Goal: Task Accomplishment & Management: Use online tool/utility

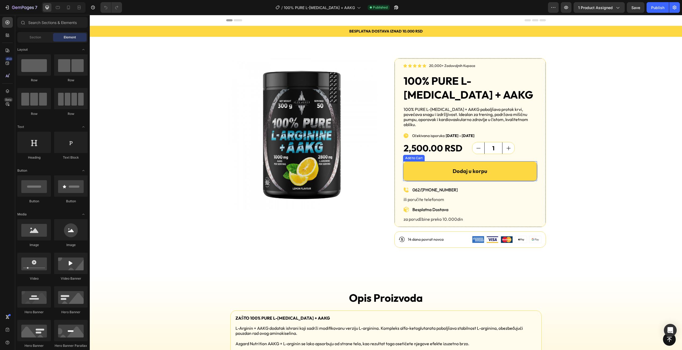
click at [428, 170] on button "Dodaj u korpu" at bounding box center [470, 171] width 134 height 20
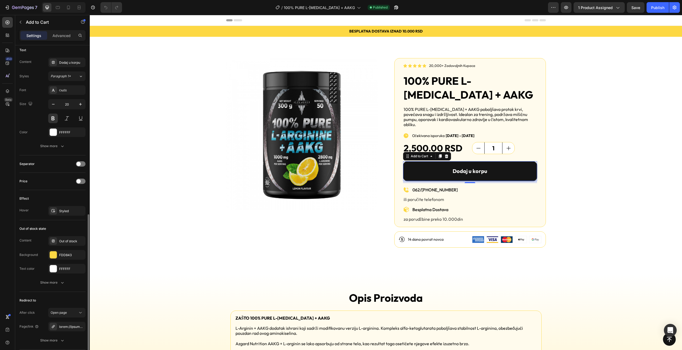
scroll to position [279, 0]
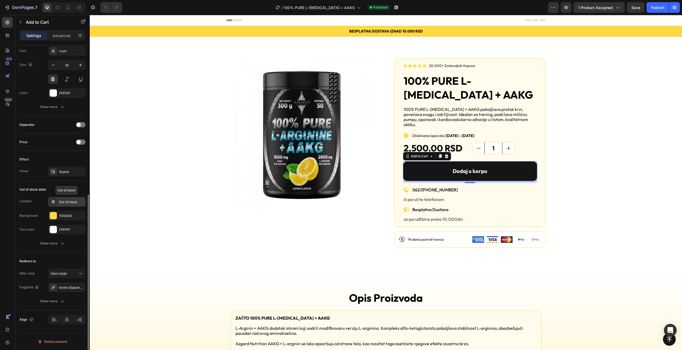
click at [67, 200] on div "Out of stock" at bounding box center [71, 202] width 25 height 5
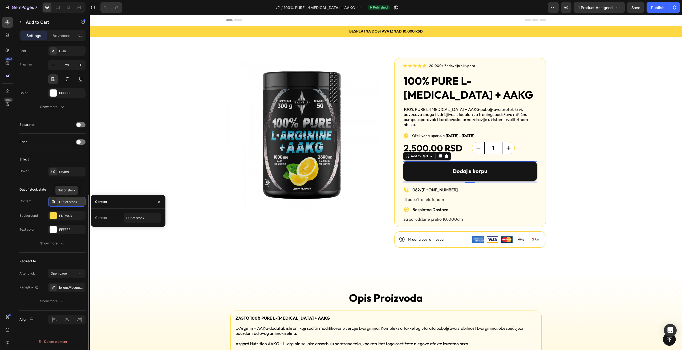
click at [67, 200] on div "Out of stock" at bounding box center [71, 202] width 25 height 5
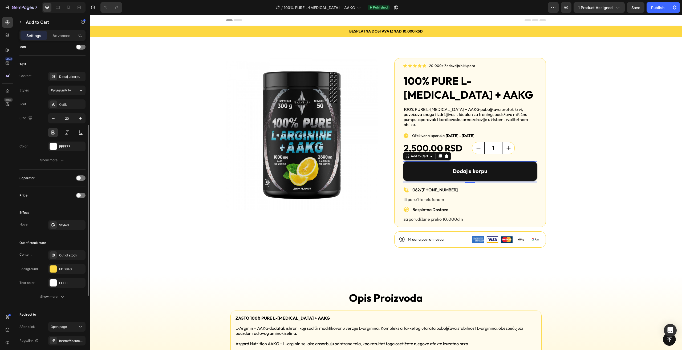
scroll to position [199, 0]
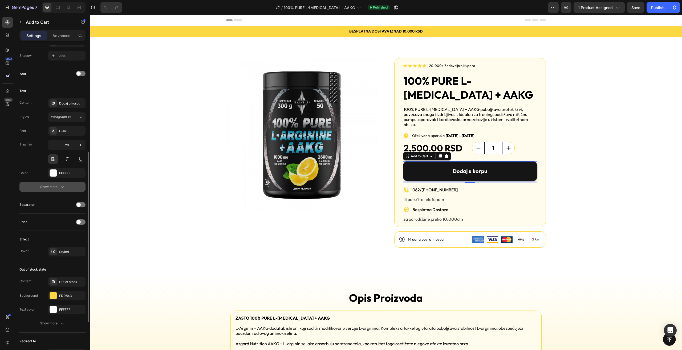
click at [60, 188] on icon "button" at bounding box center [62, 186] width 5 height 5
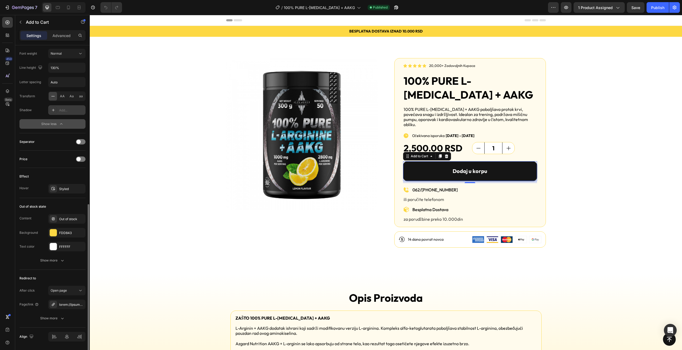
scroll to position [349, 0]
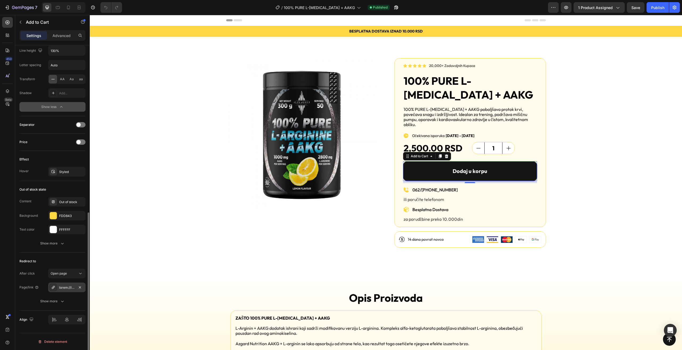
click at [66, 288] on div at bounding box center [66, 287] width 15 height 5
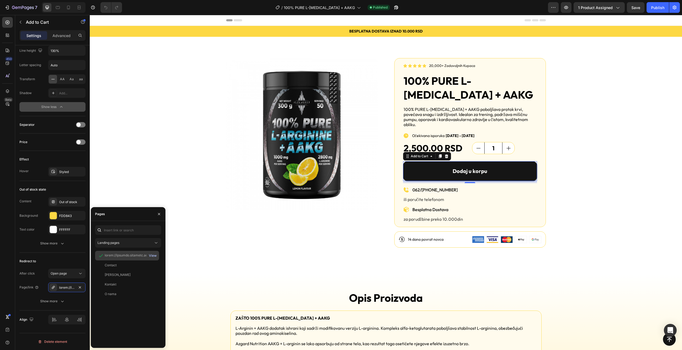
click at [152, 256] on div "View" at bounding box center [153, 255] width 8 height 5
click at [80, 287] on icon "button" at bounding box center [80, 287] width 2 height 2
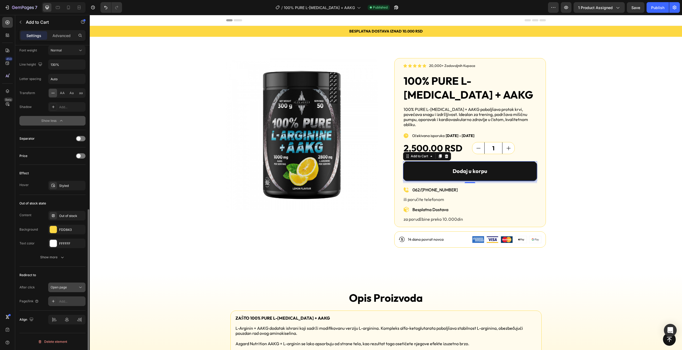
click at [78, 286] on icon at bounding box center [80, 287] width 5 height 5
click at [72, 310] on span "Go to checkout" at bounding box center [62, 310] width 23 height 5
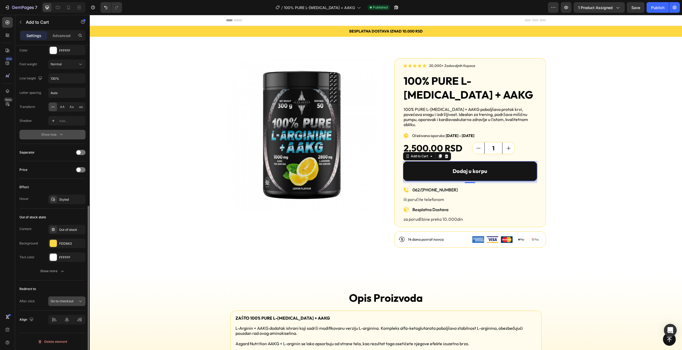
click at [73, 302] on span "Go to checkout" at bounding box center [62, 301] width 23 height 4
click at [67, 277] on p "Open cart" at bounding box center [66, 278] width 30 height 5
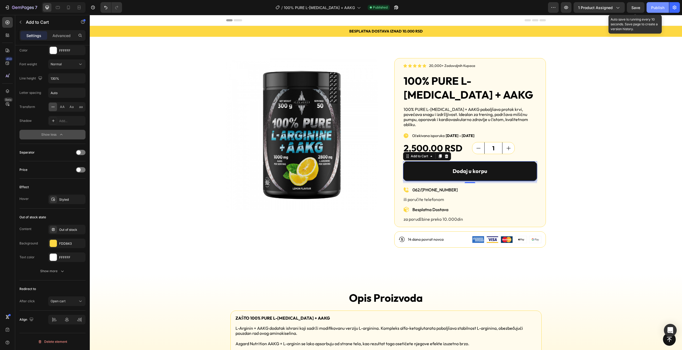
drag, startPoint x: 633, startPoint y: 2, endPoint x: 647, endPoint y: 7, distance: 14.3
click at [634, 2] on div "7 Version history / 100% PURE L-ARGININE + AAKG Published Preview 1 product ass…" at bounding box center [341, 7] width 682 height 15
click at [659, 8] on div "Publish" at bounding box center [657, 8] width 13 height 6
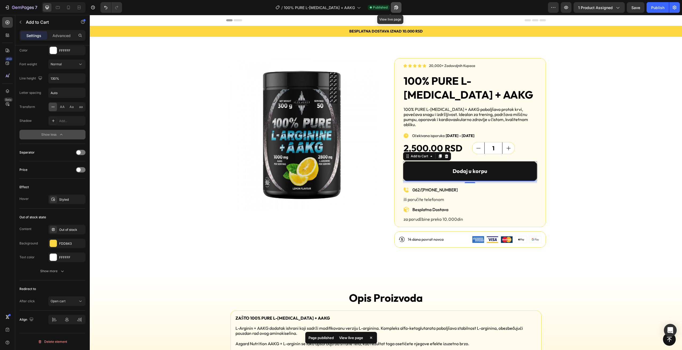
click at [391, 7] on button "button" at bounding box center [396, 7] width 11 height 11
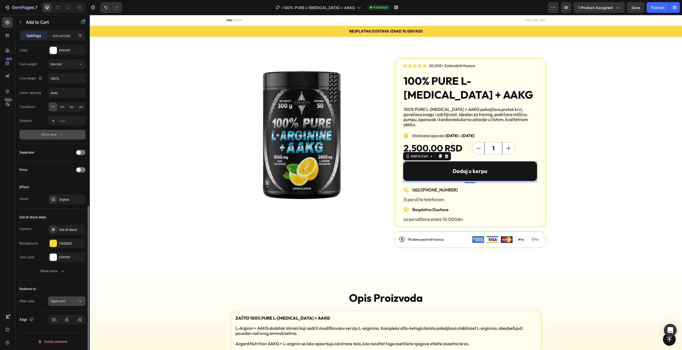
click at [63, 300] on span "Open cart" at bounding box center [58, 301] width 15 height 4
click at [65, 277] on span "Open cart" at bounding box center [58, 278] width 15 height 5
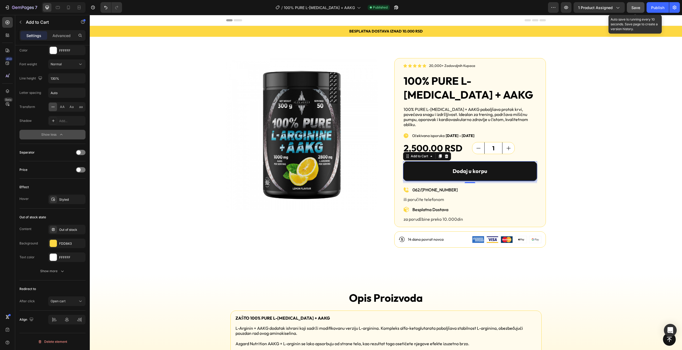
click at [636, 6] on span "Save" at bounding box center [636, 7] width 9 height 5
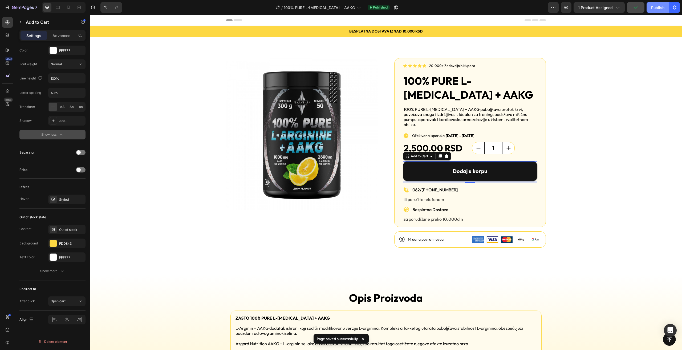
click at [655, 9] on div "Publish" at bounding box center [657, 8] width 13 height 6
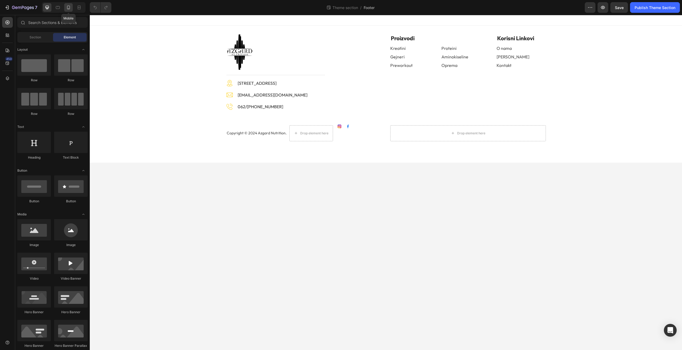
click at [69, 6] on icon at bounding box center [68, 8] width 3 height 4
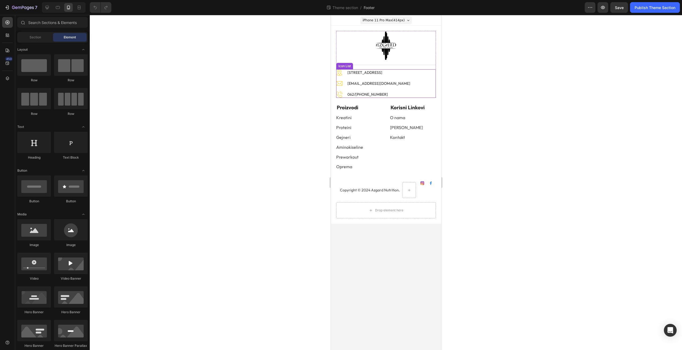
click at [409, 80] on li "Image info@azgardnutrition.rs Text block" at bounding box center [373, 83] width 75 height 7
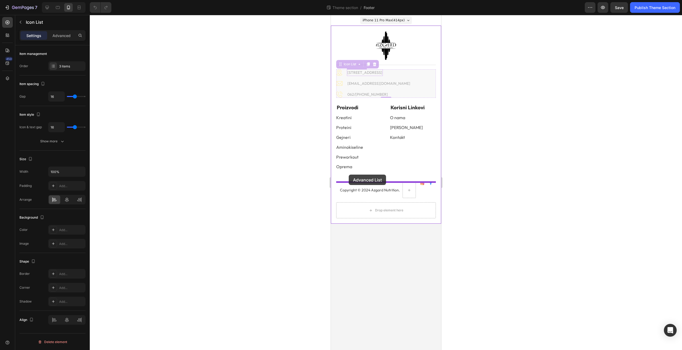
drag, startPoint x: 349, startPoint y: 66, endPoint x: 349, endPoint y: 175, distance: 108.7
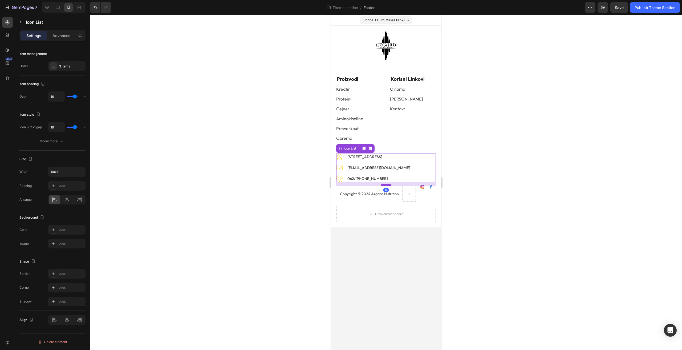
drag, startPoint x: 386, startPoint y: 196, endPoint x: 388, endPoint y: 185, distance: 11.4
click at [388, 185] on div at bounding box center [386, 185] width 11 height 2
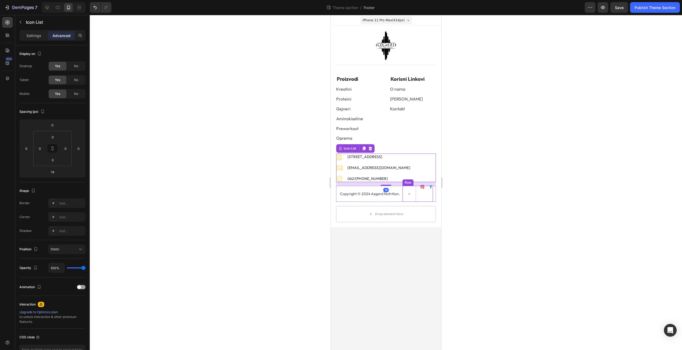
click at [484, 190] on div at bounding box center [386, 182] width 592 height 335
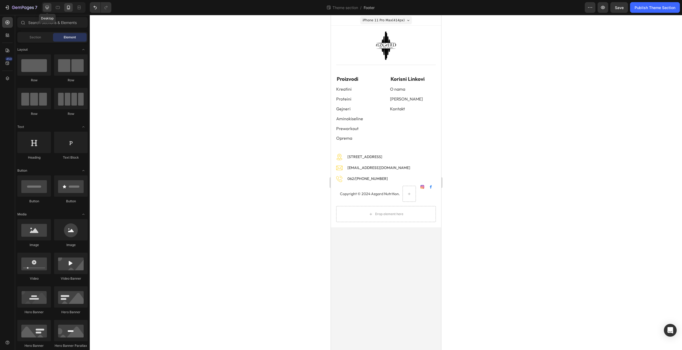
click at [46, 7] on icon at bounding box center [47, 7] width 5 height 5
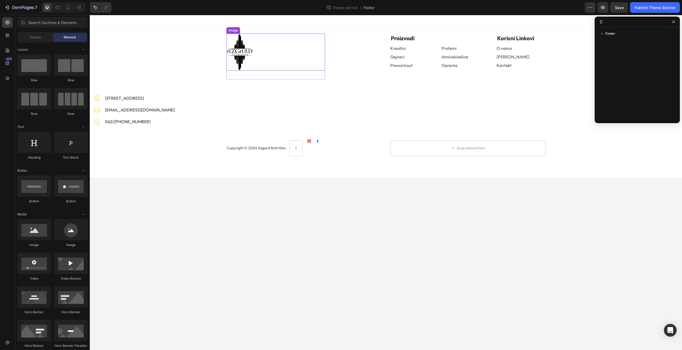
click at [278, 67] on div at bounding box center [276, 52] width 99 height 37
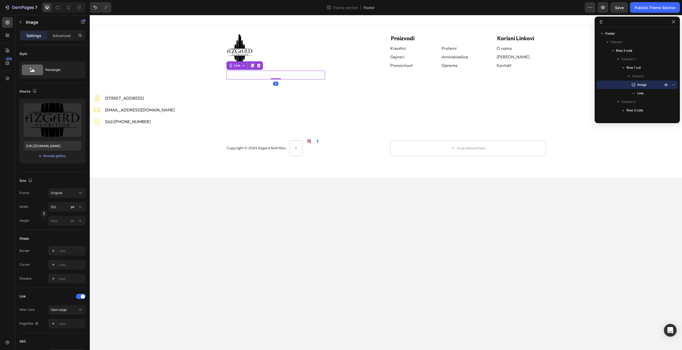
click at [263, 78] on div "Title Line 0" at bounding box center [276, 75] width 99 height 9
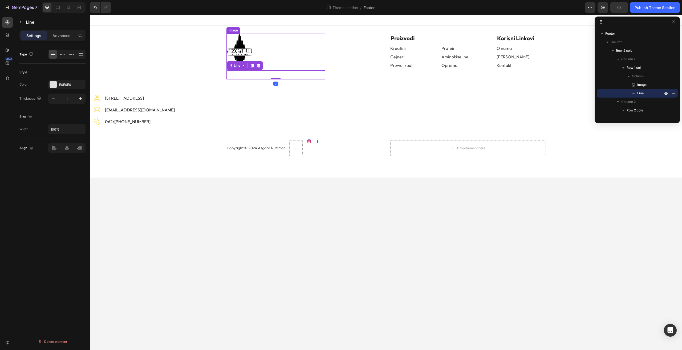
click at [290, 64] on div at bounding box center [276, 52] width 99 height 37
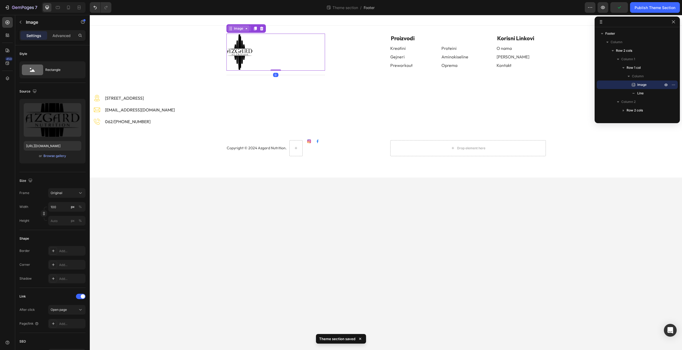
click at [243, 30] on div "Image" at bounding box center [238, 28] width 11 height 5
click at [247, 88] on div "Image Title Line Row Proizvodi Text block Kreatini Button Proteini Button Row G…" at bounding box center [386, 95] width 584 height 123
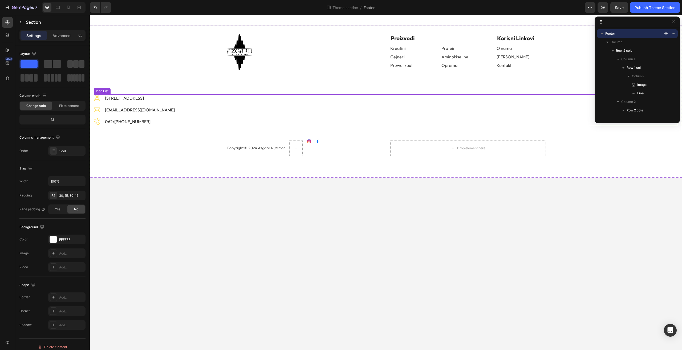
click at [165, 106] on li "Image info@azgardnutrition.rs Text block" at bounding box center [135, 109] width 82 height 7
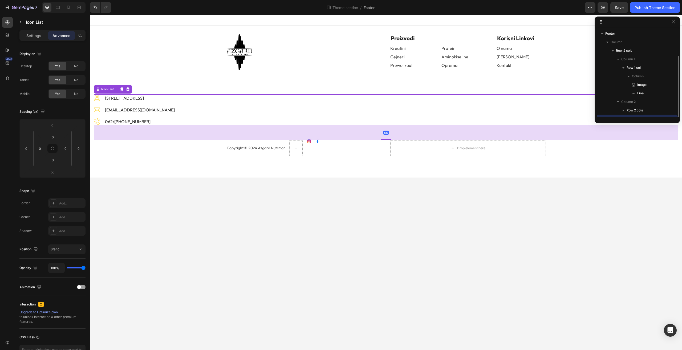
scroll to position [14, 0]
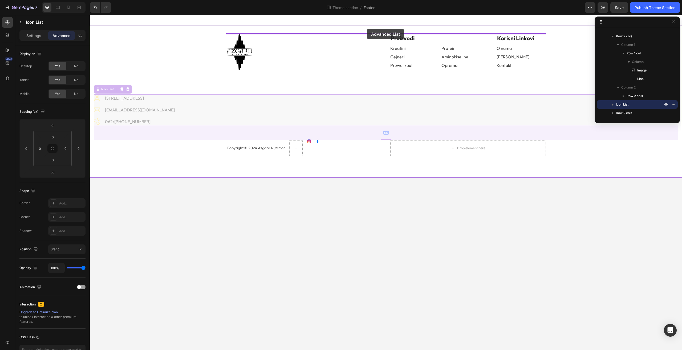
drag, startPoint x: 107, startPoint y: 90, endPoint x: 367, endPoint y: 29, distance: 267.0
click at [367, 29] on div "Image Title Line Row Proizvodi Text block Kreatini Button Proteini Button Row G…" at bounding box center [386, 96] width 592 height 163
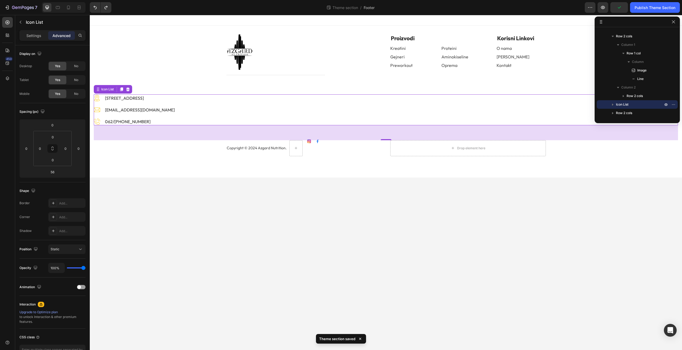
click at [288, 229] on body "Image Title Line Row Proizvodi Text block Kreatini Button Proteini Button Row G…" at bounding box center [386, 182] width 592 height 335
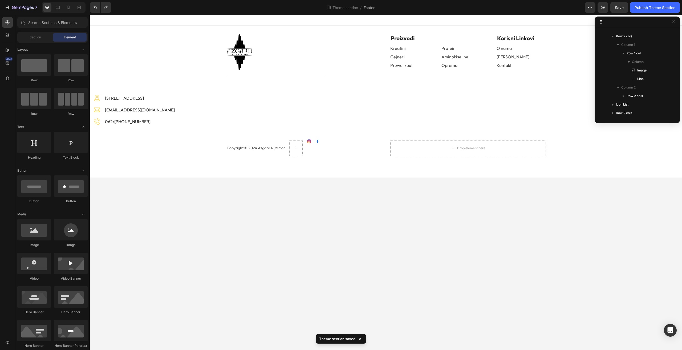
click at [277, 190] on body "Image Title Line Row Proizvodi Text block Kreatini Button Proteini Button Row G…" at bounding box center [386, 182] width 592 height 335
click at [675, 23] on icon "button" at bounding box center [674, 22] width 4 height 4
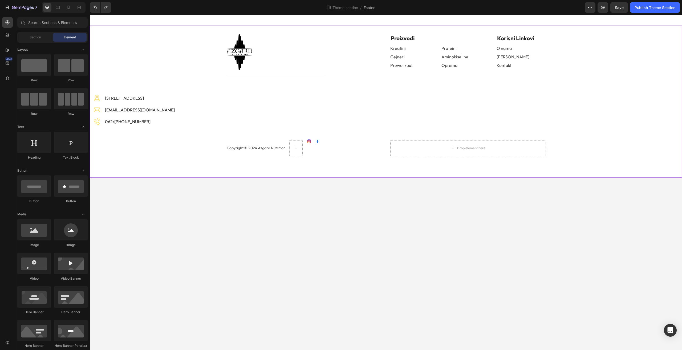
click at [336, 167] on div "Image Title Line Row Proizvodi Text block Kreatini Button Proteini Button Row G…" at bounding box center [386, 102] width 592 height 152
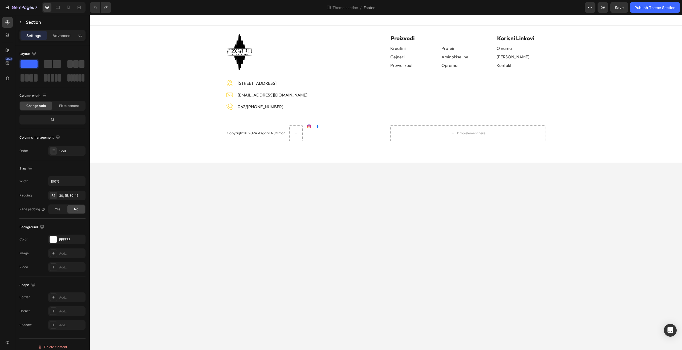
click at [423, 196] on body "Image Title Line Image Batajnički put 56, 22304 Novi Banovci Text block Image i…" at bounding box center [386, 182] width 592 height 335
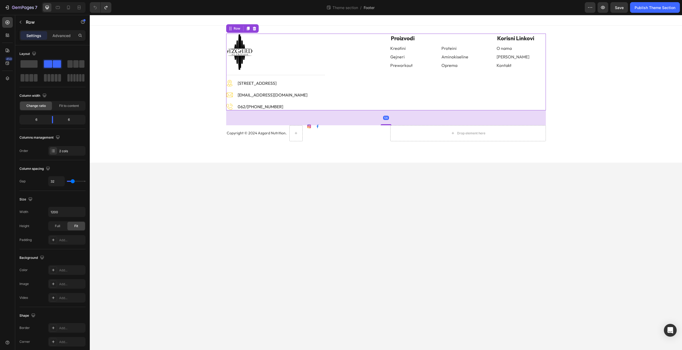
click at [356, 99] on div "Image Title Line Image Batajnički put 56, 22304 Novi Banovci Text block Image i…" at bounding box center [304, 72] width 156 height 77
click at [66, 6] on icon at bounding box center [68, 7] width 5 height 5
type input "0"
type input "100%"
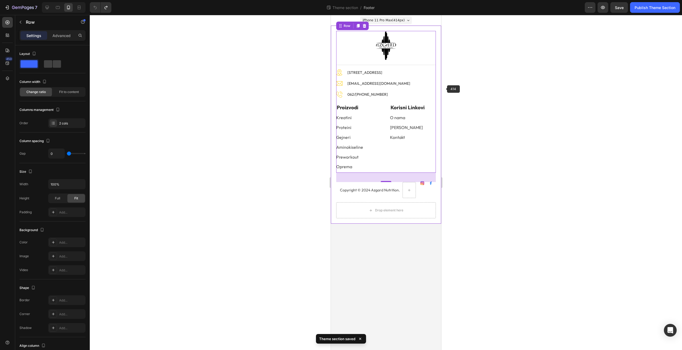
click at [423, 75] on div "Image Batajnički put 56, 22304 Novi Banovci Text block Image info@azgardnutriti…" at bounding box center [386, 83] width 100 height 29
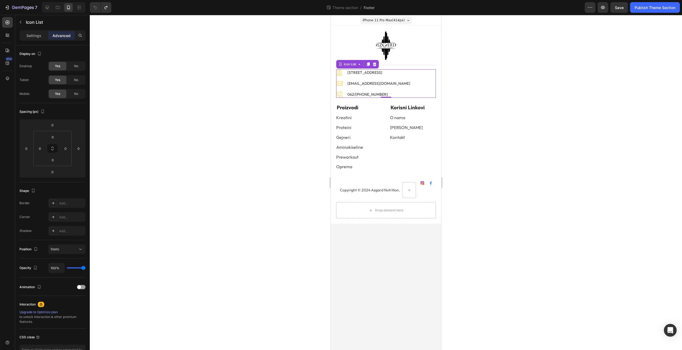
click at [420, 73] on div "Image Batajnički put 56, 22304 Novi Banovci Text block Image info@azgardnutriti…" at bounding box center [386, 83] width 100 height 29
click at [358, 65] on icon at bounding box center [359, 64] width 4 height 4
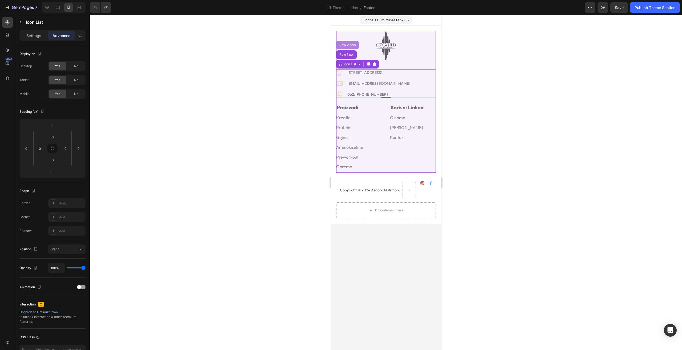
click at [348, 46] on div "Row 2 cols" at bounding box center [347, 44] width 18 height 3
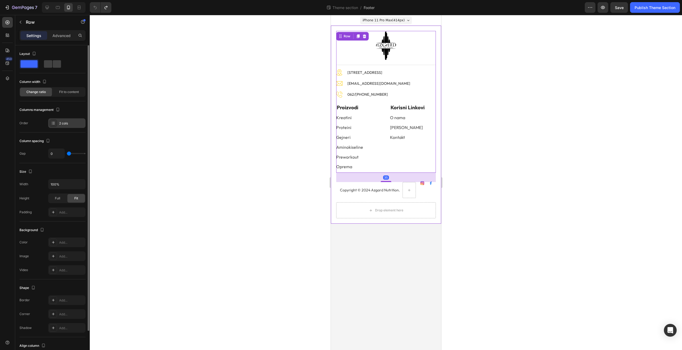
click at [64, 122] on div "2 cols" at bounding box center [71, 123] width 25 height 5
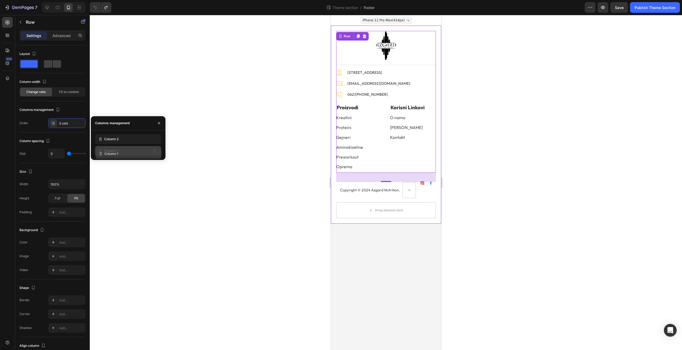
drag, startPoint x: 132, startPoint y: 139, endPoint x: 132, endPoint y: 154, distance: 14.7
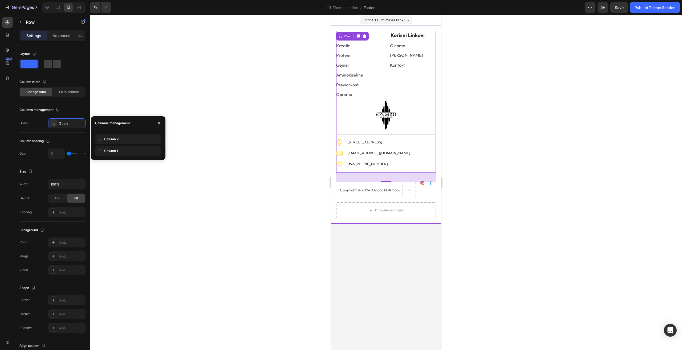
click at [486, 120] on div at bounding box center [386, 182] width 592 height 335
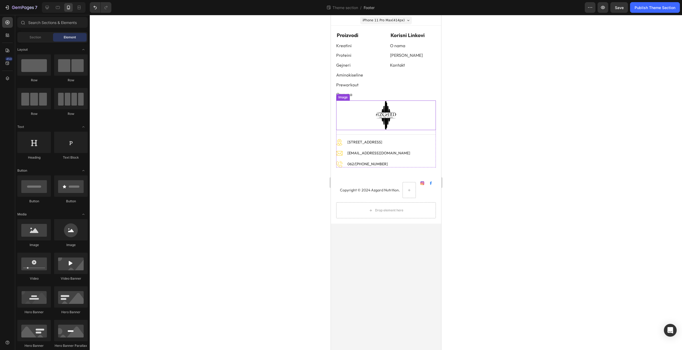
click at [360, 108] on div at bounding box center [386, 115] width 100 height 30
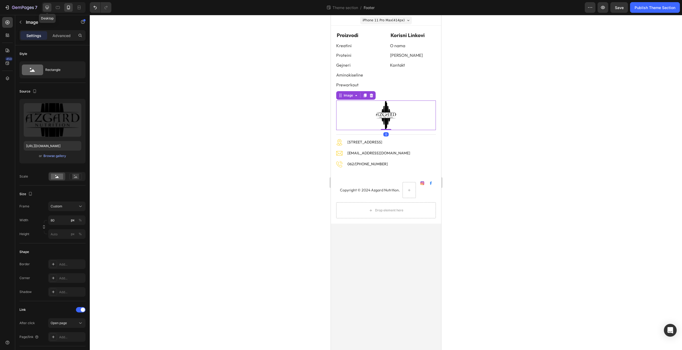
click at [47, 5] on icon at bounding box center [47, 7] width 5 height 5
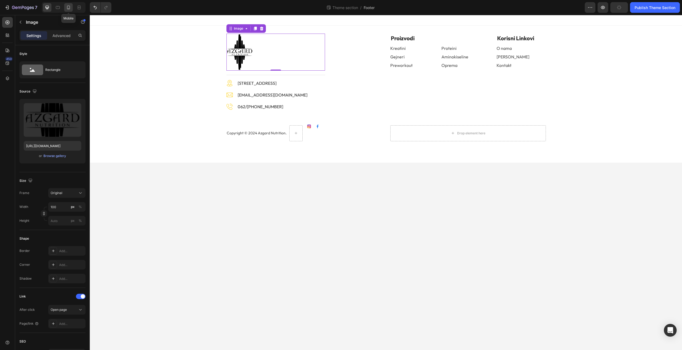
click at [66, 5] on icon at bounding box center [68, 7] width 5 height 5
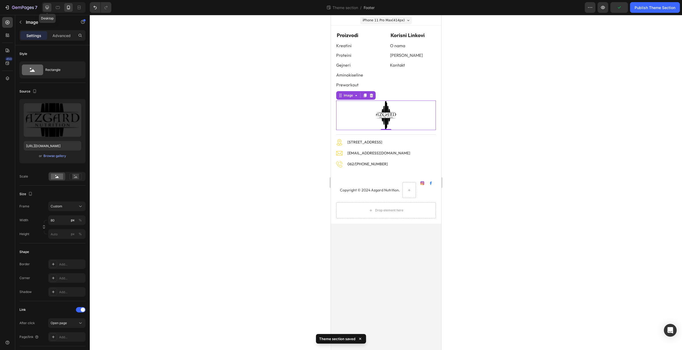
click at [50, 7] on icon at bounding box center [47, 7] width 5 height 5
type input "100"
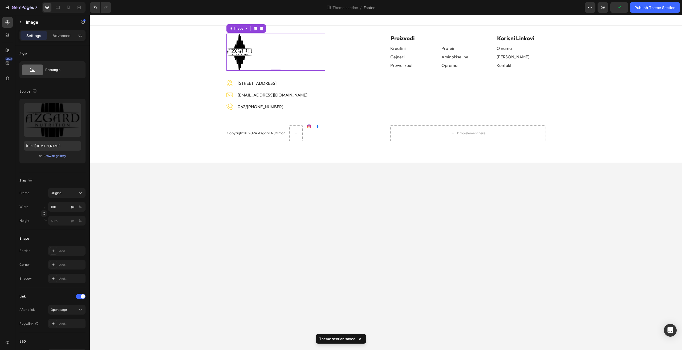
click at [257, 50] on div at bounding box center [276, 52] width 99 height 37
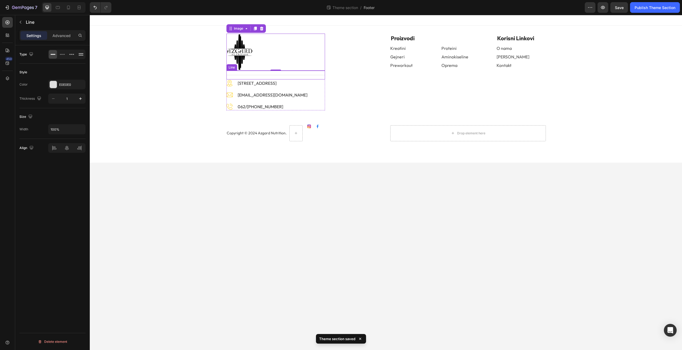
click at [307, 77] on div "Title Line" at bounding box center [276, 75] width 99 height 9
click at [314, 97] on div "Image Batajnički put 56, 22304 Novi Banovci Text block Image info@azgardnutriti…" at bounding box center [276, 94] width 99 height 31
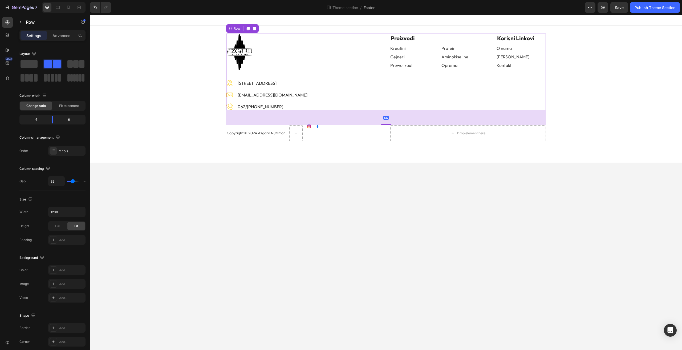
click at [332, 77] on div "Image Title Line Image Batajnički put 56, 22304 Novi Banovci Text block Image i…" at bounding box center [304, 72] width 156 height 77
click at [68, 7] on icon at bounding box center [68, 7] width 5 height 5
type input "0"
type input "100%"
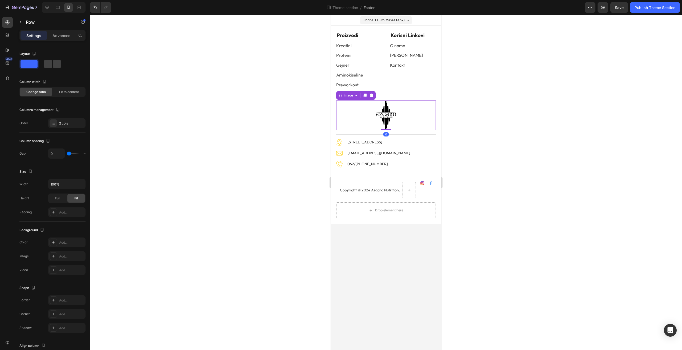
click at [393, 112] on img at bounding box center [385, 115] width 21 height 30
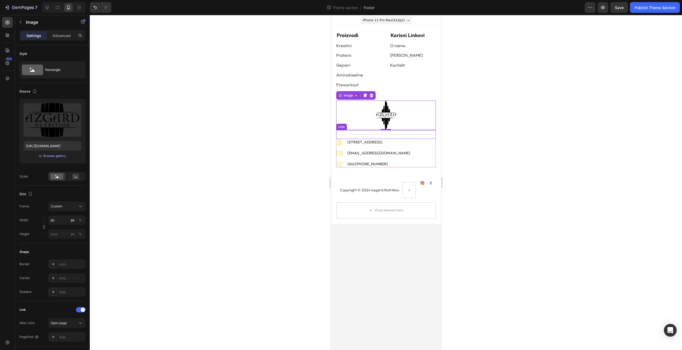
click at [365, 135] on div "Title Line" at bounding box center [386, 134] width 100 height 9
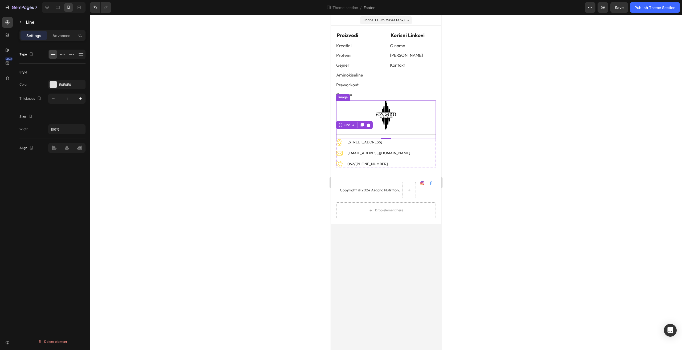
click at [406, 116] on div at bounding box center [386, 115] width 100 height 30
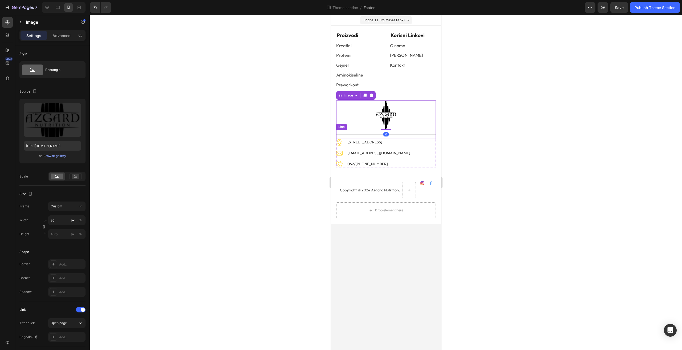
click at [401, 136] on div "Title Line" at bounding box center [386, 134] width 100 height 9
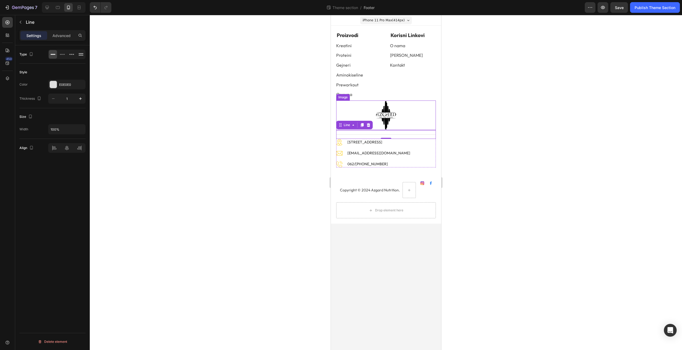
click at [395, 114] on img at bounding box center [385, 115] width 21 height 30
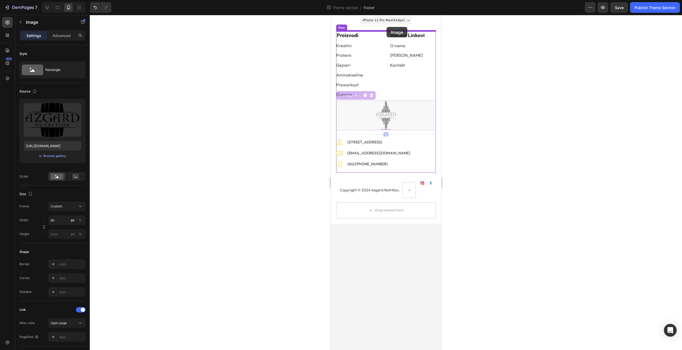
drag, startPoint x: 388, startPoint y: 120, endPoint x: 386, endPoint y: 27, distance: 92.8
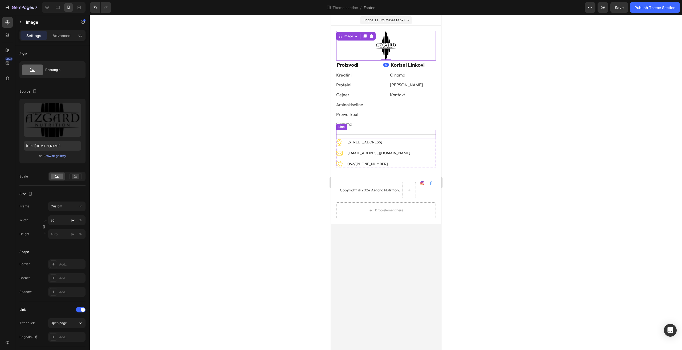
click at [383, 134] on div "Title Line" at bounding box center [386, 134] width 100 height 9
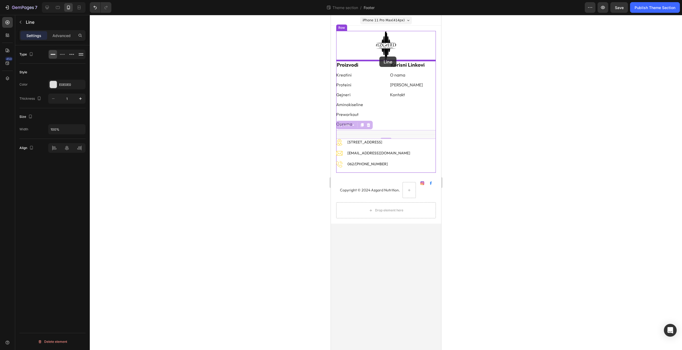
drag, startPoint x: 381, startPoint y: 134, endPoint x: 379, endPoint y: 57, distance: 77.3
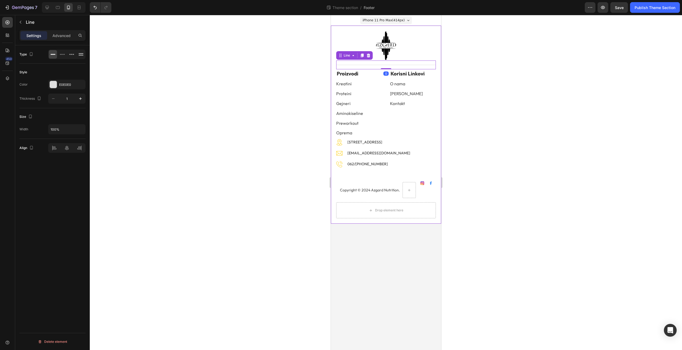
click at [486, 134] on div at bounding box center [386, 182] width 592 height 335
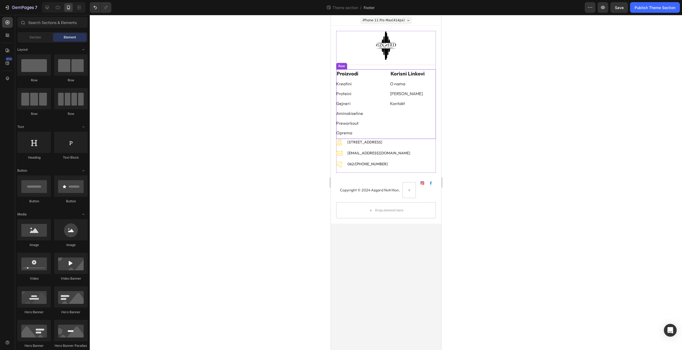
click at [408, 133] on div "Korisni Linkovi Text block O nama Button Naš Tim Button Kontakt Button" at bounding box center [413, 104] width 46 height 70
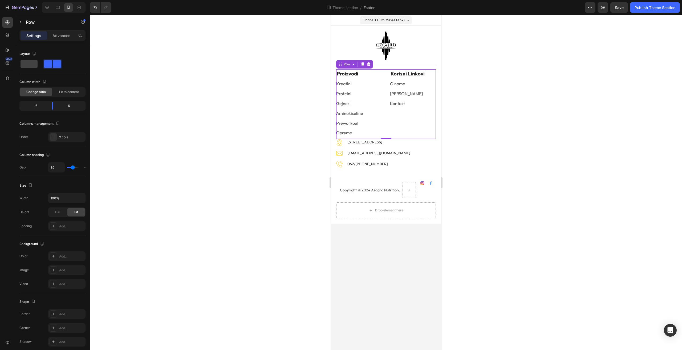
click at [59, 31] on div "Settings Advanced" at bounding box center [52, 35] width 66 height 11
drag, startPoint x: 59, startPoint y: 34, endPoint x: 69, endPoint y: 47, distance: 16.7
click at [59, 34] on p "Advanced" at bounding box center [62, 36] width 18 height 6
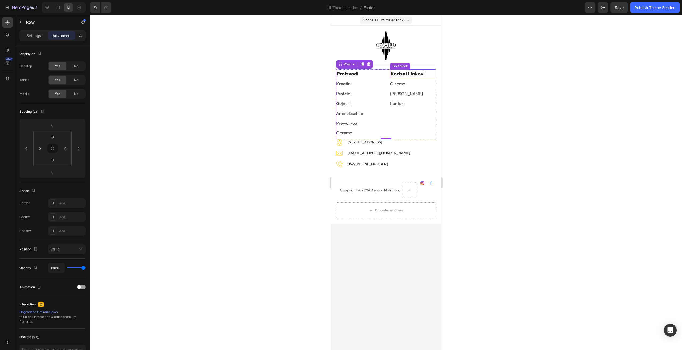
click at [402, 65] on div "Text block" at bounding box center [400, 66] width 18 height 5
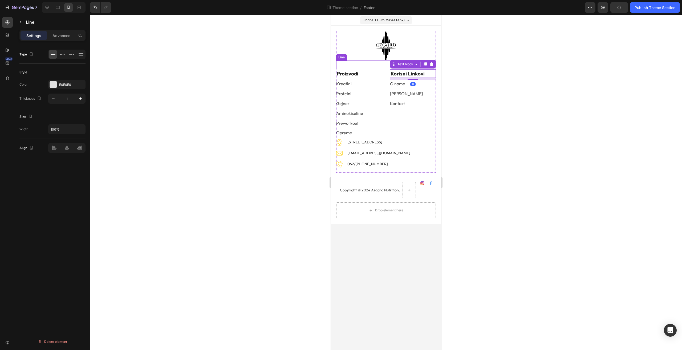
click at [373, 65] on div at bounding box center [386, 65] width 100 height 0
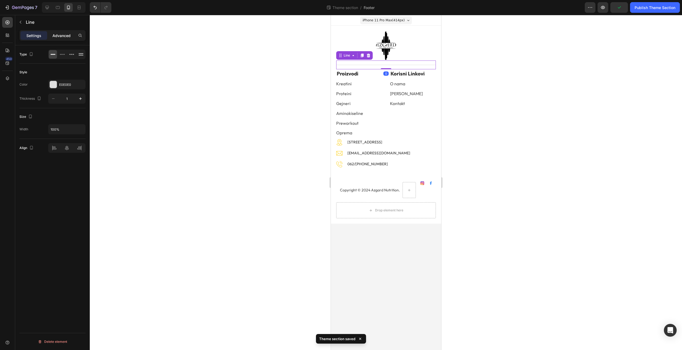
click at [58, 33] on p "Advanced" at bounding box center [62, 36] width 18 height 6
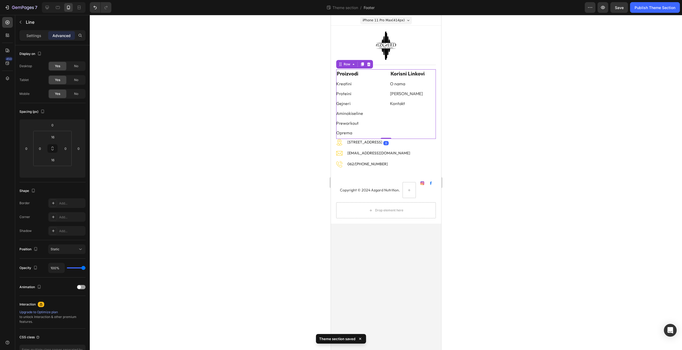
click at [404, 130] on div "Korisni Linkovi Text block O nama Button Naš Tim Button Kontakt Button" at bounding box center [413, 104] width 46 height 70
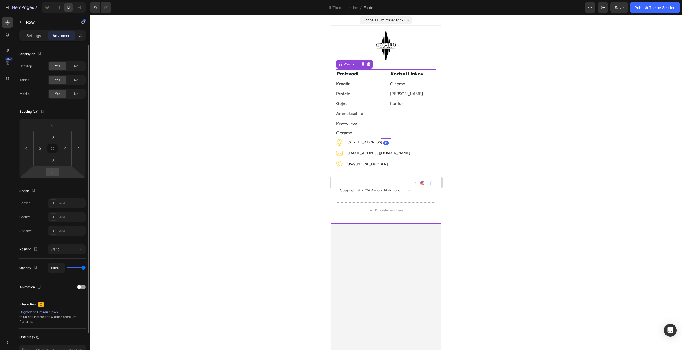
click at [53, 171] on input "0" at bounding box center [52, 172] width 11 height 8
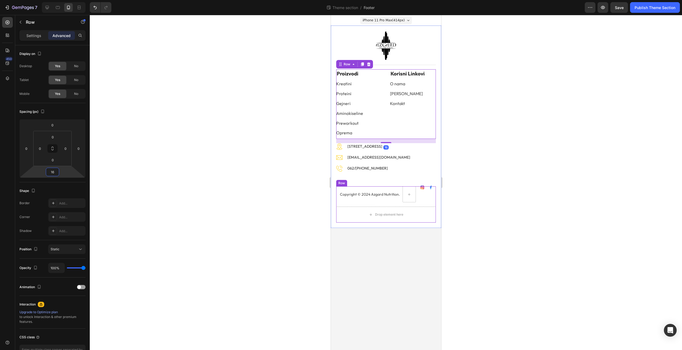
type input "16"
click at [501, 192] on div at bounding box center [386, 182] width 592 height 335
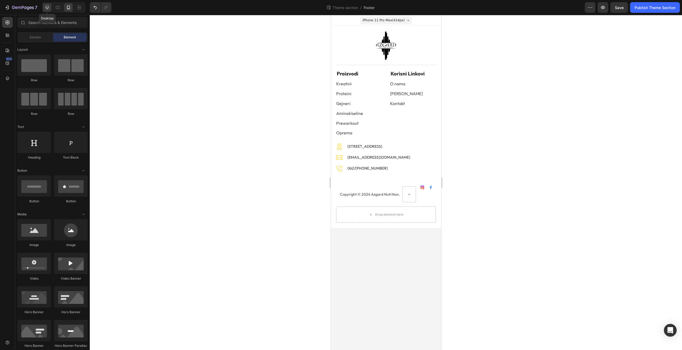
click at [45, 5] on icon at bounding box center [47, 7] width 5 height 5
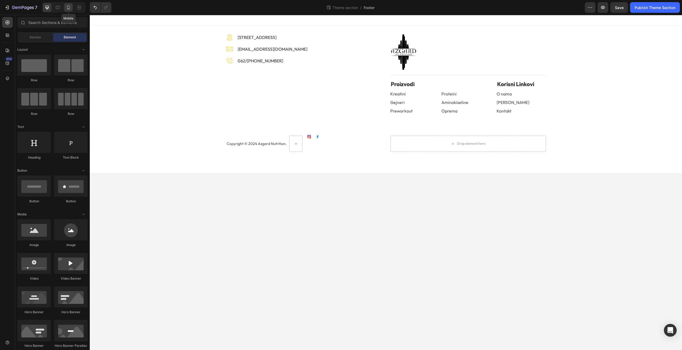
click at [69, 6] on icon at bounding box center [68, 7] width 5 height 5
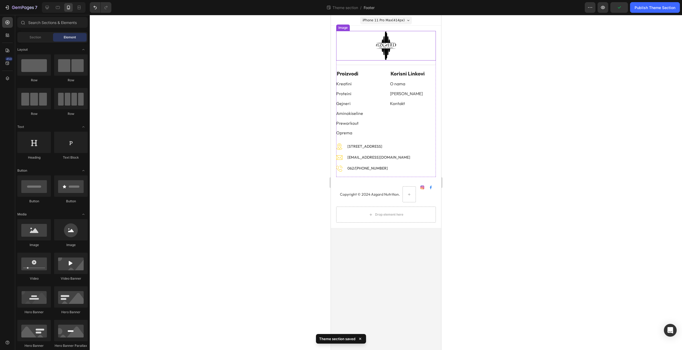
click at [404, 51] on div at bounding box center [386, 46] width 100 height 30
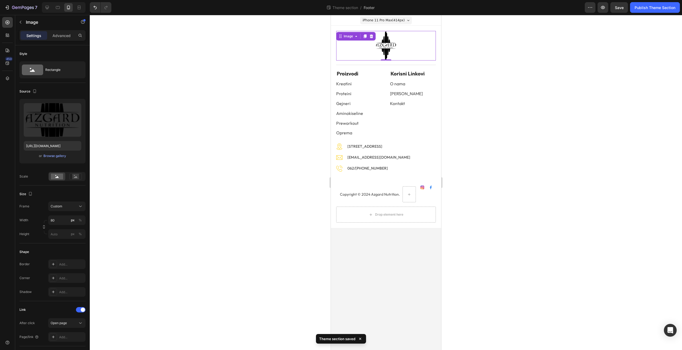
click at [398, 47] on div at bounding box center [386, 46] width 100 height 30
click at [48, 9] on icon at bounding box center [47, 7] width 3 height 3
type input "100"
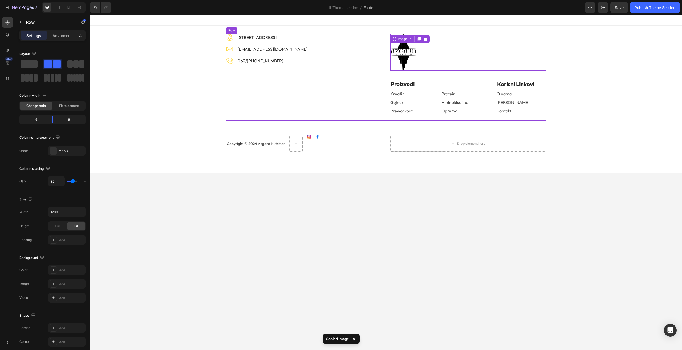
click at [290, 91] on div "Image Batajnički put 56, 22304 Novi Banovci Text block Image info@azgardnutriti…" at bounding box center [304, 77] width 156 height 87
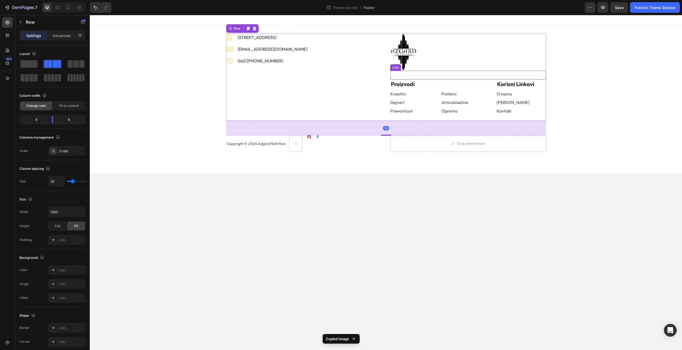
click at [456, 72] on div "Title Line" at bounding box center [468, 75] width 156 height 9
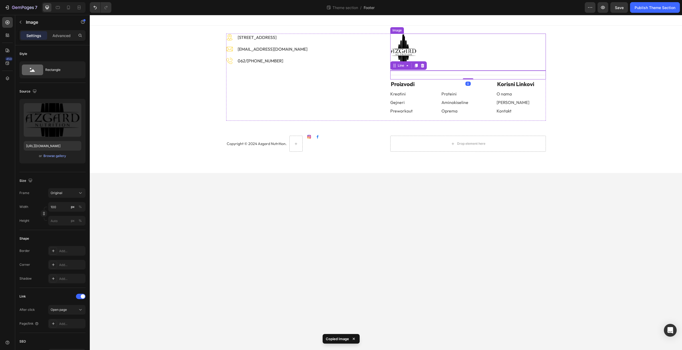
click at [453, 51] on div at bounding box center [468, 52] width 156 height 37
click at [431, 76] on div "Title Line" at bounding box center [468, 75] width 156 height 9
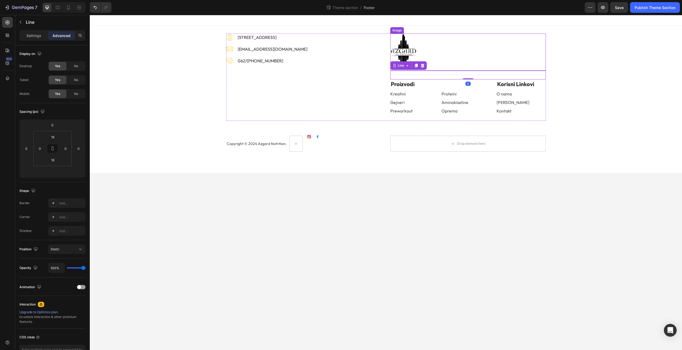
click at [433, 49] on div at bounding box center [468, 52] width 156 height 37
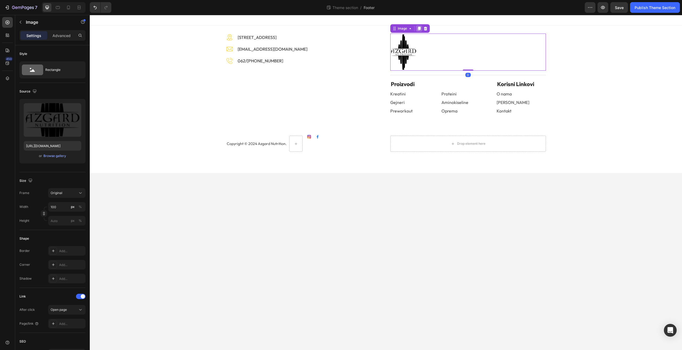
click at [419, 29] on icon at bounding box center [419, 29] width 3 height 4
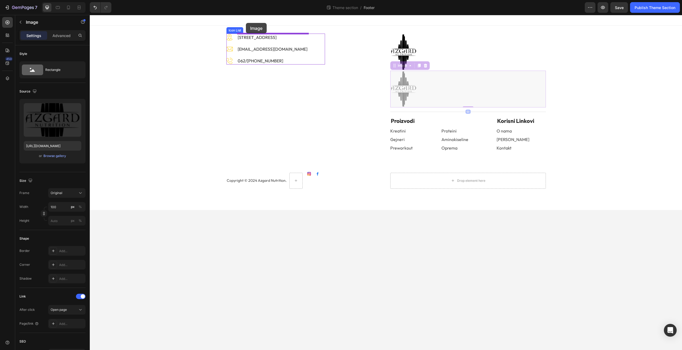
drag, startPoint x: 401, startPoint y: 68, endPoint x: 246, endPoint y: 23, distance: 161.7
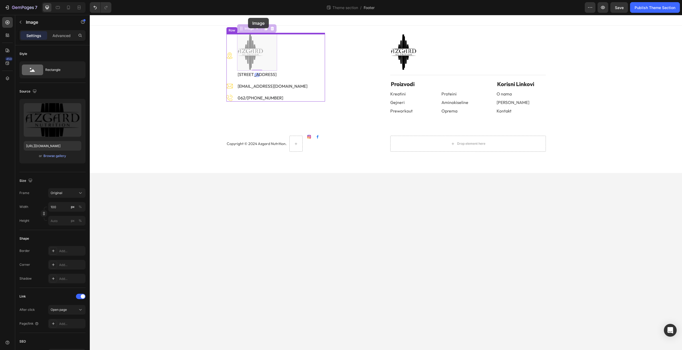
drag, startPoint x: 247, startPoint y: 29, endPoint x: 246, endPoint y: 20, distance: 8.8
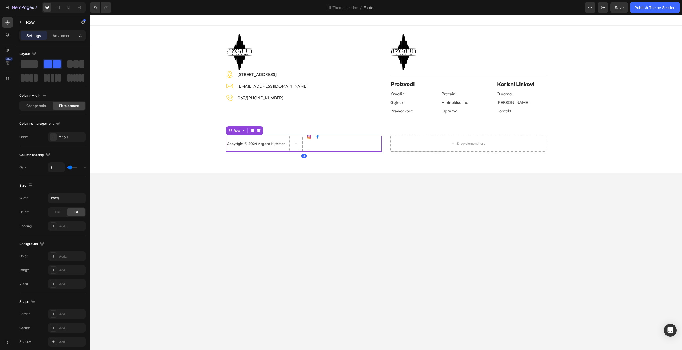
click at [272, 137] on div "Copyright © 2024 Azgard Nutrition. Text block" at bounding box center [256, 144] width 61 height 16
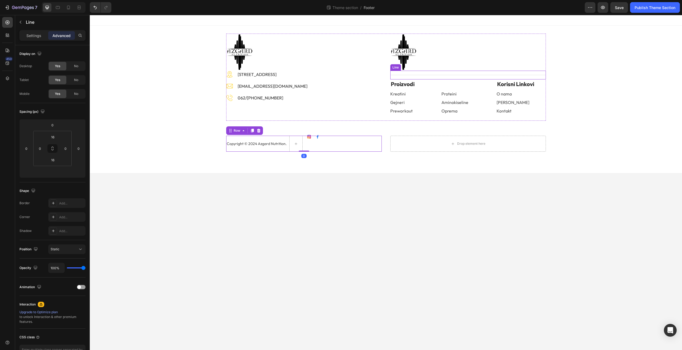
click at [421, 76] on div "Title Line" at bounding box center [468, 75] width 156 height 9
click at [417, 66] on icon at bounding box center [416, 66] width 3 height 4
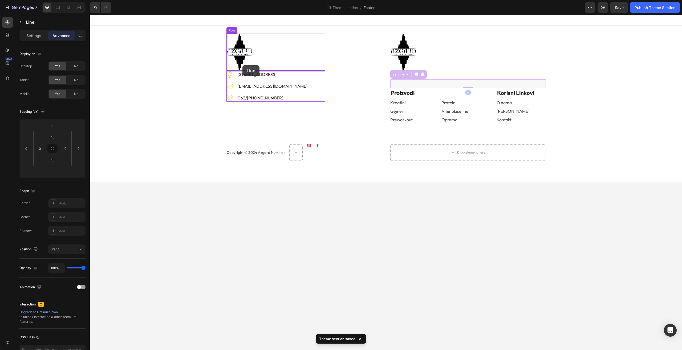
drag, startPoint x: 400, startPoint y: 76, endPoint x: 243, endPoint y: 65, distance: 157.6
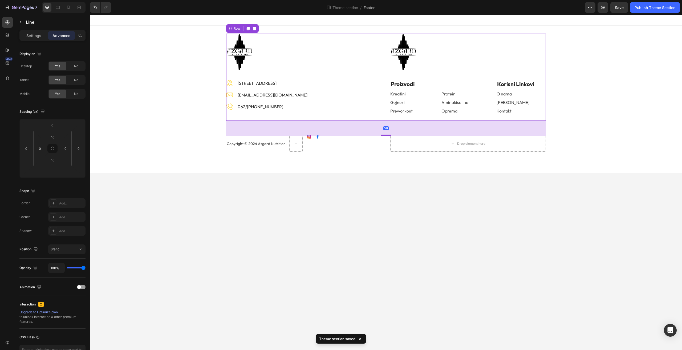
click at [355, 97] on div "Image Title Line Image Batajnički put 56, 22304 Novi Banovci Text block Image i…" at bounding box center [304, 77] width 156 height 87
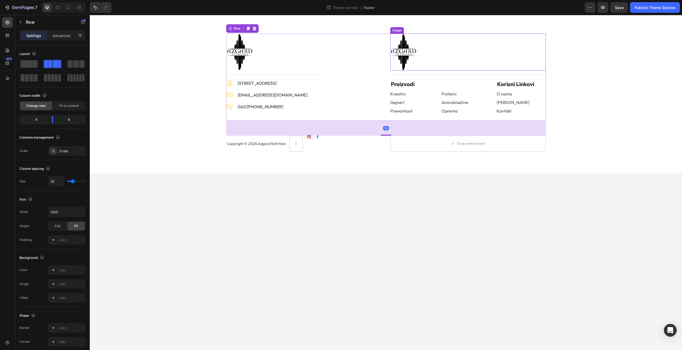
click at [399, 53] on img at bounding box center [403, 52] width 27 height 37
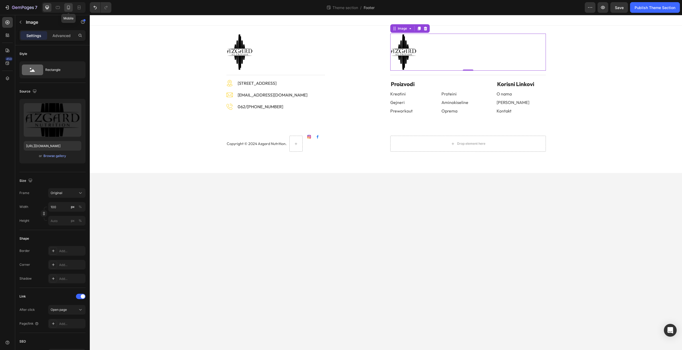
click at [67, 7] on icon at bounding box center [68, 7] width 5 height 5
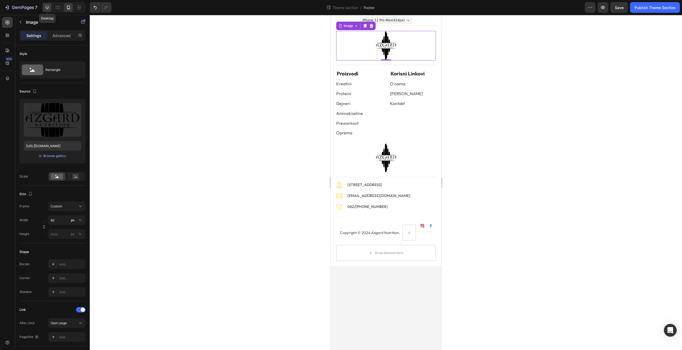
click at [45, 6] on icon at bounding box center [47, 7] width 5 height 5
type input "100"
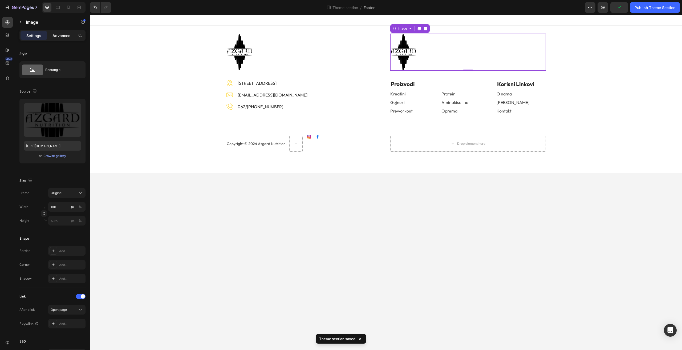
click at [61, 36] on p "Advanced" at bounding box center [62, 36] width 18 height 6
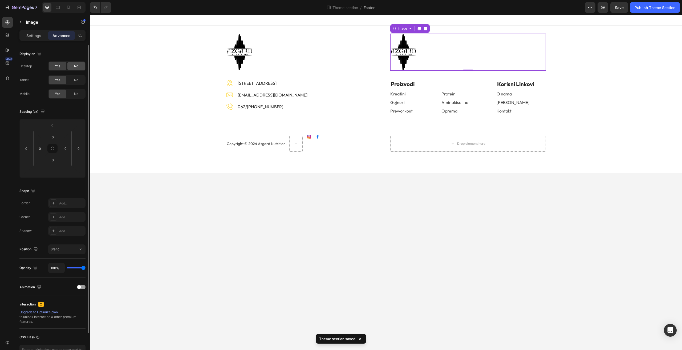
click at [75, 65] on span "No" at bounding box center [76, 66] width 4 height 5
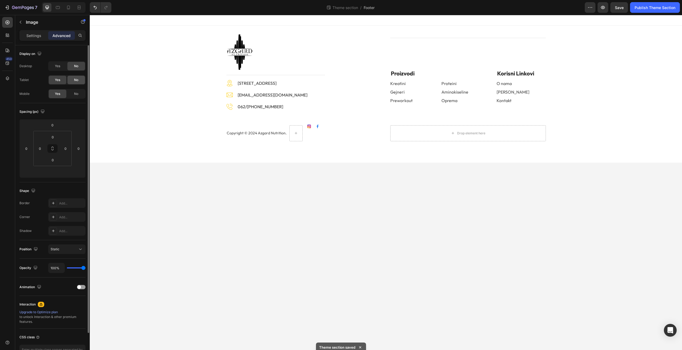
click at [77, 83] on div "No" at bounding box center [76, 80] width 18 height 9
click at [454, 39] on div "Title Line" at bounding box center [468, 38] width 156 height 9
click at [74, 66] on span "No" at bounding box center [76, 66] width 4 height 5
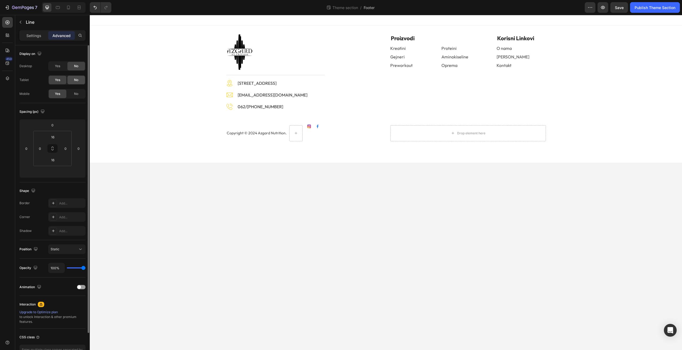
click at [72, 78] on div "No" at bounding box center [76, 80] width 18 height 9
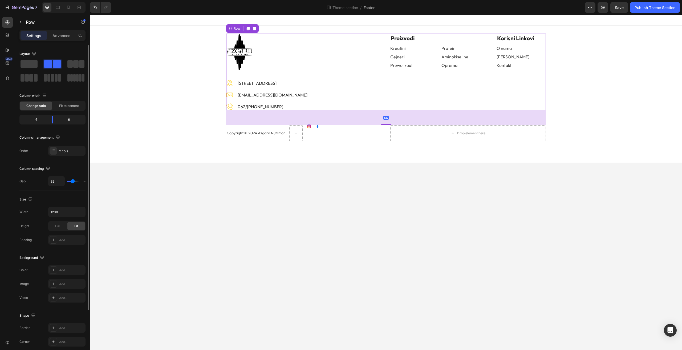
click at [333, 59] on div "Image Title Line Image Batajnički put 56, 22304 Novi Banovci Text block Image i…" at bounding box center [304, 72] width 156 height 77
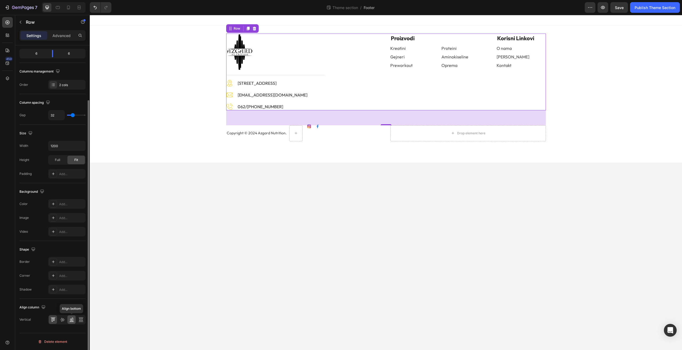
click at [73, 319] on icon at bounding box center [72, 320] width 1 height 4
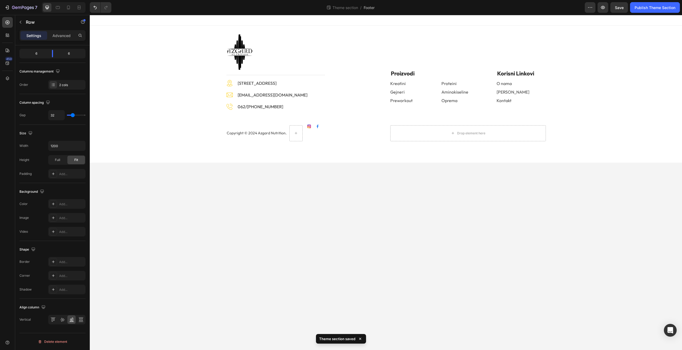
click at [627, 208] on body "Image Title Line Image Batajnički put 56, 22304 Novi Banovci Text block Image i…" at bounding box center [386, 182] width 592 height 335
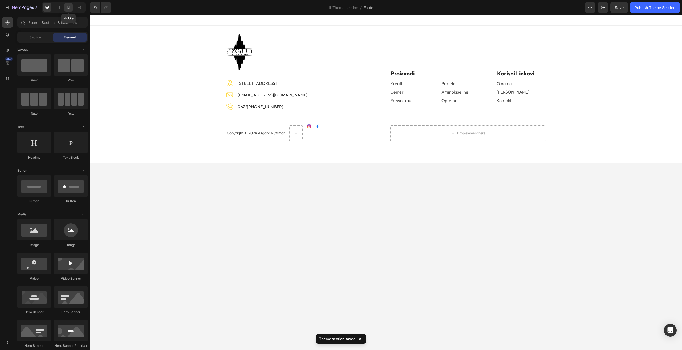
click at [68, 9] on icon at bounding box center [68, 7] width 5 height 5
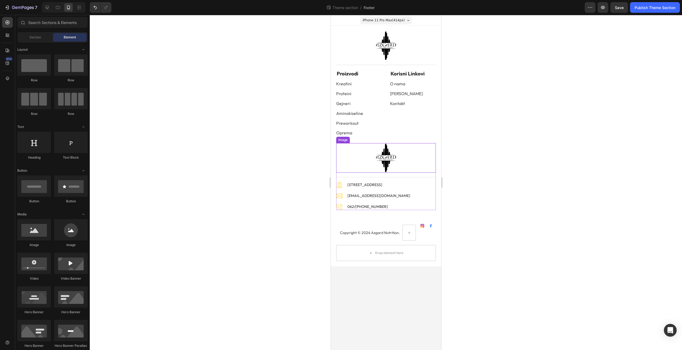
click at [344, 163] on div at bounding box center [386, 158] width 100 height 30
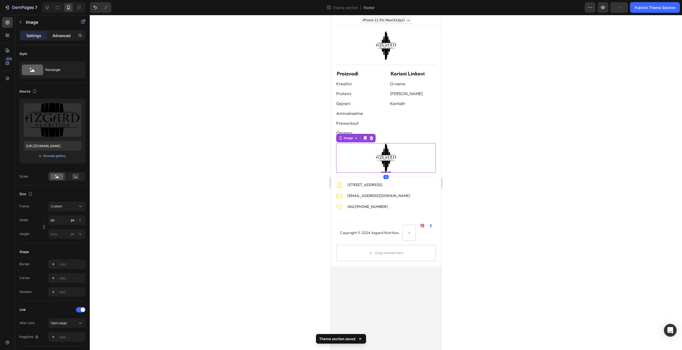
click at [56, 36] on p "Advanced" at bounding box center [62, 36] width 18 height 6
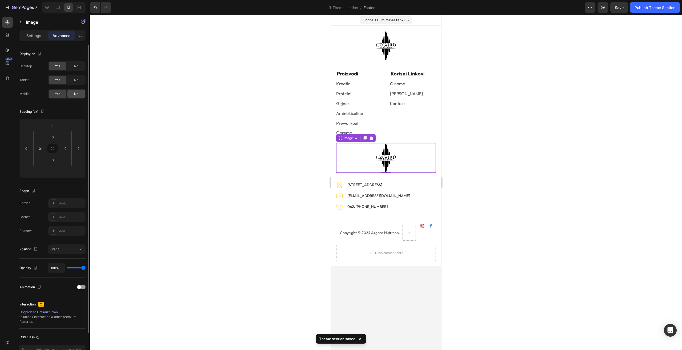
click at [72, 94] on div "No" at bounding box center [76, 94] width 18 height 9
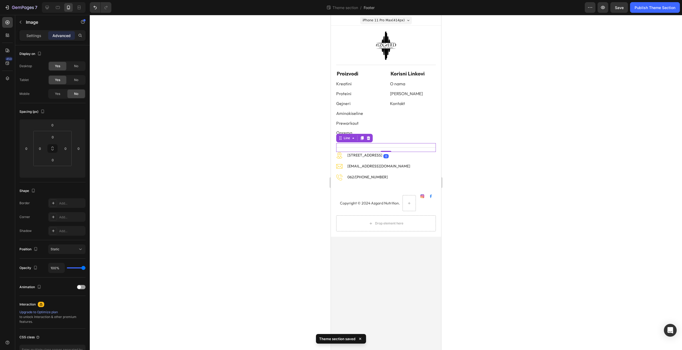
click at [373, 146] on div "Title Line 0" at bounding box center [386, 147] width 100 height 9
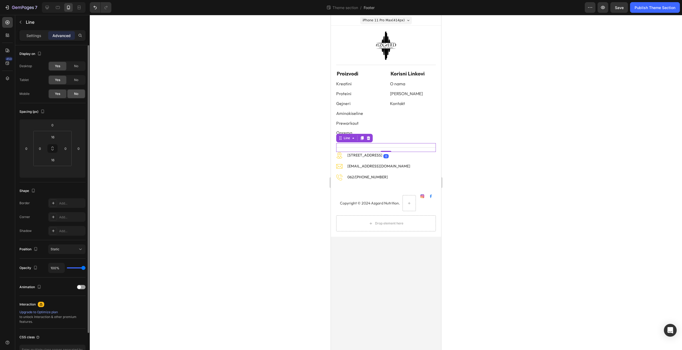
click at [70, 95] on div "No" at bounding box center [76, 94] width 18 height 9
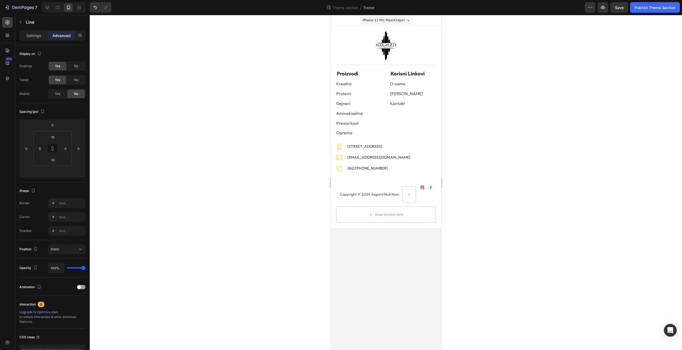
click at [501, 131] on div at bounding box center [386, 182] width 592 height 335
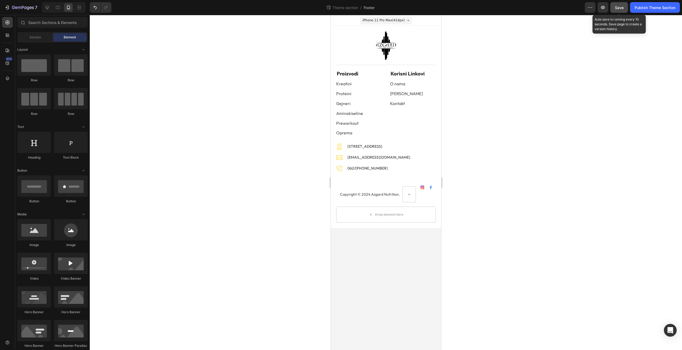
click at [620, 10] on button "Save" at bounding box center [620, 7] width 18 height 11
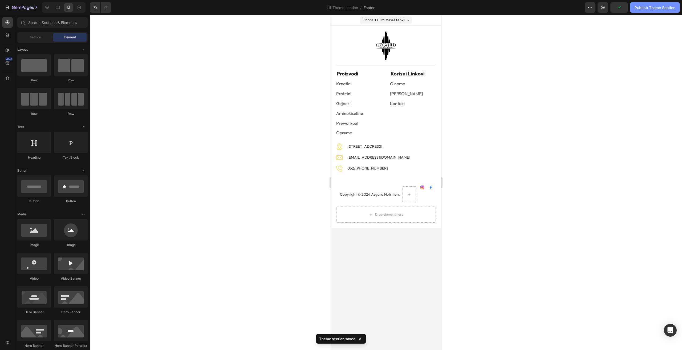
click at [646, 8] on div "Publish Theme Section" at bounding box center [655, 8] width 41 height 6
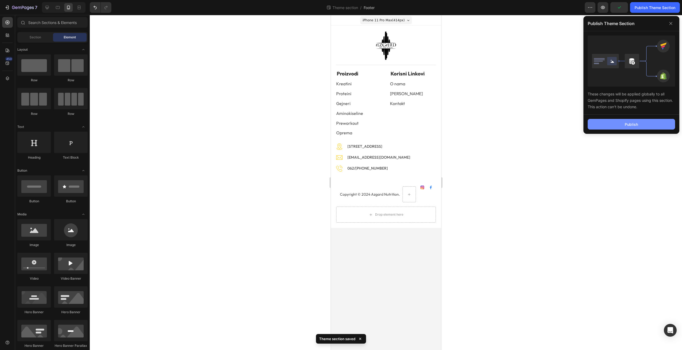
click at [616, 123] on button "Publish" at bounding box center [631, 124] width 87 height 11
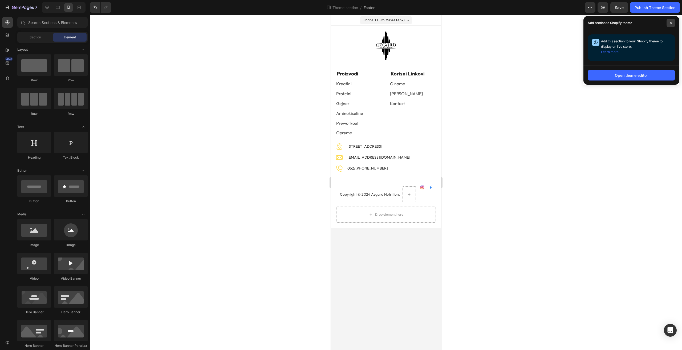
click at [672, 20] on span at bounding box center [671, 23] width 9 height 9
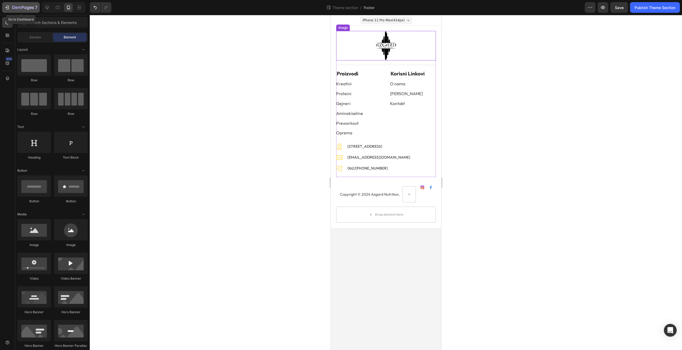
click at [34, 9] on div "7" at bounding box center [24, 7] width 25 height 6
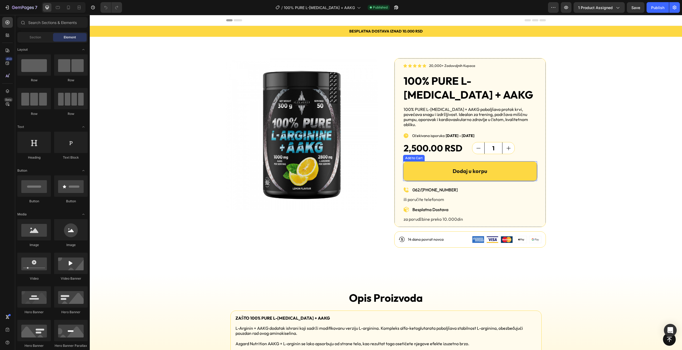
click at [418, 164] on button "Dodaj u korpu" at bounding box center [470, 171] width 134 height 20
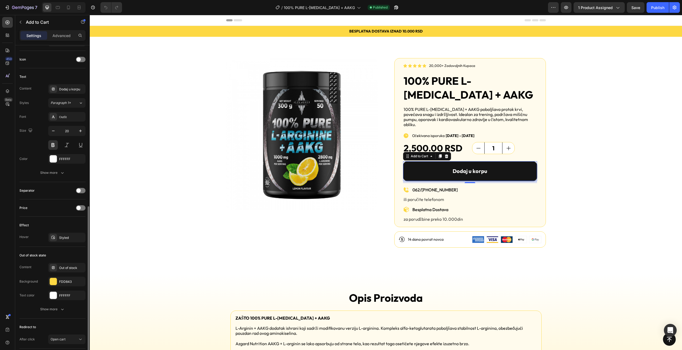
scroll to position [251, 0]
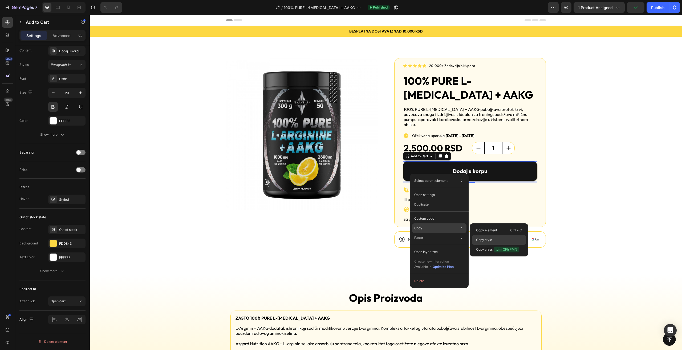
click at [488, 240] on p "Copy style" at bounding box center [484, 239] width 16 height 5
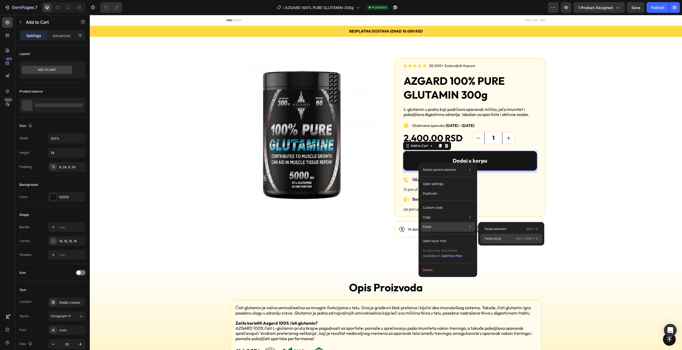
click at [502, 237] on div "Paste style Ctrl + Shift + V" at bounding box center [512, 239] width 62 height 10
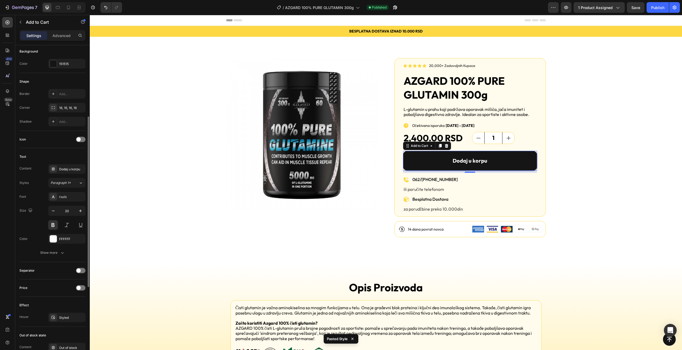
scroll to position [240, 0]
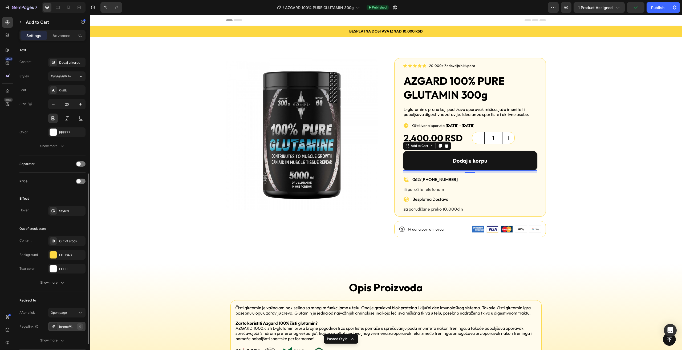
click at [79, 325] on icon "button" at bounding box center [80, 326] width 4 height 4
click at [73, 311] on div "Open page" at bounding box center [64, 312] width 27 height 5
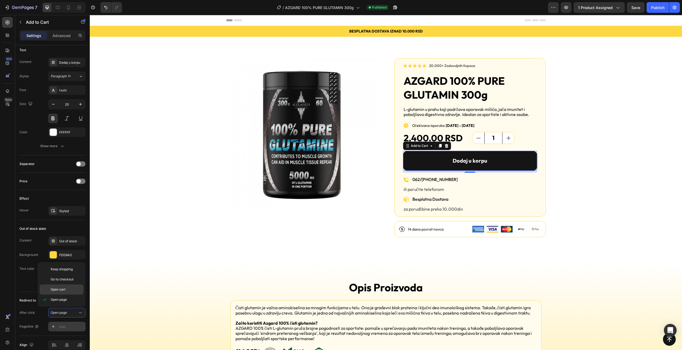
click at [66, 291] on p "Open cart" at bounding box center [66, 289] width 30 height 5
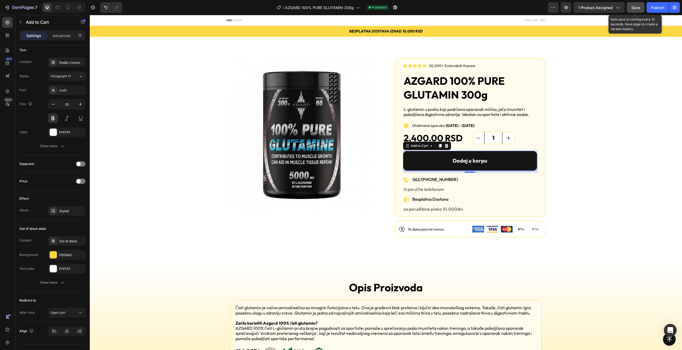
click at [642, 8] on button "Save" at bounding box center [636, 7] width 18 height 11
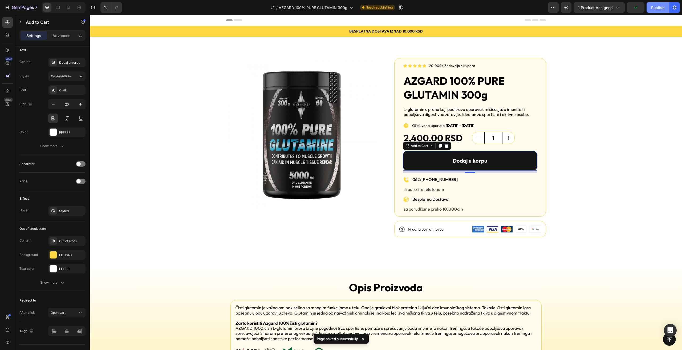
click at [659, 9] on div "Publish" at bounding box center [657, 8] width 13 height 6
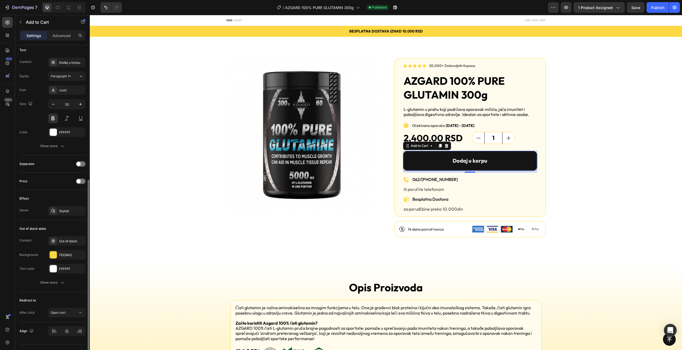
scroll to position [251, 0]
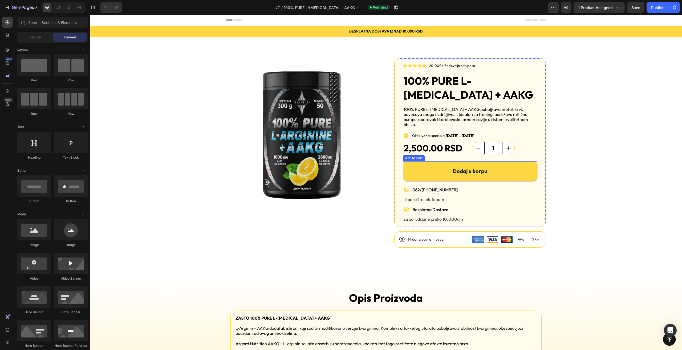
click at [426, 167] on button "Dodaj u korpu" at bounding box center [470, 171] width 134 height 20
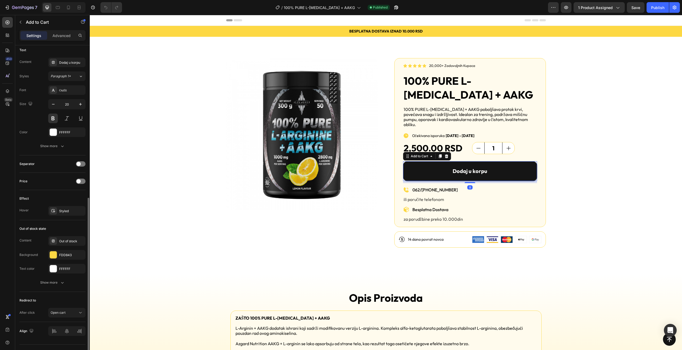
scroll to position [251, 0]
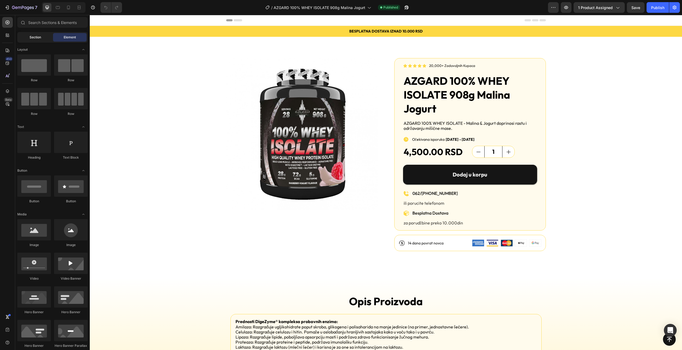
click at [32, 35] on span "Section" at bounding box center [35, 37] width 11 height 5
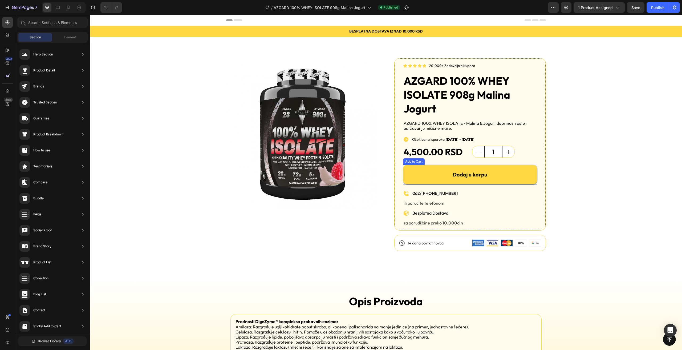
click at [434, 168] on button "Dodaj u korpu" at bounding box center [470, 175] width 134 height 20
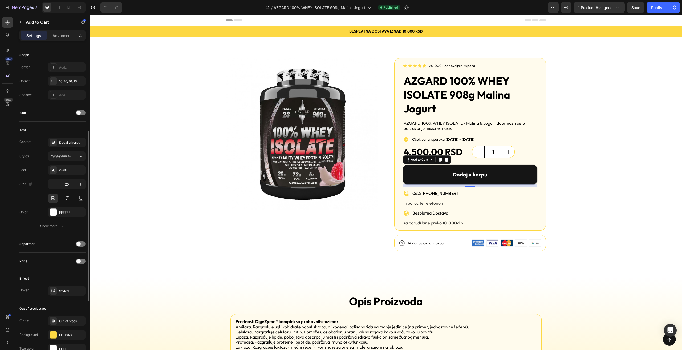
scroll to position [279, 0]
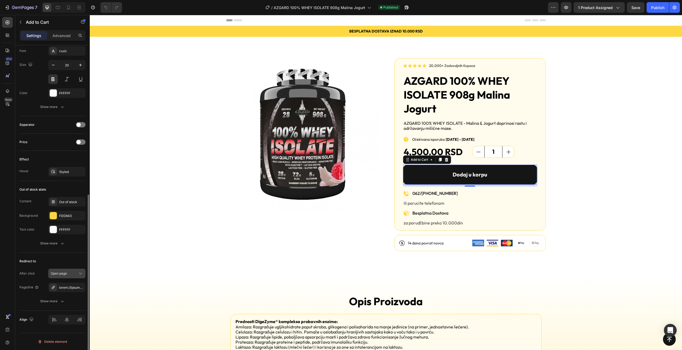
click at [70, 275] on div "Open page" at bounding box center [64, 273] width 27 height 5
click at [66, 307] on p "Open cart" at bounding box center [66, 306] width 30 height 5
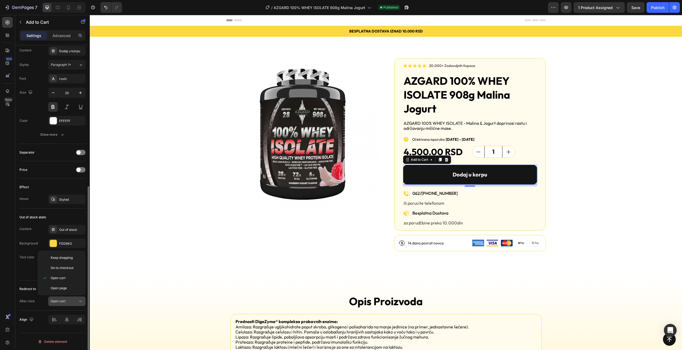
scroll to position [251, 0]
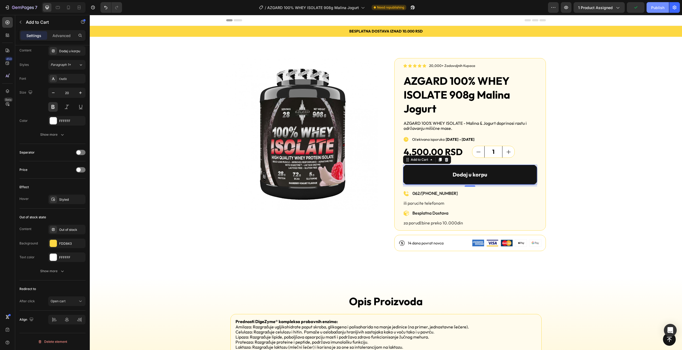
click at [656, 7] on div "Publish" at bounding box center [657, 8] width 13 height 6
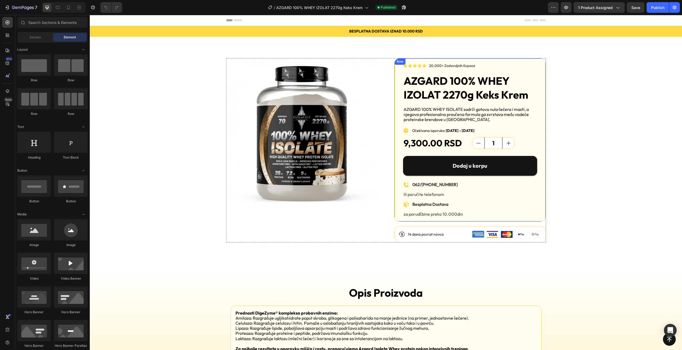
click at [422, 165] on button "Dodaj u korpu" at bounding box center [470, 166] width 134 height 20
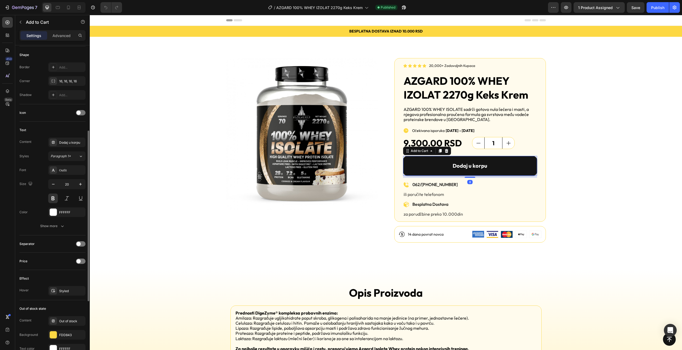
scroll to position [279, 0]
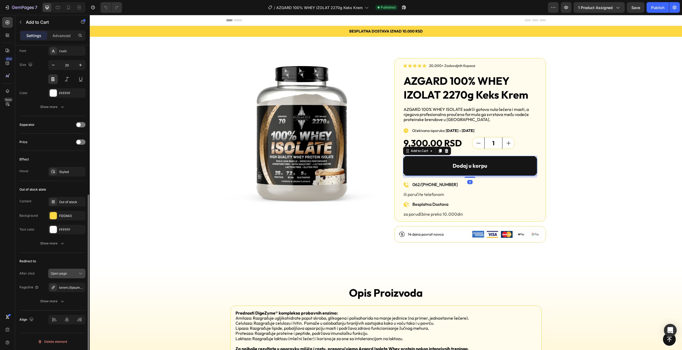
click at [71, 273] on div "Open page" at bounding box center [64, 273] width 27 height 5
click at [66, 305] on p "Open cart" at bounding box center [66, 306] width 30 height 5
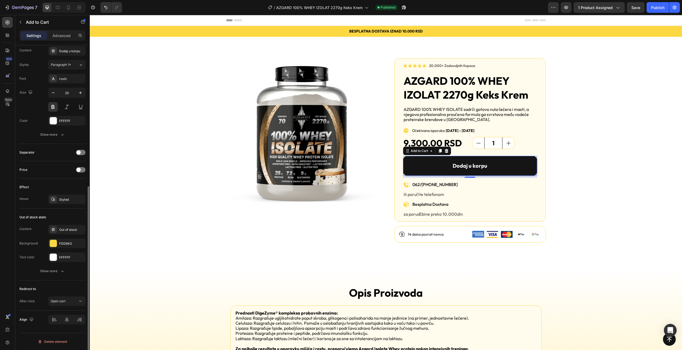
scroll to position [251, 0]
click at [635, 6] on span "Save" at bounding box center [636, 7] width 9 height 5
click at [662, 10] on div "Publish" at bounding box center [657, 8] width 13 height 6
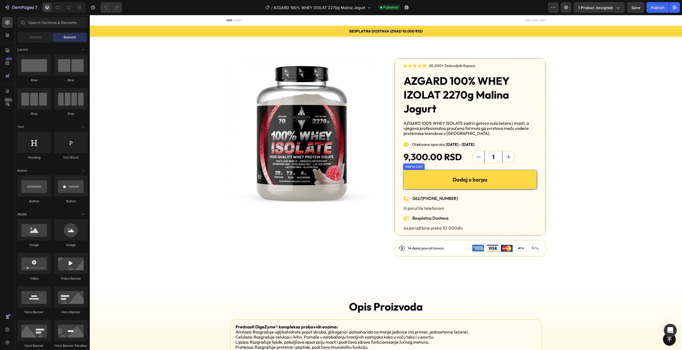
click at [442, 179] on button "Dodaj u korpu" at bounding box center [470, 180] width 134 height 20
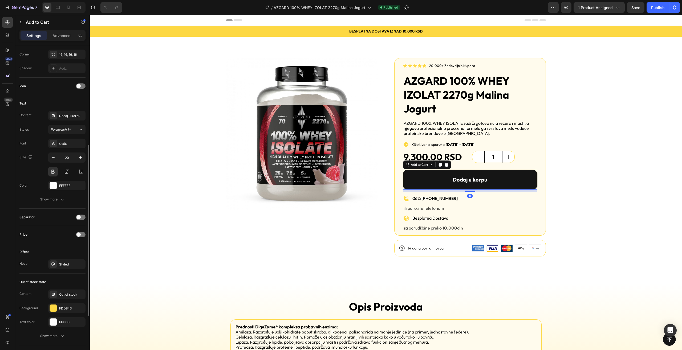
scroll to position [279, 0]
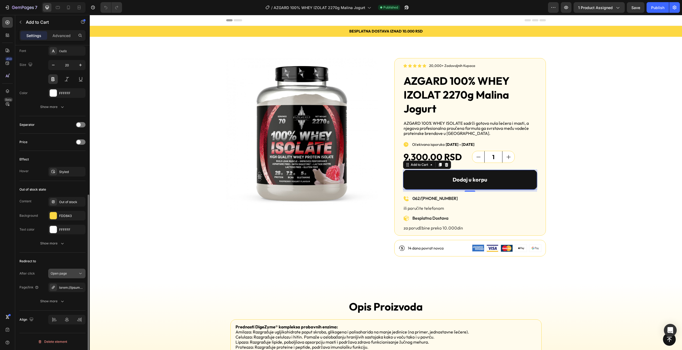
click at [74, 276] on button "Open page" at bounding box center [66, 274] width 37 height 10
click at [67, 307] on p "Open cart" at bounding box center [66, 306] width 30 height 5
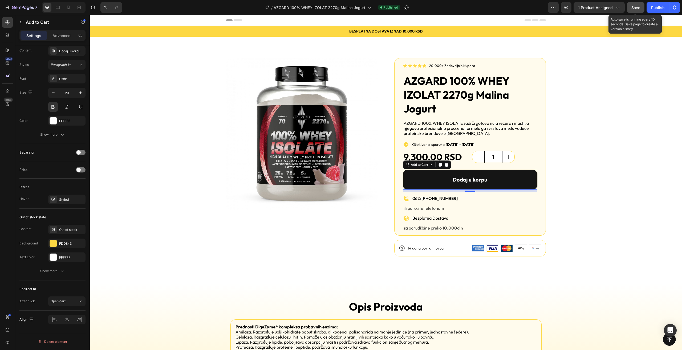
click at [635, 6] on span "Save" at bounding box center [636, 7] width 9 height 5
click at [656, 8] on div "Publish" at bounding box center [657, 8] width 13 height 6
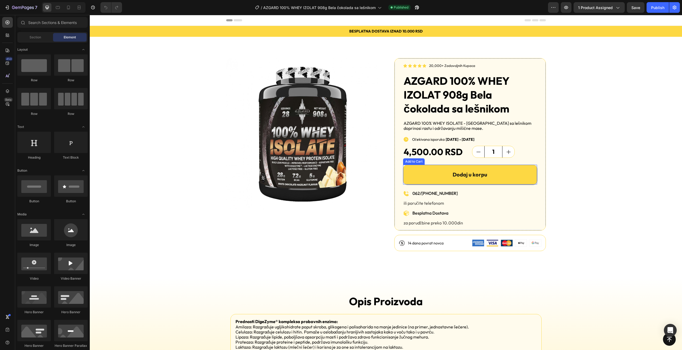
click at [423, 168] on button "Dodaj u korpu" at bounding box center [470, 175] width 134 height 20
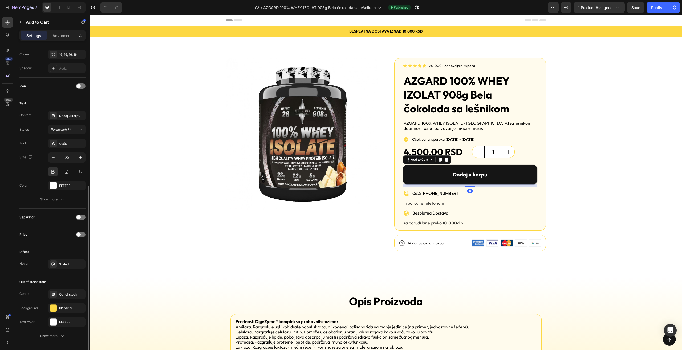
scroll to position [279, 0]
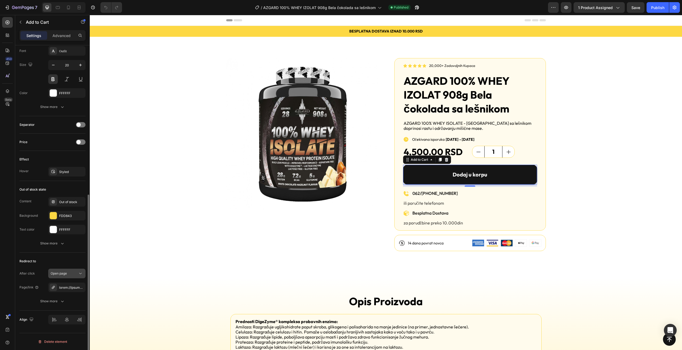
click at [73, 275] on div "Open page" at bounding box center [64, 273] width 27 height 5
click at [74, 306] on p "Open cart" at bounding box center [66, 306] width 30 height 5
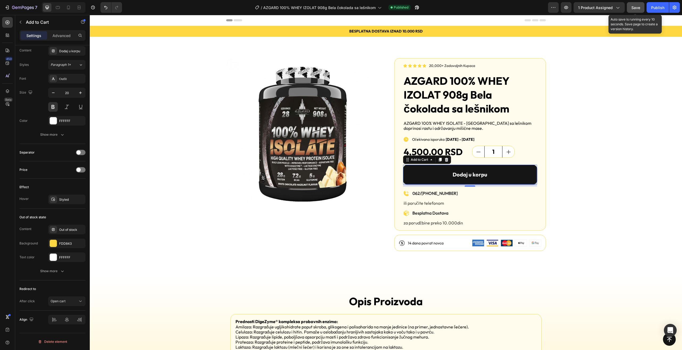
click at [638, 6] on span "Save" at bounding box center [636, 7] width 9 height 5
click at [649, 9] on button "Publish" at bounding box center [658, 7] width 22 height 11
click at [656, 9] on div "Publish" at bounding box center [657, 8] width 13 height 6
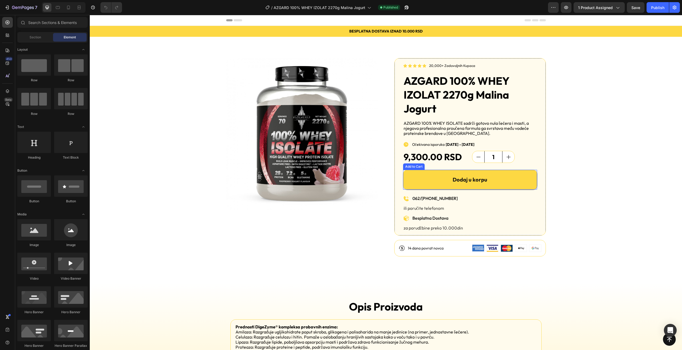
click at [413, 174] on button "Dodaj u korpu" at bounding box center [470, 180] width 134 height 20
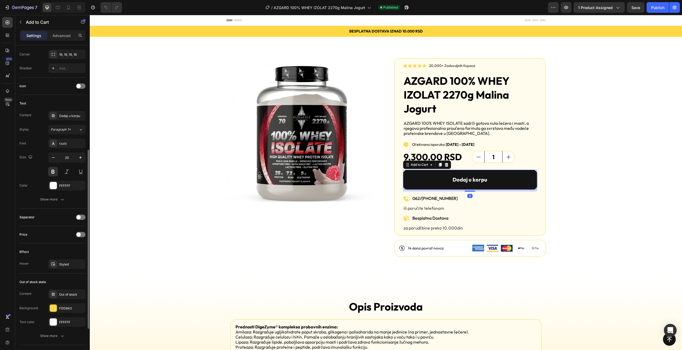
scroll to position [251, 0]
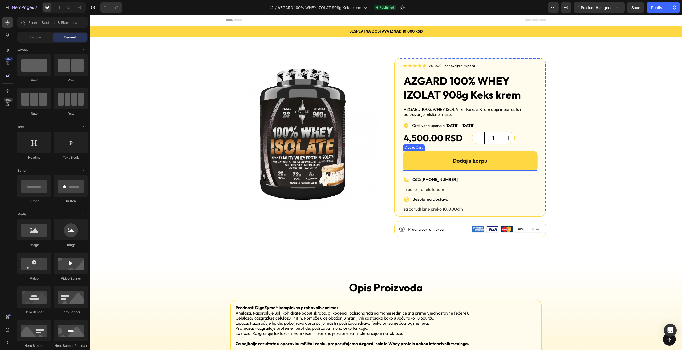
click at [442, 161] on button "Dodaj u korpu" at bounding box center [470, 161] width 134 height 20
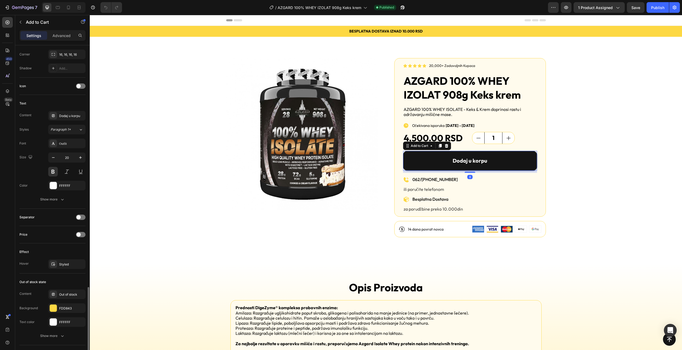
scroll to position [279, 0]
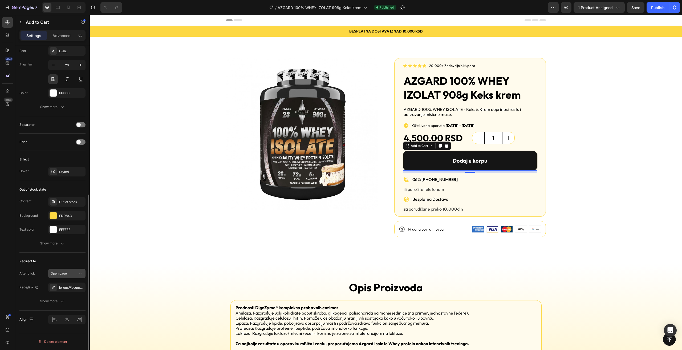
click at [66, 274] on span "Open page" at bounding box center [59, 273] width 16 height 4
click at [65, 305] on span "Open cart" at bounding box center [58, 306] width 15 height 5
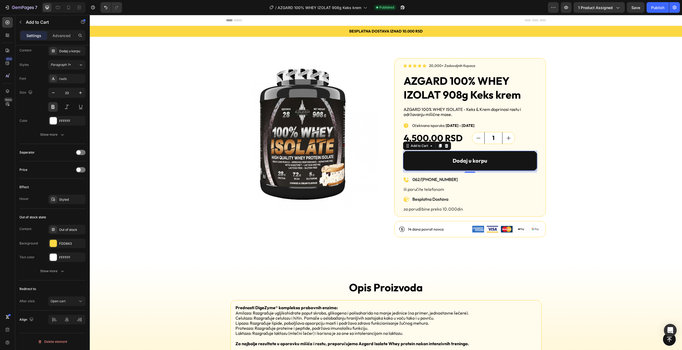
click at [637, 1] on div "7 Version history / AZGARD 100% WHEY IZOLAT 908g Keks krem Published Preview 1 …" at bounding box center [341, 7] width 682 height 15
click at [637, 7] on span "Save" at bounding box center [636, 7] width 9 height 5
click at [656, 5] on div "Publish" at bounding box center [657, 8] width 13 height 6
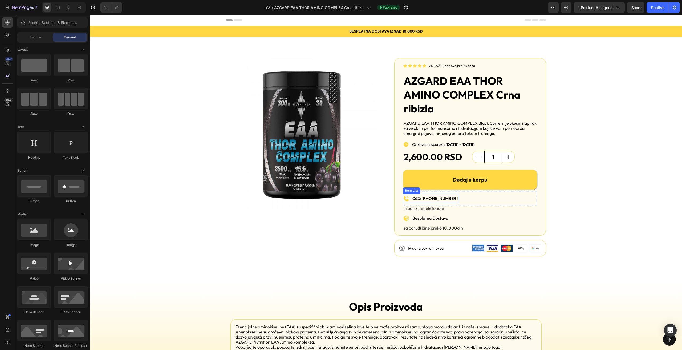
click at [417, 185] on button "Dodaj u korpu" at bounding box center [470, 180] width 134 height 20
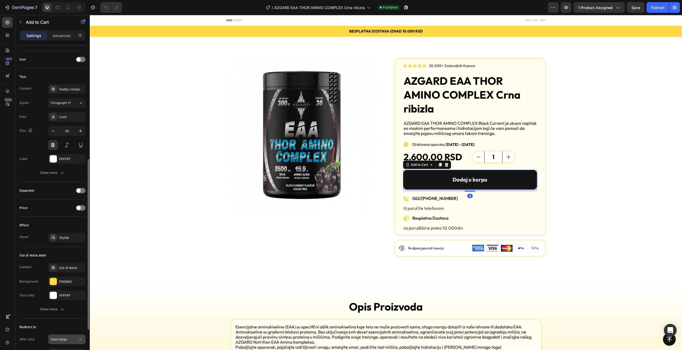
scroll to position [279, 0]
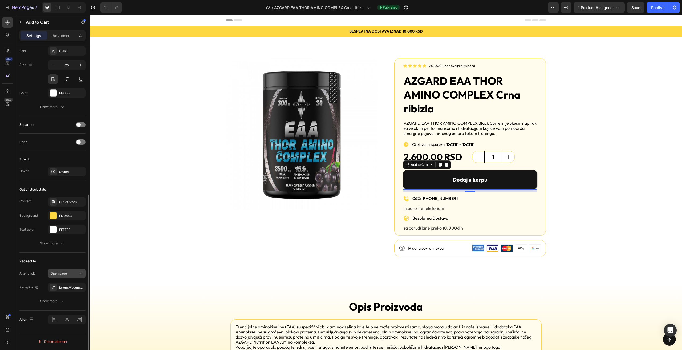
click at [72, 271] on div "Open page" at bounding box center [64, 273] width 27 height 5
click at [64, 306] on span "Open cart" at bounding box center [58, 306] width 15 height 5
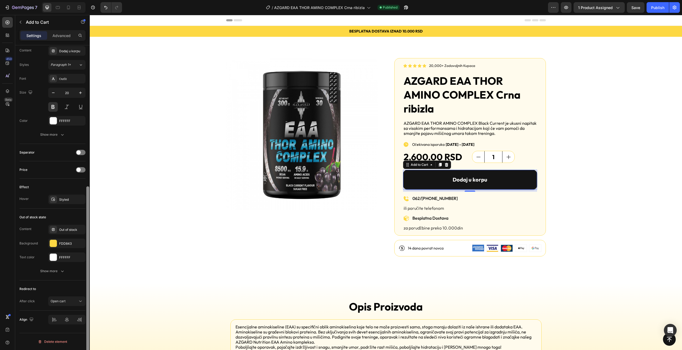
scroll to position [251, 0]
click at [637, 5] on div "Save" at bounding box center [636, 8] width 9 height 6
click at [651, 8] on button "Publish" at bounding box center [658, 7] width 22 height 11
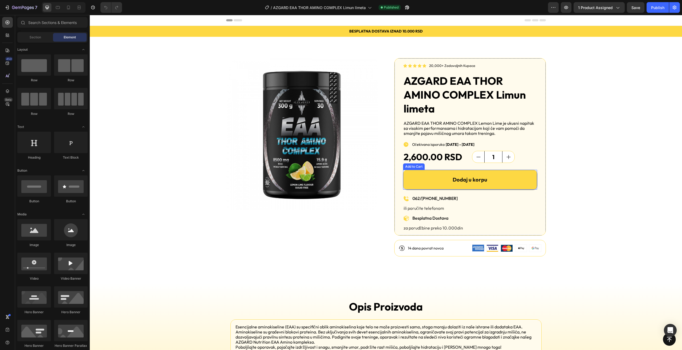
click at [433, 182] on button "Dodaj u korpu" at bounding box center [470, 180] width 134 height 20
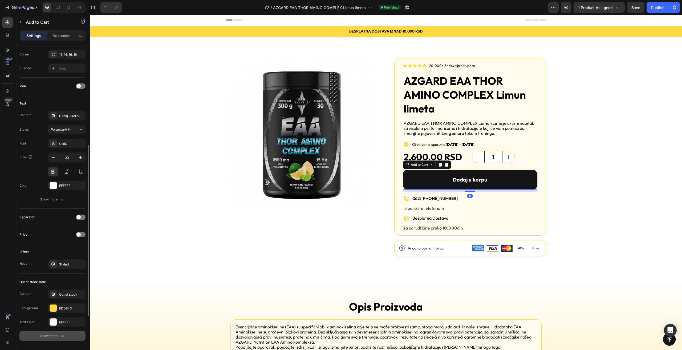
scroll to position [279, 0]
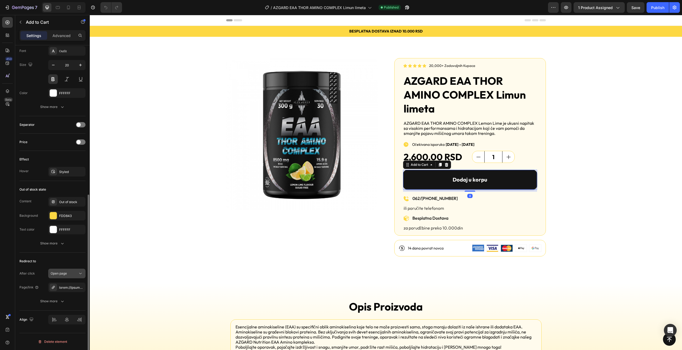
click at [66, 276] on div "Open page" at bounding box center [67, 273] width 33 height 5
click at [66, 306] on p "Open cart" at bounding box center [66, 306] width 30 height 5
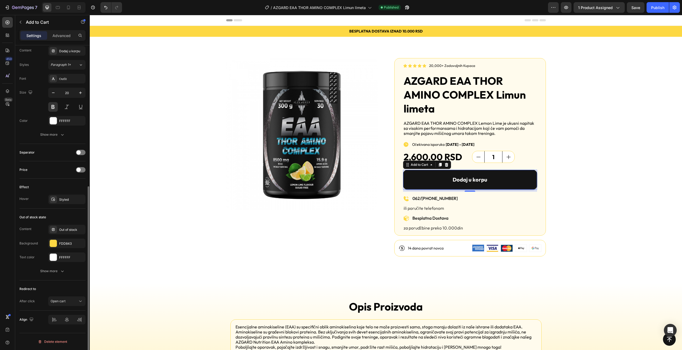
scroll to position [251, 0]
click at [637, 6] on span "Save" at bounding box center [636, 7] width 9 height 5
click at [658, 9] on div "Publish" at bounding box center [657, 8] width 13 height 6
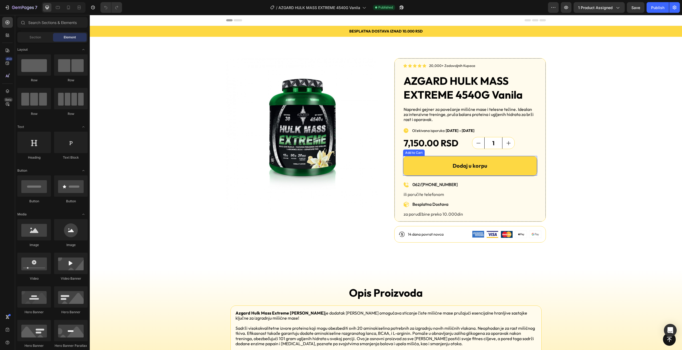
click at [444, 166] on button "Dodaj u korpu" at bounding box center [470, 166] width 134 height 20
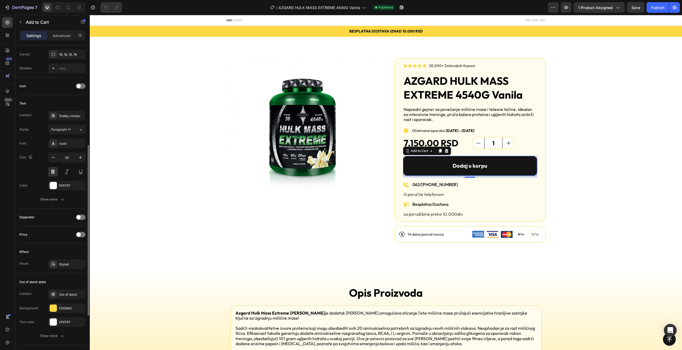
scroll to position [279, 0]
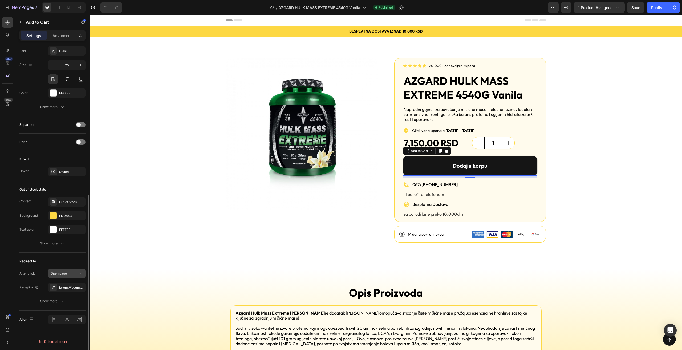
click at [76, 276] on div "Open page" at bounding box center [67, 273] width 33 height 5
click at [71, 308] on p "Open cart" at bounding box center [66, 306] width 30 height 5
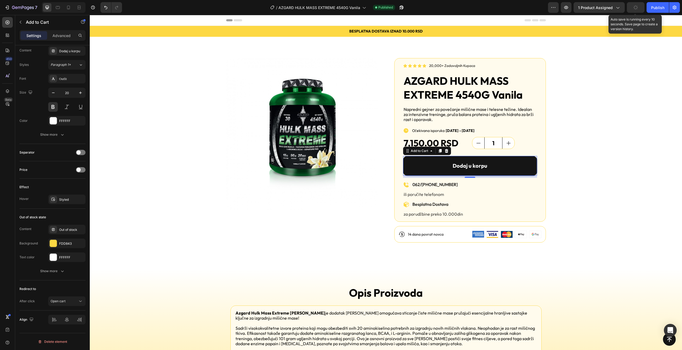
click at [634, 6] on button "button" at bounding box center [636, 7] width 18 height 11
click at [653, 11] on button "Publish" at bounding box center [658, 7] width 22 height 11
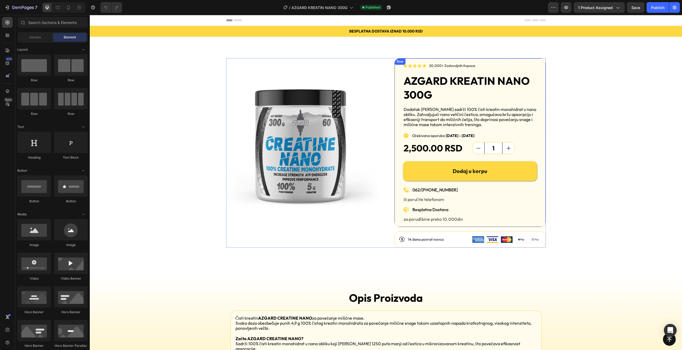
click button "Dodaj u korpu"
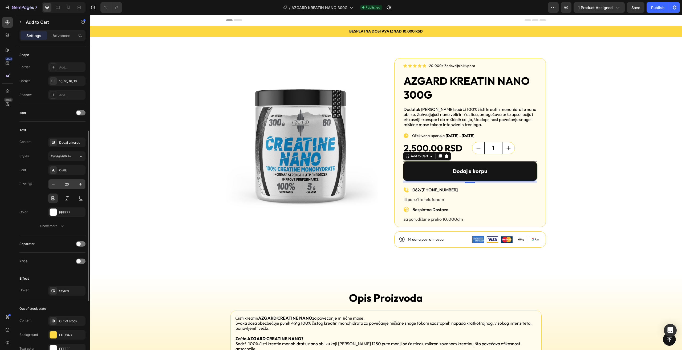
scroll to position [279, 0]
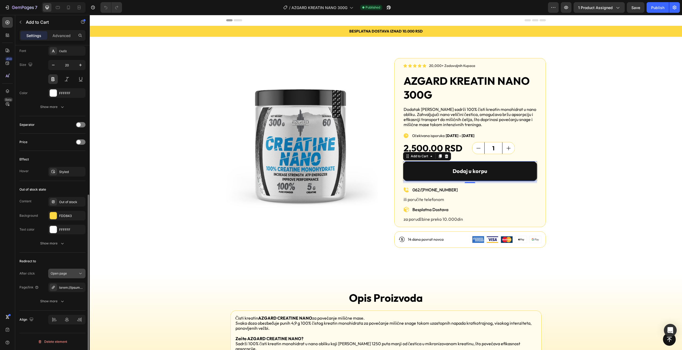
click div "Open page"
click p "Open cart"
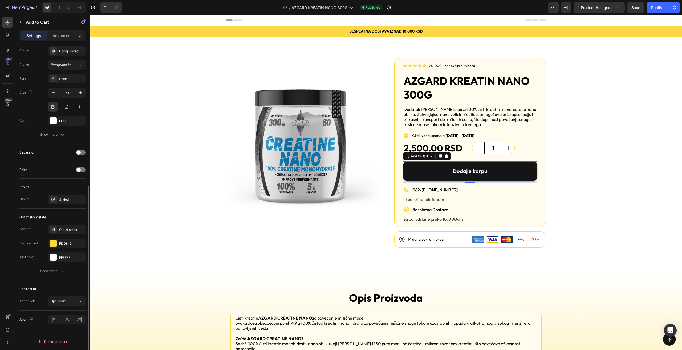
scroll to position [251, 0]
click div "Save"
click button "Publish"
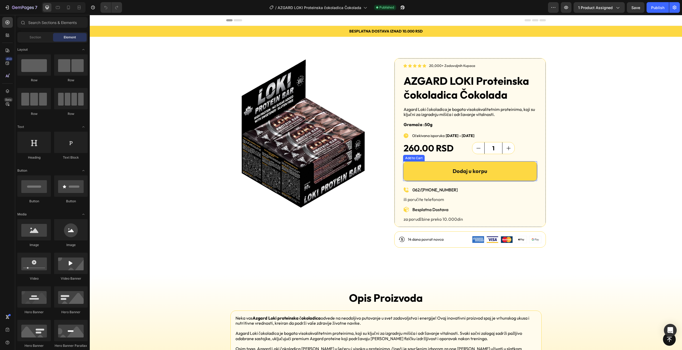
click at [419, 179] on button "Dodaj u korpu" at bounding box center [470, 171] width 134 height 20
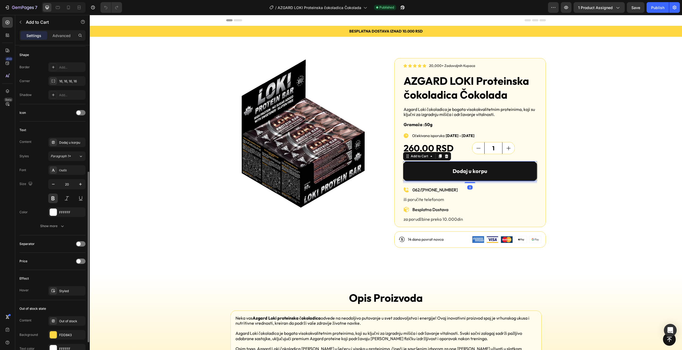
scroll to position [279, 0]
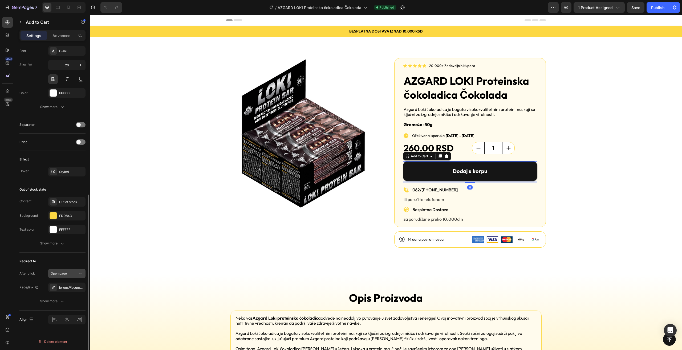
click at [75, 273] on div "Open page" at bounding box center [64, 273] width 27 height 5
drag, startPoint x: 76, startPoint y: 306, endPoint x: 80, endPoint y: 305, distance: 3.6
click at [76, 306] on p "Open cart" at bounding box center [66, 306] width 30 height 5
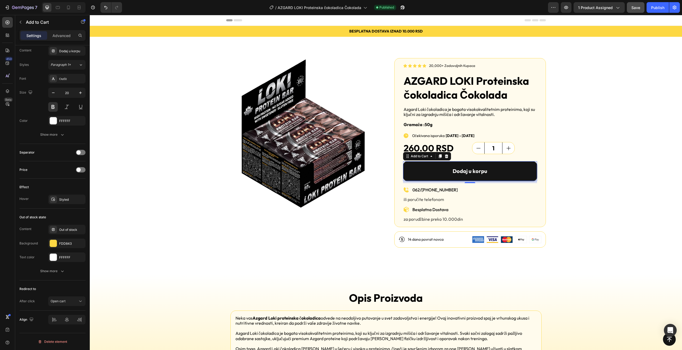
click at [639, 7] on span "Save" at bounding box center [636, 7] width 9 height 5
click at [650, 6] on button "Publish" at bounding box center [658, 7] width 22 height 11
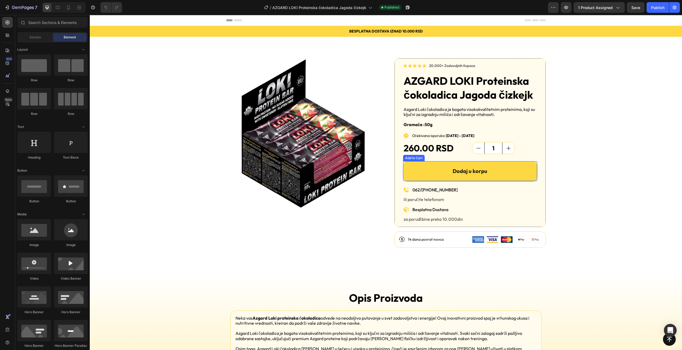
click at [440, 169] on button "Dodaj u korpu" at bounding box center [470, 171] width 134 height 20
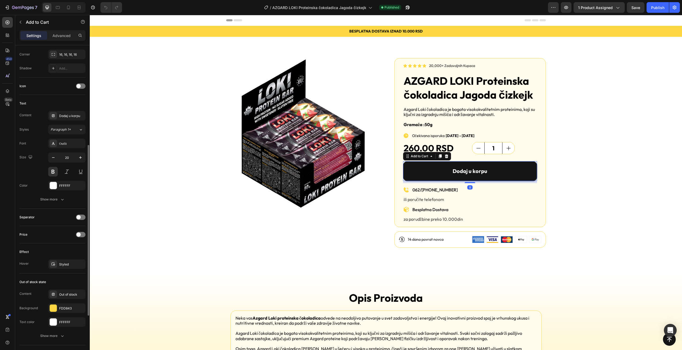
scroll to position [279, 0]
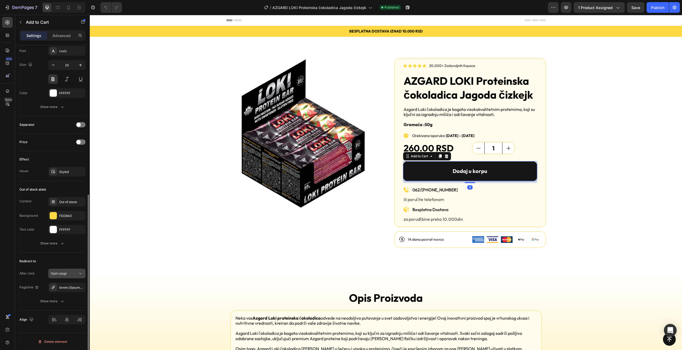
click at [69, 269] on button "Open page" at bounding box center [66, 274] width 37 height 10
click at [66, 305] on p "Open cart" at bounding box center [66, 306] width 30 height 5
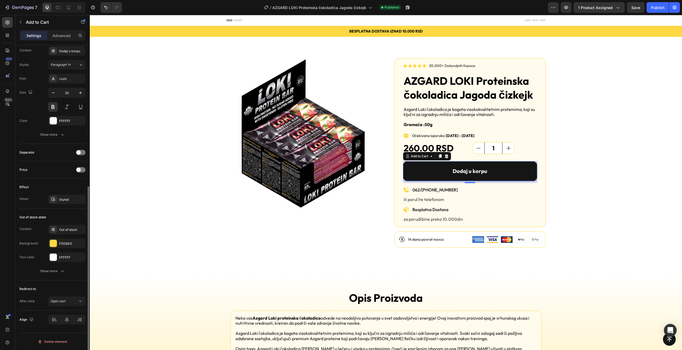
scroll to position [251, 0]
click at [646, 5] on div "Preview 1 product assigned Save Publish" at bounding box center [614, 7] width 132 height 11
click at [637, 7] on span "Save" at bounding box center [636, 7] width 9 height 5
click at [656, 7] on div "Publish" at bounding box center [657, 8] width 13 height 6
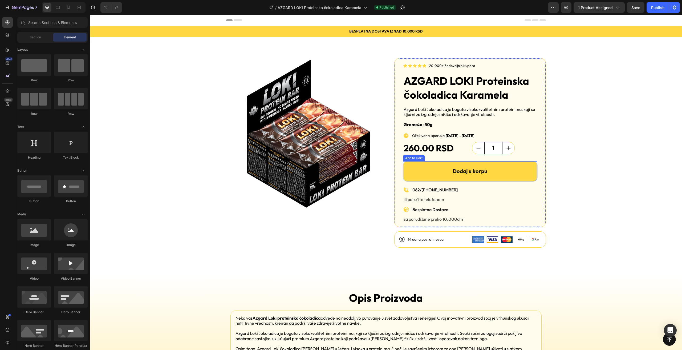
click at [426, 174] on button "Dodaj u korpu" at bounding box center [470, 171] width 134 height 20
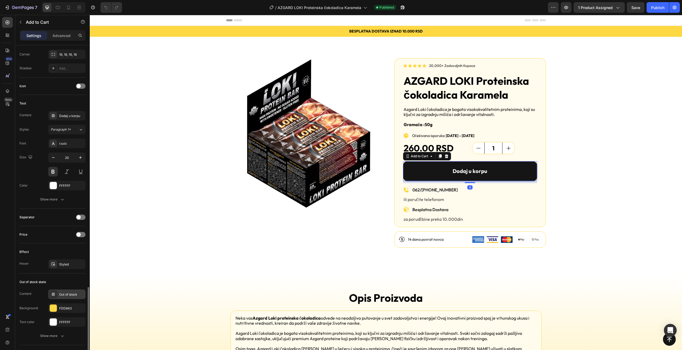
scroll to position [279, 0]
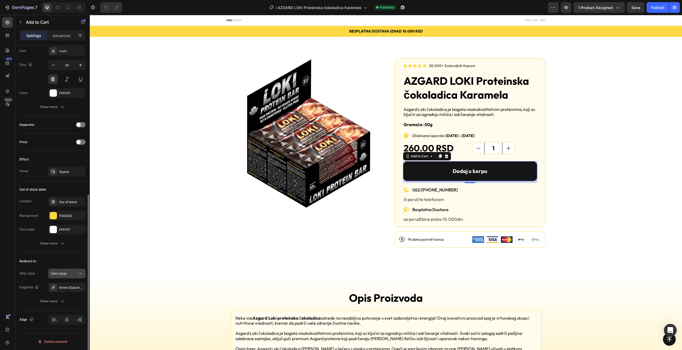
click at [78, 272] on div "Open page" at bounding box center [64, 273] width 27 height 5
click at [66, 304] on div "Open cart" at bounding box center [62, 307] width 44 height 10
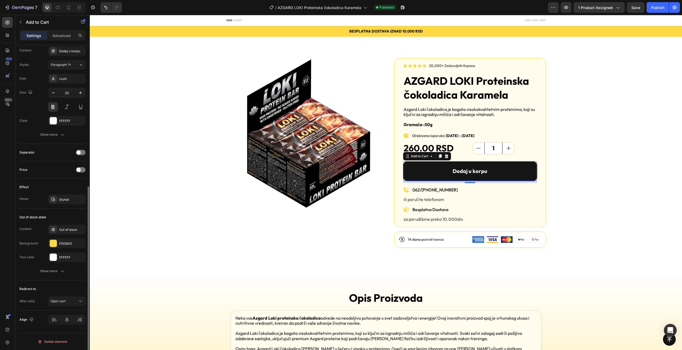
scroll to position [251, 0]
click at [642, 11] on button "Save" at bounding box center [636, 7] width 18 height 11
click at [655, 9] on div "Publish" at bounding box center [657, 8] width 13 height 6
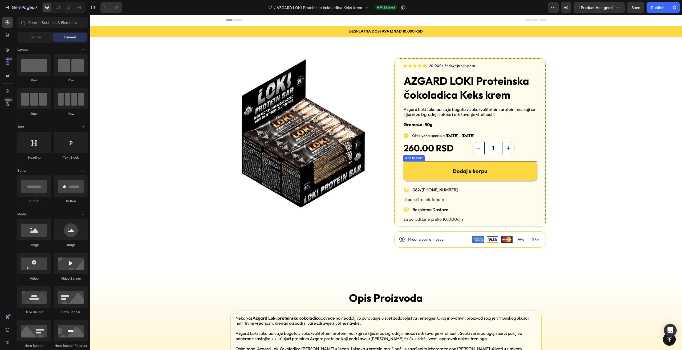
click at [411, 170] on button "Dodaj u korpu" at bounding box center [470, 171] width 134 height 20
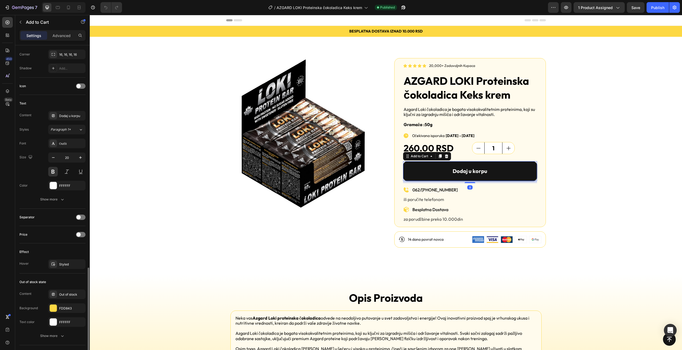
scroll to position [279, 0]
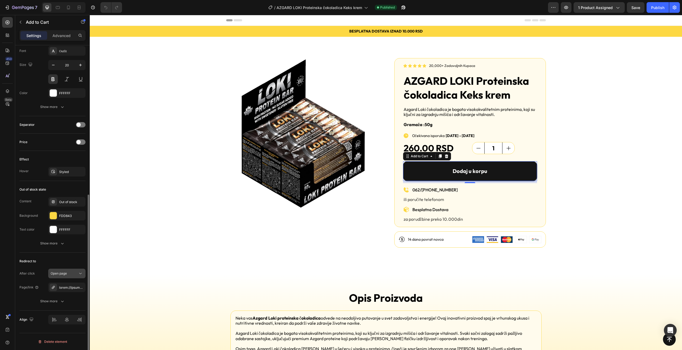
click at [76, 274] on div "Open page" at bounding box center [64, 273] width 27 height 5
click at [70, 308] on p "Open cart" at bounding box center [66, 306] width 30 height 5
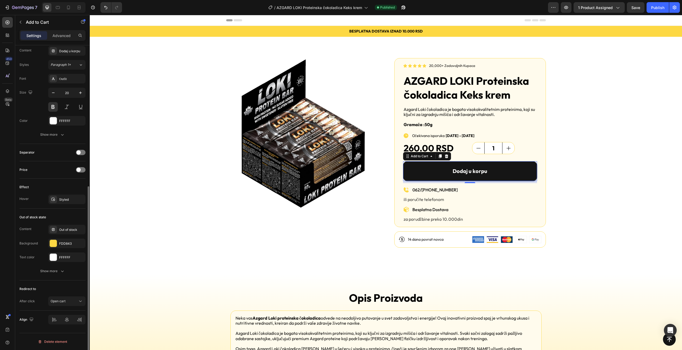
scroll to position [251, 0]
click at [647, 5] on button "Publish" at bounding box center [658, 7] width 22 height 11
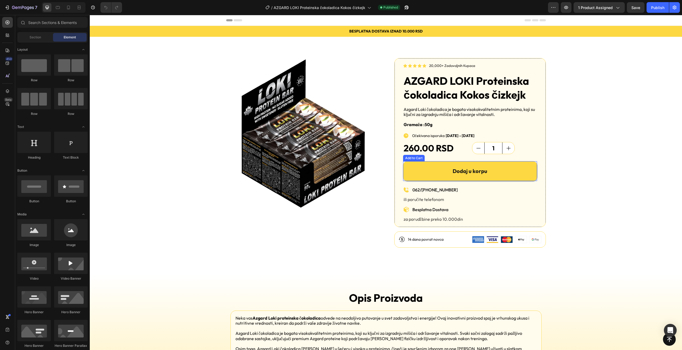
click at [411, 169] on button "Dodaj u korpu" at bounding box center [470, 171] width 134 height 20
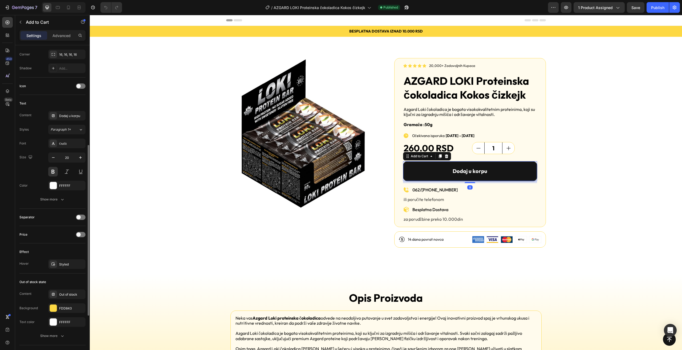
scroll to position [279, 0]
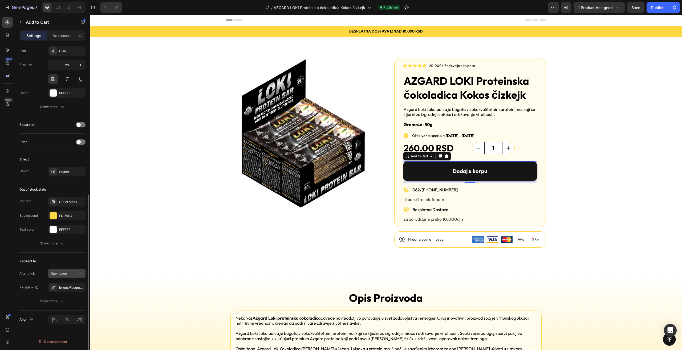
click at [71, 274] on div "Open page" at bounding box center [64, 273] width 27 height 5
click at [69, 305] on p "Open cart" at bounding box center [66, 306] width 30 height 5
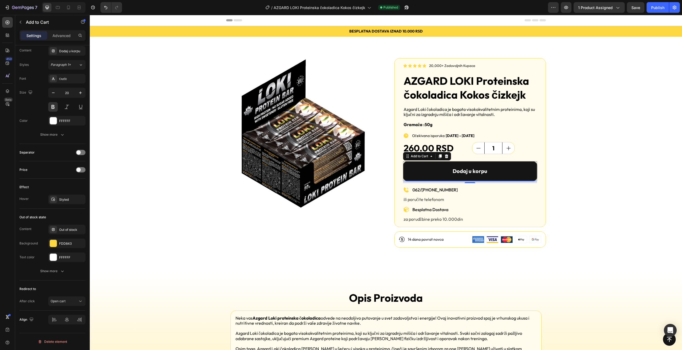
drag, startPoint x: 655, startPoint y: 7, endPoint x: 654, endPoint y: 14, distance: 6.8
click at [656, 7] on div "Publish" at bounding box center [657, 8] width 13 height 6
click at [660, 6] on div "Publish" at bounding box center [657, 8] width 13 height 6
click at [408, 7] on icon "button" at bounding box center [407, 8] width 4 height 4
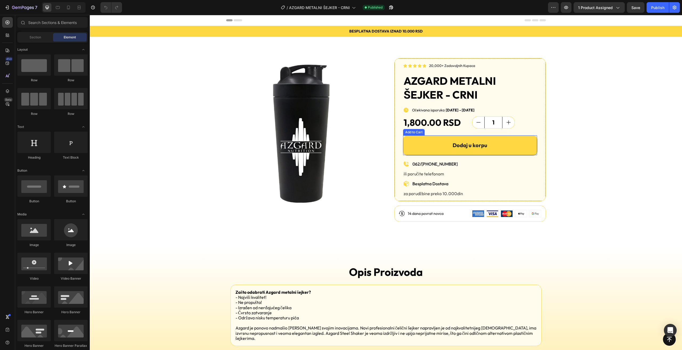
click at [426, 149] on button "Dodaj u korpu" at bounding box center [470, 145] width 134 height 20
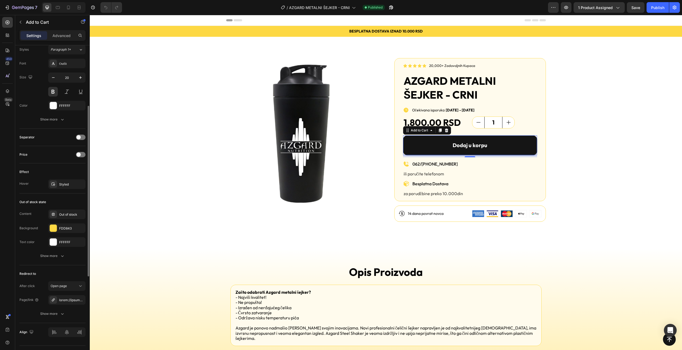
scroll to position [279, 0]
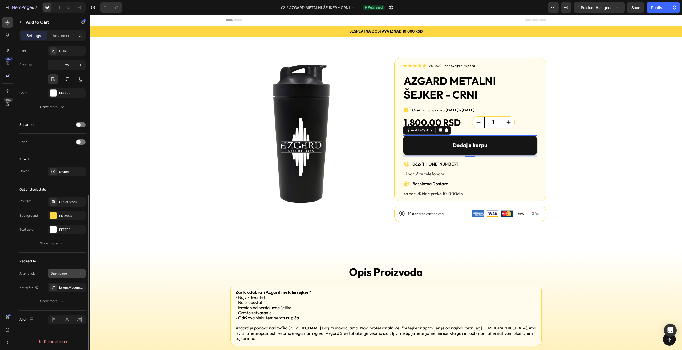
click at [79, 272] on icon at bounding box center [80, 273] width 5 height 5
click at [66, 308] on p "Open cart" at bounding box center [66, 306] width 30 height 5
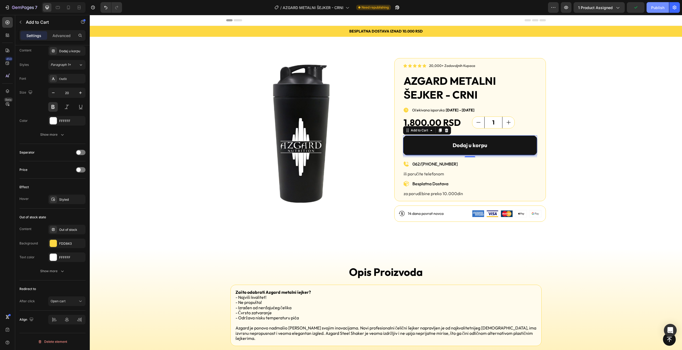
click at [654, 6] on div "Publish" at bounding box center [657, 8] width 13 height 6
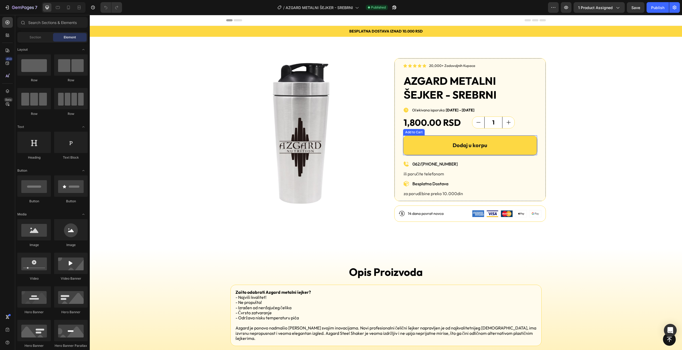
click at [407, 145] on button "Dodaj u korpu" at bounding box center [470, 145] width 134 height 20
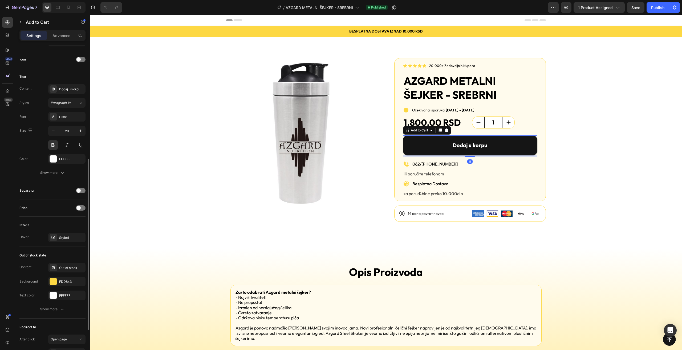
scroll to position [279, 0]
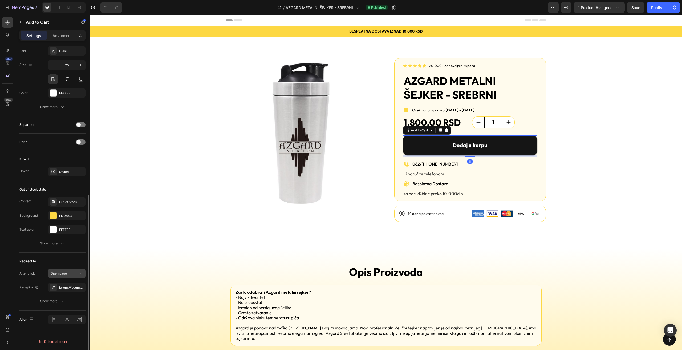
click at [70, 273] on div "Open page" at bounding box center [64, 273] width 27 height 5
click at [64, 304] on span "Open cart" at bounding box center [58, 306] width 15 height 5
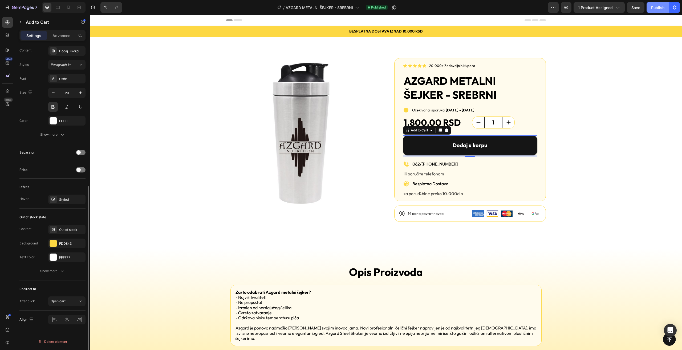
click at [652, 7] on div "Publish" at bounding box center [657, 8] width 13 height 6
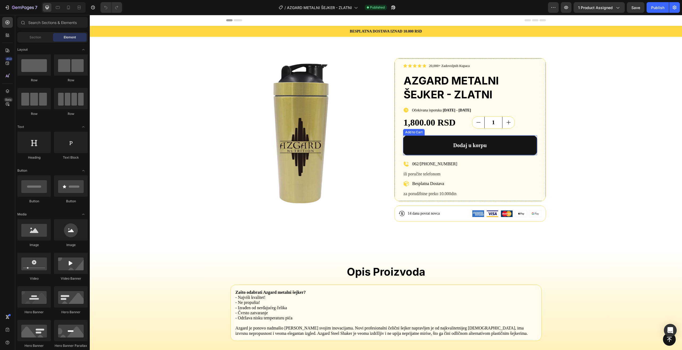
click at [409, 148] on button "Dodaj u korpu" at bounding box center [470, 145] width 134 height 20
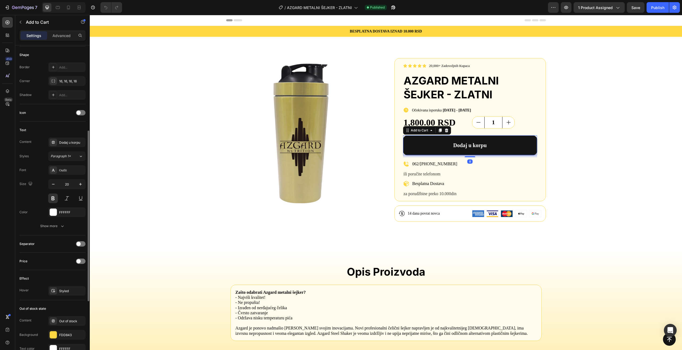
scroll to position [279, 0]
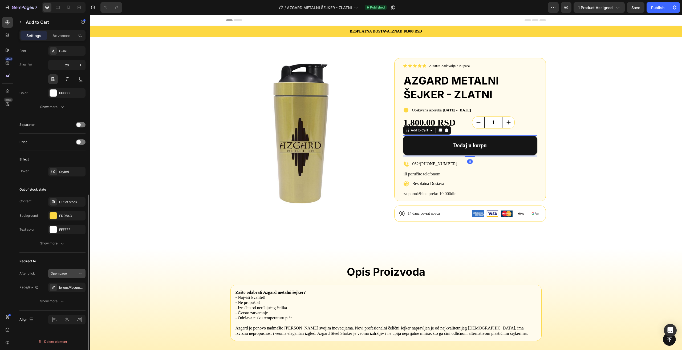
click at [73, 271] on div "Open page" at bounding box center [64, 273] width 27 height 5
click at [70, 308] on p "Open cart" at bounding box center [66, 306] width 30 height 5
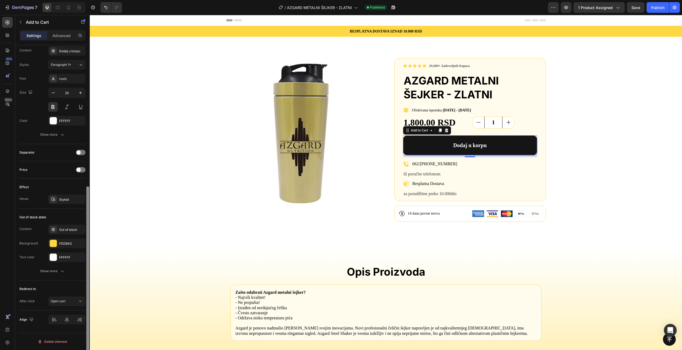
scroll to position [251, 0]
click at [650, 9] on button "Publish" at bounding box center [658, 7] width 22 height 11
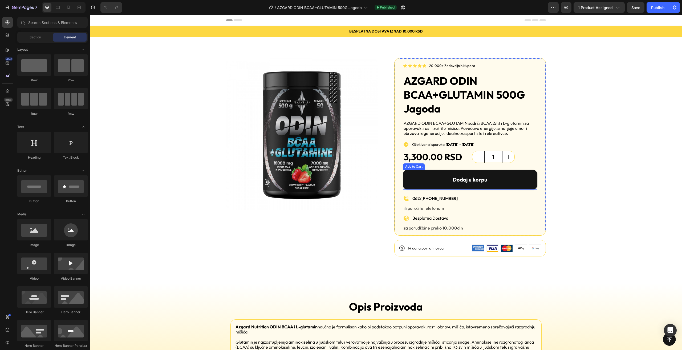
click at [419, 181] on button "Dodaj u korpu" at bounding box center [470, 180] width 134 height 20
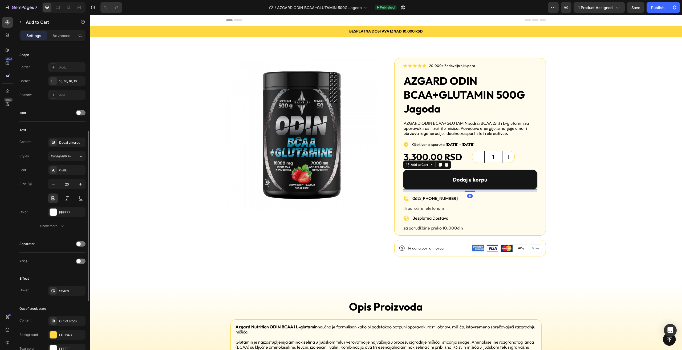
scroll to position [279, 0]
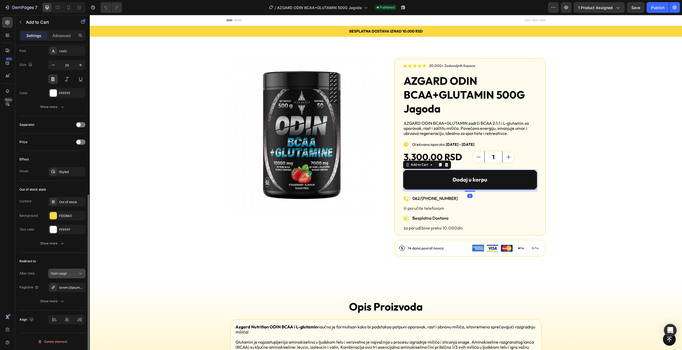
click at [67, 269] on button "Open page" at bounding box center [66, 274] width 37 height 10
click at [74, 309] on p "Open cart" at bounding box center [66, 306] width 30 height 5
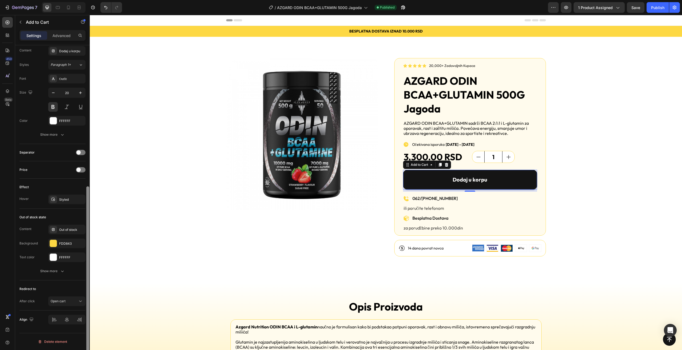
scroll to position [251, 0]
click at [636, 10] on div "Save" at bounding box center [636, 8] width 9 height 6
click at [652, 8] on div "Publish" at bounding box center [657, 8] width 13 height 6
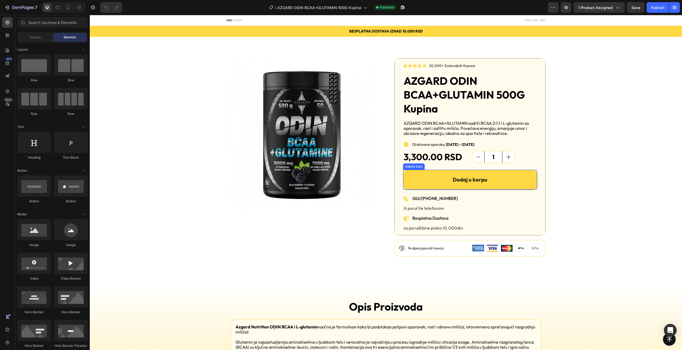
click at [415, 180] on button "Dodaj u korpu" at bounding box center [470, 180] width 134 height 20
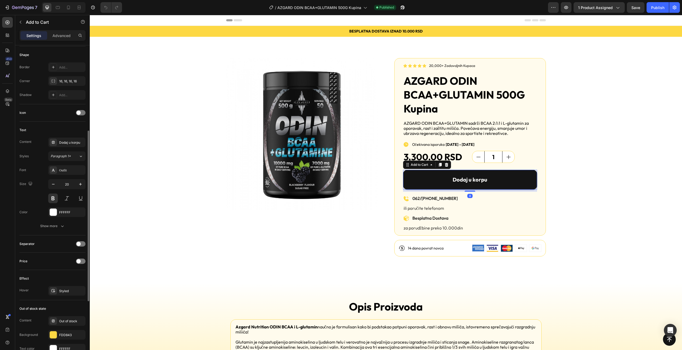
scroll to position [279, 0]
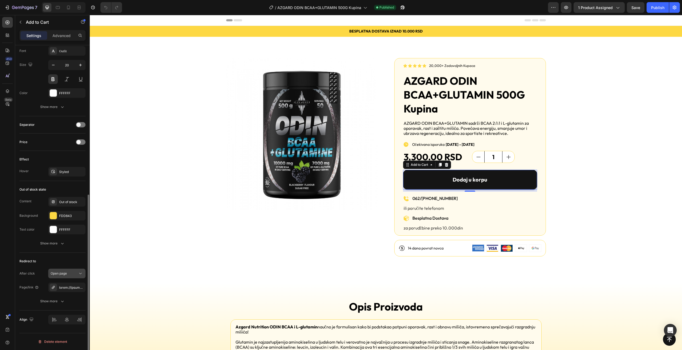
click at [73, 271] on div "Open page" at bounding box center [67, 273] width 33 height 5
click at [68, 305] on p "Open cart" at bounding box center [66, 306] width 30 height 5
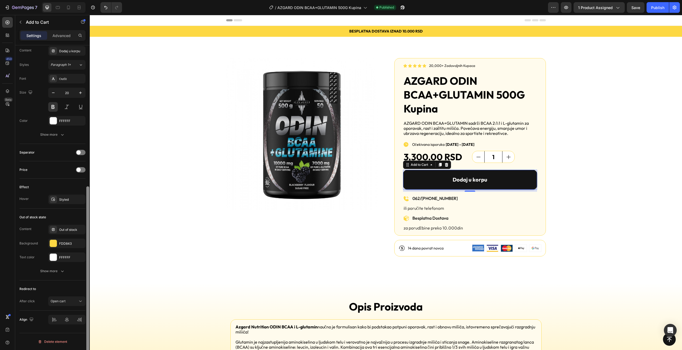
scroll to position [251, 0]
click at [638, 10] on div "Save" at bounding box center [636, 8] width 9 height 6
click at [654, 7] on div "Publish" at bounding box center [657, 8] width 13 height 6
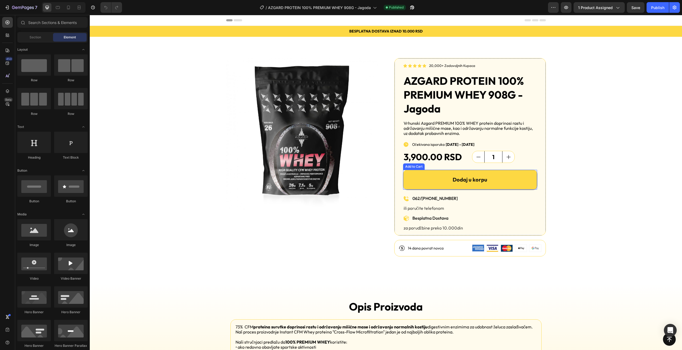
click at [423, 182] on button "Dodaj u korpu" at bounding box center [470, 180] width 134 height 20
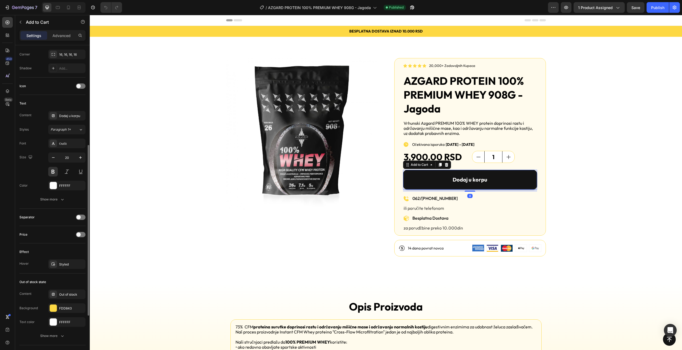
scroll to position [279, 0]
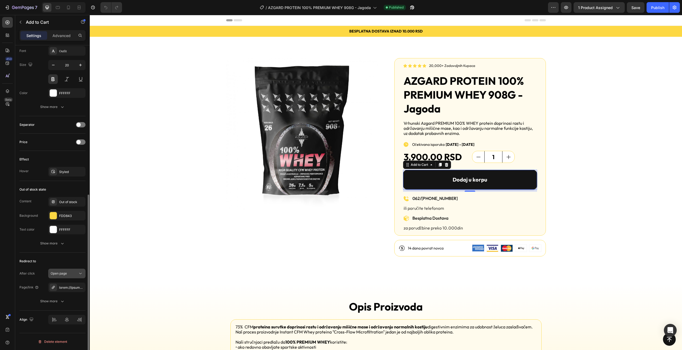
click at [72, 271] on button "Open page" at bounding box center [66, 274] width 37 height 10
click at [69, 306] on p "Open cart" at bounding box center [66, 306] width 30 height 5
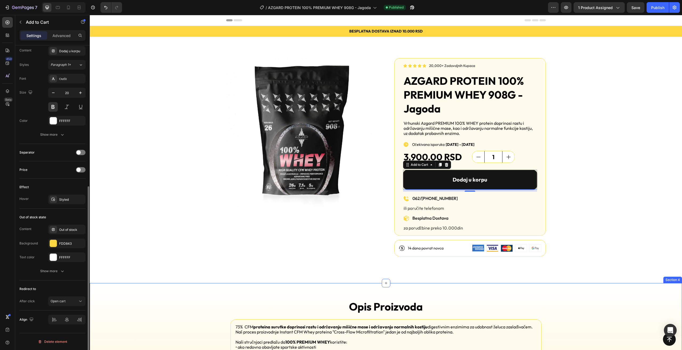
scroll to position [251, 0]
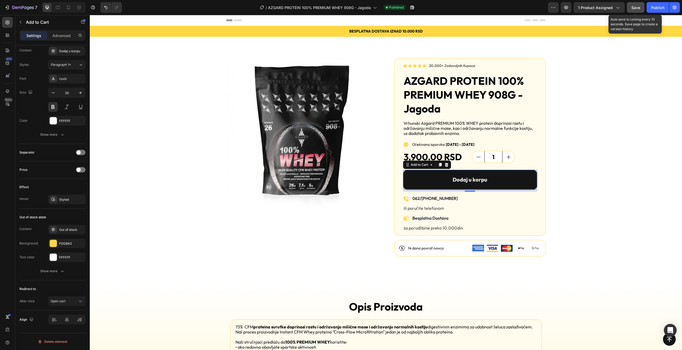
click at [634, 8] on span "Save" at bounding box center [636, 7] width 9 height 5
click at [653, 6] on div "Publish" at bounding box center [657, 8] width 13 height 6
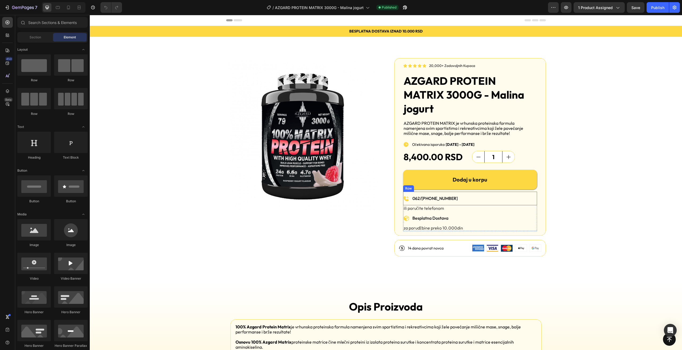
click at [421, 181] on button "Dodaj u korpu" at bounding box center [470, 180] width 134 height 20
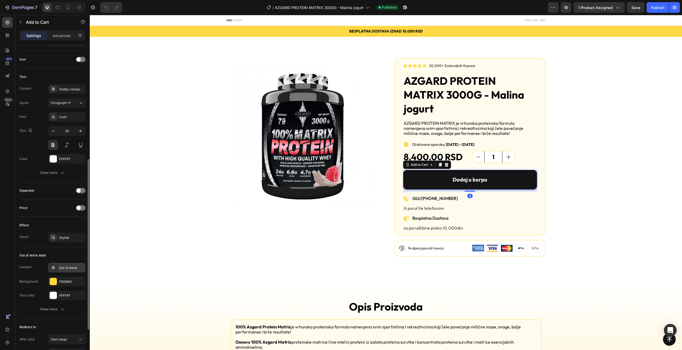
scroll to position [279, 0]
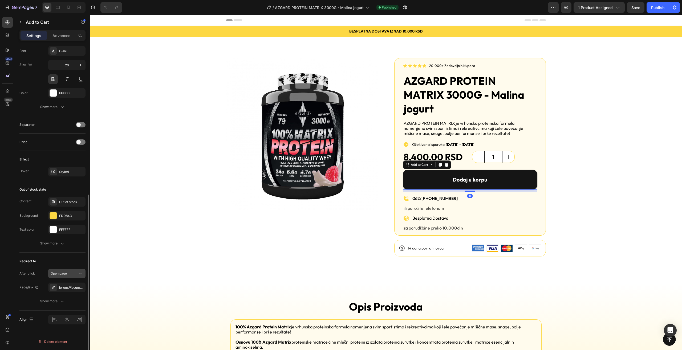
click at [73, 271] on div "Open page" at bounding box center [64, 273] width 27 height 5
click at [69, 309] on p "Open cart" at bounding box center [66, 306] width 30 height 5
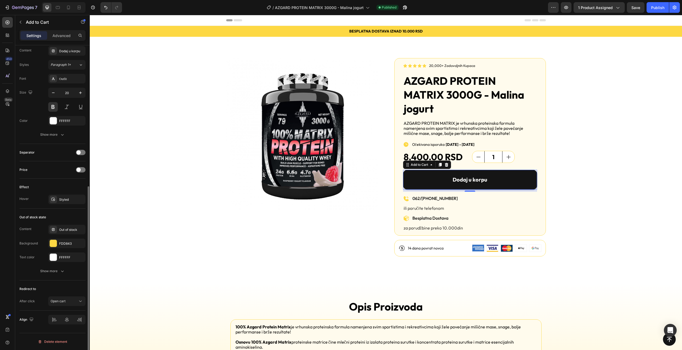
scroll to position [251, 0]
click at [635, 9] on span "Save" at bounding box center [636, 7] width 9 height 5
click at [653, 9] on div "Publish" at bounding box center [657, 8] width 13 height 6
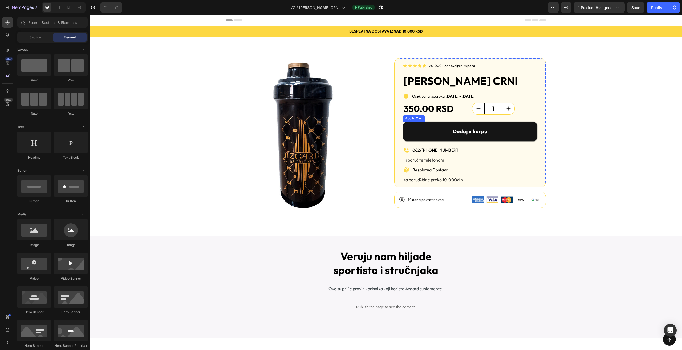
click at [429, 122] on button "Dodaj u korpu" at bounding box center [470, 132] width 134 height 20
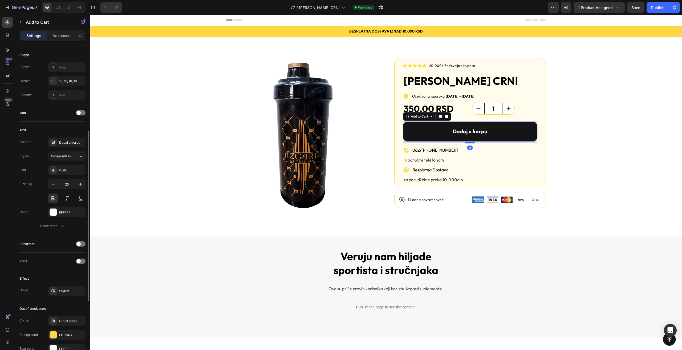
scroll to position [279, 0]
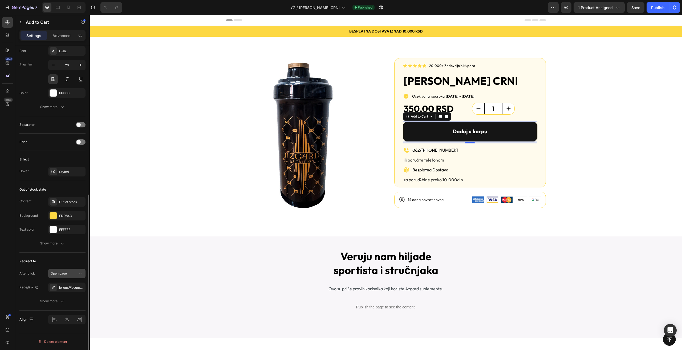
click at [73, 276] on button "Open page" at bounding box center [66, 274] width 37 height 10
click at [68, 305] on p "Open cart" at bounding box center [66, 306] width 30 height 5
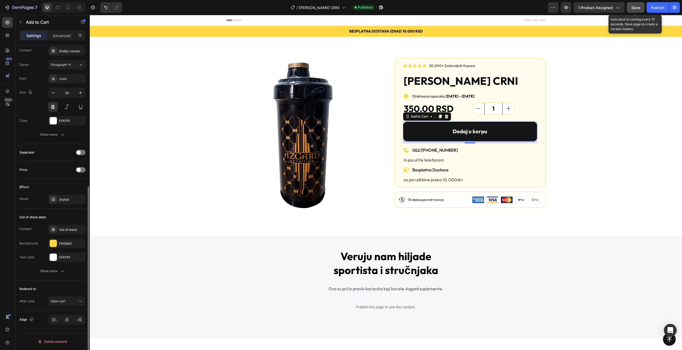
drag, startPoint x: 635, startPoint y: 9, endPoint x: 638, endPoint y: 11, distance: 4.4
click at [635, 9] on span "Save" at bounding box center [636, 7] width 9 height 5
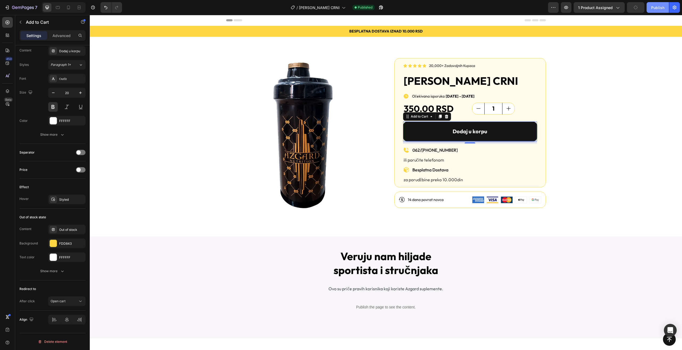
click at [657, 10] on div "Publish" at bounding box center [657, 8] width 13 height 6
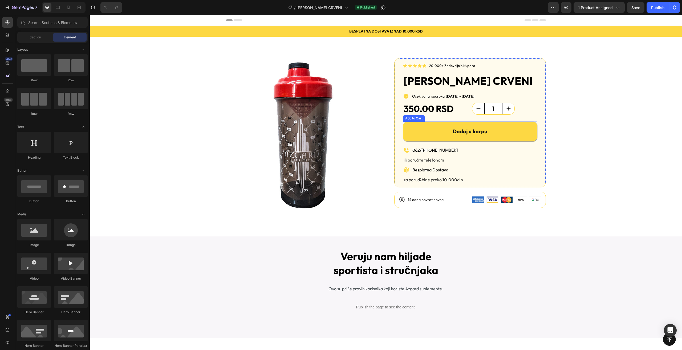
click at [417, 131] on button "Dodaj u korpu" at bounding box center [470, 132] width 134 height 20
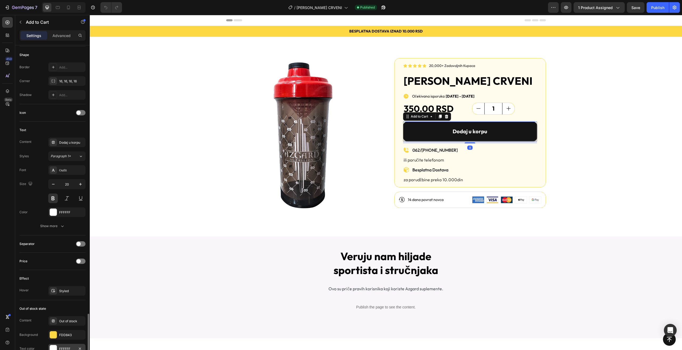
scroll to position [279, 0]
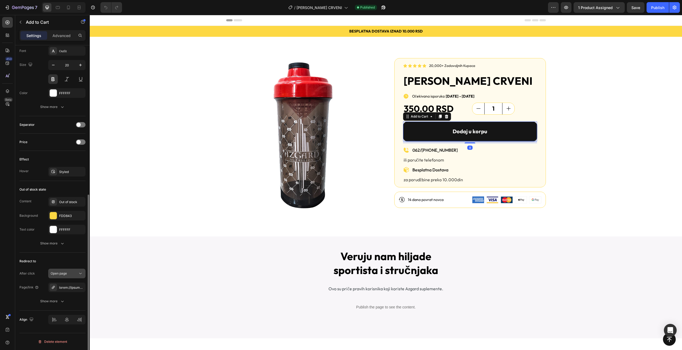
click at [65, 273] on span "Open page" at bounding box center [59, 273] width 16 height 4
click at [71, 303] on div "Open cart" at bounding box center [62, 307] width 44 height 10
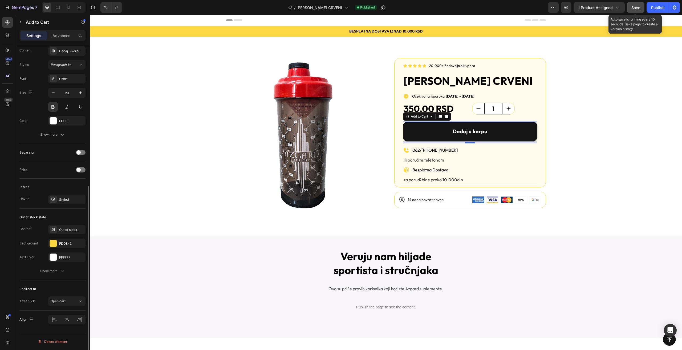
click at [631, 6] on button "Save" at bounding box center [636, 7] width 18 height 11
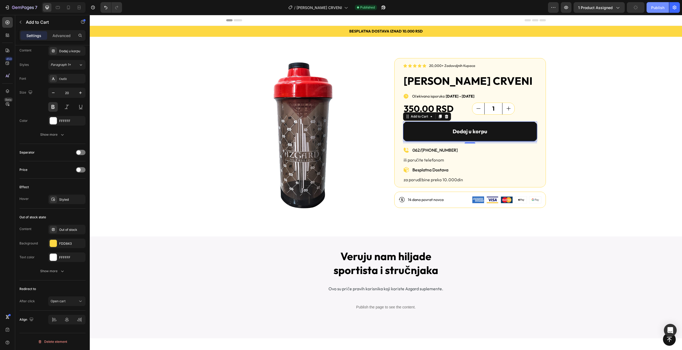
click at [651, 7] on div "Publish" at bounding box center [657, 8] width 13 height 6
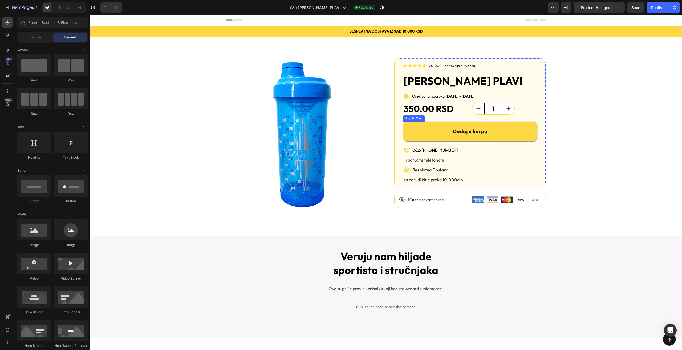
click at [502, 136] on button "Dodaj u korpu" at bounding box center [470, 132] width 134 height 20
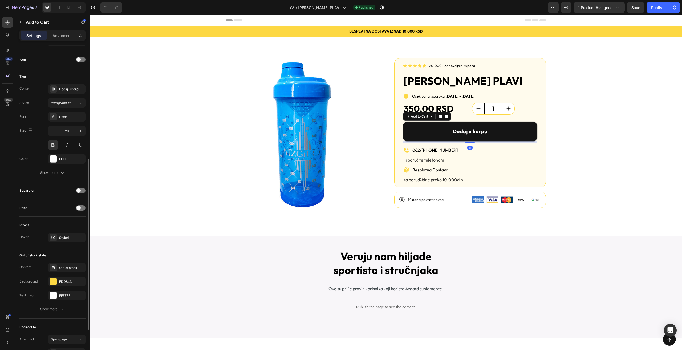
scroll to position [279, 0]
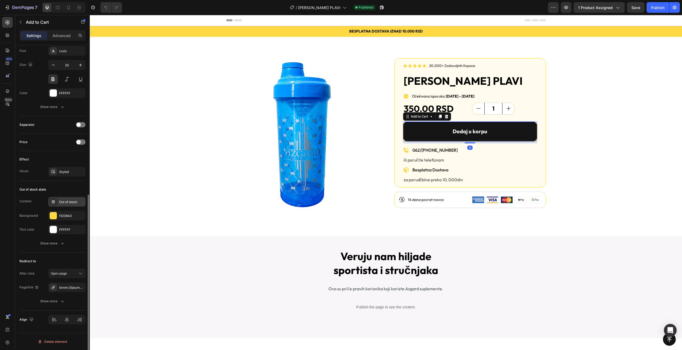
click at [66, 201] on div "Out of stock" at bounding box center [71, 202] width 25 height 5
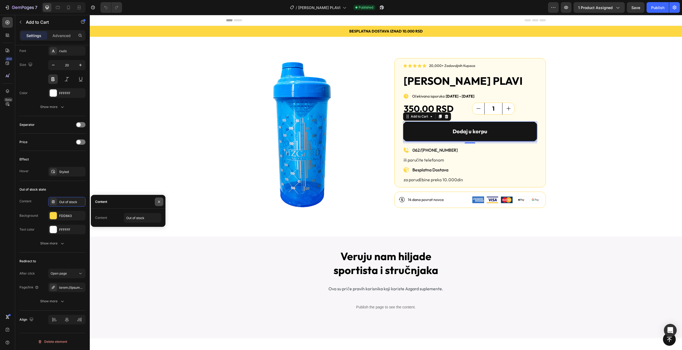
click at [160, 202] on icon "button" at bounding box center [159, 202] width 4 height 4
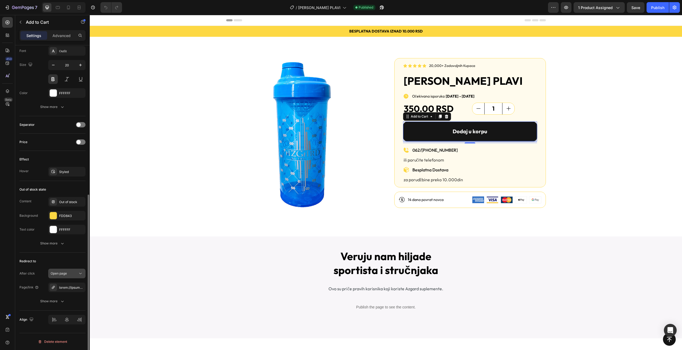
click at [66, 269] on button "Open page" at bounding box center [66, 274] width 37 height 10
click at [64, 306] on span "Open cart" at bounding box center [58, 306] width 15 height 5
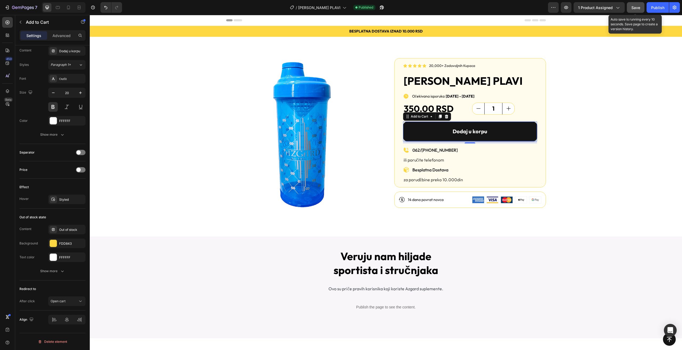
click at [637, 10] on button "Save" at bounding box center [636, 7] width 18 height 11
click at [656, 8] on div "Publish" at bounding box center [657, 8] width 13 height 6
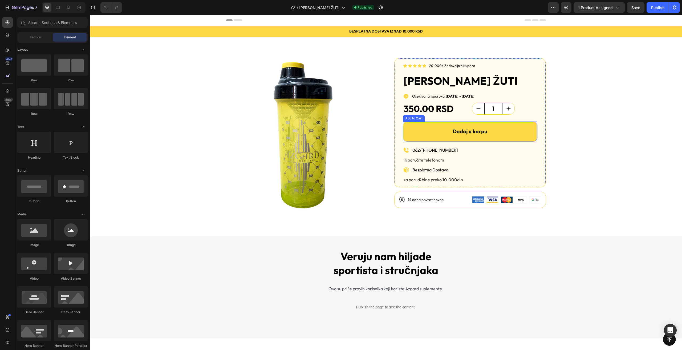
click at [417, 135] on button "Dodaj u korpu" at bounding box center [470, 132] width 134 height 20
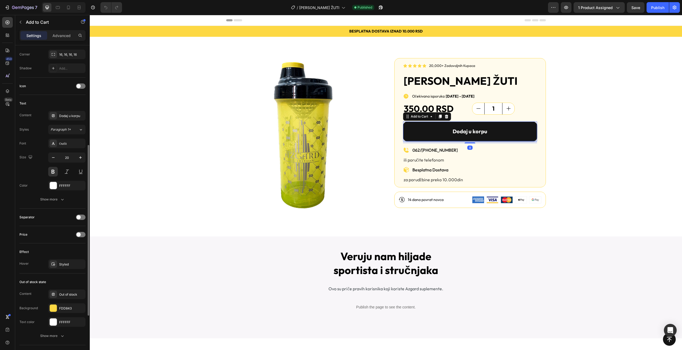
scroll to position [279, 0]
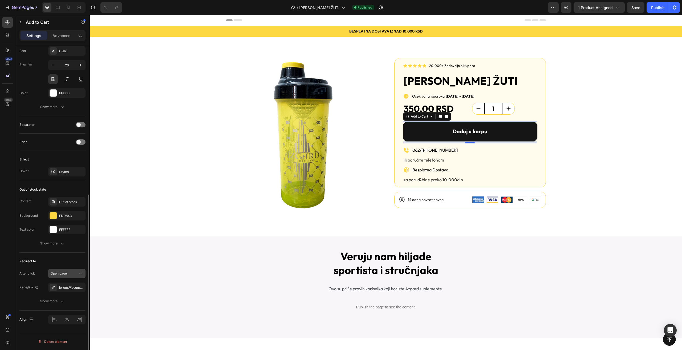
click at [67, 275] on span "Open page" at bounding box center [59, 273] width 16 height 4
click at [64, 308] on span "Open cart" at bounding box center [58, 306] width 15 height 5
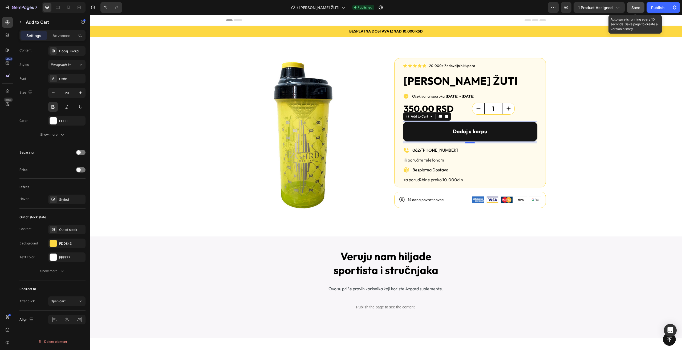
click at [639, 7] on span "Save" at bounding box center [636, 7] width 9 height 5
click at [658, 10] on div "Publish" at bounding box center [657, 8] width 13 height 6
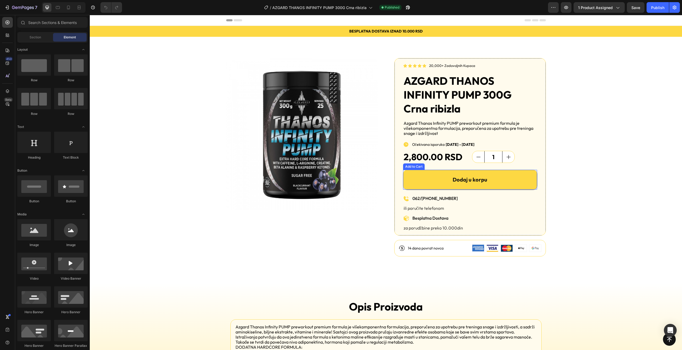
click at [430, 178] on button "Dodaj u korpu" at bounding box center [470, 180] width 134 height 20
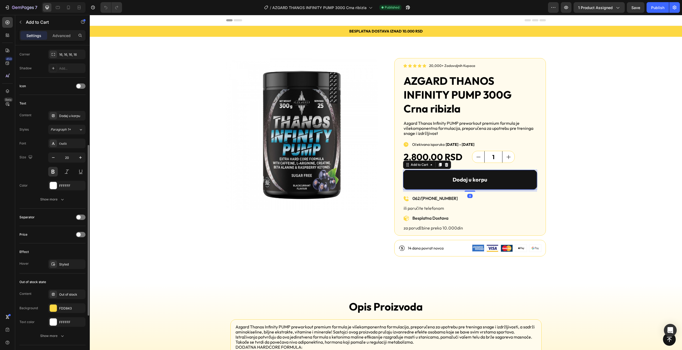
scroll to position [279, 0]
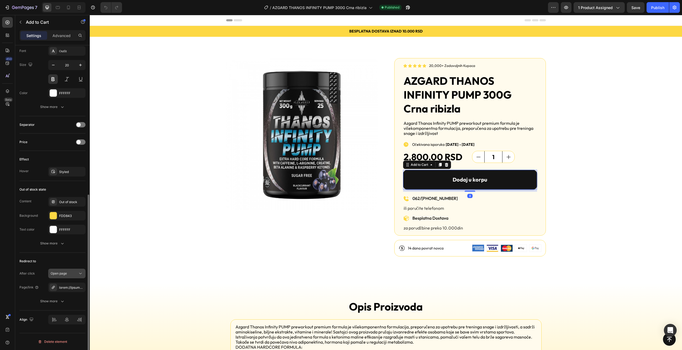
click at [79, 276] on icon at bounding box center [80, 273] width 5 height 5
click at [70, 308] on p "Open cart" at bounding box center [66, 306] width 30 height 5
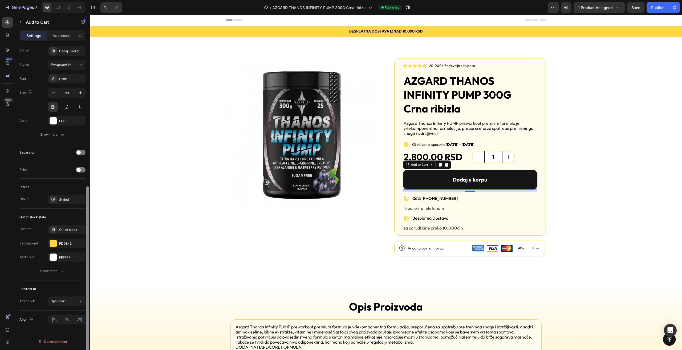
scroll to position [251, 0]
click at [639, 5] on div "Save" at bounding box center [636, 8] width 9 height 6
click at [653, 5] on div "Publish" at bounding box center [657, 8] width 13 height 6
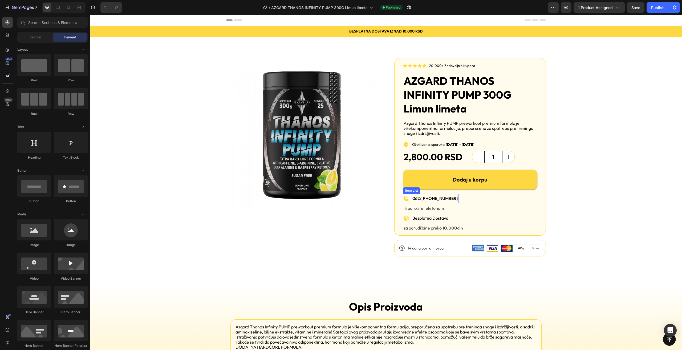
click at [424, 184] on button "Dodaj u korpu" at bounding box center [470, 180] width 134 height 20
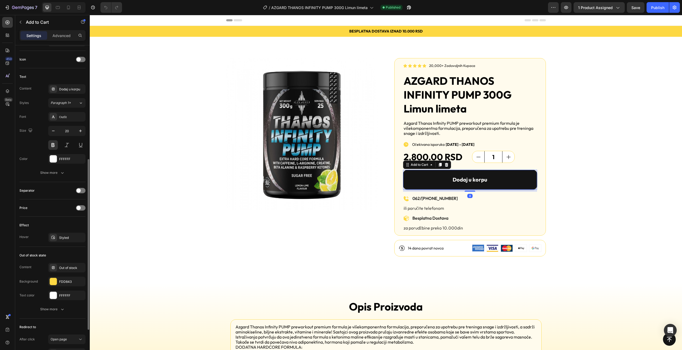
scroll to position [279, 0]
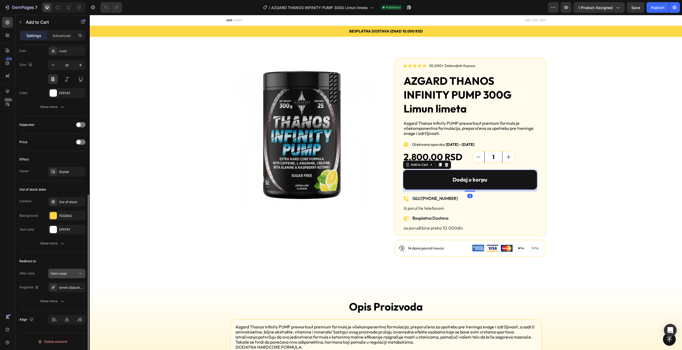
click at [66, 274] on span "Open page" at bounding box center [59, 273] width 16 height 4
click at [66, 308] on p "Open cart" at bounding box center [66, 306] width 30 height 5
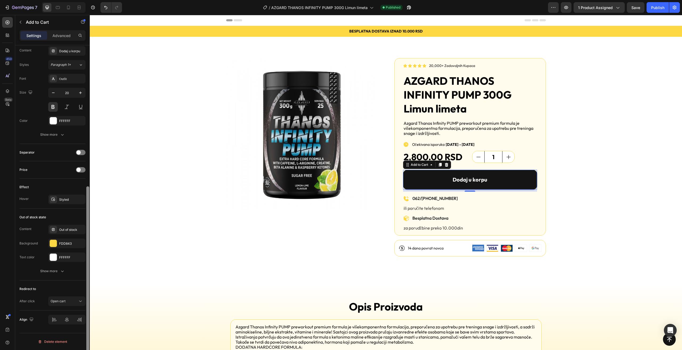
scroll to position [251, 0]
click at [632, 13] on button "Save" at bounding box center [636, 7] width 18 height 11
click at [651, 9] on button "Publish" at bounding box center [658, 7] width 22 height 11
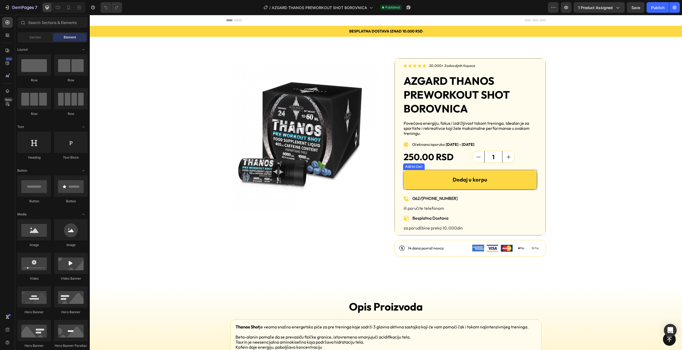
click at [434, 175] on button "Dodaj u korpu" at bounding box center [470, 180] width 134 height 20
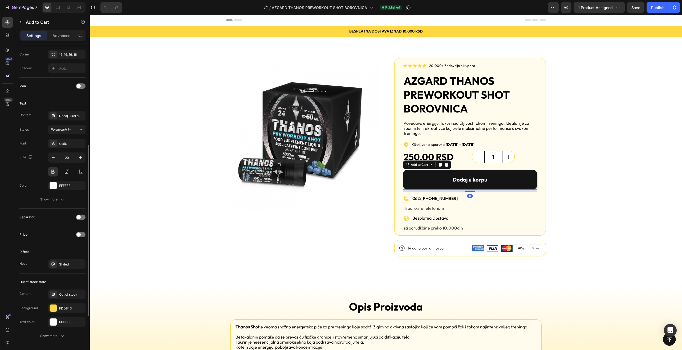
scroll to position [279, 0]
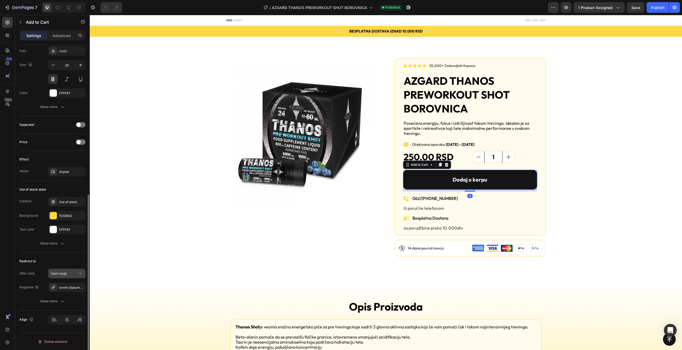
click at [64, 274] on span "Open page" at bounding box center [59, 273] width 16 height 4
click at [64, 305] on span "Open cart" at bounding box center [58, 306] width 15 height 5
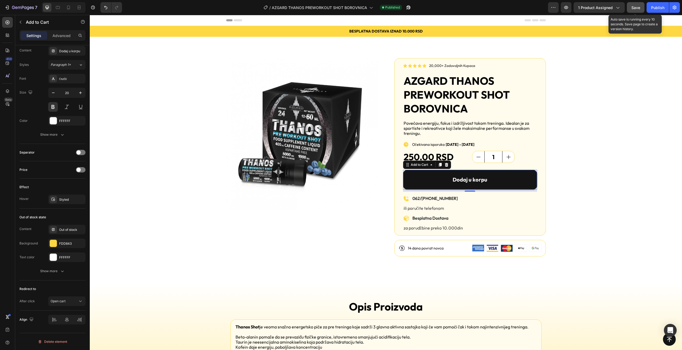
click at [636, 8] on span "Save" at bounding box center [636, 7] width 9 height 5
click at [657, 9] on div "Publish" at bounding box center [657, 8] width 13 height 6
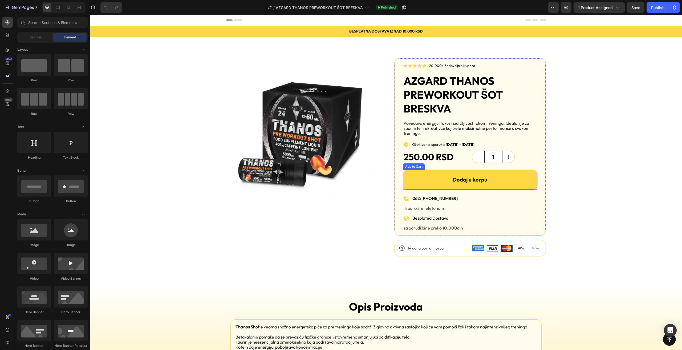
click at [410, 173] on button "Dodaj u korpu" at bounding box center [470, 180] width 134 height 20
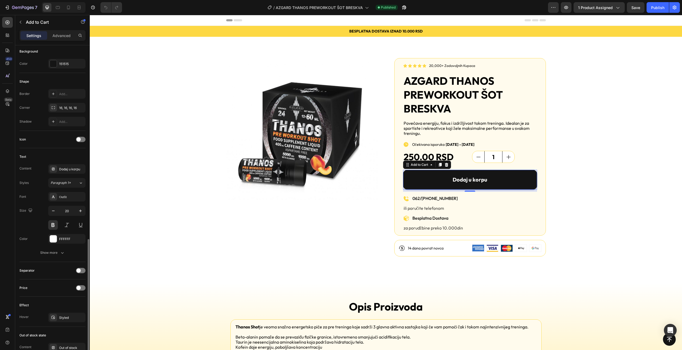
scroll to position [279, 0]
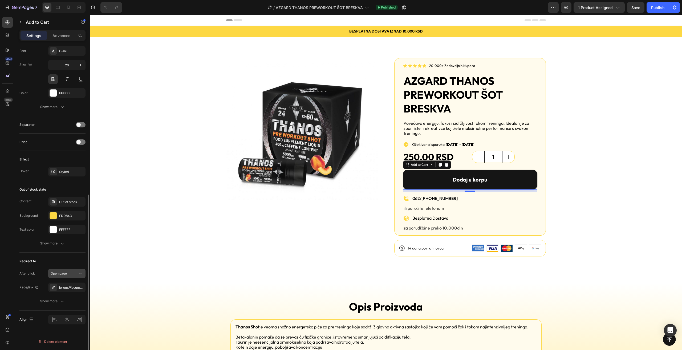
click at [73, 269] on button "Open page" at bounding box center [66, 274] width 37 height 10
click at [74, 304] on div "Open cart" at bounding box center [62, 307] width 44 height 10
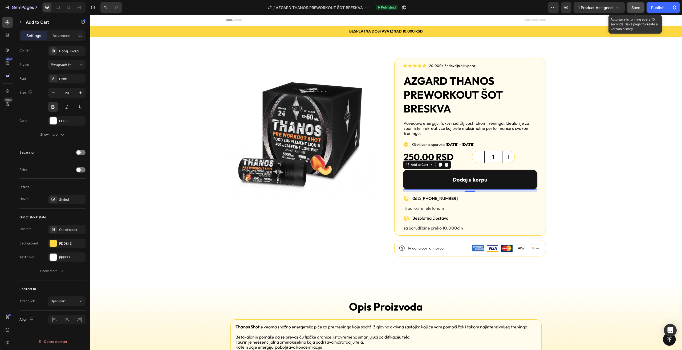
click at [639, 8] on span "Save" at bounding box center [636, 7] width 9 height 5
click at [655, 8] on div "Publish" at bounding box center [657, 8] width 13 height 6
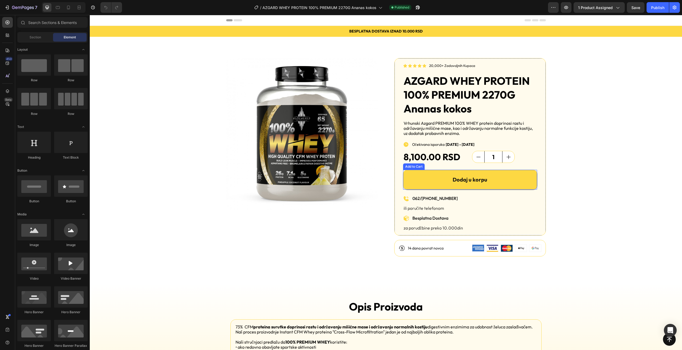
click at [411, 178] on button "Dodaj u korpu" at bounding box center [470, 180] width 134 height 20
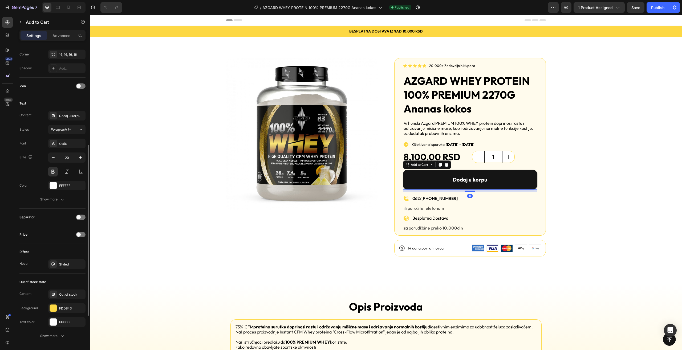
scroll to position [279, 0]
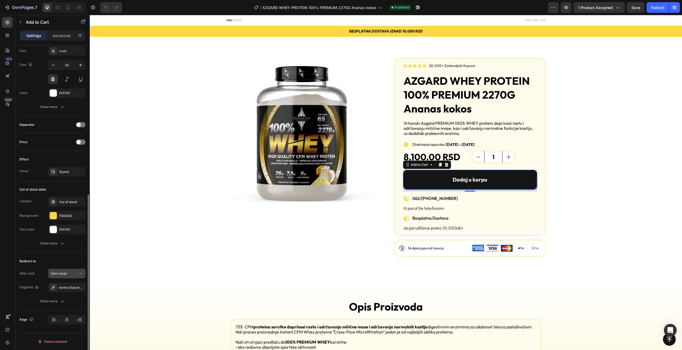
click at [67, 271] on div "Open page" at bounding box center [67, 273] width 33 height 5
click at [67, 305] on p "Open cart" at bounding box center [66, 306] width 30 height 5
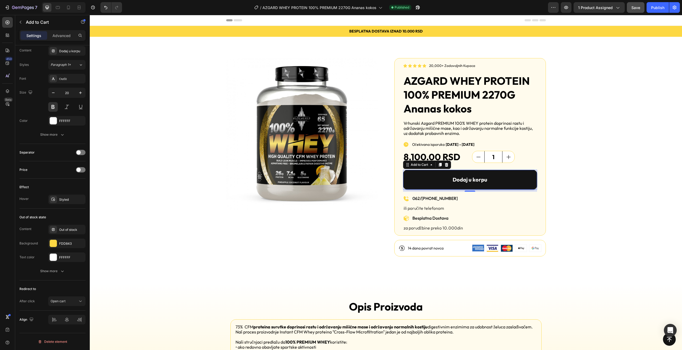
click at [635, 8] on span "Save" at bounding box center [636, 7] width 9 height 5
click at [653, 9] on div "Publish" at bounding box center [657, 8] width 13 height 6
click at [417, 8] on icon "button" at bounding box center [416, 8] width 1 height 1
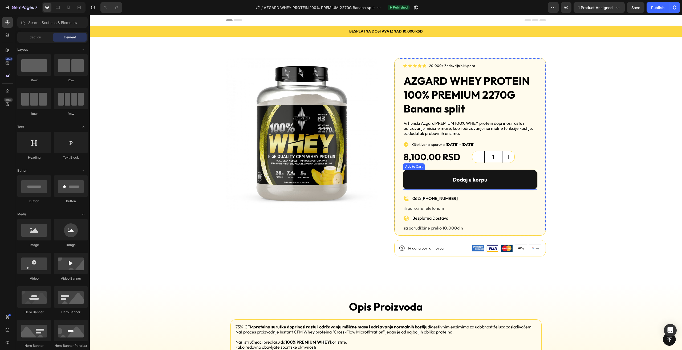
click at [419, 179] on button "Dodaj u korpu" at bounding box center [470, 180] width 134 height 20
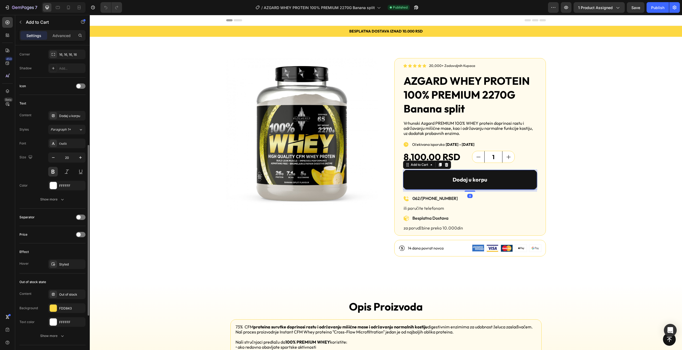
scroll to position [279, 0]
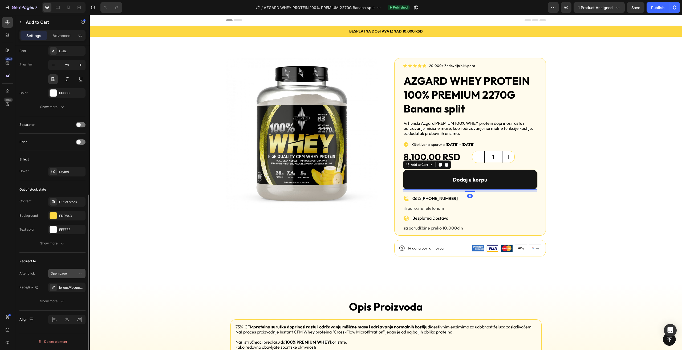
click at [69, 275] on div "Open page" at bounding box center [64, 273] width 27 height 5
click at [66, 307] on span "Open cart" at bounding box center [58, 306] width 15 height 5
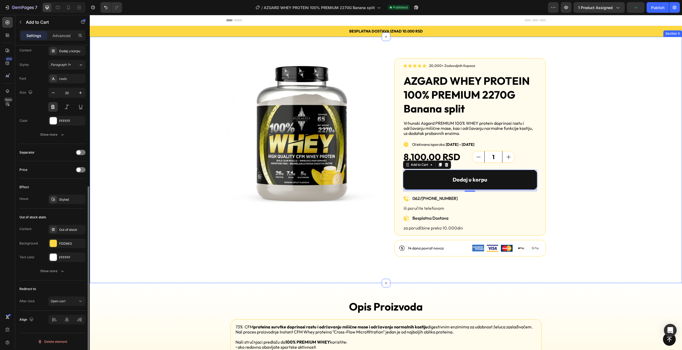
scroll to position [251, 0]
click at [660, 9] on div "Publish" at bounding box center [657, 8] width 13 height 6
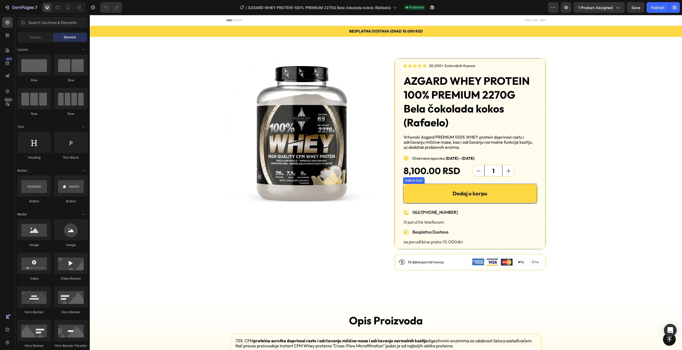
click at [428, 201] on button "Dodaj u korpu" at bounding box center [470, 194] width 134 height 20
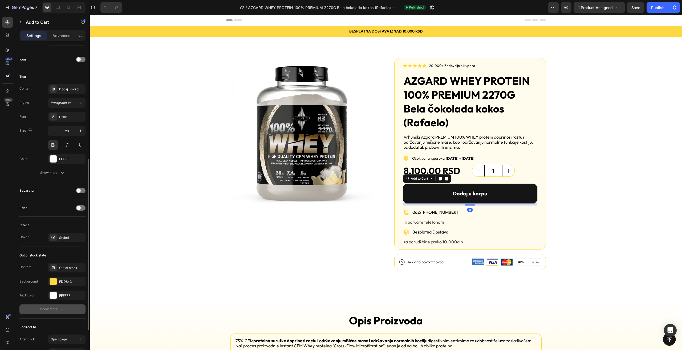
scroll to position [279, 0]
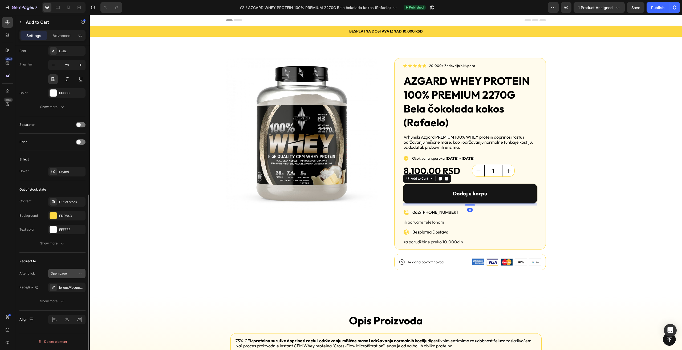
click at [75, 272] on div "Open page" at bounding box center [64, 273] width 27 height 5
click at [66, 307] on p "Open cart" at bounding box center [66, 306] width 30 height 5
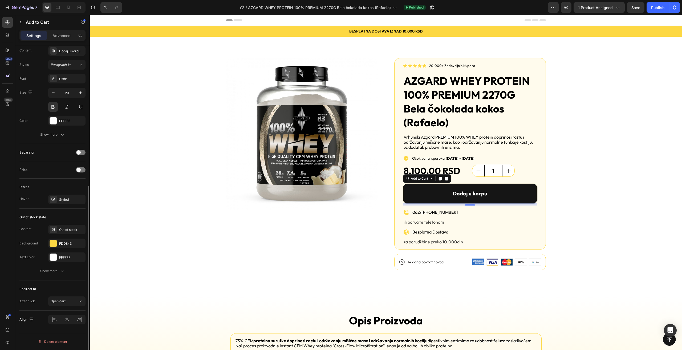
scroll to position [251, 0]
click at [632, 8] on span "Save" at bounding box center [636, 7] width 9 height 5
click at [658, 8] on div "Publish" at bounding box center [657, 8] width 13 height 6
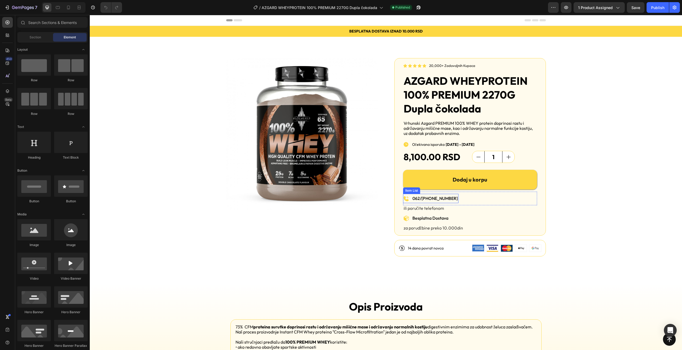
click at [416, 181] on button "Dodaj u korpu" at bounding box center [470, 180] width 134 height 20
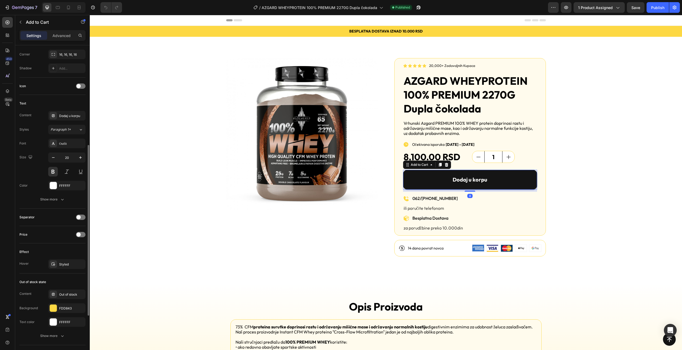
scroll to position [279, 0]
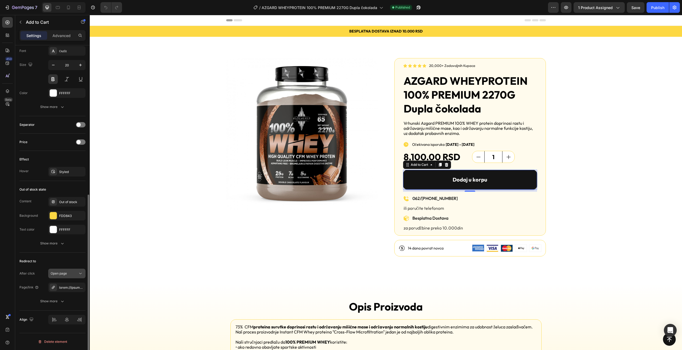
click at [74, 275] on div "Open page" at bounding box center [64, 273] width 27 height 5
click at [66, 305] on p "Open cart" at bounding box center [66, 306] width 30 height 5
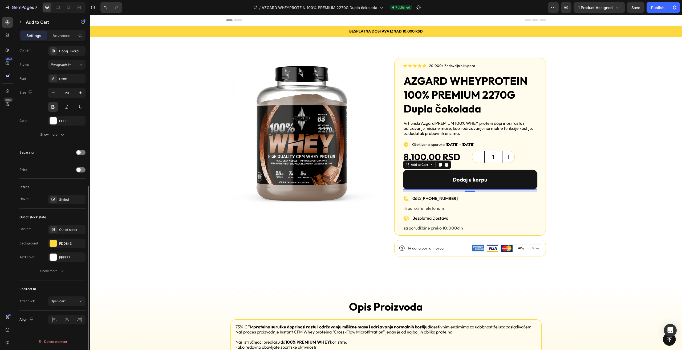
scroll to position [251, 0]
click at [655, 7] on div "Publish" at bounding box center [657, 8] width 13 height 6
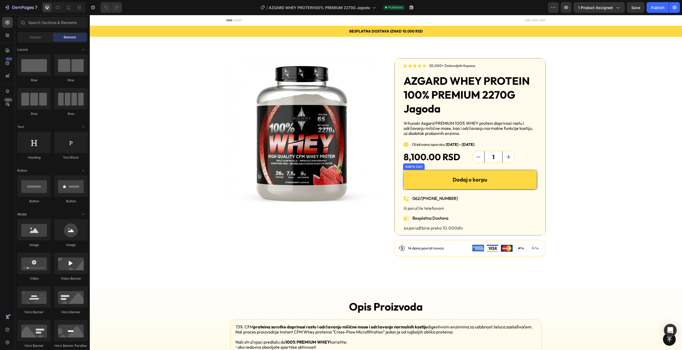
click at [413, 181] on button "Dodaj u korpu" at bounding box center [470, 180] width 134 height 20
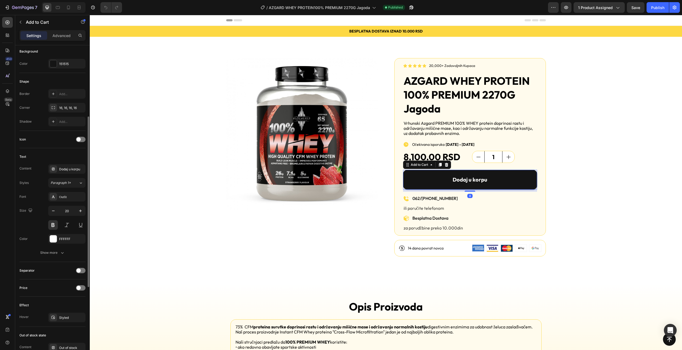
scroll to position [267, 0]
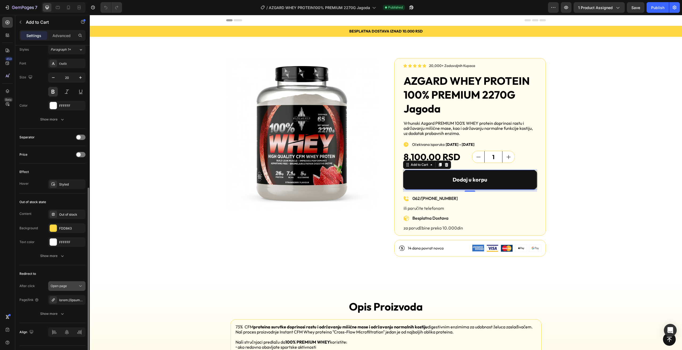
click at [71, 287] on div "Open page" at bounding box center [64, 286] width 27 height 5
click at [69, 317] on p "Open cart" at bounding box center [66, 319] width 30 height 5
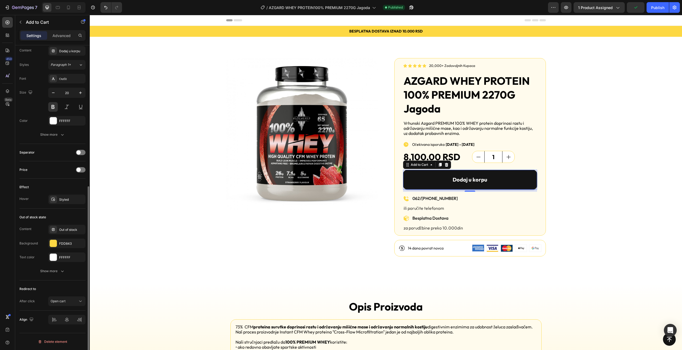
scroll to position [251, 0]
click at [651, 6] on button "Publish" at bounding box center [658, 7] width 22 height 11
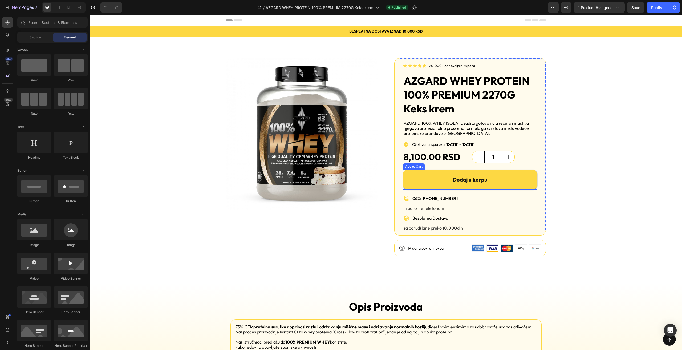
click at [419, 187] on button "Dodaj u korpu" at bounding box center [470, 180] width 134 height 20
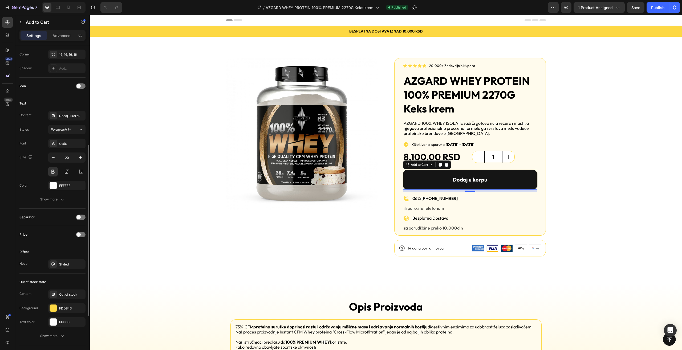
scroll to position [279, 0]
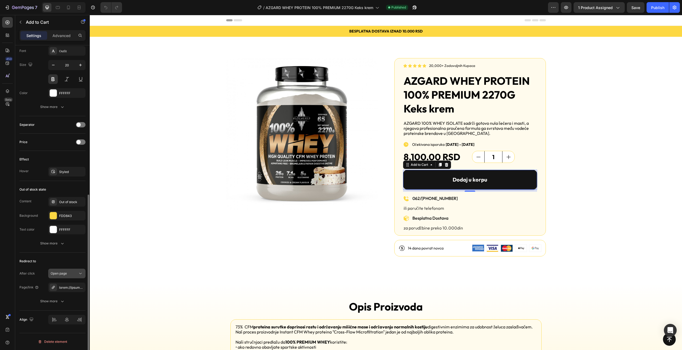
click at [66, 275] on span "Open page" at bounding box center [59, 273] width 16 height 4
click at [66, 304] on div "Open cart" at bounding box center [62, 307] width 44 height 10
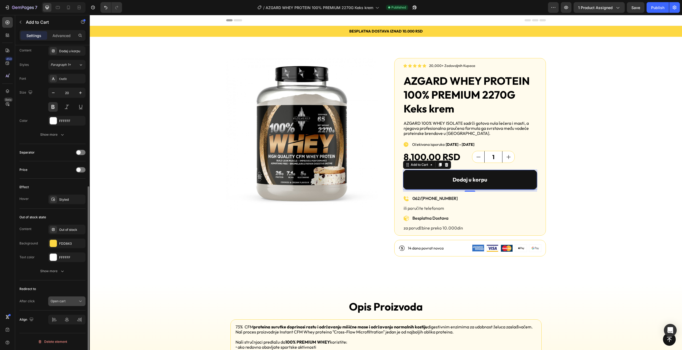
scroll to position [251, 0]
click at [656, 10] on div "Publish" at bounding box center [657, 8] width 13 height 6
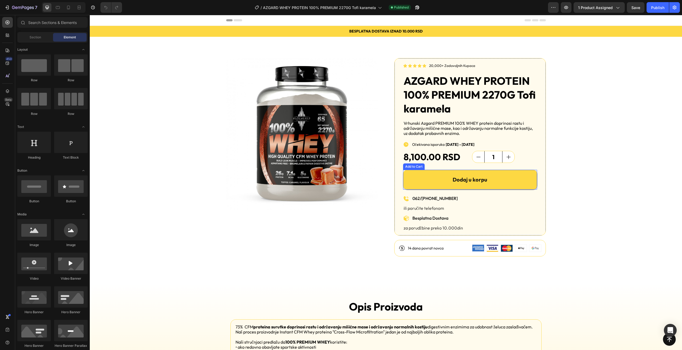
click at [418, 180] on button "Dodaj u korpu" at bounding box center [470, 180] width 134 height 20
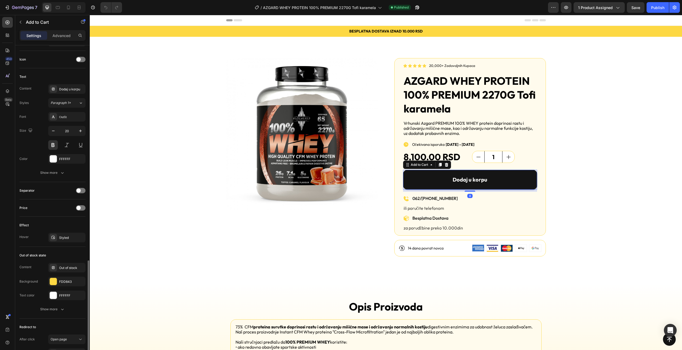
scroll to position [279, 0]
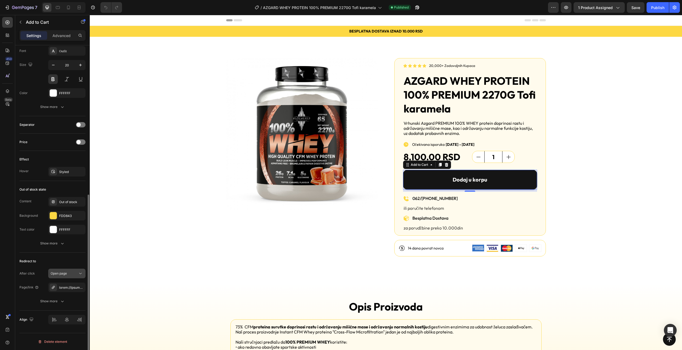
click at [68, 273] on div "Open page" at bounding box center [64, 273] width 27 height 5
click at [68, 309] on p "Open cart" at bounding box center [66, 306] width 30 height 5
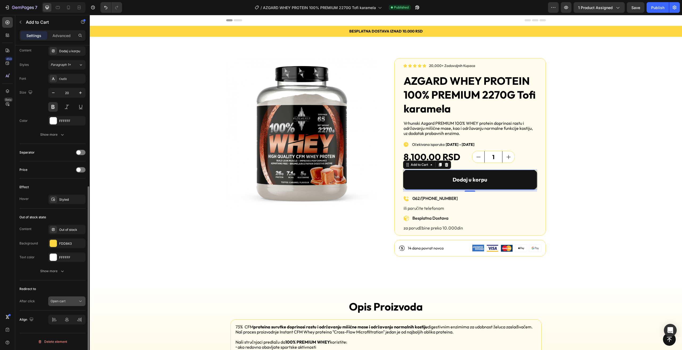
scroll to position [251, 0]
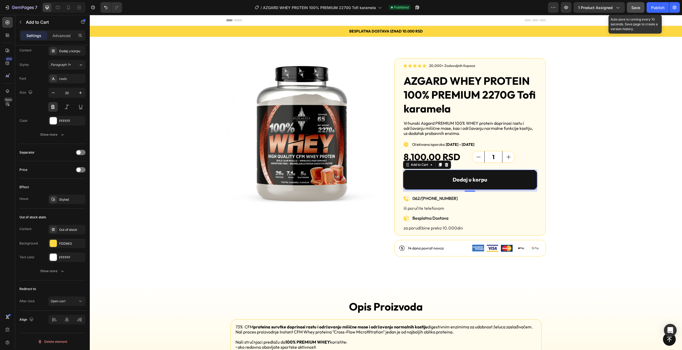
click at [636, 8] on span "Save" at bounding box center [636, 7] width 9 height 5
click at [653, 5] on div "Publish" at bounding box center [657, 8] width 13 height 6
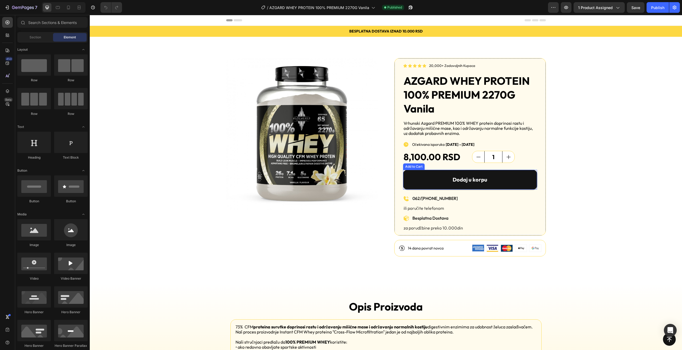
click at [421, 191] on div "Dodaj u korpu Add to Cart" at bounding box center [470, 179] width 134 height 26
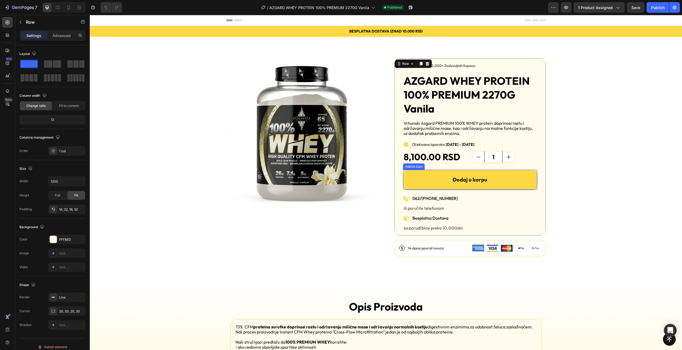
click at [421, 180] on button "Dodaj u korpu" at bounding box center [470, 180] width 134 height 20
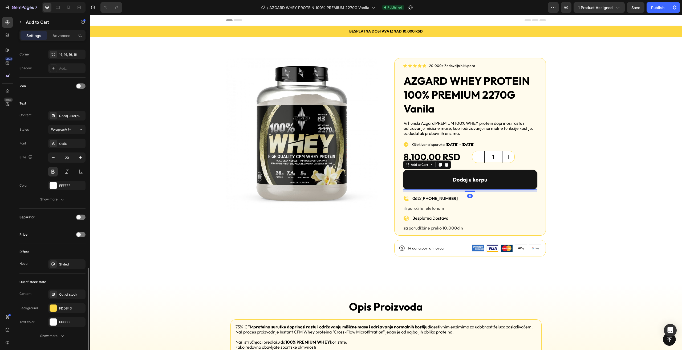
scroll to position [279, 0]
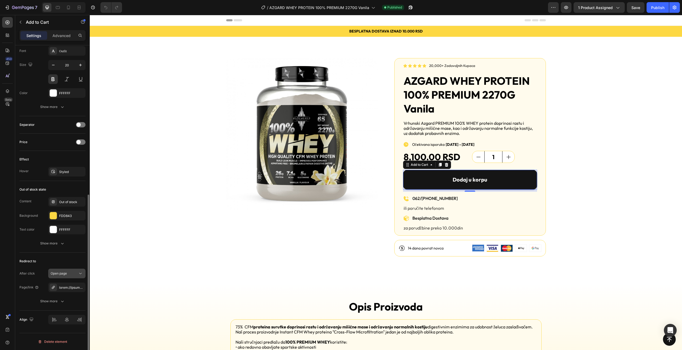
click at [74, 274] on div "Open page" at bounding box center [64, 273] width 27 height 5
click at [65, 303] on div "Open cart" at bounding box center [62, 307] width 44 height 10
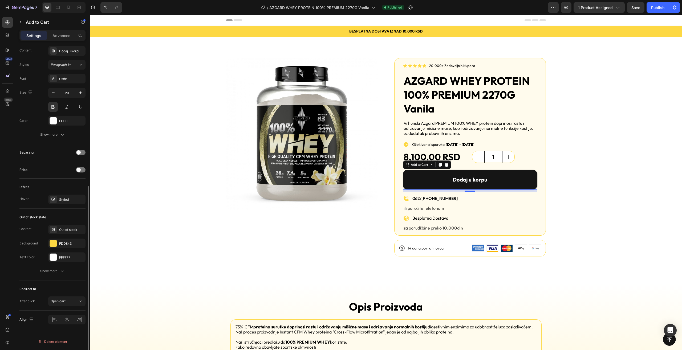
scroll to position [251, 0]
click at [668, 7] on button "Publish" at bounding box center [658, 7] width 22 height 11
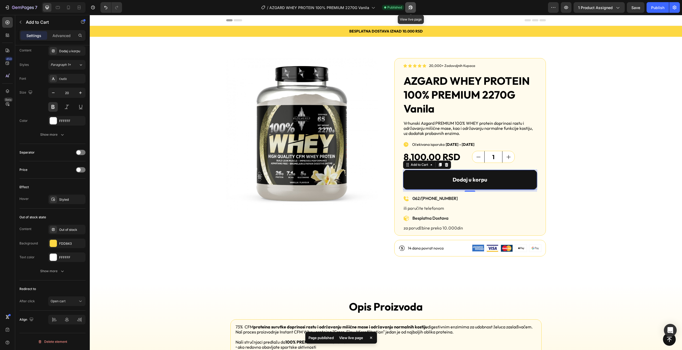
click at [412, 6] on icon "button" at bounding box center [410, 7] width 5 height 5
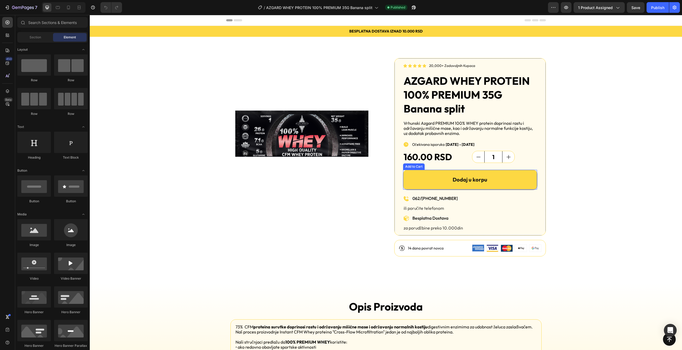
click at [417, 185] on button "Dodaj u korpu" at bounding box center [470, 180] width 134 height 20
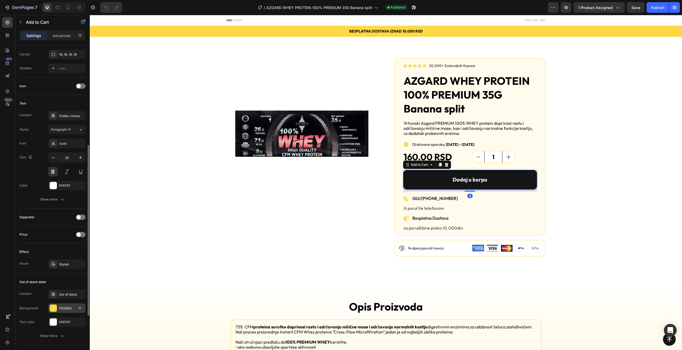
scroll to position [279, 0]
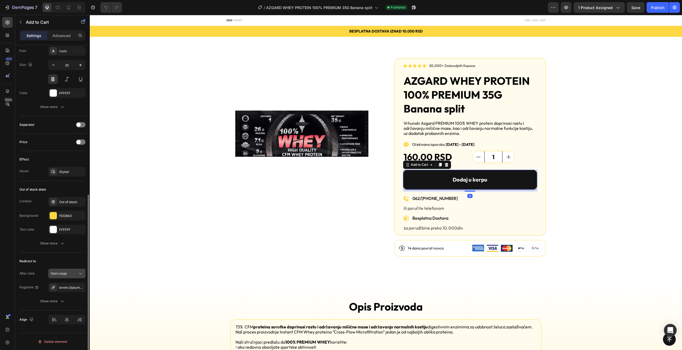
click at [73, 276] on div "Open page" at bounding box center [64, 273] width 27 height 5
click at [71, 301] on div "Go to checkout" at bounding box center [62, 297] width 44 height 10
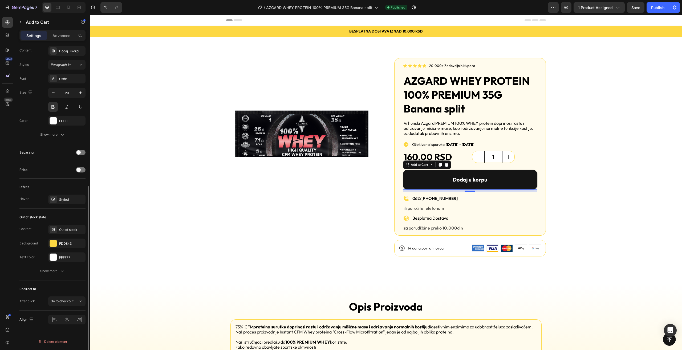
scroll to position [251, 0]
click at [75, 299] on div "Go to checkout" at bounding box center [64, 301] width 27 height 5
click at [65, 279] on span "Open cart" at bounding box center [58, 278] width 15 height 5
click at [633, 13] on div "7 Version history / AZGARD WHEY PROTEIN 100% PREMIUM 35G Banana split Published…" at bounding box center [341, 7] width 682 height 15
click at [653, 11] on button "Publish" at bounding box center [658, 7] width 22 height 11
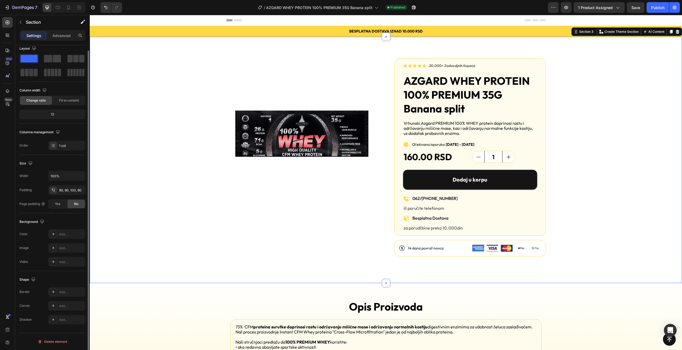
click at [567, 124] on div "Product Images Icon Icon Icon Icon Icon Icon List 20,000+ Zadovoljnih Kupaca Te…" at bounding box center [386, 157] width 550 height 198
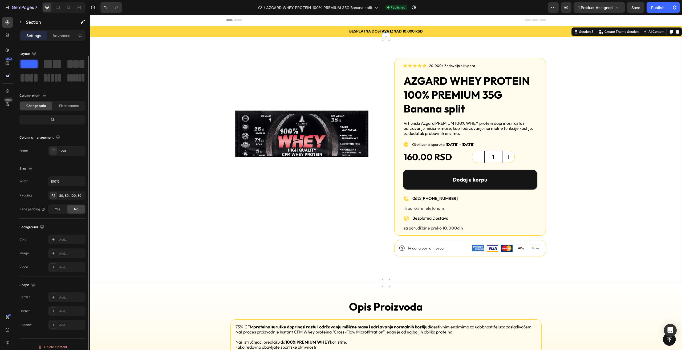
scroll to position [5, 0]
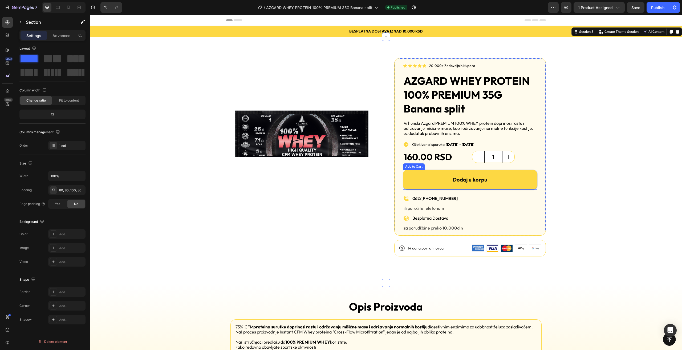
click at [422, 181] on button "Dodaj u korpu" at bounding box center [470, 180] width 134 height 20
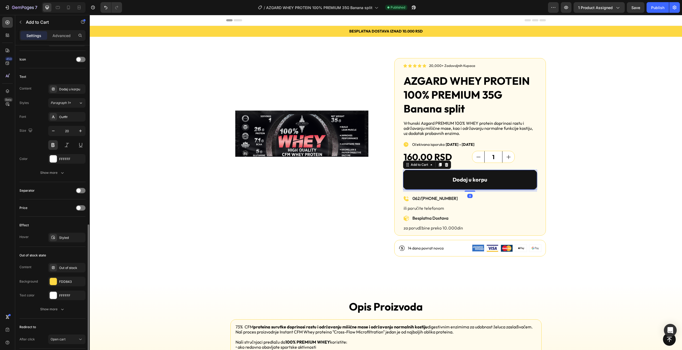
scroll to position [251, 0]
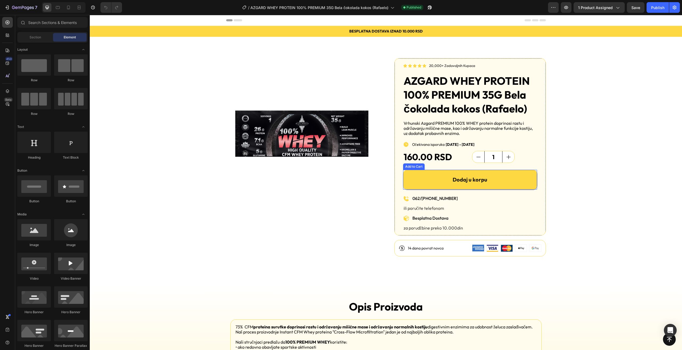
click at [423, 179] on button "Dodaj u korpu" at bounding box center [470, 180] width 134 height 20
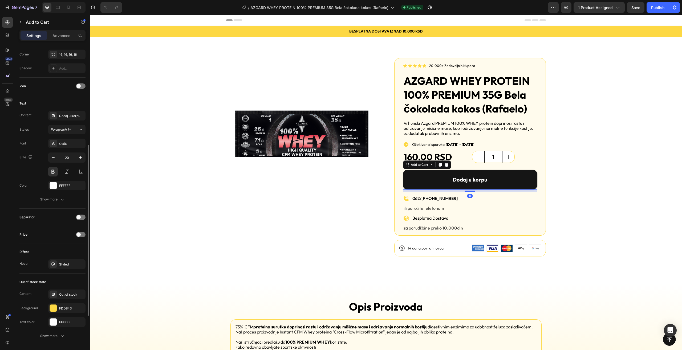
scroll to position [279, 0]
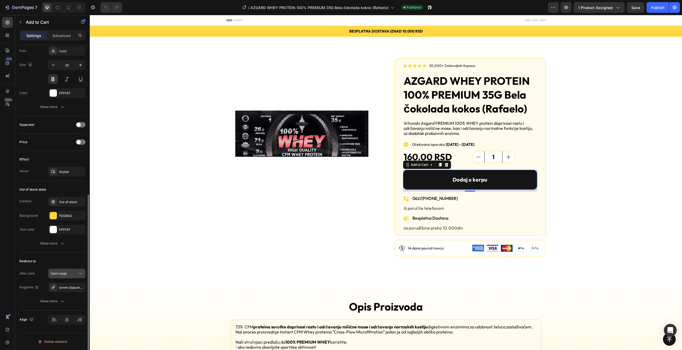
click at [70, 271] on button "Open page" at bounding box center [66, 274] width 37 height 10
click at [64, 309] on span "Open cart" at bounding box center [58, 306] width 15 height 5
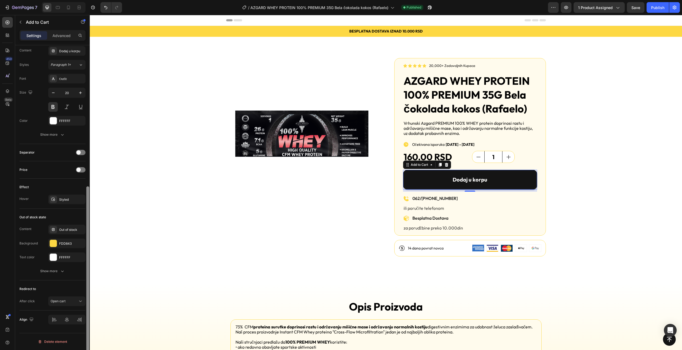
scroll to position [251, 0]
click at [657, 9] on div "Publish" at bounding box center [657, 8] width 13 height 6
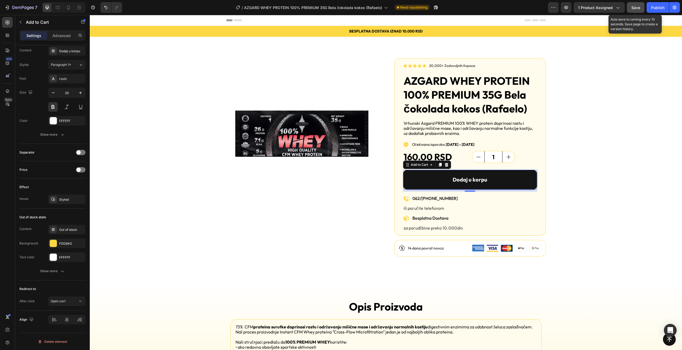
click at [632, 4] on button "Save" at bounding box center [636, 7] width 18 height 11
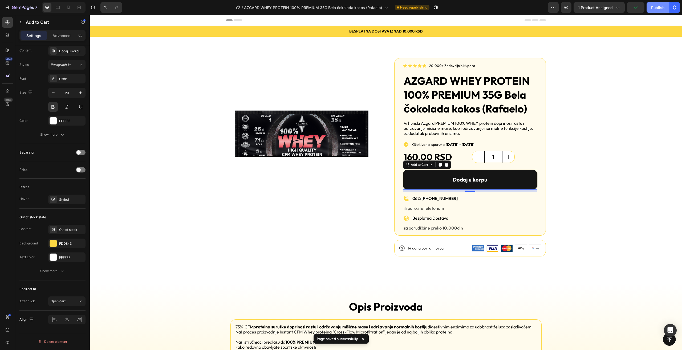
click at [651, 3] on button "Publish" at bounding box center [658, 7] width 22 height 11
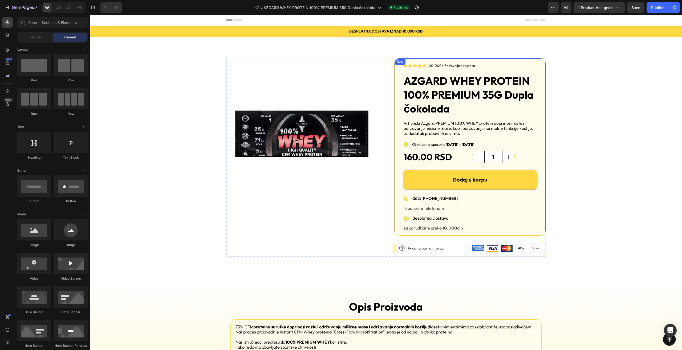
click at [409, 177] on button "Dodaj u korpu" at bounding box center [470, 180] width 134 height 20
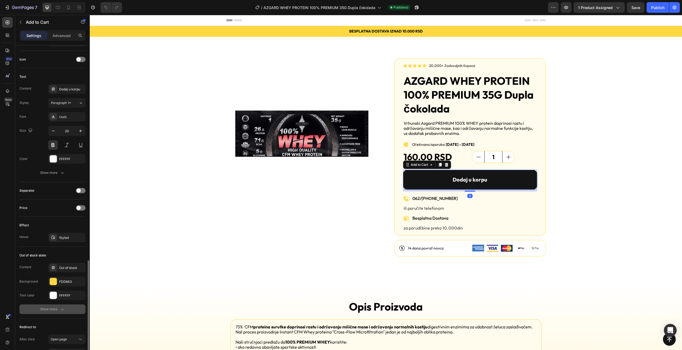
scroll to position [279, 0]
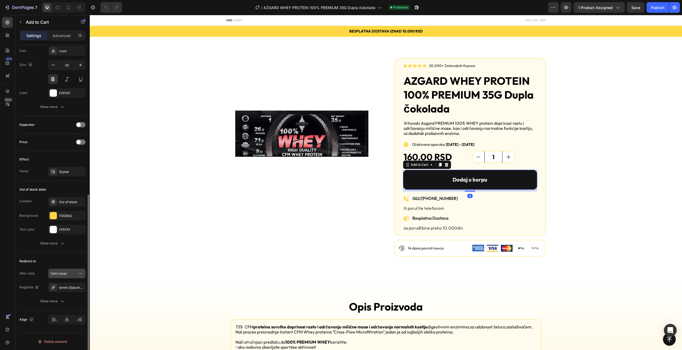
click at [67, 271] on div "Open page" at bounding box center [67, 273] width 33 height 5
click at [66, 307] on p "Open cart" at bounding box center [66, 306] width 30 height 5
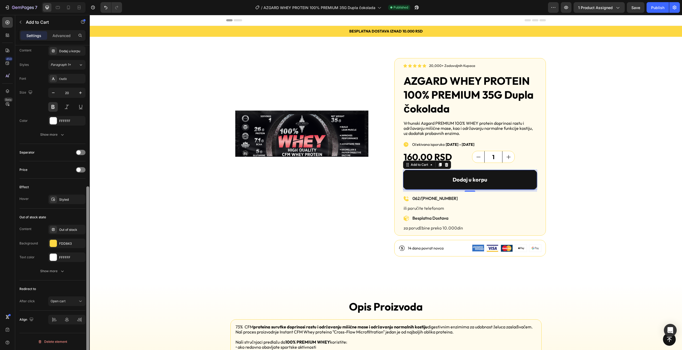
scroll to position [251, 0]
click at [635, 5] on div "Save" at bounding box center [636, 8] width 9 height 6
click at [653, 8] on div "Publish" at bounding box center [657, 8] width 13 height 6
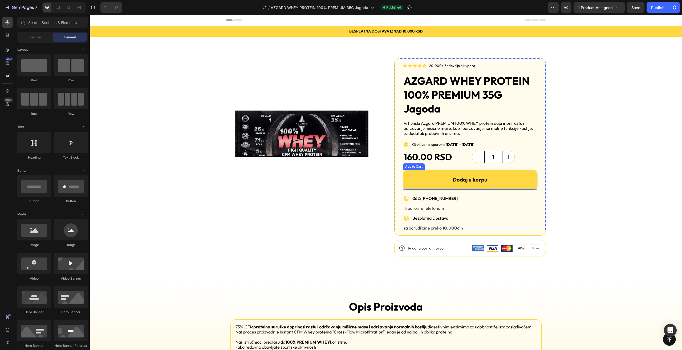
drag, startPoint x: 430, startPoint y: 187, endPoint x: 409, endPoint y: 178, distance: 23.3
click at [430, 187] on button "Dodaj u korpu" at bounding box center [470, 180] width 134 height 20
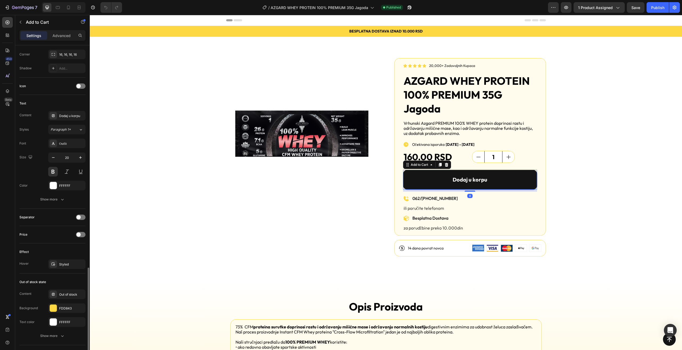
scroll to position [279, 0]
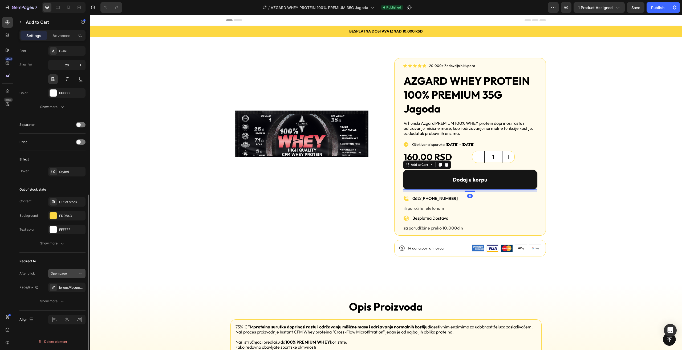
click at [64, 274] on span "Open page" at bounding box center [59, 273] width 16 height 4
click at [69, 306] on p "Open cart" at bounding box center [66, 306] width 30 height 5
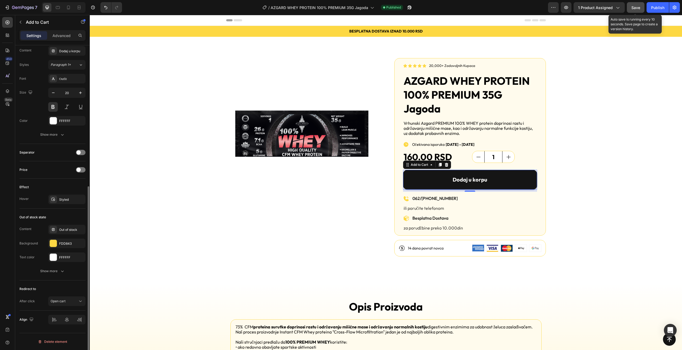
click at [634, 7] on span "Save" at bounding box center [636, 7] width 9 height 5
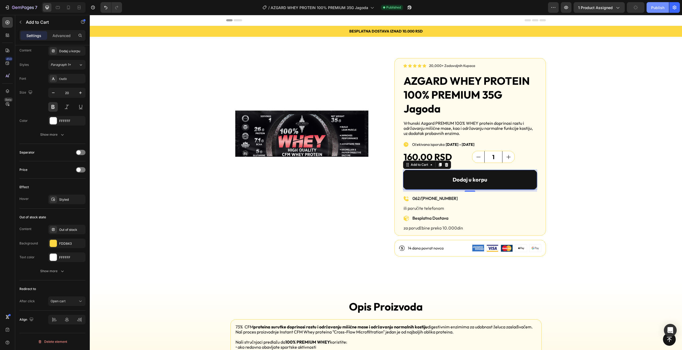
click at [660, 10] on div "Publish" at bounding box center [657, 8] width 13 height 6
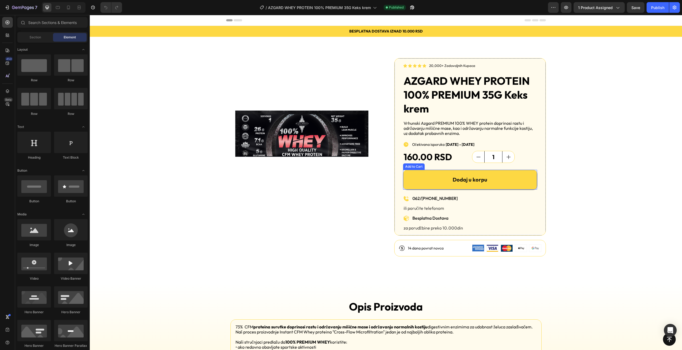
click at [419, 178] on button "Dodaj u korpu" at bounding box center [470, 180] width 134 height 20
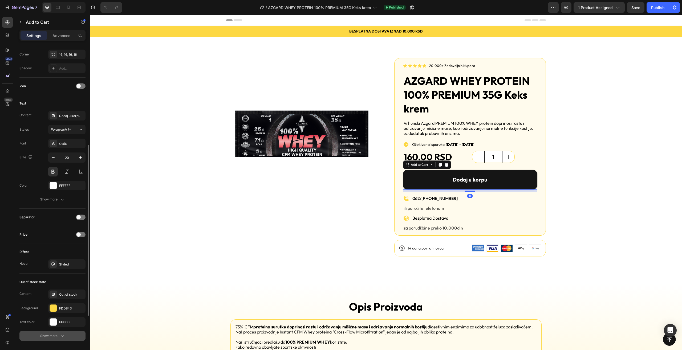
scroll to position [279, 0]
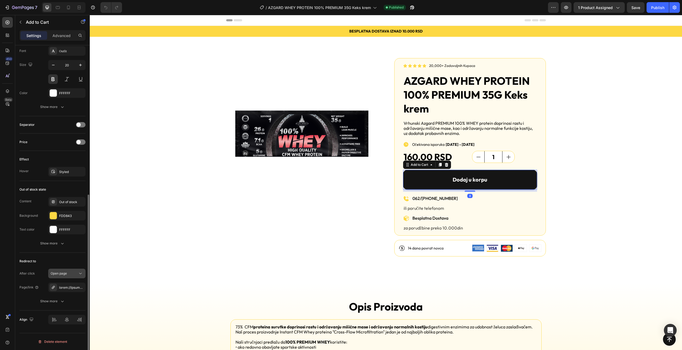
click at [66, 271] on button "Open page" at bounding box center [66, 274] width 37 height 10
drag, startPoint x: 64, startPoint y: 308, endPoint x: 32, endPoint y: 275, distance: 45.6
click at [64, 308] on span "Open cart" at bounding box center [58, 306] width 15 height 5
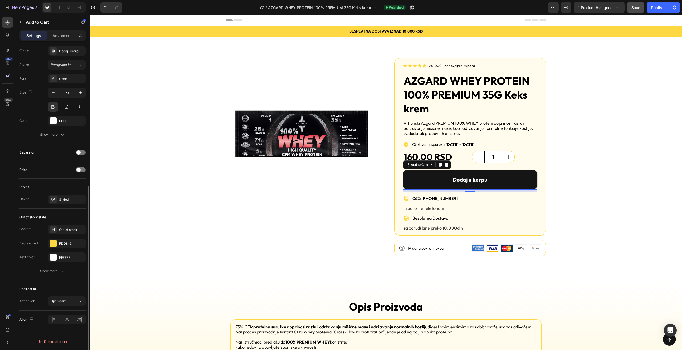
click at [632, 11] on button "Save" at bounding box center [636, 7] width 18 height 11
click at [655, 9] on div "Publish" at bounding box center [657, 8] width 13 height 6
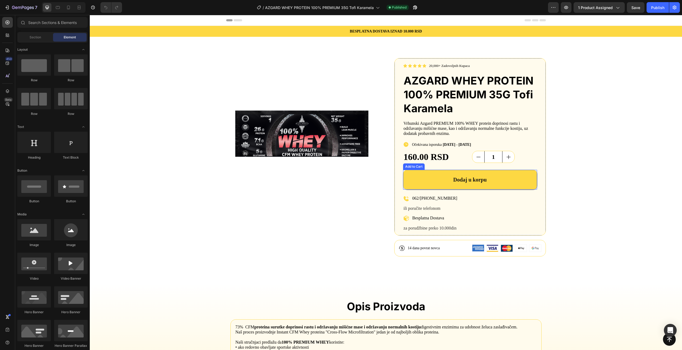
click at [420, 183] on button "Dodaj u korpu" at bounding box center [470, 180] width 134 height 20
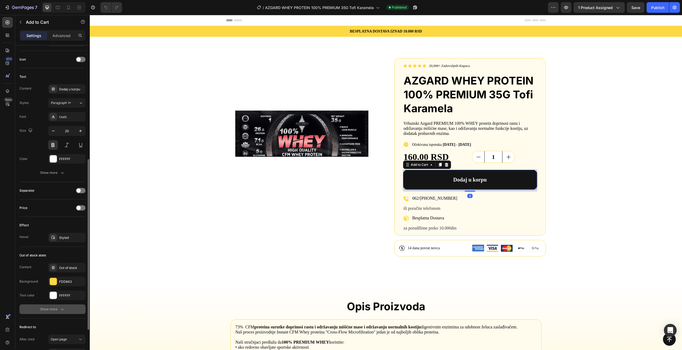
scroll to position [279, 0]
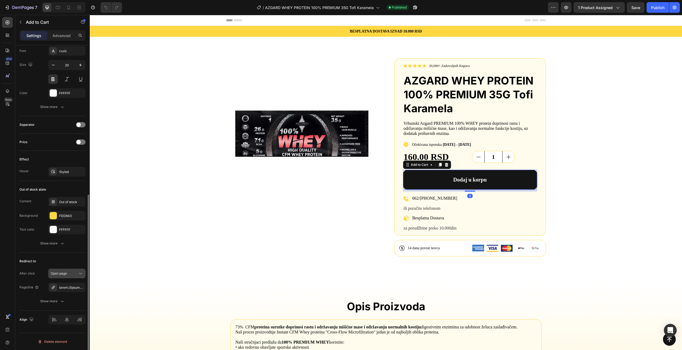
click at [74, 271] on div "Open page" at bounding box center [64, 273] width 27 height 5
click at [67, 307] on p "Open cart" at bounding box center [66, 306] width 30 height 5
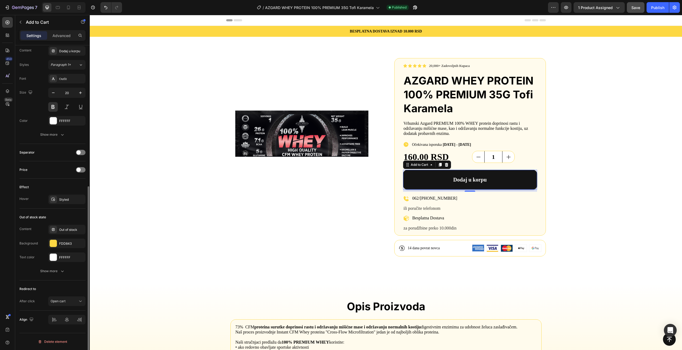
click at [641, 6] on button "Save" at bounding box center [636, 7] width 18 height 11
click at [652, 4] on button "Publish" at bounding box center [658, 7] width 22 height 11
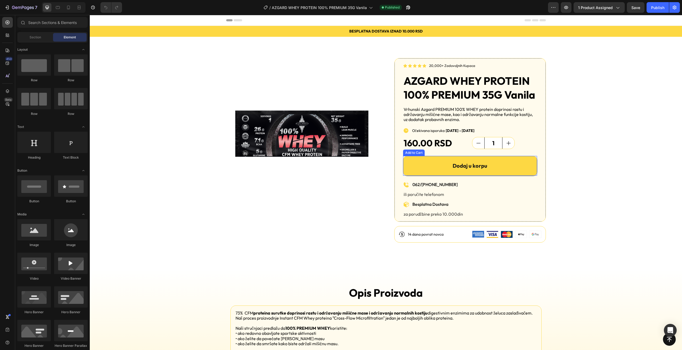
click at [409, 161] on button "Dodaj u korpu" at bounding box center [470, 166] width 134 height 20
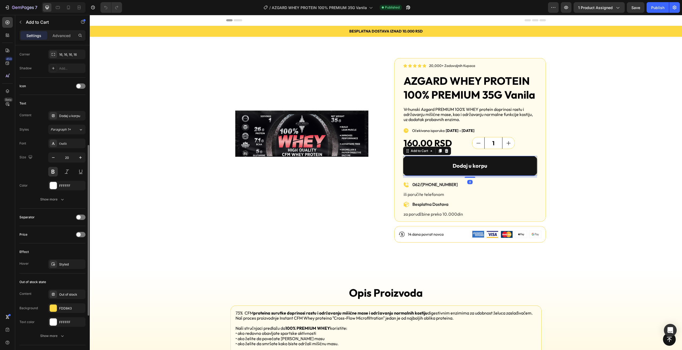
scroll to position [279, 0]
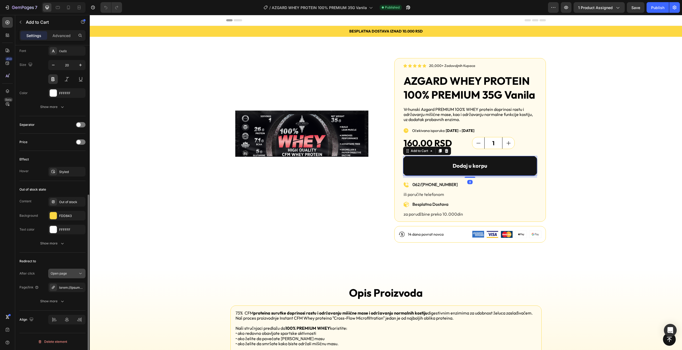
click at [71, 270] on button "Open page" at bounding box center [66, 274] width 37 height 10
click at [64, 308] on span "Open cart" at bounding box center [58, 306] width 15 height 5
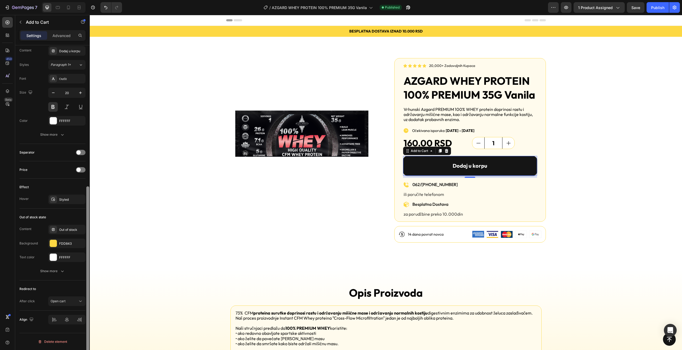
scroll to position [251, 0]
click at [635, 10] on div "Save" at bounding box center [636, 8] width 9 height 6
click at [651, 10] on button "Publish" at bounding box center [658, 7] width 22 height 11
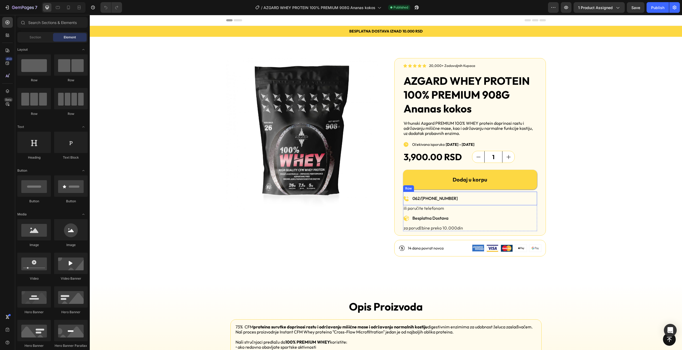
click at [408, 183] on button "Dodaj u korpu" at bounding box center [470, 180] width 134 height 20
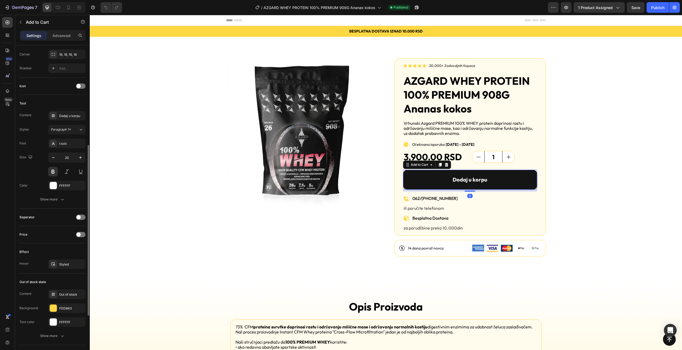
scroll to position [279, 0]
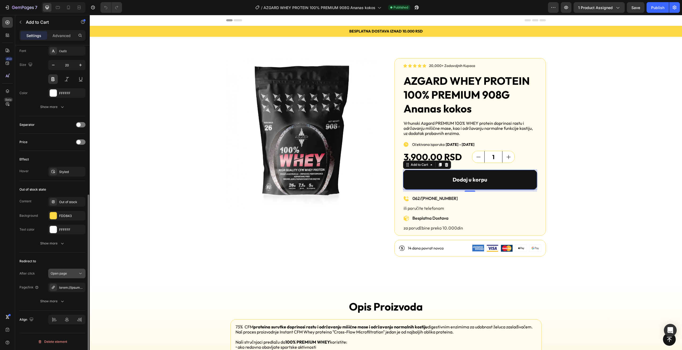
click at [72, 274] on div "Open page" at bounding box center [64, 273] width 27 height 5
click at [68, 306] on p "Open cart" at bounding box center [66, 306] width 30 height 5
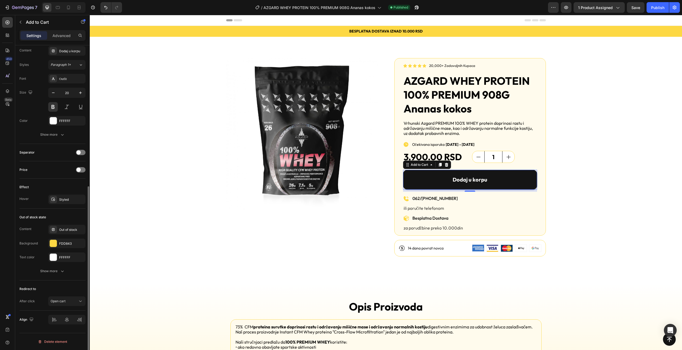
scroll to position [251, 0]
drag, startPoint x: 635, startPoint y: 5, endPoint x: 666, endPoint y: 10, distance: 31.1
click at [636, 5] on span "Save" at bounding box center [636, 7] width 9 height 5
click at [666, 10] on button "Publish" at bounding box center [658, 7] width 22 height 11
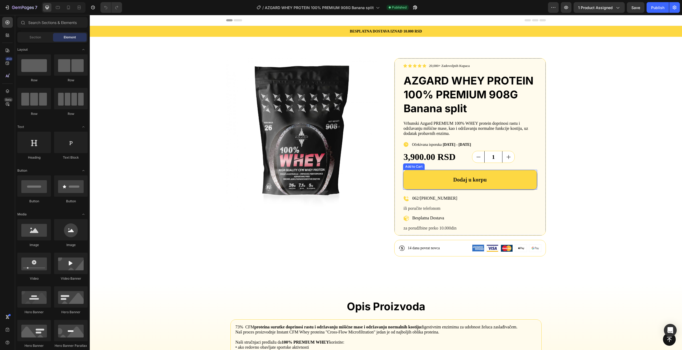
click at [421, 182] on button "Dodaj u korpu" at bounding box center [470, 180] width 134 height 20
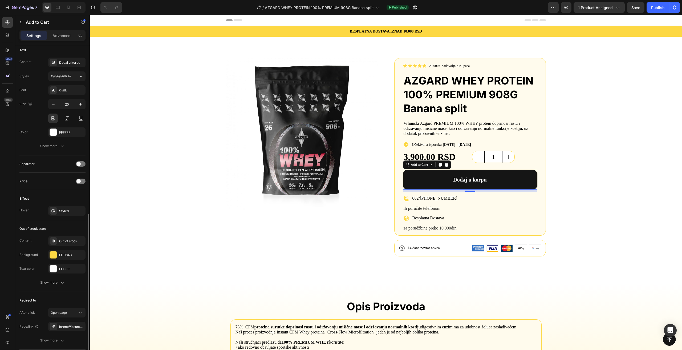
scroll to position [267, 0]
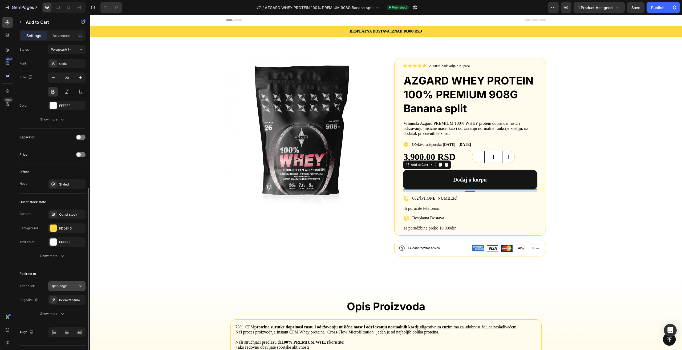
click at [70, 285] on div "Open page" at bounding box center [64, 286] width 27 height 5
click at [67, 317] on p "Open cart" at bounding box center [66, 319] width 30 height 5
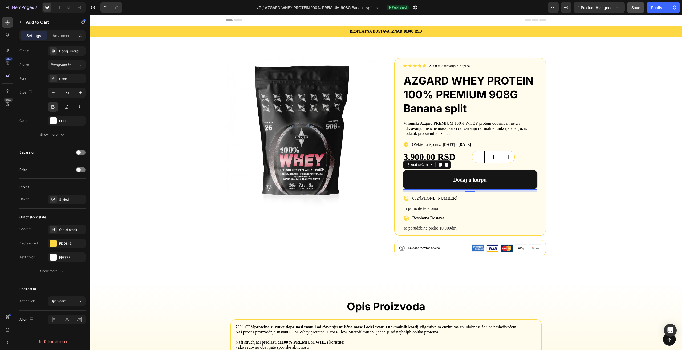
click at [630, 7] on button "Save" at bounding box center [636, 7] width 18 height 11
click at [650, 10] on button "Publish" at bounding box center [658, 7] width 22 height 11
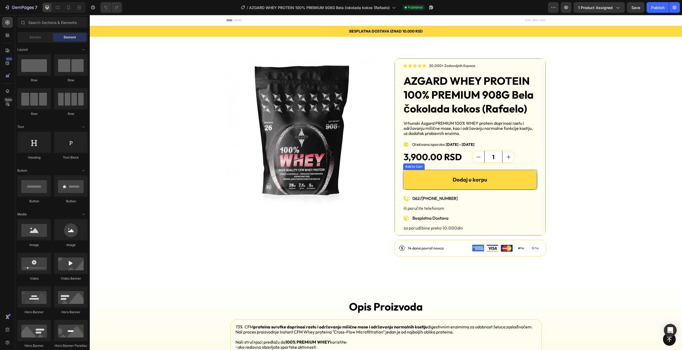
click at [411, 179] on button "Dodaj u korpu" at bounding box center [470, 180] width 134 height 20
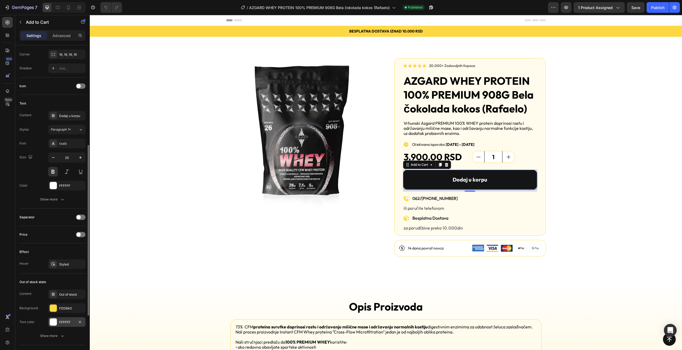
scroll to position [279, 0]
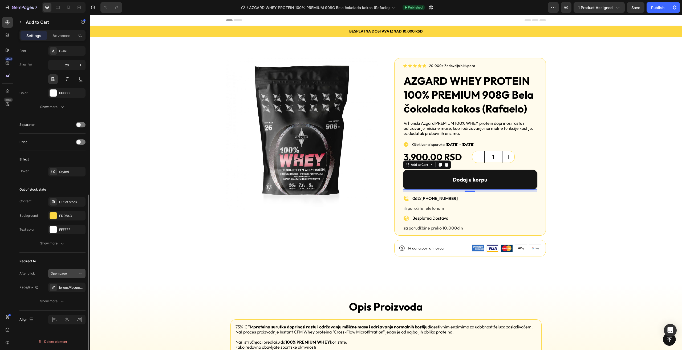
click at [69, 276] on div "Open page" at bounding box center [64, 273] width 27 height 5
click at [69, 309] on p "Open cart" at bounding box center [66, 306] width 30 height 5
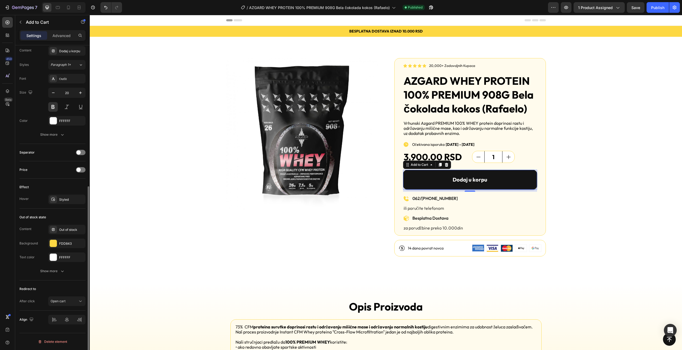
scroll to position [251, 0]
click at [636, 8] on span "Save" at bounding box center [636, 7] width 9 height 5
click at [655, 11] on button "Publish" at bounding box center [658, 7] width 22 height 11
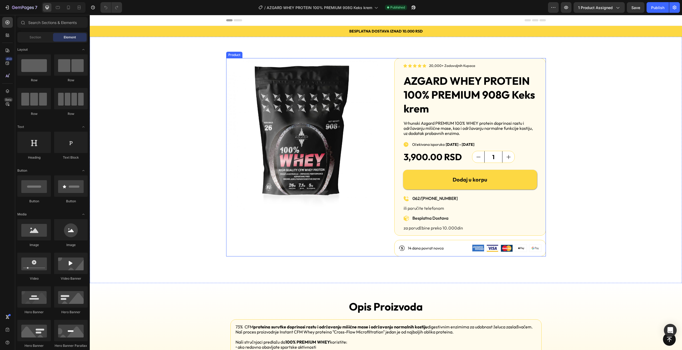
click at [418, 175] on button "Dodaj u korpu" at bounding box center [470, 180] width 134 height 20
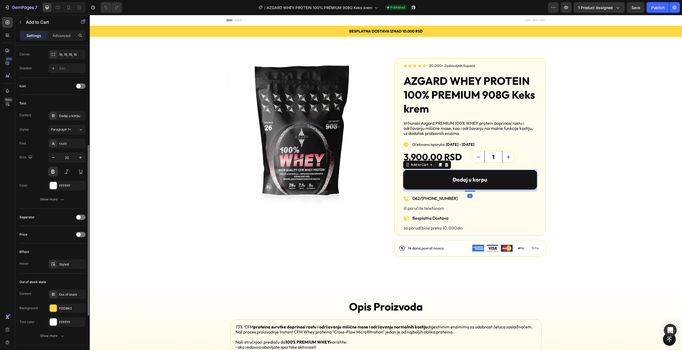
scroll to position [279, 0]
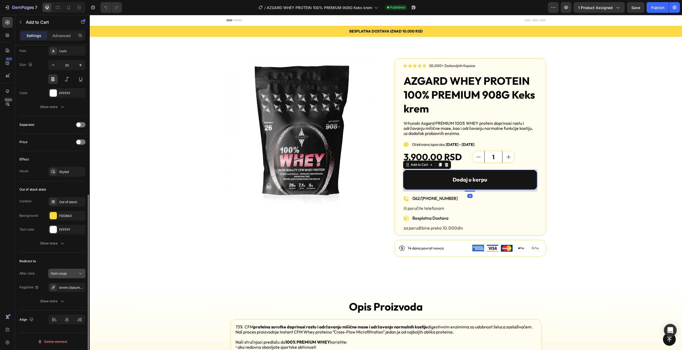
click at [71, 274] on div "Open page" at bounding box center [64, 273] width 27 height 5
click at [66, 306] on p "Open cart" at bounding box center [66, 306] width 30 height 5
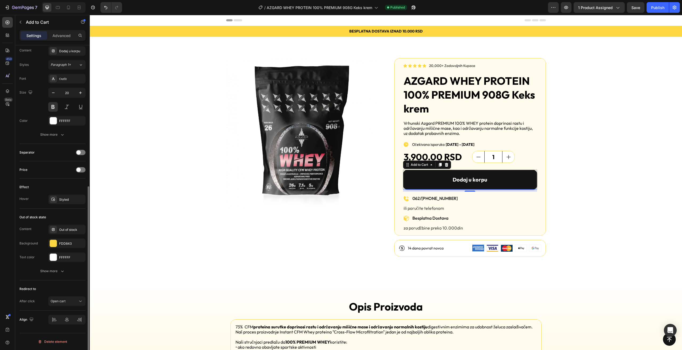
scroll to position [251, 0]
click at [641, 7] on button "Save" at bounding box center [636, 7] width 18 height 11
click at [669, 9] on div at bounding box center [669, 7] width 0 height 11
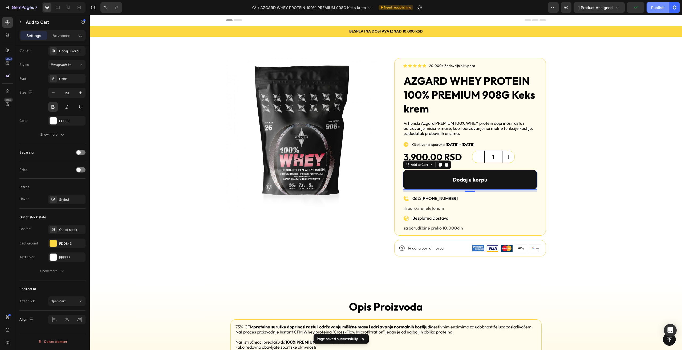
click at [661, 9] on div "Publish" at bounding box center [657, 8] width 13 height 6
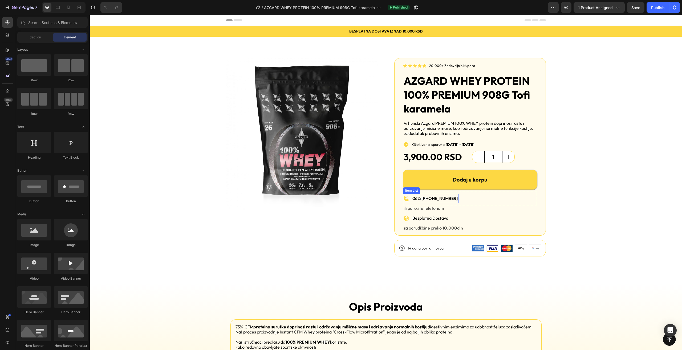
click at [421, 184] on button "Dodaj u korpu" at bounding box center [470, 180] width 134 height 20
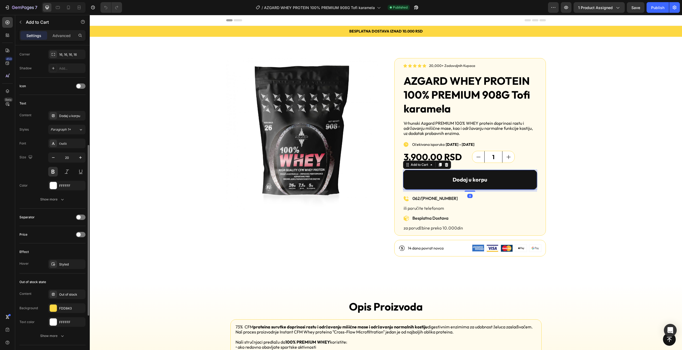
scroll to position [279, 0]
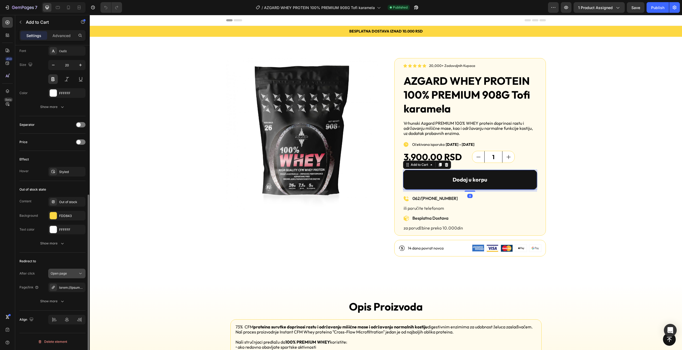
click at [68, 273] on div "Open page" at bounding box center [64, 273] width 27 height 5
click at [70, 305] on p "Open cart" at bounding box center [66, 306] width 30 height 5
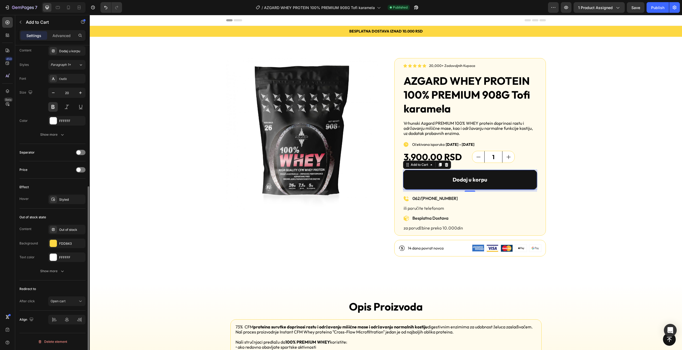
scroll to position [251, 0]
click at [638, 6] on span "Save" at bounding box center [636, 7] width 9 height 5
click at [649, 6] on button "Publish" at bounding box center [658, 7] width 22 height 11
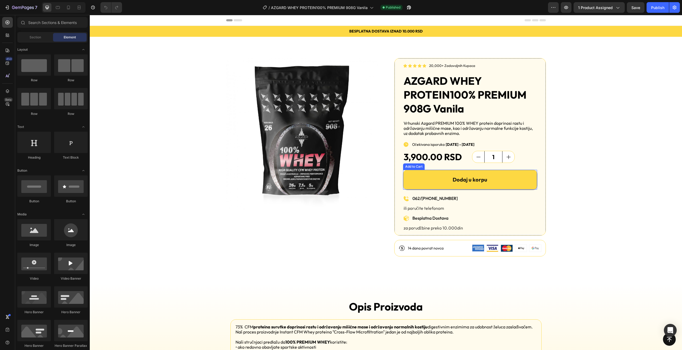
click at [427, 177] on button "Dodaj u korpu" at bounding box center [470, 180] width 134 height 20
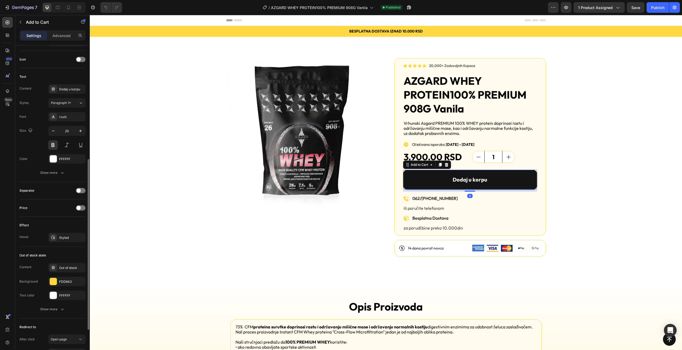
scroll to position [279, 0]
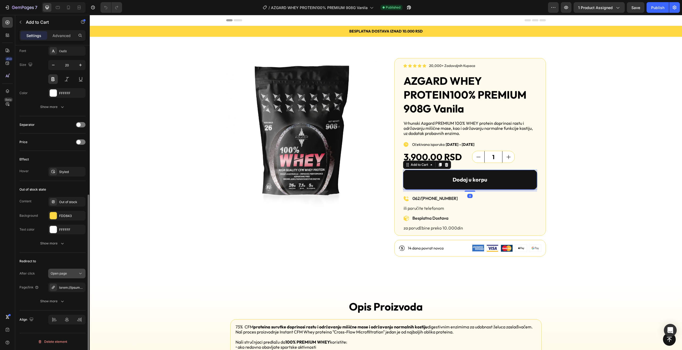
click at [78, 274] on icon at bounding box center [80, 273] width 5 height 5
click at [68, 310] on div "Open cart" at bounding box center [62, 307] width 44 height 10
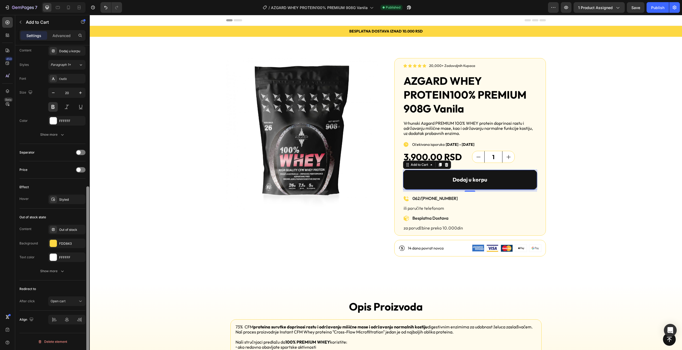
scroll to position [251, 0]
click at [635, 3] on button "Save" at bounding box center [636, 7] width 18 height 11
click at [655, 12] on button "Publish" at bounding box center [658, 7] width 22 height 11
click at [408, 7] on icon "button" at bounding box center [409, 8] width 4 height 4
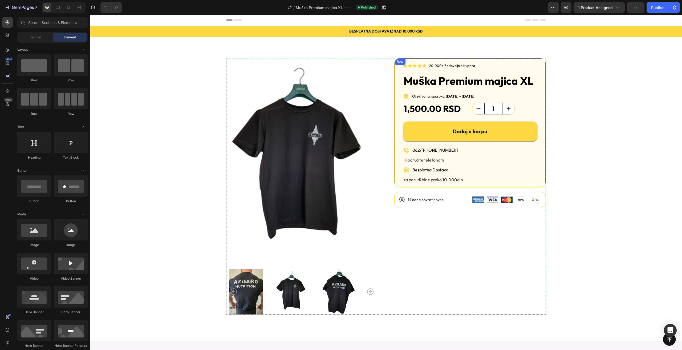
click at [418, 131] on button "Dodaj u korpu" at bounding box center [470, 132] width 134 height 20
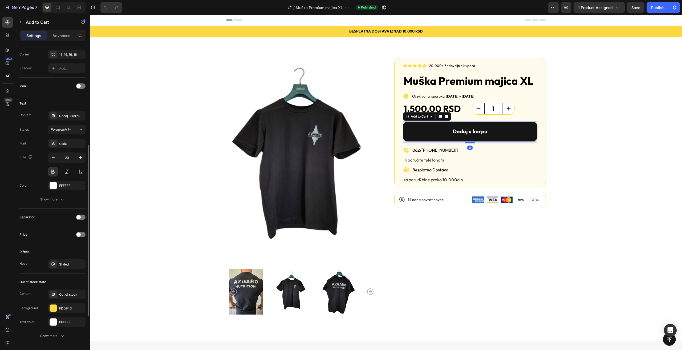
scroll to position [279, 0]
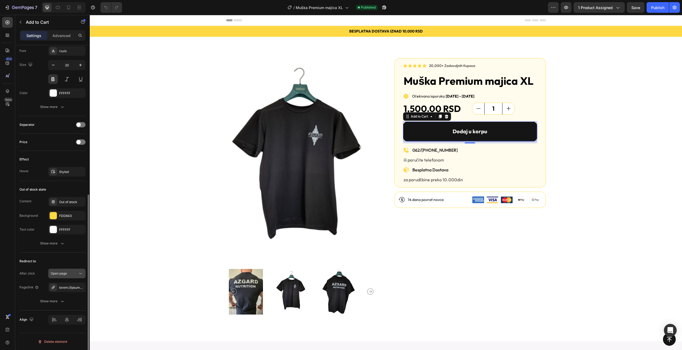
click at [76, 272] on div "Open page" at bounding box center [64, 273] width 27 height 5
click at [68, 304] on div "Open cart" at bounding box center [62, 307] width 44 height 10
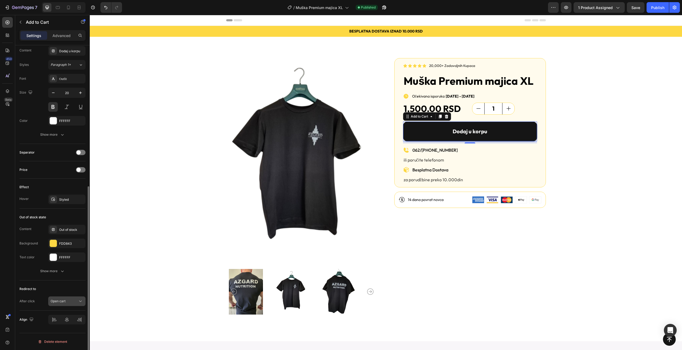
scroll to position [251, 0]
click at [631, 7] on button "Save" at bounding box center [636, 7] width 18 height 11
click at [662, 16] on div "Header" at bounding box center [386, 20] width 592 height 11
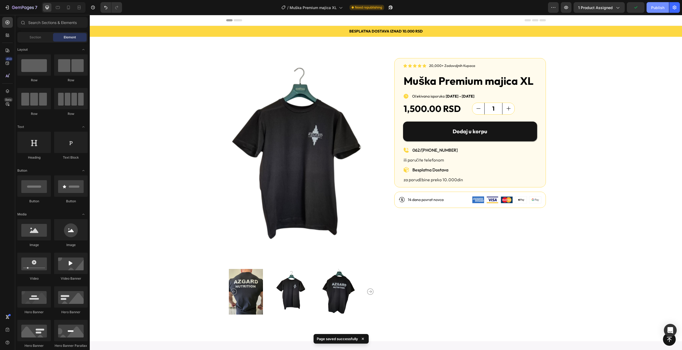
click at [661, 11] on button "Publish" at bounding box center [658, 7] width 22 height 11
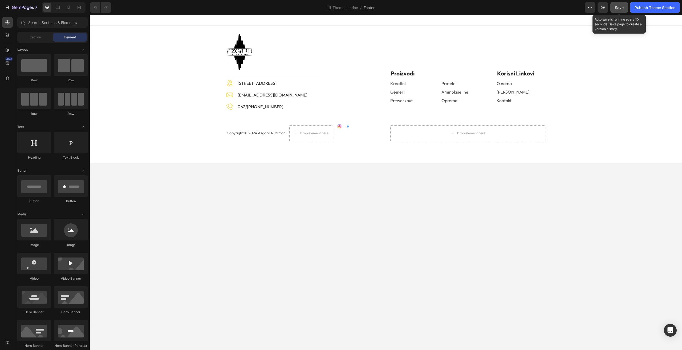
click at [618, 8] on span "Save" at bounding box center [619, 7] width 9 height 5
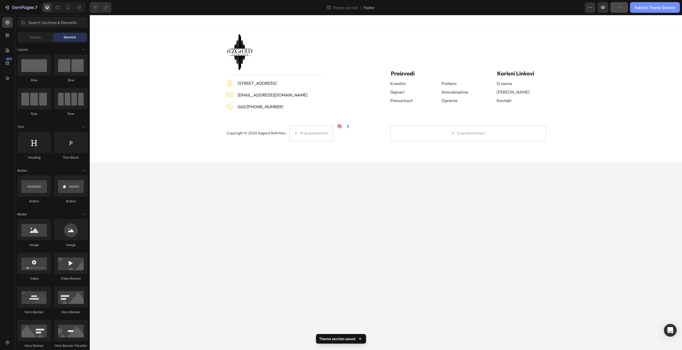
click at [648, 11] on button "Publish Theme Section" at bounding box center [655, 7] width 50 height 11
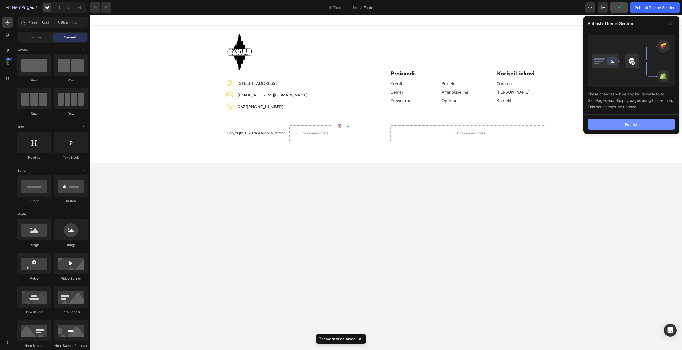
click at [635, 127] on div "Publish" at bounding box center [631, 125] width 13 height 6
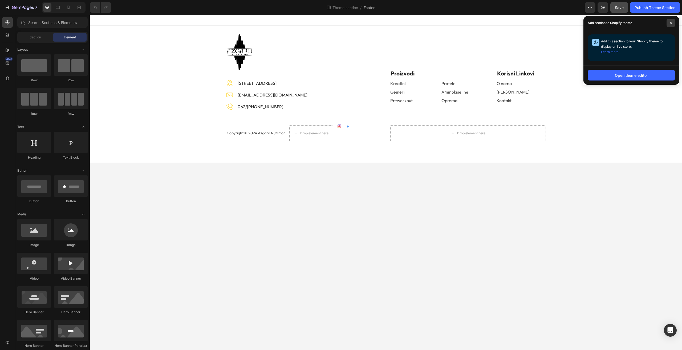
click at [674, 24] on span at bounding box center [671, 23] width 9 height 9
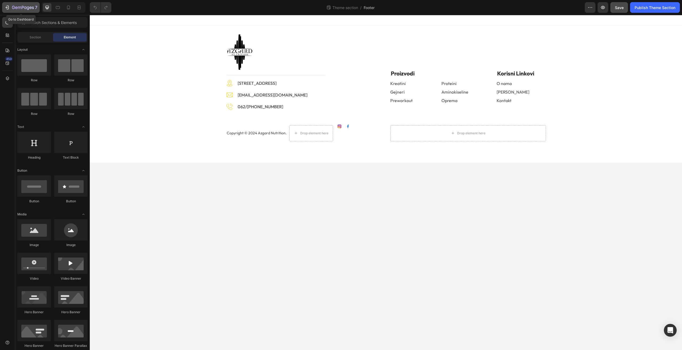
click at [8, 7] on icon "button" at bounding box center [7, 7] width 5 height 5
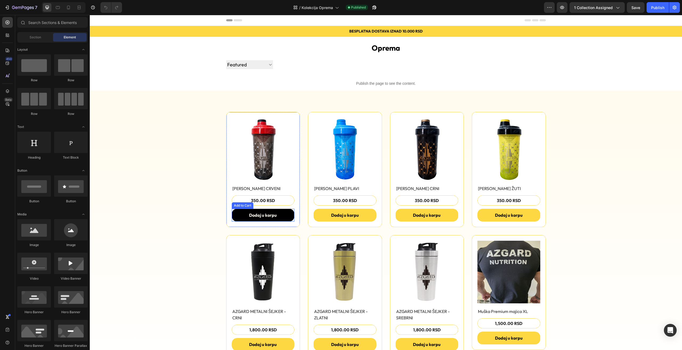
click at [287, 214] on button "Dodaj u korpu" at bounding box center [263, 215] width 63 height 13
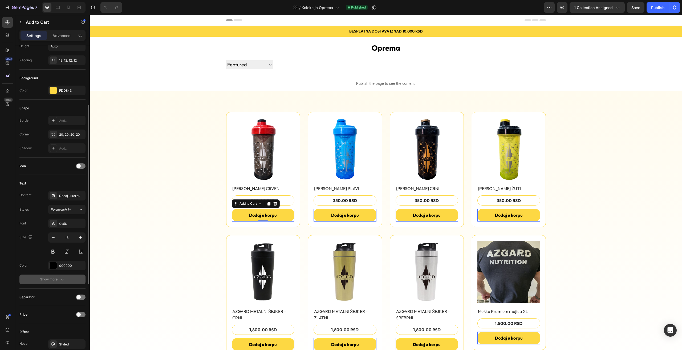
scroll to position [251, 0]
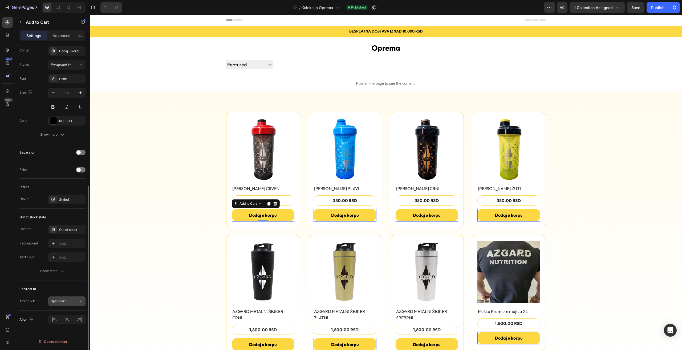
click at [74, 300] on div "Open cart" at bounding box center [64, 301] width 27 height 5
click at [58, 259] on span "Keep shopping" at bounding box center [62, 257] width 22 height 5
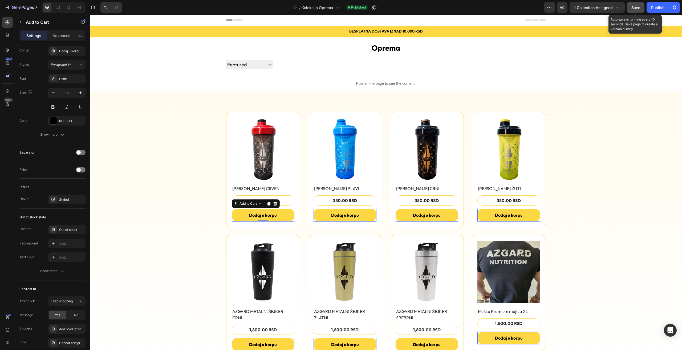
click at [639, 8] on span "Save" at bounding box center [636, 7] width 9 height 5
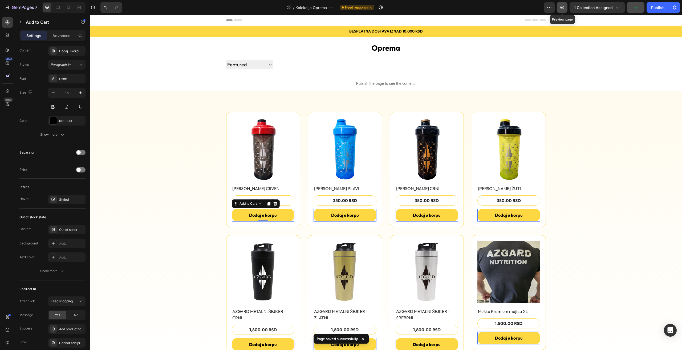
click at [563, 7] on icon "button" at bounding box center [563, 8] width 2 height 2
click at [658, 5] on div "Publish" at bounding box center [657, 8] width 13 height 6
click at [377, 7] on icon "button" at bounding box center [375, 8] width 4 height 4
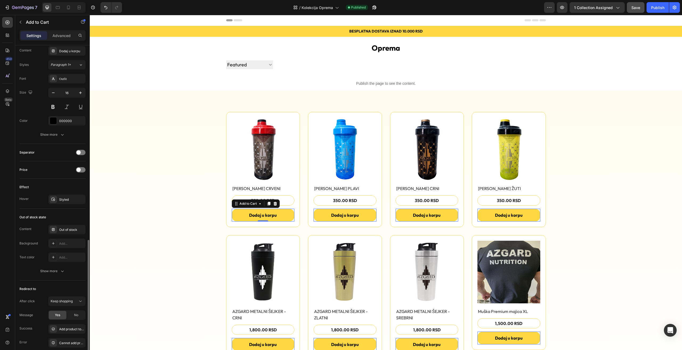
scroll to position [293, 0]
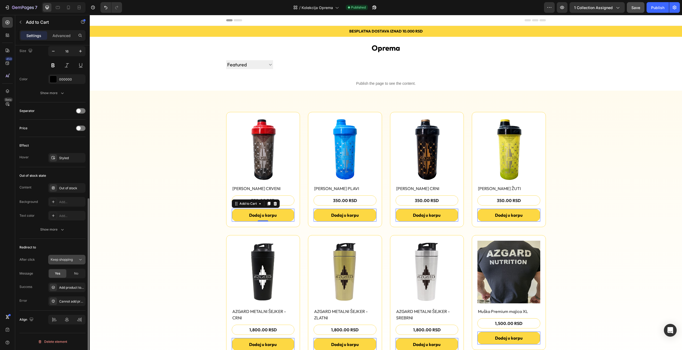
click at [74, 256] on button "Keep shopping" at bounding box center [66, 260] width 37 height 10
click at [68, 245] on div "Redirect to" at bounding box center [52, 247] width 66 height 9
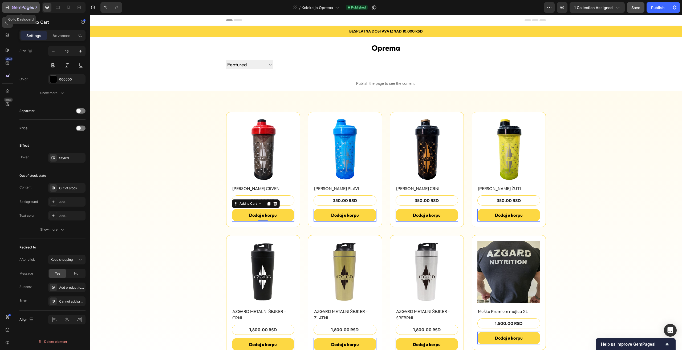
click at [27, 5] on div "7" at bounding box center [24, 7] width 25 height 6
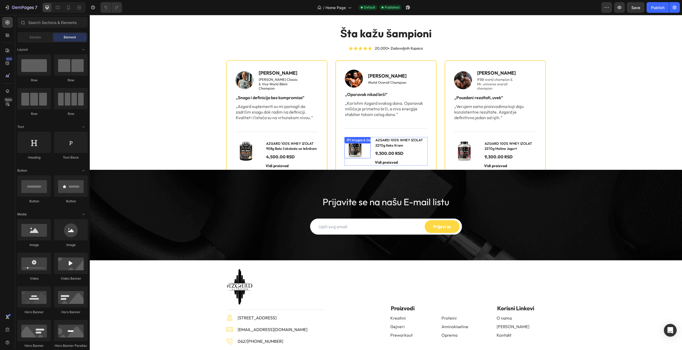
scroll to position [796, 0]
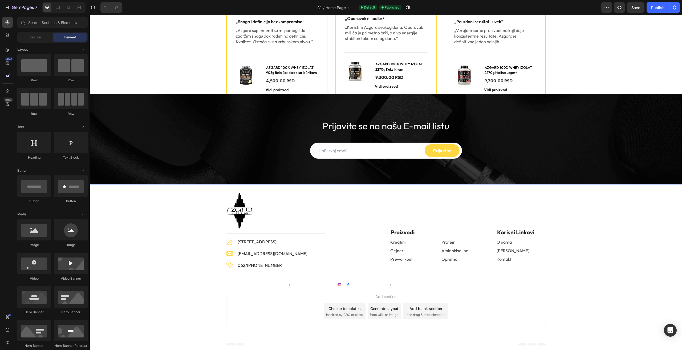
click at [383, 150] on input "email" at bounding box center [368, 150] width 114 height 13
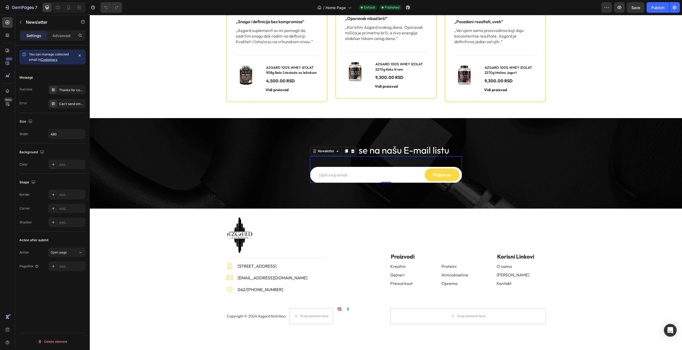
click at [457, 167] on div "Email Field Prijavi se Submit Button Row Newsletter 0" at bounding box center [386, 169] width 152 height 27
click at [57, 85] on div "Message Success Thanks for contacting us. We'll get back to you as soon as poss…" at bounding box center [52, 91] width 66 height 44
click at [66, 91] on div "Thanks for contacting us. We'll get back to you as soon as possible." at bounding box center [71, 90] width 25 height 5
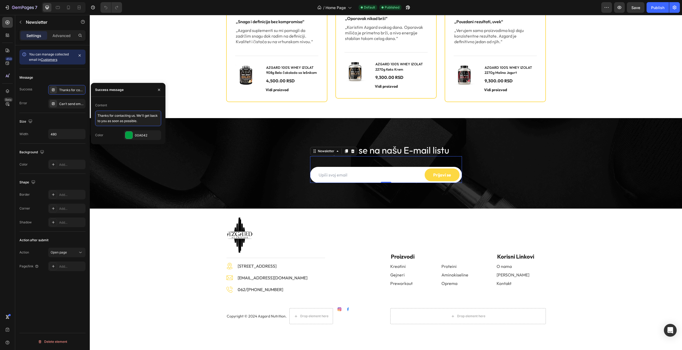
drag, startPoint x: 148, startPoint y: 120, endPoint x: 90, endPoint y: 114, distance: 59.3
click at [90, 114] on div "450 Beta Sections(18) Elements(83) Section Element Hero Section Product Detail …" at bounding box center [45, 182] width 90 height 335
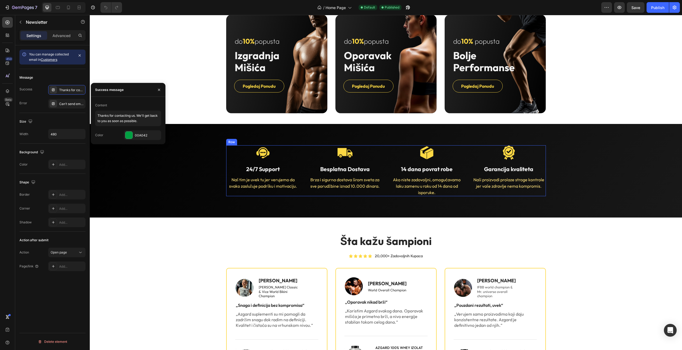
scroll to position [609, 0]
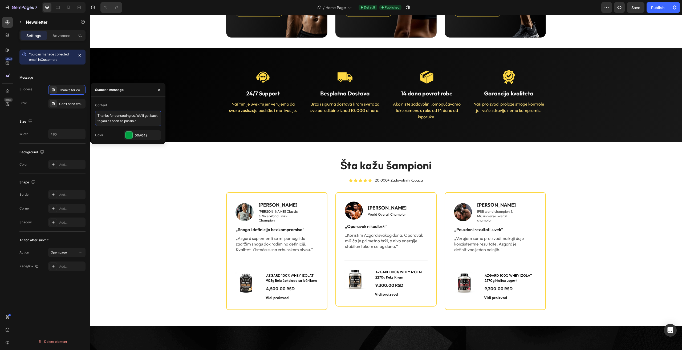
click at [140, 121] on textarea "Thanks for contacting us. We'll get back to you as soon as possible." at bounding box center [128, 118] width 66 height 15
drag, startPoint x: 143, startPoint y: 121, endPoint x: 94, endPoint y: 112, distance: 50.1
click at [94, 112] on div "Content Thanks for contacting us. We'll get back to you as soon as possible. Co…" at bounding box center [128, 120] width 75 height 39
paste textarea "Hvala što ste nas kontaktirali. Javićemo vam se u najkraćem mogućem roku"
type textarea "Hvala što ste nas kontaktirali. Javićemo vam se u najkraćem mogućem roku."
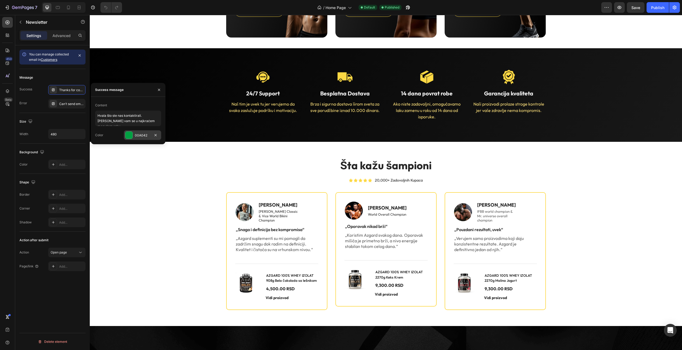
click at [129, 136] on div at bounding box center [129, 135] width 7 height 7
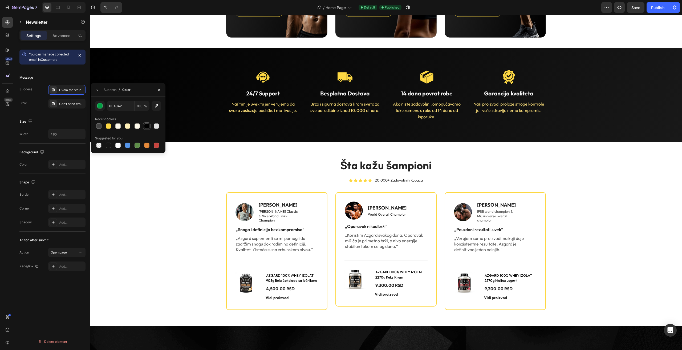
click at [146, 127] on div at bounding box center [146, 125] width 5 height 5
type input "000000"
click at [113, 88] on div "Success" at bounding box center [110, 89] width 13 height 5
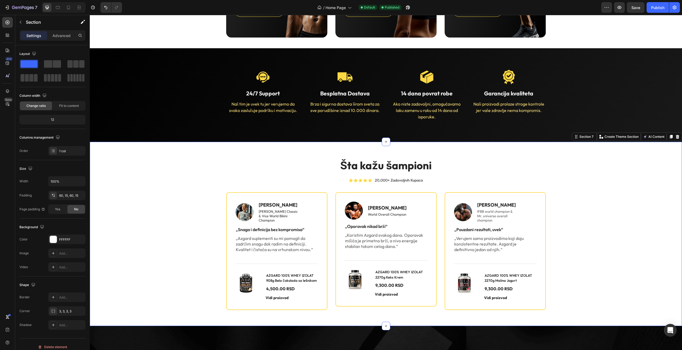
click at [134, 186] on div "Šta kažu šampioni Heading Icon Icon Icon Icon Icon Icon List 20,000+ Zadovoljni…" at bounding box center [386, 234] width 584 height 152
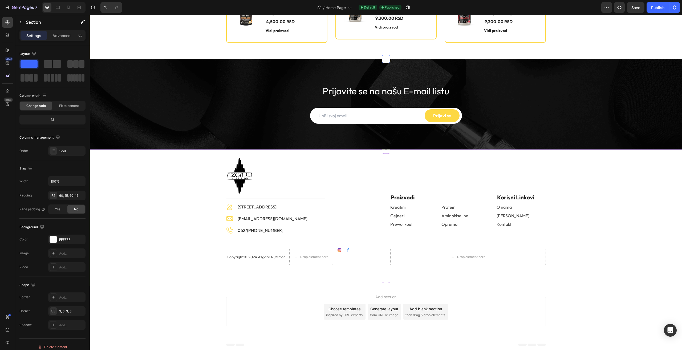
scroll to position [876, 0]
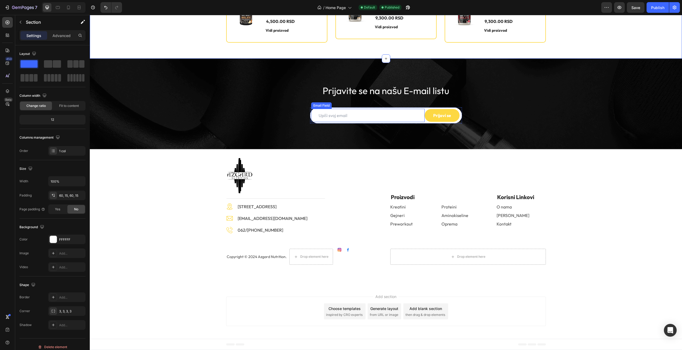
click at [353, 114] on input "email" at bounding box center [368, 115] width 114 height 13
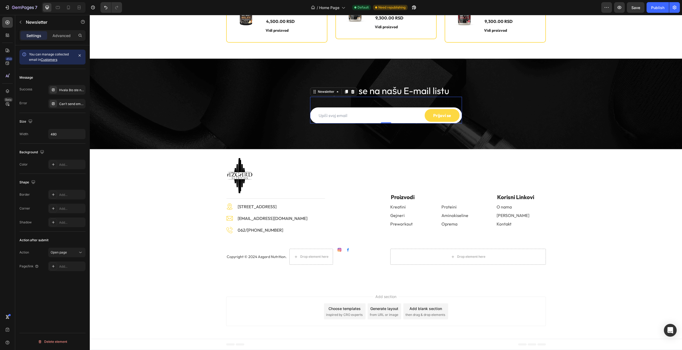
click at [431, 104] on div "Email Field Prijavi se Submit Button Row Newsletter 0" at bounding box center [386, 110] width 152 height 27
click at [68, 102] on div "Can’t send email. Please try again later." at bounding box center [71, 104] width 25 height 5
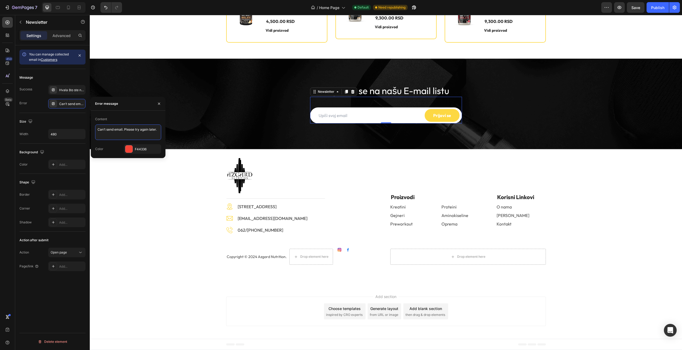
click at [133, 130] on textarea "Can’t send email. Please try again later." at bounding box center [128, 131] width 66 height 15
click at [124, 129] on textarea "Can’t send email. Please try again later." at bounding box center [128, 131] width 66 height 15
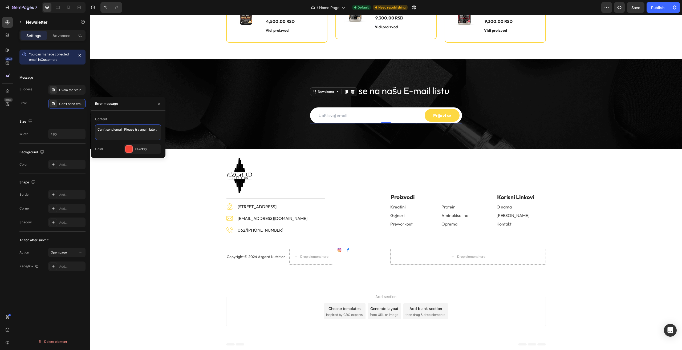
click at [124, 129] on textarea "Can’t send email. Please try again later." at bounding box center [128, 131] width 66 height 15
paste textarea "Slanje e-maila trenutno nije moguće. Molimo pokušajte ponovo kasnije"
type textarea "Slanje e-maila trenutno nije moguće. Molimo pokušajte ponovo kasnije."
click at [639, 8] on span "Save" at bounding box center [636, 7] width 9 height 5
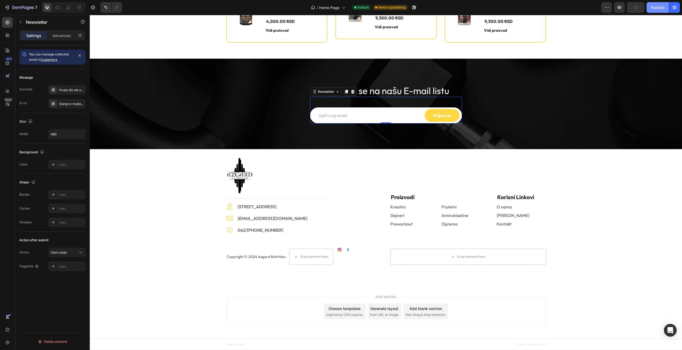
click at [659, 8] on div "Publish" at bounding box center [657, 8] width 13 height 6
click at [409, 7] on icon "button" at bounding box center [408, 8] width 4 height 4
click at [81, 57] on icon "button" at bounding box center [80, 55] width 4 height 4
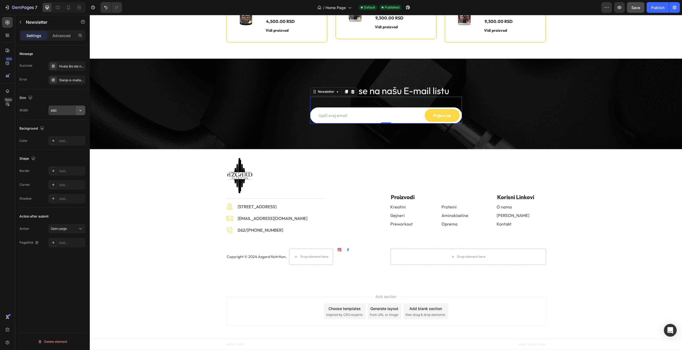
click at [83, 109] on icon "button" at bounding box center [80, 110] width 5 height 5
click at [61, 124] on p "Full 100%" at bounding box center [65, 124] width 30 height 5
type input "100%"
click at [61, 66] on div "Hvala što ste nas kontaktirali. Javićemo vam se u najkraćem mogućem roku." at bounding box center [71, 66] width 25 height 5
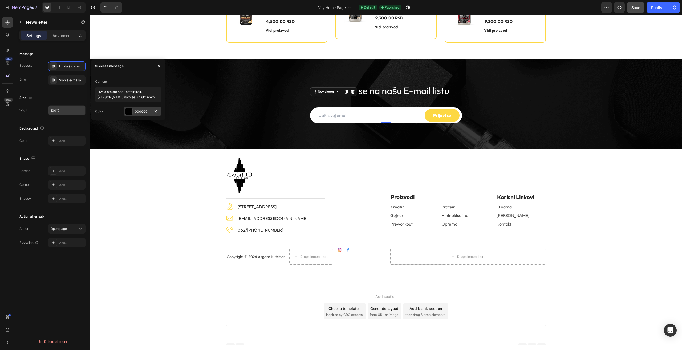
click at [128, 109] on div at bounding box center [129, 111] width 7 height 7
click at [146, 104] on div at bounding box center [146, 102] width 5 height 5
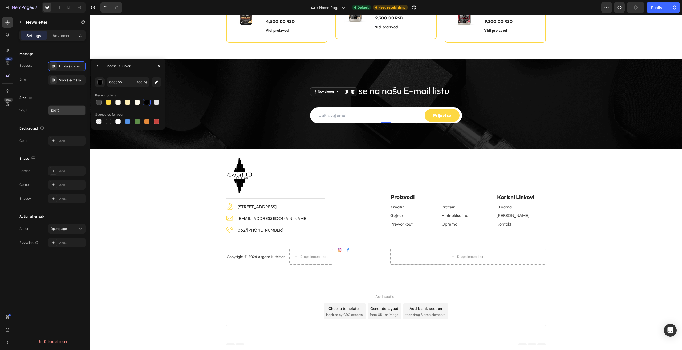
click at [107, 68] on div "Success" at bounding box center [110, 66] width 13 height 5
click at [160, 64] on icon "button" at bounding box center [159, 66] width 4 height 4
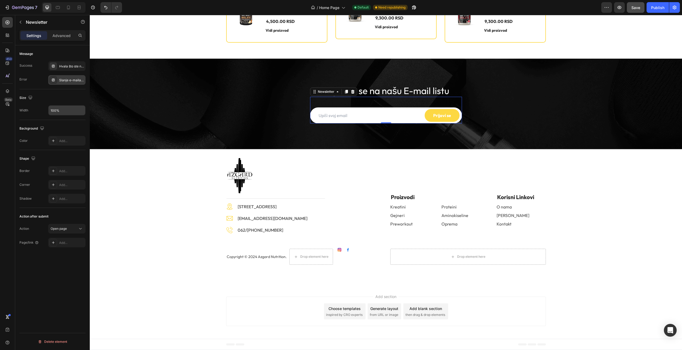
click at [55, 82] on div at bounding box center [53, 79] width 7 height 7
click at [159, 78] on icon "button" at bounding box center [159, 80] width 4 height 4
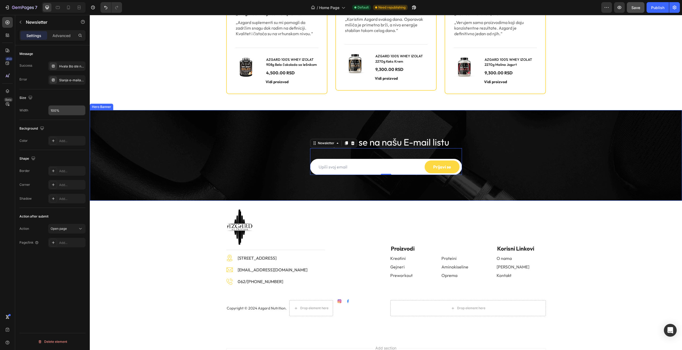
scroll to position [823, 0]
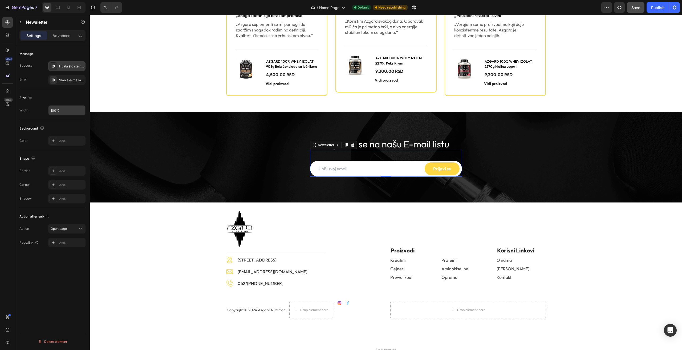
click at [71, 67] on div "Hvala što ste nas kontaktirali. Javićemo vam se u najkraćem mogućem roku." at bounding box center [71, 66] width 25 height 5
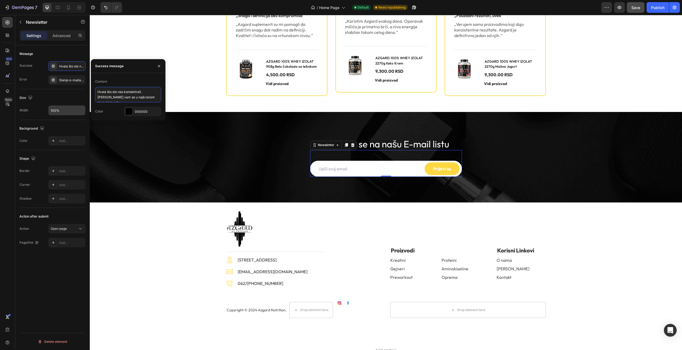
drag, startPoint x: 158, startPoint y: 96, endPoint x: 93, endPoint y: 90, distance: 65.8
click at [93, 90] on div "Content Hvala što ste nas kontaktirali. Javićemo vam se u najkraćem mogućem rok…" at bounding box center [128, 96] width 75 height 39
paste textarea "na prijavi!"
type textarea "Hvala na prijavi!"
click at [63, 79] on div "Slanje e-maila trenutno nije moguće. Molimo pokušajte ponovo kasnije." at bounding box center [71, 80] width 25 height 5
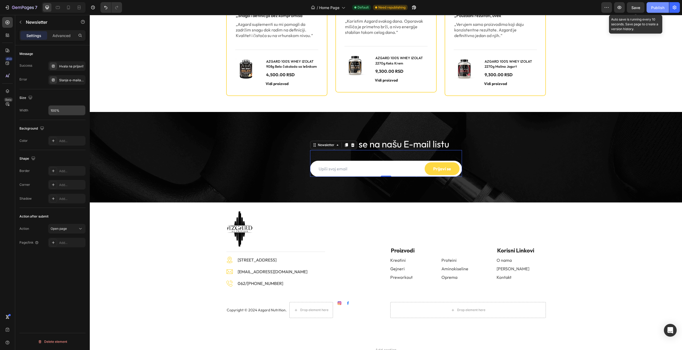
drag, startPoint x: 637, startPoint y: 9, endPoint x: 654, endPoint y: 9, distance: 17.1
click at [639, 8] on span "Save" at bounding box center [636, 7] width 9 height 5
click at [658, 7] on div "Publish" at bounding box center [657, 8] width 13 height 6
click at [640, 7] on span "Save" at bounding box center [636, 7] width 9 height 5
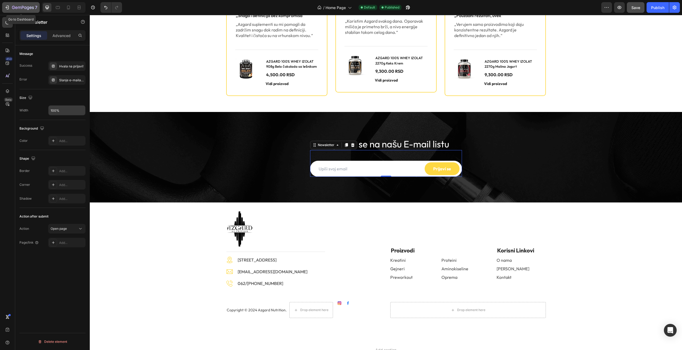
click at [21, 7] on icon "button" at bounding box center [23, 8] width 22 height 5
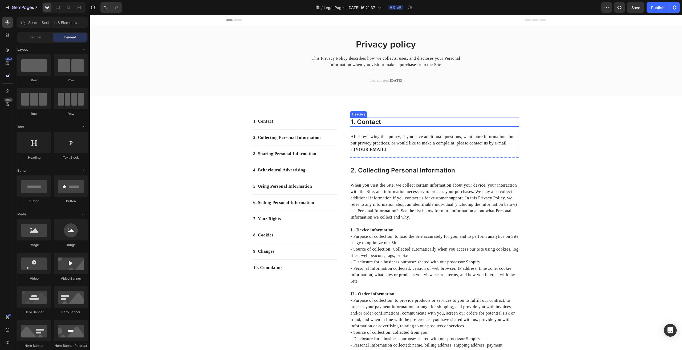
drag, startPoint x: 366, startPoint y: 121, endPoint x: 358, endPoint y: 120, distance: 7.7
click at [366, 121] on p "1. contact" at bounding box center [435, 122] width 168 height 8
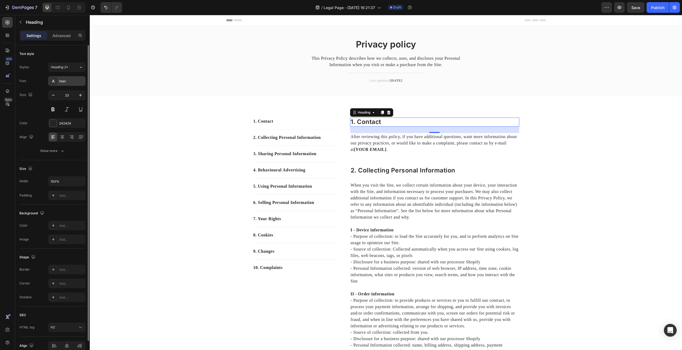
click at [73, 83] on div "Inter" at bounding box center [71, 81] width 25 height 5
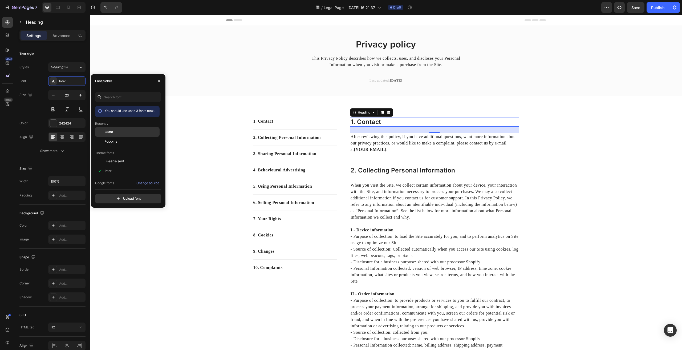
click at [113, 130] on div "Outfit" at bounding box center [132, 132] width 54 height 5
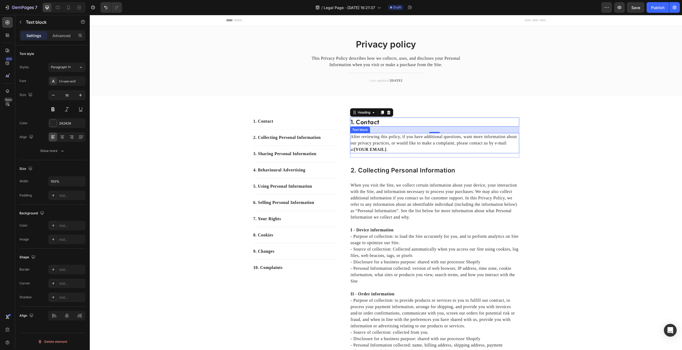
click at [378, 144] on p "After reviewing this policy, if you have additional questions, want more inform…" at bounding box center [435, 143] width 168 height 19
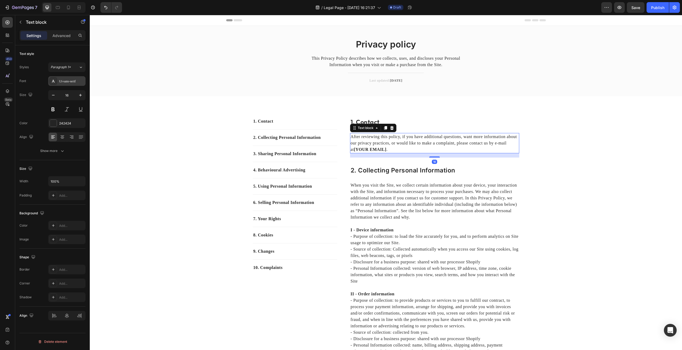
click at [71, 84] on div "Ui-sans-serif" at bounding box center [66, 81] width 37 height 10
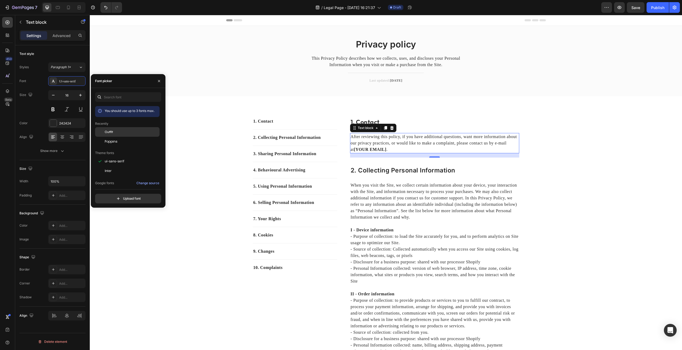
click at [113, 132] on div "Outfit" at bounding box center [132, 132] width 54 height 5
click at [279, 120] on p "1. Contact" at bounding box center [294, 121] width 83 height 6
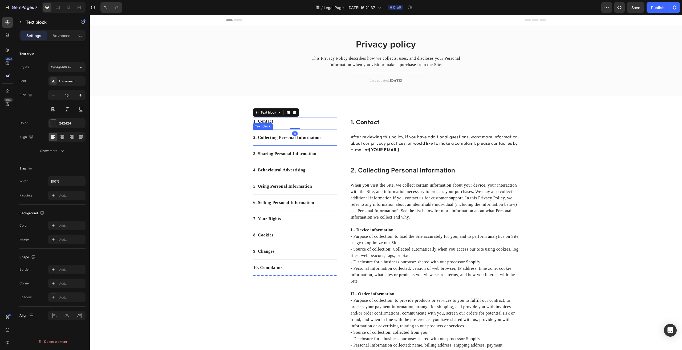
click at [291, 138] on p "2. Collecting Personal Information" at bounding box center [294, 137] width 83 height 6
click at [313, 123] on p "1. Contact" at bounding box center [294, 121] width 83 height 6
click at [292, 115] on div at bounding box center [295, 112] width 6 height 6
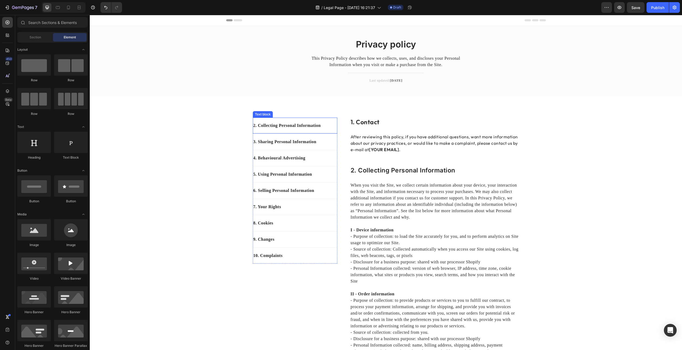
click at [303, 125] on p "2. Collecting Personal Information" at bounding box center [294, 125] width 83 height 6
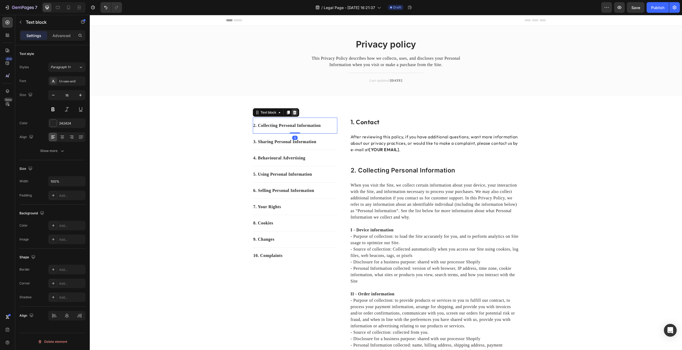
click at [293, 115] on icon at bounding box center [295, 112] width 4 height 4
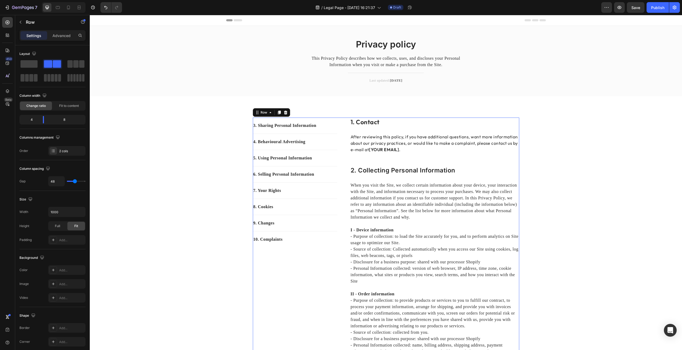
click at [284, 112] on icon at bounding box center [286, 112] width 4 height 4
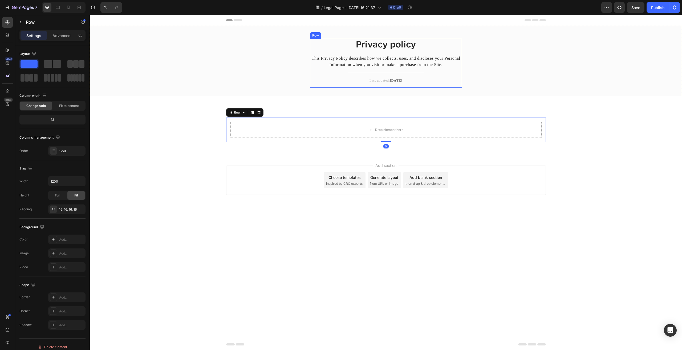
click at [378, 45] on p "Privacy policy" at bounding box center [386, 44] width 151 height 11
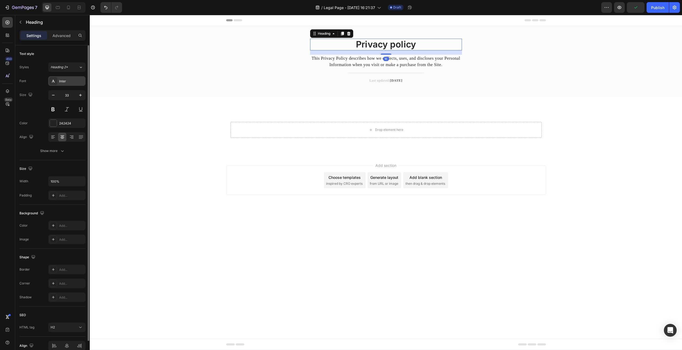
click at [66, 80] on div "Inter" at bounding box center [71, 81] width 25 height 5
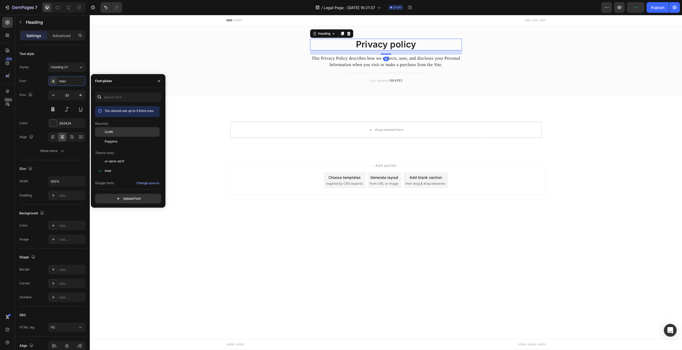
click at [111, 131] on span "Outfit" at bounding box center [109, 132] width 8 height 5
click at [122, 133] on div "Outfit" at bounding box center [132, 132] width 54 height 5
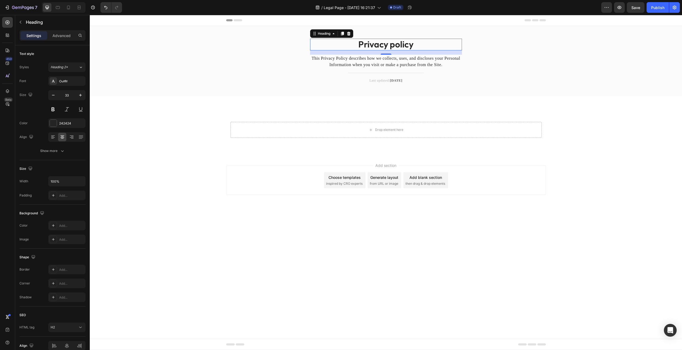
click at [384, 58] on div "16" at bounding box center [386, 59] width 5 height 4
click at [363, 60] on p "This Privacy Policy describes how we collects, uses, and discloses your Persona…" at bounding box center [386, 61] width 151 height 13
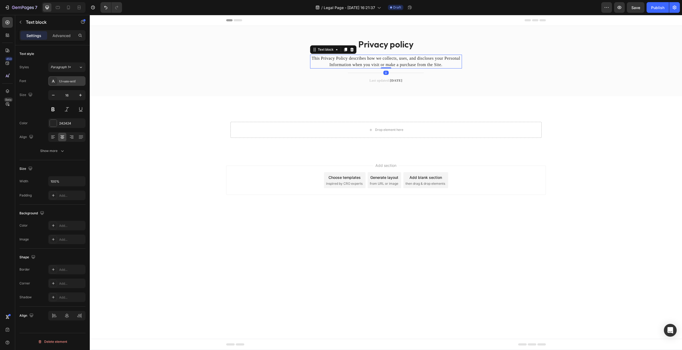
click at [61, 82] on div "Ui-sans-serif" at bounding box center [71, 81] width 25 height 5
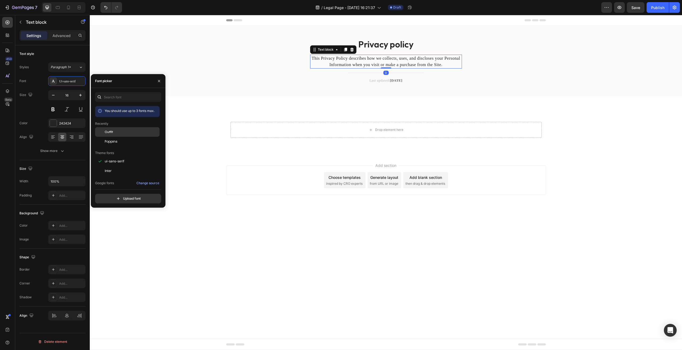
click at [125, 132] on div "Outfit" at bounding box center [132, 132] width 54 height 5
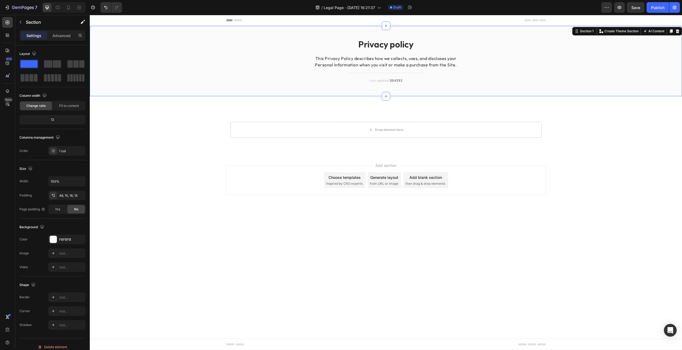
click at [287, 88] on div "Privacy policy Heading This Privacy Policy describes how we collects, uses, and…" at bounding box center [386, 65] width 584 height 53
click at [376, 79] on p "Last updated: April 2023" at bounding box center [386, 80] width 151 height 5
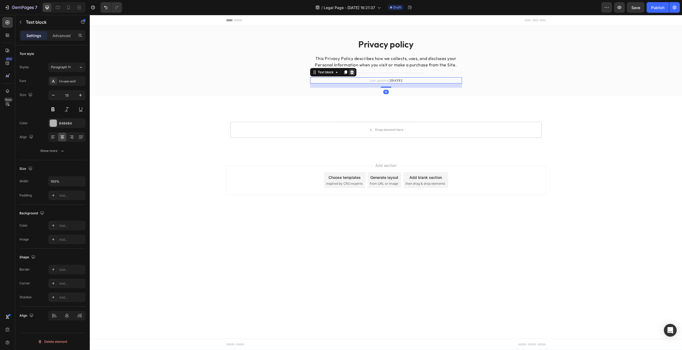
click at [350, 71] on icon at bounding box center [352, 72] width 4 height 4
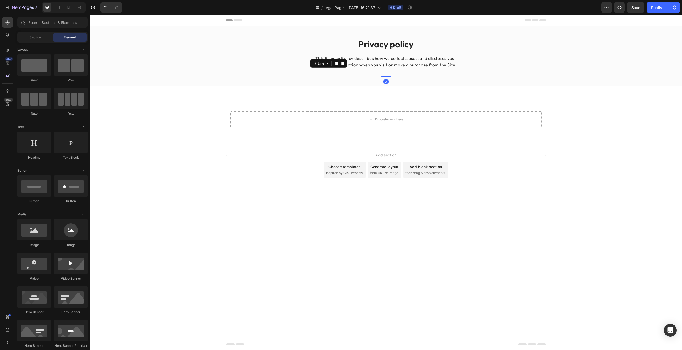
click at [364, 73] on div at bounding box center [386, 73] width 76 height 0
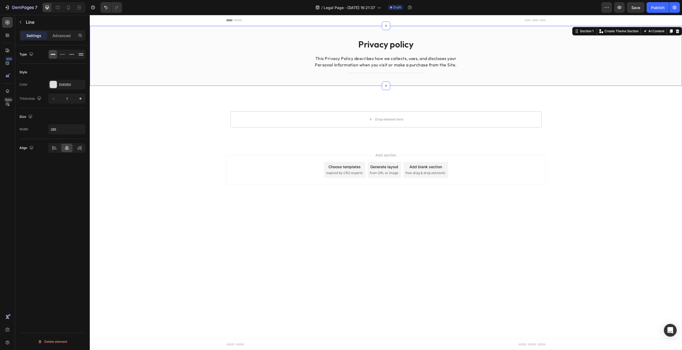
click at [258, 71] on div "Privacy policy Heading This Privacy Policy describes how we collects, uses, and…" at bounding box center [386, 60] width 584 height 43
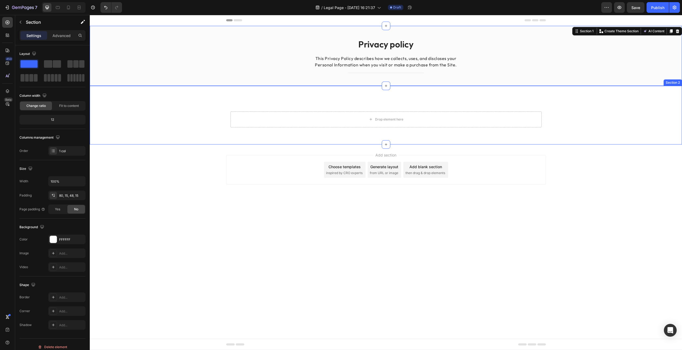
click at [258, 105] on div "Drop element here Row Section 2" at bounding box center [386, 115] width 592 height 59
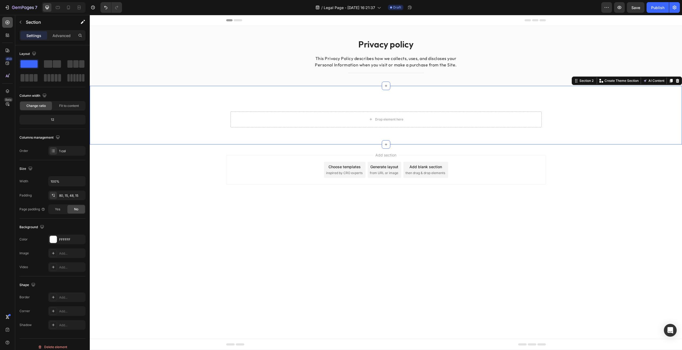
click at [8, 23] on icon at bounding box center [7, 22] width 5 height 5
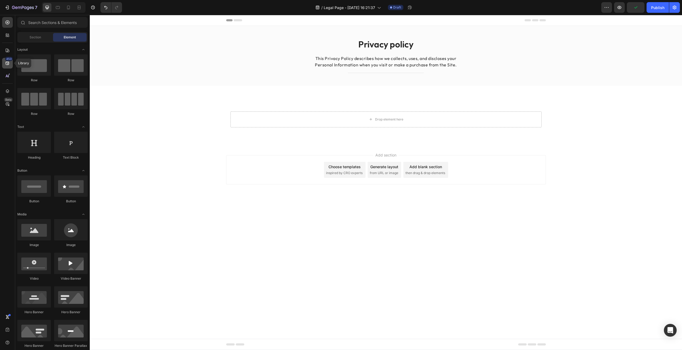
click at [9, 62] on icon at bounding box center [7, 62] width 5 height 5
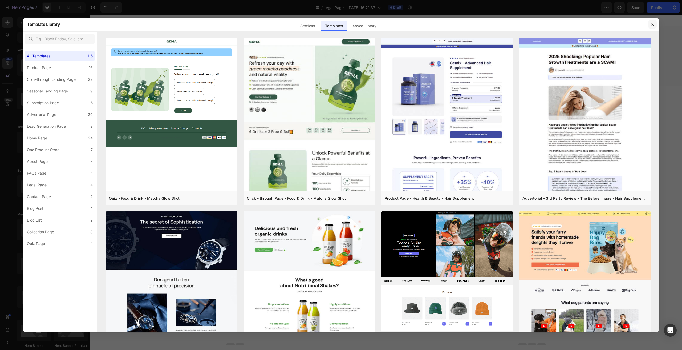
click at [652, 23] on icon "button" at bounding box center [653, 24] width 4 height 4
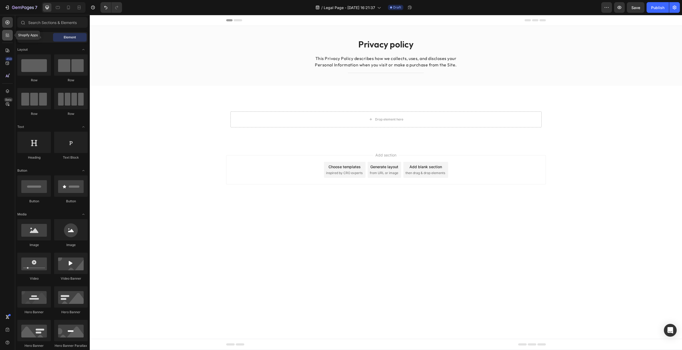
click at [8, 36] on icon at bounding box center [9, 36] width 2 height 2
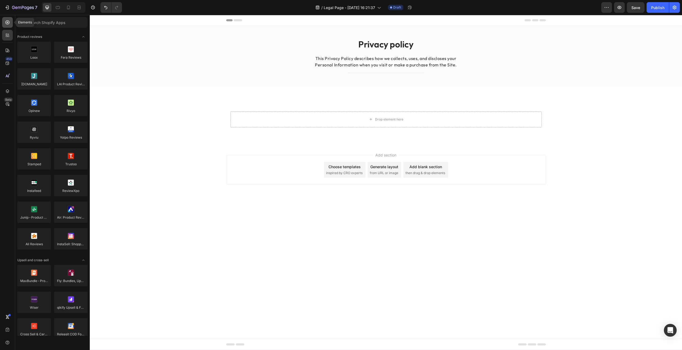
click at [4, 22] on div at bounding box center [7, 22] width 11 height 11
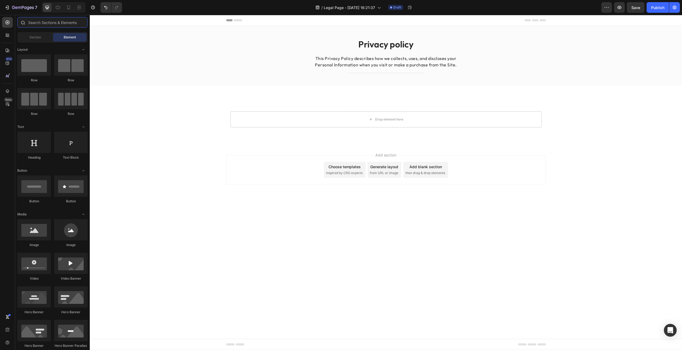
click at [42, 23] on input "text" at bounding box center [52, 22] width 70 height 11
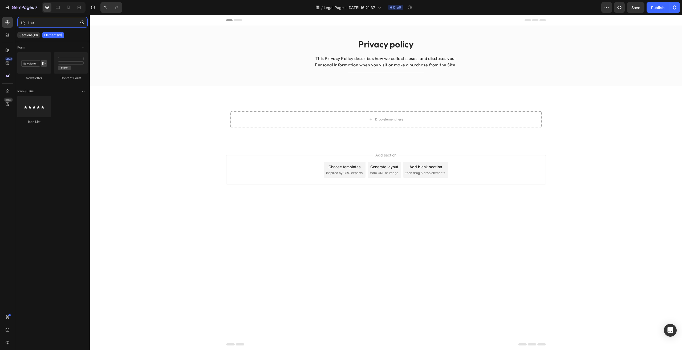
click at [42, 23] on input "the" at bounding box center [52, 22] width 70 height 11
type input "foo"
click at [84, 22] on icon "button" at bounding box center [82, 23] width 4 height 4
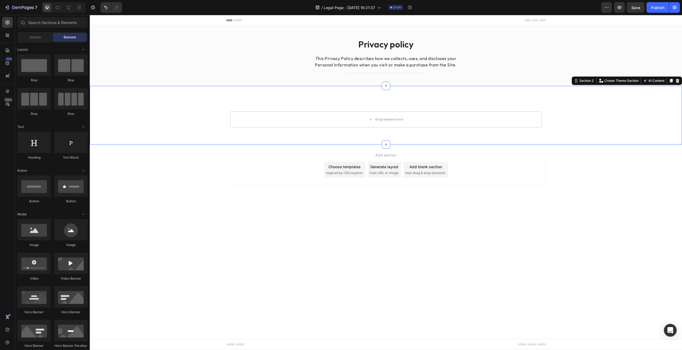
click at [216, 112] on div "Drop element here Row" at bounding box center [386, 119] width 584 height 25
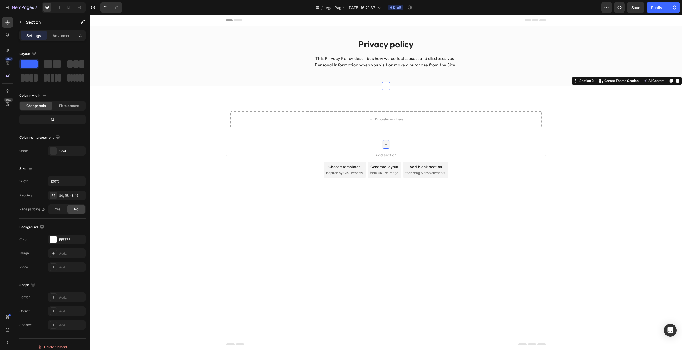
click at [384, 144] on icon at bounding box center [386, 144] width 4 height 4
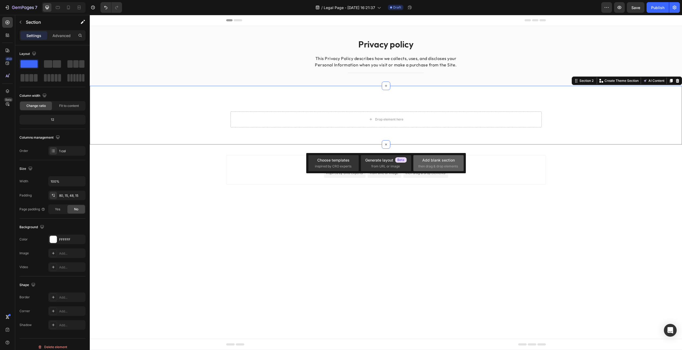
click at [447, 164] on span "then drag & drop elements" at bounding box center [438, 166] width 40 height 5
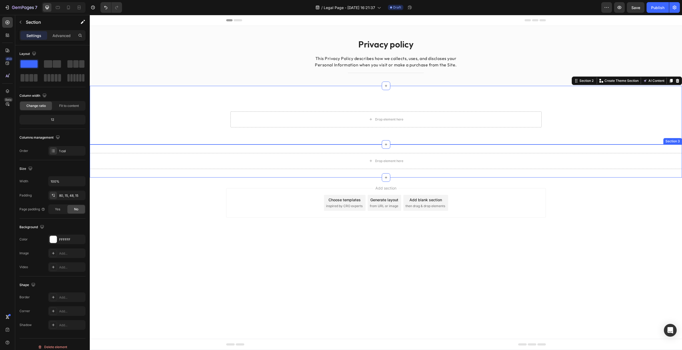
click at [220, 147] on div "Drop element here Section 3" at bounding box center [386, 160] width 592 height 33
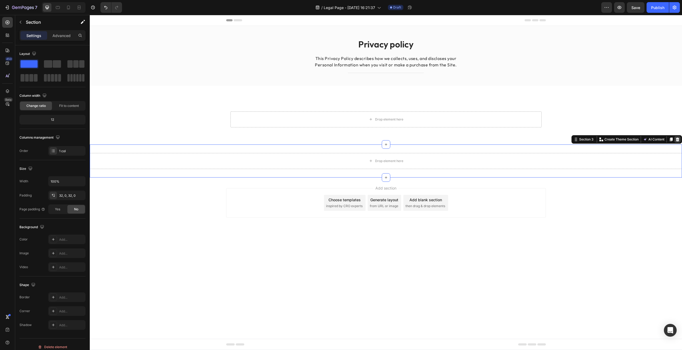
click at [678, 140] on icon at bounding box center [678, 139] width 4 height 4
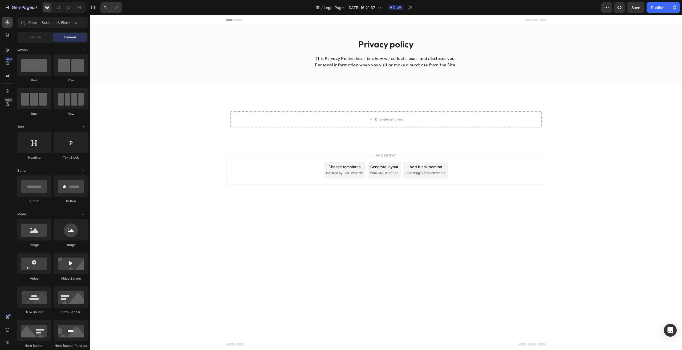
click at [450, 147] on div "Add section Choose templates inspired by CRO experts Generate layout from URL o…" at bounding box center [386, 177] width 592 height 66
click at [349, 170] on div "Choose templates inspired by CRO experts" at bounding box center [345, 170] width 42 height 16
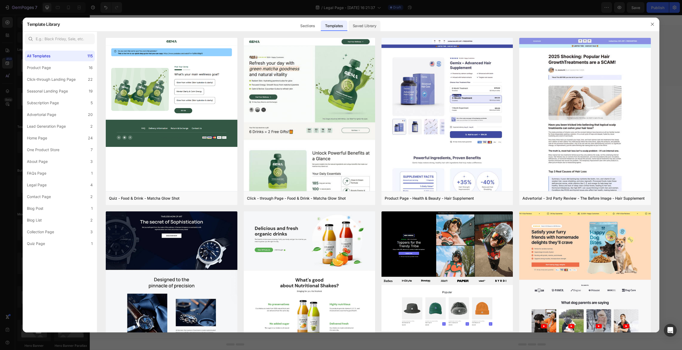
click at [372, 26] on div "Saved Library" at bounding box center [365, 26] width 32 height 11
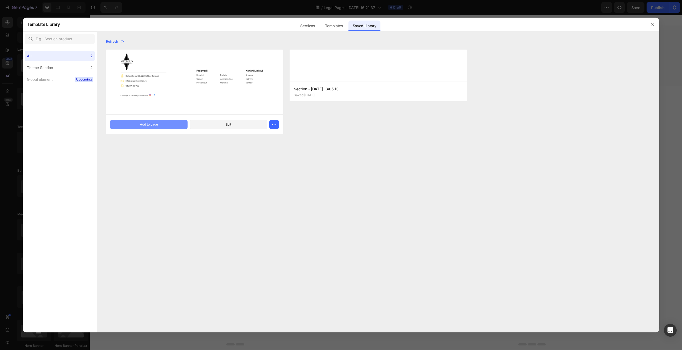
click at [149, 126] on div "Add to page" at bounding box center [149, 124] width 18 height 5
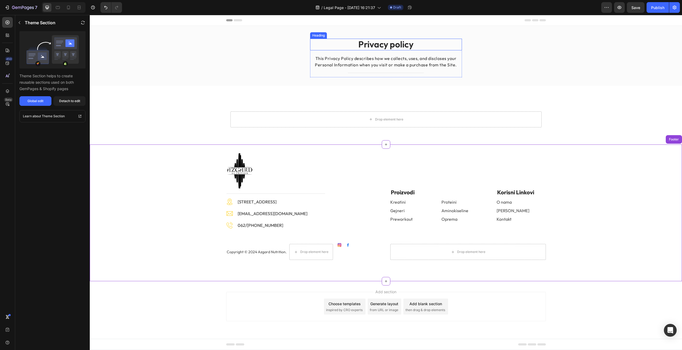
click at [392, 48] on p "Privacy policy" at bounding box center [386, 44] width 151 height 11
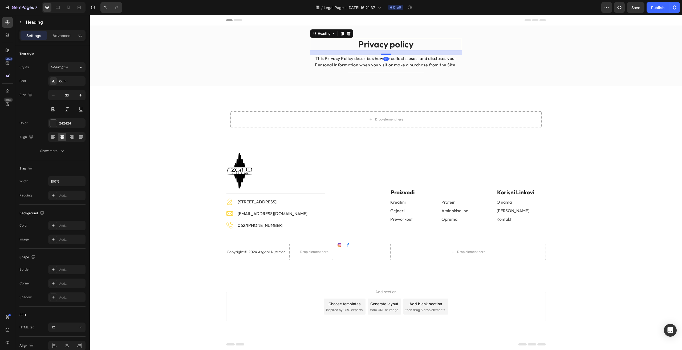
click at [390, 45] on p "Privacy policy" at bounding box center [386, 44] width 151 height 11
click at [349, 61] on p "This Privacy Policy describes how we collects, uses, and discloses your Persona…" at bounding box center [386, 61] width 151 height 13
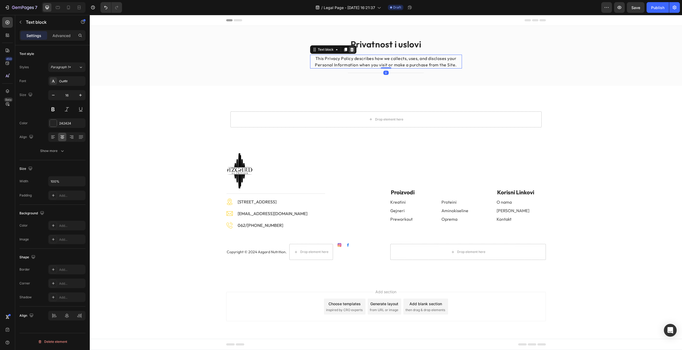
click at [352, 48] on icon at bounding box center [352, 49] width 4 height 4
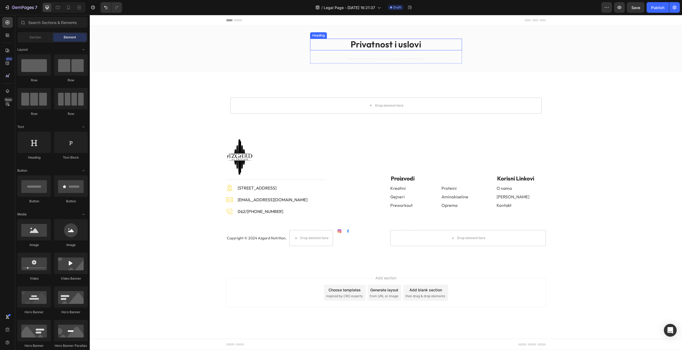
click at [388, 44] on p "Privatnost i uslovi" at bounding box center [386, 44] width 151 height 11
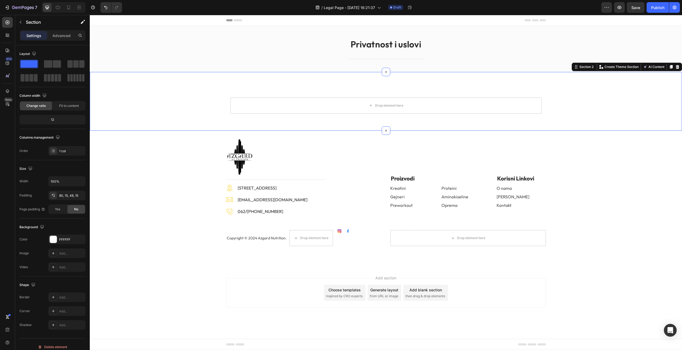
click at [300, 89] on div "Drop element here Row Section 2 Create Theme Section AI Content Write with GemA…" at bounding box center [386, 101] width 592 height 59
click at [10, 24] on div at bounding box center [7, 22] width 11 height 11
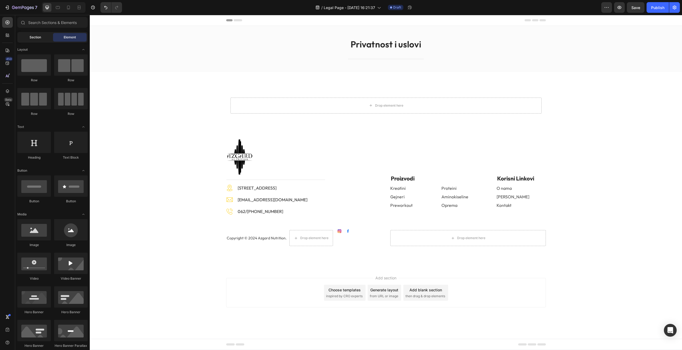
click at [38, 39] on span "Section" at bounding box center [35, 37] width 11 height 5
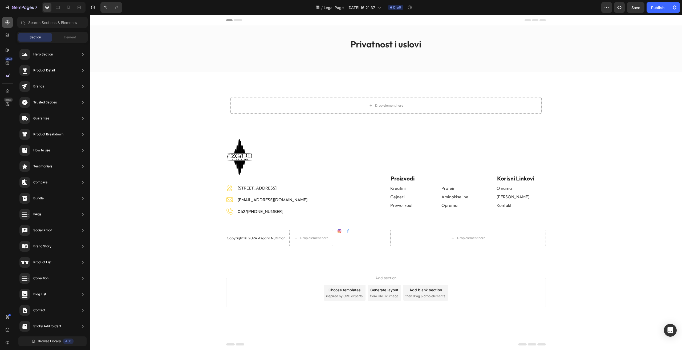
click at [7, 24] on icon at bounding box center [7, 22] width 5 height 5
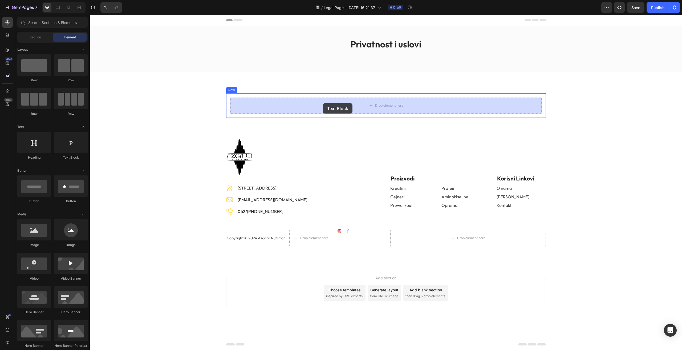
drag, startPoint x: 162, startPoint y: 162, endPoint x: 323, endPoint y: 103, distance: 171.1
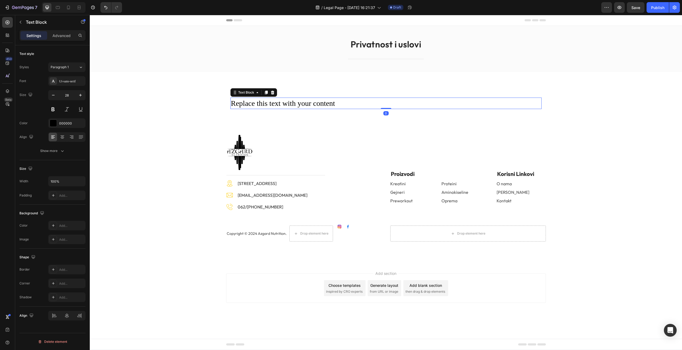
click at [313, 103] on div "Replace this text with your content" at bounding box center [386, 103] width 311 height 11
click at [313, 103] on p "Replace this text with your content" at bounding box center [386, 103] width 310 height 10
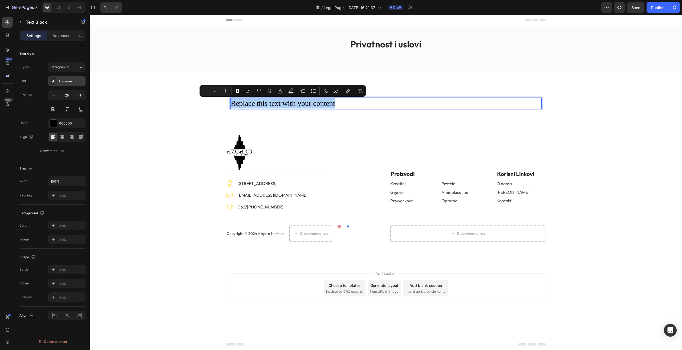
click at [61, 82] on div "Ui-sans-serif" at bounding box center [71, 81] width 25 height 5
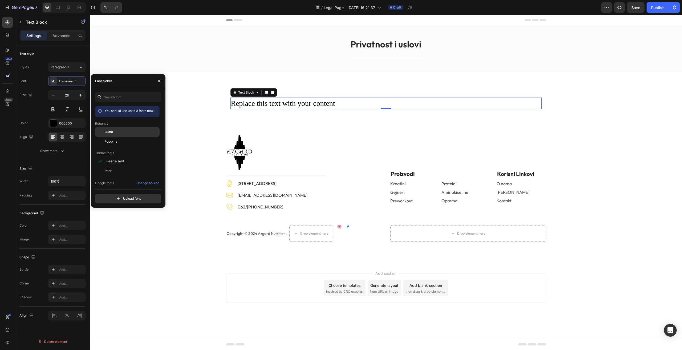
click at [127, 136] on div "Outfit" at bounding box center [127, 132] width 64 height 10
click at [69, 96] on input "28" at bounding box center [67, 95] width 18 height 10
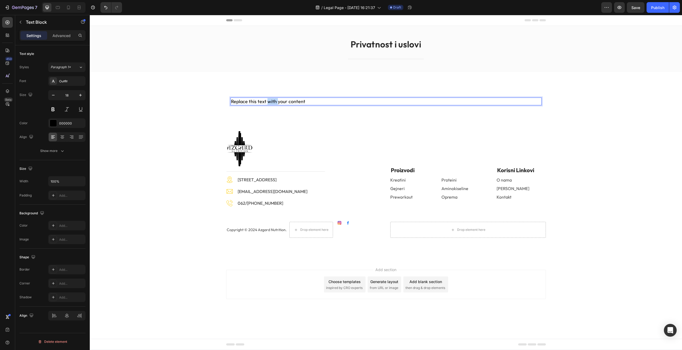
click at [271, 99] on p "Replace this text with your content" at bounding box center [386, 101] width 310 height 7
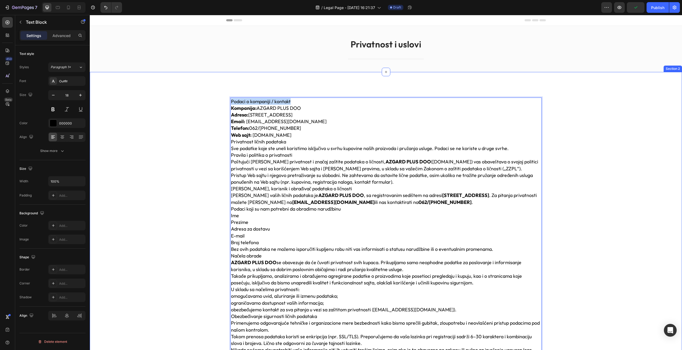
drag, startPoint x: 290, startPoint y: 100, endPoint x: 214, endPoint y: 100, distance: 76.5
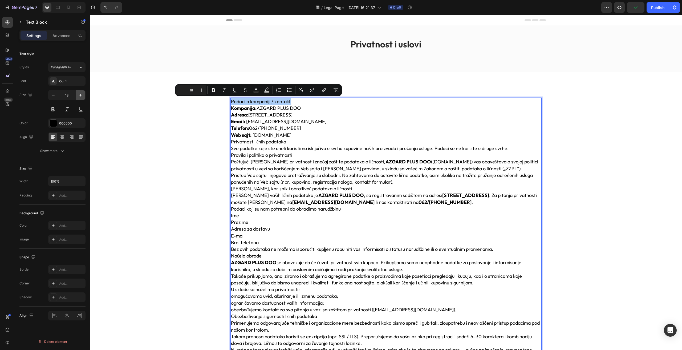
click at [81, 96] on icon "button" at bounding box center [80, 94] width 5 height 5
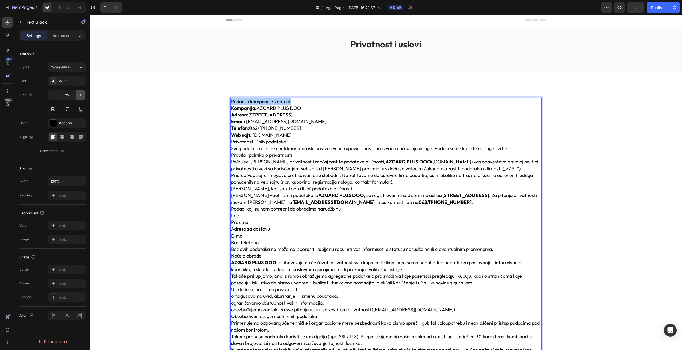
click at [81, 96] on icon "button" at bounding box center [80, 94] width 5 height 5
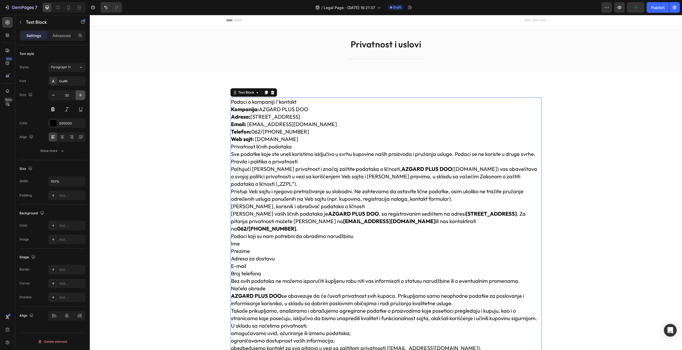
type input "21"
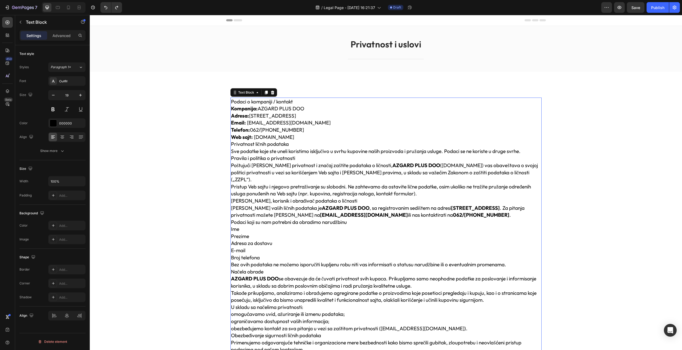
type input "18"
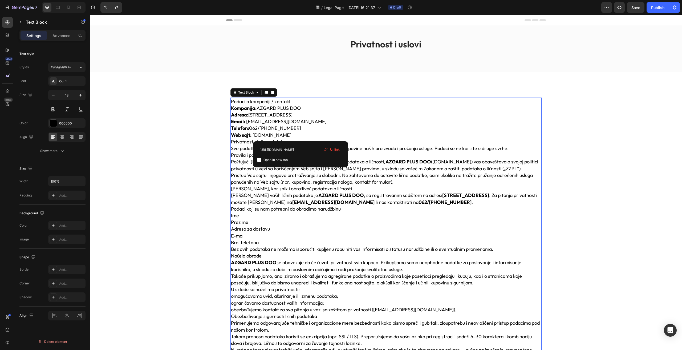
click at [305, 137] on p "Kompanija: AZGARD PLUS DOO Adresa: Batajnički put 56, 22304 Novi Banovci Email:…" at bounding box center [386, 122] width 310 height 34
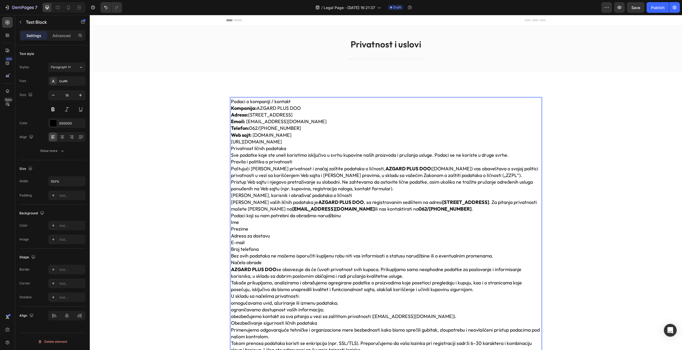
click at [522, 213] on p "Podaci koji su nam potrebni da obradimo narudžbinu" at bounding box center [386, 215] width 310 height 7
click at [293, 149] on p "Privatnost ličnih podataka" at bounding box center [386, 148] width 310 height 7
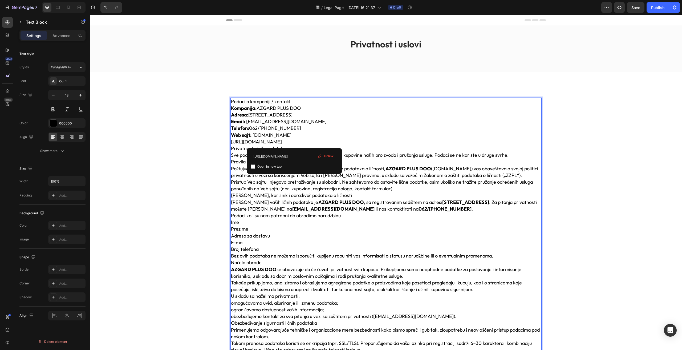
click at [297, 143] on p "[URL][DOMAIN_NAME]" at bounding box center [386, 141] width 310 height 7
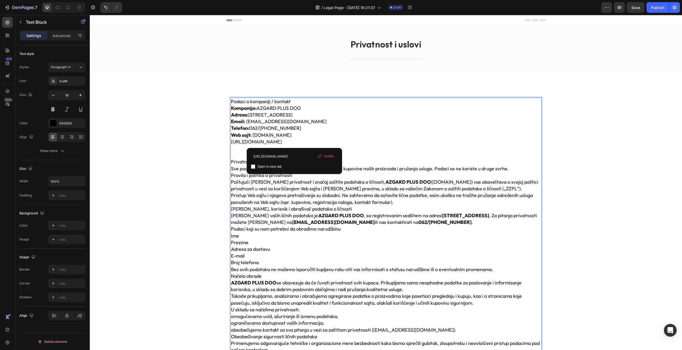
click at [293, 99] on p "Podaci o kompaniji / kontakt" at bounding box center [386, 101] width 310 height 7
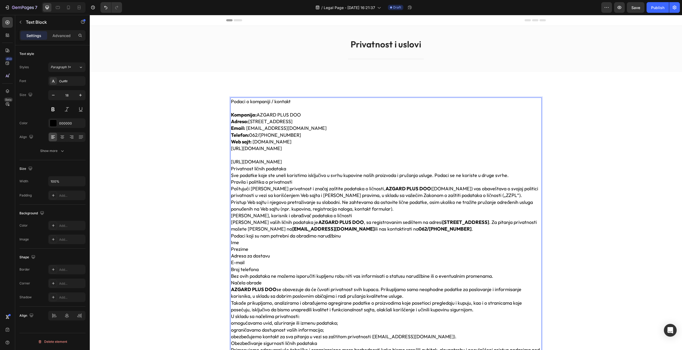
click at [272, 106] on p "Rich Text Editor. Editing area: main" at bounding box center [386, 108] width 310 height 7
click at [269, 103] on p "Podaci o kompaniji / kontakt" at bounding box center [386, 101] width 310 height 7
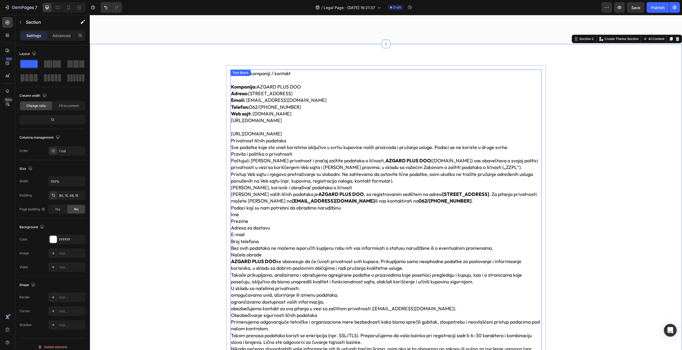
scroll to position [27, 0]
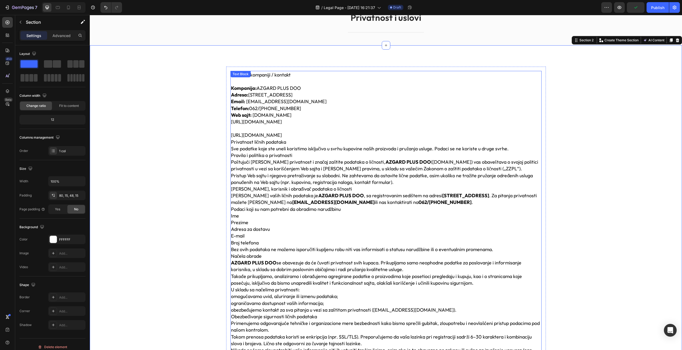
click at [239, 129] on p "Rich Text Editor. Editing area: main" at bounding box center [386, 128] width 310 height 7
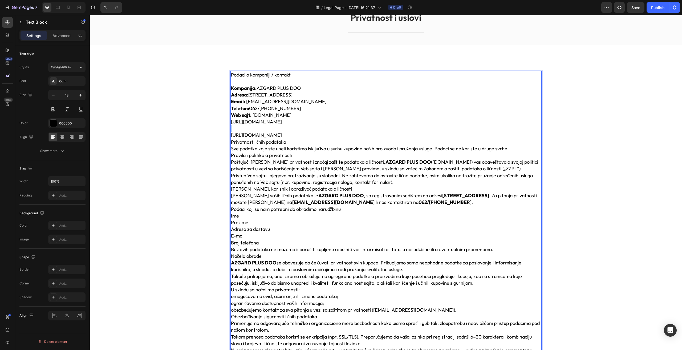
click at [233, 129] on p "Rich Text Editor. Editing area: main" at bounding box center [386, 128] width 310 height 7
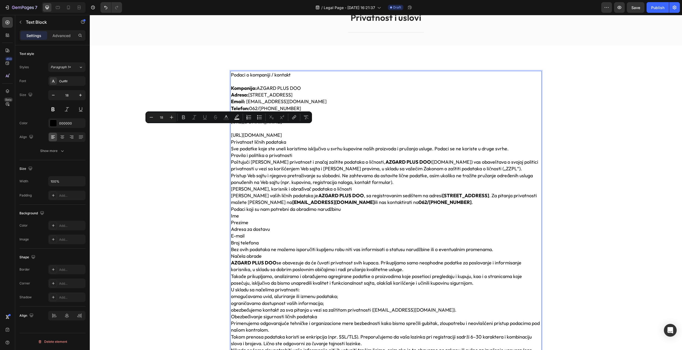
click at [369, 139] on p "Privatnost ličnih podataka" at bounding box center [386, 142] width 310 height 7
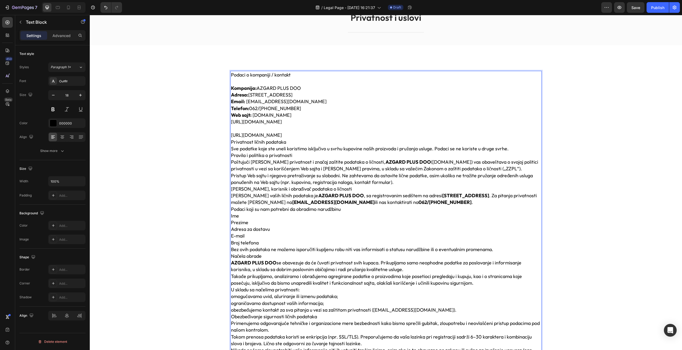
click at [237, 132] on link "[URL][DOMAIN_NAME]" at bounding box center [256, 135] width 51 height 6
drag, startPoint x: 300, startPoint y: 136, endPoint x: 223, endPoint y: 136, distance: 76.2
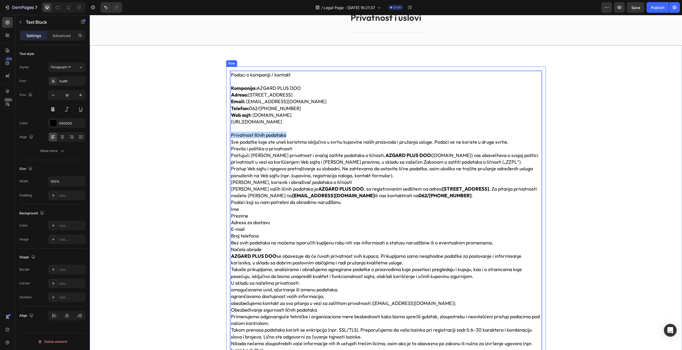
drag, startPoint x: 287, startPoint y: 135, endPoint x: 227, endPoint y: 135, distance: 59.2
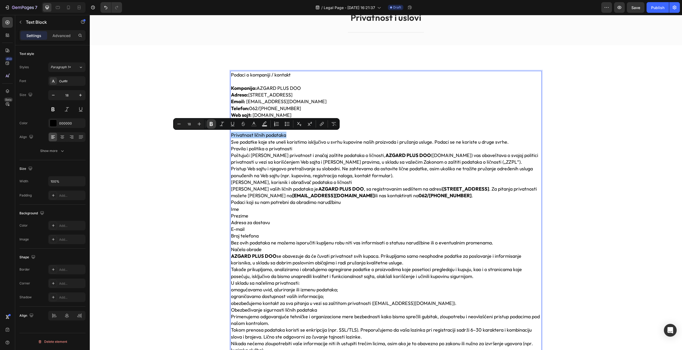
click at [210, 125] on icon "Editor contextual toolbar" at bounding box center [211, 124] width 3 height 4
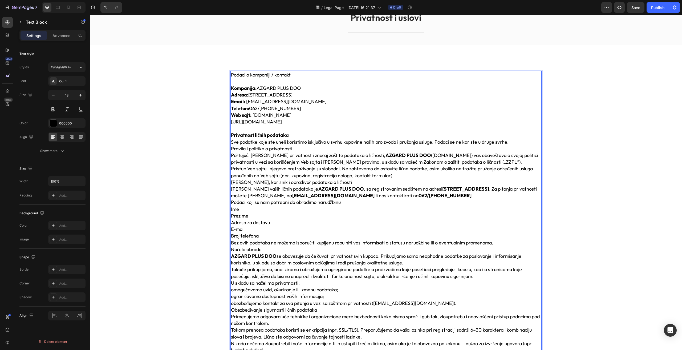
click at [299, 136] on p "Privatnost ličnih podataka" at bounding box center [386, 135] width 310 height 7
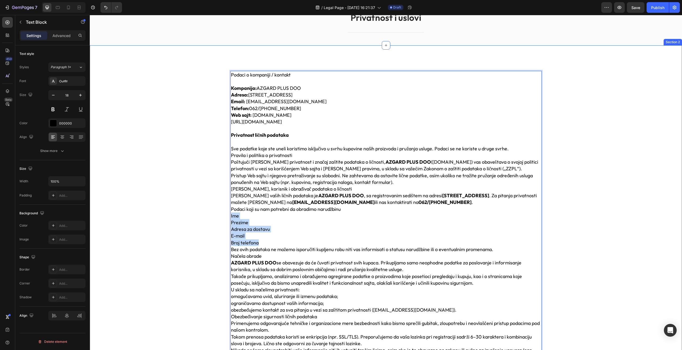
drag, startPoint x: 255, startPoint y: 244, endPoint x: 209, endPoint y: 215, distance: 54.3
drag, startPoint x: 231, startPoint y: 220, endPoint x: 236, endPoint y: 225, distance: 7.6
click at [236, 225] on p "Prezime" at bounding box center [386, 222] width 310 height 7
click at [255, 240] on p "Broj telefona" at bounding box center [386, 242] width 310 height 7
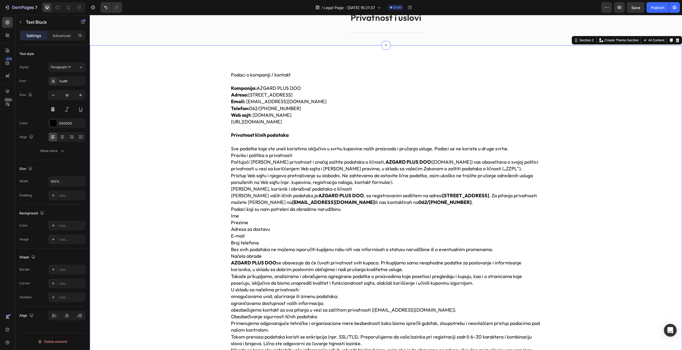
click at [236, 233] on p "E-mail" at bounding box center [386, 235] width 310 height 7
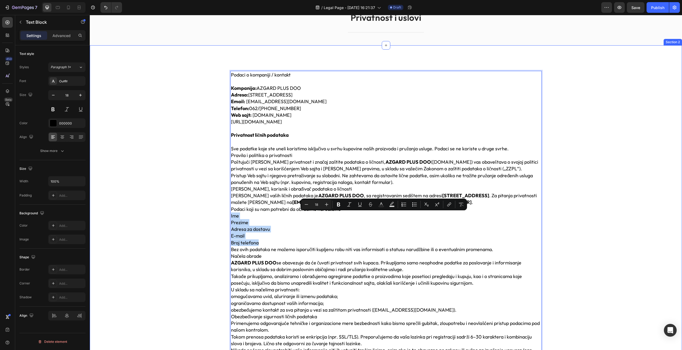
drag, startPoint x: 258, startPoint y: 242, endPoint x: 222, endPoint y: 216, distance: 44.3
click at [417, 203] on icon "Editor contextual toolbar" at bounding box center [414, 204] width 5 height 5
type input "18"
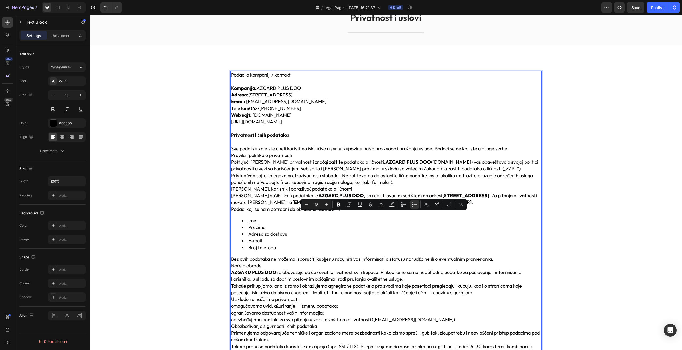
click at [310, 244] on li "Broj telefona" at bounding box center [392, 247] width 300 height 7
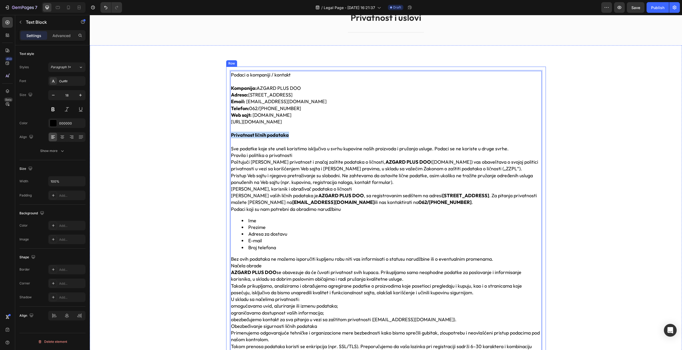
drag, startPoint x: 289, startPoint y: 135, endPoint x: 224, endPoint y: 135, distance: 65.3
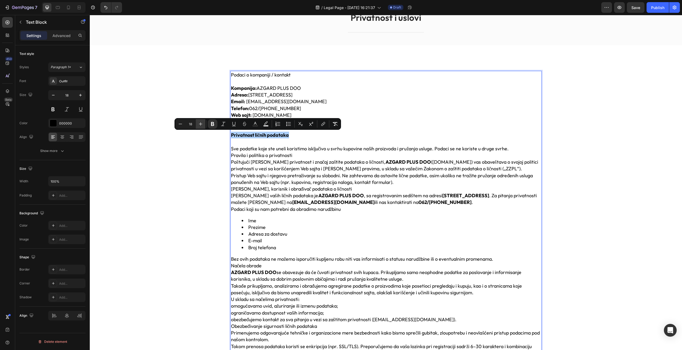
click at [199, 124] on icon "Editor contextual toolbar" at bounding box center [200, 123] width 5 height 5
type input "20"
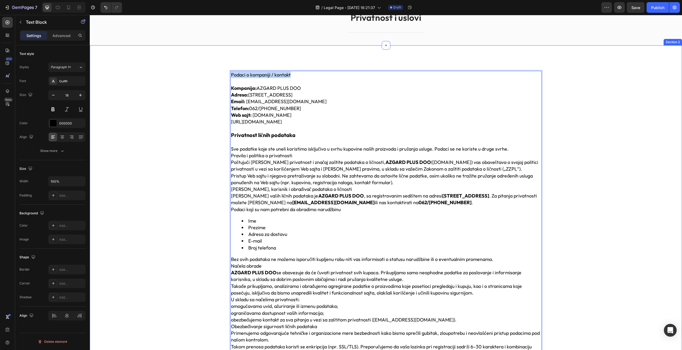
drag, startPoint x: 301, startPoint y: 74, endPoint x: 213, endPoint y: 67, distance: 88.5
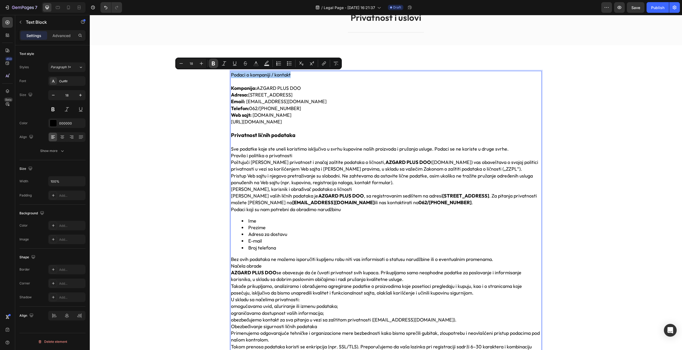
click at [212, 62] on icon "Editor contextual toolbar" at bounding box center [213, 63] width 5 height 5
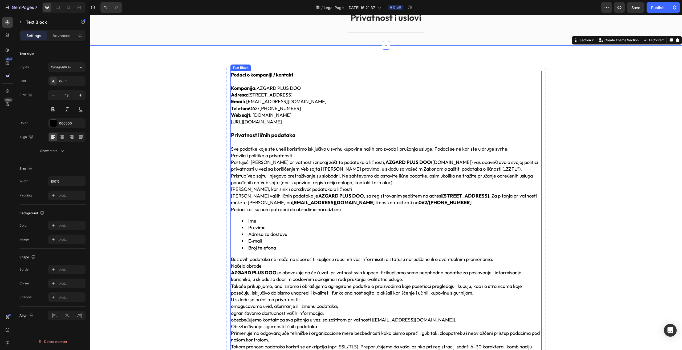
click at [274, 75] on strong "Podaci o kompaniji / kontakt" at bounding box center [262, 75] width 62 height 6
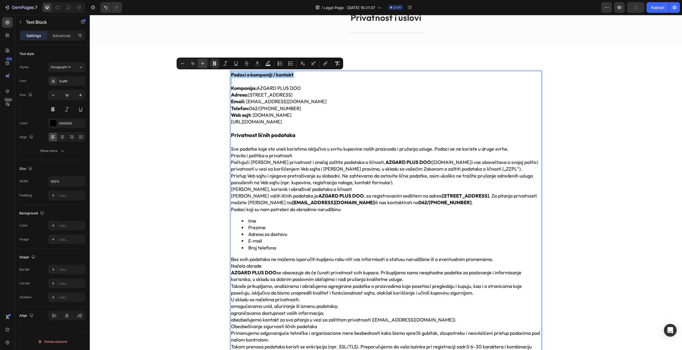
click at [206, 64] on button "Plus" at bounding box center [203, 64] width 10 height 10
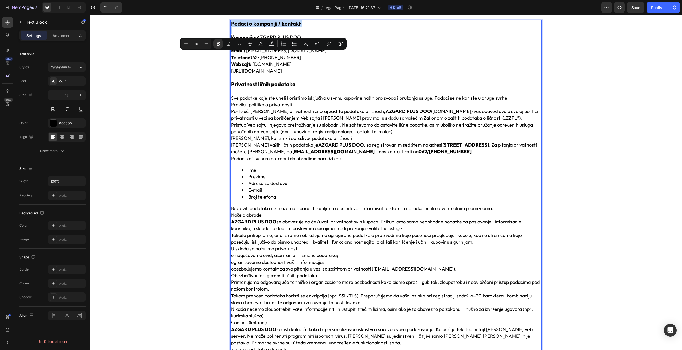
scroll to position [80, 0]
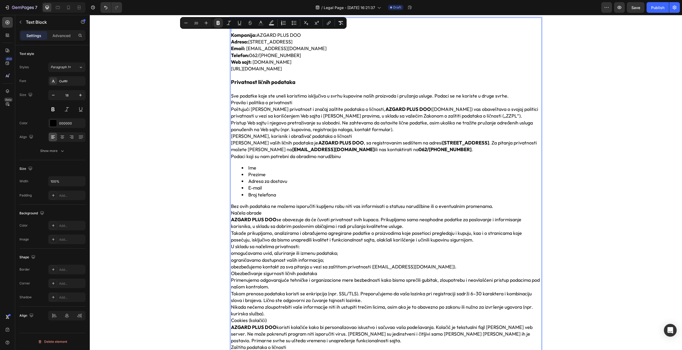
type input "18"
click at [497, 204] on p "Bez ovih podataka ne možemo isporučiti kupljenu robu niti vas informisati o sta…" at bounding box center [386, 206] width 310 height 7
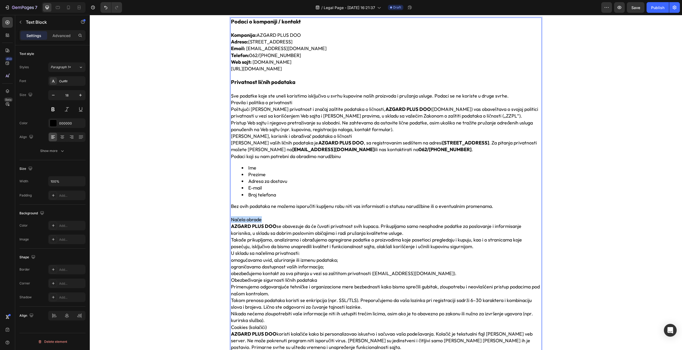
drag, startPoint x: 267, startPoint y: 220, endPoint x: 228, endPoint y: 220, distance: 38.1
click at [231, 220] on div "Podaci o kompaniji / kontakt Kompanija: AZGARD PLUS DOO Adresa: [STREET_ADDRESS…" at bounding box center [386, 332] width 311 height 629
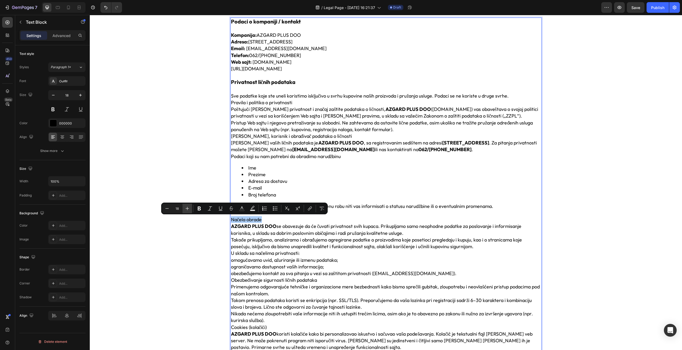
click at [185, 208] on icon "Editor contextual toolbar" at bounding box center [187, 208] width 5 height 5
type input "20"
click at [198, 208] on icon "Editor contextual toolbar" at bounding box center [199, 208] width 5 height 5
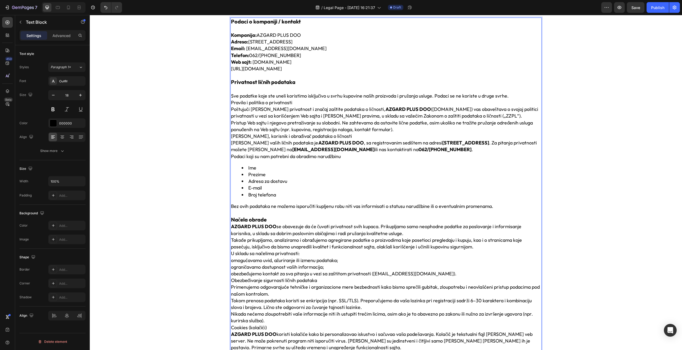
click at [271, 219] on p "Načela obrade" at bounding box center [386, 219] width 310 height 7
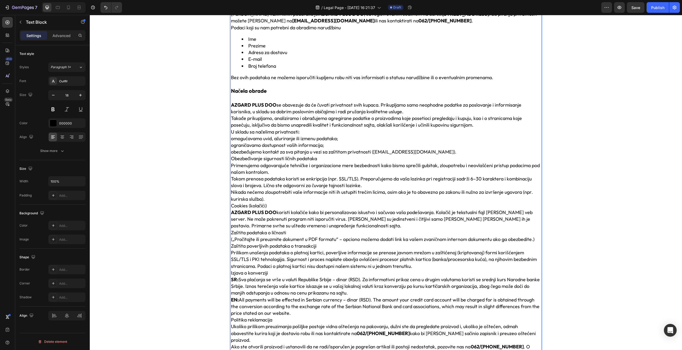
scroll to position [213, 0]
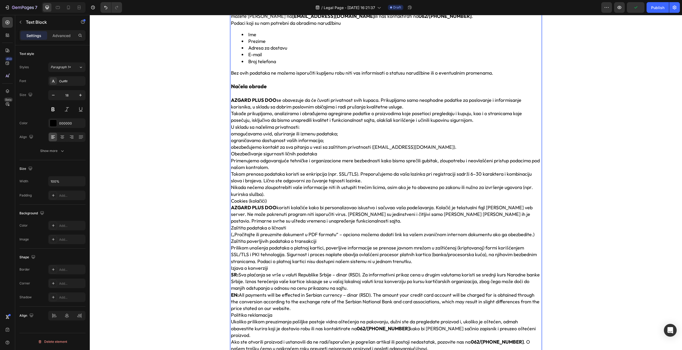
click at [423, 106] on p "AZGARD PLUS DOO se obavezuje da će čuvati privatnost svih kupaca. Prikupljamo s…" at bounding box center [386, 103] width 310 height 13
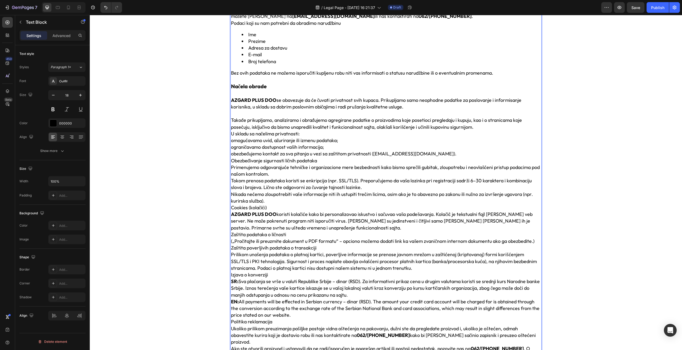
click at [300, 134] on p "U skladu sa načelima privatnosti:" at bounding box center [386, 133] width 310 height 7
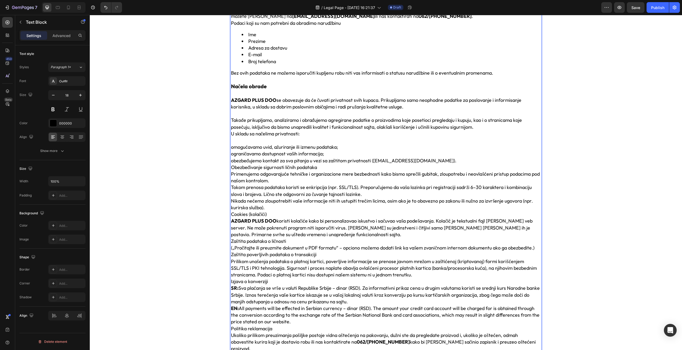
click at [341, 147] on p "omogućavamo uvid, ažuriranje ili izmenu podataka;" at bounding box center [386, 147] width 310 height 7
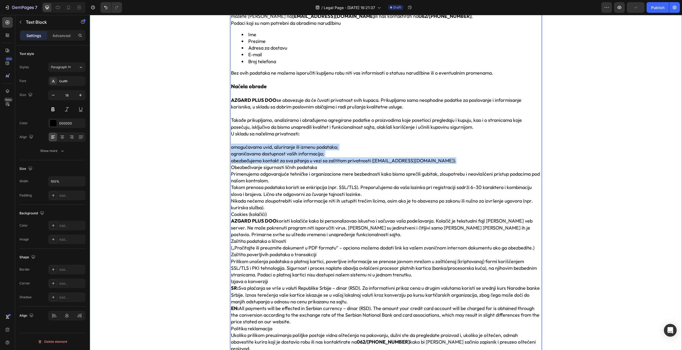
drag, startPoint x: 427, startPoint y: 162, endPoint x: 223, endPoint y: 146, distance: 205.1
click at [223, 146] on div "Podaci o kompaniji / kontakt Kompanija: AZGARD PLUS DOO Adresa: Batajnički put …" at bounding box center [386, 209] width 584 height 658
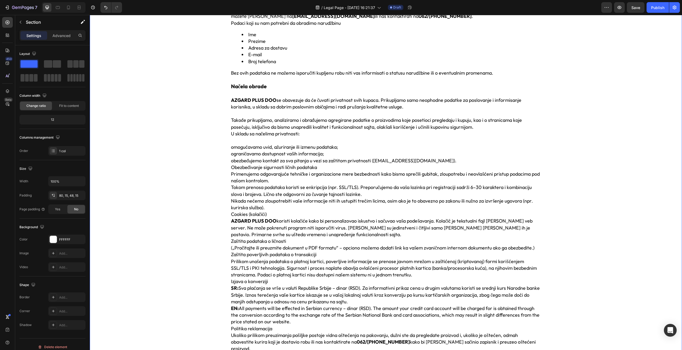
click at [186, 162] on div "Podaci o kompaniji / kontakt Kompanija: AZGARD PLUS DOO Adresa: Batajnički put …" at bounding box center [386, 209] width 584 height 658
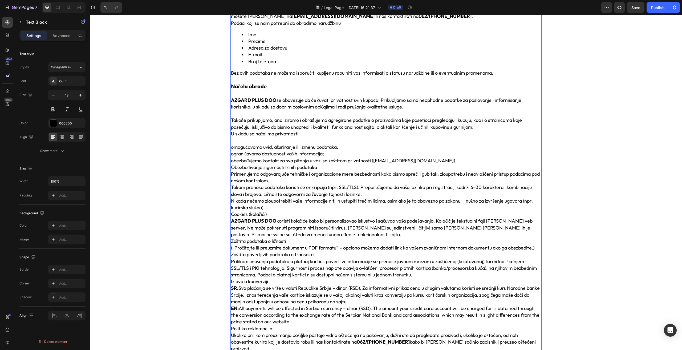
click at [411, 157] on p "ograničavamo dostupnost vaših informacija;" at bounding box center [386, 153] width 310 height 7
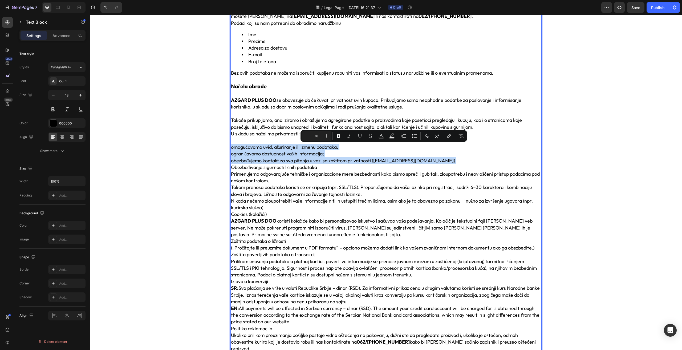
drag, startPoint x: 426, startPoint y: 159, endPoint x: 223, endPoint y: 149, distance: 203.6
click at [413, 136] on icon "Editor contextual toolbar" at bounding box center [414, 135] width 5 height 5
type input "18"
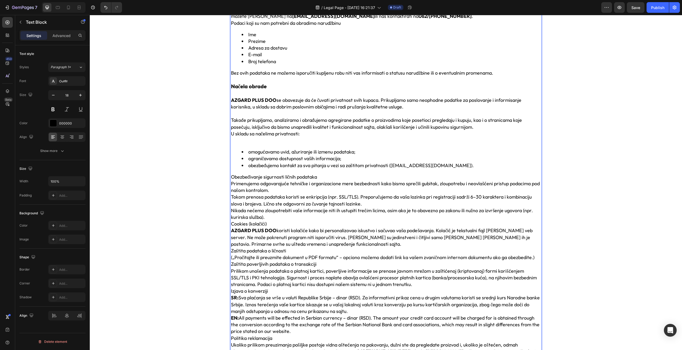
click at [316, 177] on p "Obezbeđivanje sigurnosti ličnih podataka" at bounding box center [386, 177] width 310 height 7
drag, startPoint x: 321, startPoint y: 177, endPoint x: 222, endPoint y: 177, distance: 99.1
click at [222, 177] on div "Podaci o kompaniji / kontakt Kompanija: AZGARD PLUS DOO Adresa: Batajnički put …" at bounding box center [386, 214] width 584 height 668
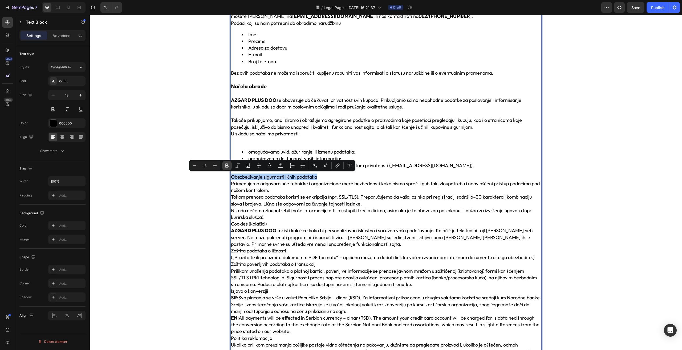
click at [226, 166] on icon "Editor contextual toolbar" at bounding box center [226, 166] width 3 height 4
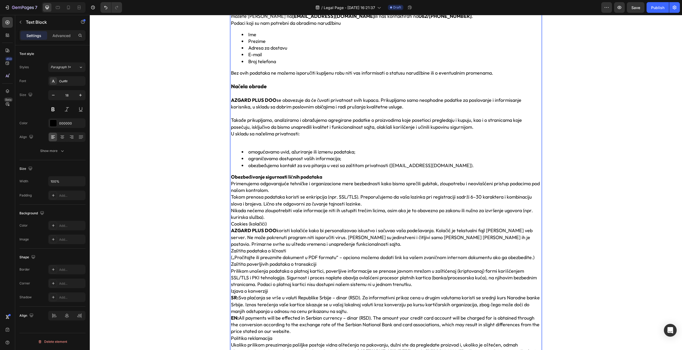
click at [240, 177] on strong "Obezbeđivanje sigurnosti ličnih podataka" at bounding box center [276, 177] width 91 height 6
click at [203, 193] on div "Podaci o kompaniji / kontakt Kompanija: AZGARD PLUS DOO Adresa: Batajnički put …" at bounding box center [386, 214] width 584 height 668
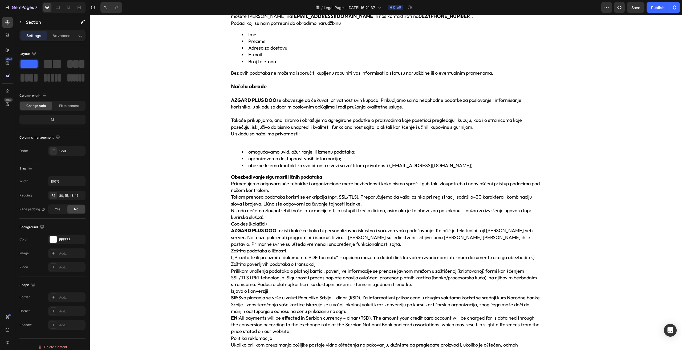
click at [203, 193] on div "Podaci o kompaniji / kontakt Kompanija: AZGARD PLUS DOO Adresa: Batajnički put …" at bounding box center [386, 214] width 584 height 668
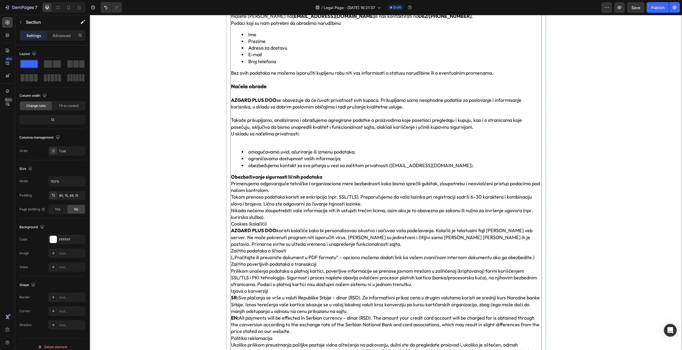
click at [249, 177] on strong "Obezbeđivanje sigurnosti ličnih podataka" at bounding box center [276, 177] width 91 height 6
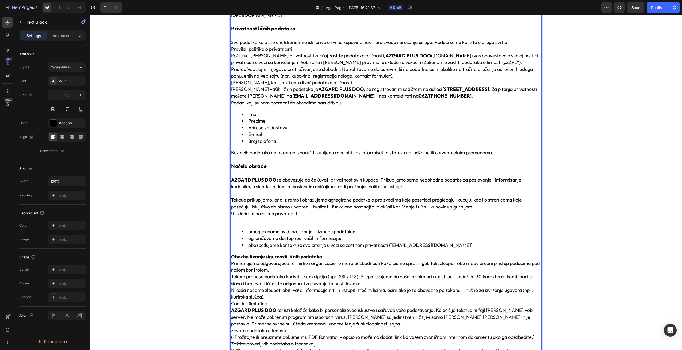
scroll to position [160, 0]
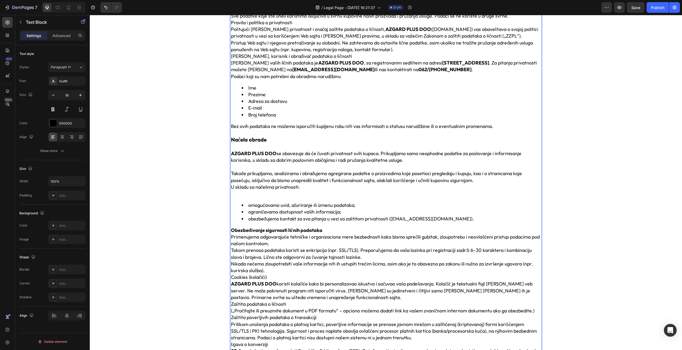
click at [319, 229] on strong "Obezbeđivanje sigurnosti ličnih podataka" at bounding box center [276, 230] width 91 height 6
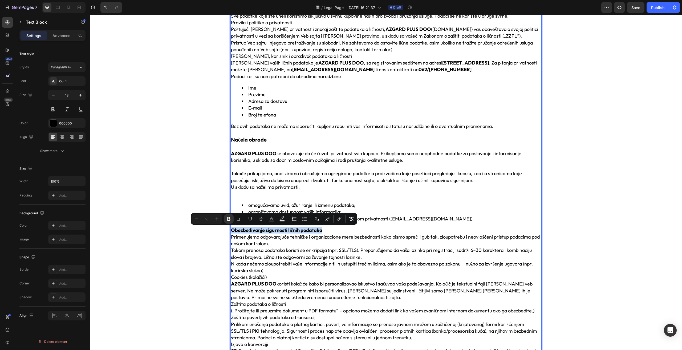
drag, startPoint x: 321, startPoint y: 229, endPoint x: 230, endPoint y: 225, distance: 91.2
click at [231, 225] on div "Podaci o kompaniji / kontakt Kompanija: AZGARD PLUS DOO Adresa: Batajnički put …" at bounding box center [386, 267] width 311 height 659
click at [218, 217] on icon "Editor contextual toolbar" at bounding box center [216, 218] width 5 height 5
type input "20"
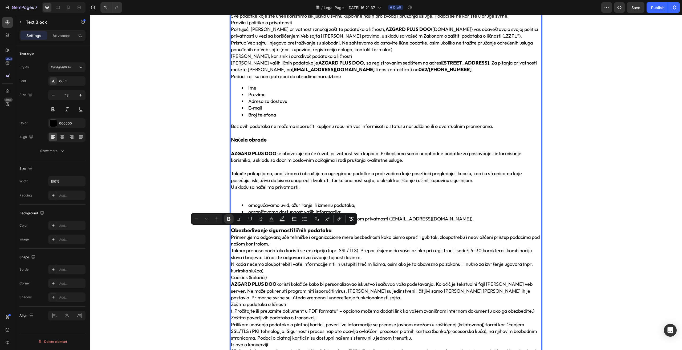
click at [340, 234] on p "Primenujemo odgovarajuće tehničke i organizacione mere bezbednosti kako bismo s…" at bounding box center [386, 240] width 310 height 13
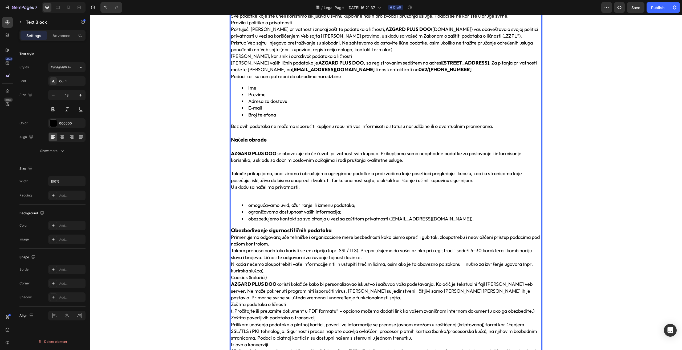
click at [330, 229] on strong "Obezbeđivanje sigurnosti ličnih podataka" at bounding box center [281, 230] width 101 height 7
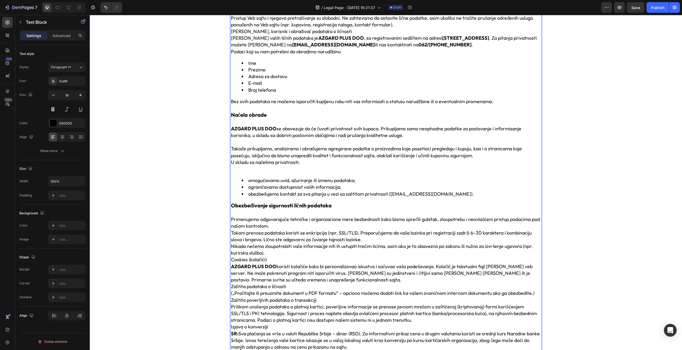
scroll to position [187, 0]
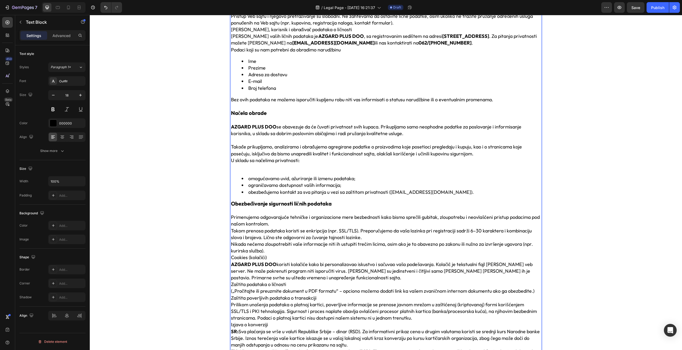
click at [268, 253] on p "Nikada nećemo zloupotrebiti vaše informacije niti ih ustupiti trećim licima, os…" at bounding box center [386, 247] width 310 height 13
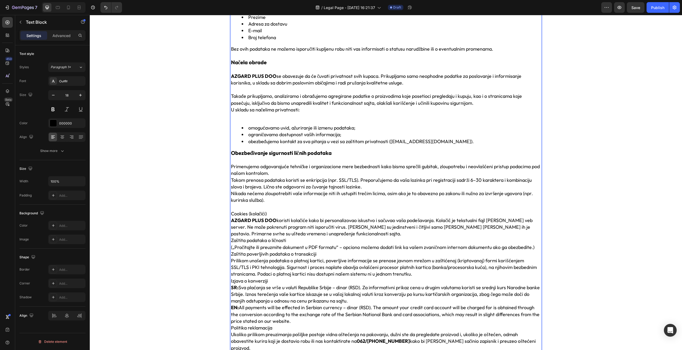
scroll to position [240, 0]
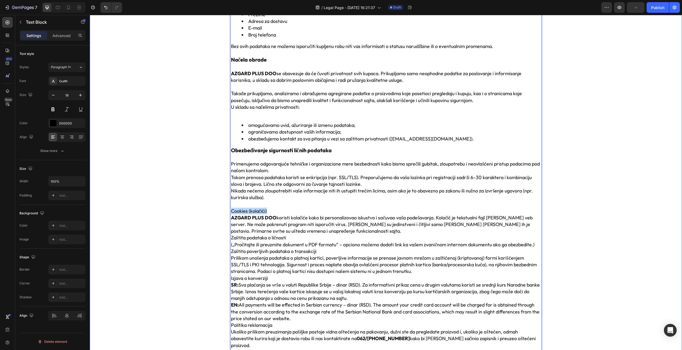
drag, startPoint x: 259, startPoint y: 212, endPoint x: 219, endPoint y: 212, distance: 40.8
click at [219, 212] on div "Podaci o kompaniji / kontakt Kompanija: AZGARD PLUS DOO Adresa: Batajnički put …" at bounding box center [386, 193] width 584 height 681
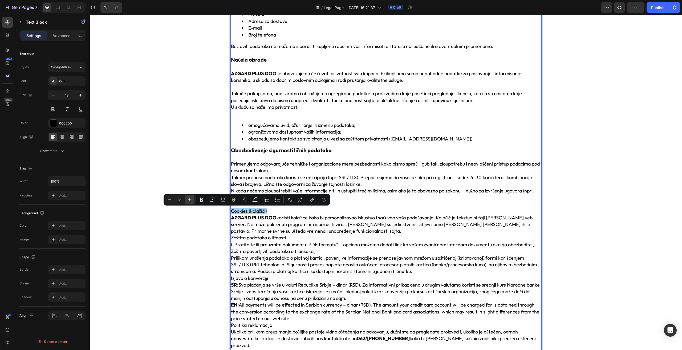
click at [189, 199] on icon "Editor contextual toolbar" at bounding box center [189, 199] width 5 height 5
type input "20"
click at [199, 199] on icon "Editor contextual toolbar" at bounding box center [201, 199] width 5 height 5
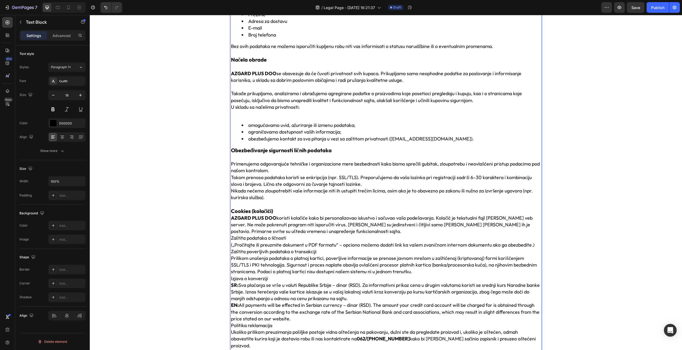
click at [282, 212] on p "Cookies (kolačići)" at bounding box center [386, 211] width 310 height 7
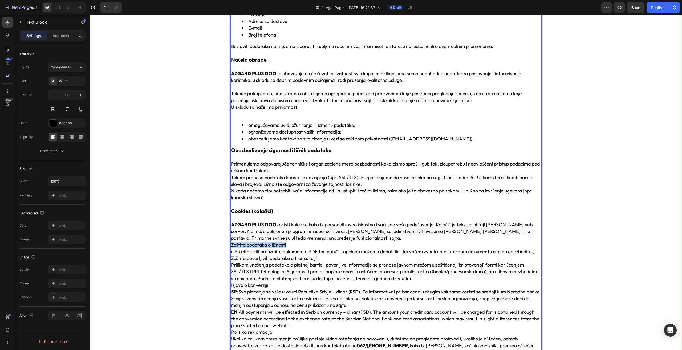
drag, startPoint x: 294, startPoint y: 246, endPoint x: 224, endPoint y: 243, distance: 70.4
click at [224, 243] on div "Podaci o kompaniji / kontakt Kompanija: AZGARD PLUS DOO Adresa: Batajnički put …" at bounding box center [386, 197] width 584 height 688
click at [200, 249] on div "Podaci o kompaniji / kontakt Kompanija: AZGARD PLUS DOO Adresa: Batajnički put …" at bounding box center [386, 197] width 584 height 688
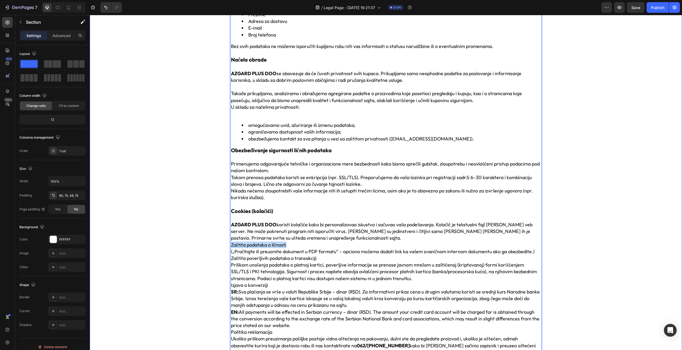
click at [200, 249] on div "Podaci o kompaniji / kontakt Kompanija: AZGARD PLUS DOO Adresa: Batajnički put …" at bounding box center [386, 197] width 584 height 688
click at [273, 247] on p "Zaštita podataka o ličnosti" at bounding box center [386, 244] width 310 height 7
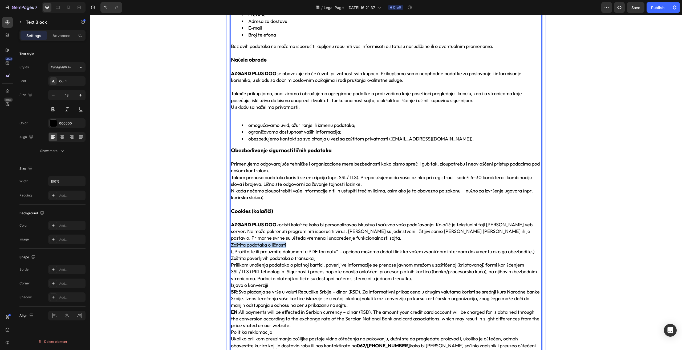
drag, startPoint x: 294, startPoint y: 245, endPoint x: 227, endPoint y: 244, distance: 67.4
click at [227, 244] on div "Podaci o kompaniji / kontakt Kompanija: AZGARD PLUS DOO Adresa: Batajnički put …" at bounding box center [386, 197] width 320 height 688
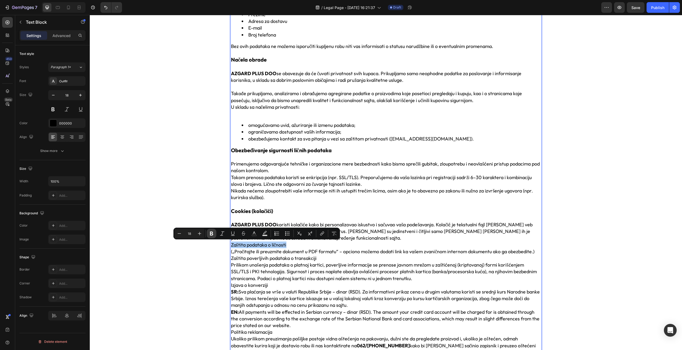
click at [212, 234] on icon "Editor contextual toolbar" at bounding box center [211, 234] width 3 height 4
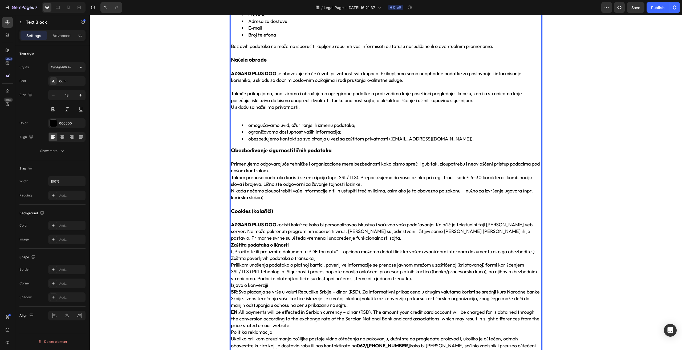
click at [200, 233] on div "Podaci o kompaniji / kontakt Kompanija: AZGARD PLUS DOO Adresa: Batajnički put …" at bounding box center [386, 197] width 584 height 688
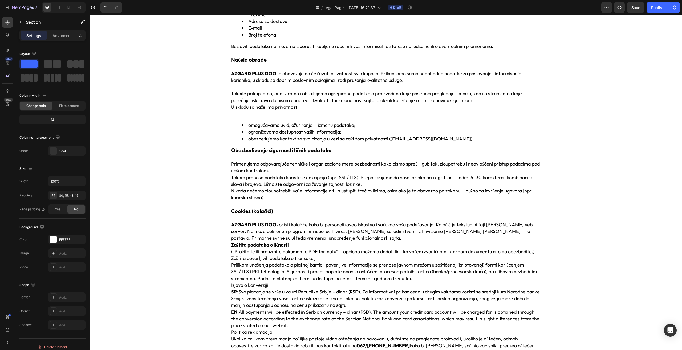
click at [200, 233] on div "Podaci o kompaniji / kontakt Kompanija: AZGARD PLUS DOO Adresa: Batajnički put …" at bounding box center [386, 197] width 584 height 688
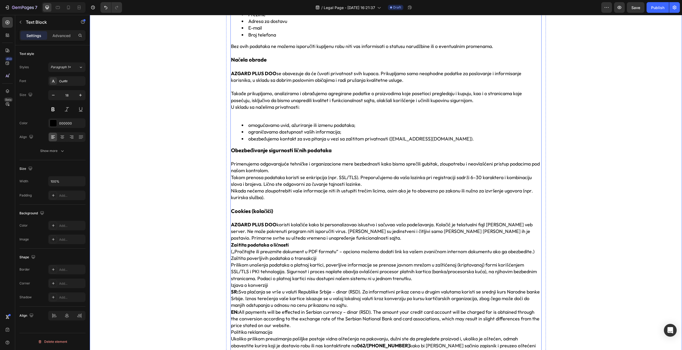
click at [285, 245] on strong "Zaštita podataka o ličnosti" at bounding box center [260, 245] width 58 height 6
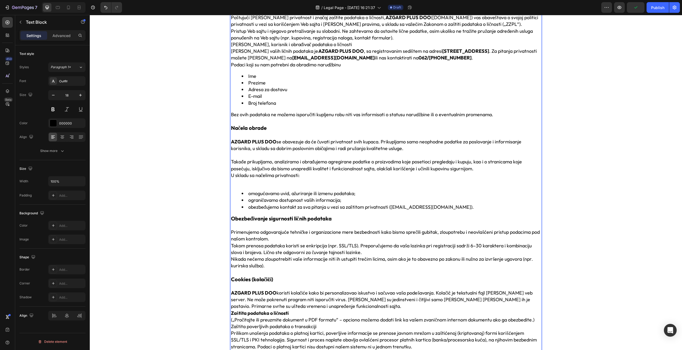
scroll to position [213, 0]
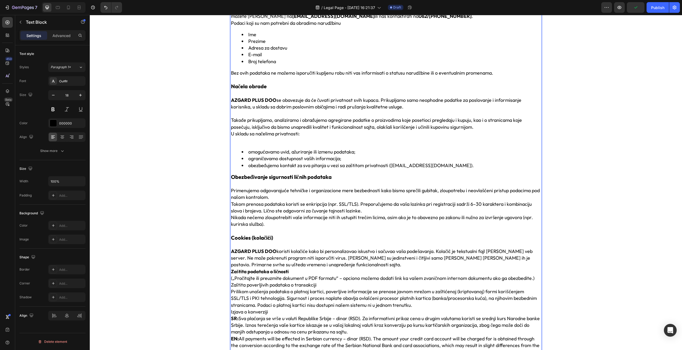
click at [279, 272] on strong "Zaštita podataka o ličnosti" at bounding box center [260, 271] width 58 height 6
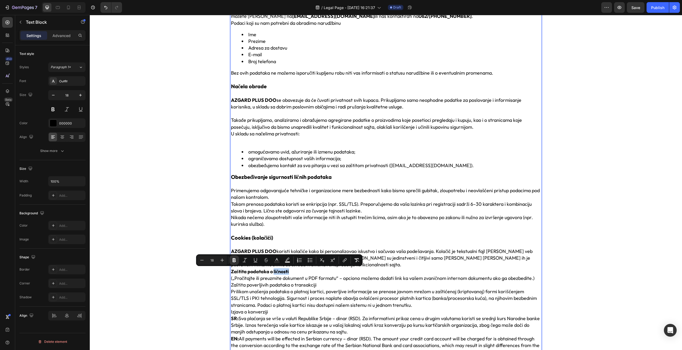
click at [287, 271] on strong "Zaštita podataka o ličnosti" at bounding box center [260, 271] width 58 height 6
drag, startPoint x: 292, startPoint y: 272, endPoint x: 230, endPoint y: 271, distance: 61.8
click at [231, 271] on p "Zaštita podataka o ličnosti" at bounding box center [386, 271] width 310 height 7
click at [202, 259] on icon "Editor contextual toolbar" at bounding box center [200, 259] width 5 height 5
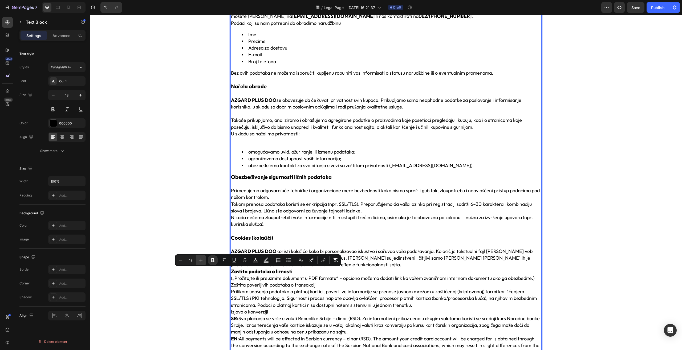
type input "20"
click at [296, 274] on p "Zaštita podataka o ličnosti" at bounding box center [386, 271] width 310 height 7
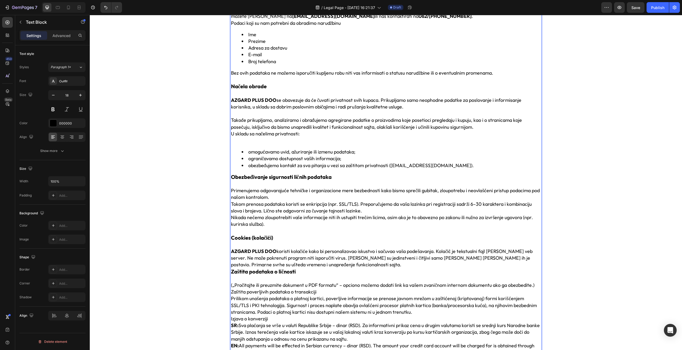
click at [331, 264] on p "AZGARD PLUS DOO koristi kolačiće kako bi personalizovao iskustvo i sačuvao vaša…" at bounding box center [386, 258] width 310 height 20
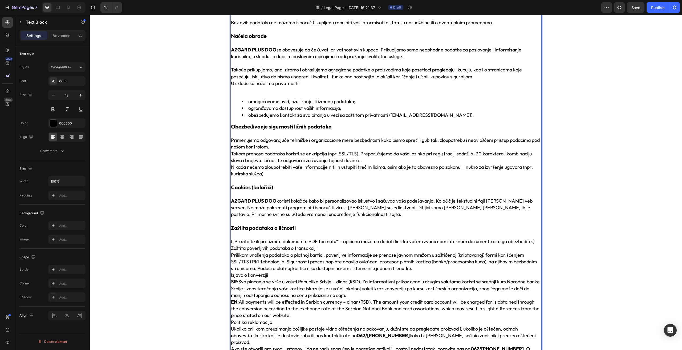
scroll to position [267, 0]
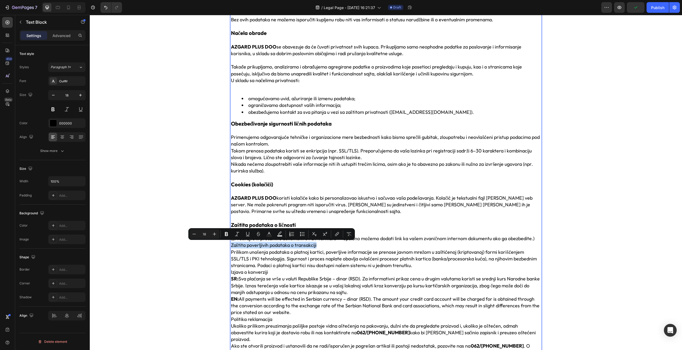
drag, startPoint x: 303, startPoint y: 247, endPoint x: 230, endPoint y: 245, distance: 73.3
click at [231, 245] on p "Zaštita poverljivih podataka o transakciji" at bounding box center [386, 245] width 310 height 7
click at [227, 237] on button "Bold" at bounding box center [227, 234] width 10 height 10
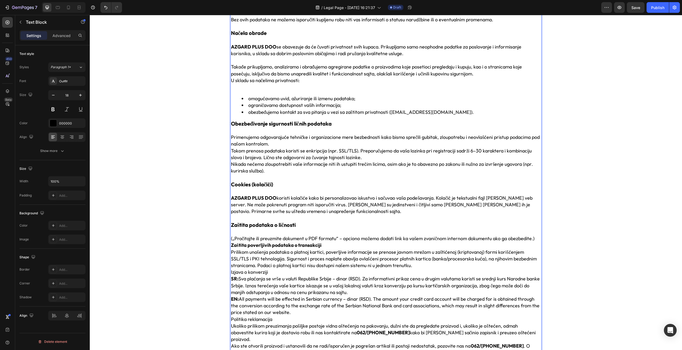
click at [217, 234] on div "Podaci o kompaniji / kontakt Kompanija: AZGARD PLUS DOO Adresa: Batajnički put …" at bounding box center [386, 178] width 584 height 702
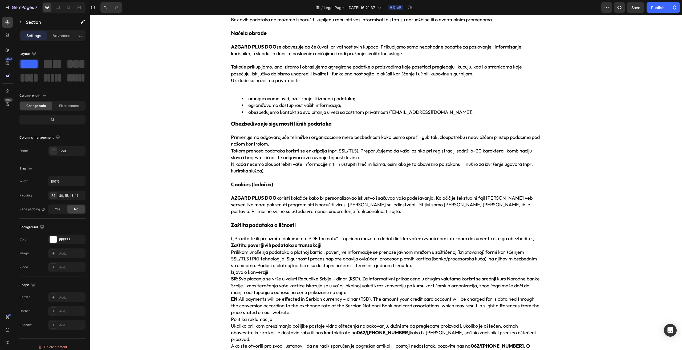
click at [217, 234] on div "Podaci o kompaniji / kontakt Kompanija: AZGARD PLUS DOO Adresa: Batajnički put …" at bounding box center [386, 178] width 584 height 702
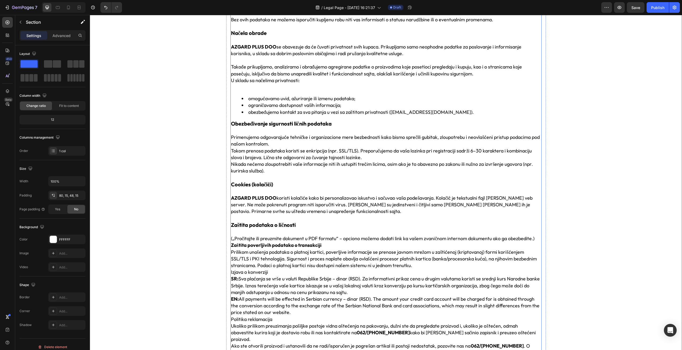
click at [274, 247] on strong "Zaštita poverljivih podataka o transakciji" at bounding box center [276, 245] width 91 height 6
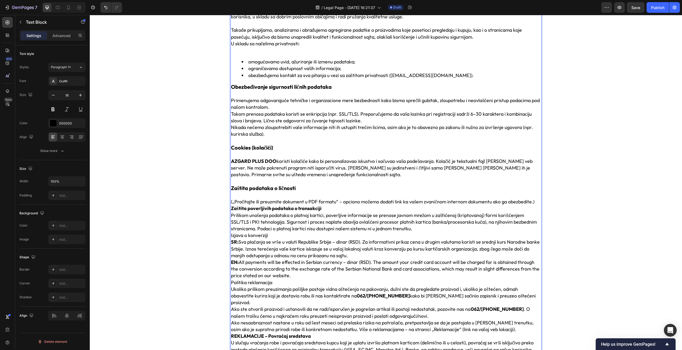
scroll to position [320, 0]
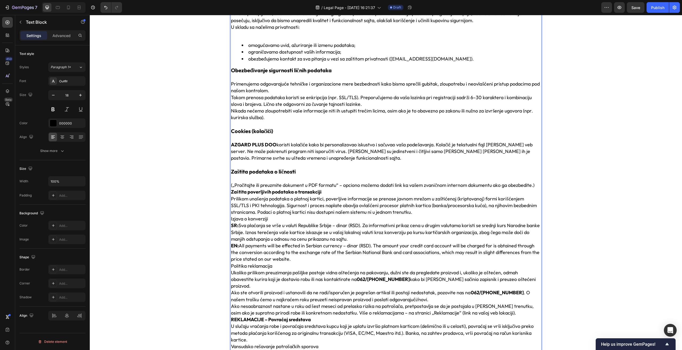
click at [293, 195] on p "Prilikom unošenja podataka o platnoj kartici, poverljive informacije se prenose…" at bounding box center [386, 205] width 310 height 20
click at [297, 193] on strong "Zaštita poverljivih podataka o transakciji" at bounding box center [276, 192] width 91 height 6
drag, startPoint x: 325, startPoint y: 191, endPoint x: 229, endPoint y: 193, distance: 95.4
click at [231, 193] on p "Zaštita poverljivih podataka o transakciji" at bounding box center [386, 191] width 310 height 7
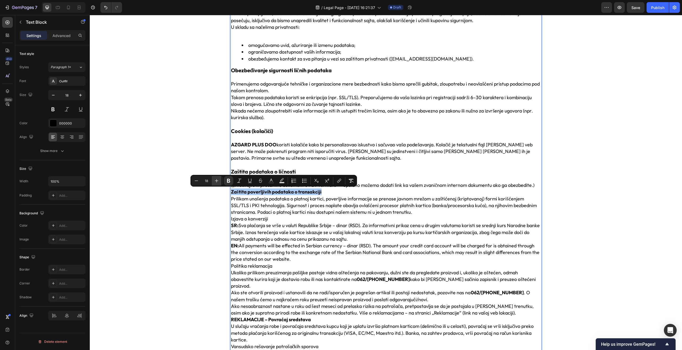
click at [217, 181] on icon "Editor contextual toolbar" at bounding box center [216, 180] width 5 height 5
type input "20"
click at [348, 193] on p "Zaštita poverljivih podataka o transakciji" at bounding box center [386, 191] width 310 height 7
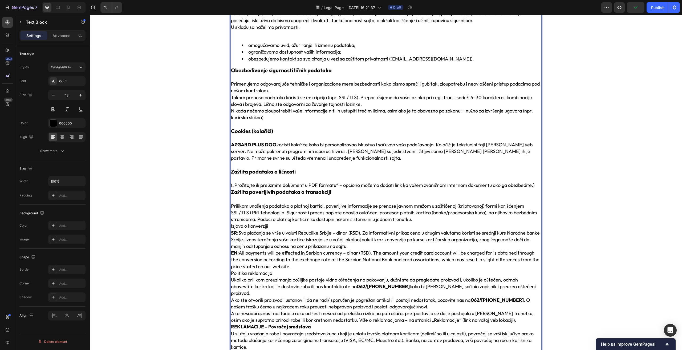
click at [535, 185] on p "(„Pročitajte ili preuzmite dokument u PDF formatu“ – opciono možemo dodati link…" at bounding box center [386, 185] width 310 height 7
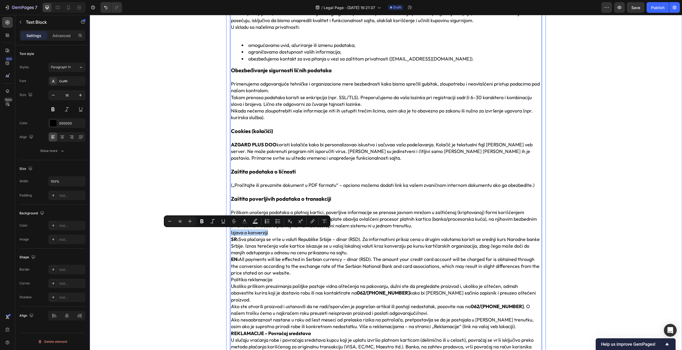
drag, startPoint x: 269, startPoint y: 232, endPoint x: 227, endPoint y: 231, distance: 42.4
click at [227, 231] on div "Podaci o kompaniji / kontakt Kompanija: AZGARD PLUS DOO Adresa: Batajnički put …" at bounding box center [386, 131] width 320 height 716
click at [202, 223] on icon "Editor contextual toolbar" at bounding box center [201, 221] width 3 height 4
click at [191, 222] on div "Podaci o kompaniji / kontakt Kompanija: AZGARD PLUS DOO Adresa: Batajnički put …" at bounding box center [386, 131] width 584 height 716
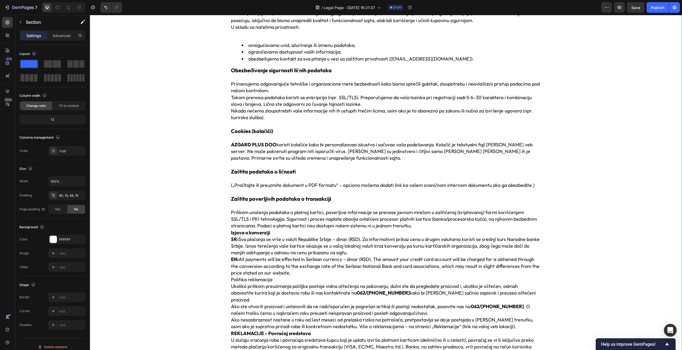
click at [191, 222] on div "Podaci o kompaniji / kontakt Kompanija: AZGARD PLUS DOO Adresa: Batajnički put …" at bounding box center [386, 131] width 584 height 716
click at [258, 234] on strong "Izjava o konverziji" at bounding box center [250, 232] width 39 height 6
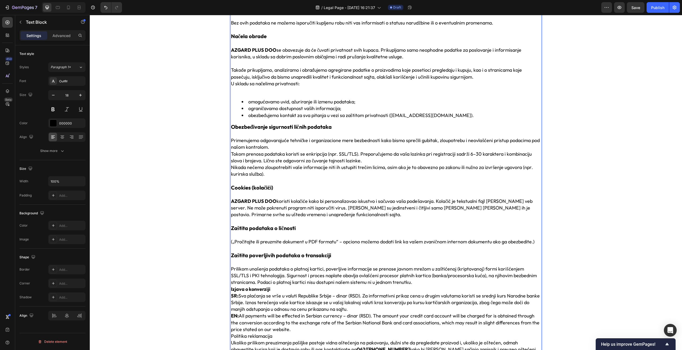
scroll to position [267, 0]
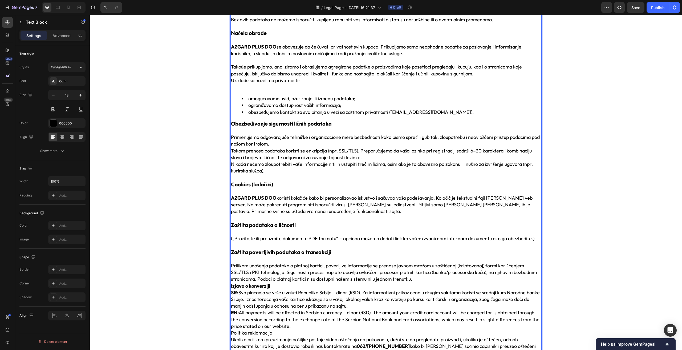
click at [258, 287] on strong "Izjava o konverziji" at bounding box center [250, 286] width 39 height 6
drag, startPoint x: 268, startPoint y: 286, endPoint x: 228, endPoint y: 285, distance: 40.0
click at [231, 285] on div "Podaci o kompaniji / kontakt Kompanija: AZGARD PLUS DOO Adresa: Batajnički put …" at bounding box center [386, 184] width 311 height 707
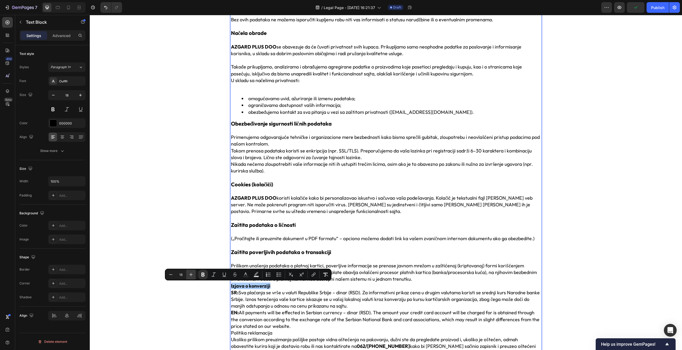
click at [195, 274] on button "Plus" at bounding box center [191, 275] width 10 height 10
type input "20"
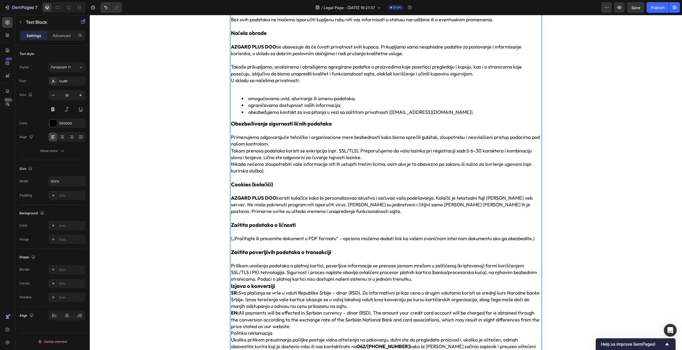
click at [423, 282] on p "Prilikom unošenja podataka o platnoj kartici, poverljive informacije se prenose…" at bounding box center [386, 272] width 310 height 20
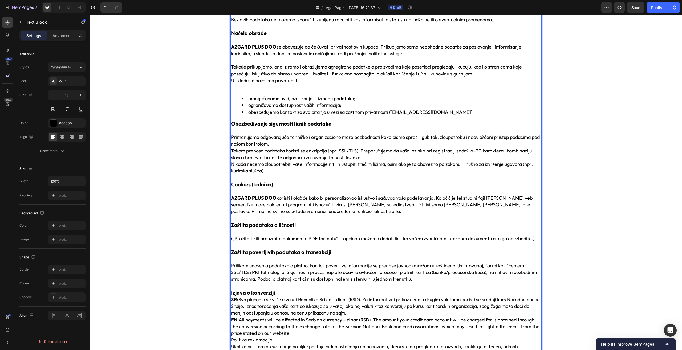
click at [283, 290] on p "Izjava o konverziji" at bounding box center [386, 292] width 310 height 7
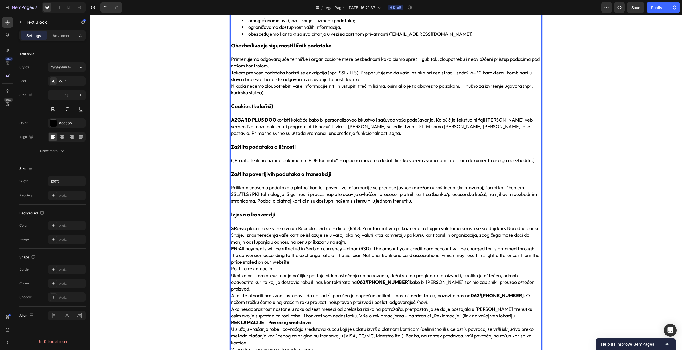
scroll to position [346, 0]
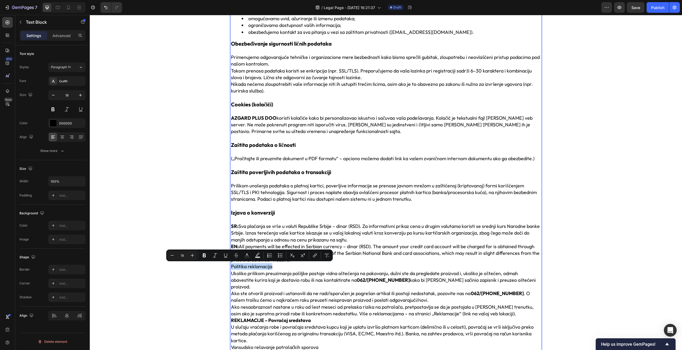
drag, startPoint x: 276, startPoint y: 268, endPoint x: 229, endPoint y: 267, distance: 46.4
click at [231, 267] on p "Politika reklamacija" at bounding box center [386, 266] width 310 height 7
click at [202, 258] on button "Bold" at bounding box center [205, 256] width 10 height 10
click at [192, 256] on div "Podaci o kompaniji / kontakt Kompanija: AZGARD PLUS DOO Adresa: Batajnički put …" at bounding box center [386, 111] width 584 height 729
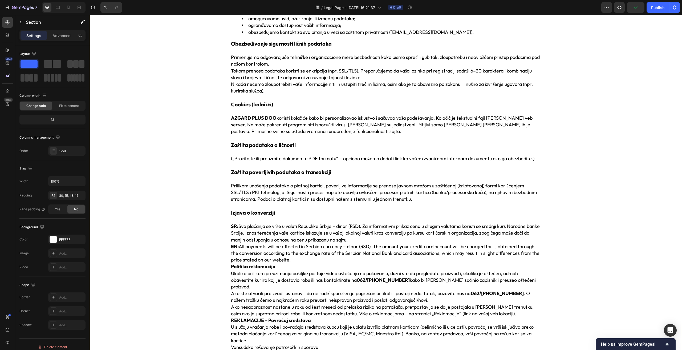
click at [192, 256] on div "Podaci o kompaniji / kontakt Kompanija: AZGARD PLUS DOO Adresa: Batajnički put …" at bounding box center [386, 111] width 584 height 729
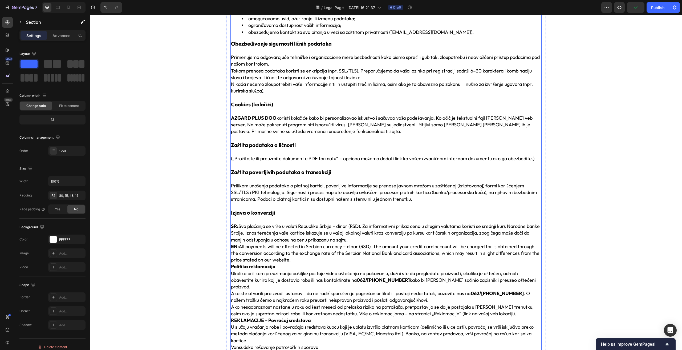
click at [258, 268] on strong "Politika reklamacija" at bounding box center [253, 266] width 45 height 6
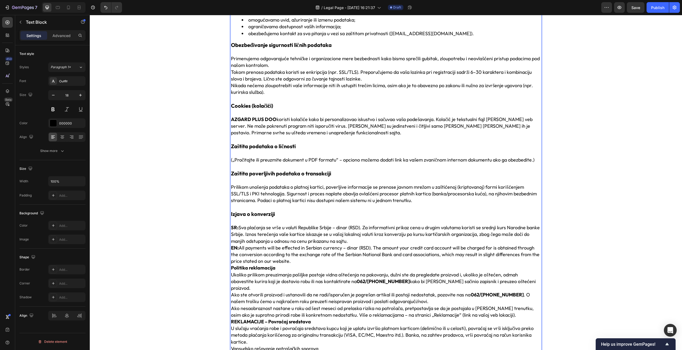
scroll to position [347, 0]
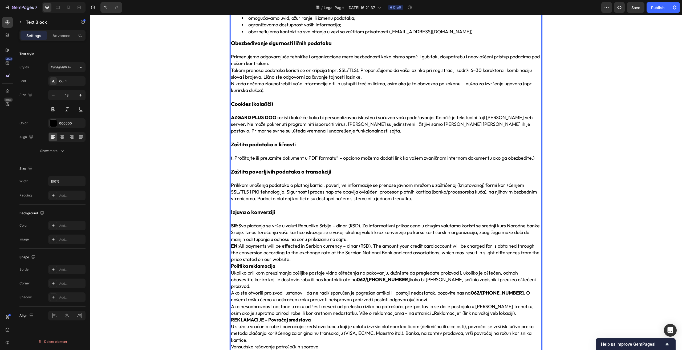
click at [264, 269] on p "Ukoliko prilikom preuzimanja pošiljke postoje vidna oštećenja na pakovanju, duž…" at bounding box center [386, 279] width 310 height 20
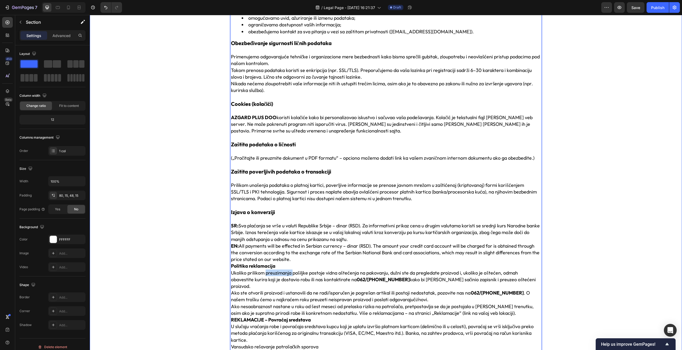
click at [155, 262] on div "Podaci o kompaniji / kontakt Kompanija: AZGARD PLUS DOO Adresa: Batajnički put …" at bounding box center [386, 110] width 584 height 729
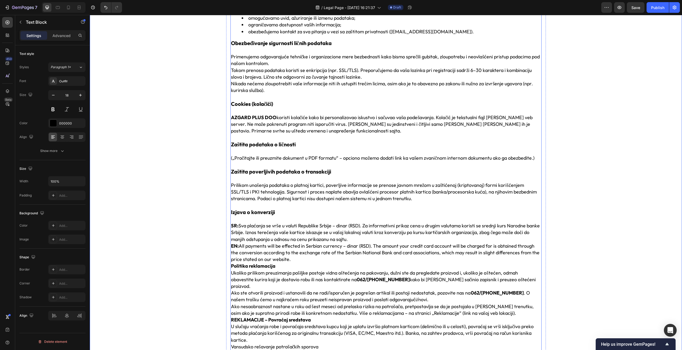
click at [257, 264] on strong "Politika reklamacija" at bounding box center [253, 266] width 45 height 6
click at [273, 266] on p "Politika reklamacija" at bounding box center [386, 266] width 310 height 7
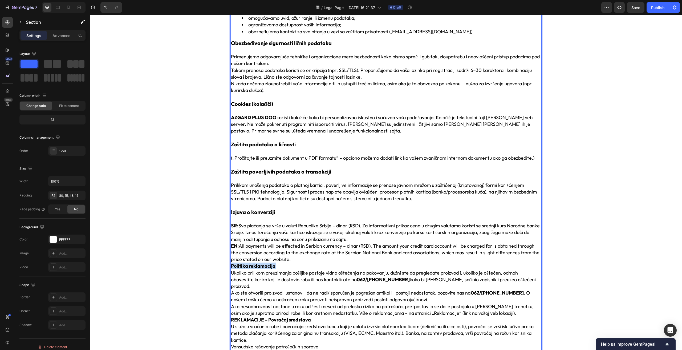
click at [165, 229] on div "Podaci o kompaniji / kontakt Kompanija: AZGARD PLUS DOO Adresa: Batajnički put …" at bounding box center [386, 110] width 584 height 729
click at [266, 265] on strong "Politika reklamacija" at bounding box center [253, 266] width 45 height 6
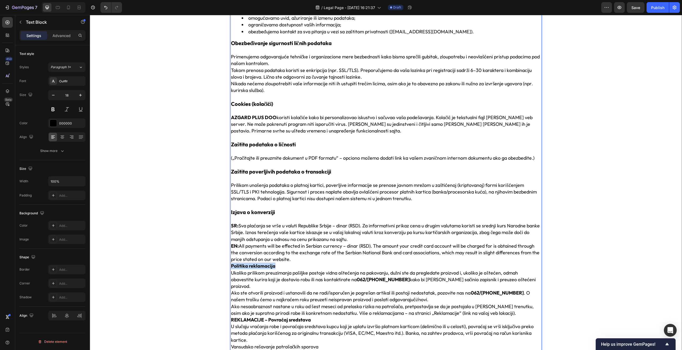
drag, startPoint x: 280, startPoint y: 265, endPoint x: 221, endPoint y: 266, distance: 58.1
click at [221, 266] on div "Podaci o kompaniji / kontakt Kompanija: AZGARD PLUS DOO Adresa: Batajnički put …" at bounding box center [386, 110] width 584 height 729
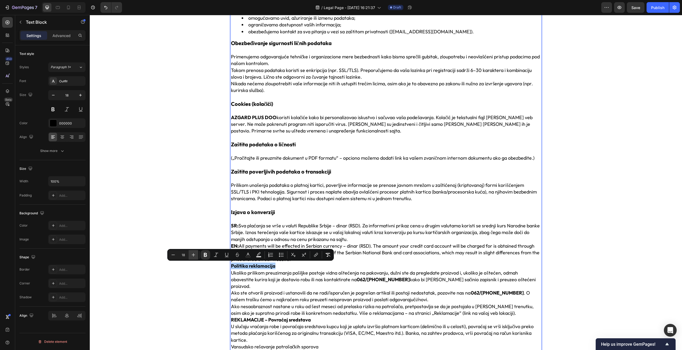
click at [194, 254] on icon "Editor contextual toolbar" at bounding box center [193, 254] width 5 height 5
type input "20"
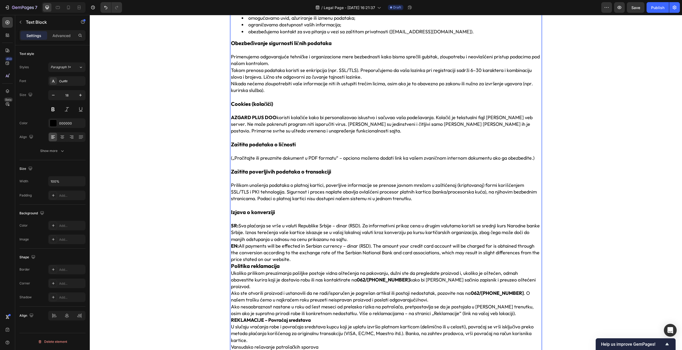
click at [332, 279] on p "Ukoliko prilikom preuzimanja pošiljke postoje vidna oštećenja na pakovanju, duž…" at bounding box center [386, 280] width 310 height 20
click at [301, 259] on p "EN: All payments will be effected in Serbian currency – dinar (RSD). The amount…" at bounding box center [386, 253] width 310 height 20
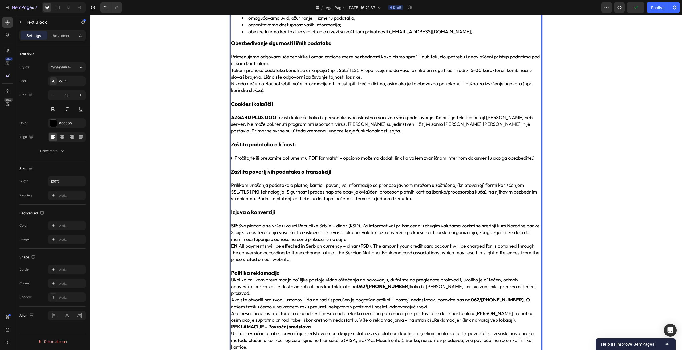
click at [285, 271] on p "Politika reklamacija" at bounding box center [386, 272] width 310 height 7
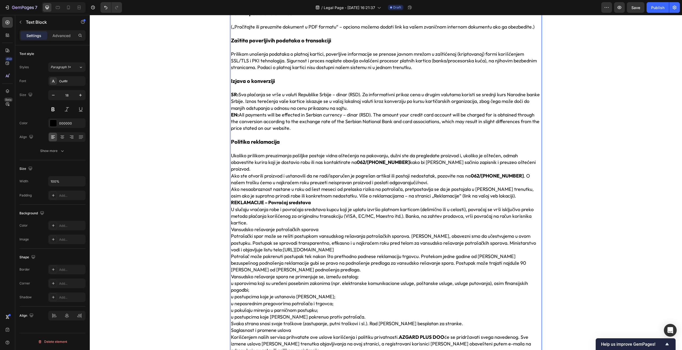
scroll to position [480, 0]
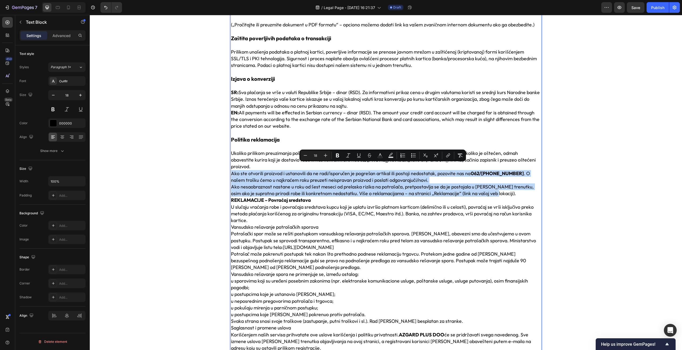
drag, startPoint x: 230, startPoint y: 166, endPoint x: 498, endPoint y: 188, distance: 269.0
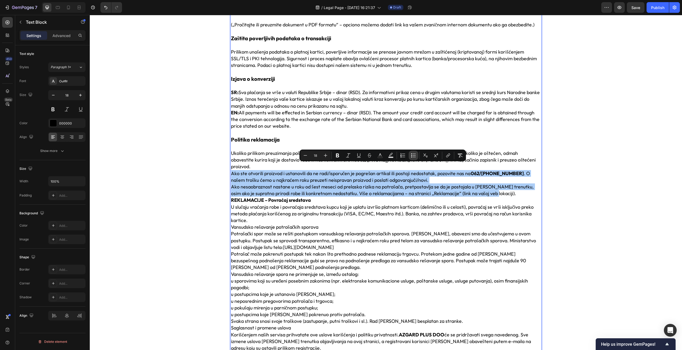
click at [412, 155] on icon "Editor contextual toolbar" at bounding box center [411, 155] width 1 height 1
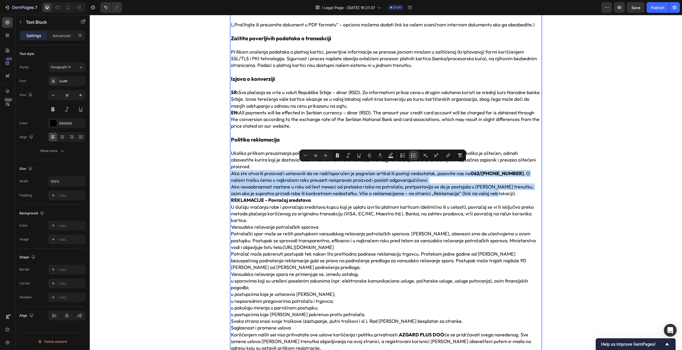
type input "18"
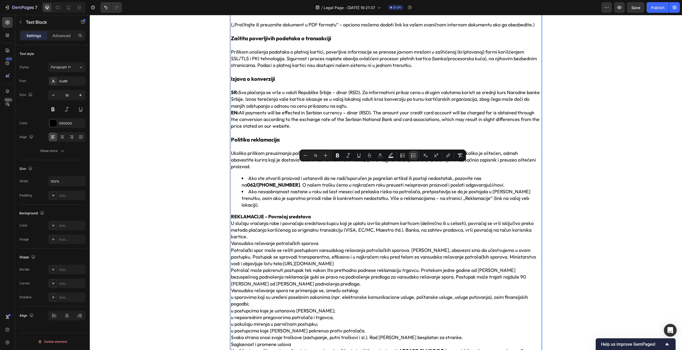
click at [231, 175] on ul "Ako ste otvorili proizvod i ustanovili da ne radi/isporučen je pogrešan artikal…" at bounding box center [386, 192] width 310 height 34
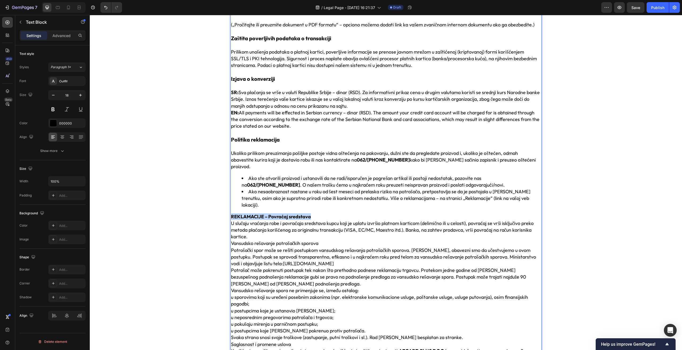
drag, startPoint x: 312, startPoint y: 204, endPoint x: 230, endPoint y: 203, distance: 82.1
click at [231, 213] on p "REKLAMACIJE – Povraćaj sredstava U slučaju vraćanja robe i povraćaja sredstava …" at bounding box center [386, 226] width 310 height 27
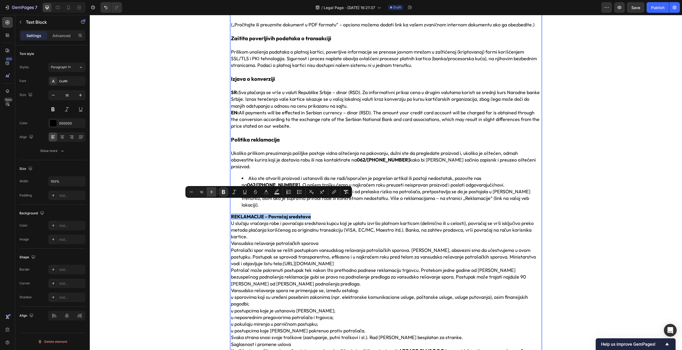
click at [213, 194] on icon "Editor contextual toolbar" at bounding box center [211, 191] width 5 height 5
type input "20"
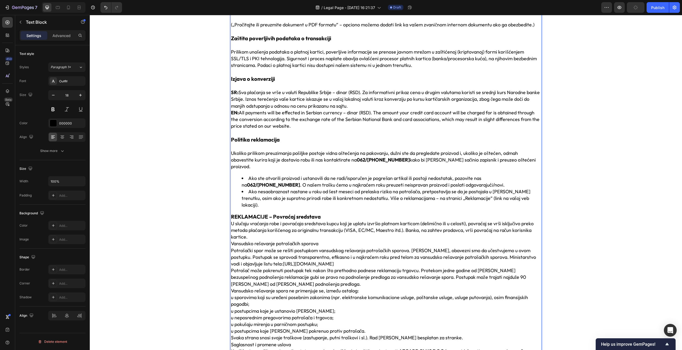
click at [276, 219] on p "REKLAMACIJE – Povraćaj sredstava U slučaju vraćanja robe i povraćaja sredstava …" at bounding box center [386, 226] width 310 height 27
click at [253, 222] on p "REKLAMACIJE – Povraćaj sredstava U slučaju vraćanja robe i povraćaja sredstava …" at bounding box center [386, 226] width 310 height 27
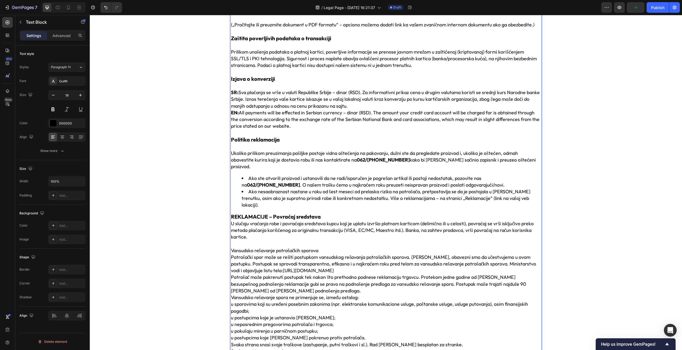
click at [327, 247] on p "Vansudsko rešavanje potrošačkih sporova" at bounding box center [386, 250] width 310 height 7
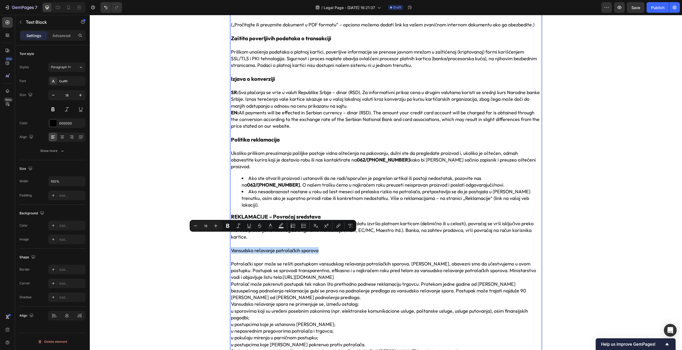
drag, startPoint x: 322, startPoint y: 238, endPoint x: 229, endPoint y: 236, distance: 93.0
click at [231, 247] on p "Vansudsko rešavanje potrošačkih sporova" at bounding box center [386, 250] width 310 height 7
click at [226, 224] on icon "Editor contextual toolbar" at bounding box center [227, 225] width 5 height 5
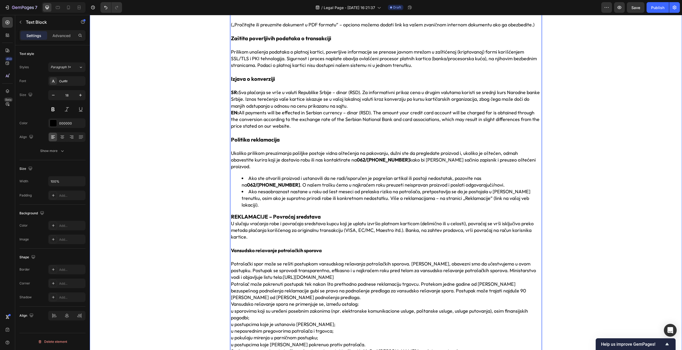
click at [214, 224] on div "Podaci o kompaniji / kontakt Kompanija: AZGARD PLUS DOO Adresa: Batajnički put …" at bounding box center [386, -1] width 584 height 773
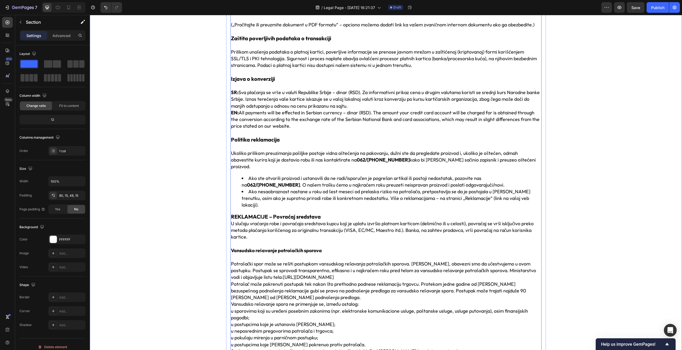
click at [259, 247] on strong "Vansudsko rešavanje potrošačkih sporova" at bounding box center [276, 250] width 91 height 6
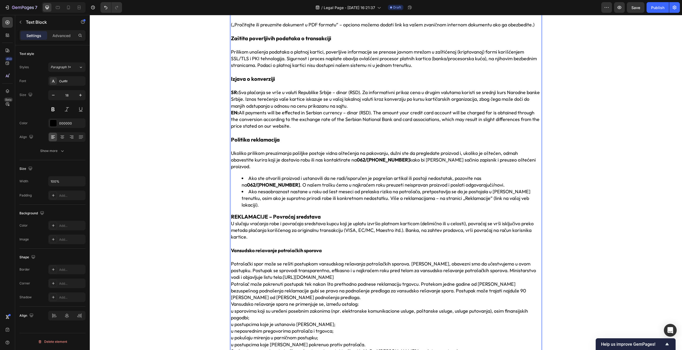
click at [285, 247] on strong "Vansudsko rešavanje potrošačkih sporova" at bounding box center [276, 250] width 91 height 6
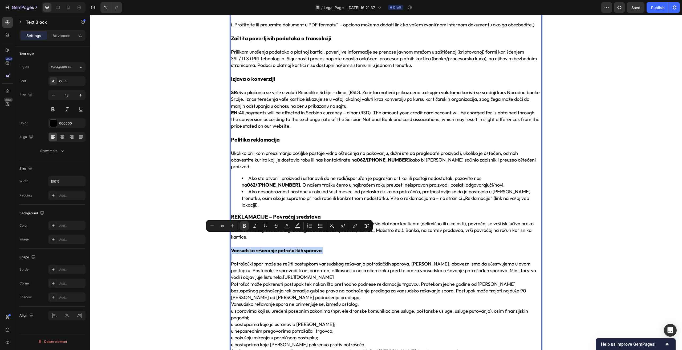
click at [285, 247] on strong "Vansudsko rešavanje potrošačkih sporova" at bounding box center [276, 250] width 91 height 6
click at [220, 225] on icon "Editor contextual toolbar" at bounding box center [217, 225] width 5 height 5
type input "20"
click at [405, 264] on p "Potrošački spor može se rešiti postupkom vansudskog rešavanja potrošačkih sporo…" at bounding box center [386, 271] width 310 height 20
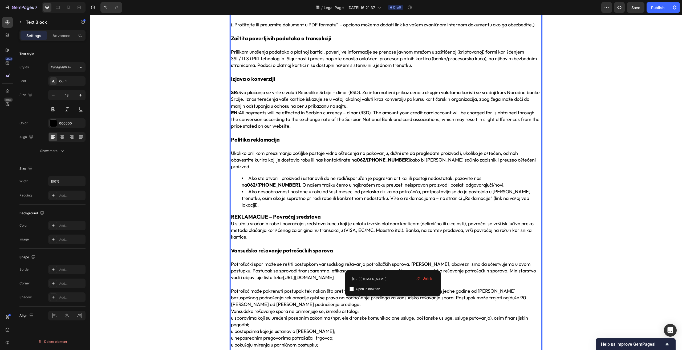
click at [283, 274] on link "https://mtt.gov.rs/tekst/2306/zastita-potrosaca.php" at bounding box center [308, 277] width 51 height 6
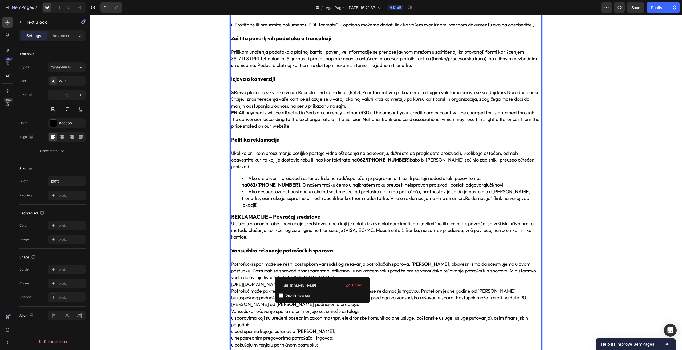
click at [282, 281] on link "https://mtt.gov.rs/tekst/2306/zastita-potrosaca.php" at bounding box center [256, 284] width 51 height 6
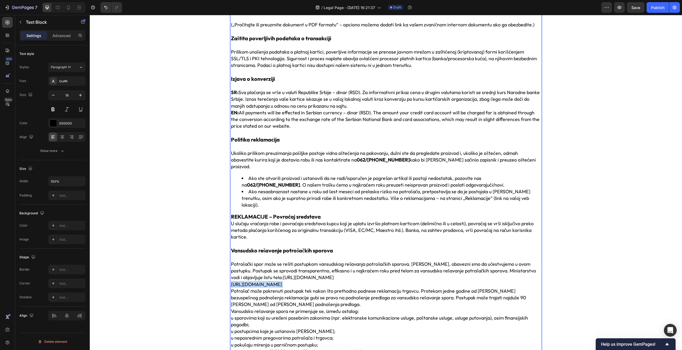
click at [282, 281] on link "https://mtt.gov.rs/tekst/2306/zastita-potrosaca.php" at bounding box center [256, 284] width 51 height 6
click at [322, 274] on link "https://mtt.gov.rs/tekst/2306/zastita-potrosaca.php" at bounding box center [308, 277] width 51 height 6
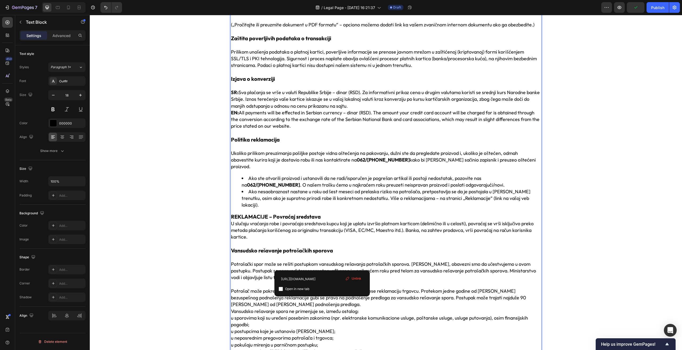
click at [475, 262] on p "Potrošački spor može se rešiti postupkom vansudskog rešavanja potrošačkih sporo…" at bounding box center [386, 271] width 310 height 20
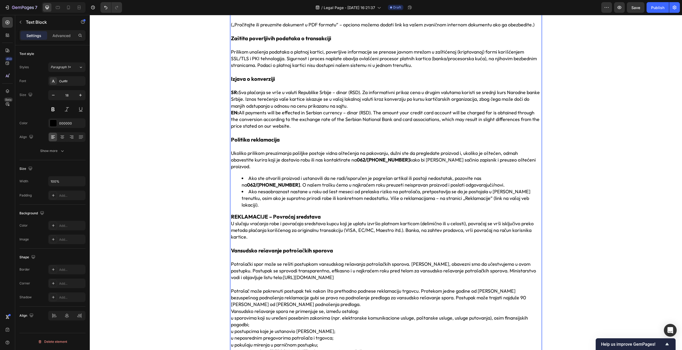
click at [288, 292] on p "Potrošač može pokrenuti postupak tek nakon što prethodno podnese reklamaciju tr…" at bounding box center [386, 298] width 310 height 20
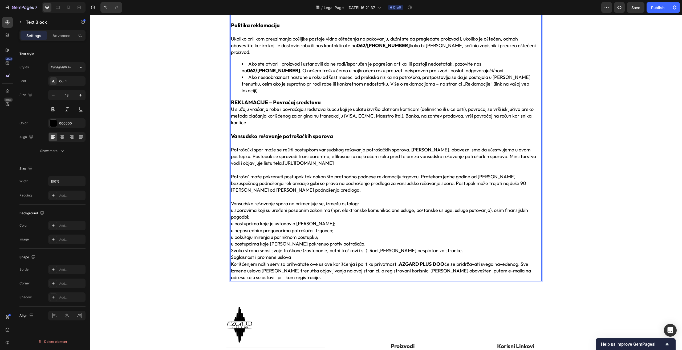
scroll to position [587, 0]
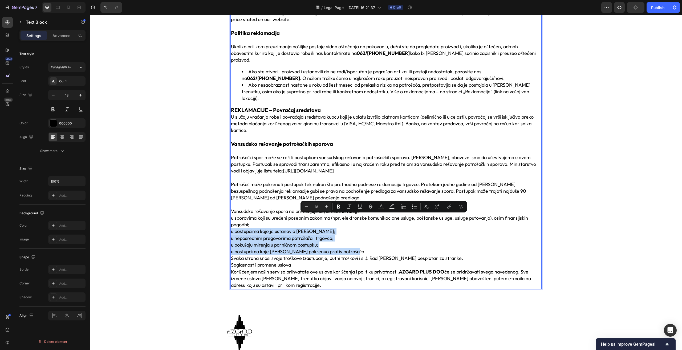
drag, startPoint x: 230, startPoint y: 217, endPoint x: 358, endPoint y: 238, distance: 130.2
click at [413, 206] on icon "Editor contextual toolbar" at bounding box center [412, 206] width 1 height 1
type input "18"
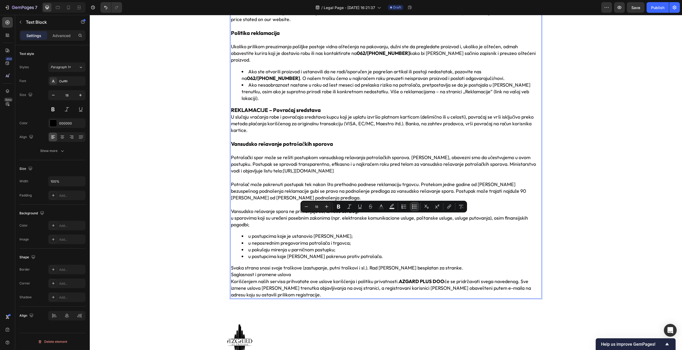
click at [299, 271] on p "Saglasnost i promene uslova" at bounding box center [386, 274] width 310 height 7
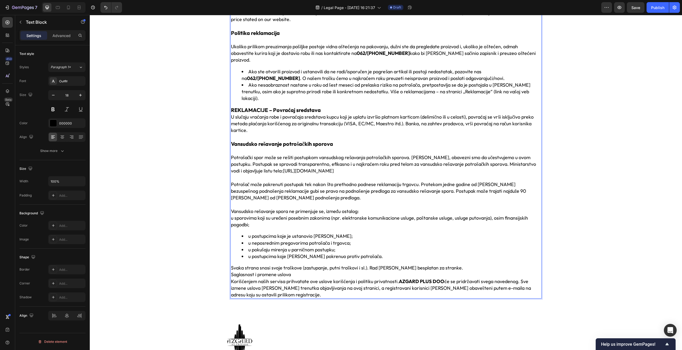
click at [445, 264] on p "Svaka strana snosi svoje troškove (zastupanje, putni troškovi i sl.). Rad [PERS…" at bounding box center [386, 267] width 310 height 7
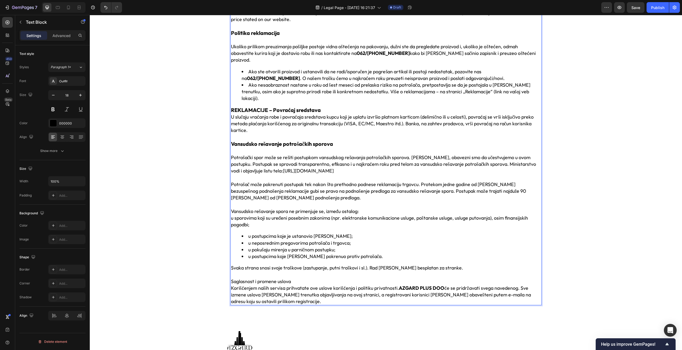
click at [292, 278] on p "Saglasnost i promene uslova" at bounding box center [386, 281] width 310 height 7
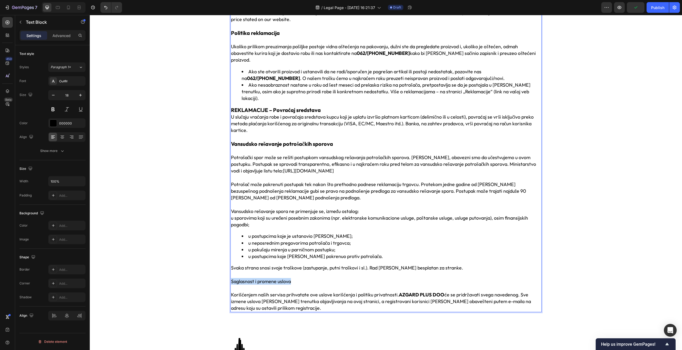
drag, startPoint x: 281, startPoint y: 269, endPoint x: 229, endPoint y: 268, distance: 52.2
click at [231, 278] on p "Saglasnost i promene uslova" at bounding box center [386, 281] width 310 height 7
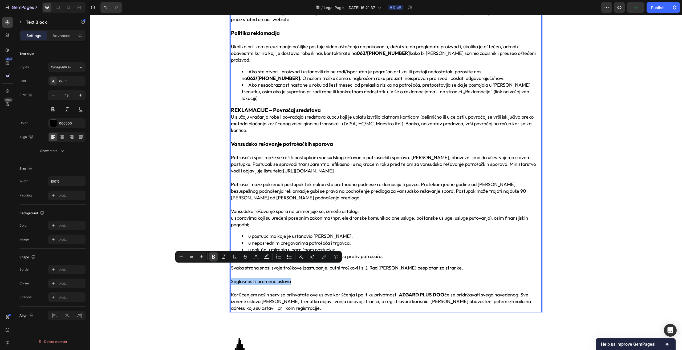
drag, startPoint x: 214, startPoint y: 256, endPoint x: 201, endPoint y: 256, distance: 13.6
click at [214, 256] on icon "Editor contextual toolbar" at bounding box center [213, 257] width 3 height 4
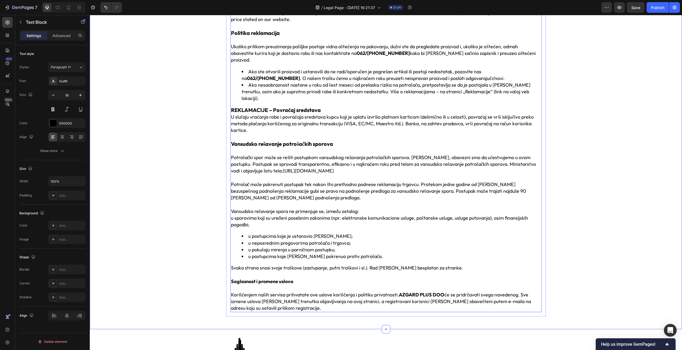
click at [271, 278] on strong "Saglasnost i promene uslova" at bounding box center [262, 281] width 62 height 6
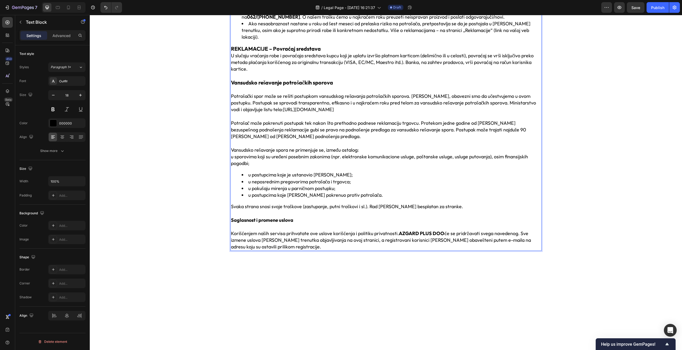
scroll to position [652, 0]
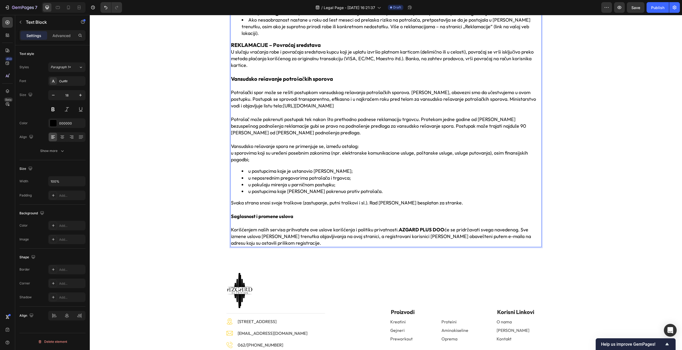
click at [265, 213] on strong "Saglasnost i promene uslova" at bounding box center [262, 216] width 62 height 6
click at [266, 213] on strong "Saglasnost i promene uslova" at bounding box center [262, 216] width 62 height 6
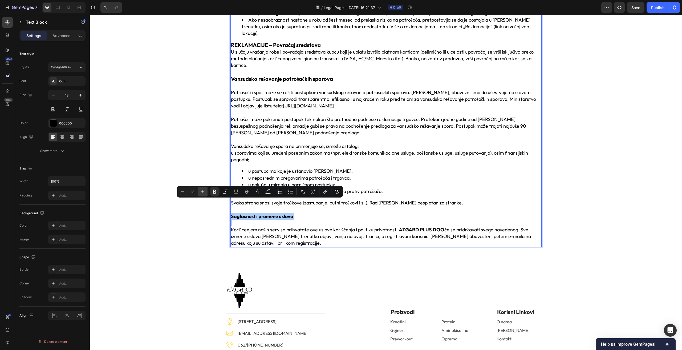
click at [207, 193] on button "Plus" at bounding box center [203, 192] width 10 height 10
type input "20"
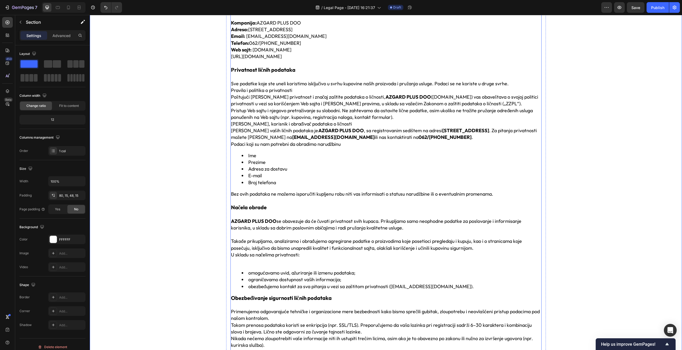
scroll to position [0, 0]
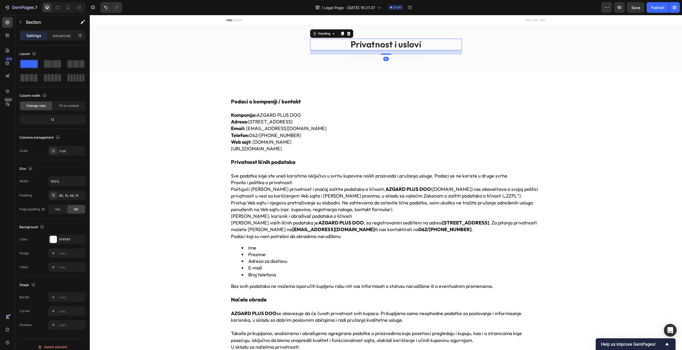
click at [393, 45] on h2 "Privatnost i uslovi" at bounding box center [386, 45] width 152 height 12
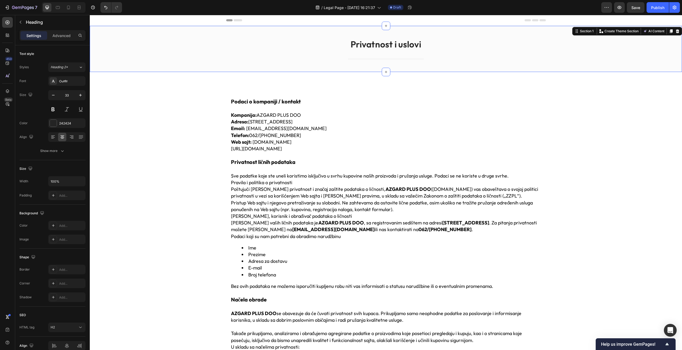
click at [241, 45] on div "Privatnost i uslovi Heading Title Line Row" at bounding box center [386, 53] width 584 height 29
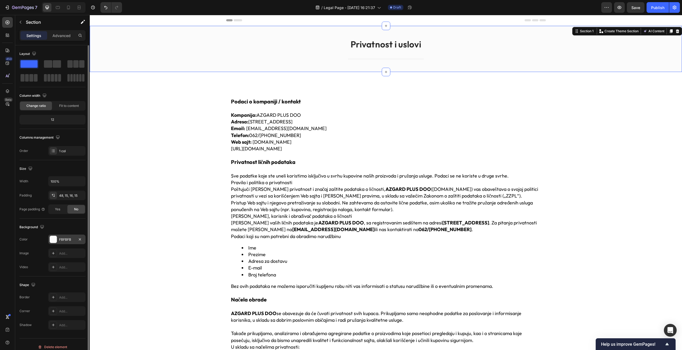
click at [54, 242] on div at bounding box center [53, 239] width 7 height 7
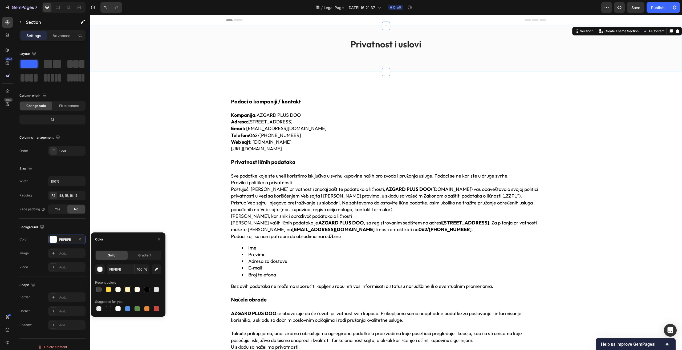
click at [128, 290] on div at bounding box center [127, 289] width 5 height 5
type input "FFF0B7"
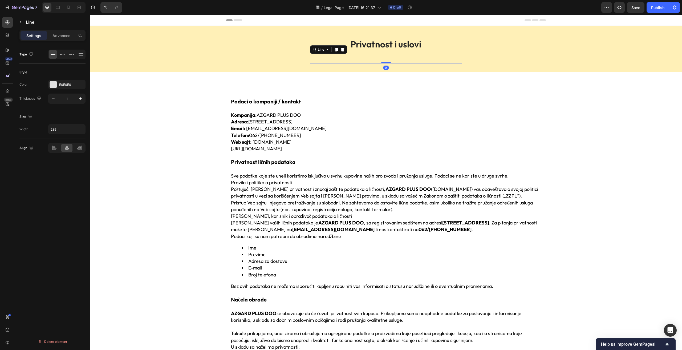
click at [374, 58] on div "Title Line 0" at bounding box center [386, 59] width 152 height 9
click at [54, 84] on div at bounding box center [53, 84] width 7 height 7
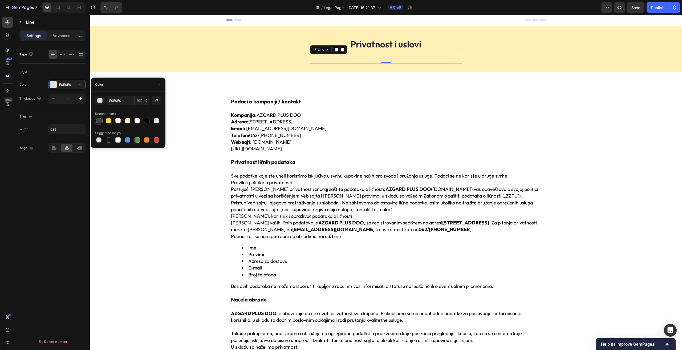
click at [100, 122] on div at bounding box center [98, 120] width 5 height 5
click at [110, 121] on div at bounding box center [108, 120] width 5 height 5
type input "FDD843"
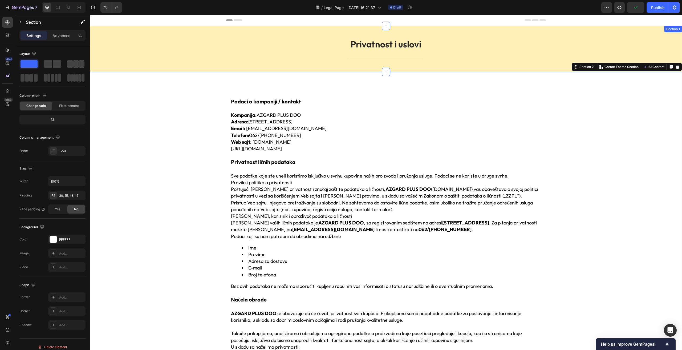
click at [265, 39] on div "Privatnost i uslovi Heading Title Line Row" at bounding box center [386, 53] width 584 height 29
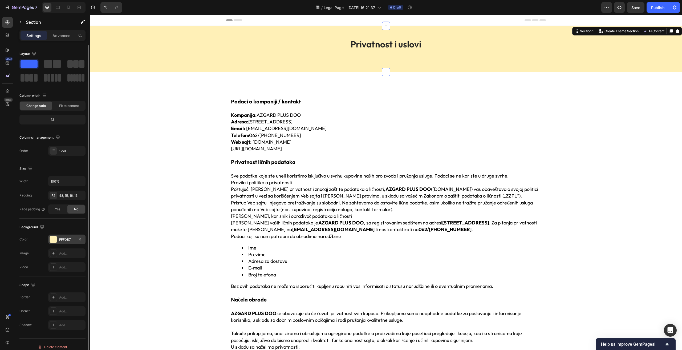
click at [54, 236] on div at bounding box center [53, 239] width 7 height 7
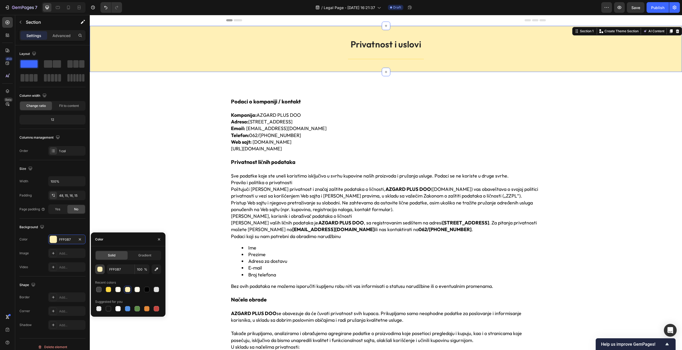
click at [100, 269] on div "button" at bounding box center [100, 269] width 5 height 5
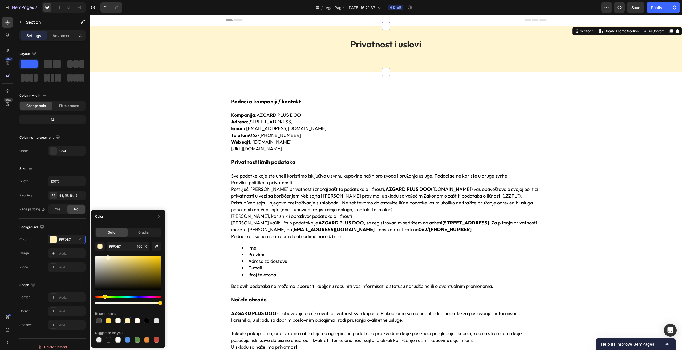
drag, startPoint x: 116, startPoint y: 258, endPoint x: 108, endPoint y: 253, distance: 9.6
click at [108, 253] on div "FFF0B7 100 % Recent colors Suggested for you" at bounding box center [128, 292] width 66 height 102
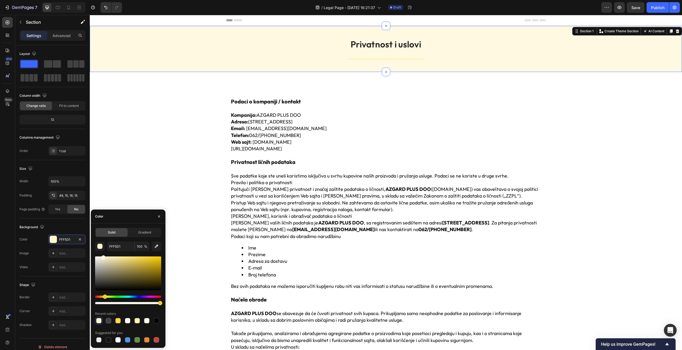
drag, startPoint x: 109, startPoint y: 259, endPoint x: 103, endPoint y: 253, distance: 8.9
click at [103, 253] on div "FFF5D1 100 % Recent colors Suggested for you" at bounding box center [128, 292] width 66 height 102
type input "FFF9E2"
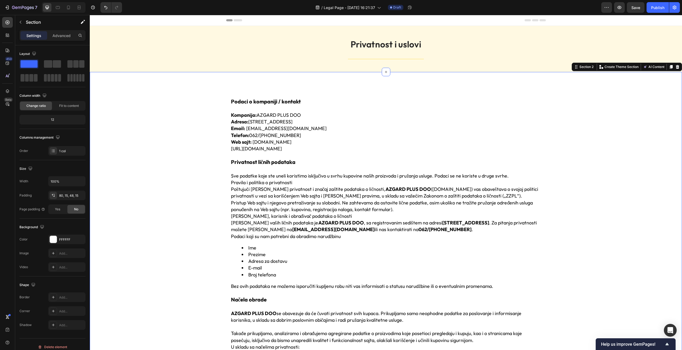
click at [509, 110] on p "Rich Text Editor. Editing area: main" at bounding box center [386, 108] width 310 height 7
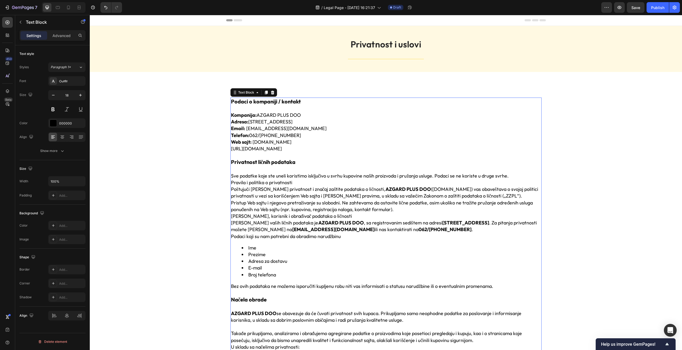
click at [632, 14] on div "7 Version history / Legal Page - Sep 27, 16:21:37 Draft Preview Save Publish" at bounding box center [341, 7] width 682 height 15
click at [637, 11] on button "Save" at bounding box center [636, 7] width 18 height 11
click at [652, 5] on div "Publish" at bounding box center [657, 8] width 13 height 6
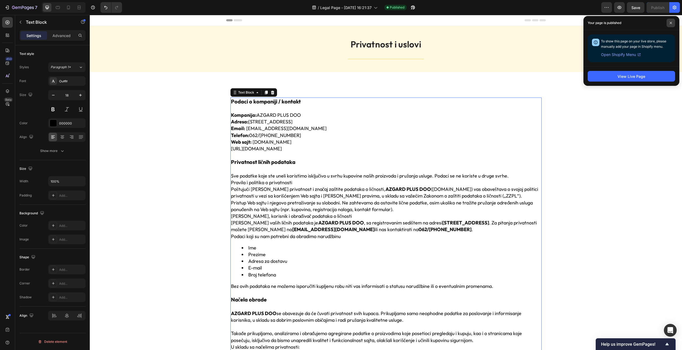
click at [670, 21] on span at bounding box center [671, 23] width 9 height 9
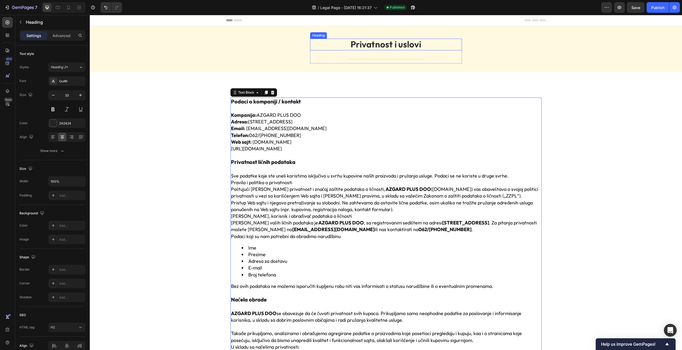
click at [359, 44] on h2 "Privatnost i uslovi" at bounding box center [386, 45] width 152 height 12
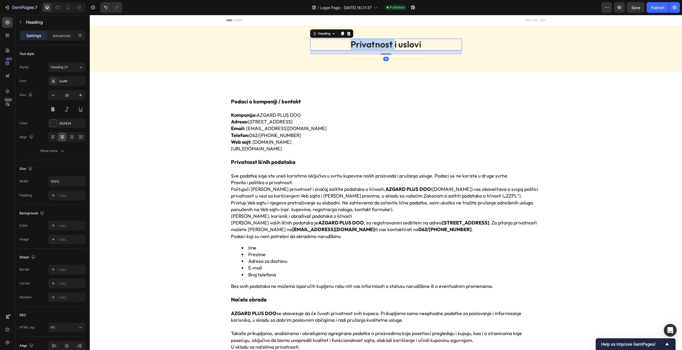
click at [359, 44] on h2 "Privatnost i uslovi" at bounding box center [386, 45] width 152 height 12
click at [359, 44] on p "Privatnost i uslovi" at bounding box center [386, 44] width 151 height 11
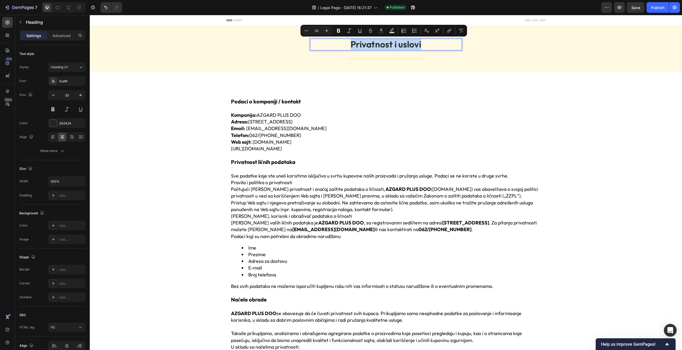
copy p "Privatnost i uslovi"
click at [27, 5] on div "7" at bounding box center [24, 7] width 25 height 6
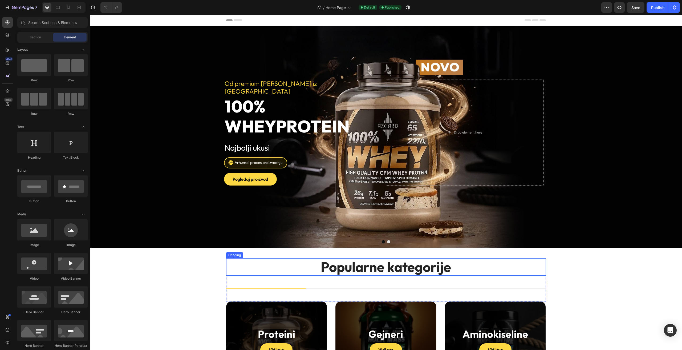
click at [329, 258] on h2 "Popularne kategorije" at bounding box center [386, 266] width 320 height 17
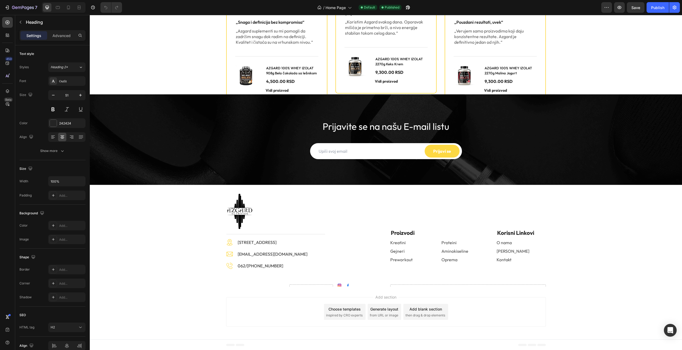
scroll to position [796, 0]
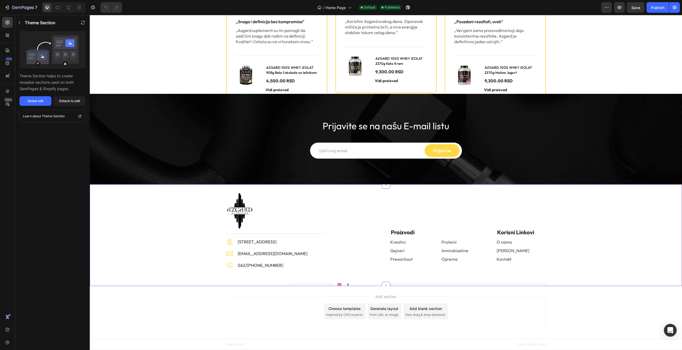
click at [176, 231] on div "Image Title Line Image Batajnički put 56, 22304 Novi Banovci Text block Image […" at bounding box center [386, 246] width 584 height 108
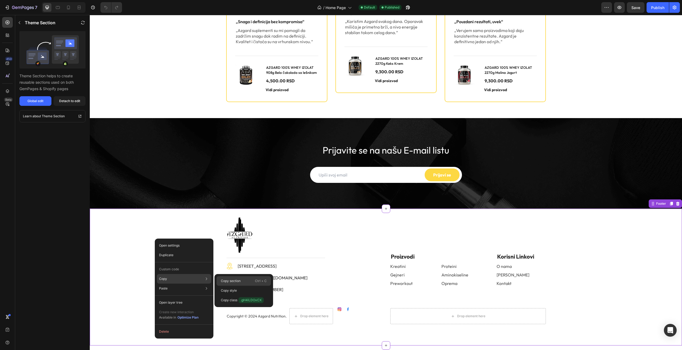
click at [227, 281] on p "Copy section" at bounding box center [231, 281] width 20 height 5
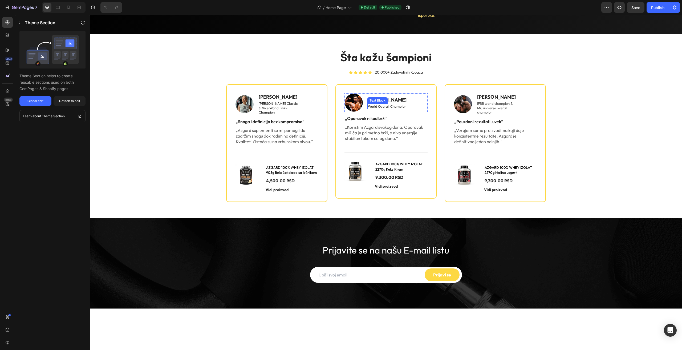
scroll to position [609, 0]
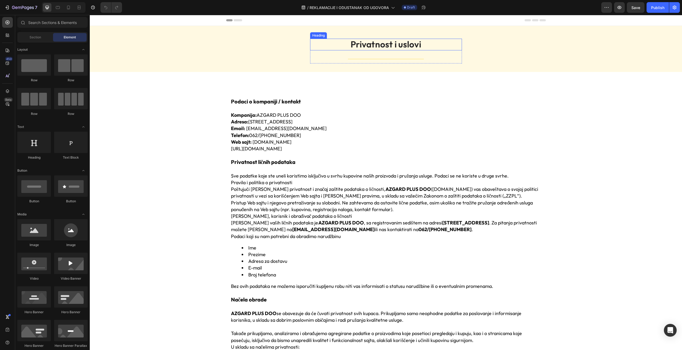
click at [365, 45] on h2 "Privatnost i uslovi" at bounding box center [386, 45] width 152 height 12
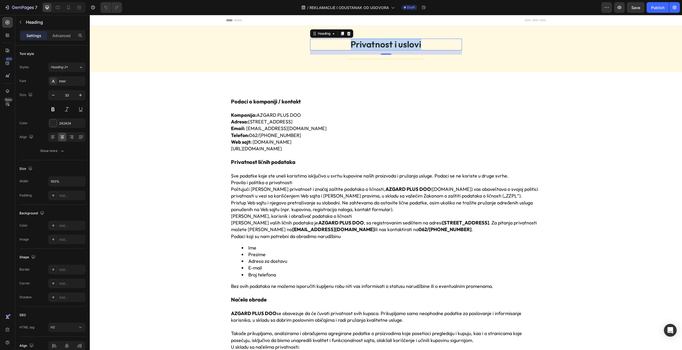
click at [365, 45] on p "Privatnost i uslovi" at bounding box center [386, 44] width 151 height 11
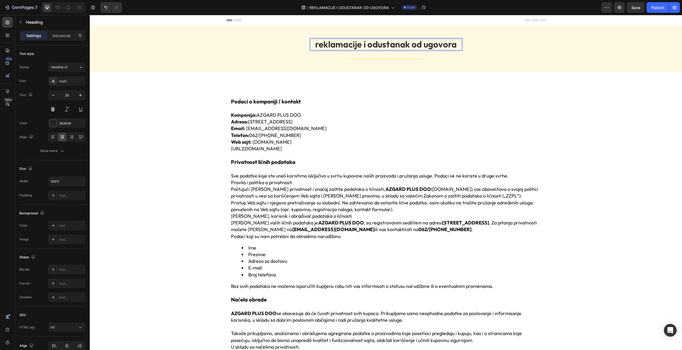
click at [315, 46] on p "reklamacije i odustanak od ugovora" at bounding box center [386, 44] width 151 height 11
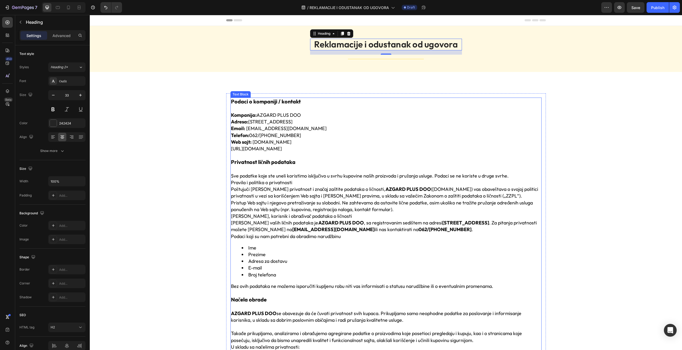
click at [298, 153] on p at bounding box center [386, 155] width 310 height 7
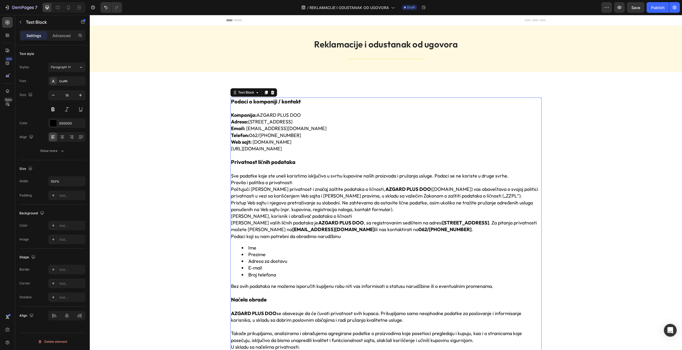
click at [301, 152] on p at bounding box center [386, 155] width 310 height 7
click at [305, 151] on p "[URL][DOMAIN_NAME]" at bounding box center [386, 148] width 310 height 7
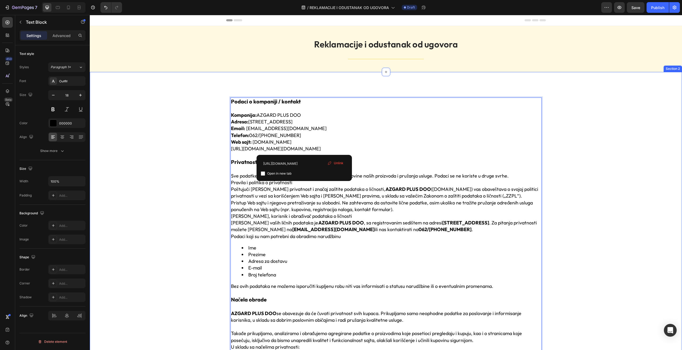
drag, startPoint x: 304, startPoint y: 150, endPoint x: 219, endPoint y: 147, distance: 85.1
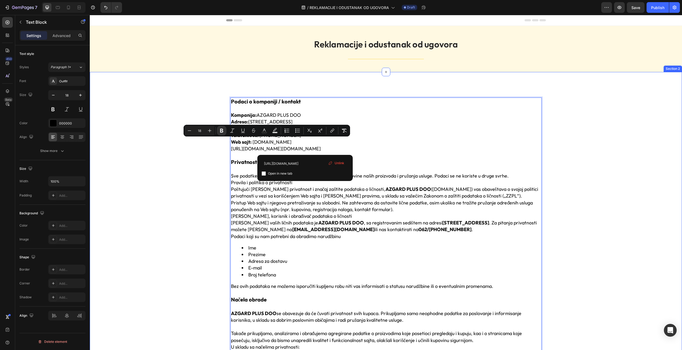
drag, startPoint x: 302, startPoint y: 148, endPoint x: 220, endPoint y: 143, distance: 82.2
click at [338, 161] on span "Unlink" at bounding box center [340, 163] width 10 height 5
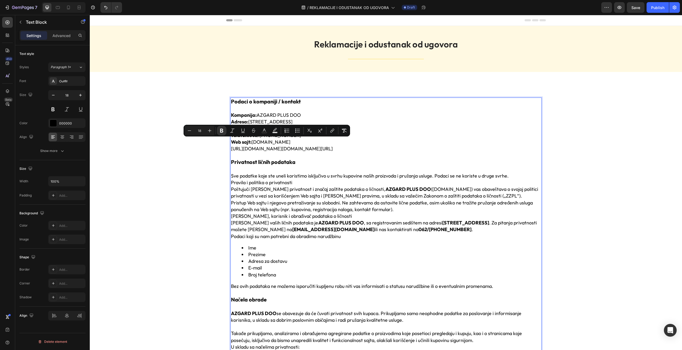
click at [362, 145] on p "[URL][DOMAIN_NAME] [DOMAIN_NAME][URL]" at bounding box center [386, 148] width 310 height 7
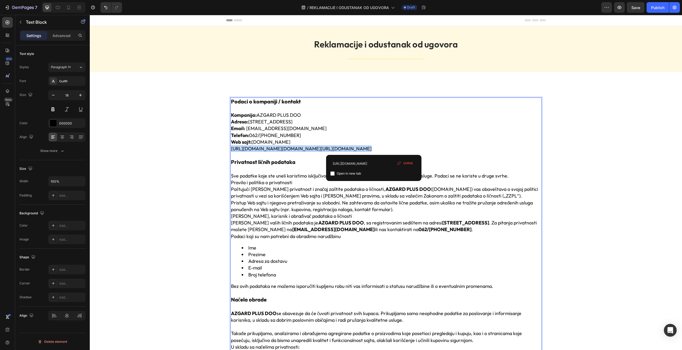
drag, startPoint x: 361, startPoint y: 150, endPoint x: 225, endPoint y: 152, distance: 136.7
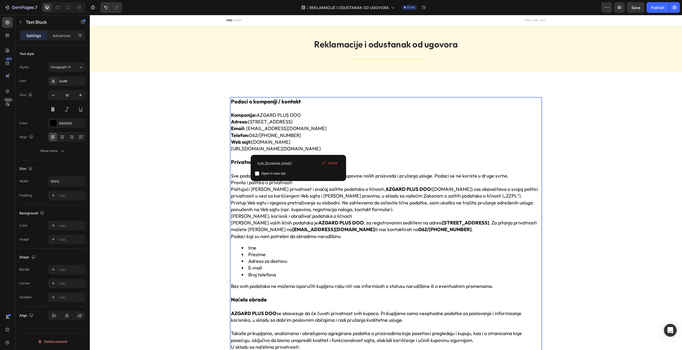
click at [298, 150] on p "[URL][DOMAIN_NAME][DOMAIN_NAME]" at bounding box center [386, 148] width 310 height 7
click at [332, 162] on span "Unlink" at bounding box center [333, 163] width 10 height 5
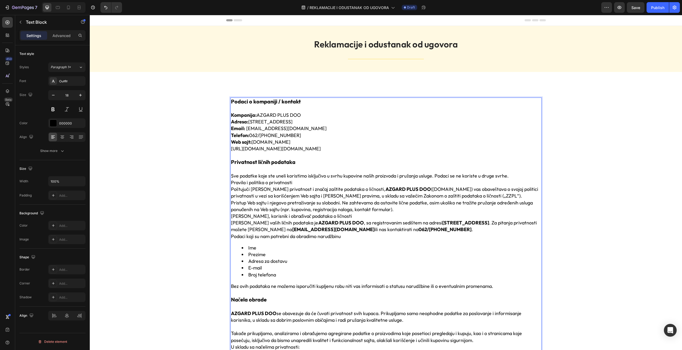
click at [290, 141] on p "Kompanija: AZGARD PLUS DOO Adresa: [STREET_ADDRESS] Email: [EMAIL_ADDRESS][DOMA…" at bounding box center [386, 129] width 310 height 34
click at [287, 141] on p "Kompanija: AZGARD PLUS DOO Adresa: Batajnički put 56, 22304 Novi Banovci Email:…" at bounding box center [386, 129] width 310 height 34
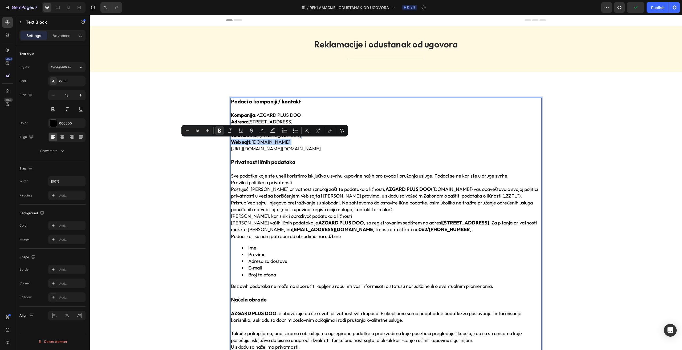
click at [314, 142] on p "Kompanija: AZGARD PLUS DOO Adresa: Batajnički put 56, 22304 Novi Banovci Email:…" at bounding box center [386, 129] width 310 height 34
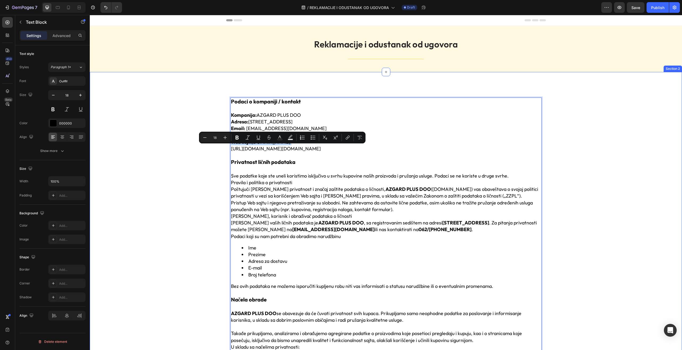
drag, startPoint x: 452, startPoint y: 151, endPoint x: 200, endPoint y: 149, distance: 252.4
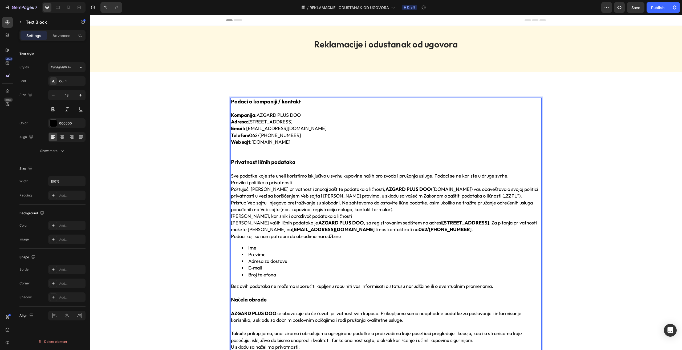
click at [293, 145] on p "Kompanija: AZGARD PLUS DOO Adresa: Batajnički put 56, 22304 Novi Banovci Email:…" at bounding box center [386, 129] width 310 height 34
click at [305, 142] on p "Kompanija: AZGARD PLUS DOO Adresa: Batajnički put 56, 22304 Novi Banovci Email:…" at bounding box center [386, 129] width 310 height 34
click at [245, 154] on p "Rich Text Editor. Editing area: main" at bounding box center [386, 155] width 310 height 7
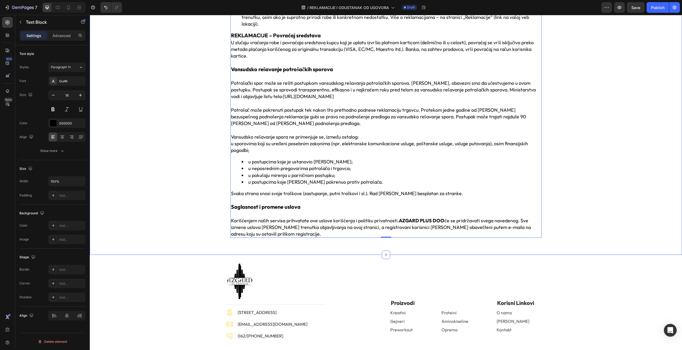
scroll to position [644, 0]
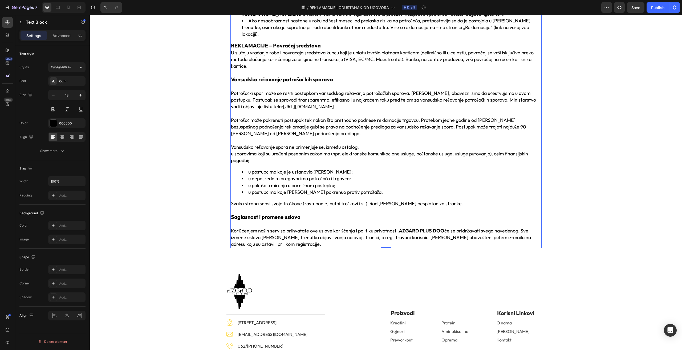
click at [404, 228] on strong "AZGARD PLUS DOO" at bounding box center [422, 231] width 46 height 6
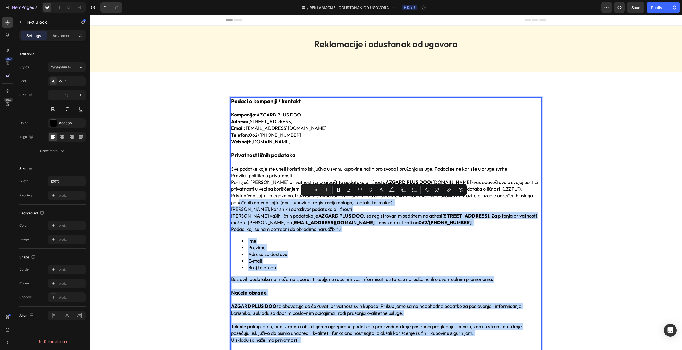
scroll to position [0, 0]
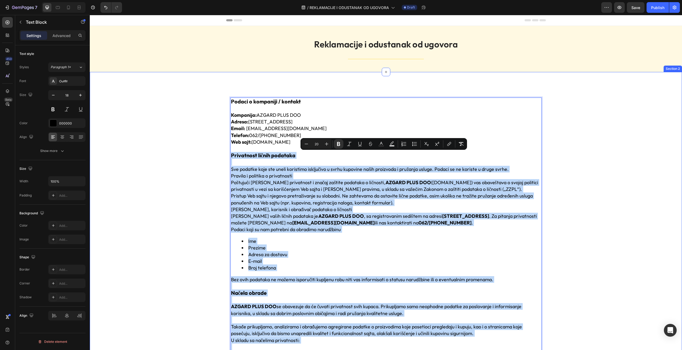
drag, startPoint x: 273, startPoint y: 232, endPoint x: 220, endPoint y: 158, distance: 90.6
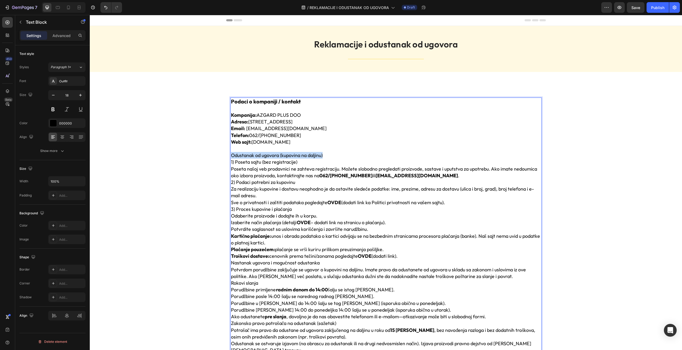
drag, startPoint x: 329, startPoint y: 155, endPoint x: 229, endPoint y: 156, distance: 100.7
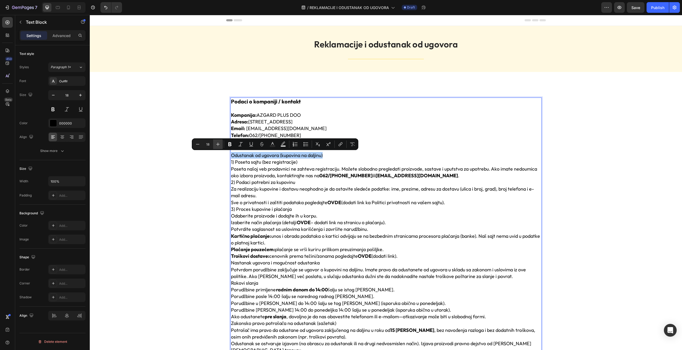
click at [216, 144] on icon "Editor contextual toolbar" at bounding box center [217, 144] width 3 height 3
click at [217, 144] on icon "Editor contextual toolbar" at bounding box center [217, 144] width 3 height 3
type input "20"
click at [231, 145] on icon "Editor contextual toolbar" at bounding box center [229, 144] width 3 height 4
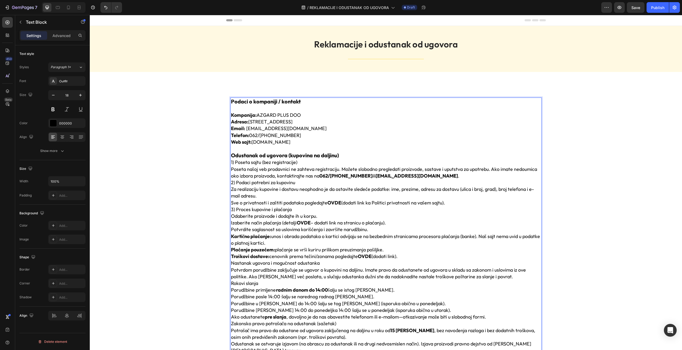
click at [342, 155] on p "Odustanak od ugovora (kupovina na daljinu)" at bounding box center [386, 155] width 310 height 7
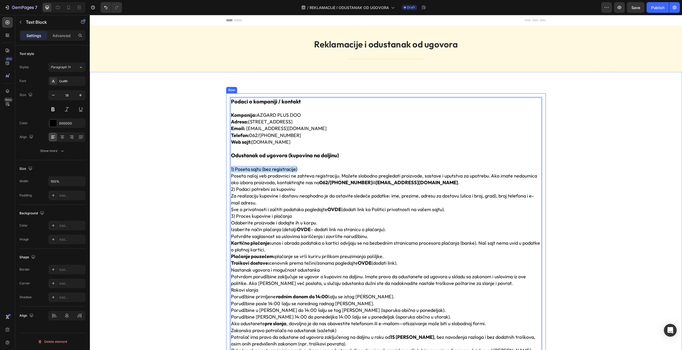
drag, startPoint x: 305, startPoint y: 168, endPoint x: 228, endPoint y: 170, distance: 77.0
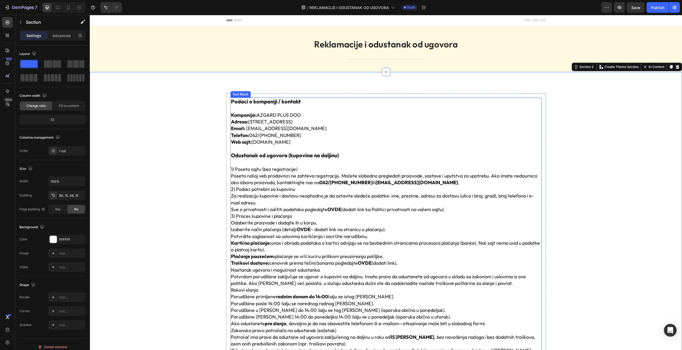
click at [270, 170] on p "1) Poseta sajtu (bez registracije)" at bounding box center [386, 169] width 310 height 7
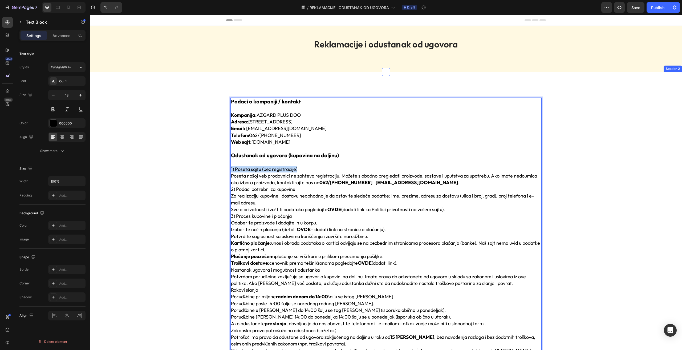
drag, startPoint x: 302, startPoint y: 168, endPoint x: 223, endPoint y: 169, distance: 78.6
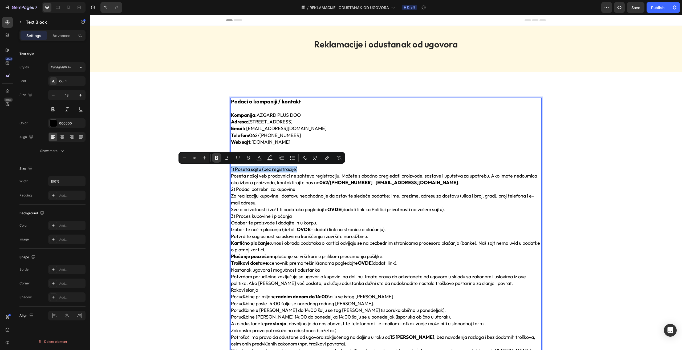
click at [217, 161] on button "Bold" at bounding box center [217, 158] width 10 height 10
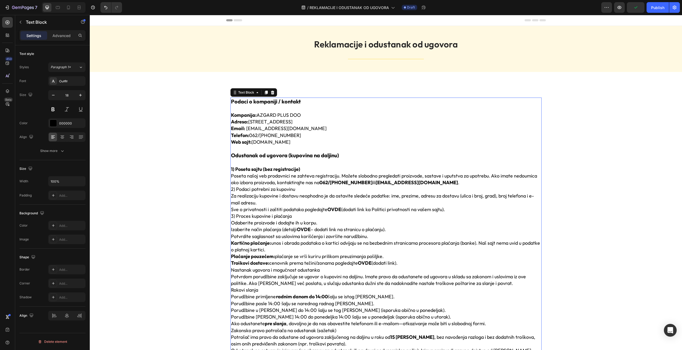
click at [310, 169] on p "1) Poseta sajtu (bez registracije)" at bounding box center [386, 169] width 310 height 7
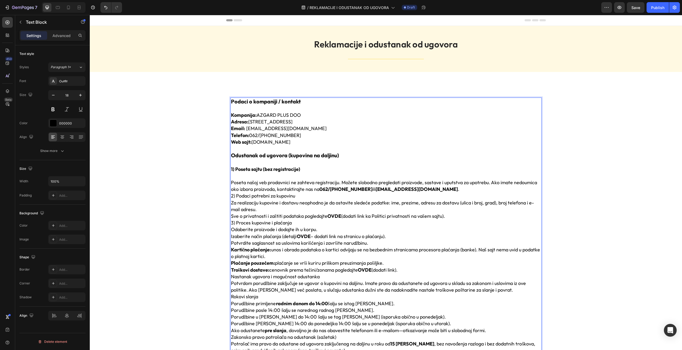
click at [418, 191] on p "Poseta našoj veb prodavnici ne zahteva registraciju. Možete slobodno pregledati…" at bounding box center [386, 185] width 310 height 13
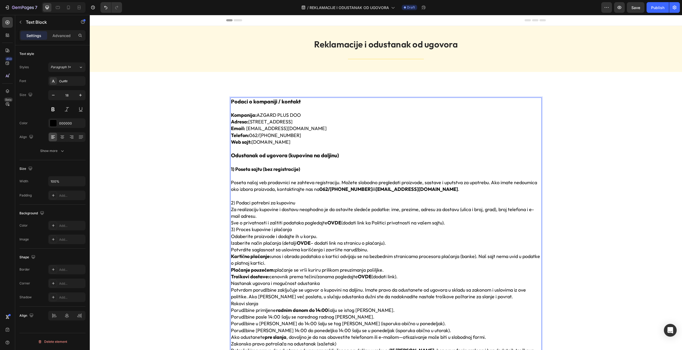
click at [296, 203] on p "2) Podaci potrebni za kupovinu" at bounding box center [386, 202] width 310 height 7
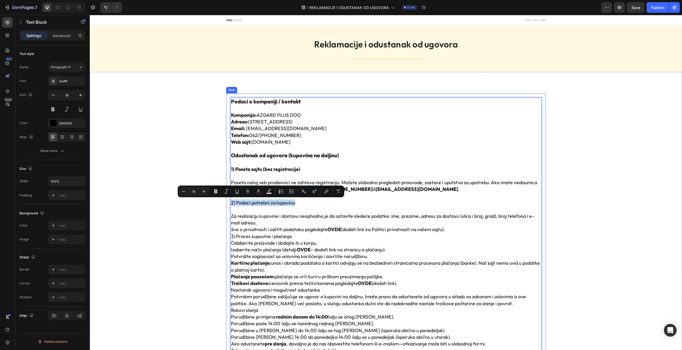
drag, startPoint x: 300, startPoint y: 202, endPoint x: 225, endPoint y: 201, distance: 74.9
click at [215, 191] on icon "Editor contextual toolbar" at bounding box center [215, 191] width 3 height 4
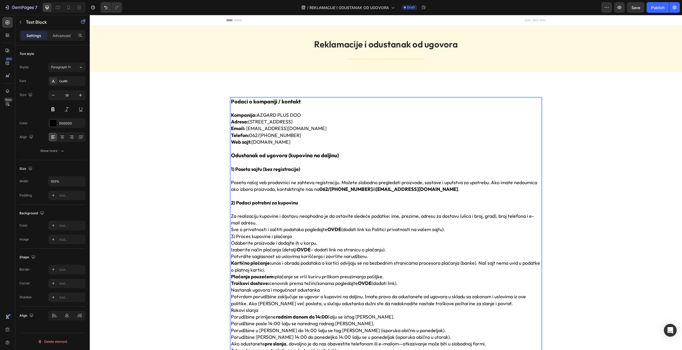
click at [261, 223] on p "Za realizaciju kupovine i dostavu neophodno je da ostavite sledeće podatke: ime…" at bounding box center [386, 223] width 310 height 20
click at [450, 233] on p "3) Proces kupovine i plaćanja" at bounding box center [386, 236] width 310 height 7
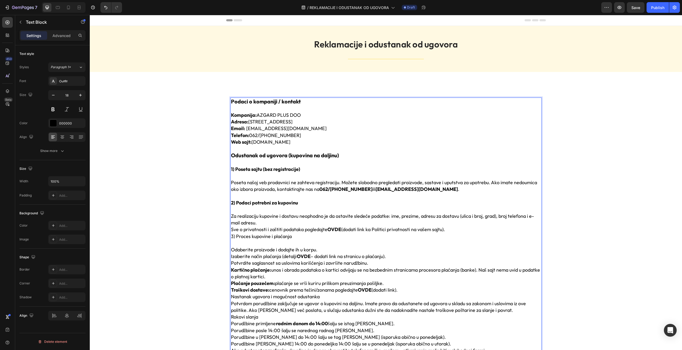
click at [446, 230] on p "Za realizaciju kupovine i dostavu neophodno je da ostavite sledeće podatke: ime…" at bounding box center [386, 223] width 310 height 20
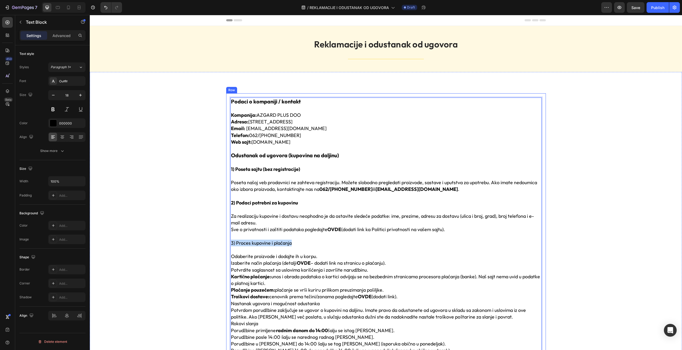
drag, startPoint x: 296, startPoint y: 245, endPoint x: 226, endPoint y: 241, distance: 70.5
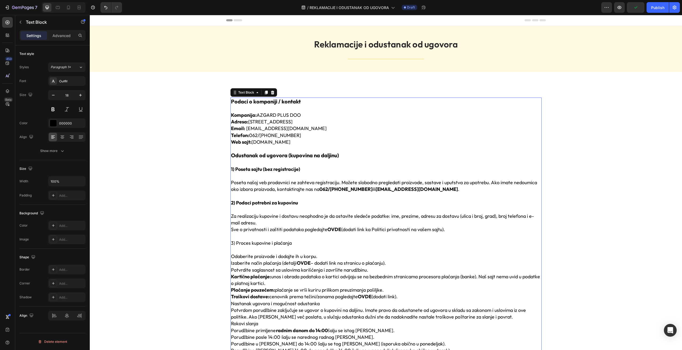
click at [276, 245] on p "3) Proces kupovine i plaćanja" at bounding box center [386, 243] width 310 height 7
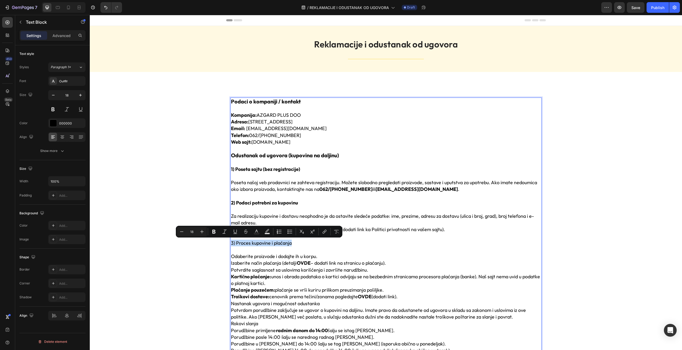
drag, startPoint x: 292, startPoint y: 241, endPoint x: 229, endPoint y: 243, distance: 63.2
click at [213, 232] on icon "Editor contextual toolbar" at bounding box center [213, 232] width 3 height 4
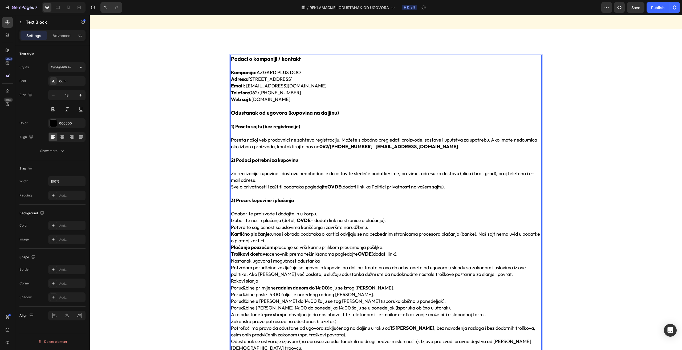
scroll to position [107, 0]
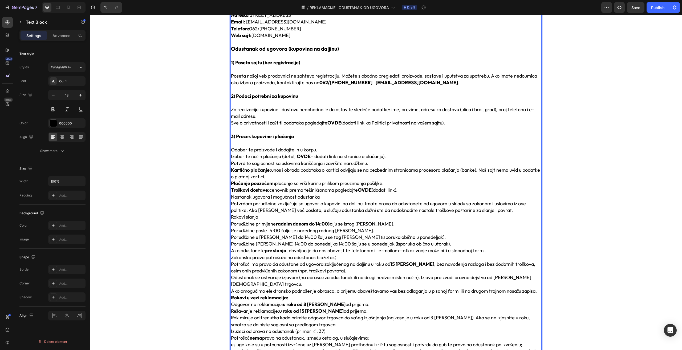
click at [372, 164] on p "Potvrdite saglasnost sa uslovima korišćenja i završite narudžbinu." at bounding box center [386, 163] width 310 height 7
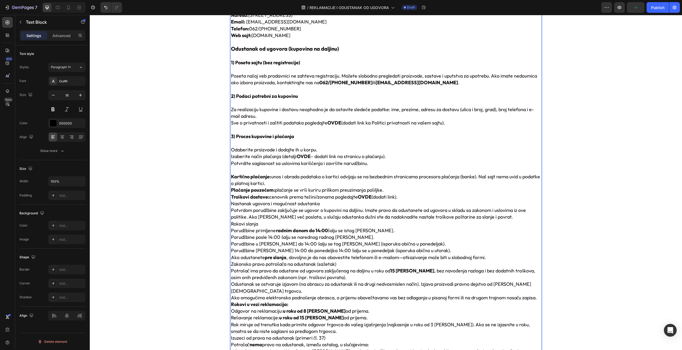
click at [404, 197] on p "Kartično plaćanje: unos i obrada podataka o kartici odvijaju se na bezbednim st…" at bounding box center [386, 186] width 310 height 27
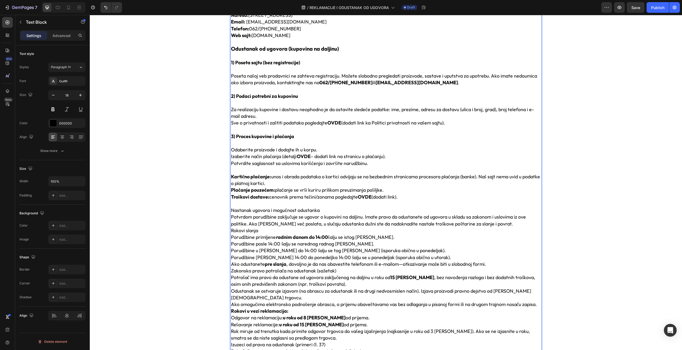
drag, startPoint x: 402, startPoint y: 195, endPoint x: 333, endPoint y: 199, distance: 68.3
click at [333, 199] on p "Kartično plaćanje: unos i obrada podataka o kartici odvijaju se na bezbednim st…" at bounding box center [386, 186] width 310 height 27
click at [335, 199] on p "Kartično plaćanje: unos i obrada podataka o kartici odvijaju se na bezbednim st…" at bounding box center [386, 186] width 310 height 27
drag, startPoint x: 323, startPoint y: 211, endPoint x: 230, endPoint y: 210, distance: 93.0
click at [231, 210] on p "Nastanak ugovora i mogućnost odustanka" at bounding box center [386, 210] width 310 height 7
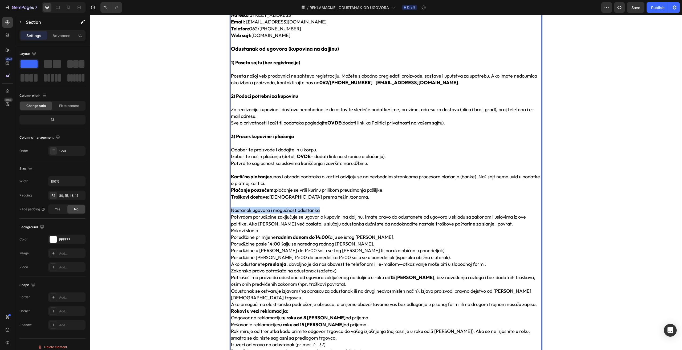
click at [312, 211] on p "Nastanak ugovora i mogućnost odustanka" at bounding box center [386, 210] width 310 height 7
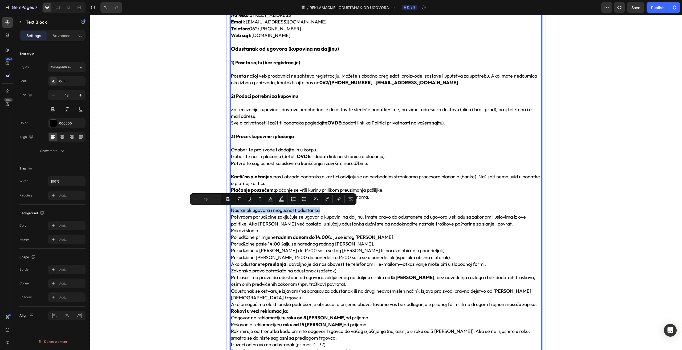
drag, startPoint x: 326, startPoint y: 210, endPoint x: 226, endPoint y: 208, distance: 100.8
click at [226, 200] on icon "Editor contextual toolbar" at bounding box center [227, 198] width 5 height 5
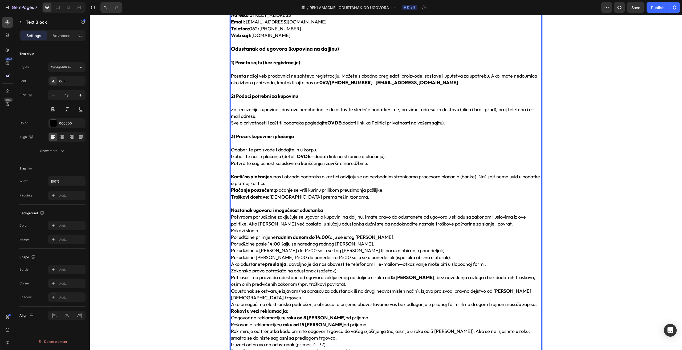
click at [334, 210] on p "Nastanak ugovora i mogućnost odustanka" at bounding box center [386, 210] width 310 height 7
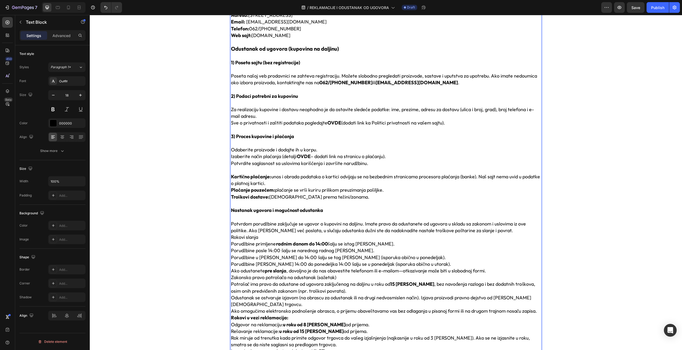
click at [262, 235] on p "Rokovi slanja" at bounding box center [386, 237] width 310 height 7
click at [494, 232] on p "Potvrdom porudžbine zaključuje se ugovor o kupovini na daljinu. Imate pravo da …" at bounding box center [386, 226] width 310 height 13
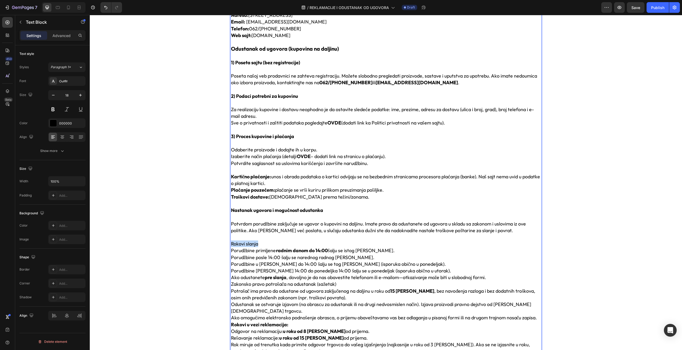
drag, startPoint x: 262, startPoint y: 240, endPoint x: 230, endPoint y: 243, distance: 32.4
click at [231, 243] on p "Rokovi slanja" at bounding box center [386, 243] width 310 height 7
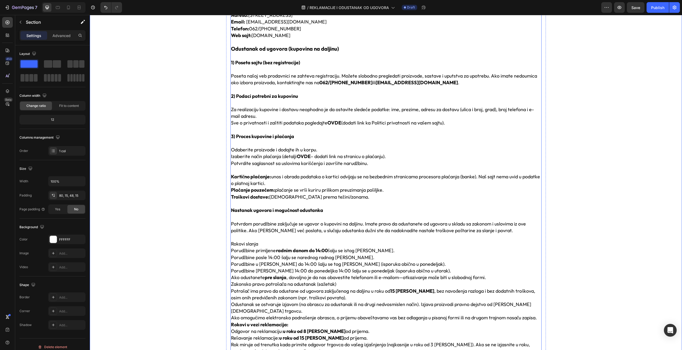
click at [267, 244] on p "Rokovi slanja" at bounding box center [386, 243] width 310 height 7
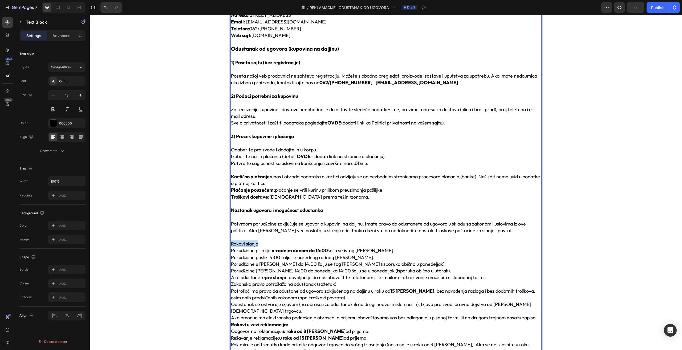
drag, startPoint x: 273, startPoint y: 243, endPoint x: 229, endPoint y: 244, distance: 43.2
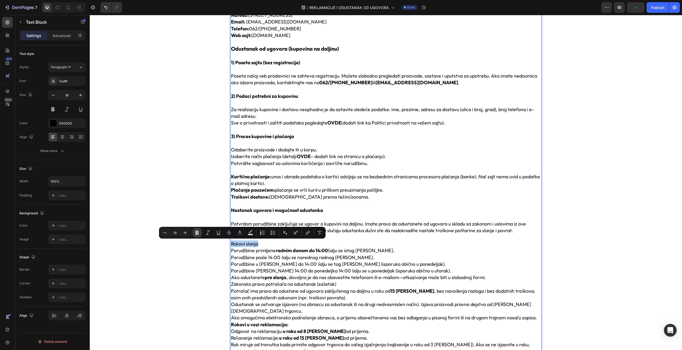
click at [196, 233] on icon "Editor contextual toolbar" at bounding box center [197, 233] width 3 height 4
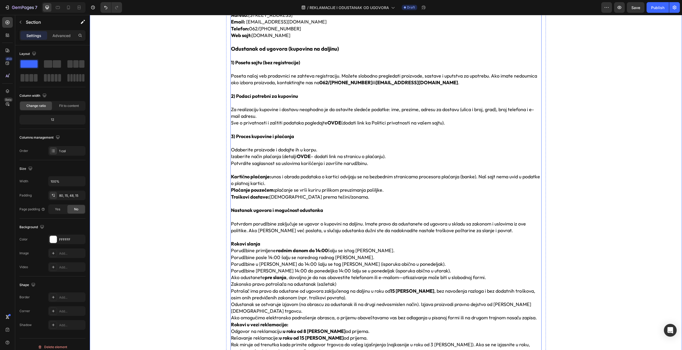
click at [245, 239] on p "Rich Text Editor. Editing area: main" at bounding box center [386, 237] width 310 height 7
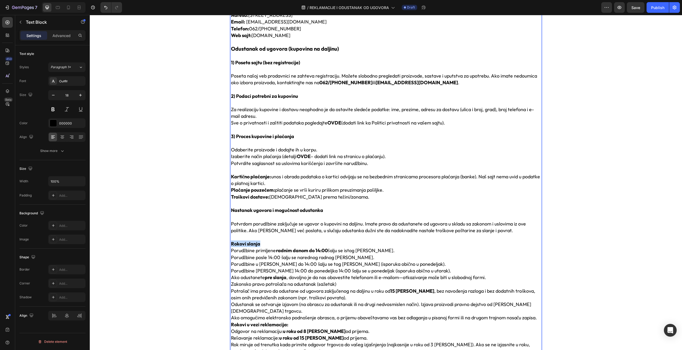
drag, startPoint x: 263, startPoint y: 244, endPoint x: 230, endPoint y: 244, distance: 33.0
click at [231, 244] on p "Rokovi slanja" at bounding box center [386, 243] width 310 height 7
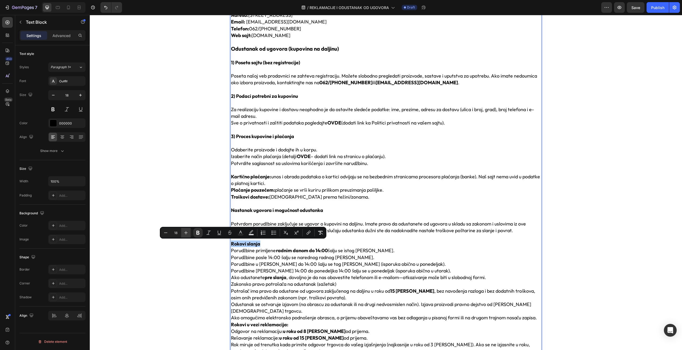
click at [185, 234] on icon "Editor contextual toolbar" at bounding box center [185, 232] width 5 height 5
type input "20"
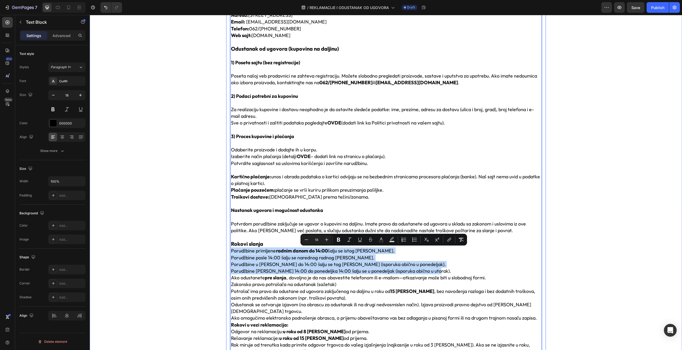
drag, startPoint x: 436, startPoint y: 270, endPoint x: 227, endPoint y: 250, distance: 210.2
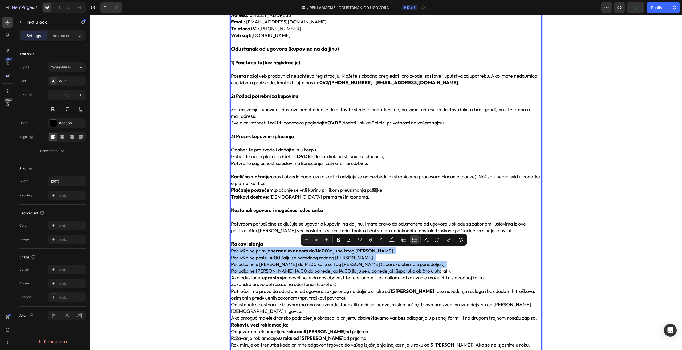
click at [413, 238] on icon "Editor contextual toolbar" at bounding box center [412, 237] width 1 height 1
type input "18"
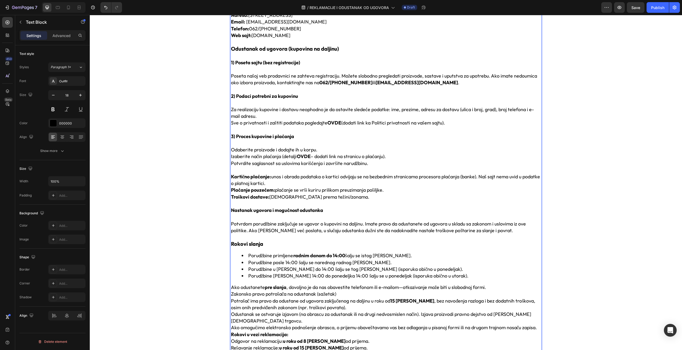
click at [353, 293] on p "Zakonsko pravo potrošača na odustanak (sažetak)" at bounding box center [386, 294] width 310 height 7
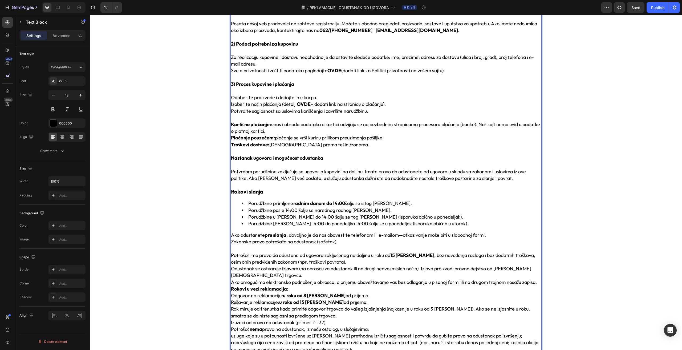
scroll to position [160, 0]
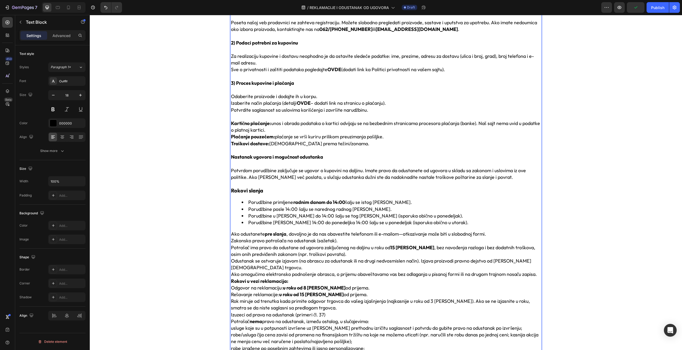
click at [493, 234] on p "Ako odustanete pre slanja , dovoljno je da nas obavestite telefonom ili e-mailo…" at bounding box center [386, 234] width 310 height 7
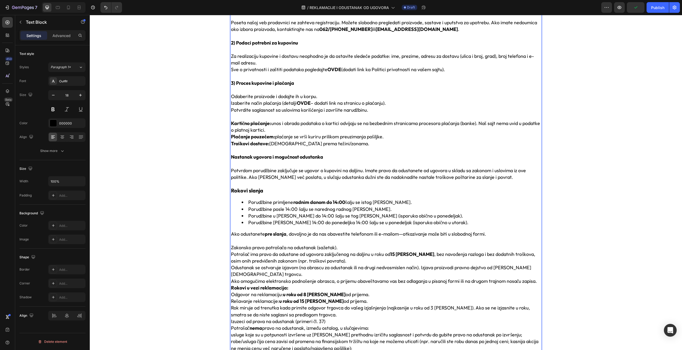
click at [342, 249] on p "Zakonsko pravo potrošača na odustanak (sažetak)." at bounding box center [386, 247] width 310 height 7
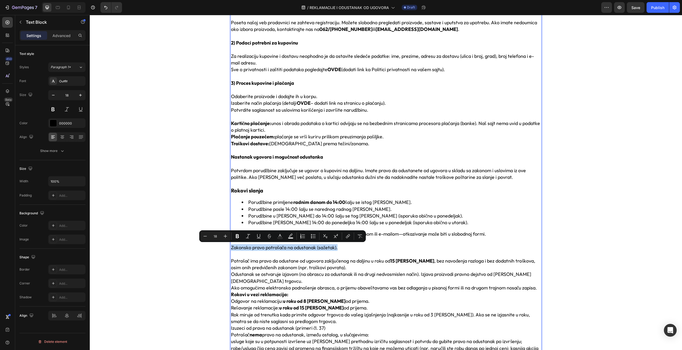
drag, startPoint x: 345, startPoint y: 248, endPoint x: 230, endPoint y: 246, distance: 114.9
click at [231, 246] on p "Zakonsko pravo potrošača na odustanak (sažetak)." at bounding box center [386, 247] width 310 height 7
click at [238, 237] on icon "Editor contextual toolbar" at bounding box center [237, 235] width 5 height 5
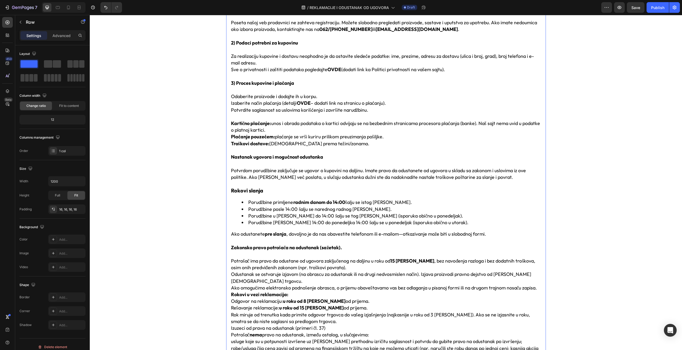
click at [284, 251] on p "Rich Text Editor. Editing area: main" at bounding box center [386, 254] width 310 height 7
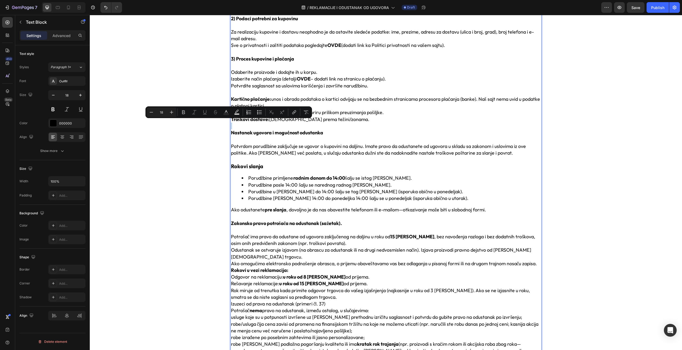
scroll to position [187, 0]
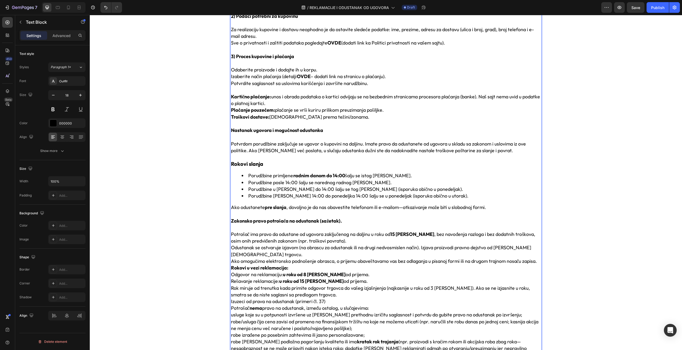
click at [309, 221] on strong "Zakonsko pravo potrošača na odustanak (sažetak)." at bounding box center [286, 221] width 111 height 6
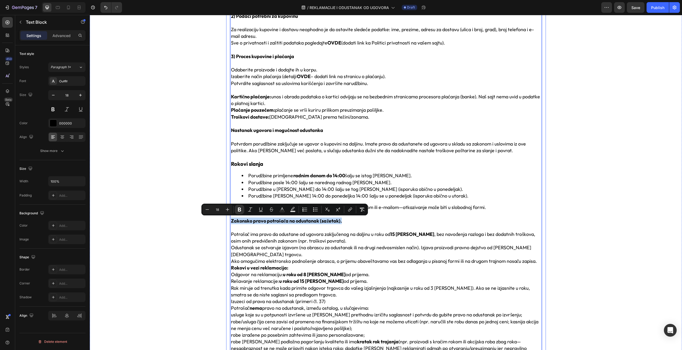
drag, startPoint x: 341, startPoint y: 222, endPoint x: 225, endPoint y: 220, distance: 116.5
click at [226, 220] on div ". Podaci o kompaniji / kontakt Kompanija: AZGARD PLUS DOO Adresa: Batajnički pu…" at bounding box center [386, 347] width 320 height 880
click at [228, 210] on icon "Editor contextual toolbar" at bounding box center [227, 209] width 5 height 5
type input "20"
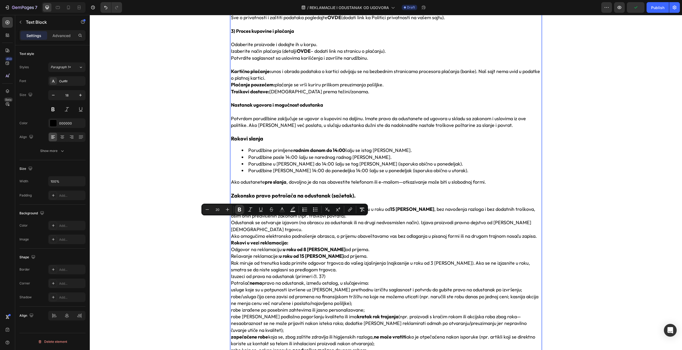
scroll to position [213, 0]
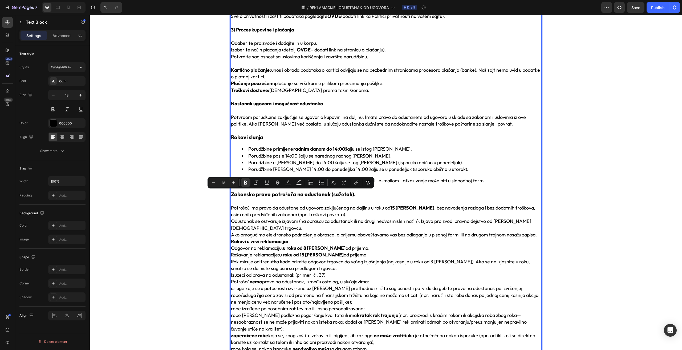
click at [535, 229] on p "Potrošač ima pravo da odustane od ugovora zaključenog na daljinu u roku od 15 d…" at bounding box center [386, 221] width 310 height 34
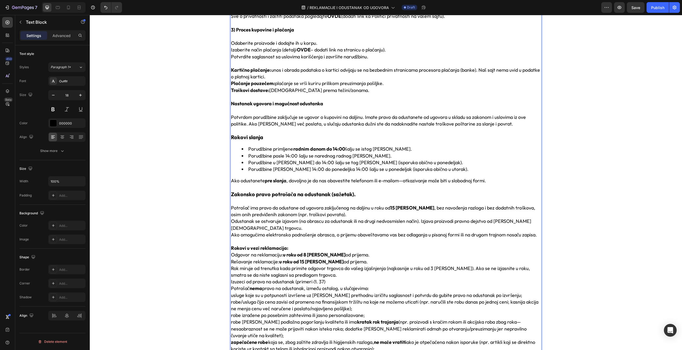
click at [294, 245] on p "Rokovi u vezi reklamacija:" at bounding box center [386, 248] width 310 height 7
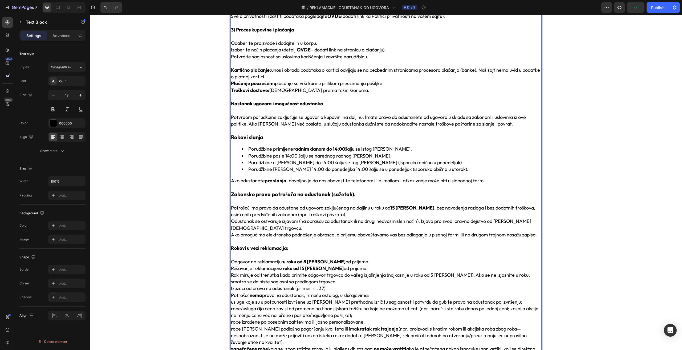
click at [313, 274] on p "Rok miruje od trenutka kada primite odgovor trgovca do vašeg izjašnjenja (najka…" at bounding box center [386, 278] width 310 height 13
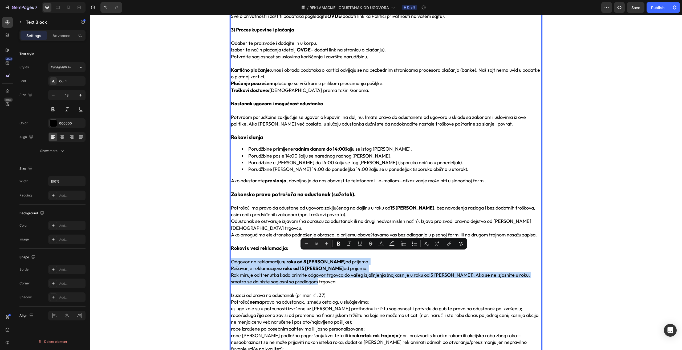
drag, startPoint x: 310, startPoint y: 276, endPoint x: 230, endPoint y: 256, distance: 82.7
click at [231, 256] on div ". Podaci o kompaniji / kontakt Kompanija: AZGARD PLUS DOO Adresa: Batajnički pu…" at bounding box center [386, 330] width 311 height 892
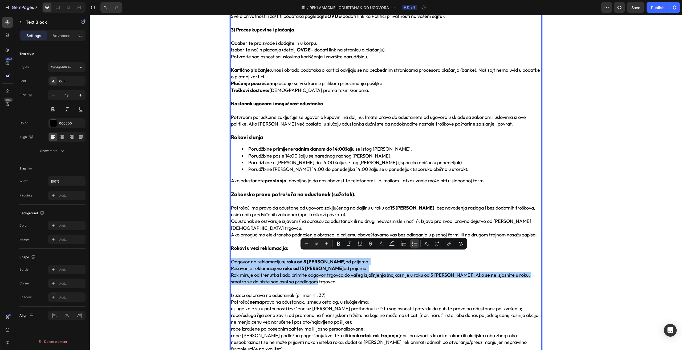
click at [411, 243] on button "Bulleted List" at bounding box center [415, 244] width 10 height 10
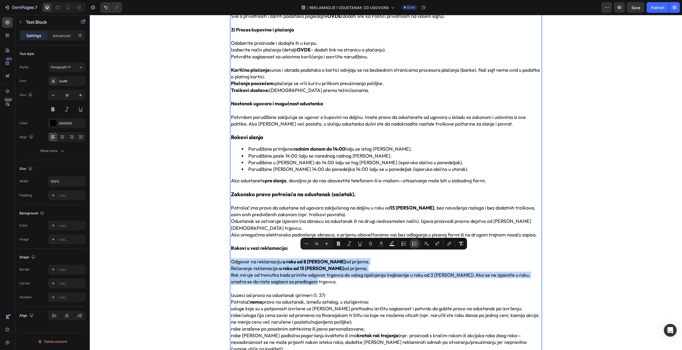
type input "18"
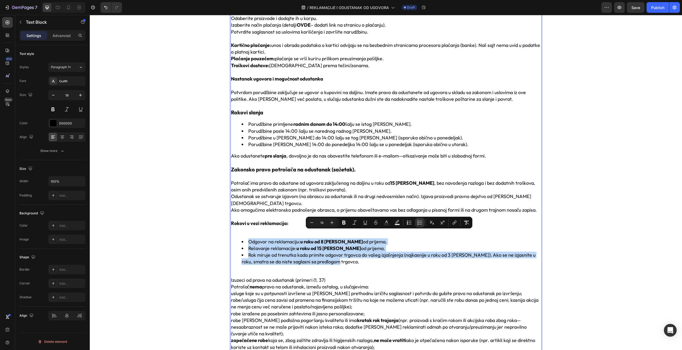
scroll to position [240, 0]
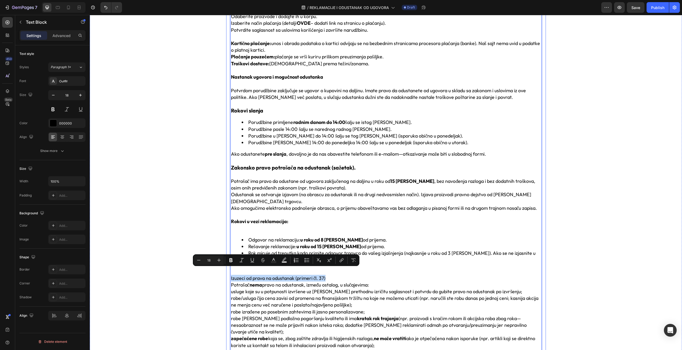
drag, startPoint x: 333, startPoint y: 272, endPoint x: 227, endPoint y: 269, distance: 106.4
click at [227, 269] on div ". Podaci o kompaniji / kontakt Kompanija: AZGARD PLUS DOO Adresa: Batajnički pu…" at bounding box center [386, 308] width 320 height 910
click at [231, 261] on icon "Editor contextual toolbar" at bounding box center [230, 259] width 5 height 5
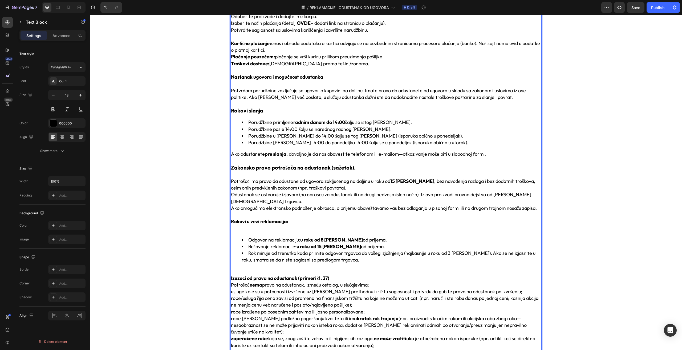
click at [220, 260] on div ". Podaci o kompaniji / kontakt Kompanija: AZGARD PLUS DOO Adresa: Batajnički pu…" at bounding box center [386, 308] width 584 height 910
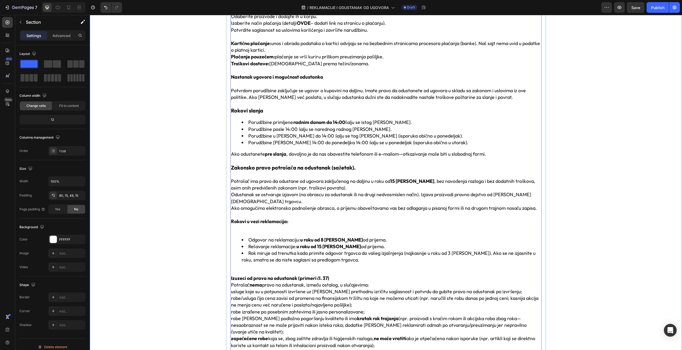
click at [185, 263] on div ". Podaci o kompaniji / kontakt Kompanija: AZGARD PLUS DOO Adresa: Batajnički pu…" at bounding box center [386, 308] width 584 height 910
click at [280, 275] on strong "Izuzeci od prava na odustanak (primeri čl. 37)" at bounding box center [280, 278] width 99 height 6
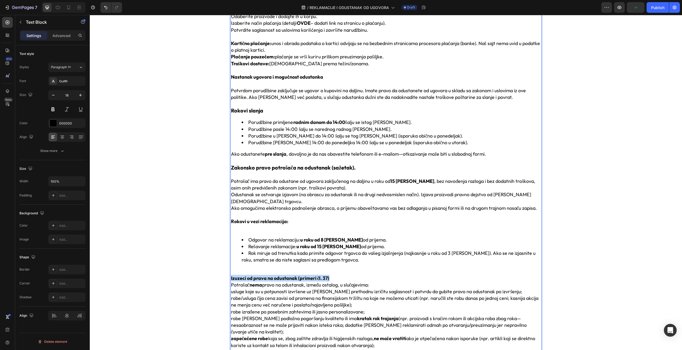
drag, startPoint x: 331, startPoint y: 272, endPoint x: 229, endPoint y: 269, distance: 101.8
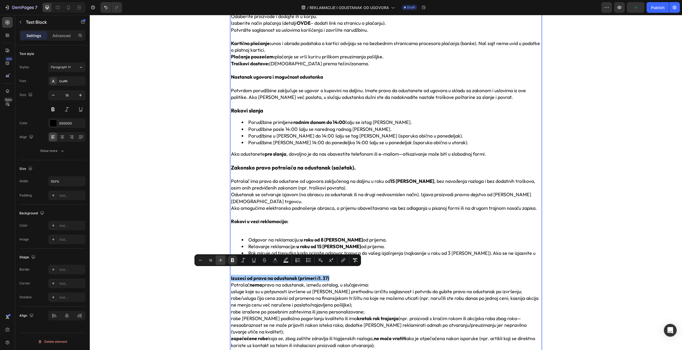
click at [221, 262] on icon "Editor contextual toolbar" at bounding box center [220, 259] width 5 height 5
type input "20"
click at [196, 242] on div ". Podaci o kompaniji / kontakt Kompanija: AZGARD PLUS DOO Adresa: Batajnički pu…" at bounding box center [386, 308] width 584 height 910
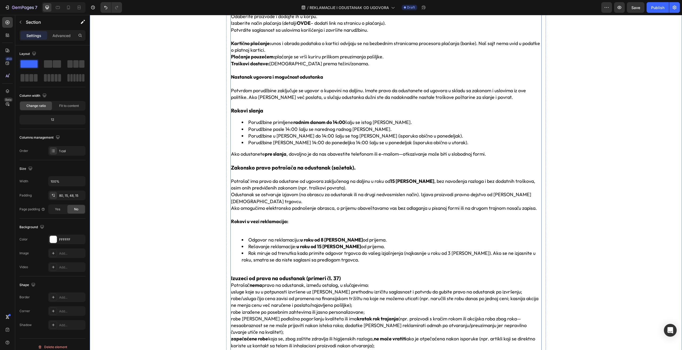
click at [344, 275] on p "Izuzeci od prava na odustanak (primeri čl. 37)" at bounding box center [386, 278] width 310 height 7
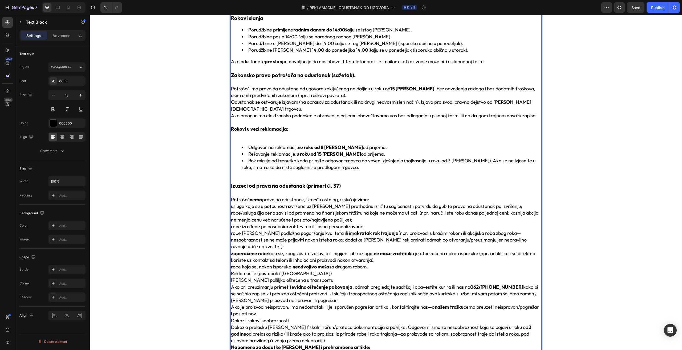
scroll to position [346, 0]
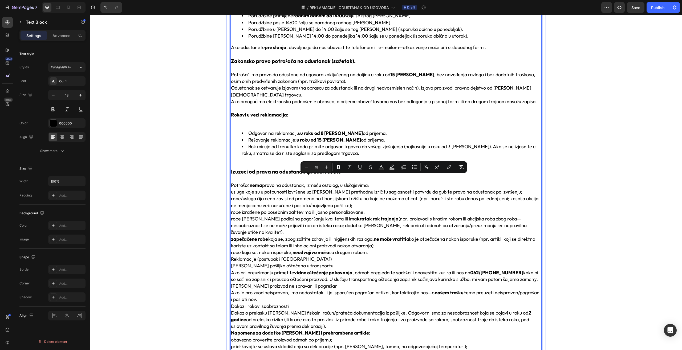
drag, startPoint x: 372, startPoint y: 241, endPoint x: 227, endPoint y: 176, distance: 158.9
click at [227, 176] on div ". Podaci o kompaniji / kontakt Kompanija: AZGARD PLUS DOO Adresa: Batajnički pu…" at bounding box center [386, 205] width 320 height 917
click at [414, 168] on icon "Editor contextual toolbar" at bounding box center [414, 166] width 5 height 5
type input "18"
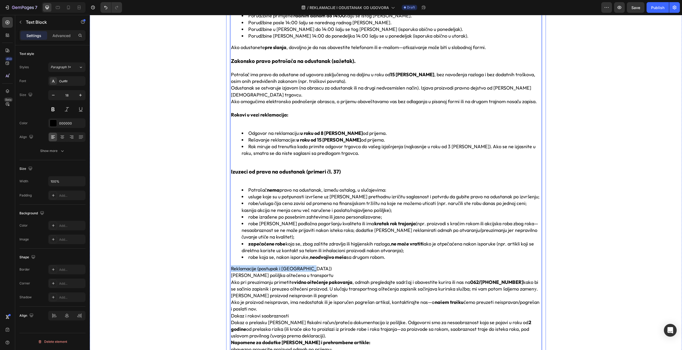
drag, startPoint x: 314, startPoint y: 262, endPoint x: 228, endPoint y: 259, distance: 86.7
click at [228, 259] on div ". Podaci o kompaniji / kontakt Kompanija: AZGARD PLUS DOO Adresa: Batajnički pu…" at bounding box center [386, 210] width 320 height 926
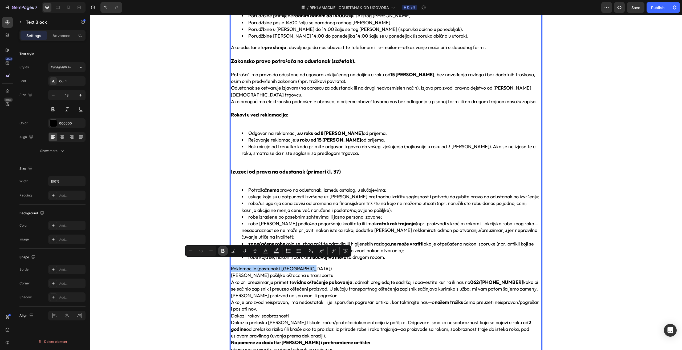
click at [223, 251] on icon "Editor contextual toolbar" at bounding box center [222, 250] width 5 height 5
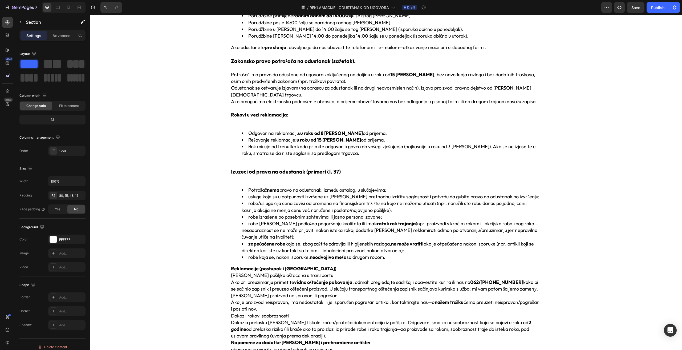
drag, startPoint x: 212, startPoint y: 251, endPoint x: 303, endPoint y: 266, distance: 92.4
click at [212, 251] on div ". Podaci o kompaniji / kontakt Kompanija: AZGARD PLUS DOO Adresa: Batajnički pu…" at bounding box center [386, 210] width 584 height 926
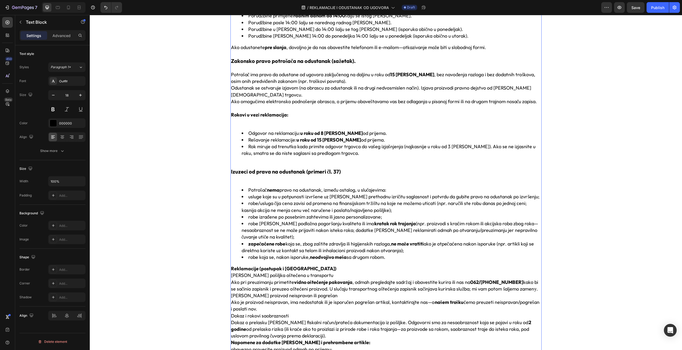
click at [267, 265] on strong "Reklamacije (postupak i saobraznost)" at bounding box center [284, 268] width 106 height 6
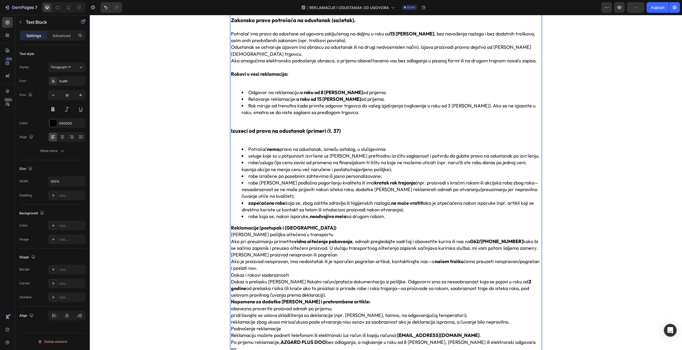
scroll to position [400, 0]
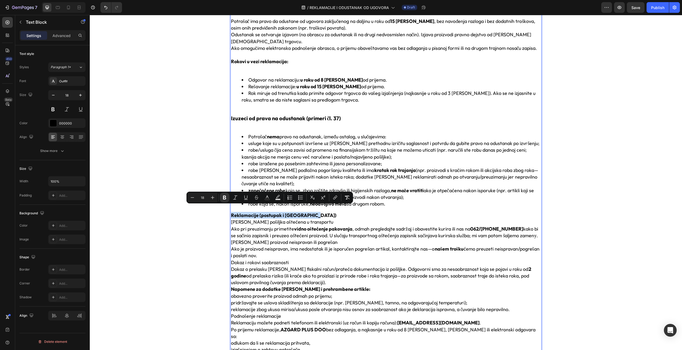
drag, startPoint x: 316, startPoint y: 209, endPoint x: 229, endPoint y: 208, distance: 86.9
click at [231, 212] on p "Reklamacije (postupak i saobraznost)" at bounding box center [386, 215] width 310 height 7
click at [212, 198] on icon "Editor contextual toolbar" at bounding box center [212, 197] width 5 height 5
type input "20"
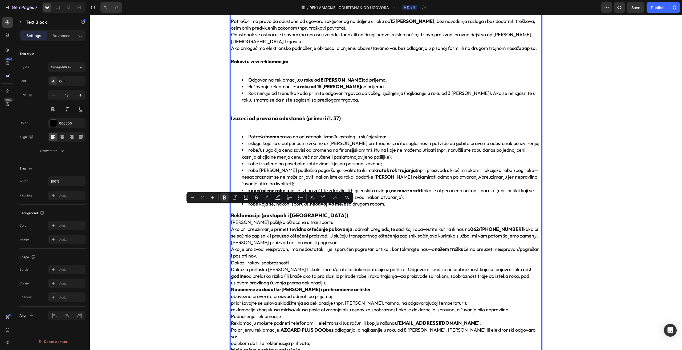
click at [321, 212] on p "Reklamacije (postupak i [GEOGRAPHIC_DATA])" at bounding box center [386, 215] width 310 height 7
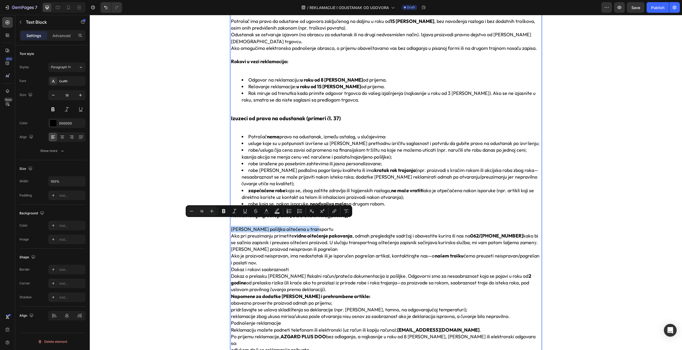
drag, startPoint x: 290, startPoint y: 222, endPoint x: 229, endPoint y: 221, distance: 60.8
click at [231, 226] on p "[PERSON_NAME] pošiljka oštećena u transportu" at bounding box center [386, 229] width 310 height 7
click at [224, 213] on icon "Editor contextual toolbar" at bounding box center [223, 210] width 5 height 5
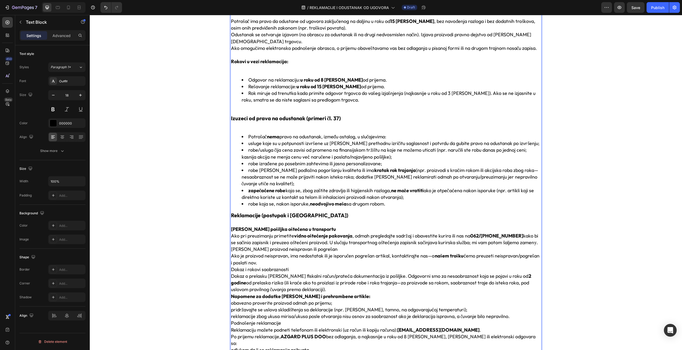
click at [318, 226] on p "[PERSON_NAME] pošiljka oštećena u transportu" at bounding box center [386, 229] width 310 height 7
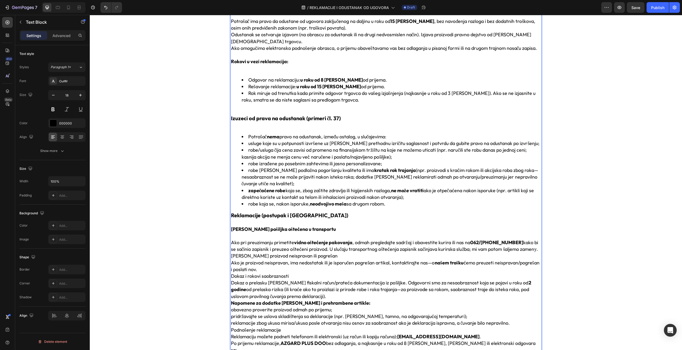
click at [532, 243] on p "Ako pri preuzimanju primetite vidno oštećenje pakovanja , odmah pregledajte sad…" at bounding box center [386, 245] width 310 height 13
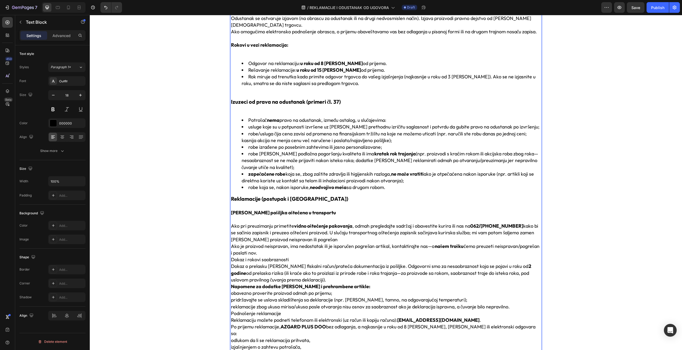
scroll to position [431, 0]
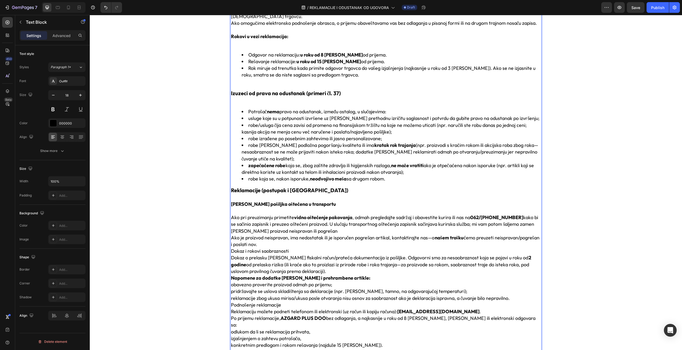
click at [530, 228] on p "[PERSON_NAME] proizvod neispravan ili pogrešan" at bounding box center [386, 231] width 310 height 7
click at [528, 217] on p "Ako pri preuzimanju primetite vidno oštećenje pakovanja , odmah pregledajte sad…" at bounding box center [386, 220] width 310 height 13
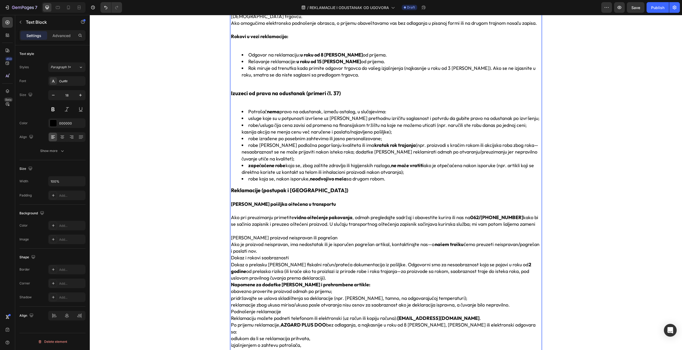
click at [322, 234] on p "[PERSON_NAME] proizvod neispravan ili pogrešan" at bounding box center [386, 237] width 310 height 7
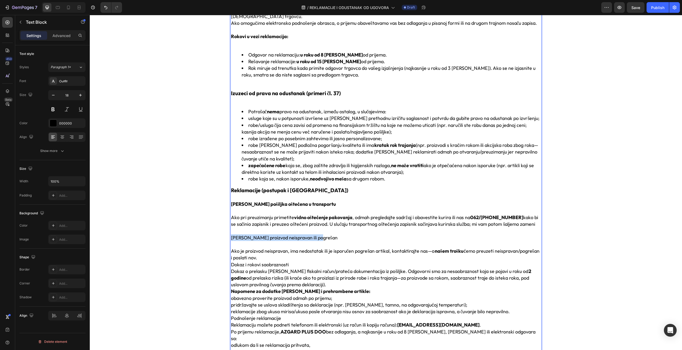
drag, startPoint x: 319, startPoint y: 229, endPoint x: 229, endPoint y: 233, distance: 90.4
click at [231, 234] on p "Kada je proizvod neispravan ili pogrešan" at bounding box center [386, 237] width 310 height 7
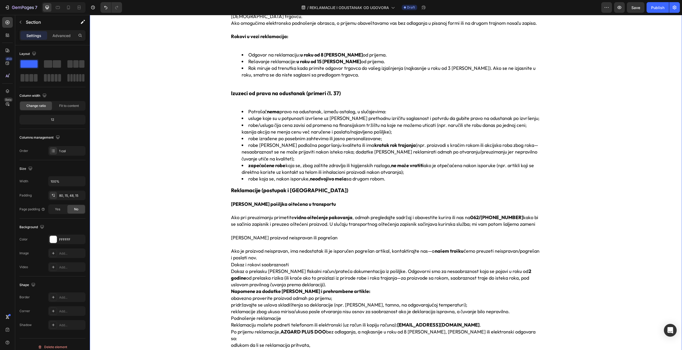
click at [198, 229] on div ". i. Podaci o kompaniji / kontakt Kompanija: AZGARD PLUS DOO Adresa: Batajnički…" at bounding box center [386, 142] width 584 height 960
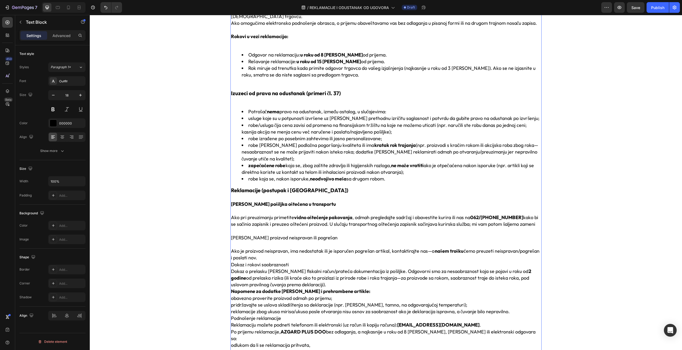
click at [304, 241] on p "Rich Text Editor. Editing area: main" at bounding box center [386, 244] width 310 height 7
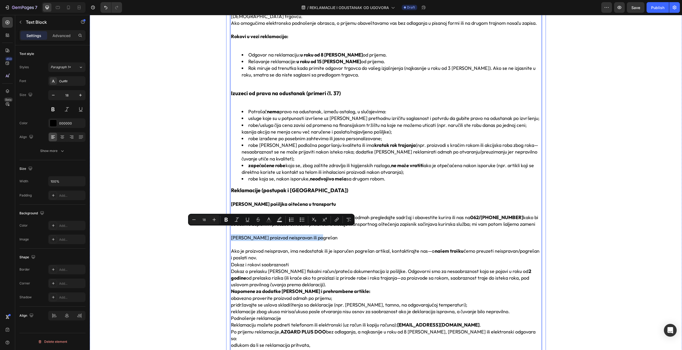
drag, startPoint x: 317, startPoint y: 231, endPoint x: 227, endPoint y: 233, distance: 90.6
click at [227, 222] on icon "Editor contextual toolbar" at bounding box center [226, 219] width 5 height 5
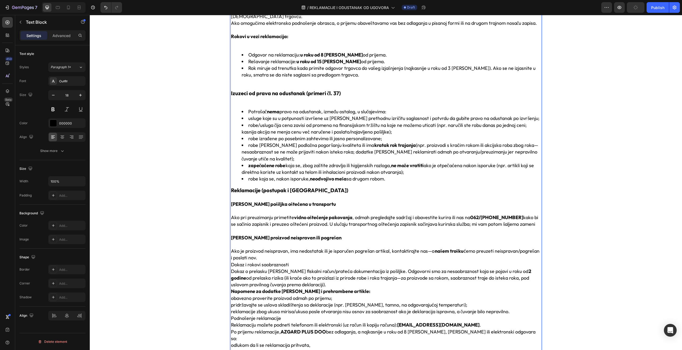
click at [312, 253] on p "Ako je proizvod neispravan, ima nedostatak ili je isporučen pogrešan artikal, k…" at bounding box center [386, 254] width 310 height 13
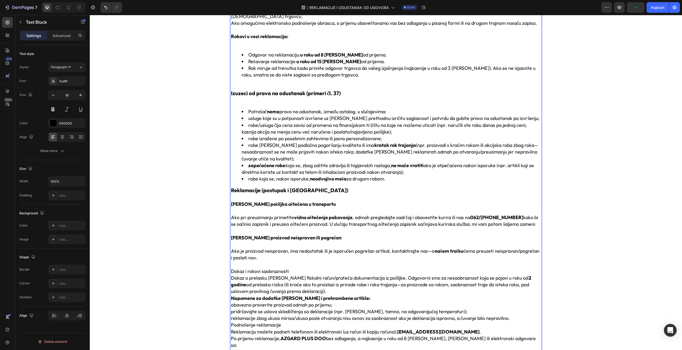
click at [293, 268] on p "Dokaz i rokovi saobraznosti" at bounding box center [386, 271] width 310 height 7
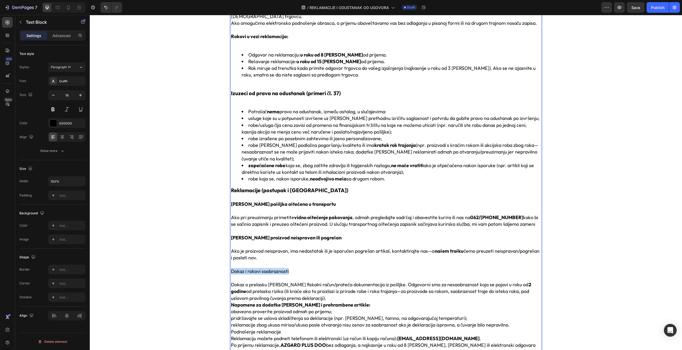
drag, startPoint x: 292, startPoint y: 263, endPoint x: 229, endPoint y: 265, distance: 63.2
click at [231, 268] on p "Dokaz i rokovi saobraznosti" at bounding box center [386, 271] width 310 height 7
click at [200, 263] on div ". i. Podaci o kompaniji / kontakt Kompanija: AZGARD PLUS DOO Adresa: Batajnički…" at bounding box center [386, 149] width 584 height 974
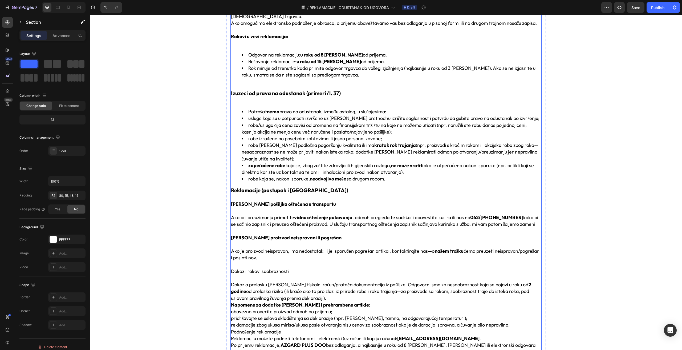
click at [292, 268] on p "Dokaz i rokovi saobraznosti" at bounding box center [386, 271] width 310 height 7
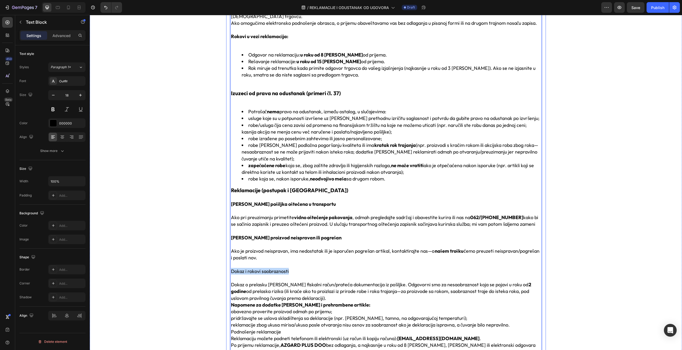
drag, startPoint x: 298, startPoint y: 264, endPoint x: 224, endPoint y: 264, distance: 73.8
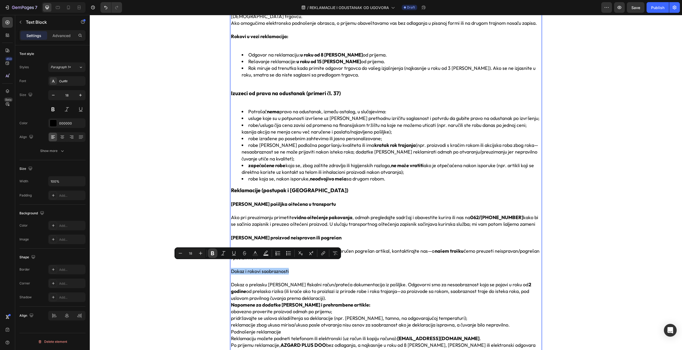
click at [212, 255] on icon "Editor contextual toolbar" at bounding box center [212, 253] width 3 height 4
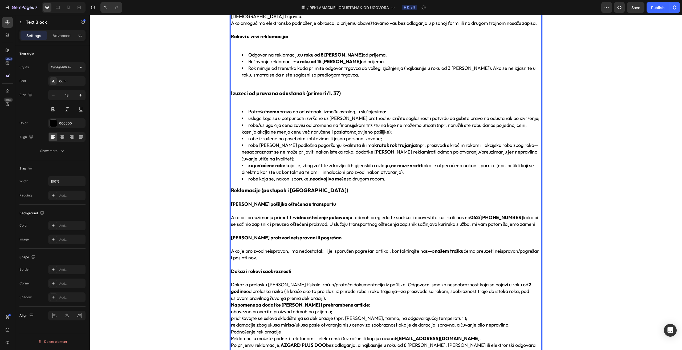
click at [318, 290] on p "Dokaz o prelasku rizika je fiskalni račun/prateća dokumentacija iz pošiljke. Od…" at bounding box center [386, 291] width 310 height 20
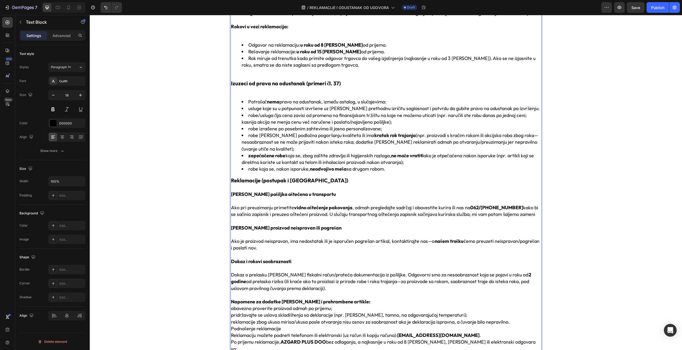
scroll to position [485, 0]
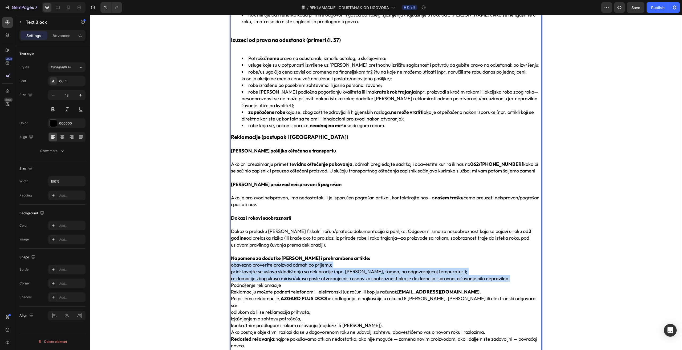
drag, startPoint x: 505, startPoint y: 272, endPoint x: 223, endPoint y: 261, distance: 282.2
click at [223, 261] on div ". i. Podaci o kompaniji / kontakt Kompanija: AZGARD PLUS DOO Adresa: Batajnički…" at bounding box center [386, 98] width 584 height 980
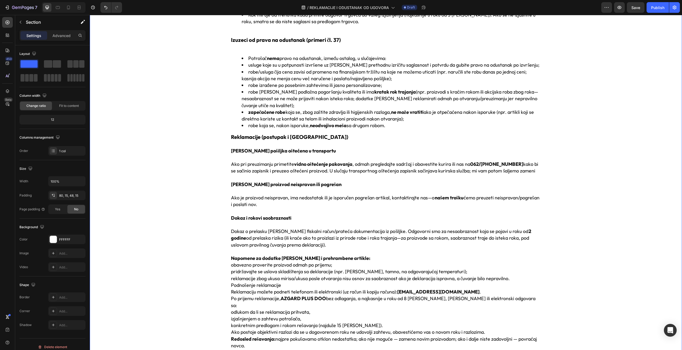
click at [214, 255] on div ". i. Podaci o kompaniji / kontakt Kompanija: AZGARD PLUS DOO Adresa: Batajnički…" at bounding box center [386, 98] width 584 height 980
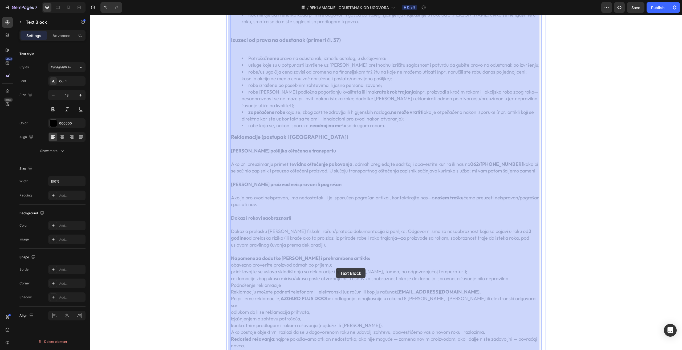
drag, startPoint x: 512, startPoint y: 272, endPoint x: 336, endPoint y: 268, distance: 176.2
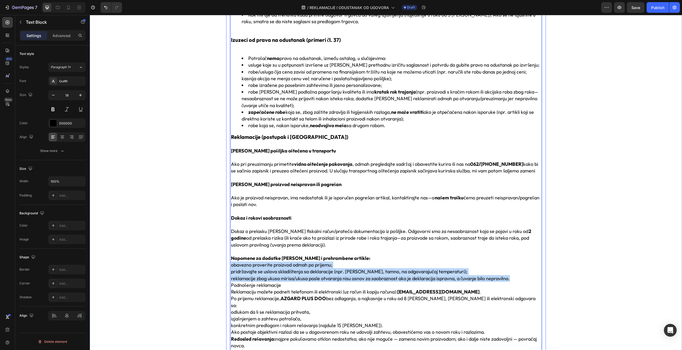
drag, startPoint x: 513, startPoint y: 273, endPoint x: 227, endPoint y: 261, distance: 286.5
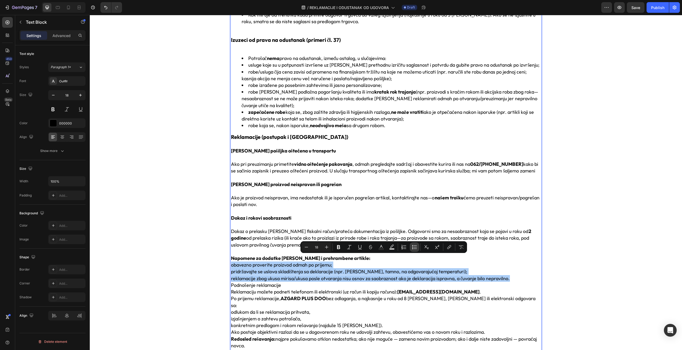
drag, startPoint x: 415, startPoint y: 249, endPoint x: 235, endPoint y: 270, distance: 181.7
click at [415, 249] on icon "Editor contextual toolbar" at bounding box center [415, 248] width 3 height 0
type input "18"
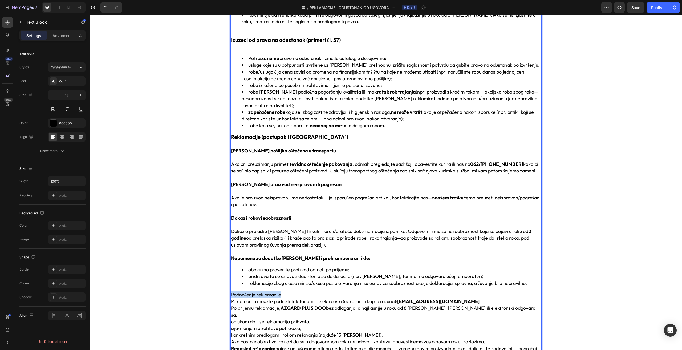
drag, startPoint x: 282, startPoint y: 289, endPoint x: 229, endPoint y: 289, distance: 53.0
click at [231, 291] on p "Podnošenje reklamacije" at bounding box center [386, 294] width 310 height 7
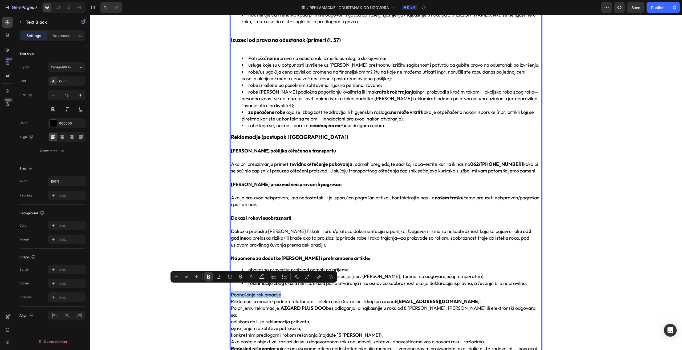
click at [209, 278] on icon "Editor contextual toolbar" at bounding box center [208, 276] width 5 height 5
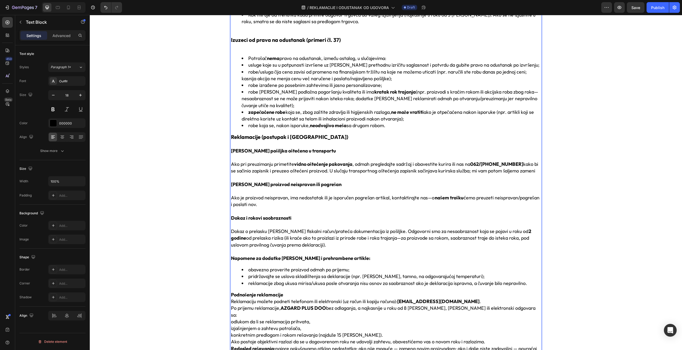
click at [305, 291] on p "Podnošenje reklamacije" at bounding box center [386, 294] width 310 height 7
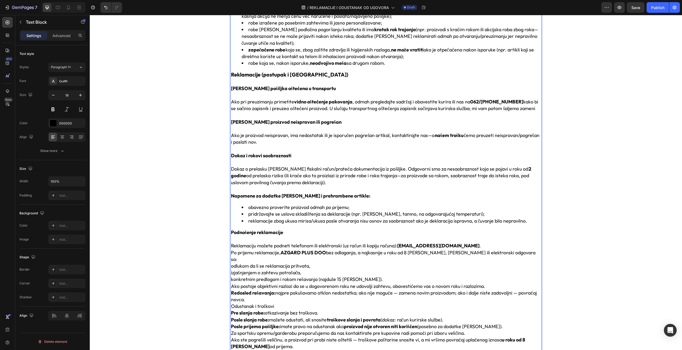
scroll to position [565, 0]
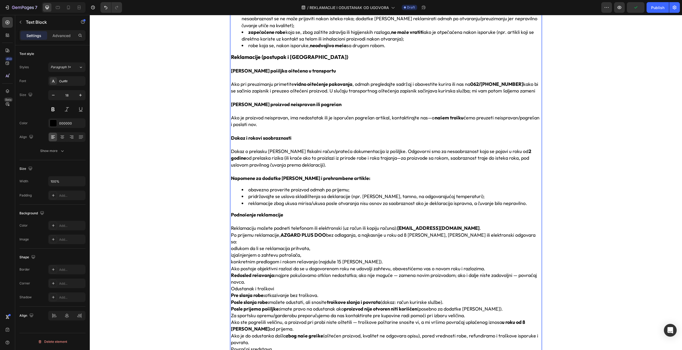
click at [284, 285] on p "Odustanak i troškovi" at bounding box center [386, 288] width 310 height 7
click at [255, 272] on p "Redosled rešavanja: najpre pokušavamo otklon nedostatka; ako nije moguće — zame…" at bounding box center [386, 278] width 310 height 13
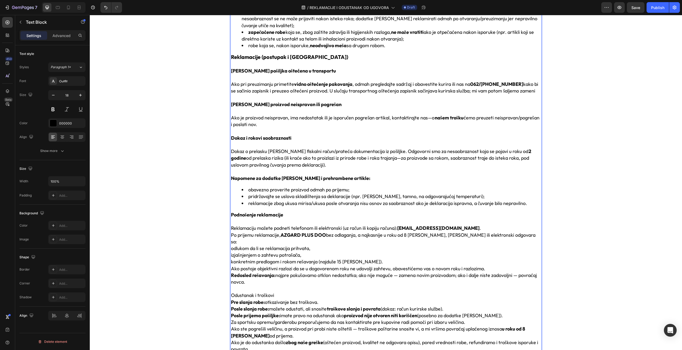
click at [280, 292] on p "Odustanak i troškovi" at bounding box center [386, 295] width 310 height 7
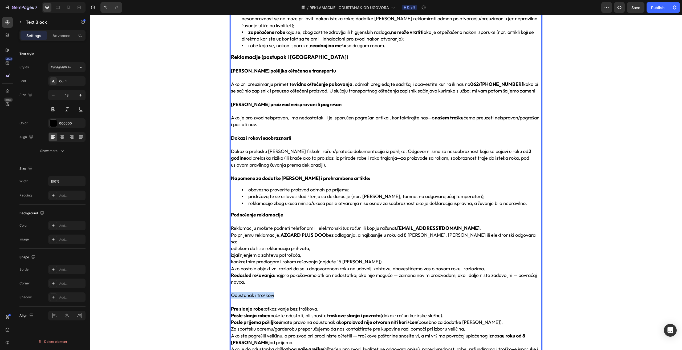
drag, startPoint x: 248, startPoint y: 282, endPoint x: 229, endPoint y: 282, distance: 18.9
click at [231, 292] on p "Odustanak i troškovi" at bounding box center [386, 295] width 310 height 7
click at [208, 280] on div ". i. Podaci o kompaniji / kontakt Kompanija: AZGARD PLUS DOO Adresa: Batajnički…" at bounding box center [386, 34] width 584 height 1010
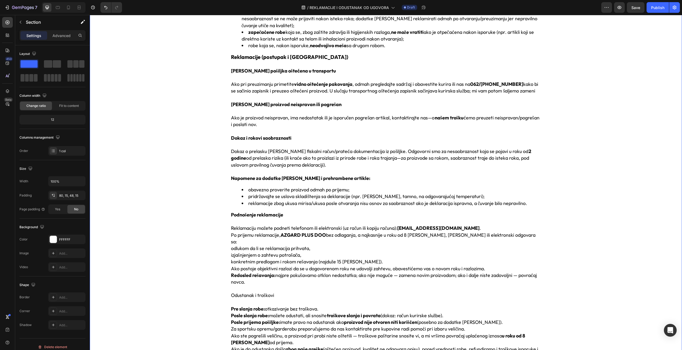
click at [208, 280] on div ". i. Podaci o kompaniji / kontakt Kompanija: AZGARD PLUS DOO Adresa: Batajnički…" at bounding box center [386, 34] width 584 height 1010
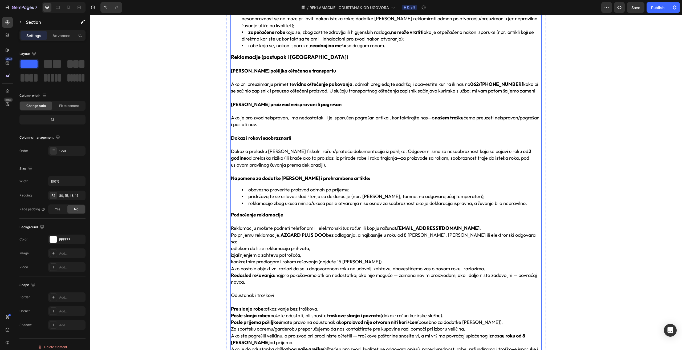
click at [279, 292] on p "Odustanak i troškovi" at bounding box center [386, 295] width 310 height 7
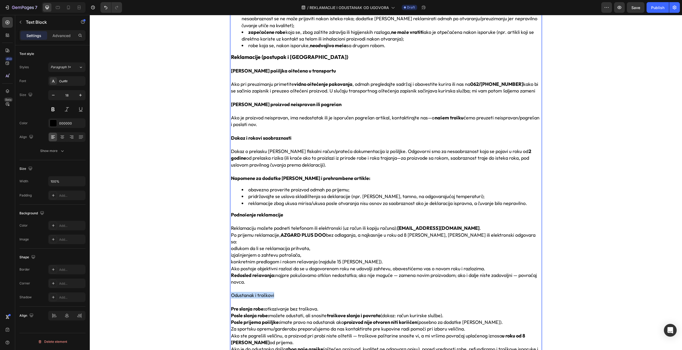
drag, startPoint x: 291, startPoint y: 283, endPoint x: 229, endPoint y: 283, distance: 62.4
click at [231, 292] on p "Odustanak i troškovi" at bounding box center [386, 295] width 310 height 7
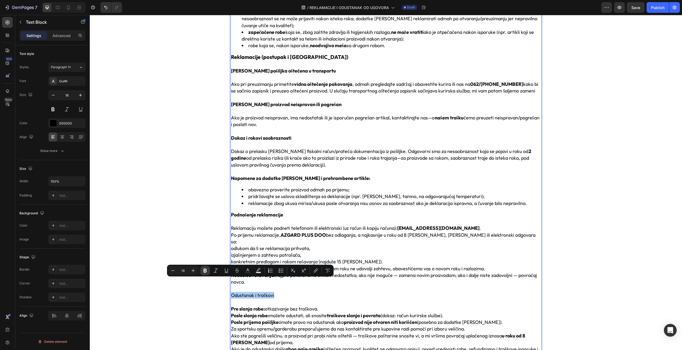
click at [207, 273] on icon "Editor contextual toolbar" at bounding box center [205, 270] width 5 height 5
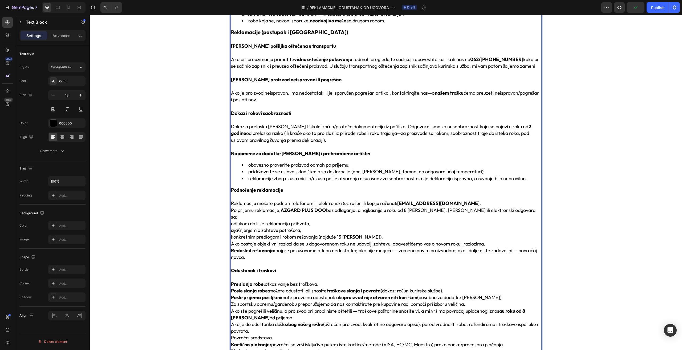
scroll to position [591, 0]
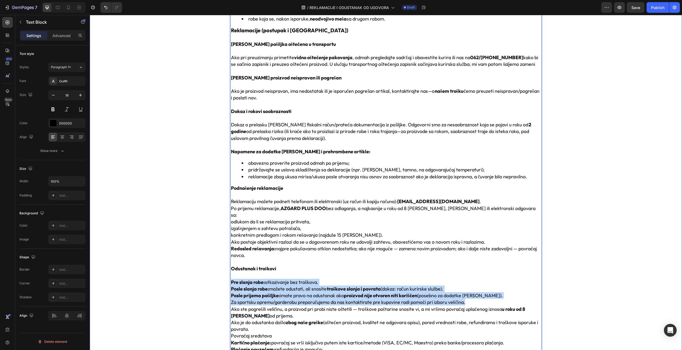
drag, startPoint x: 466, startPoint y: 291, endPoint x: 221, endPoint y: 268, distance: 246.0
click at [221, 268] on div ". i. Podaci o kompaniji / kontakt Kompanija: AZGARD PLUS DOO Adresa: Batajnički…" at bounding box center [386, 7] width 584 height 1010
click at [186, 265] on div ". i. Podaci o kompaniji / kontakt Kompanija: AZGARD PLUS DOO Adresa: Batajnički…" at bounding box center [386, 7] width 584 height 1010
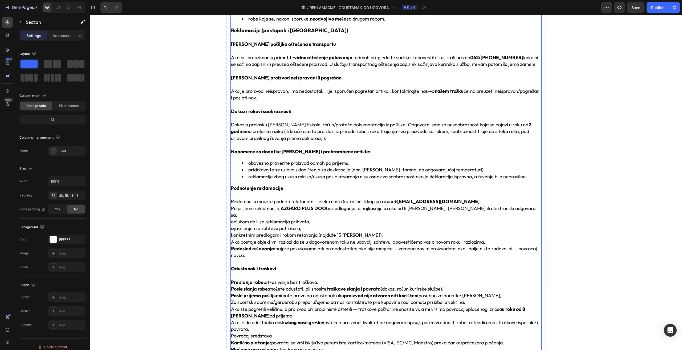
click at [491, 299] on p "Za sportsku opremu/garderobu preporučujemo da nas kontaktirate pre kupovine rad…" at bounding box center [386, 302] width 310 height 7
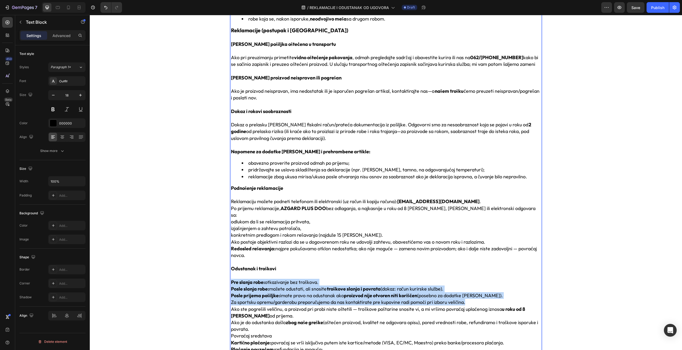
drag, startPoint x: 468, startPoint y: 289, endPoint x: 229, endPoint y: 269, distance: 239.6
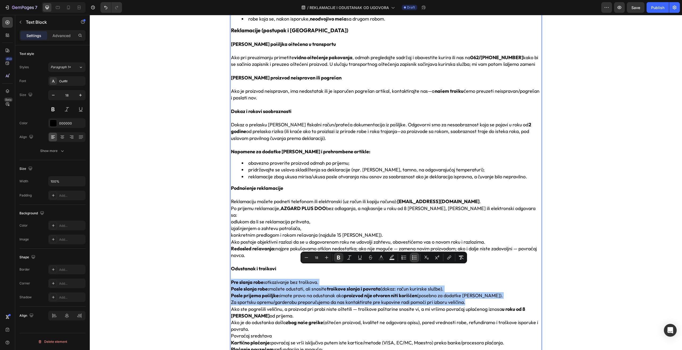
click at [412, 258] on icon "Editor contextual toolbar" at bounding box center [414, 257] width 5 height 5
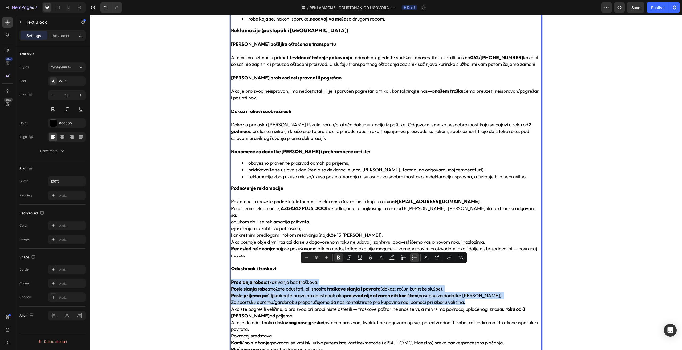
type input "18"
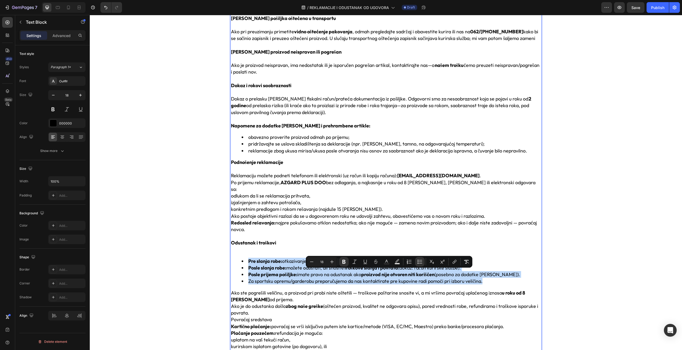
scroll to position [618, 0]
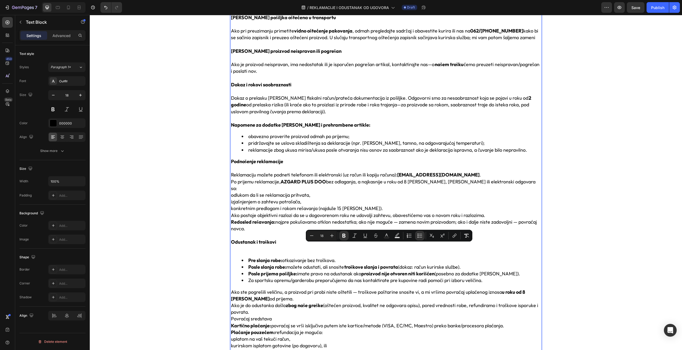
click at [261, 289] on p "Ako ste pogrešili veličinu, a proizvod pri probi niste oštetili — troškove pošt…" at bounding box center [386, 295] width 310 height 13
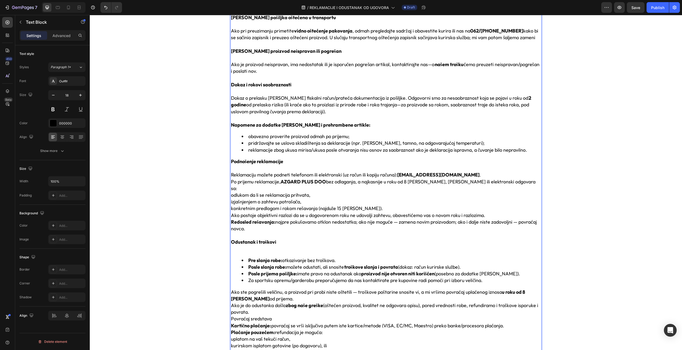
click at [257, 302] on p "Ako je do odustanka došlo zbog naše greške (oštećen proizvod, kvalitet ne odgov…" at bounding box center [386, 308] width 310 height 13
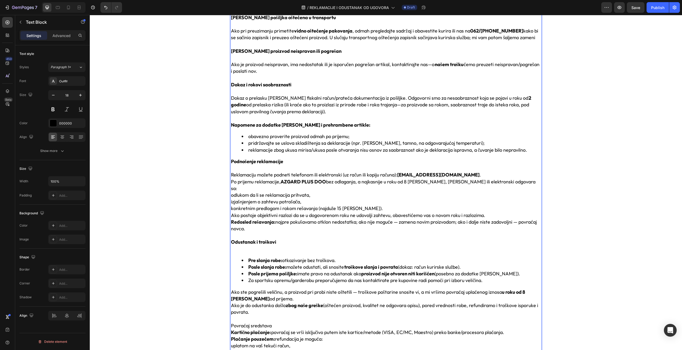
click at [272, 322] on p "Povraćaj sredstava" at bounding box center [386, 325] width 310 height 7
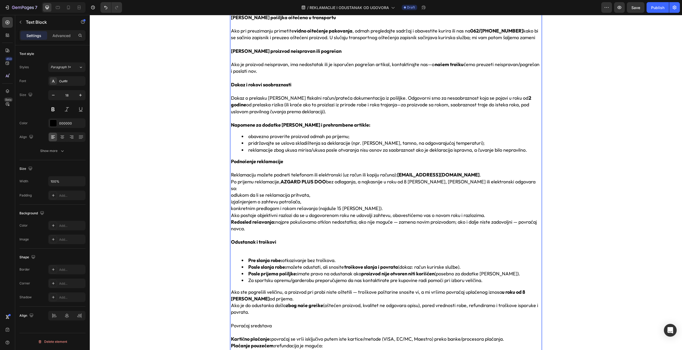
scroll to position [671, 0]
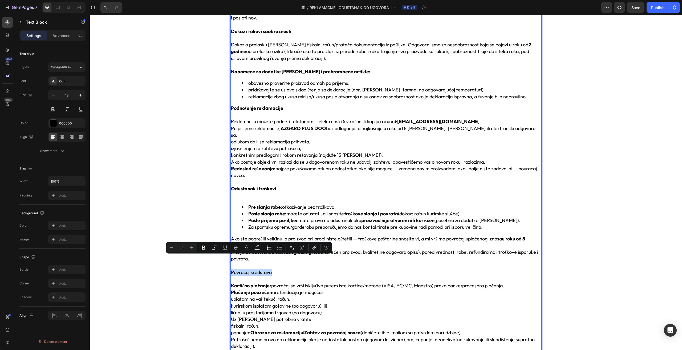
drag, startPoint x: 271, startPoint y: 259, endPoint x: 229, endPoint y: 258, distance: 41.6
click at [231, 269] on p "Povraćaj sredstava" at bounding box center [386, 272] width 310 height 7
click at [202, 248] on icon "Editor contextual toolbar" at bounding box center [203, 247] width 5 height 5
click at [192, 246] on icon "Editor contextual toolbar" at bounding box center [191, 247] width 5 height 5
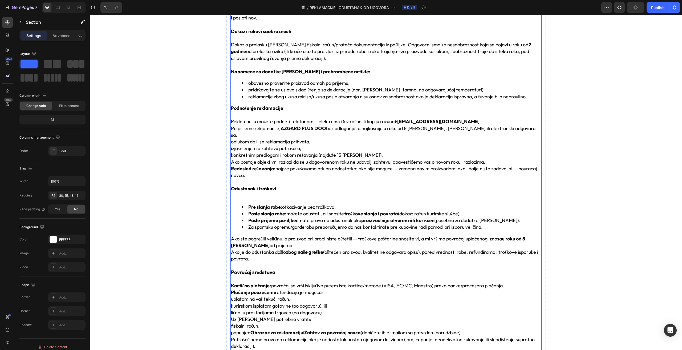
click at [256, 269] on strong "Povraćaj sredstava" at bounding box center [253, 272] width 44 height 6
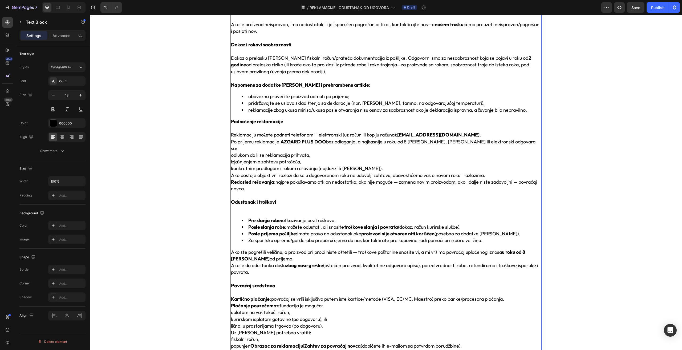
scroll to position [773, 0]
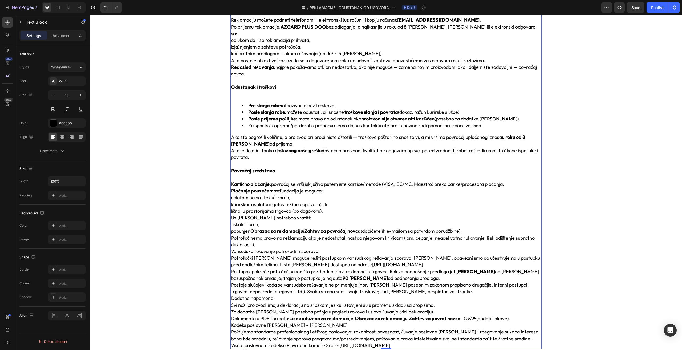
click at [267, 167] on strong "Povraćaj sredstava" at bounding box center [253, 170] width 44 height 6
drag, startPoint x: 275, startPoint y: 157, endPoint x: 228, endPoint y: 158, distance: 46.6
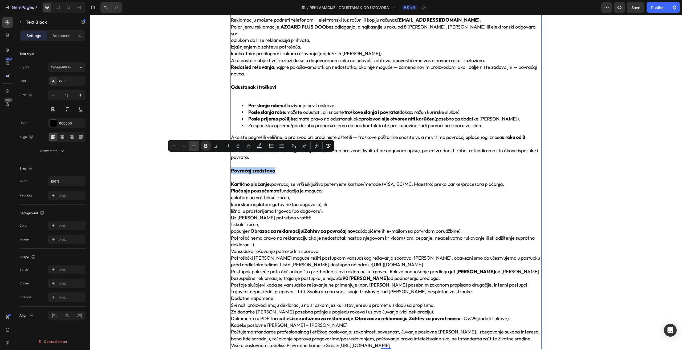
drag, startPoint x: 195, startPoint y: 146, endPoint x: 109, endPoint y: 140, distance: 86.9
click at [195, 146] on icon "Editor contextual toolbar" at bounding box center [193, 145] width 5 height 5
type input "18"
click at [280, 208] on p "lično, u prostorijama trgovca (po dogovoru)." at bounding box center [386, 211] width 310 height 7
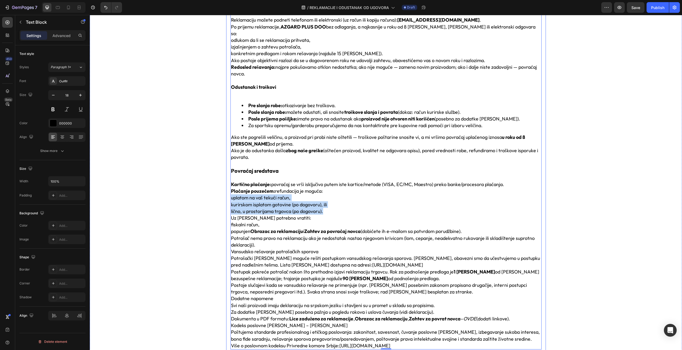
drag, startPoint x: 326, startPoint y: 198, endPoint x: 228, endPoint y: 186, distance: 99.1
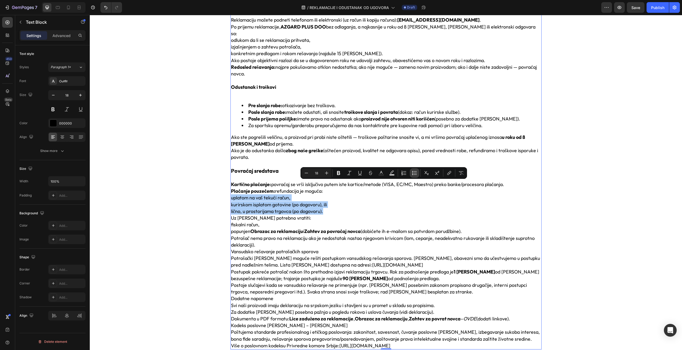
click at [413, 174] on icon "Editor contextual toolbar" at bounding box center [414, 172] width 5 height 5
type input "18"
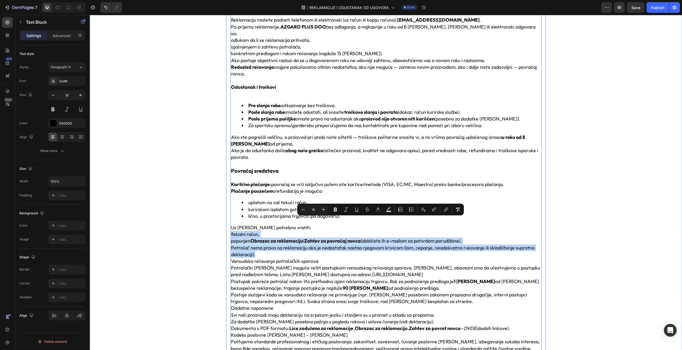
drag, startPoint x: 255, startPoint y: 239, endPoint x: 226, endPoint y: 220, distance: 35.0
click at [412, 210] on icon "Editor contextual toolbar" at bounding box center [411, 209] width 5 height 5
type input "18"
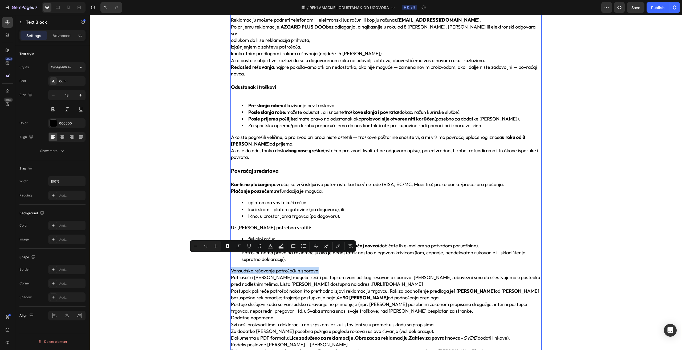
drag, startPoint x: 319, startPoint y: 257, endPoint x: 222, endPoint y: 252, distance: 97.4
click at [227, 246] on icon "Editor contextual toolbar" at bounding box center [227, 246] width 3 height 4
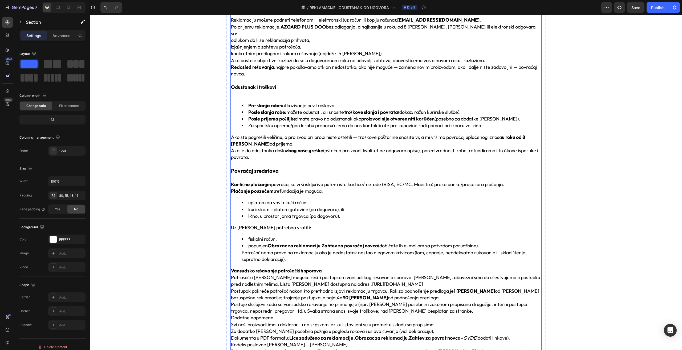
click at [267, 268] on strong "Vansudsko rešavanje potrošačkih sporova" at bounding box center [276, 271] width 91 height 6
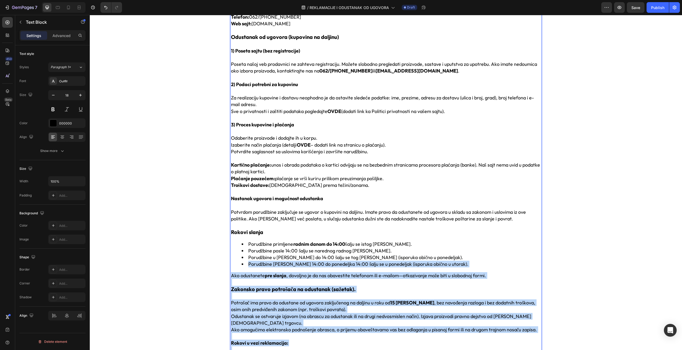
drag, startPoint x: 321, startPoint y: 257, endPoint x: 236, endPoint y: 253, distance: 85.1
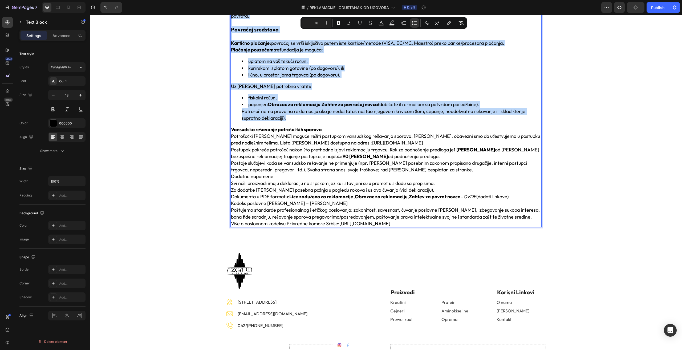
scroll to position [861, 0]
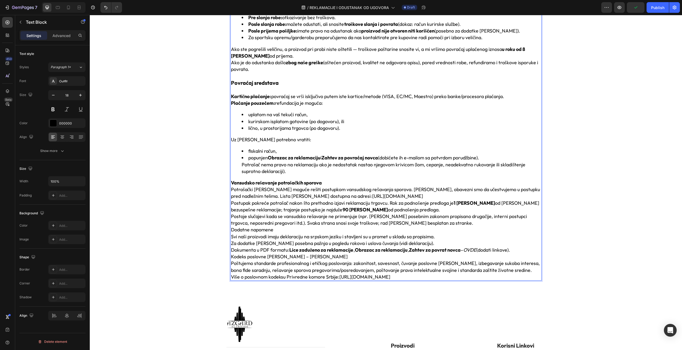
click at [280, 197] on p "Potrošački spor je moguće rešiti postupkom vansudskog rešavanja sporova. Kao tr…" at bounding box center [386, 206] width 310 height 40
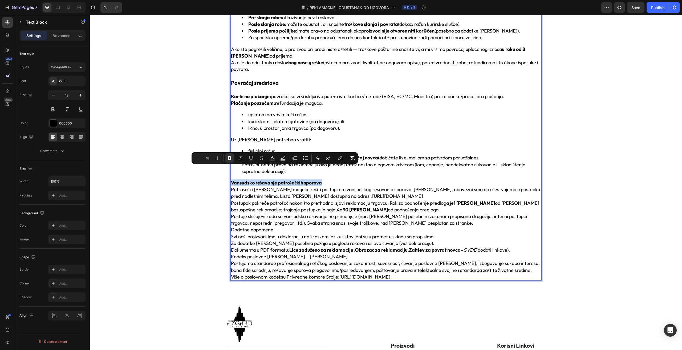
drag, startPoint x: 324, startPoint y: 170, endPoint x: 230, endPoint y: 167, distance: 94.4
click at [231, 179] on p "Vansudsko rešavanje potrošačkih sporova" at bounding box center [386, 182] width 310 height 7
click at [218, 161] on button "Plus" at bounding box center [218, 158] width 10 height 10
type input "20"
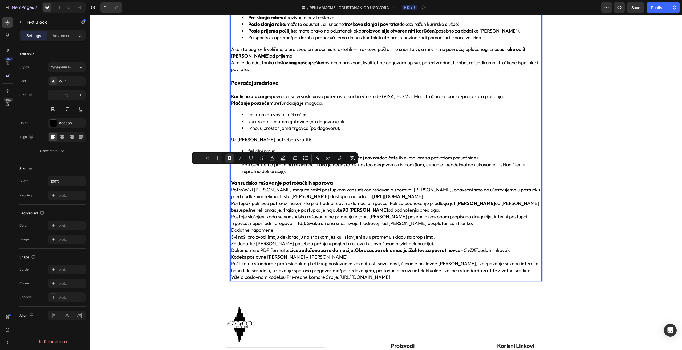
click at [332, 179] on p "Vansudsko rešavanje potrošačkih sporova" at bounding box center [386, 182] width 310 height 7
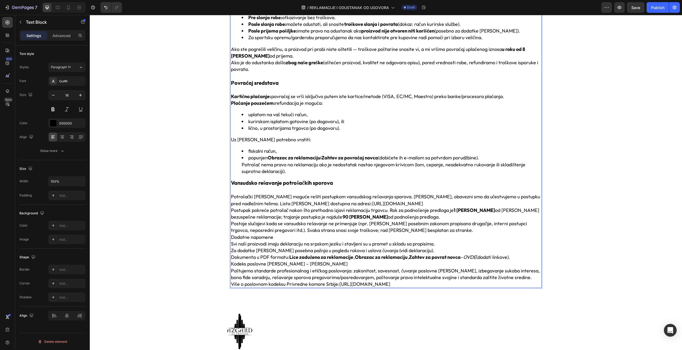
click at [431, 217] on p "Potrošački spor je moguće rešiti postupkom vansudskog rešavanja sporova. Kao tr…" at bounding box center [386, 213] width 310 height 40
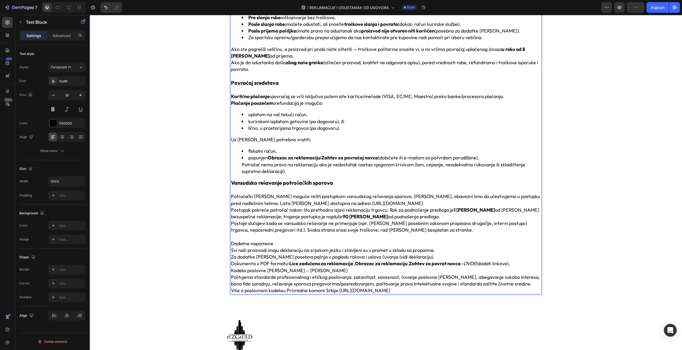
click at [275, 240] on p "Dodatne napomene" at bounding box center [386, 243] width 310 height 7
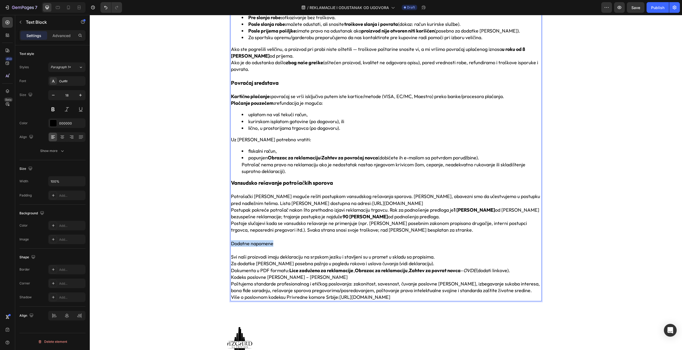
drag, startPoint x: 279, startPoint y: 230, endPoint x: 229, endPoint y: 229, distance: 50.1
click at [231, 240] on p "Dodatne napomene" at bounding box center [386, 243] width 310 height 7
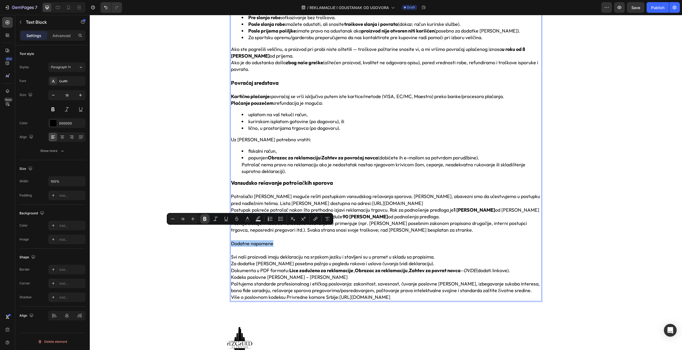
click at [205, 220] on icon "Editor contextual toolbar" at bounding box center [204, 219] width 3 height 4
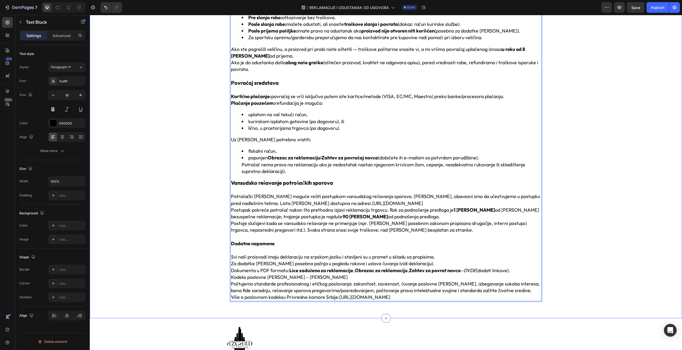
click at [263, 247] on p "Rich Text Editor. Editing area: main" at bounding box center [386, 250] width 310 height 7
drag, startPoint x: 279, startPoint y: 229, endPoint x: 230, endPoint y: 231, distance: 49.6
click at [231, 240] on p "Dodatne napomene" at bounding box center [386, 243] width 310 height 7
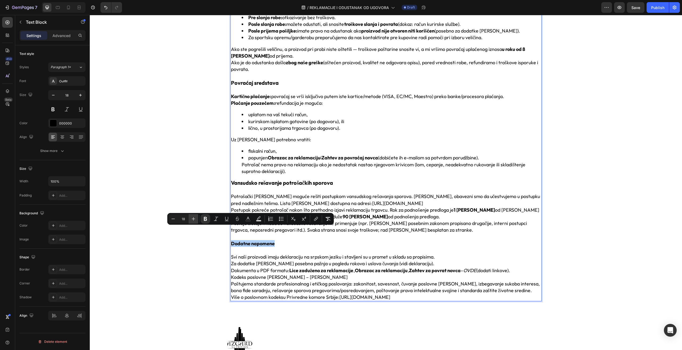
click at [195, 219] on icon "Editor contextual toolbar" at bounding box center [193, 218] width 5 height 5
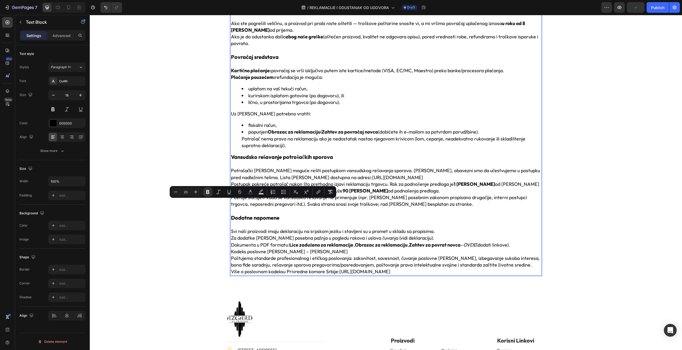
scroll to position [887, 0]
type input "18"
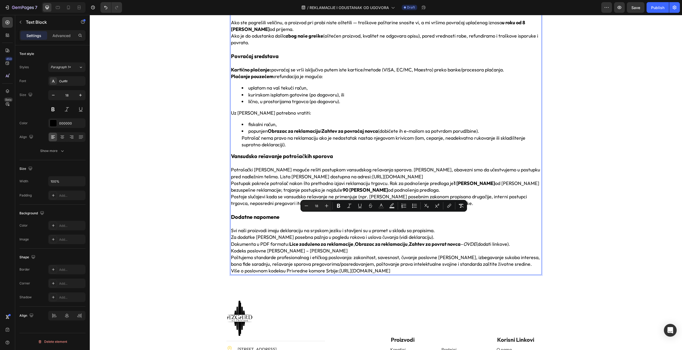
drag, startPoint x: 516, startPoint y: 232, endPoint x: 229, endPoint y: 219, distance: 287.9
click at [415, 206] on icon "Editor contextual toolbar" at bounding box center [414, 205] width 5 height 5
type input "18"
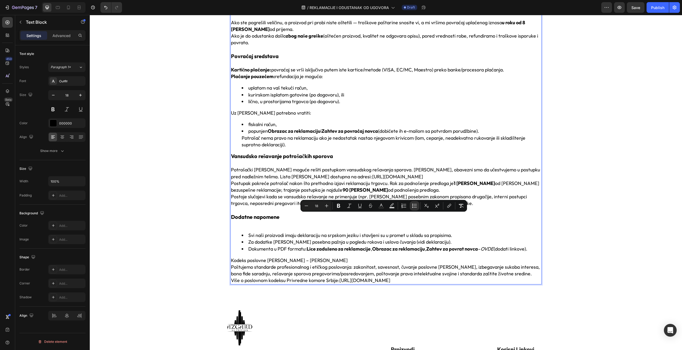
click at [308, 257] on p "Kodeks poslovne etike – principi" at bounding box center [386, 260] width 310 height 7
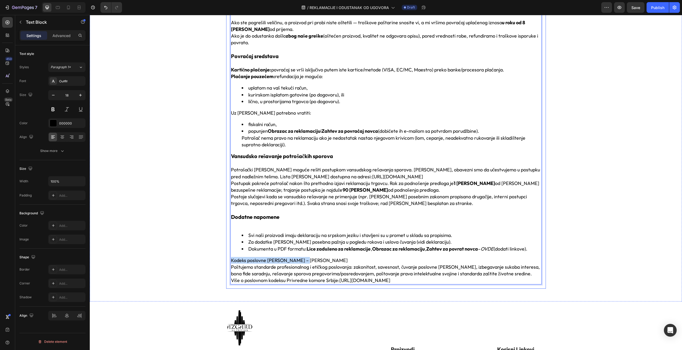
drag, startPoint x: 311, startPoint y: 247, endPoint x: 227, endPoint y: 247, distance: 84.2
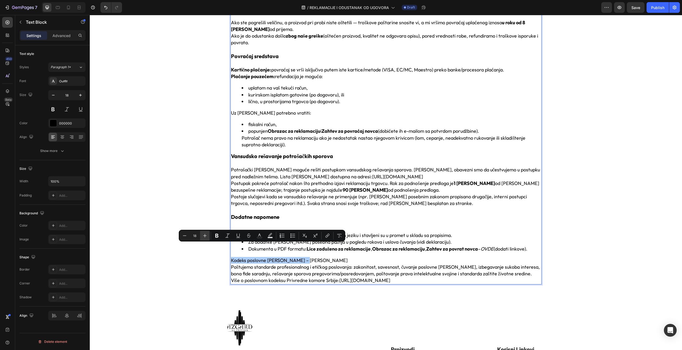
click at [204, 233] on icon "Editor contextual toolbar" at bounding box center [204, 235] width 5 height 5
type input "20"
click at [216, 234] on icon "Editor contextual toolbar" at bounding box center [216, 235] width 5 height 5
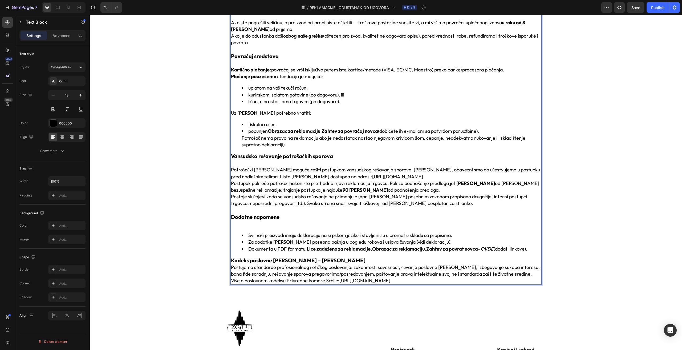
drag, startPoint x: 307, startPoint y: 249, endPoint x: 317, endPoint y: 250, distance: 10.7
click at [317, 257] on p "Kodeks poslovne etike – principi" at bounding box center [386, 260] width 310 height 7
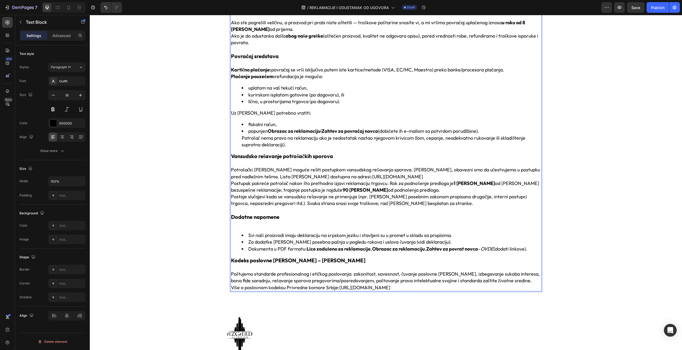
click at [512, 271] on p "Poštujemo standarde profesionalnog i etičkog poslovanja: zakonitost, savesnost,…" at bounding box center [386, 281] width 310 height 20
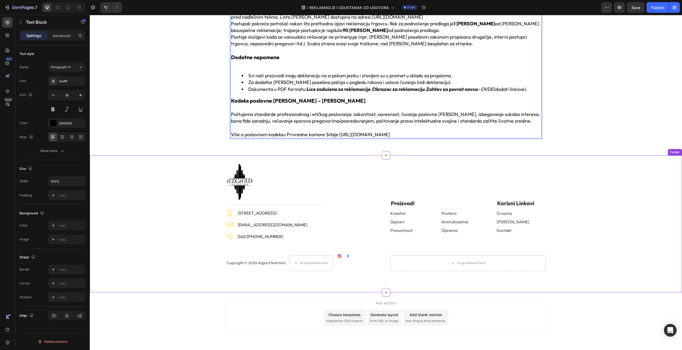
scroll to position [1047, 0]
click at [639, 9] on div "Save" at bounding box center [636, 8] width 9 height 6
click at [657, 8] on div "Publish" at bounding box center [657, 8] width 13 height 6
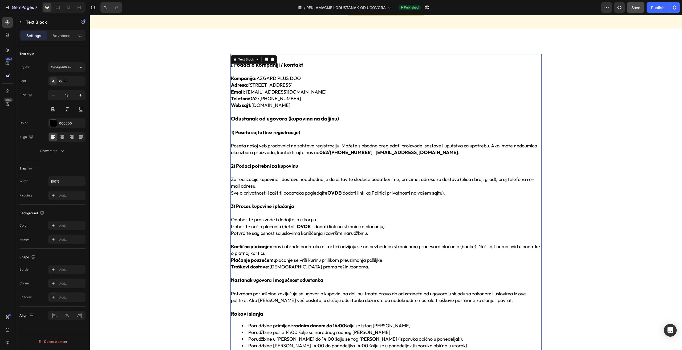
scroll to position [0, 0]
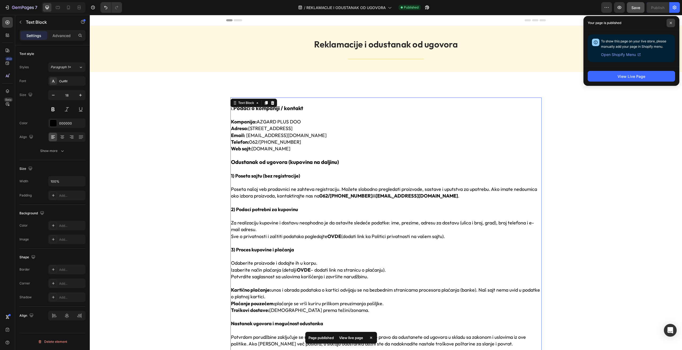
click at [672, 21] on span at bounding box center [671, 23] width 9 height 9
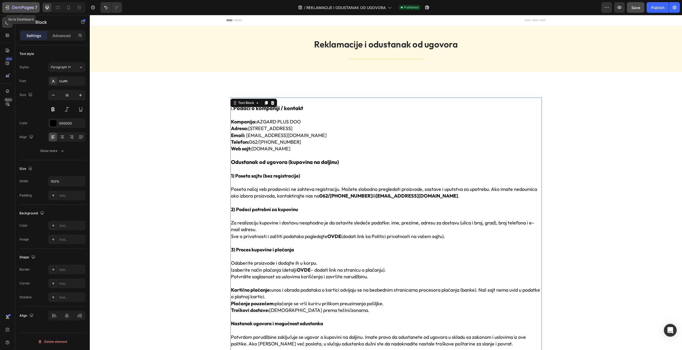
click at [15, 3] on button "7" at bounding box center [21, 7] width 38 height 11
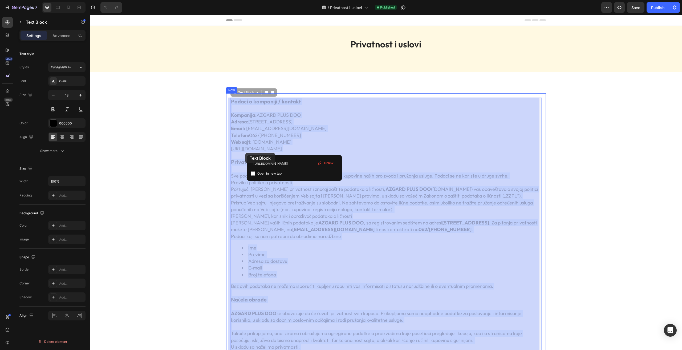
drag, startPoint x: 377, startPoint y: 150, endPoint x: 245, endPoint y: 153, distance: 131.4
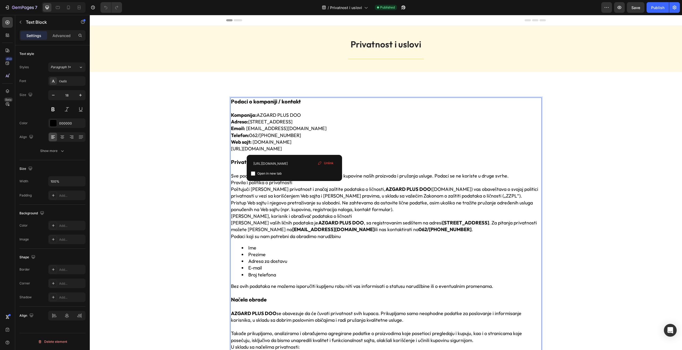
click at [333, 166] on div "Unlink" at bounding box center [326, 163] width 20 height 7
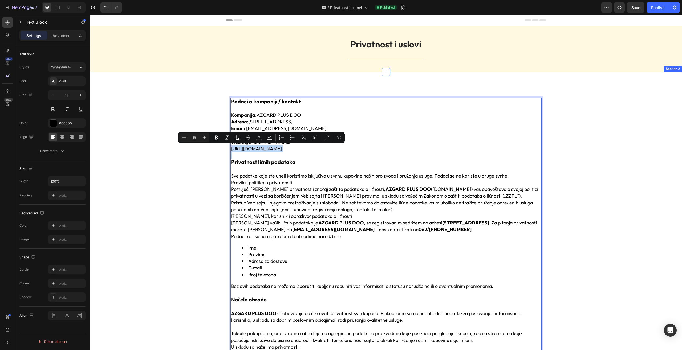
drag, startPoint x: 407, startPoint y: 155, endPoint x: 223, endPoint y: 149, distance: 183.5
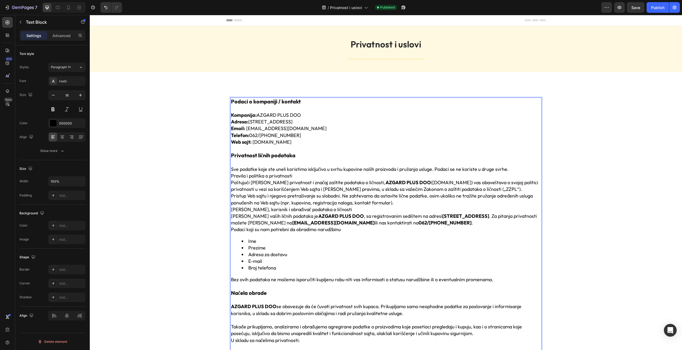
click at [53, 7] on div at bounding box center [64, 7] width 44 height 11
click at [55, 7] on div at bounding box center [58, 7] width 9 height 9
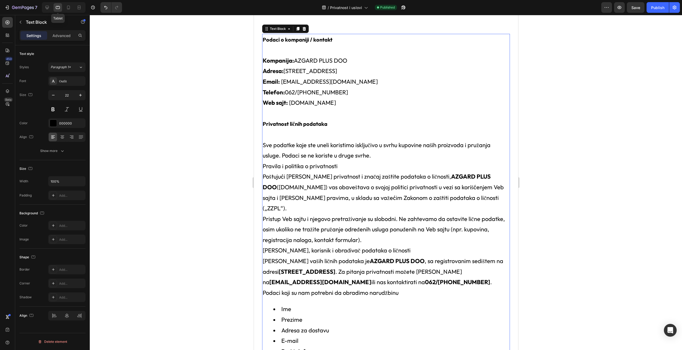
scroll to position [64, 0]
click at [56, 95] on icon "button" at bounding box center [53, 94] width 5 height 5
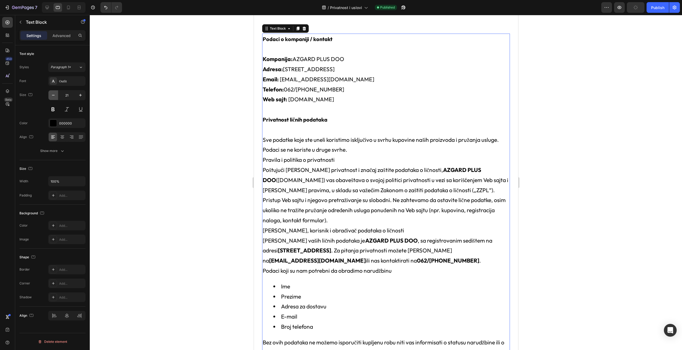
click at [56, 95] on icon "button" at bounding box center [53, 94] width 5 height 5
click at [54, 98] on icon "button" at bounding box center [53, 94] width 5 height 5
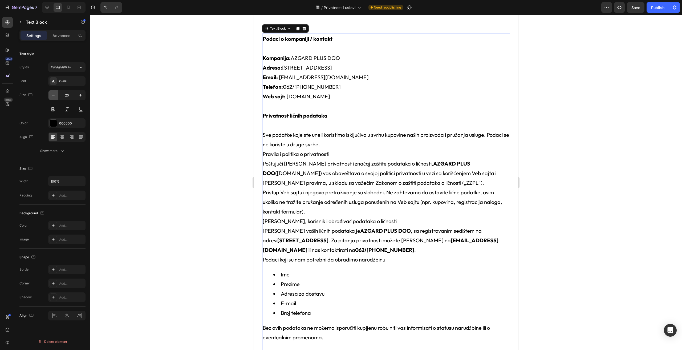
click at [54, 96] on icon "button" at bounding box center [53, 94] width 5 height 5
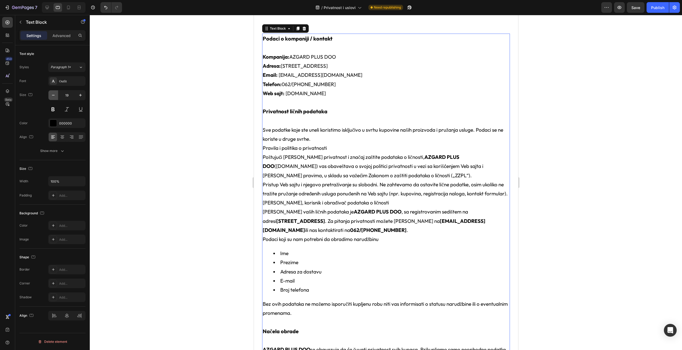
click at [55, 95] on icon "button" at bounding box center [53, 94] width 5 height 5
type input "18"
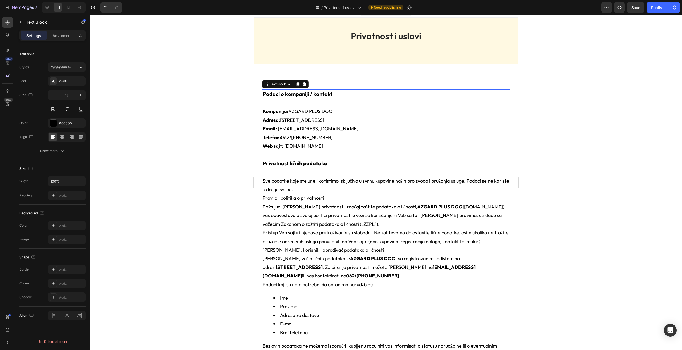
scroll to position [0, 0]
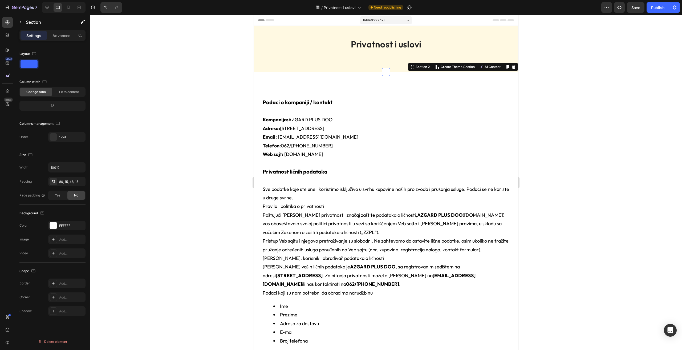
click at [61, 35] on p "Advanced" at bounding box center [62, 36] width 18 height 6
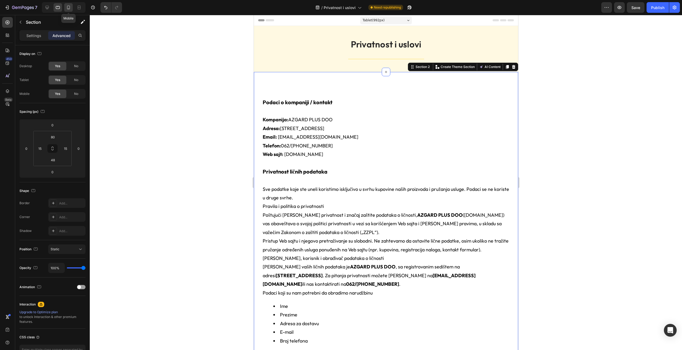
click at [68, 9] on icon at bounding box center [68, 8] width 1 height 1
type input "48"
type input "0"
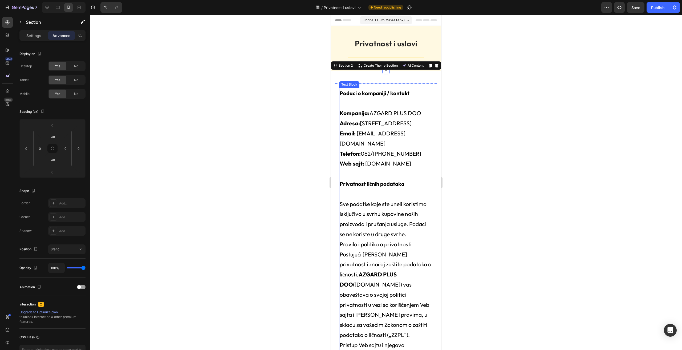
click at [367, 148] on p "Kompanija: AZGARD PLUS DOO Adresa: Batajnički put 56, 22304 Novi Banovci Email:…" at bounding box center [386, 138] width 93 height 60
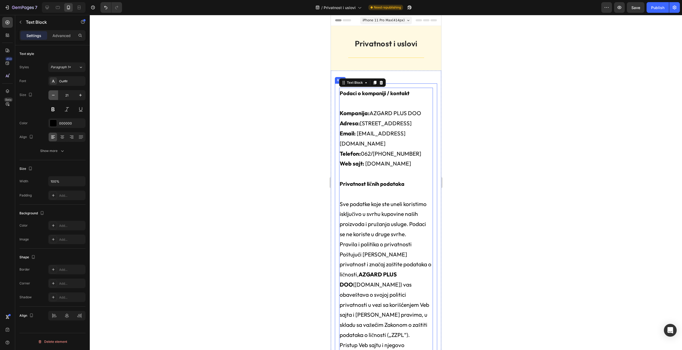
click at [54, 94] on icon "button" at bounding box center [53, 94] width 5 height 5
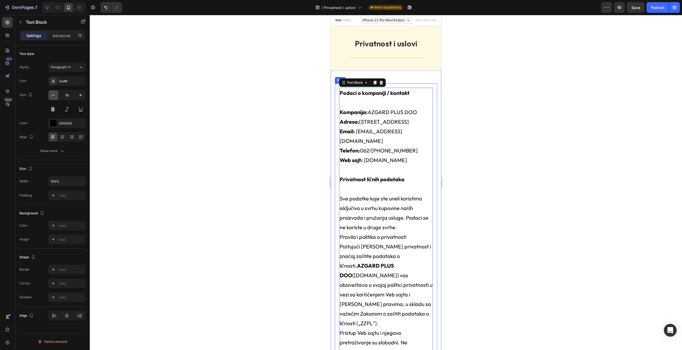
click at [54, 94] on icon "button" at bounding box center [53, 94] width 5 height 5
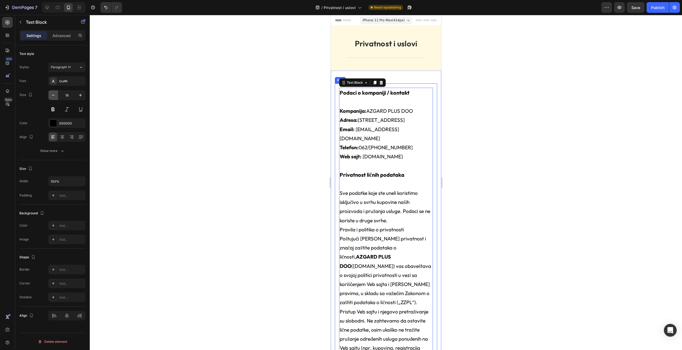
click at [54, 94] on icon "button" at bounding box center [53, 94] width 5 height 5
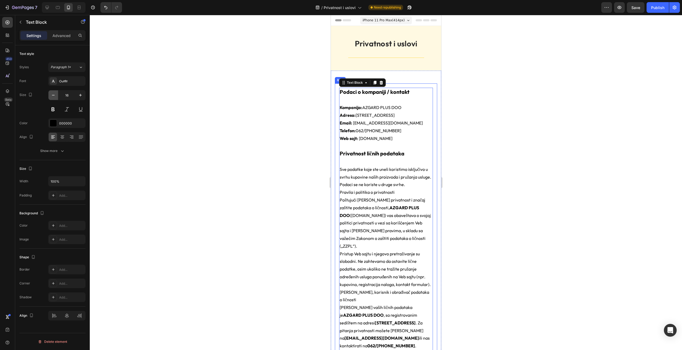
click at [54, 94] on icon "button" at bounding box center [53, 94] width 5 height 5
type input "15"
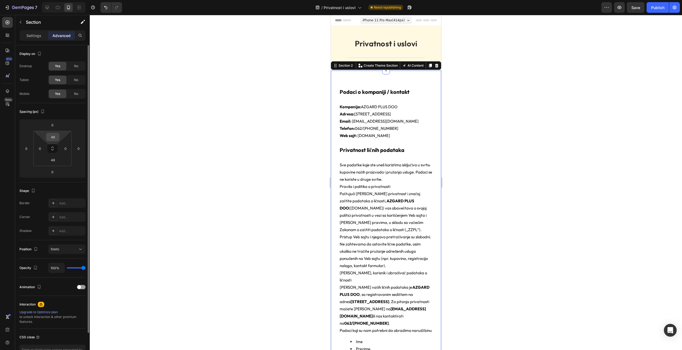
click at [56, 137] on input "48" at bounding box center [52, 137] width 11 height 8
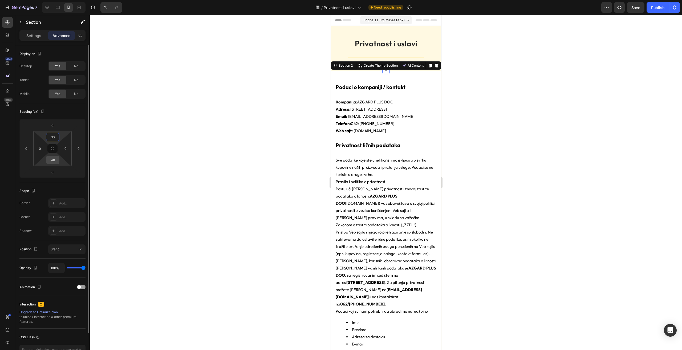
type input "30"
click at [54, 160] on input "48" at bounding box center [52, 160] width 11 height 8
type input "30"
click at [530, 169] on div at bounding box center [386, 182] width 592 height 335
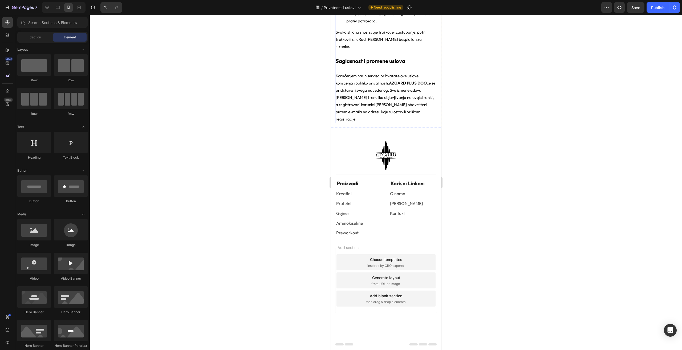
scroll to position [1375, 0]
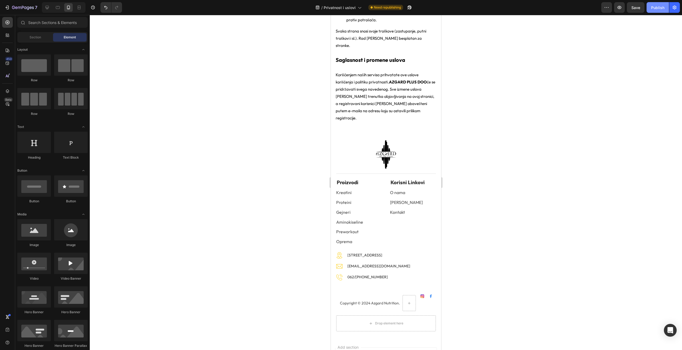
click at [659, 3] on button "Publish" at bounding box center [658, 7] width 22 height 11
click at [16, 9] on icon "button" at bounding box center [16, 7] width 2 height 2
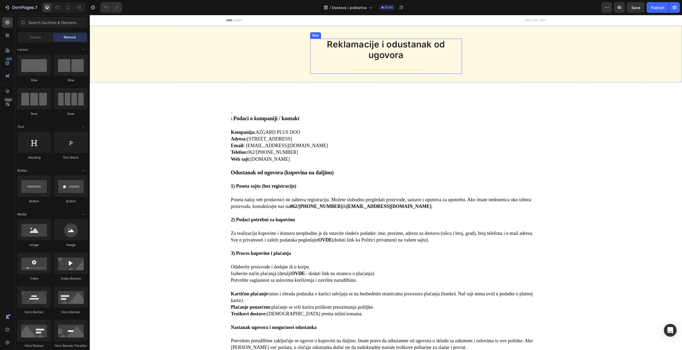
click at [362, 51] on div "Reklamacije i odustanak od ugovora Heading Title Line" at bounding box center [386, 56] width 152 height 35
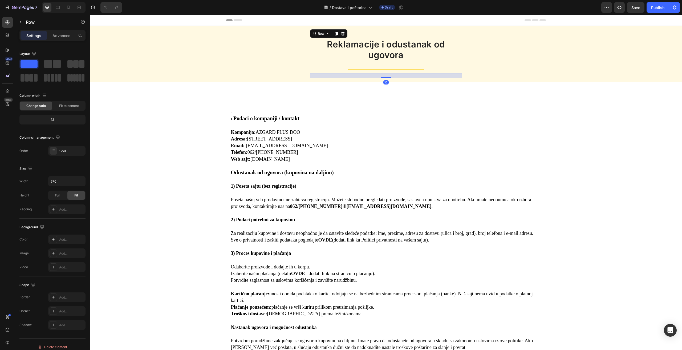
click at [362, 47] on h2 "Reklamacije i odustanak od ugovora" at bounding box center [386, 50] width 152 height 22
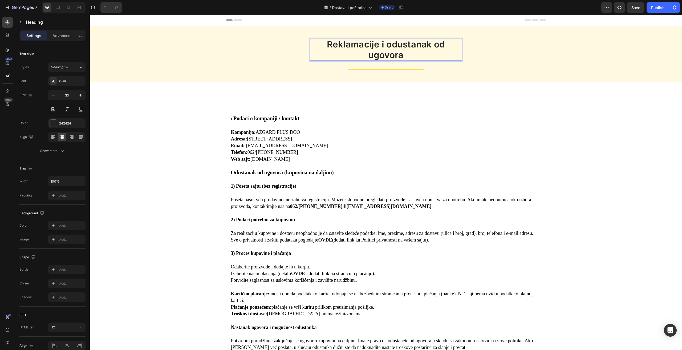
click at [362, 47] on h2 "Reklamacije i odustanak od ugovora" at bounding box center [386, 50] width 152 height 22
click at [362, 47] on p "Reklamacije i odustanak od ugovora" at bounding box center [386, 49] width 151 height 21
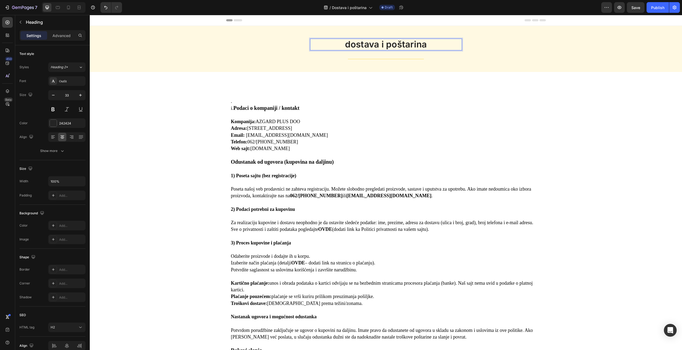
click at [348, 46] on p "dostava i poštarina" at bounding box center [386, 44] width 151 height 11
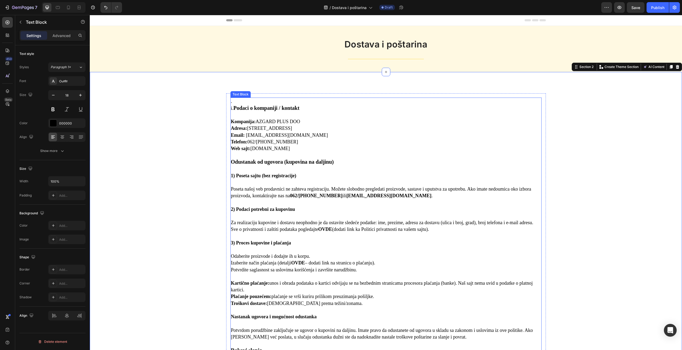
click at [246, 112] on p at bounding box center [386, 115] width 310 height 7
click at [233, 108] on strong "Podaci o kompaniji / kontakt" at bounding box center [266, 108] width 66 height 6
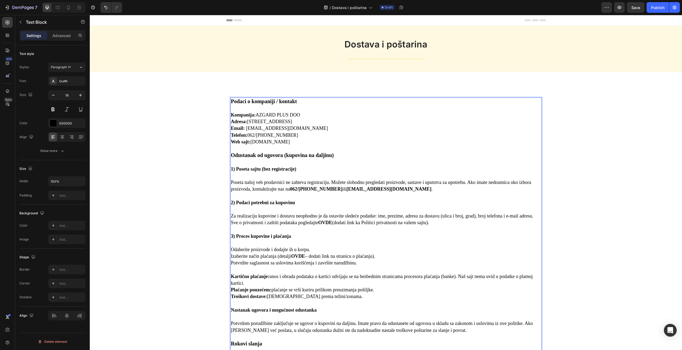
click at [248, 167] on strong "1) Poseta sajtu (bez registracije)" at bounding box center [264, 168] width 66 height 5
click at [237, 157] on strong "Odustanak od ugovora (kupovina na daljinu)" at bounding box center [282, 155] width 103 height 6
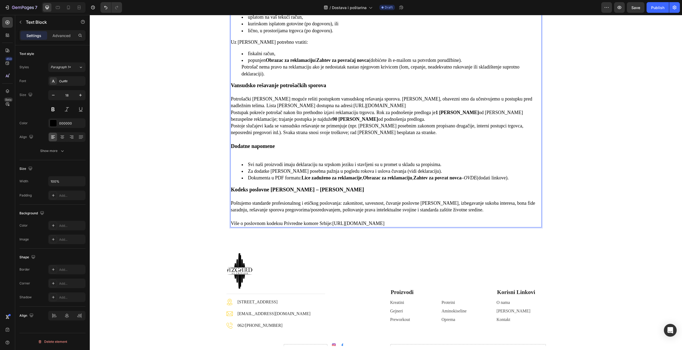
scroll to position [1011, 0]
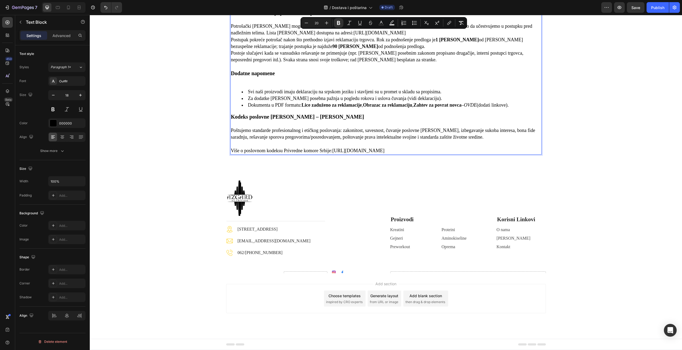
drag, startPoint x: 230, startPoint y: 155, endPoint x: 401, endPoint y: 360, distance: 267.9
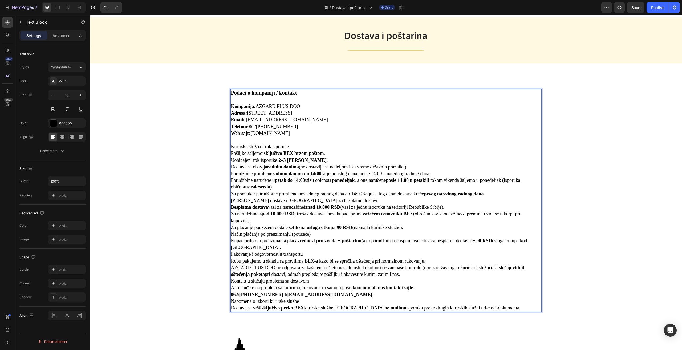
scroll to position [0, 0]
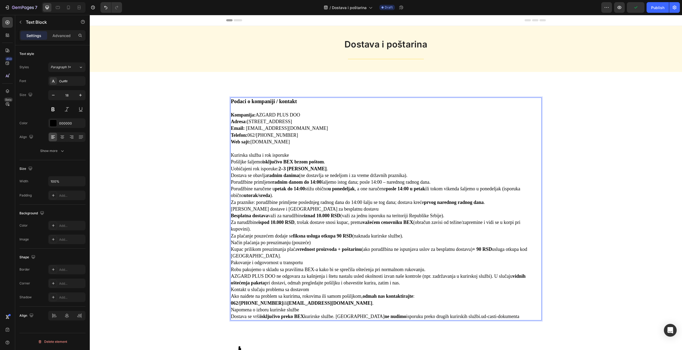
click at [270, 160] on strong "isključivo BEX brzom poštom" at bounding box center [294, 161] width 62 height 5
click at [292, 156] on p "Kurirska služba i rok isporuke" at bounding box center [386, 155] width 310 height 7
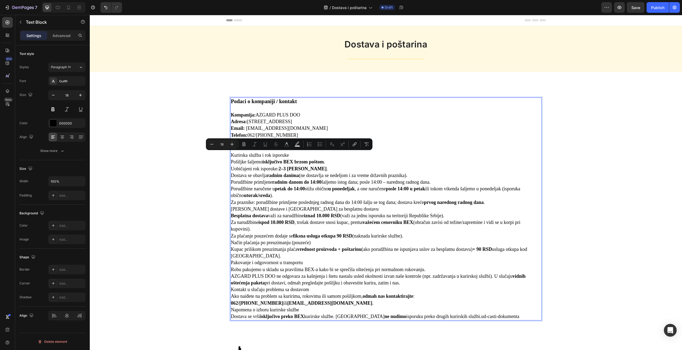
click at [296, 156] on p "Kurirska služba i rok isporuke" at bounding box center [386, 155] width 310 height 7
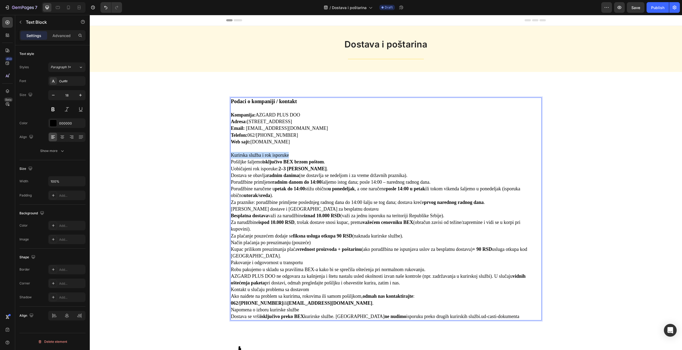
drag, startPoint x: 295, startPoint y: 156, endPoint x: 230, endPoint y: 155, distance: 64.5
click at [231, 155] on p "Kurirska služba i rok isporuke" at bounding box center [386, 155] width 310 height 7
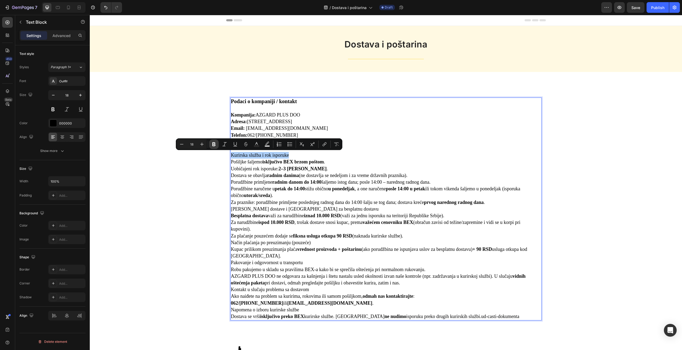
click at [215, 144] on icon "Editor contextual toolbar" at bounding box center [213, 144] width 3 height 4
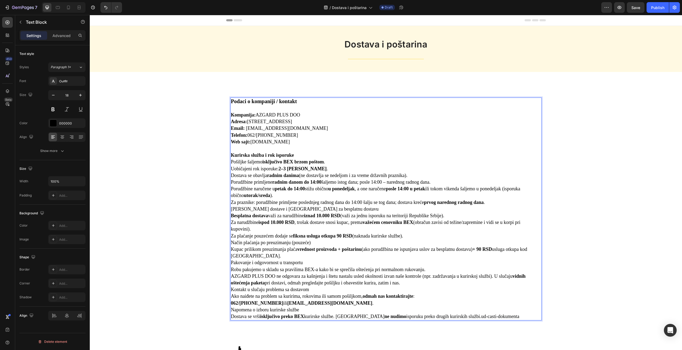
click at [268, 157] on strong "Kurirska služba i rok isporuke" at bounding box center [262, 154] width 63 height 5
drag, startPoint x: 294, startPoint y: 156, endPoint x: 230, endPoint y: 154, distance: 64.3
click at [231, 154] on p "Kurirska služba i rok isporuke" at bounding box center [386, 155] width 310 height 7
click at [223, 177] on div "Podaci o kompaniji / kontakt Kompanija: AZGARD PLUS DOO Adresa: Batajnički put …" at bounding box center [386, 209] width 584 height 232
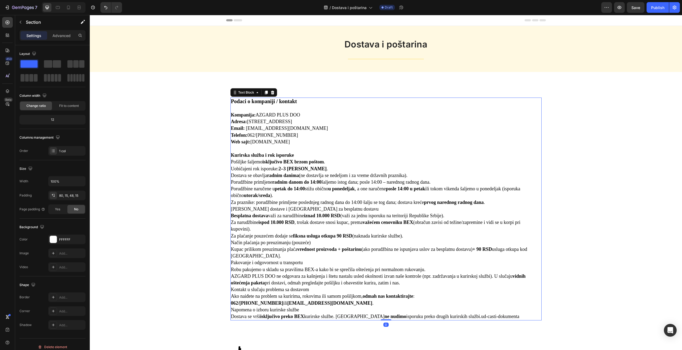
click at [304, 158] on p "Kurirska služba i rok isporuke" at bounding box center [386, 155] width 310 height 7
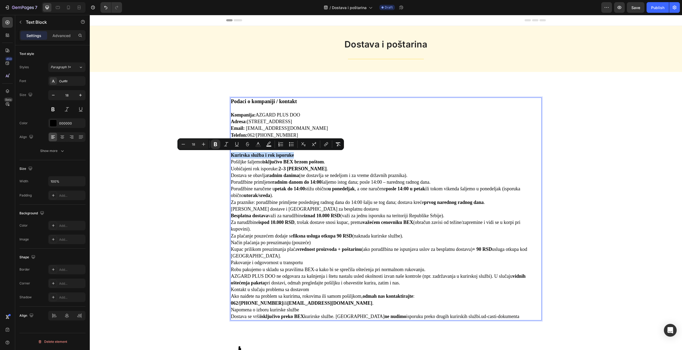
drag, startPoint x: 304, startPoint y: 156, endPoint x: 229, endPoint y: 155, distance: 74.6
click at [206, 145] on icon "Editor contextual toolbar" at bounding box center [203, 144] width 5 height 5
type input "20"
click at [306, 157] on p "Kurirska služba i rok isporuke" at bounding box center [386, 155] width 310 height 7
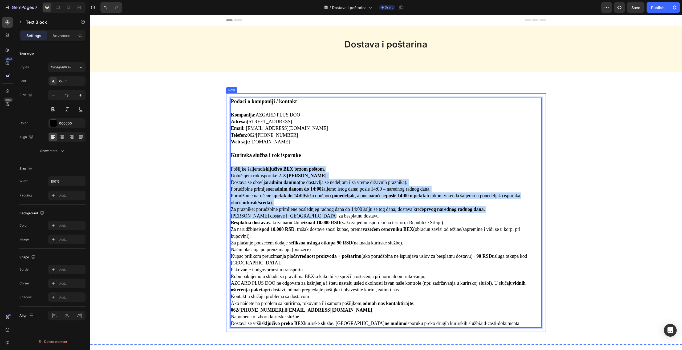
drag, startPoint x: 322, startPoint y: 216, endPoint x: 225, endPoint y: 171, distance: 106.7
click at [226, 171] on div "Podaci o kompaniji / kontakt Kompanija: AZGARD PLUS DOO Adresa: Batajnički put …" at bounding box center [386, 212] width 320 height 239
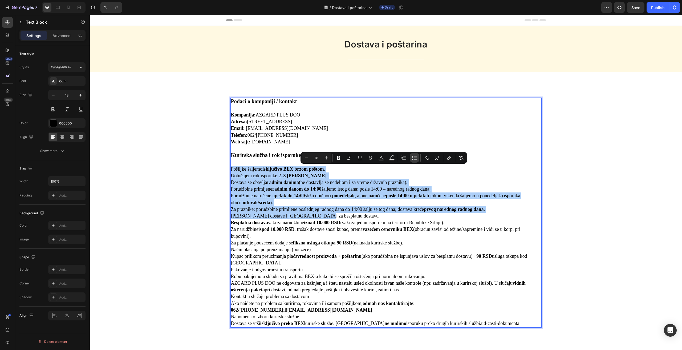
click at [414, 159] on icon "Editor contextual toolbar" at bounding box center [414, 157] width 5 height 5
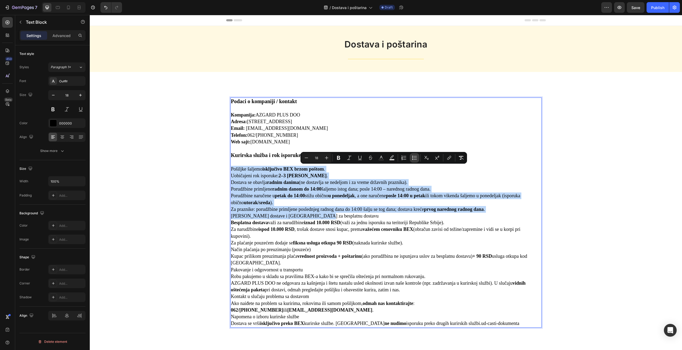
type input "18"
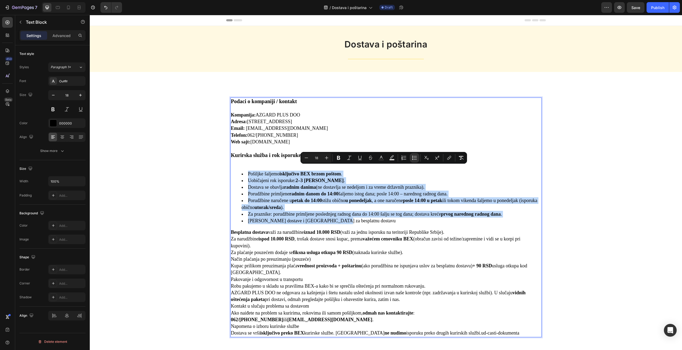
click at [242, 222] on li "Cena dostave i prag za besplatnu dostavu" at bounding box center [392, 220] width 300 height 7
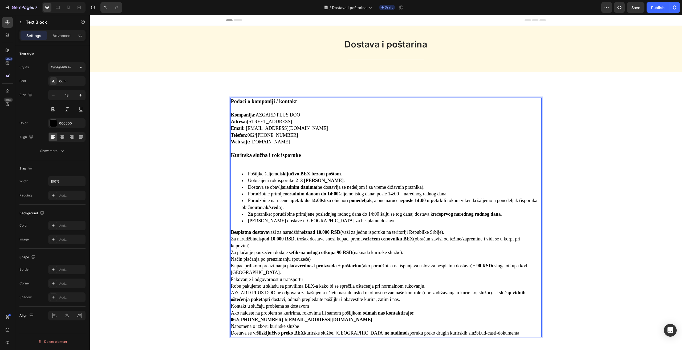
click at [245, 221] on li "Cena dostave i prag za besplatnu dostavu" at bounding box center [392, 220] width 300 height 7
click at [242, 221] on li "Za praznike: porudžbine primljene poslednjeg radnog dana do 14:00 šalju se tog …" at bounding box center [392, 217] width 300 height 13
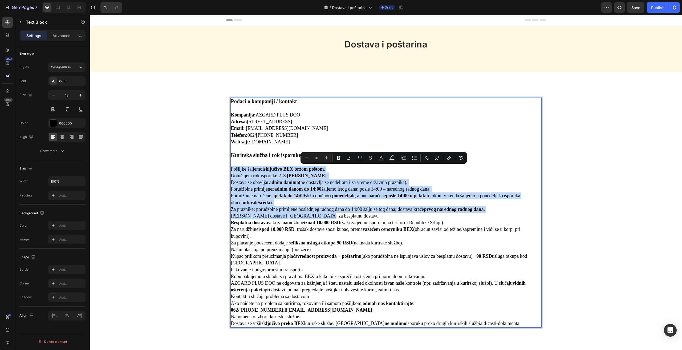
click at [512, 212] on p "Za praznike: porudžbine primljene poslednjeg radnog dana do 14:00 šalju se tog …" at bounding box center [386, 209] width 310 height 7
click at [510, 210] on p "Za praznike: porudžbine primljene poslednjeg radnog dana do 14:00 šalju se tog …" at bounding box center [386, 209] width 310 height 7
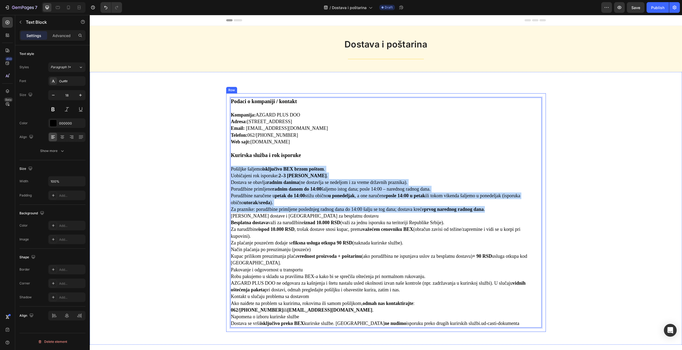
drag, startPoint x: 511, startPoint y: 211, endPoint x: 225, endPoint y: 171, distance: 289.3
click at [226, 171] on div "Podaci o kompaniji / kontakt Kompanija: AZGARD PLUS DOO Adresa: Batajnički put …" at bounding box center [386, 212] width 320 height 239
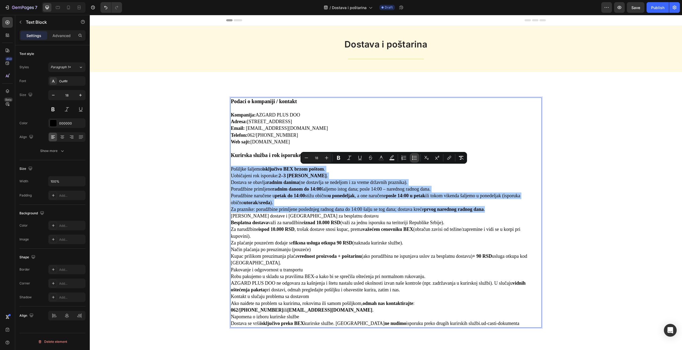
click at [414, 160] on icon "Editor contextual toolbar" at bounding box center [414, 157] width 5 height 5
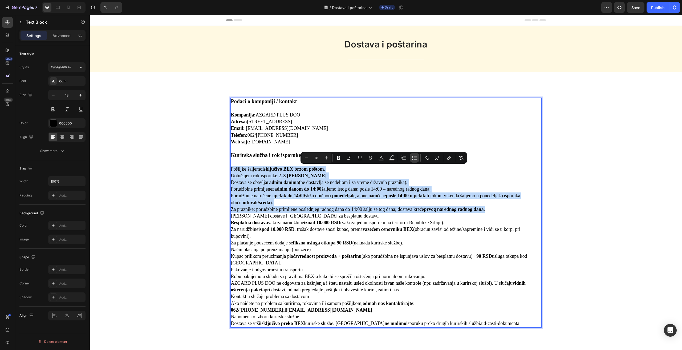
type input "18"
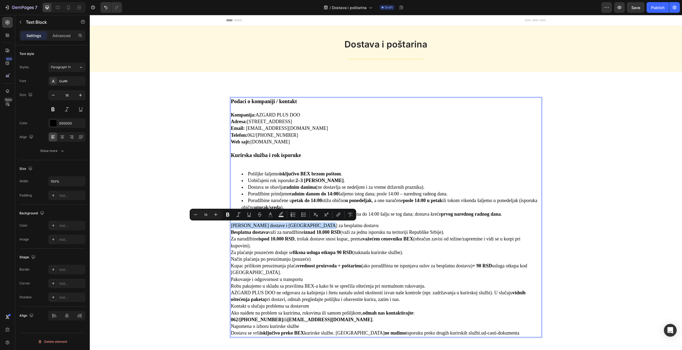
drag, startPoint x: 323, startPoint y: 225, endPoint x: 230, endPoint y: 225, distance: 92.7
click at [231, 225] on p "Cena dostave i prag za besplatnu dostavu" at bounding box center [386, 225] width 310 height 7
click at [227, 213] on icon "Editor contextual toolbar" at bounding box center [227, 214] width 5 height 5
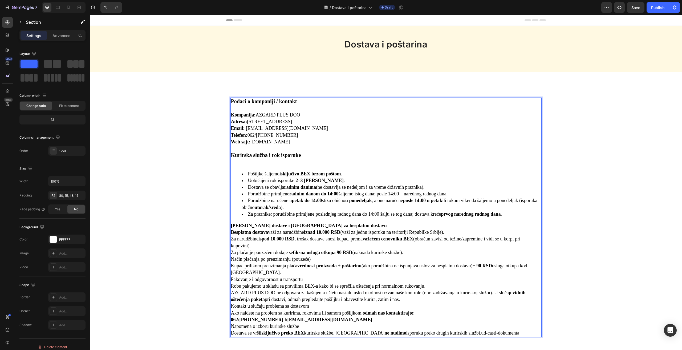
click at [217, 213] on div "Podaci o kompaniji / kontakt Kompanija: AZGARD PLUS DOO Adresa: Batajnički put …" at bounding box center [386, 217] width 584 height 248
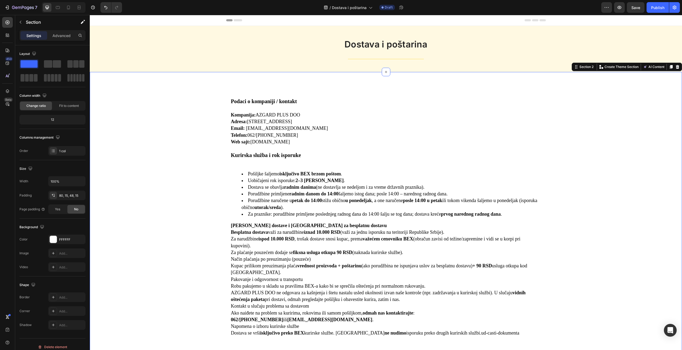
click at [217, 213] on div "Podaci o kompaniji / kontakt Kompanija: AZGARD PLUS DOO Adresa: Batajnički put …" at bounding box center [386, 217] width 584 height 248
click at [188, 230] on div "Podaci o kompaniji / kontakt Kompanija: AZGARD PLUS DOO Adresa: Batajnički put …" at bounding box center [386, 217] width 584 height 248
click at [257, 232] on strong "Besplatna dostava" at bounding box center [249, 231] width 37 height 5
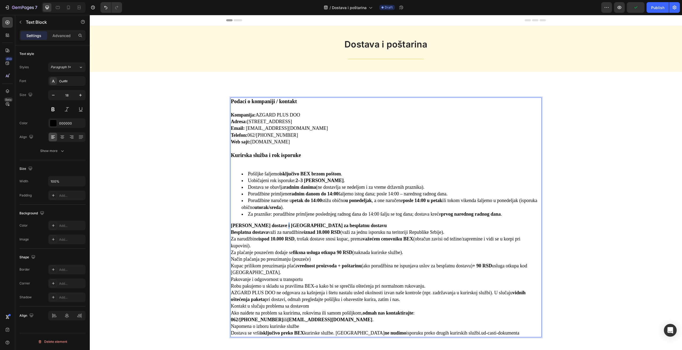
click at [279, 225] on strong "Cena dostave i prag za besplatnu dostavu" at bounding box center [309, 225] width 156 height 5
drag, startPoint x: 323, startPoint y: 226, endPoint x: 227, endPoint y: 224, distance: 96.2
click at [227, 224] on div "Podaci o kompaniji / kontakt Kompanija: AZGARD PLUS DOO Adresa: Batajnički put …" at bounding box center [386, 217] width 320 height 248
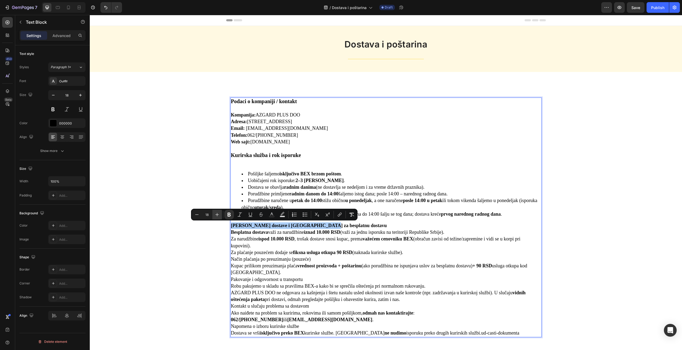
click at [216, 216] on icon "Editor contextual toolbar" at bounding box center [217, 214] width 5 height 5
type input "20"
click at [335, 228] on p "Cena dostave i prag za besplatnu dostavu" at bounding box center [386, 225] width 310 height 7
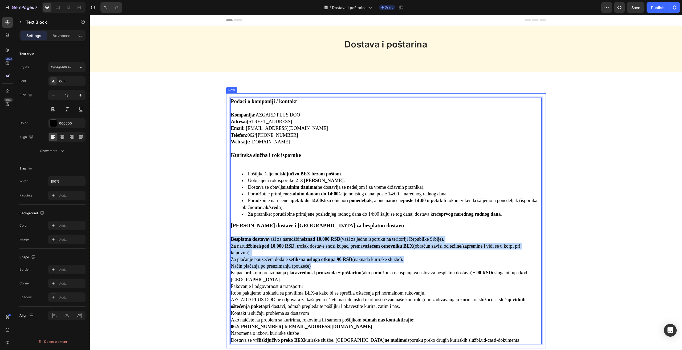
drag, startPoint x: 316, startPoint y: 265, endPoint x: 225, endPoint y: 241, distance: 94.3
click at [226, 241] on div "Podaci o kompaniji / kontakt Kompanija: AZGARD PLUS DOO Adresa: Batajnički put …" at bounding box center [386, 220] width 320 height 255
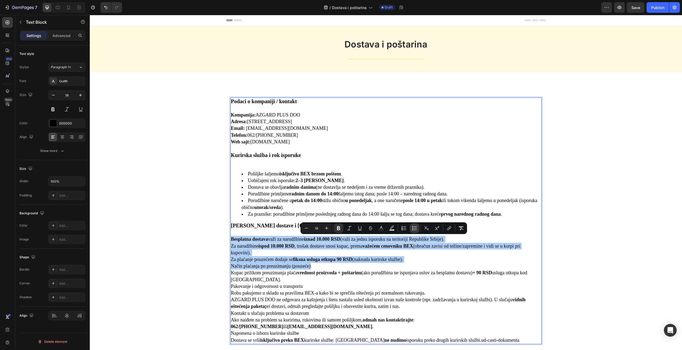
click at [413, 229] on icon "Editor contextual toolbar" at bounding box center [414, 227] width 5 height 5
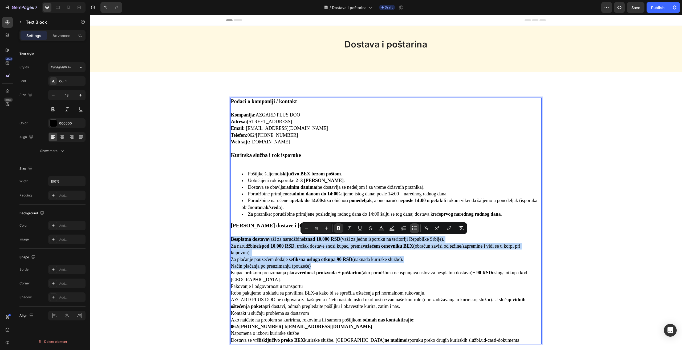
type input "18"
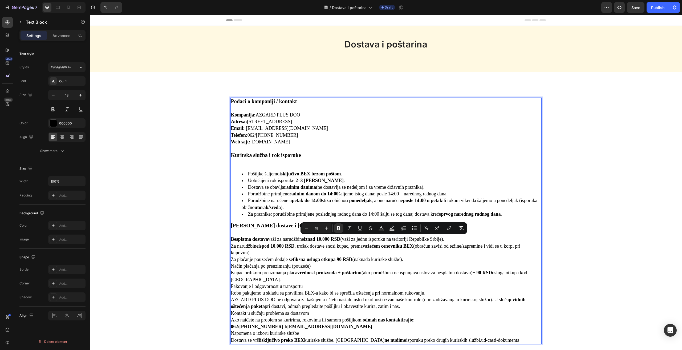
click at [439, 260] on p "Za plaćanje pouzećem dodaje se fiksna usluga otkupa 90 RSD (naknada kurirske sl…" at bounding box center [386, 259] width 310 height 7
drag, startPoint x: 421, startPoint y: 260, endPoint x: 219, endPoint y: 241, distance: 203.2
click at [219, 241] on div "Podaci o kompaniji / kontakt Kompanija: AZGARD PLUS DOO Adresa: Batajnički put …" at bounding box center [386, 220] width 584 height 255
click at [414, 229] on icon "Editor contextual toolbar" at bounding box center [414, 227] width 5 height 5
type input "18"
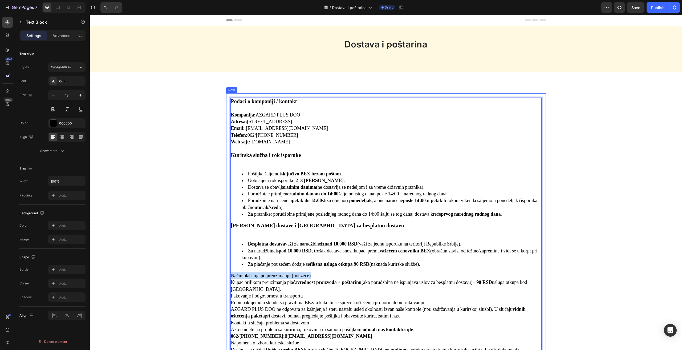
drag, startPoint x: 326, startPoint y: 273, endPoint x: 227, endPoint y: 274, distance: 99.7
click at [227, 274] on div "Podaci o kompaniji / kontakt Kompanija: AZGARD PLUS DOO Adresa: Batajnički put …" at bounding box center [386, 225] width 320 height 265
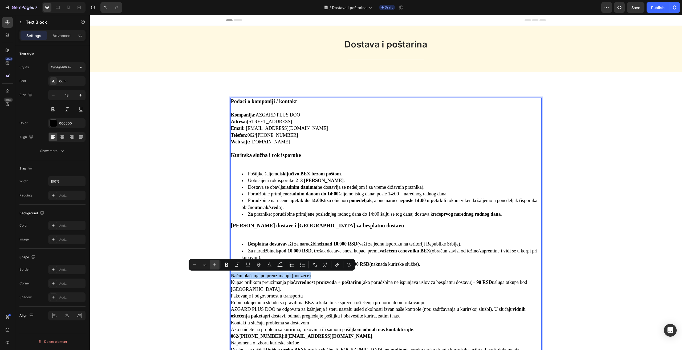
click at [215, 264] on icon "Editor contextual toolbar" at bounding box center [214, 264] width 5 height 5
type input "20"
click at [228, 263] on icon "Editor contextual toolbar" at bounding box center [226, 265] width 3 height 4
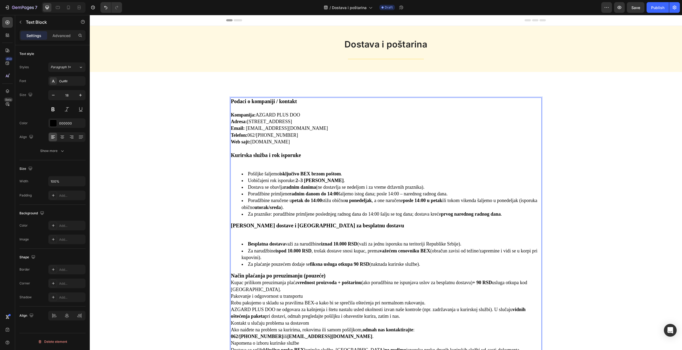
click at [337, 277] on p "Način plaćanja po preuzimanju (pouzeće)" at bounding box center [386, 275] width 310 height 7
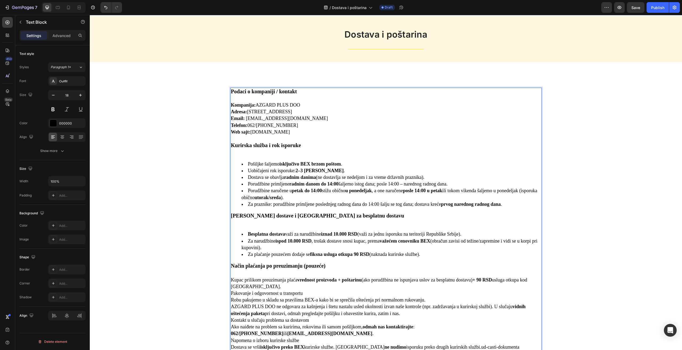
scroll to position [27, 0]
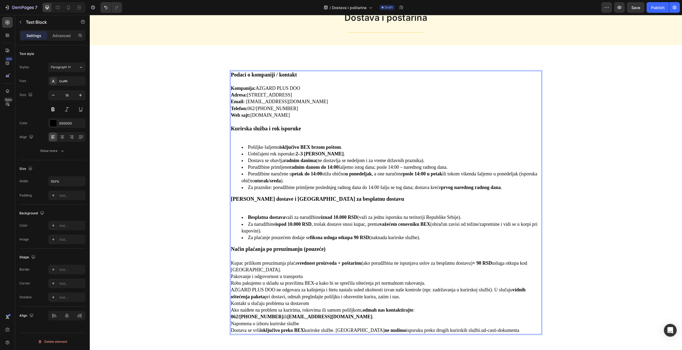
click at [281, 271] on p "Kupac prilikom preuzimanja plaća vrednost proizvoda + poštarinu (ako porudžbina…" at bounding box center [386, 266] width 310 height 13
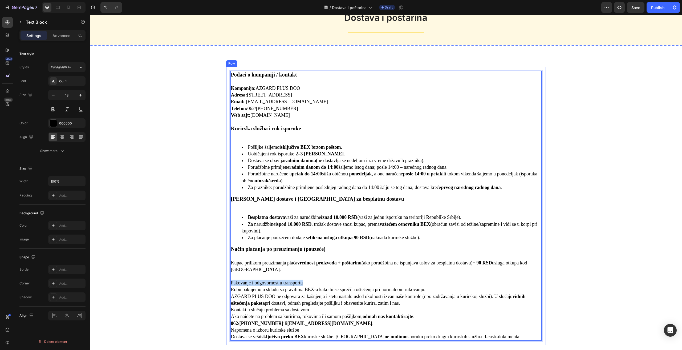
drag, startPoint x: 312, startPoint y: 280, endPoint x: 228, endPoint y: 282, distance: 84.0
click at [228, 282] on div "Podaci o kompaniji / kontakt Kompanija: AZGARD PLUS DOO Adresa: Batajnički put …" at bounding box center [386, 206] width 320 height 279
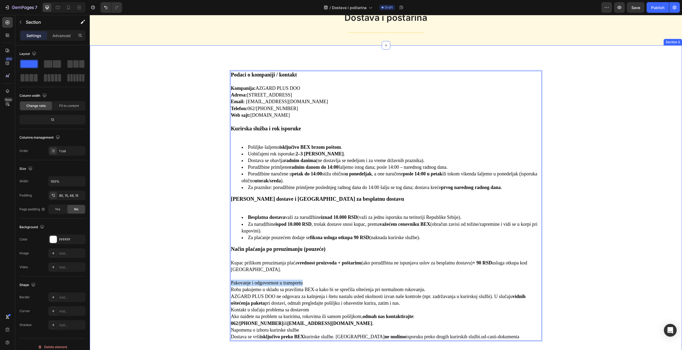
click at [187, 273] on div "Podaci o kompaniji / kontakt Kompanija: AZGARD PLUS DOO Adresa: Batajnički put …" at bounding box center [386, 206] width 584 height 279
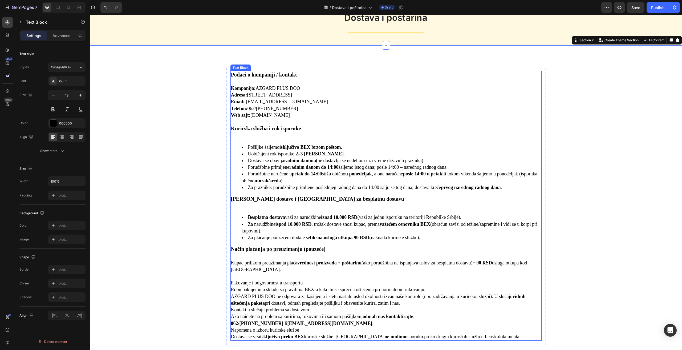
click at [302, 283] on p "Pakovanje i odgovornost u transportu" at bounding box center [386, 283] width 310 height 7
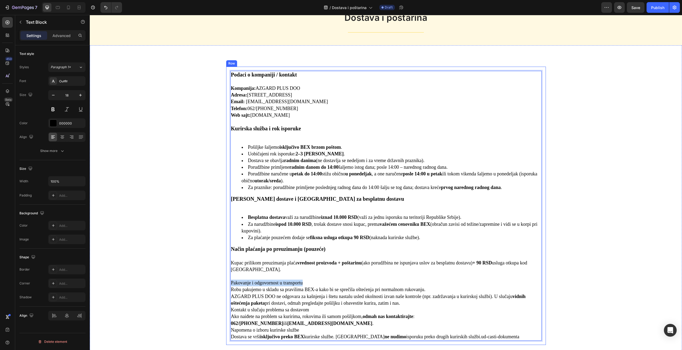
drag, startPoint x: 314, startPoint y: 281, endPoint x: 228, endPoint y: 281, distance: 85.6
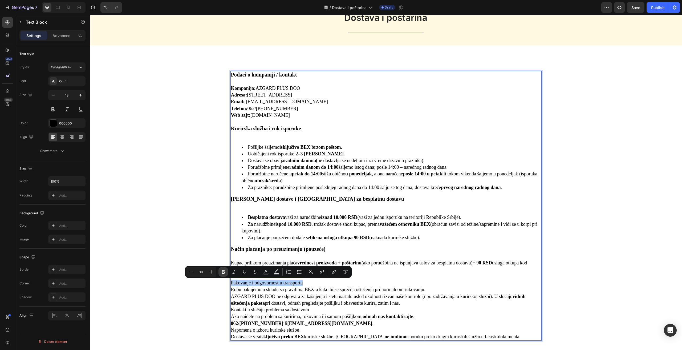
click at [222, 273] on icon "Editor contextual toolbar" at bounding box center [223, 271] width 5 height 5
click at [211, 271] on div "Podaci o kompaniji / kontakt Kompanija: AZGARD PLUS DOO Adresa: Batajnički put …" at bounding box center [386, 206] width 584 height 279
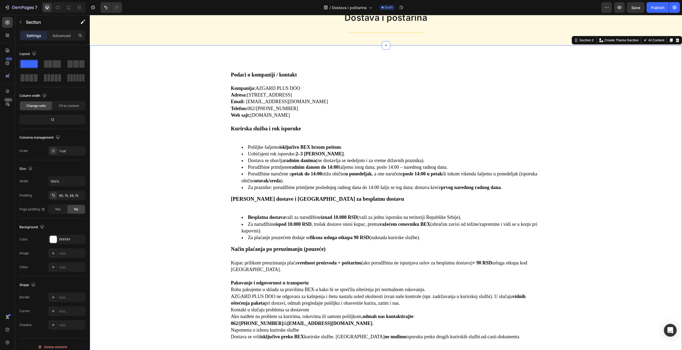
drag, startPoint x: 301, startPoint y: 286, endPoint x: 210, endPoint y: 272, distance: 92.1
click at [210, 272] on div "Podaci o kompaniji / kontakt Kompanija: AZGARD PLUS DOO Adresa: Batajnički put …" at bounding box center [386, 206] width 584 height 279
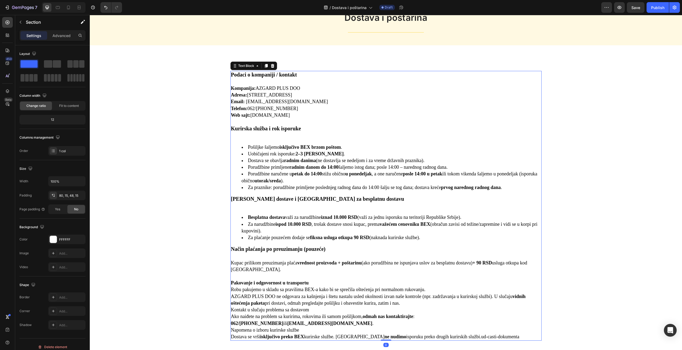
click at [265, 282] on strong "Pakovanje i odgovornost u transportu" at bounding box center [270, 282] width 78 height 5
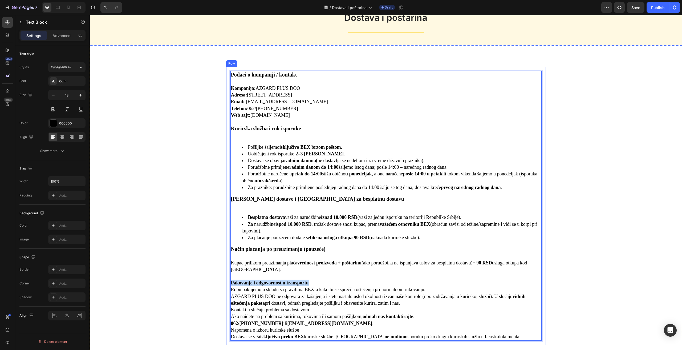
drag, startPoint x: 317, startPoint y: 283, endPoint x: 227, endPoint y: 280, distance: 90.1
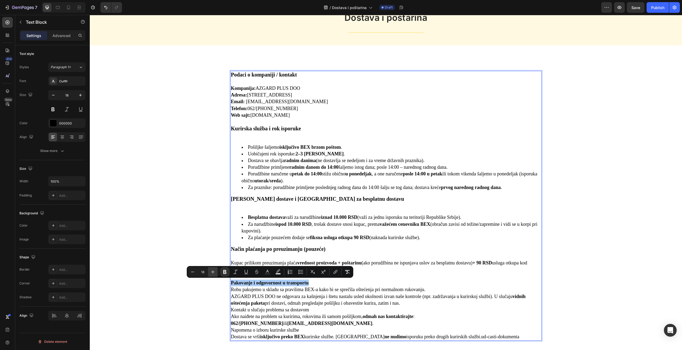
click at [215, 273] on icon "Editor contextual toolbar" at bounding box center [212, 271] width 5 height 5
type input "18"
click at [328, 293] on p "AZGARD PLUS DOO ne odgovara za kašnjenja i štetu nastalu usled okolnosti izvan …" at bounding box center [386, 299] width 310 height 13
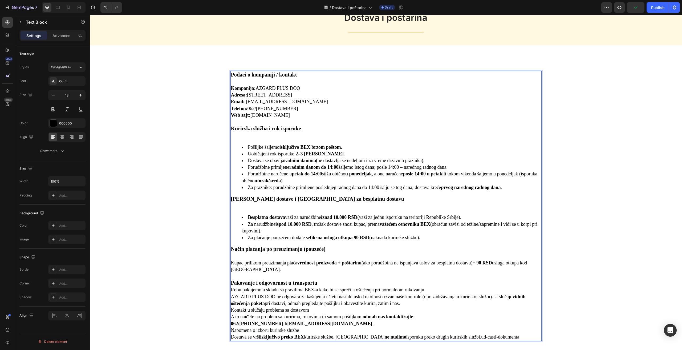
click at [324, 281] on p "Pakovanje i odgovornost u transportu" at bounding box center [386, 283] width 310 height 7
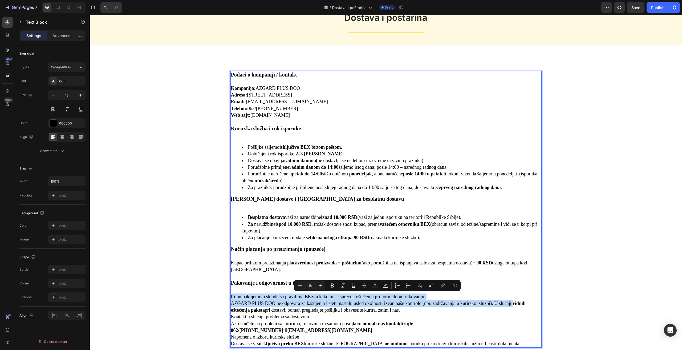
drag, startPoint x: 230, startPoint y: 295, endPoint x: 535, endPoint y: 303, distance: 305.0
click at [535, 303] on div "Podaci o kompaniji / kontakt Kompanija: AZGARD PLUS DOO Adresa: Batajnički put …" at bounding box center [386, 209] width 311 height 277
click at [406, 287] on icon "Editor contextual toolbar" at bounding box center [406, 287] width 1 height 1
type input "18"
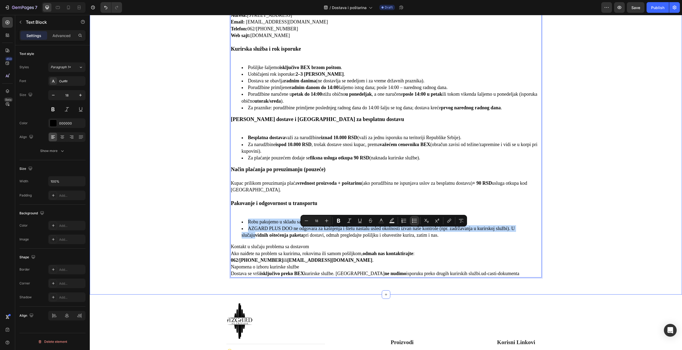
scroll to position [107, 0]
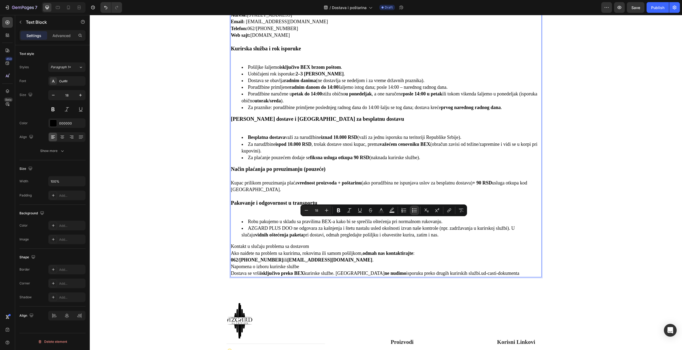
click at [313, 246] on p "Kontakt u slučaju problema sa dostavom" at bounding box center [386, 246] width 310 height 7
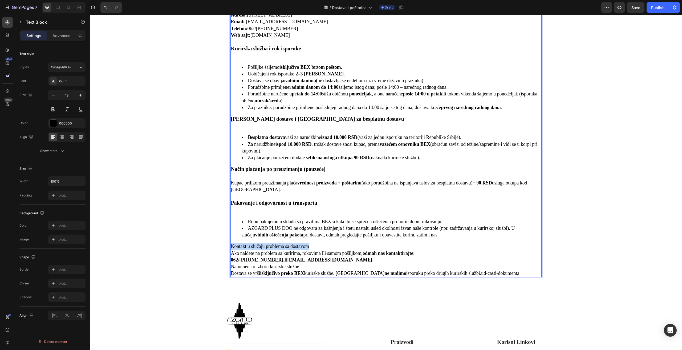
drag, startPoint x: 316, startPoint y: 246, endPoint x: 229, endPoint y: 247, distance: 86.9
click at [231, 247] on p "Kontakt u slučaju problema sa dostavom" at bounding box center [386, 246] width 310 height 7
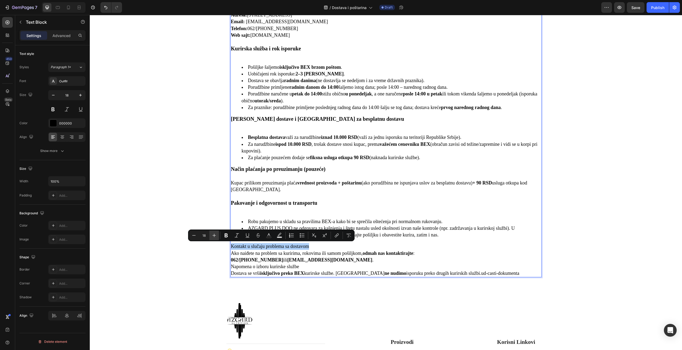
click at [216, 236] on icon "Editor contextual toolbar" at bounding box center [214, 235] width 5 height 5
click at [215, 236] on icon "Editor contextual toolbar" at bounding box center [214, 235] width 5 height 5
type input "20"
click at [225, 234] on icon "Editor contextual toolbar" at bounding box center [226, 235] width 3 height 4
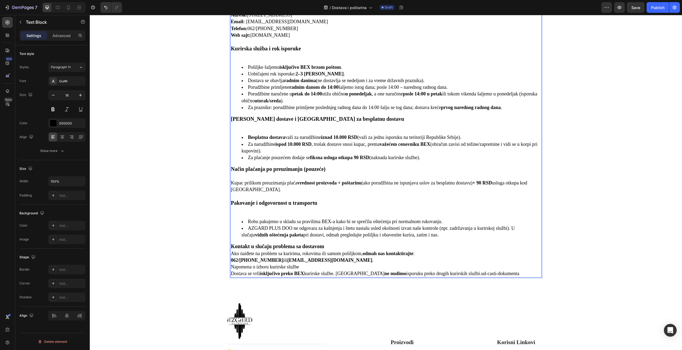
click at [329, 247] on p "Kontakt u slučaju problema sa dostavom" at bounding box center [386, 246] width 310 height 7
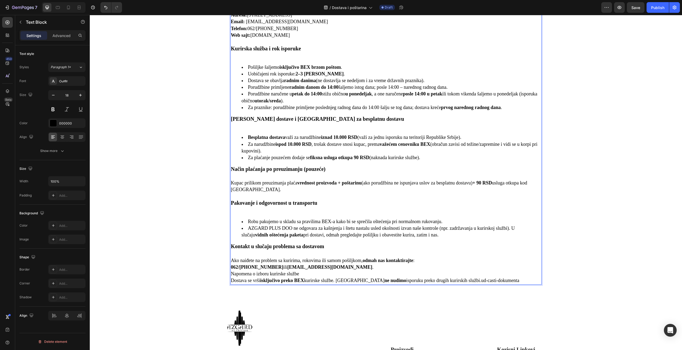
click at [326, 271] on p "Napomena o izboru kurirske službe" at bounding box center [386, 274] width 310 height 7
click at [327, 267] on p "Ako naiđete na problem sa kuririma, rokovima ili samom pošiljkom, odmah nas kon…" at bounding box center [386, 263] width 310 height 13
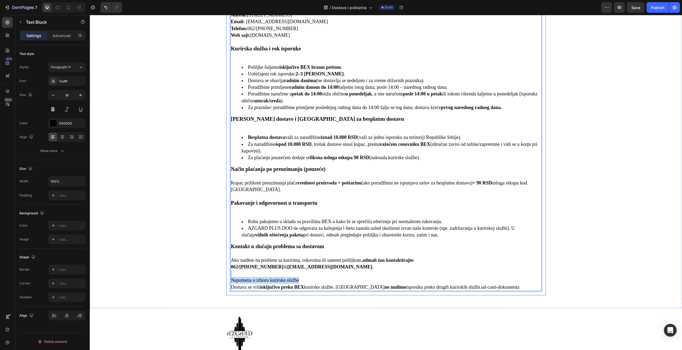
drag, startPoint x: 301, startPoint y: 281, endPoint x: 223, endPoint y: 275, distance: 78.3
click at [223, 275] on div "Podaci o kompaniji / kontakt Kompanija: AZGARD PLUS DOO Adresa: Batajnički put …" at bounding box center [386, 141] width 584 height 309
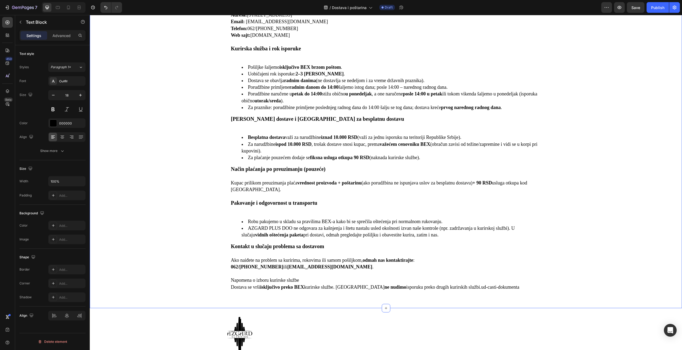
click at [190, 269] on div "Podaci o kompaniji / kontakt Kompanija: AZGARD PLUS DOO Adresa: Batajnički put …" at bounding box center [386, 141] width 584 height 309
click at [302, 282] on p "Napomena o izboru kurirske službe" at bounding box center [386, 280] width 310 height 7
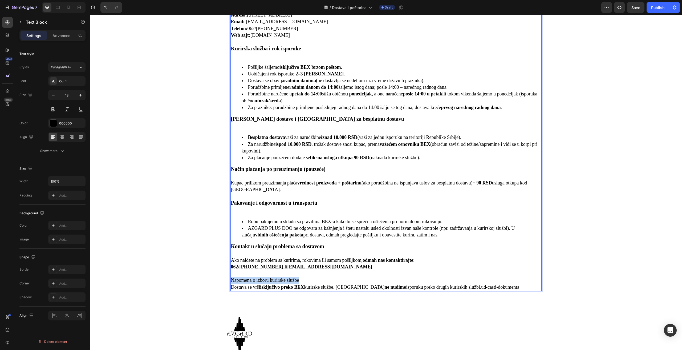
drag, startPoint x: 314, startPoint y: 280, endPoint x: 230, endPoint y: 279, distance: 84.0
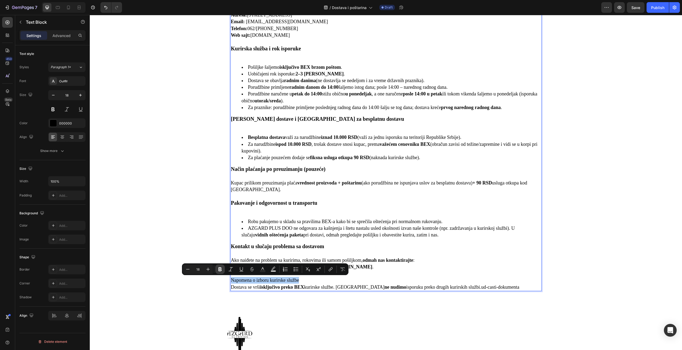
click at [219, 268] on icon "Editor contextual toolbar" at bounding box center [220, 269] width 3 height 4
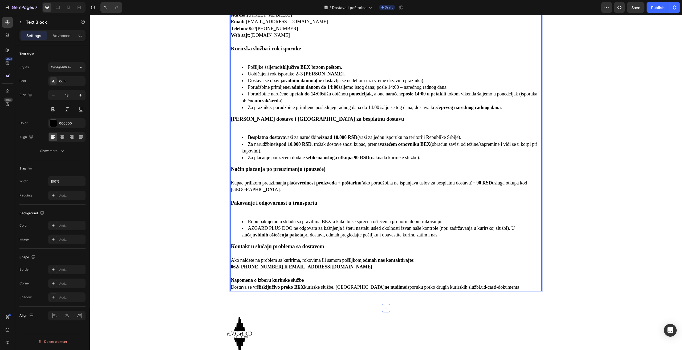
click at [208, 268] on div "Podaci o kompaniji / kontakt Kompanija: AZGARD PLUS DOO Adresa: Batajnički put …" at bounding box center [386, 141] width 584 height 309
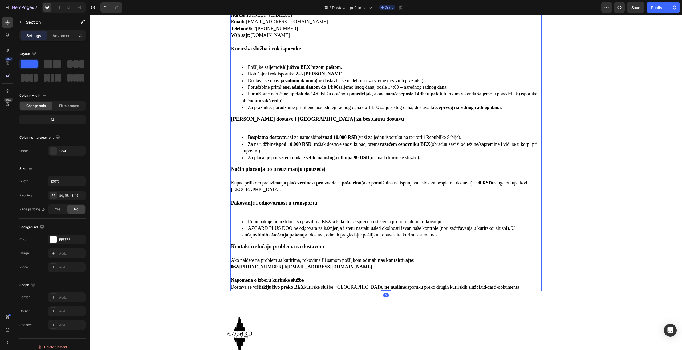
click at [298, 281] on strong "Napomena o izboru kurirske službe" at bounding box center [267, 279] width 73 height 5
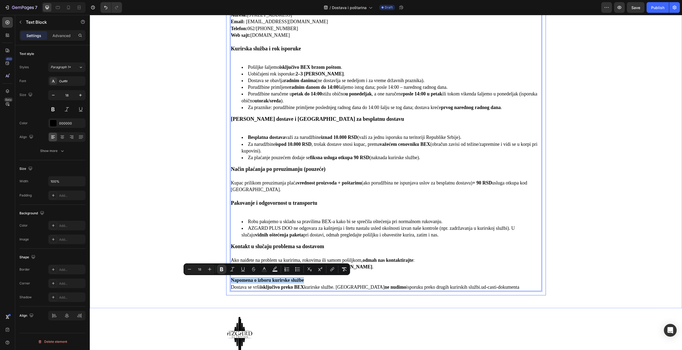
drag, startPoint x: 317, startPoint y: 281, endPoint x: 228, endPoint y: 279, distance: 88.8
click at [211, 271] on icon "Editor contextual toolbar" at bounding box center [209, 269] width 5 height 5
type input "20"
click at [328, 282] on p "Napomena o izboru kurirske službe" at bounding box center [386, 280] width 310 height 7
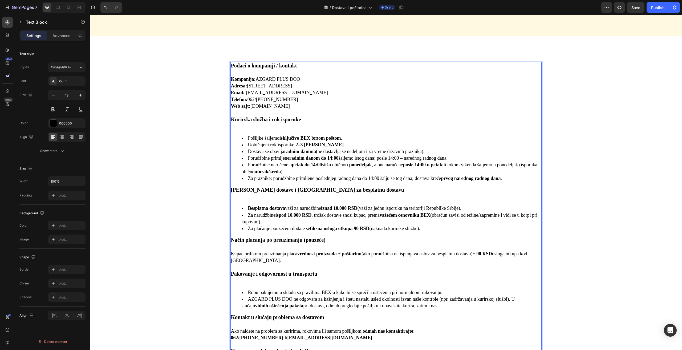
scroll to position [0, 0]
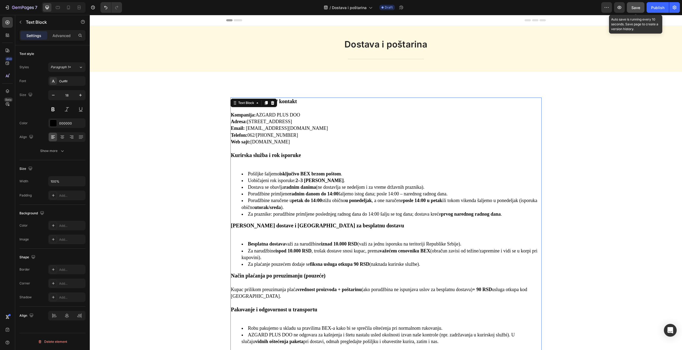
click at [636, 9] on span "Save" at bounding box center [636, 7] width 9 height 5
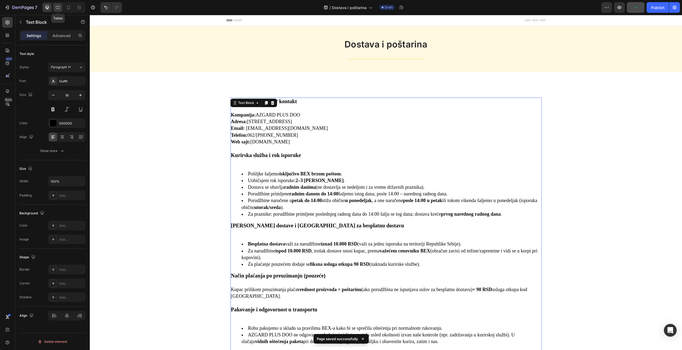
click at [59, 7] on icon at bounding box center [57, 7] width 5 height 5
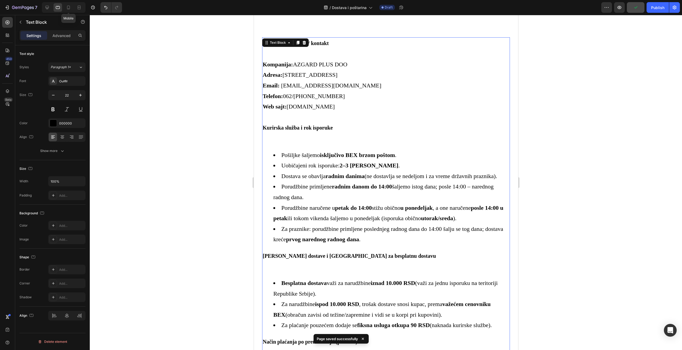
scroll to position [64, 0]
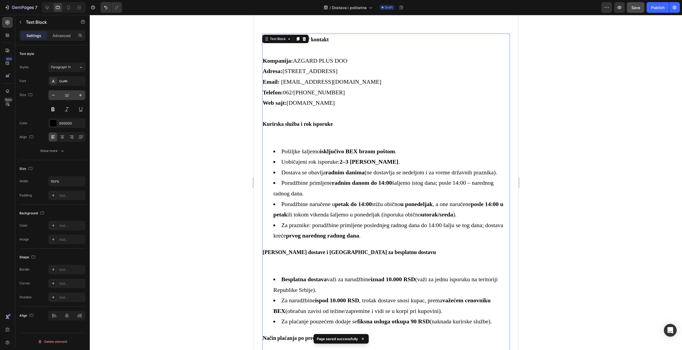
click at [67, 93] on input "22" at bounding box center [67, 95] width 18 height 10
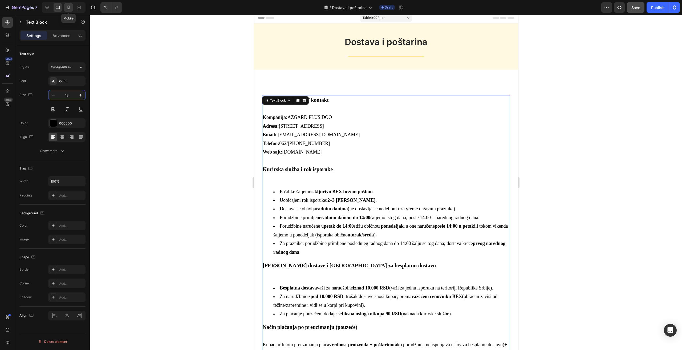
click at [66, 6] on icon at bounding box center [68, 7] width 5 height 5
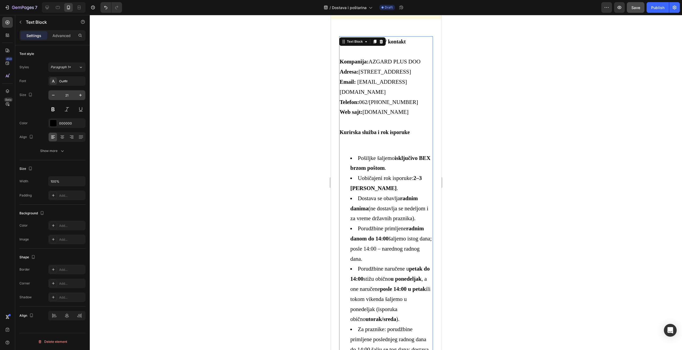
scroll to position [54, 0]
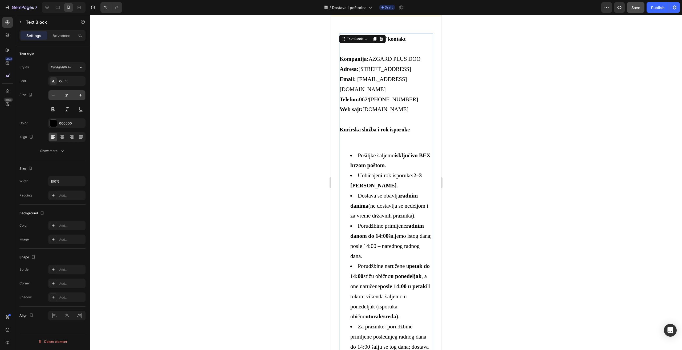
click at [67, 96] on input "21" at bounding box center [67, 95] width 18 height 10
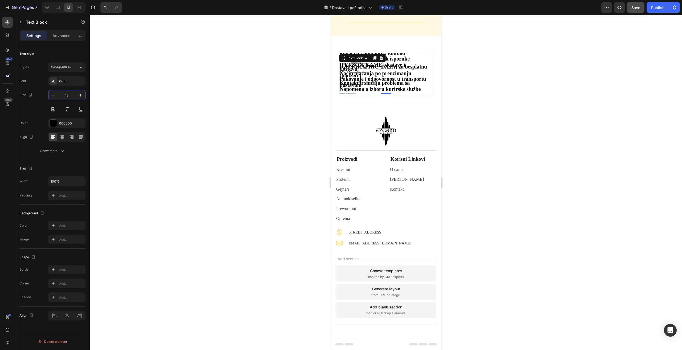
scroll to position [38, 0]
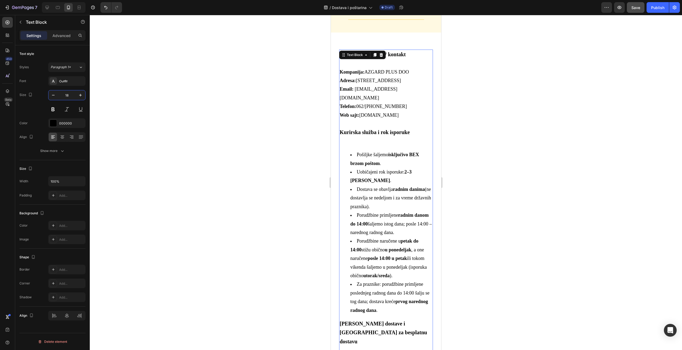
type input "18"
click at [638, 12] on button "Save" at bounding box center [636, 7] width 18 height 11
click at [661, 13] on button "Publish" at bounding box center [658, 7] width 22 height 11
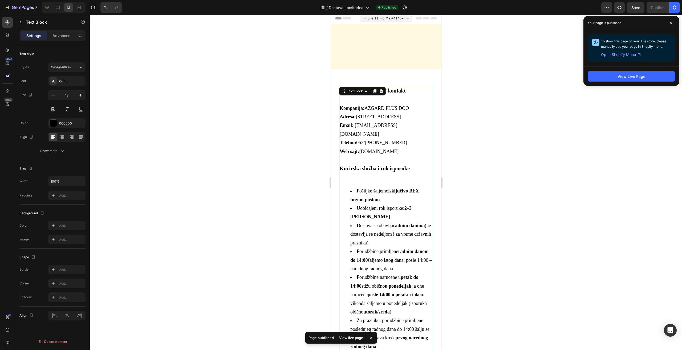
scroll to position [0, 0]
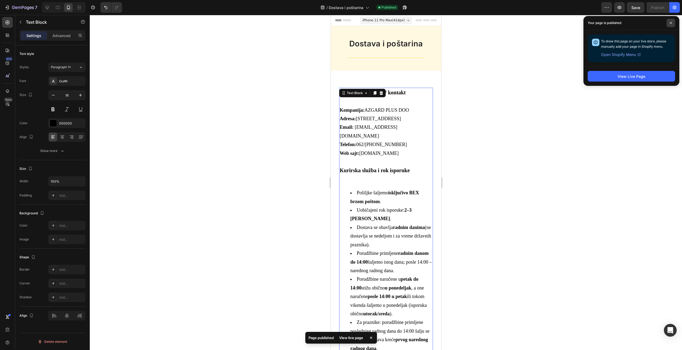
click at [672, 24] on icon at bounding box center [671, 23] width 3 height 3
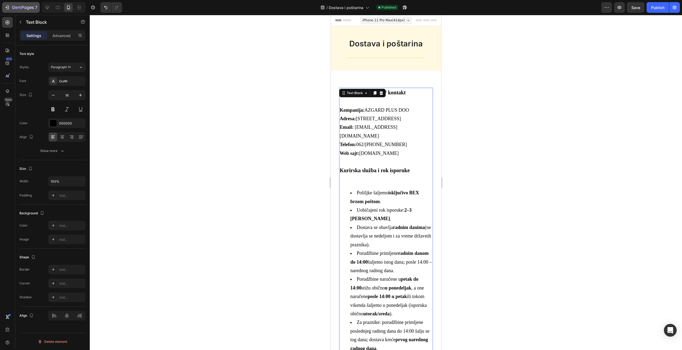
click at [26, 4] on div "7" at bounding box center [24, 7] width 25 height 6
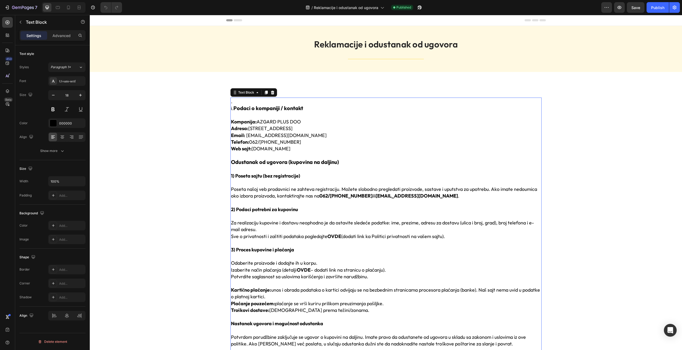
click at [234, 110] on strong "Podaci o kompaniji / kontakt" at bounding box center [268, 108] width 70 height 7
click at [233, 107] on strong "Podaci o kompaniji / kontakt" at bounding box center [268, 108] width 70 height 7
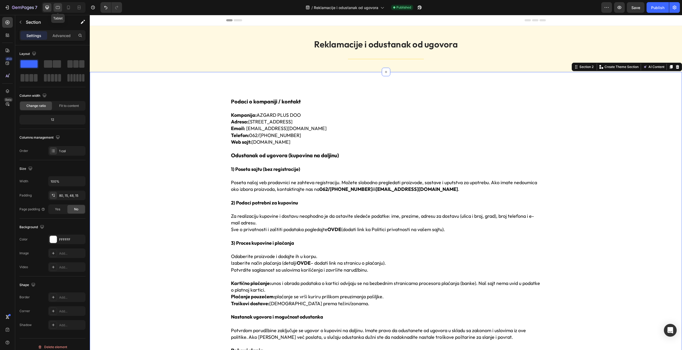
click at [56, 10] on div at bounding box center [58, 7] width 9 height 9
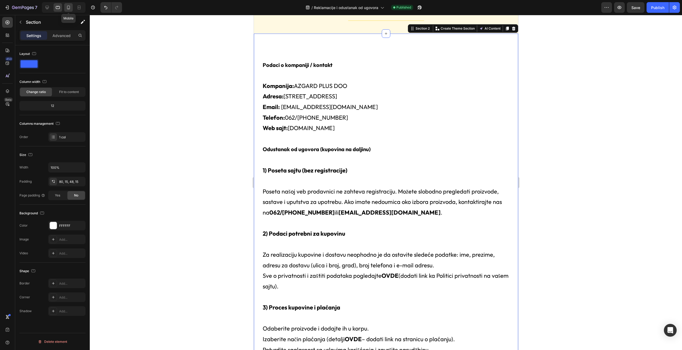
click at [66, 7] on icon at bounding box center [68, 7] width 5 height 5
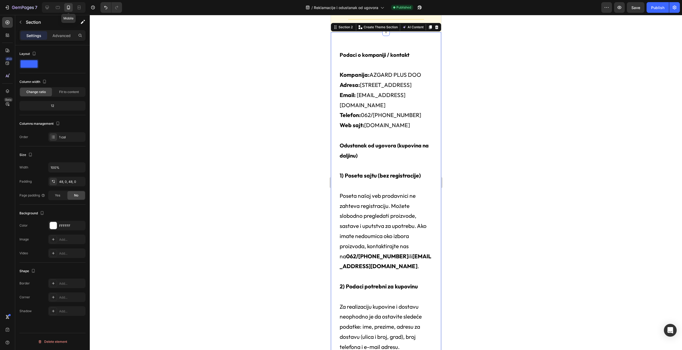
scroll to position [46, 0]
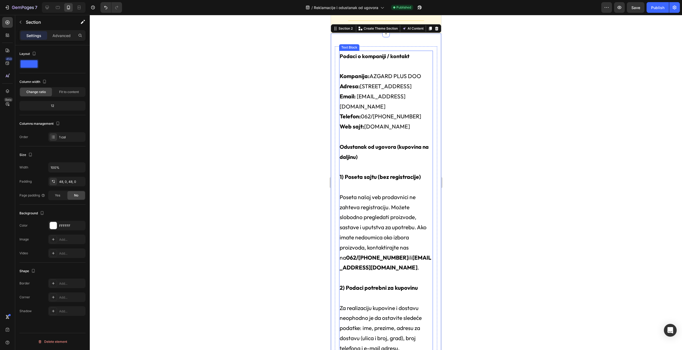
click at [424, 128] on p "Kompanija: AZGARD PLUS DOO Adresa: [STREET_ADDRESS] Email: [EMAIL_ADDRESS][DOMA…" at bounding box center [386, 101] width 93 height 60
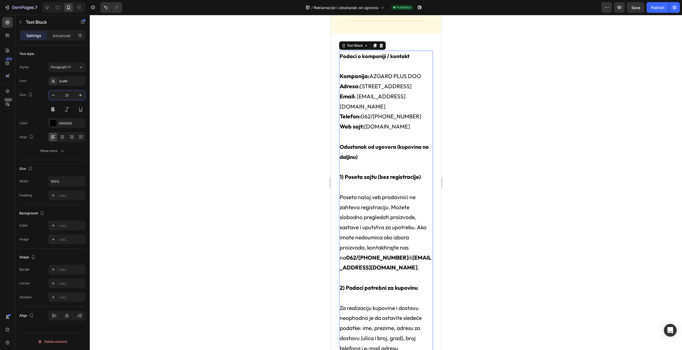
click at [68, 93] on input "21" at bounding box center [67, 95] width 18 height 10
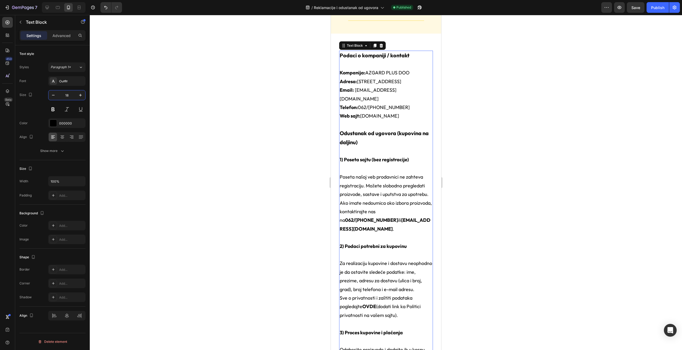
type input "18"
click at [281, 123] on div at bounding box center [386, 182] width 592 height 335
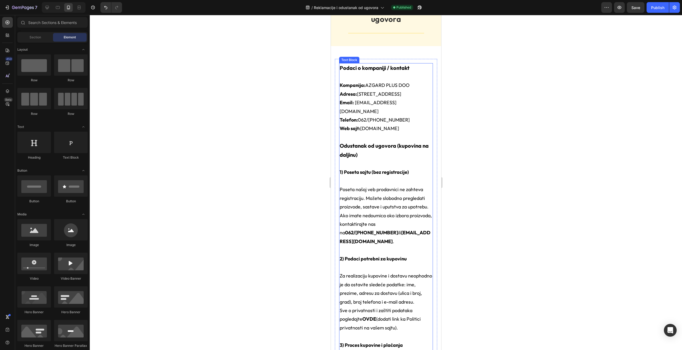
scroll to position [0, 0]
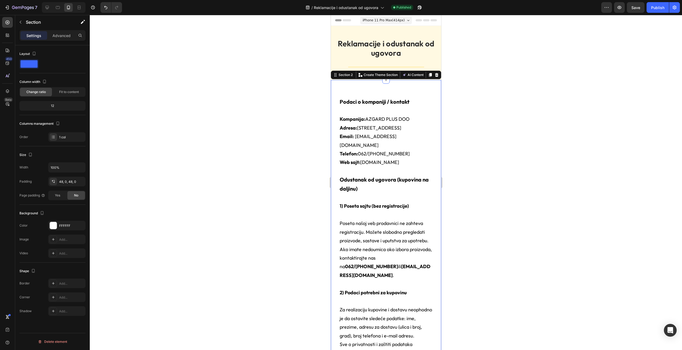
click at [55, 31] on div "Settings Advanced" at bounding box center [52, 35] width 66 height 11
click at [58, 35] on p "Advanced" at bounding box center [62, 36] width 18 height 6
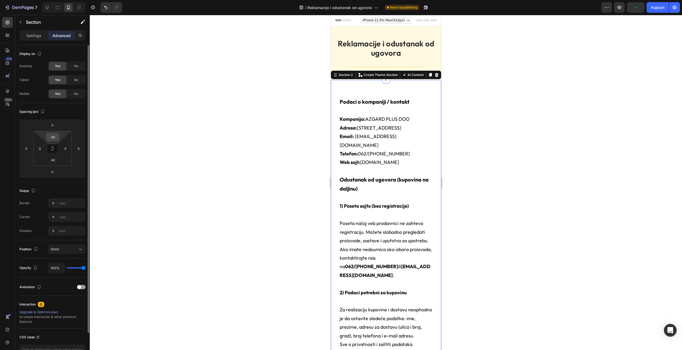
click at [53, 134] on input "48" at bounding box center [52, 137] width 11 height 8
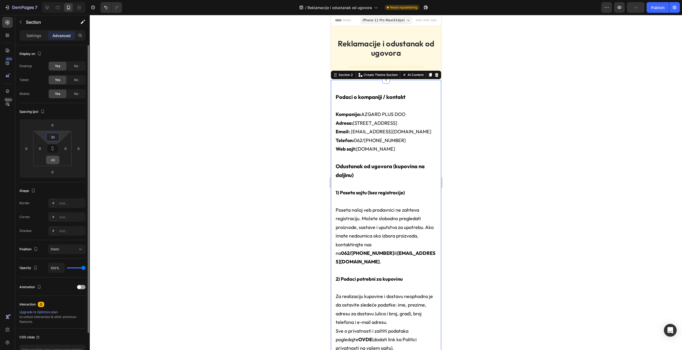
type input "30"
click at [53, 158] on input "48" at bounding box center [52, 160] width 11 height 8
type input "30"
click at [199, 154] on div at bounding box center [386, 182] width 592 height 335
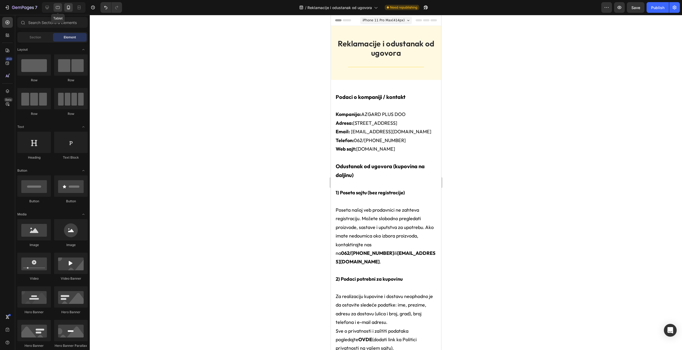
click at [58, 10] on icon at bounding box center [57, 7] width 5 height 5
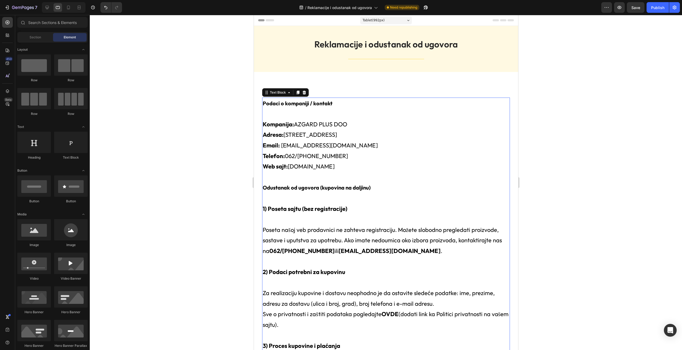
click at [310, 119] on p "Kompanija: AZGARD PLUS DOO Adresa: [STREET_ADDRESS] Email: [EMAIL_ADDRESS][DOMA…" at bounding box center [386, 145] width 247 height 53
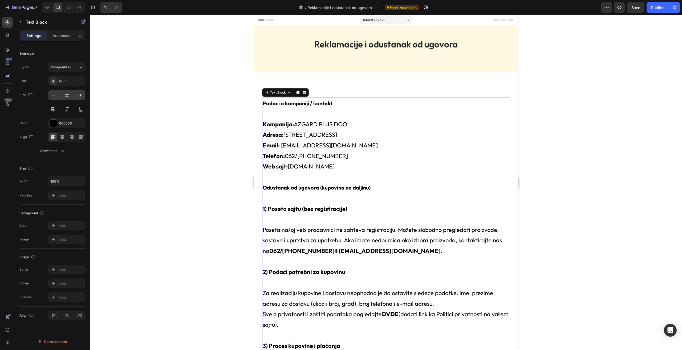
click at [67, 94] on input "22" at bounding box center [67, 95] width 18 height 10
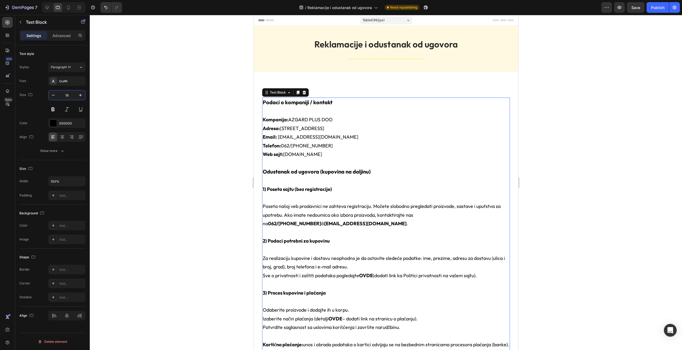
type input "18"
click at [199, 177] on div at bounding box center [386, 182] width 592 height 335
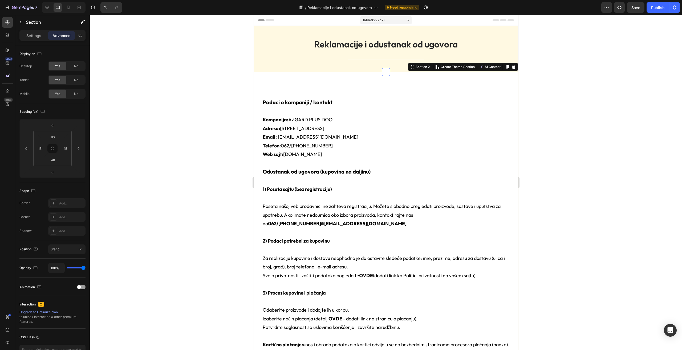
click at [54, 134] on input "80" at bounding box center [52, 137] width 11 height 8
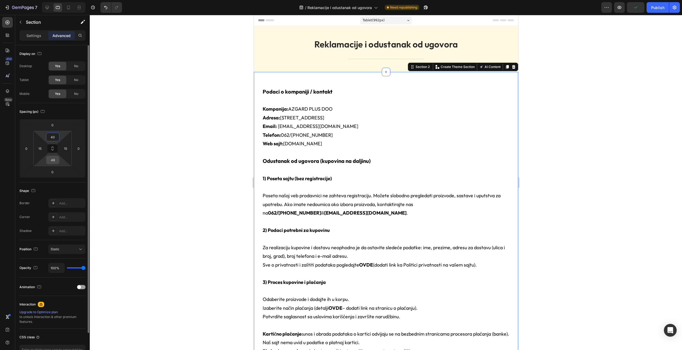
type input "40"
click at [54, 159] on input "48" at bounding box center [52, 160] width 11 height 8
type input "40"
click at [187, 171] on div at bounding box center [386, 182] width 592 height 335
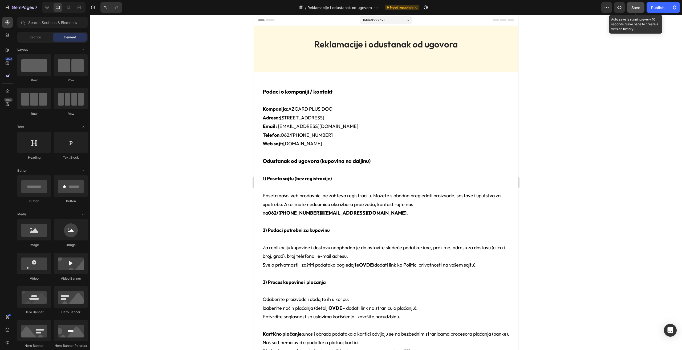
click at [641, 6] on button "Save" at bounding box center [636, 7] width 18 height 11
click at [660, 7] on div "Publish" at bounding box center [657, 8] width 13 height 6
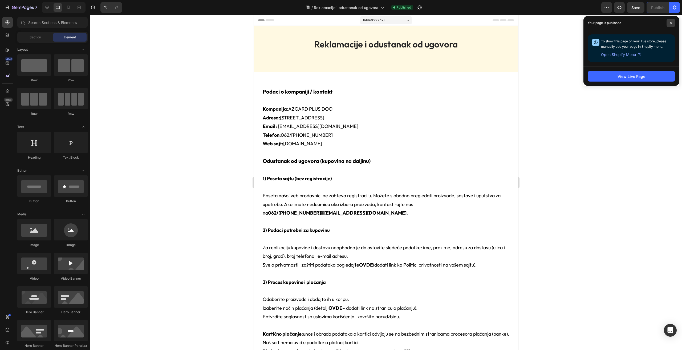
click at [671, 22] on icon at bounding box center [671, 23] width 3 height 3
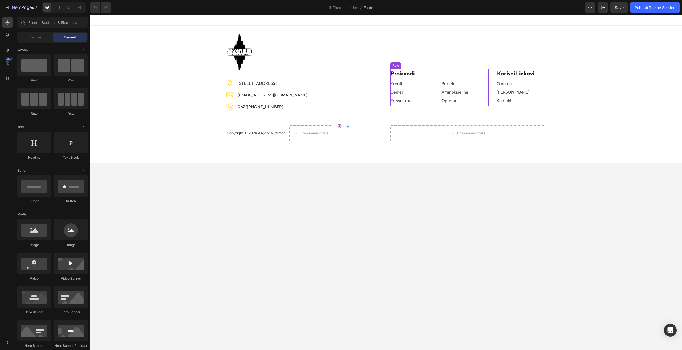
click at [415, 87] on div "Proizvodi Text block Kreatini Button Proteini Button Row Gejneri Button Aminoki…" at bounding box center [439, 87] width 98 height 37
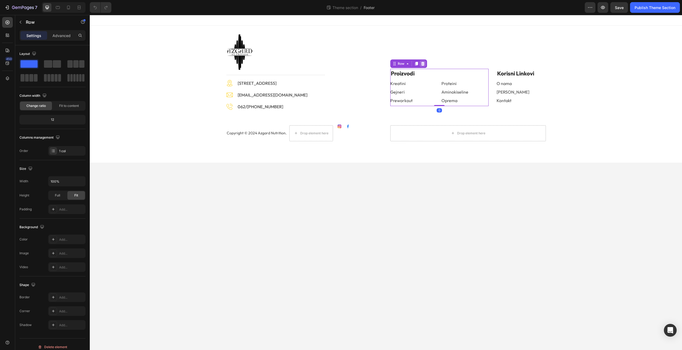
click at [423, 62] on icon at bounding box center [423, 64] width 4 height 4
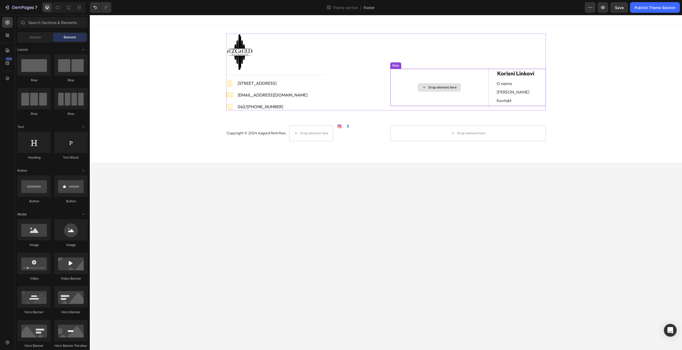
click at [446, 75] on div "Drop element here" at bounding box center [439, 87] width 98 height 37
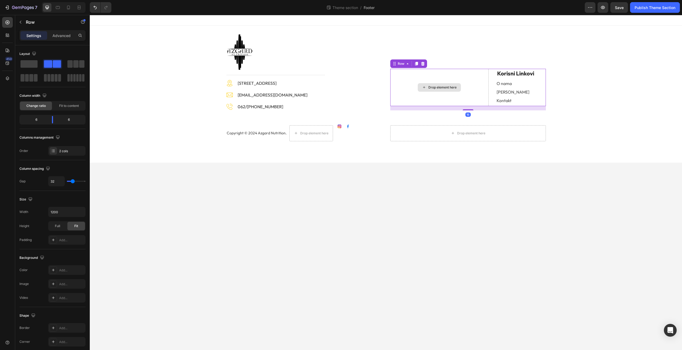
click at [443, 96] on div "Drop element here" at bounding box center [439, 87] width 98 height 37
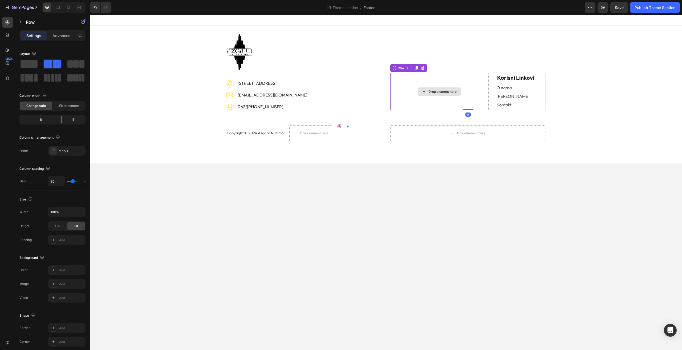
drag, startPoint x: 466, startPoint y: 109, endPoint x: 467, endPoint y: 77, distance: 32.5
click at [467, 77] on div "Drop element here Korisni Linkovi Text block O nama Button Naš Tim Button Konta…" at bounding box center [468, 91] width 156 height 37
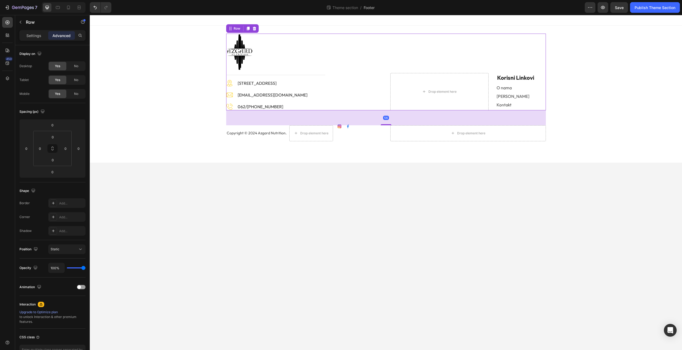
click at [352, 91] on div "Image Title Line Image [STREET_ADDRESS] Text block Image [EMAIL_ADDRESS][DOMAIN…" at bounding box center [304, 72] width 156 height 77
click at [71, 9] on icon at bounding box center [68, 7] width 5 height 5
type input "35"
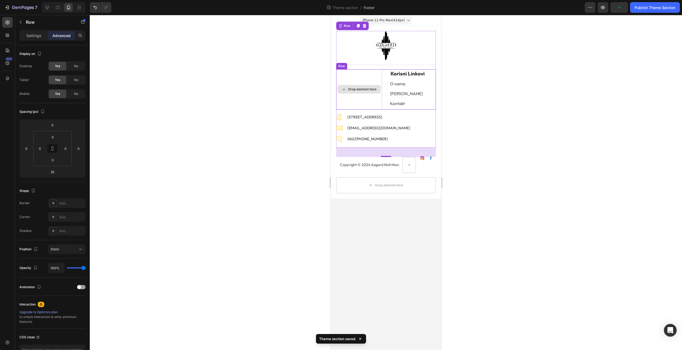
click at [381, 72] on div "Drop element here" at bounding box center [359, 89] width 46 height 40
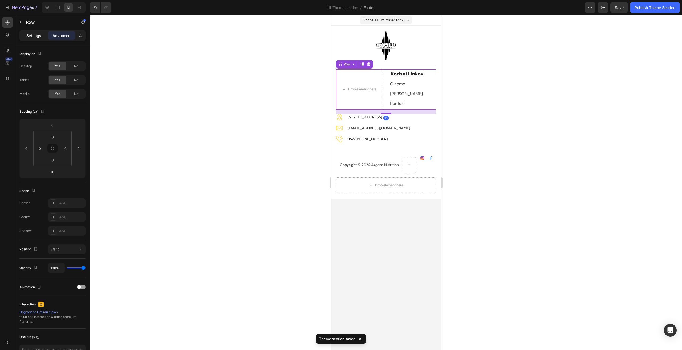
click at [33, 34] on p "Settings" at bounding box center [33, 36] width 15 height 6
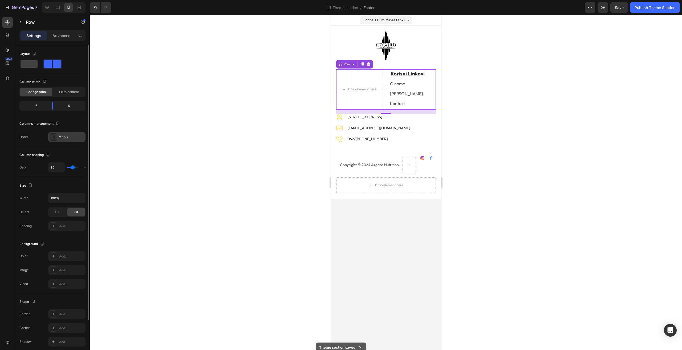
click at [70, 140] on div "2 cols" at bounding box center [66, 137] width 37 height 10
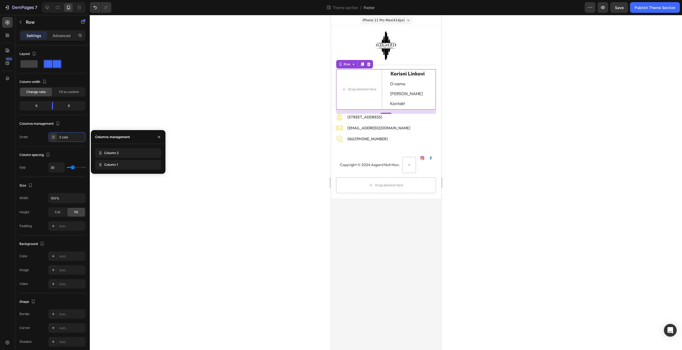
drag, startPoint x: 136, startPoint y: 168, endPoint x: 133, endPoint y: 147, distance: 21.7
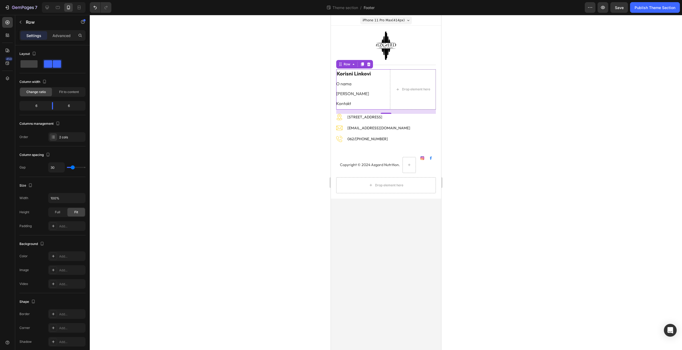
click at [264, 74] on div at bounding box center [386, 182] width 592 height 335
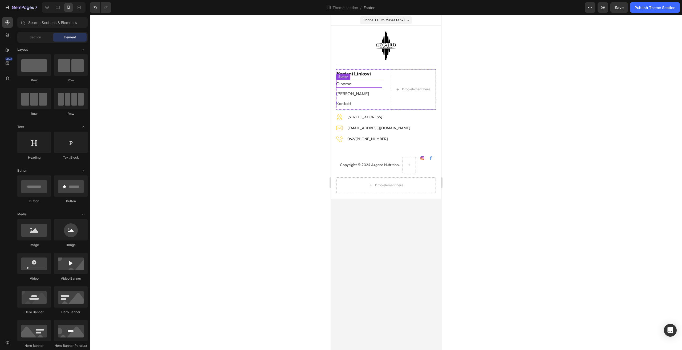
click at [362, 85] on div "O nama Button" at bounding box center [359, 84] width 46 height 8
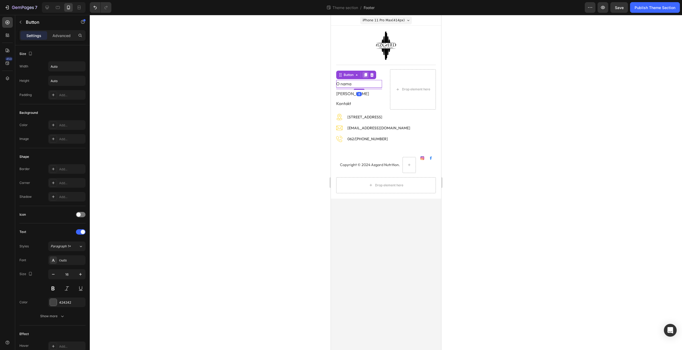
click at [365, 77] on div at bounding box center [365, 75] width 6 height 6
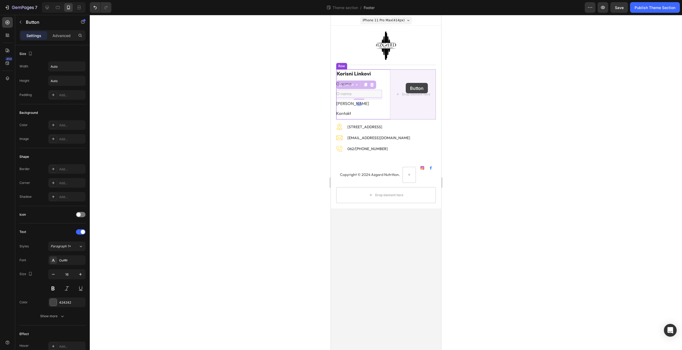
drag, startPoint x: 352, startPoint y: 86, endPoint x: 406, endPoint y: 83, distance: 53.4
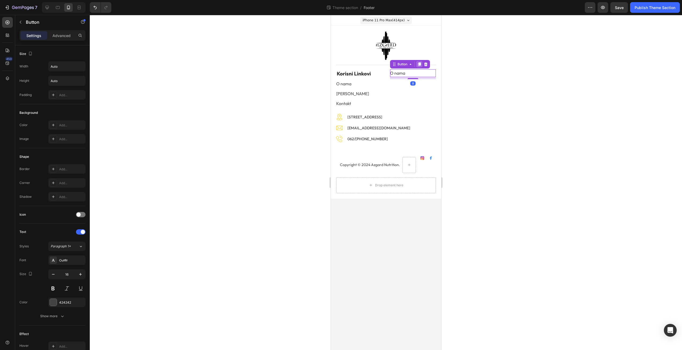
click at [418, 64] on icon at bounding box center [419, 64] width 4 height 4
click at [418, 73] on icon at bounding box center [419, 74] width 4 height 4
click at [538, 132] on div at bounding box center [386, 182] width 592 height 335
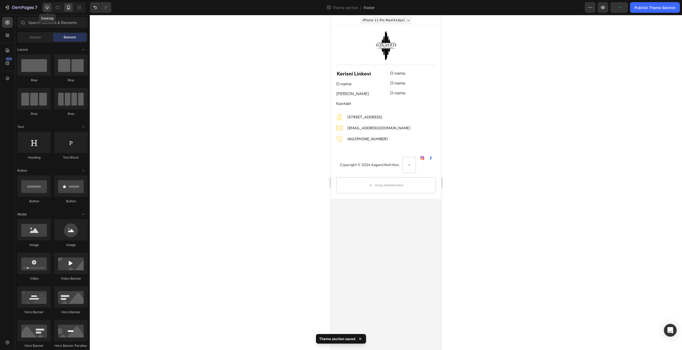
click at [48, 8] on icon at bounding box center [47, 7] width 3 height 3
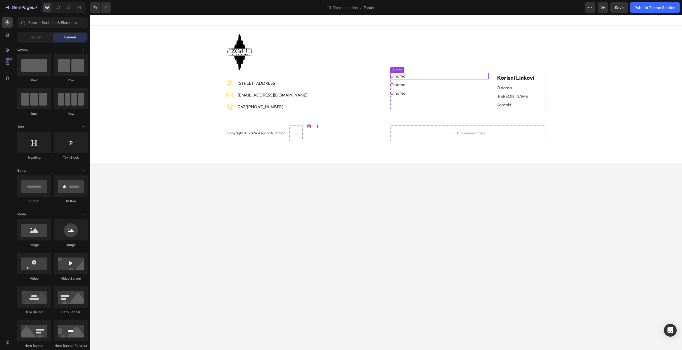
click at [431, 78] on div "O nama Button" at bounding box center [439, 76] width 98 height 6
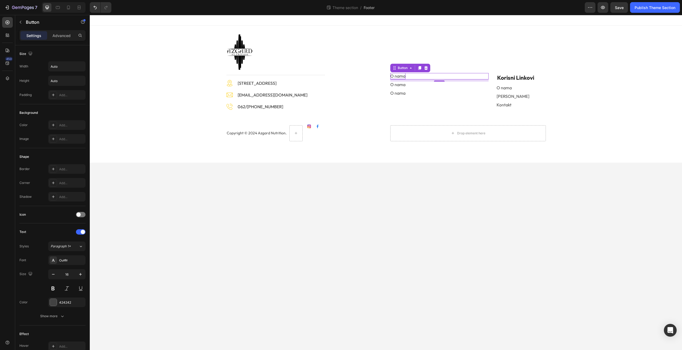
click at [399, 74] on p "O nama" at bounding box center [397, 76] width 15 height 6
click at [399, 75] on p "O nama" at bounding box center [397, 76] width 15 height 6
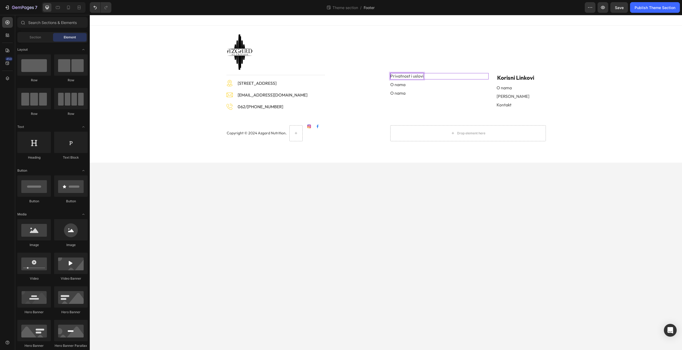
click at [387, 191] on body "Image Title Line Image Batajnički put 56, 22304 Novi Banovci Text block Image i…" at bounding box center [386, 182] width 592 height 335
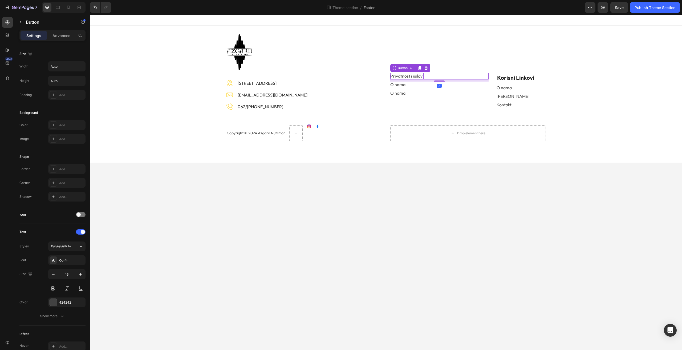
click at [444, 76] on div "Privatnost i uslovi Button 8" at bounding box center [439, 76] width 98 height 6
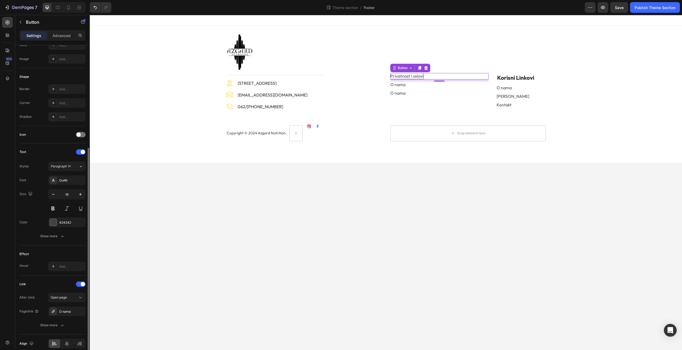
scroll to position [104, 0]
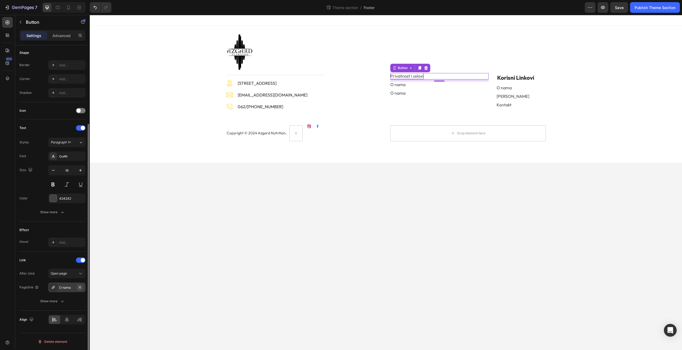
click at [79, 286] on icon "button" at bounding box center [80, 287] width 4 height 4
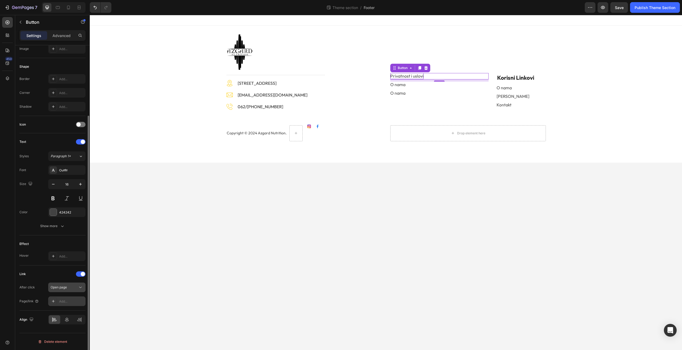
scroll to position [90, 0]
click at [71, 299] on div "Add..." at bounding box center [71, 301] width 25 height 5
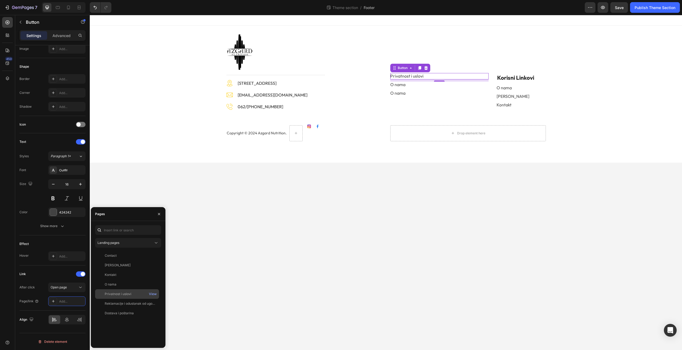
click at [135, 293] on div "Privatnost i uslovi" at bounding box center [127, 294] width 60 height 5
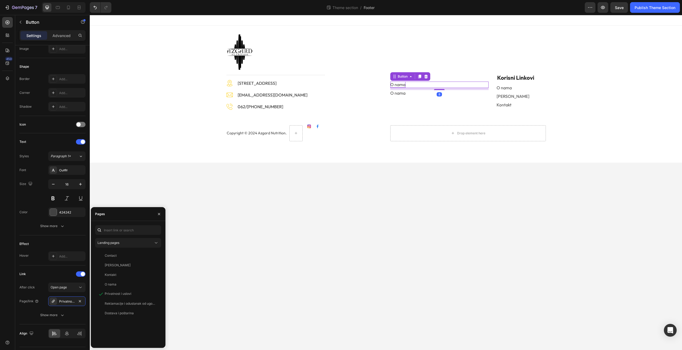
click at [404, 85] on p "O nama" at bounding box center [397, 85] width 15 height 6
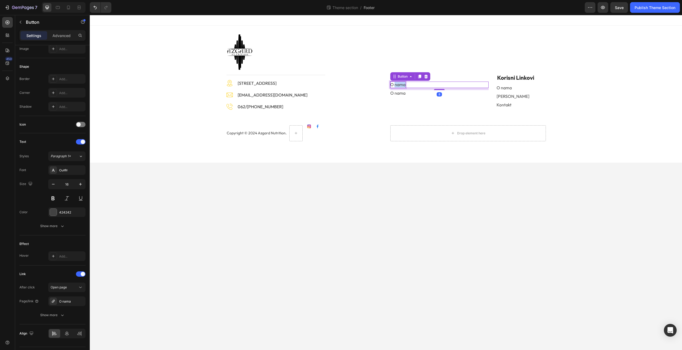
click at [404, 85] on p "O nama" at bounding box center [397, 85] width 15 height 6
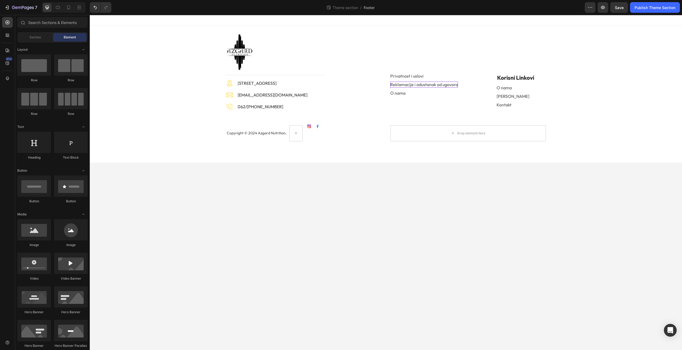
click at [450, 181] on body "Image Title Line Image Batajnički put 56, 22304 Novi Banovci Text block Image i…" at bounding box center [386, 182] width 592 height 335
click at [472, 83] on div "Reklamacije i odustanak od ugovora Button" at bounding box center [439, 85] width 98 height 6
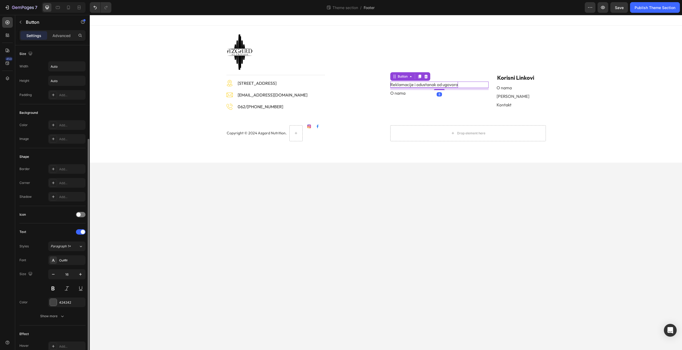
scroll to position [104, 0]
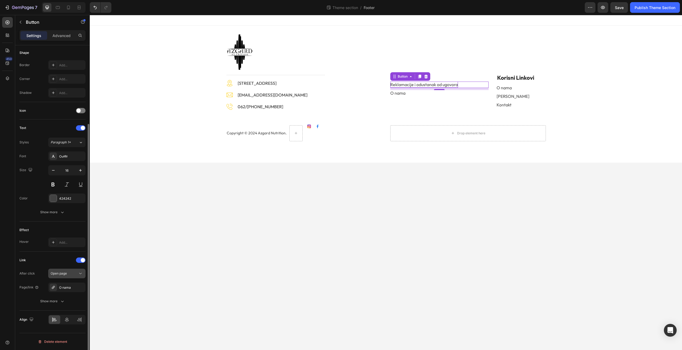
click at [73, 277] on button "Open page" at bounding box center [66, 274] width 37 height 10
click at [54, 258] on div "Link" at bounding box center [52, 260] width 66 height 9
click at [79, 289] on icon "button" at bounding box center [80, 287] width 4 height 4
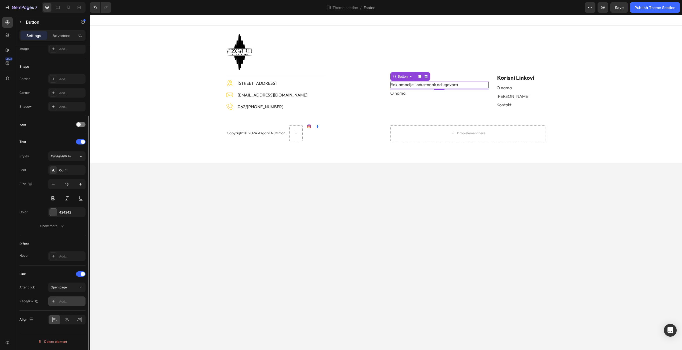
scroll to position [90, 0]
click at [68, 300] on div "Add..." at bounding box center [71, 301] width 25 height 5
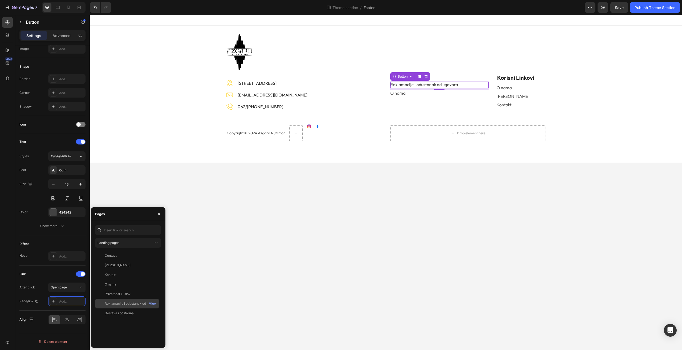
click at [123, 303] on div "Reklamacije i odustanak od ugovora" at bounding box center [130, 303] width 51 height 5
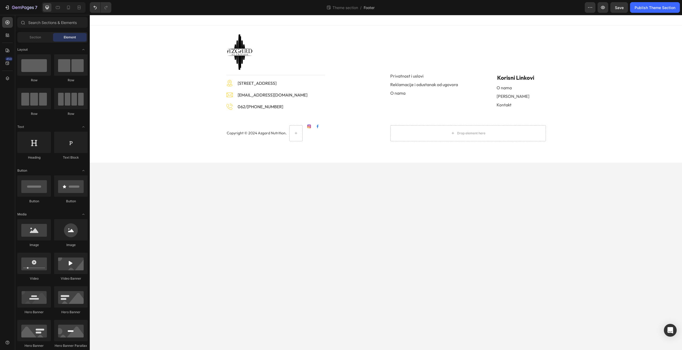
click at [341, 249] on body "Image Title Line Image Batajnički put 56, 22304 Novi Banovci Text block Image i…" at bounding box center [386, 182] width 592 height 335
click at [426, 91] on div "O nama Button" at bounding box center [439, 93] width 98 height 6
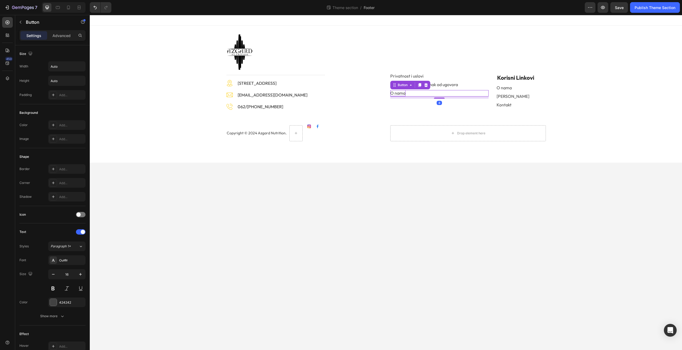
click at [394, 92] on p "O nama" at bounding box center [397, 93] width 15 height 6
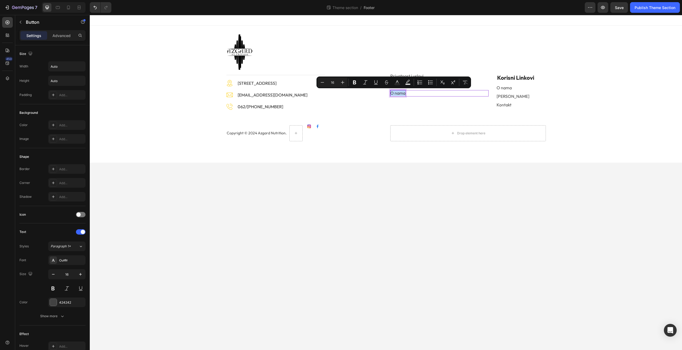
click at [393, 93] on p "O nama" at bounding box center [397, 93] width 15 height 6
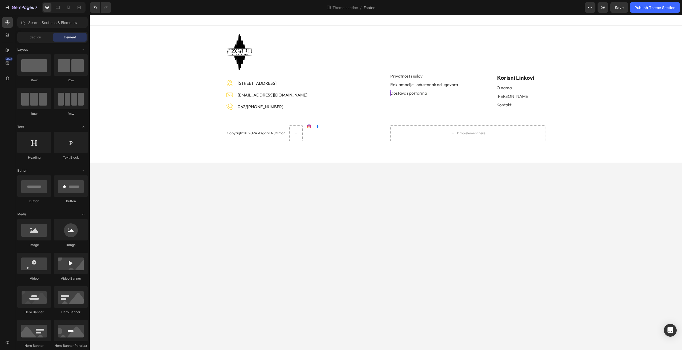
click at [420, 194] on body "Image Title Line Image Batajnički put 56, 22304 Novi Banovci Text block Image i…" at bounding box center [386, 182] width 592 height 335
click at [440, 93] on div "Dostava i poštarina Button" at bounding box center [439, 93] width 98 height 6
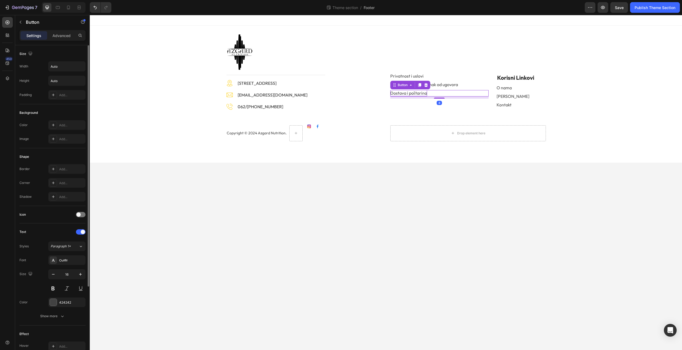
scroll to position [104, 0]
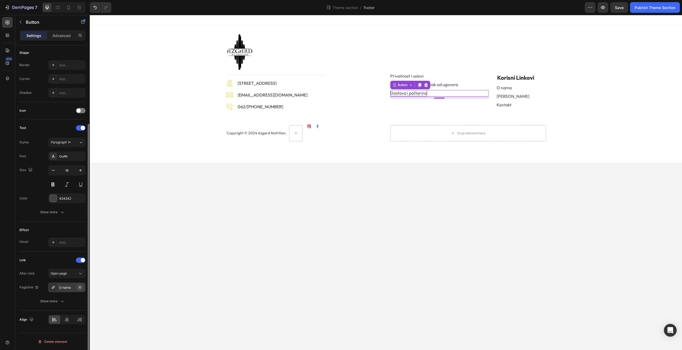
click at [79, 287] on icon "button" at bounding box center [80, 287] width 4 height 4
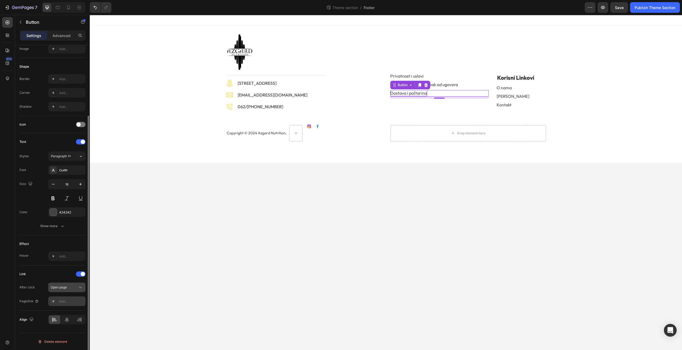
scroll to position [90, 0]
click at [71, 304] on div "Add..." at bounding box center [66, 301] width 37 height 10
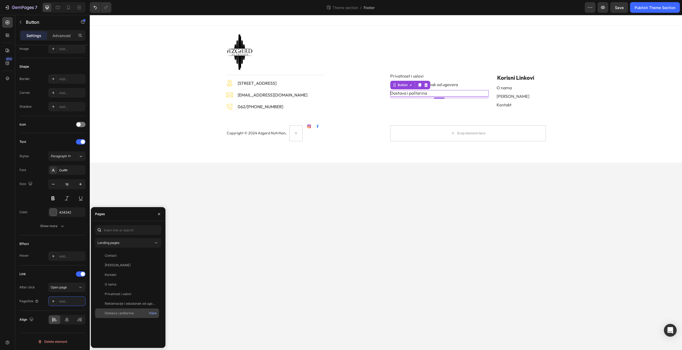
click at [136, 314] on div "Dostava i poštarina" at bounding box center [127, 313] width 60 height 5
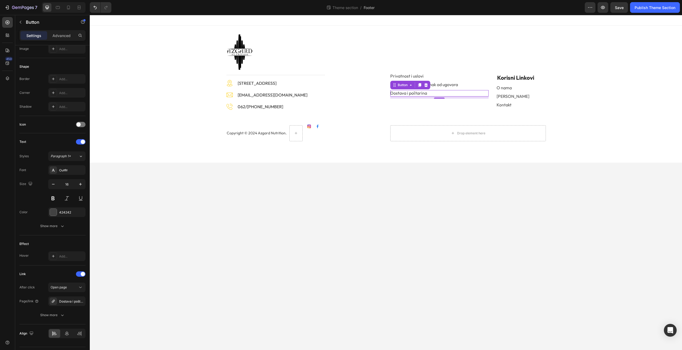
click at [321, 275] on body "Image Title Line Image Batajnički put 56, 22304 Novi Banovci Text block Image i…" at bounding box center [386, 182] width 592 height 335
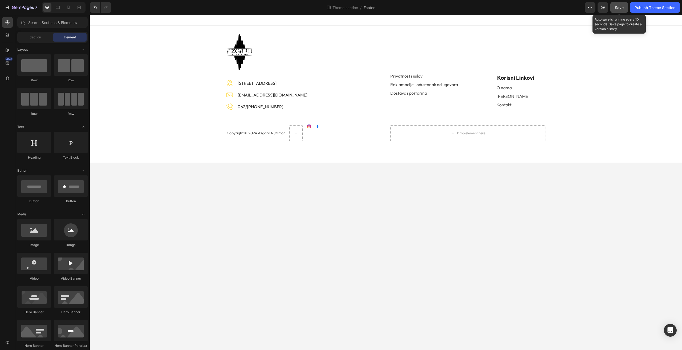
click at [625, 9] on button "Save" at bounding box center [620, 7] width 18 height 11
click at [71, 8] on icon at bounding box center [68, 7] width 5 height 5
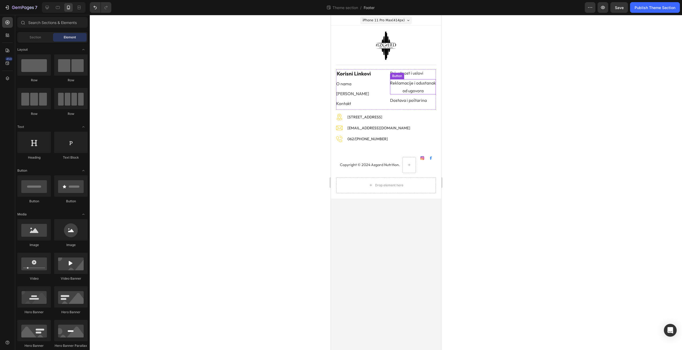
click at [400, 87] on p "Reklamacije i odustanak od ugovora" at bounding box center [413, 86] width 46 height 15
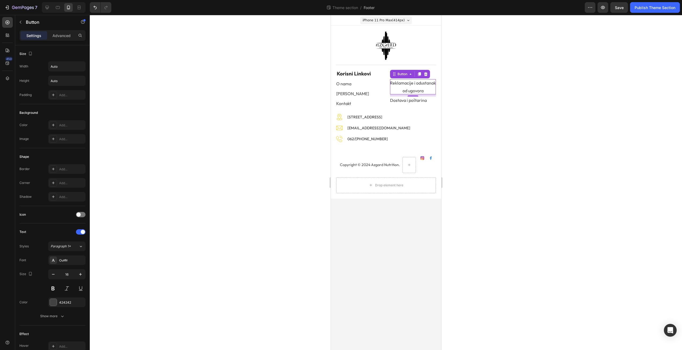
click at [412, 85] on p "Reklamacije i odustanak od ugovora" at bounding box center [413, 86] width 46 height 15
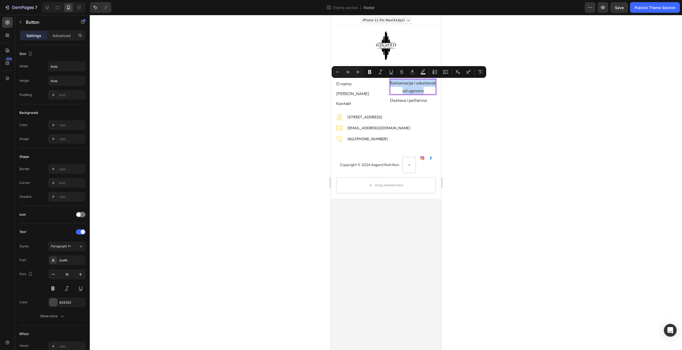
copy p "Reklamacije i odustanak od ugovora"
click at [420, 89] on p "Reklamacije i odustanak od ugovora" at bounding box center [413, 86] width 46 height 15
drag, startPoint x: 426, startPoint y: 89, endPoint x: 374, endPoint y: 86, distance: 52.6
click at [374, 86] on div "Privatnost i uslovi Button Reklamacije i odustanak od ugovora Button 8 Dostava …" at bounding box center [386, 89] width 100 height 40
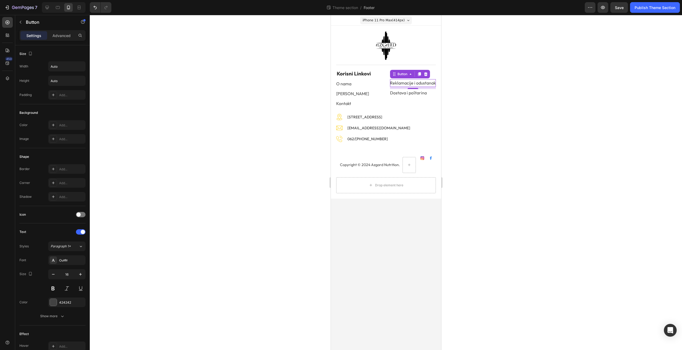
click at [480, 97] on div at bounding box center [386, 182] width 592 height 335
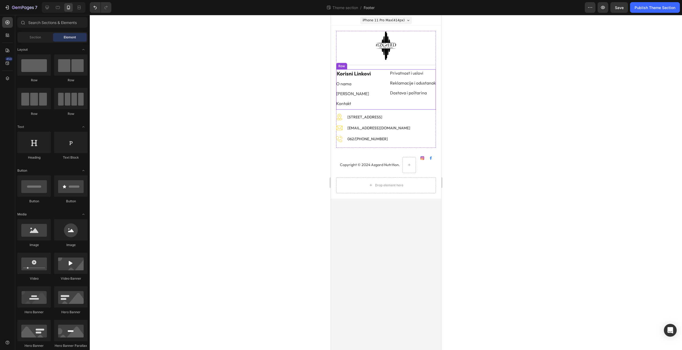
click at [383, 75] on div "Privatnost i uslovi Button Reklamacije i odustanak Button Dostava i poštarina B…" at bounding box center [386, 89] width 100 height 40
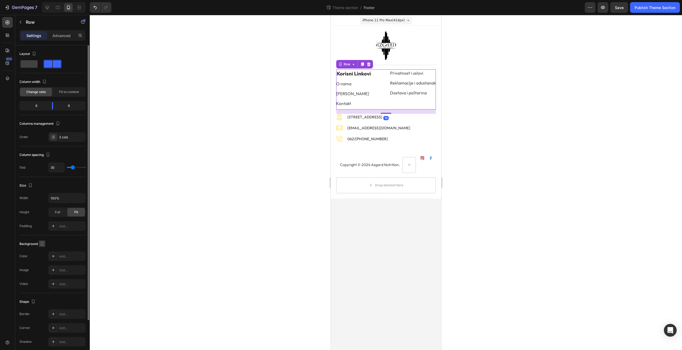
scroll to position [52, 0]
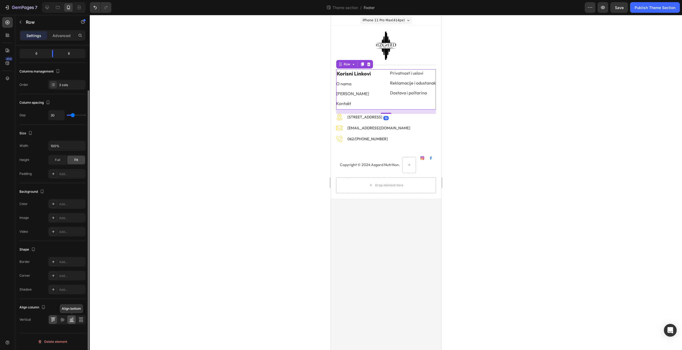
click at [71, 319] on icon at bounding box center [71, 319] width 5 height 5
click at [585, 143] on div at bounding box center [386, 182] width 592 height 335
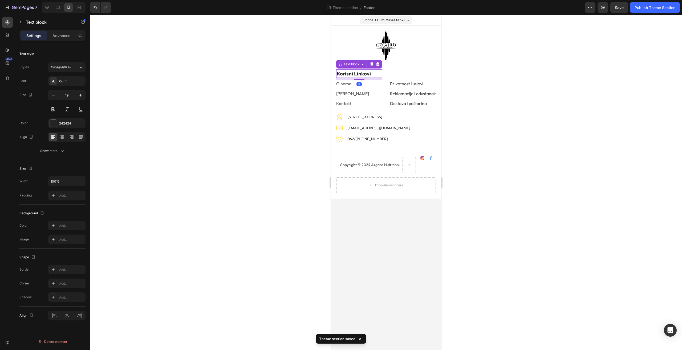
click at [370, 75] on p "Korisni Linkovi" at bounding box center [359, 74] width 45 height 8
click at [399, 76] on div "Privatnost i uslovi Button Reklamacije i odustanak Button Dostava i poštarina B…" at bounding box center [413, 89] width 46 height 40
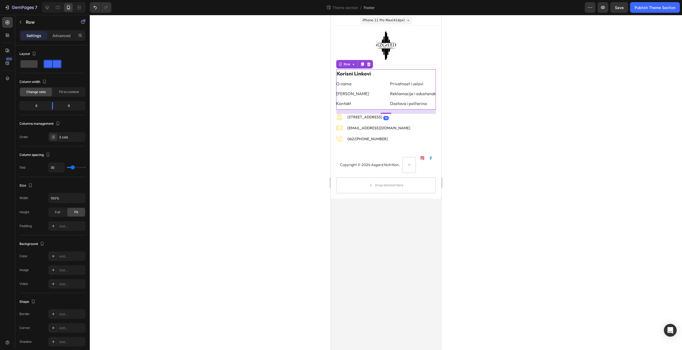
click at [600, 128] on div at bounding box center [386, 182] width 592 height 335
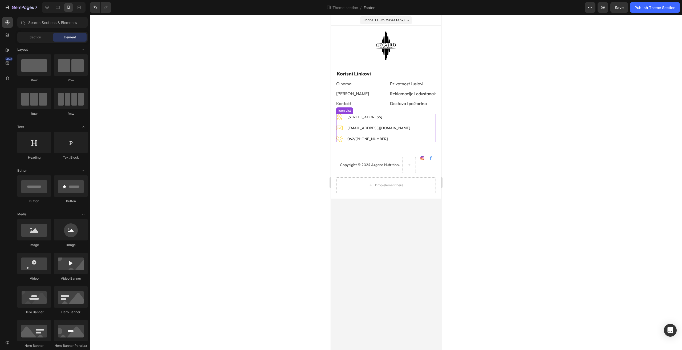
click at [399, 138] on li "Image 062/19-22-902 Text block" at bounding box center [373, 139] width 75 height 7
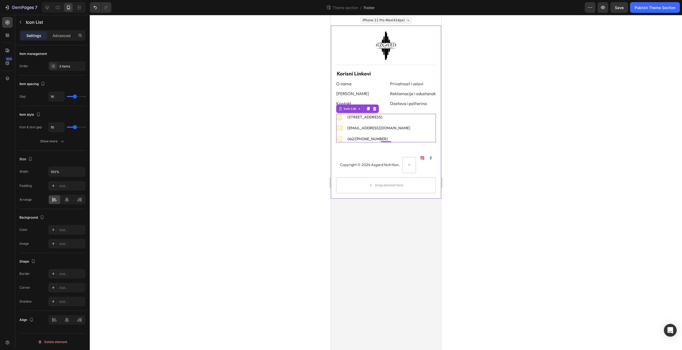
click at [385, 151] on div "Image Title Line Image Batajnički put 56, 22304 Novi Banovci Text block Image i…" at bounding box center [386, 112] width 100 height 162
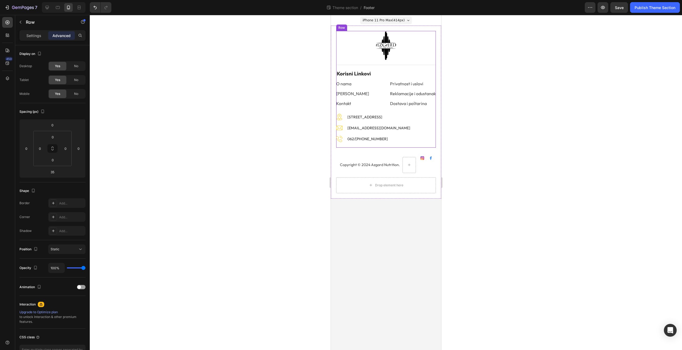
click at [374, 144] on div "Image Title Line Image Batajnički put 56, 22304 Novi Banovci Text block Image i…" at bounding box center [386, 131] width 100 height 34
drag, startPoint x: 387, startPoint y: 157, endPoint x: 392, endPoint y: 129, distance: 28.0
click at [392, 129] on div "Image Title Line Image Batajnički put 56, 22304 Novi Banovci Text block Image i…" at bounding box center [386, 89] width 100 height 117
type input "0"
click at [334, 155] on div "Image Title Line Image Batajnički put 56, 22304 Novi Banovci Text block Image i…" at bounding box center [386, 108] width 110 height 164
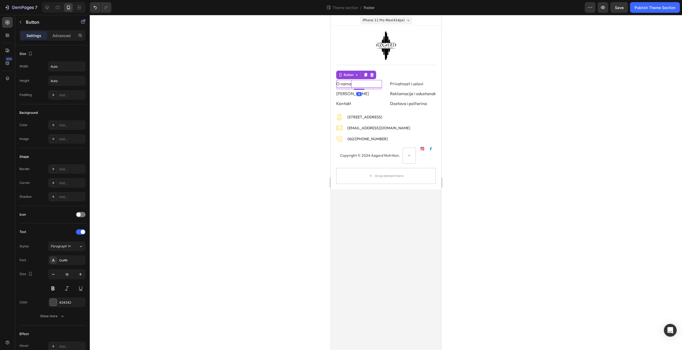
click at [350, 85] on p "O nama" at bounding box center [343, 84] width 15 height 8
click at [414, 85] on p "Privatnost i uslovi" at bounding box center [406, 84] width 33 height 8
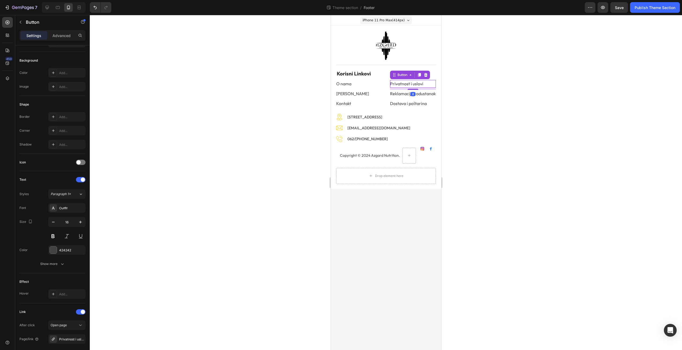
click at [536, 147] on div at bounding box center [386, 182] width 592 height 335
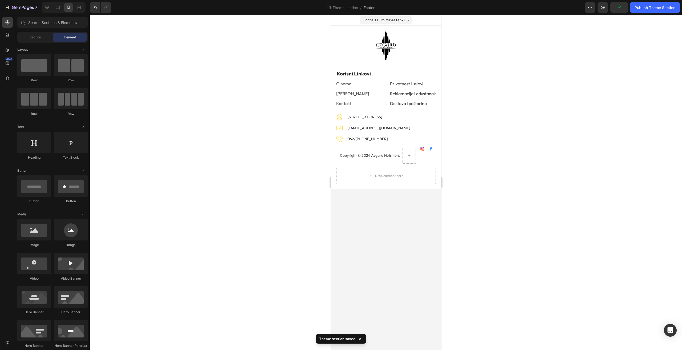
click at [48, 12] on div at bounding box center [64, 7] width 44 height 11
click at [45, 9] on icon at bounding box center [47, 7] width 5 height 5
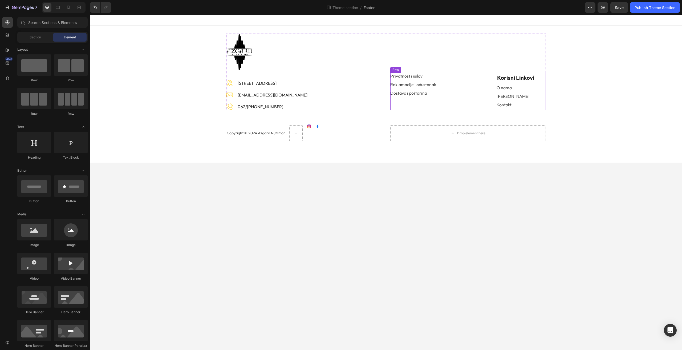
click at [495, 73] on div "Privatnost i uslovi Button Reklamacije i odustanak Button Dostava i poštarina B…" at bounding box center [468, 91] width 156 height 37
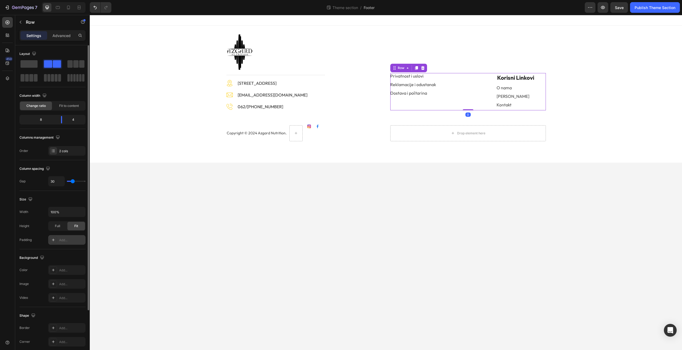
scroll to position [66, 0]
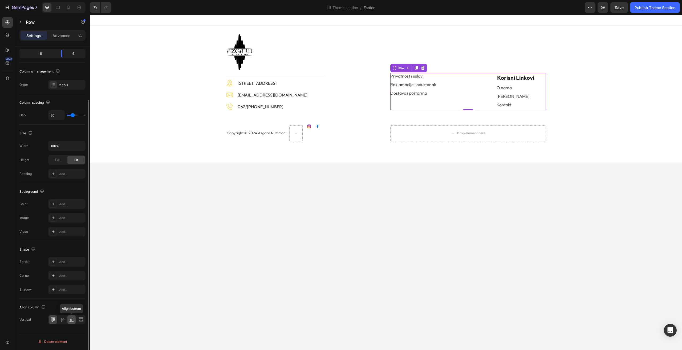
click at [75, 321] on div at bounding box center [71, 319] width 8 height 9
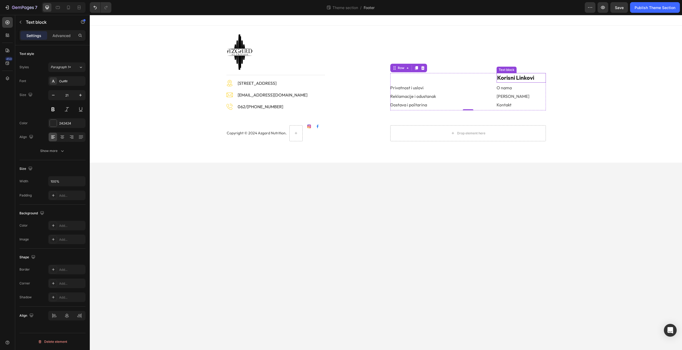
click at [511, 73] on div "Korisni Linkovi Text block" at bounding box center [521, 78] width 49 height 10
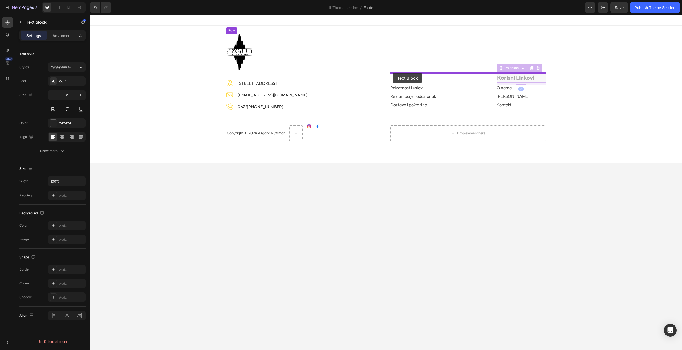
drag, startPoint x: 511, startPoint y: 70, endPoint x: 393, endPoint y: 73, distance: 117.8
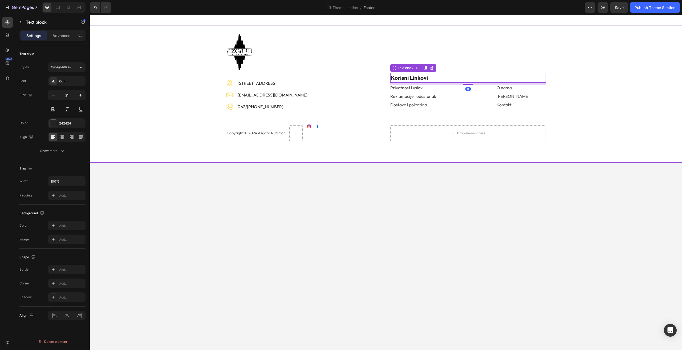
click at [612, 125] on div "Image Title Line Image Batajnički put 56, 22304 Novi Banovci Text block Image i…" at bounding box center [386, 88] width 584 height 108
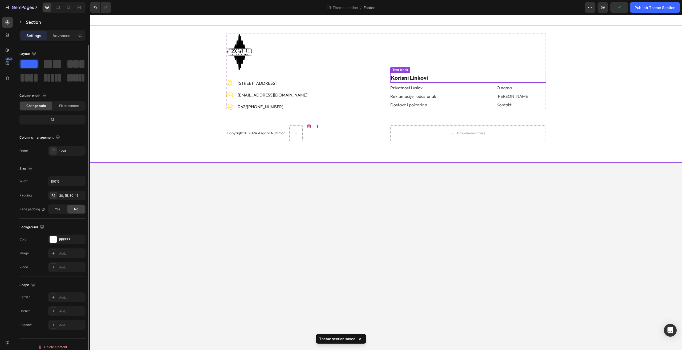
click at [435, 76] on p "Korisni Linkovi" at bounding box center [468, 78] width 155 height 9
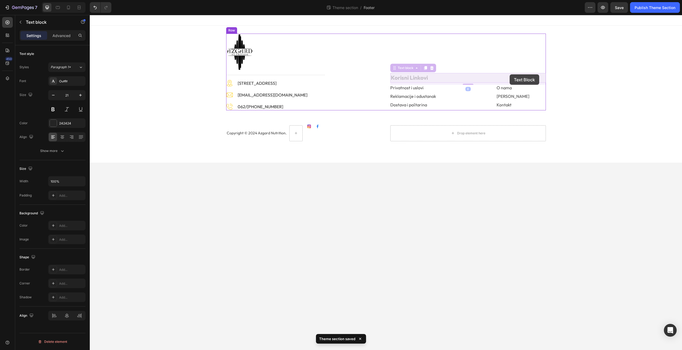
drag, startPoint x: 403, startPoint y: 70, endPoint x: 510, endPoint y: 74, distance: 107.2
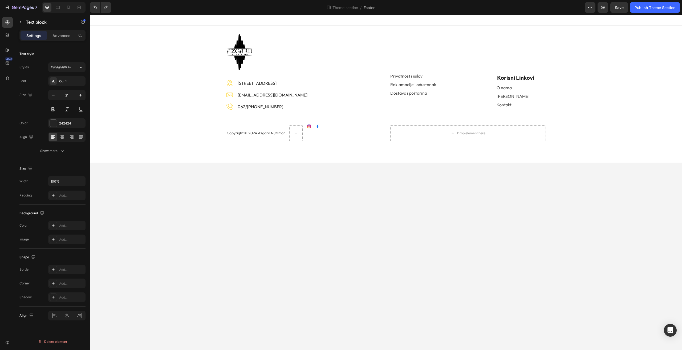
click at [533, 79] on p "Korisni Linkovi" at bounding box center [521, 78] width 48 height 9
click at [489, 73] on div "Image Title Line Privatnost i uslovi Button Reklamacije i odustanak Button Dost…" at bounding box center [468, 72] width 156 height 77
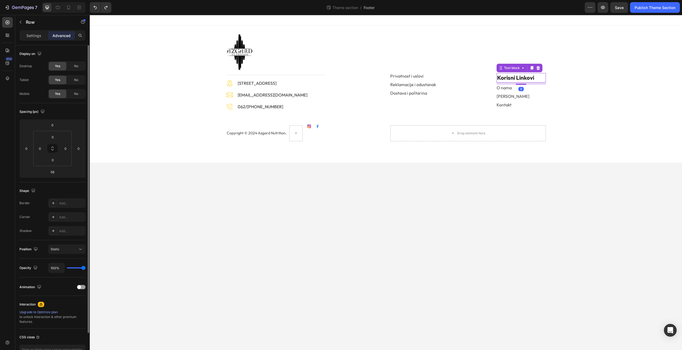
click at [497, 79] on p "Korisni Linkovi" at bounding box center [521, 78] width 48 height 9
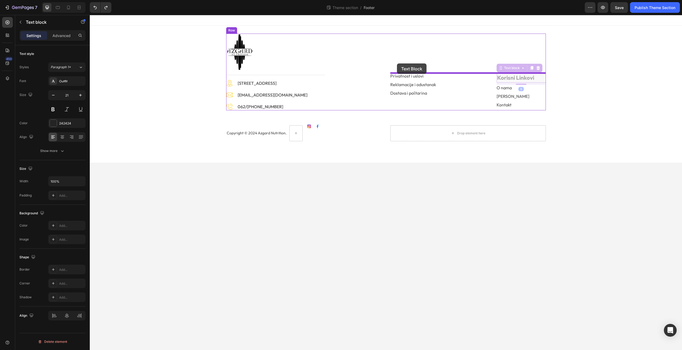
drag, startPoint x: 510, startPoint y: 70, endPoint x: 397, endPoint y: 63, distance: 112.7
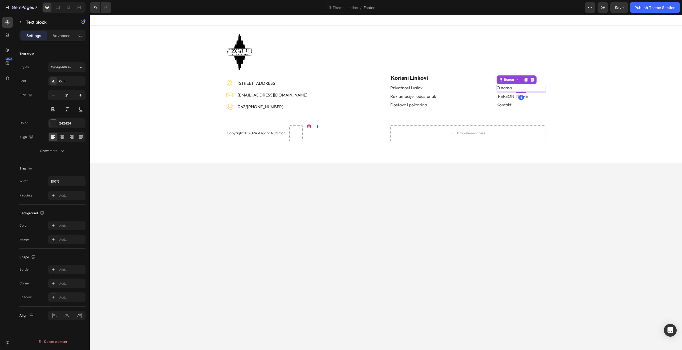
click at [523, 86] on div "O nama Button 8" at bounding box center [521, 88] width 49 height 6
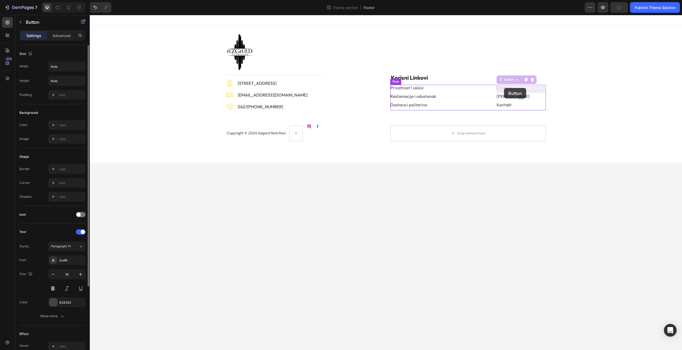
drag, startPoint x: 508, startPoint y: 80, endPoint x: 506, endPoint y: 87, distance: 7.1
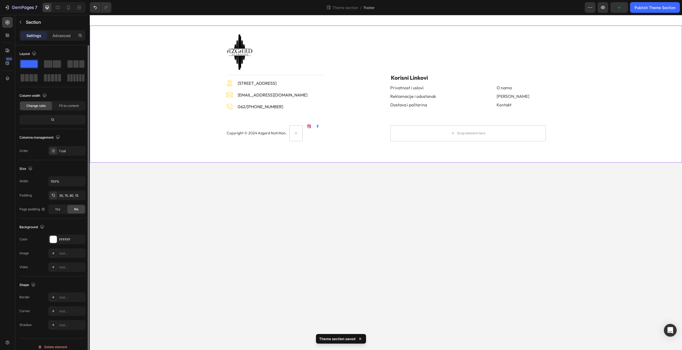
click at [583, 109] on div "Image Title Line Image Batajnički put 56, 22304 Novi Banovci Text block Image i…" at bounding box center [386, 88] width 584 height 108
click at [641, 11] on button "Publish Theme Section" at bounding box center [655, 7] width 50 height 11
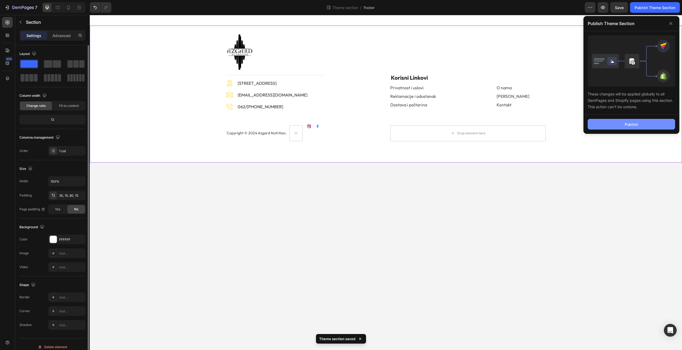
click at [627, 123] on div "Publish" at bounding box center [631, 125] width 13 height 6
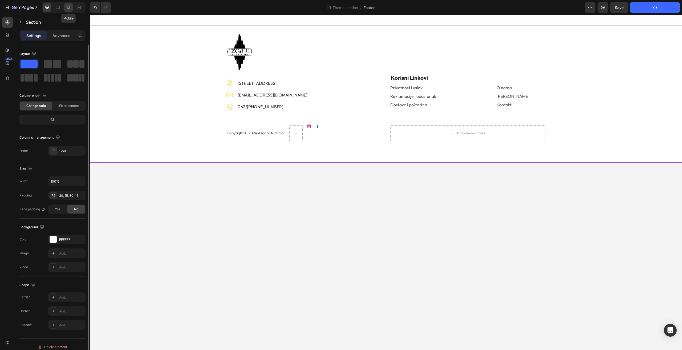
click at [66, 10] on icon at bounding box center [68, 7] width 5 height 5
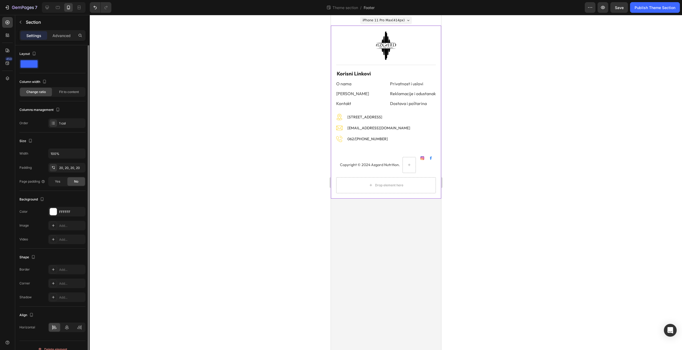
click at [490, 116] on div at bounding box center [386, 182] width 592 height 335
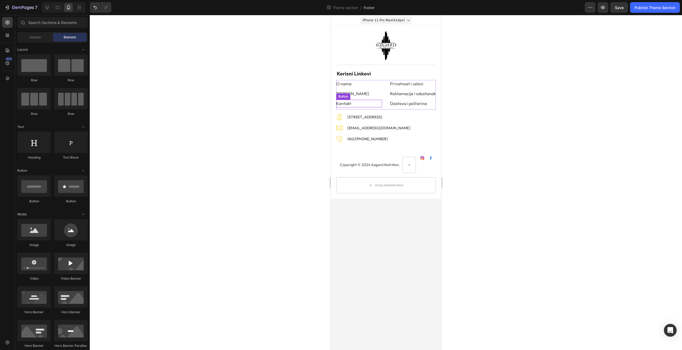
click at [372, 103] on div "Kontakt Button" at bounding box center [359, 104] width 46 height 8
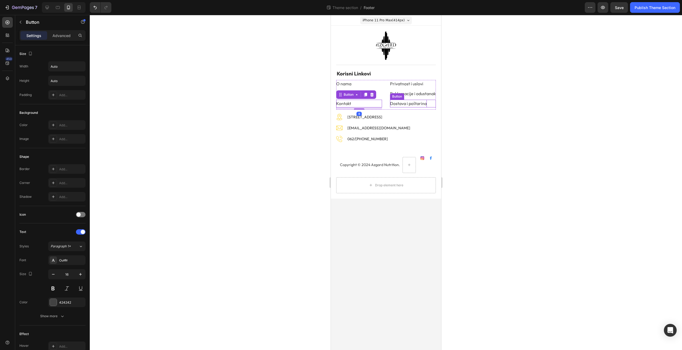
click at [413, 105] on p "Dostava i poštarina" at bounding box center [408, 104] width 37 height 8
click at [430, 103] on div "Dostava i poštarina Button 8" at bounding box center [413, 104] width 46 height 8
click at [654, 11] on button "Publish Theme Section" at bounding box center [655, 7] width 50 height 11
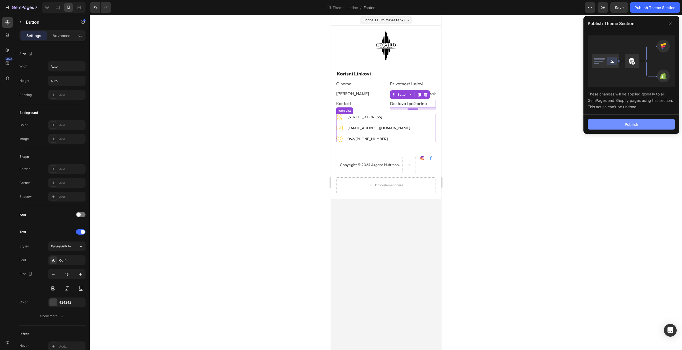
click at [622, 129] on button "Publish" at bounding box center [631, 124] width 87 height 11
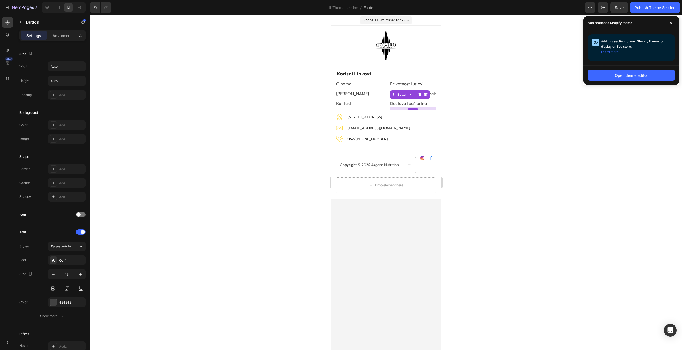
click at [514, 103] on div at bounding box center [386, 182] width 592 height 335
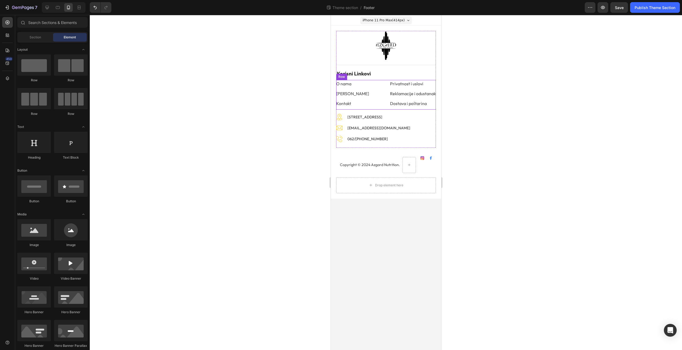
click at [384, 81] on div "Privatnost i uslovi Button Reklamacije i odustanak Button Dostava i poštarina B…" at bounding box center [386, 94] width 100 height 29
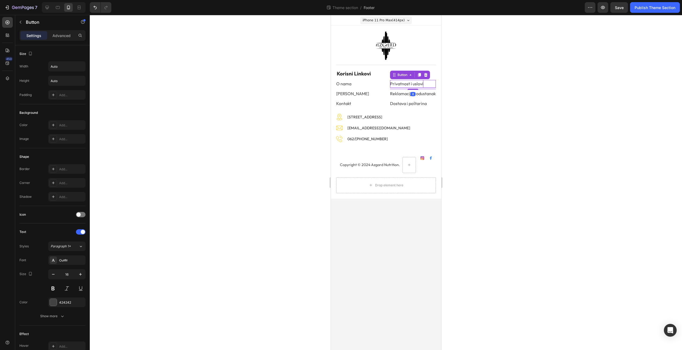
click at [400, 82] on p "Privatnost i uslovi" at bounding box center [406, 84] width 33 height 8
drag, startPoint x: 404, startPoint y: 76, endPoint x: 342, endPoint y: 108, distance: 69.5
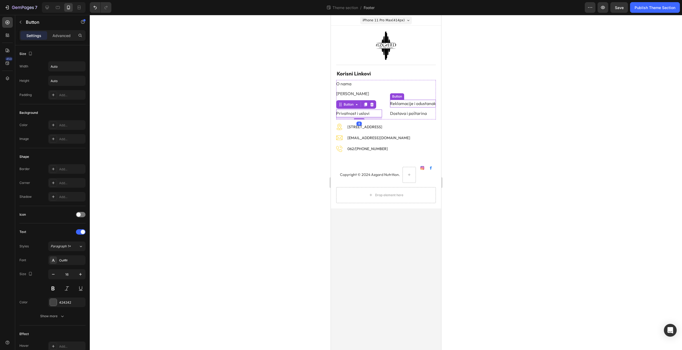
click at [406, 105] on p "Reklamacije i odustanak" at bounding box center [413, 104] width 46 height 8
drag, startPoint x: 402, startPoint y: 97, endPoint x: 348, endPoint y: 118, distance: 59.0
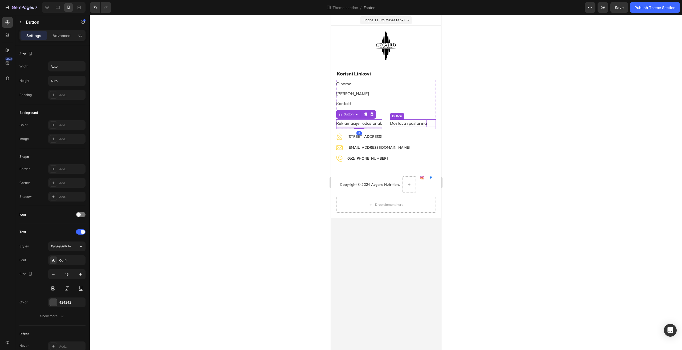
click at [400, 123] on p "Dostava i poštarina" at bounding box center [408, 123] width 37 height 8
drag, startPoint x: 399, startPoint y: 113, endPoint x: 342, endPoint y: 125, distance: 57.9
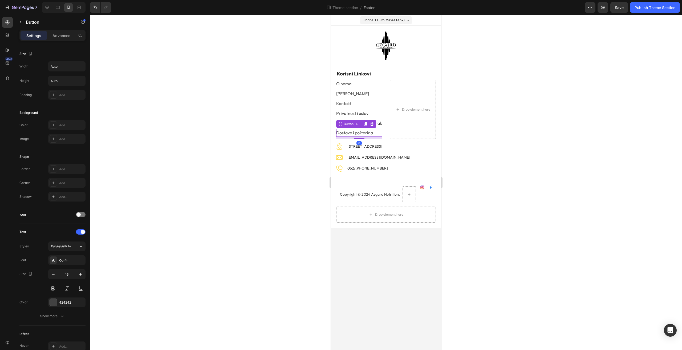
click at [486, 137] on div at bounding box center [386, 182] width 592 height 335
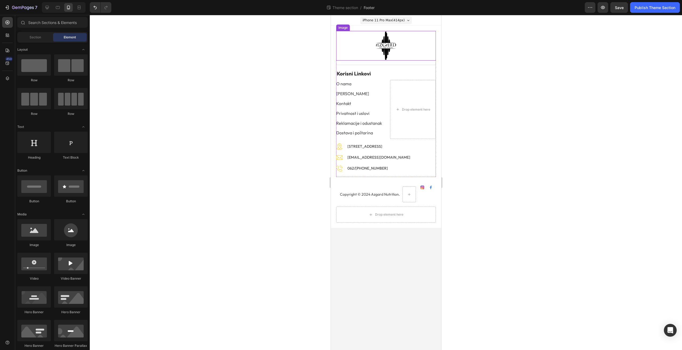
click at [385, 45] on img at bounding box center [385, 46] width 21 height 30
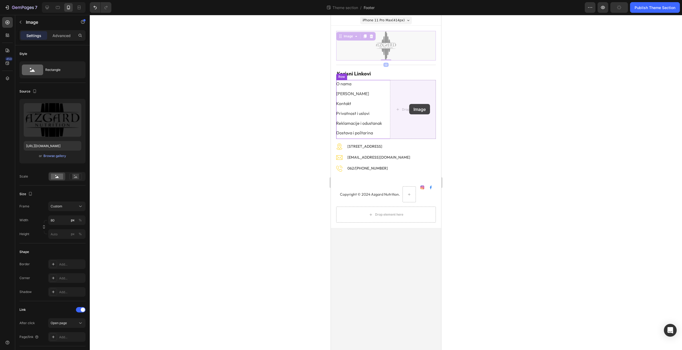
drag, startPoint x: 385, startPoint y: 45, endPoint x: 409, endPoint y: 104, distance: 63.3
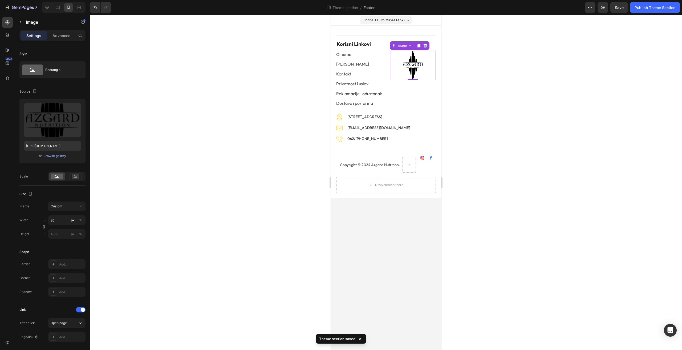
click at [482, 115] on div at bounding box center [386, 182] width 592 height 335
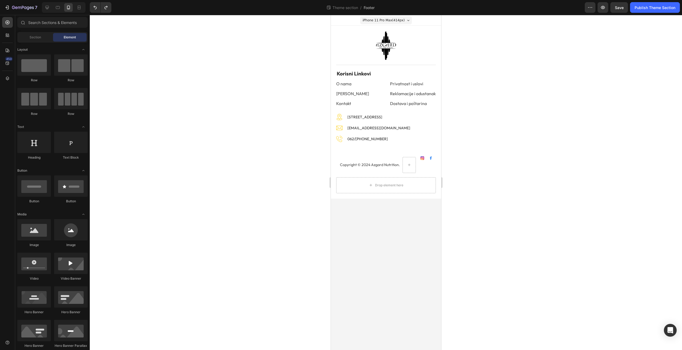
click at [480, 107] on div at bounding box center [386, 182] width 592 height 335
click at [403, 85] on p "Privatnost i uslovi" at bounding box center [406, 84] width 33 height 8
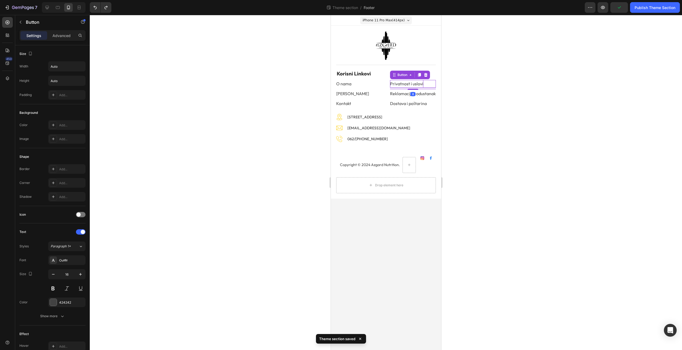
click at [403, 85] on p "Privatnost i uslovi" at bounding box center [406, 84] width 33 height 8
click at [417, 85] on p "Privatnost i uslovi" at bounding box center [406, 84] width 33 height 8
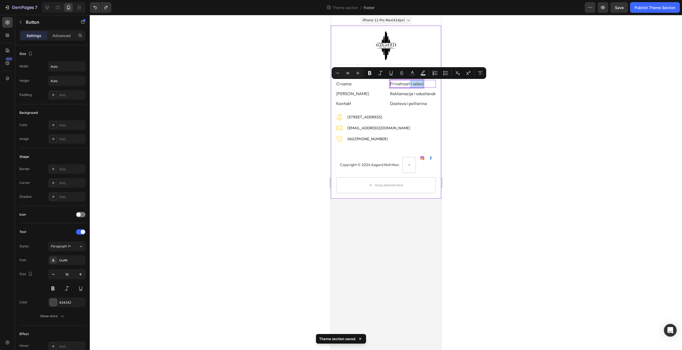
drag, startPoint x: 409, startPoint y: 83, endPoint x: 437, endPoint y: 83, distance: 28.0
click at [437, 83] on div "Image Title Line Image Batajnički put 56, 22304 Novi Banovci Text block Image i…" at bounding box center [386, 112] width 110 height 173
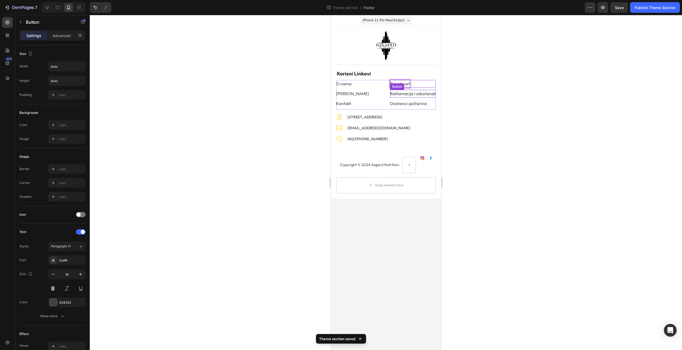
click at [414, 92] on p "Reklamacije i odustanak" at bounding box center [413, 94] width 46 height 8
click at [413, 93] on p "Reklamacije i odustanak" at bounding box center [413, 94] width 46 height 8
click at [412, 93] on p "Reklamacije i odustanak" at bounding box center [413, 94] width 46 height 8
drag, startPoint x: 412, startPoint y: 93, endPoint x: 774, endPoint y: 109, distance: 362.0
click at [441, 94] on html "iPhone 11 Pro Max ( 414 px) iPhone 13 Mini iPhone 13 Pro iPhone 11 Pro Max iPho…" at bounding box center [386, 182] width 110 height 335
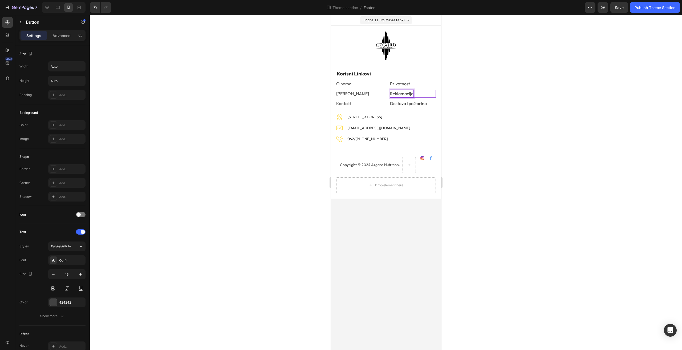
click at [491, 103] on div at bounding box center [386, 182] width 592 height 335
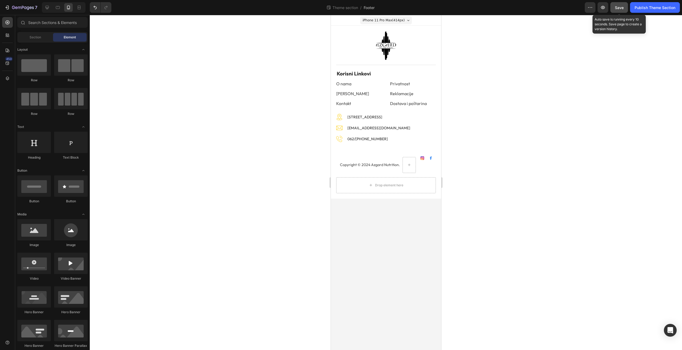
click at [623, 8] on span "Save" at bounding box center [619, 7] width 9 height 5
click at [651, 9] on div "Publish Theme Section" at bounding box center [655, 8] width 41 height 6
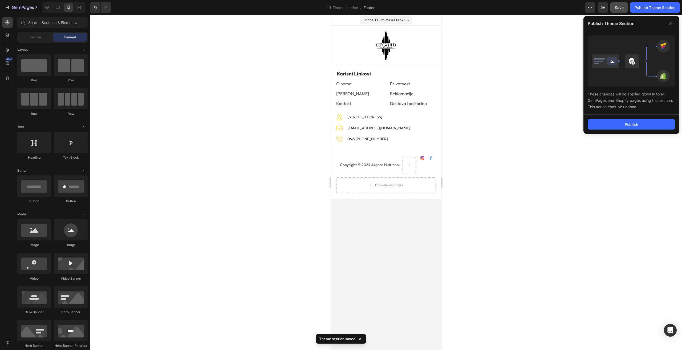
click at [601, 130] on div "Publish" at bounding box center [632, 124] width 96 height 19
click at [597, 122] on button "Publish" at bounding box center [631, 124] width 87 height 11
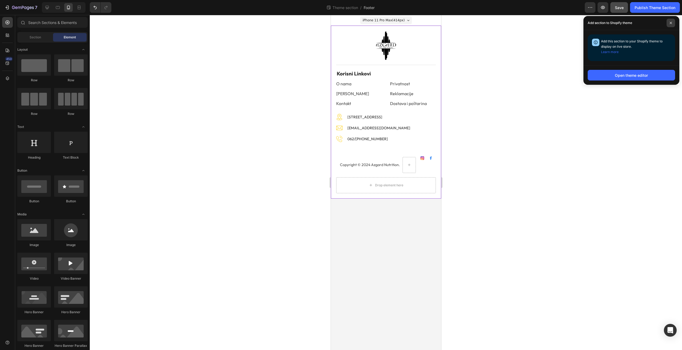
click at [673, 21] on span at bounding box center [671, 23] width 9 height 9
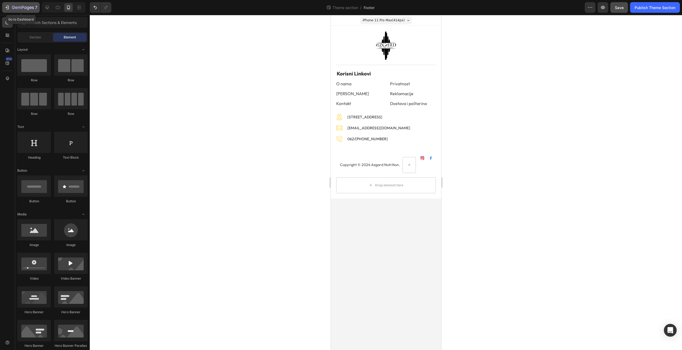
click at [13, 10] on icon "button" at bounding box center [23, 8] width 22 height 5
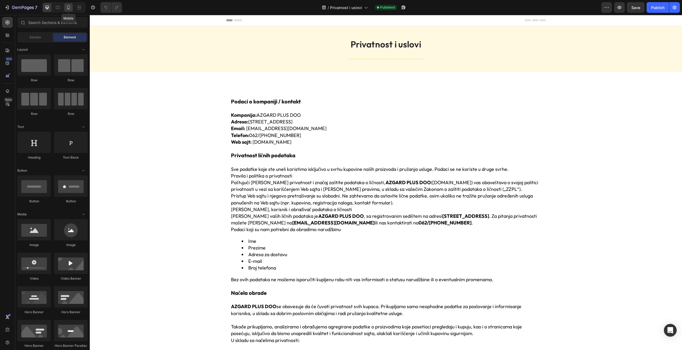
click at [66, 10] on icon at bounding box center [68, 7] width 5 height 5
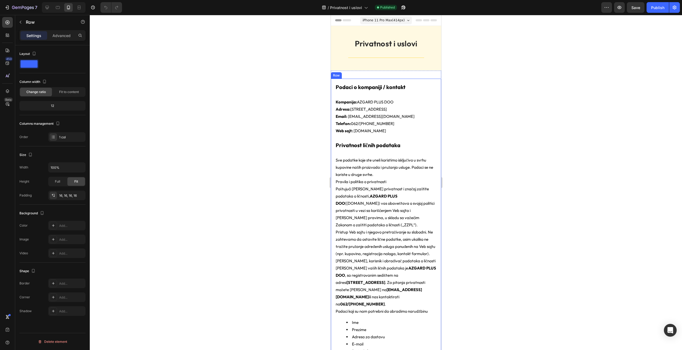
click at [55, 34] on p "Advanced" at bounding box center [62, 36] width 18 height 6
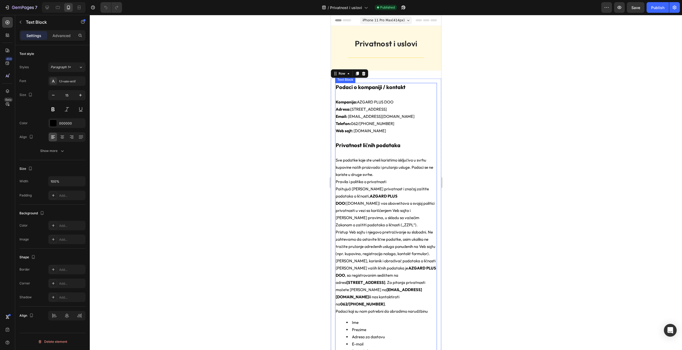
click at [382, 121] on p "Kompanija: AZGARD PLUS DOO Adresa: [STREET_ADDRESS] Email: [EMAIL_ADDRESS][DOMA…" at bounding box center [386, 116] width 101 height 36
click at [52, 95] on icon "button" at bounding box center [53, 94] width 5 height 5
type input "14"
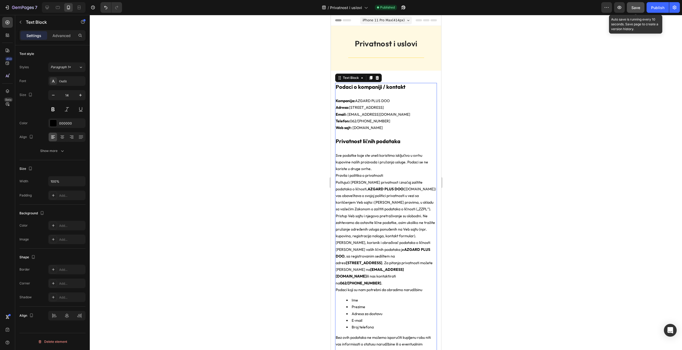
click at [638, 10] on div "Save" at bounding box center [636, 8] width 9 height 6
drag, startPoint x: 659, startPoint y: 11, endPoint x: 655, endPoint y: 12, distance: 3.8
click at [659, 11] on button "Publish" at bounding box center [658, 7] width 22 height 11
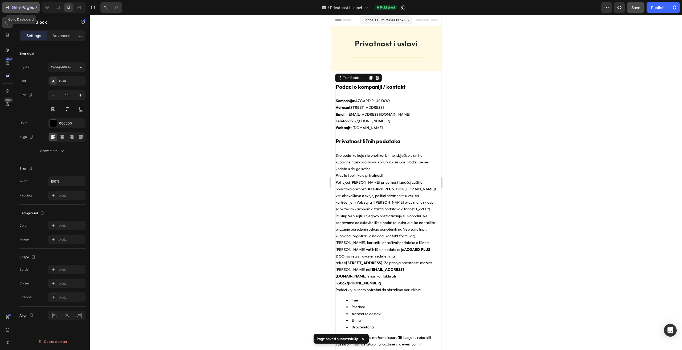
click at [28, 7] on icon "button" at bounding box center [23, 8] width 22 height 5
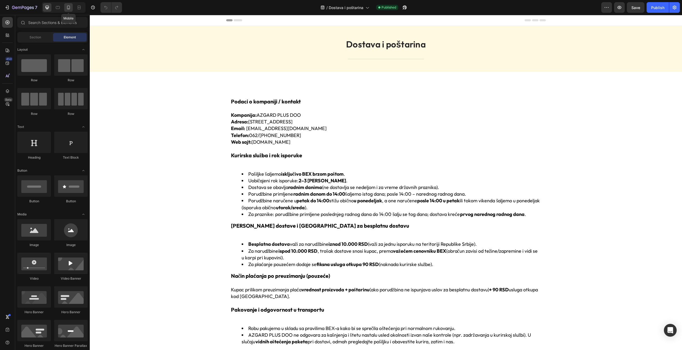
click at [69, 6] on icon at bounding box center [68, 7] width 5 height 5
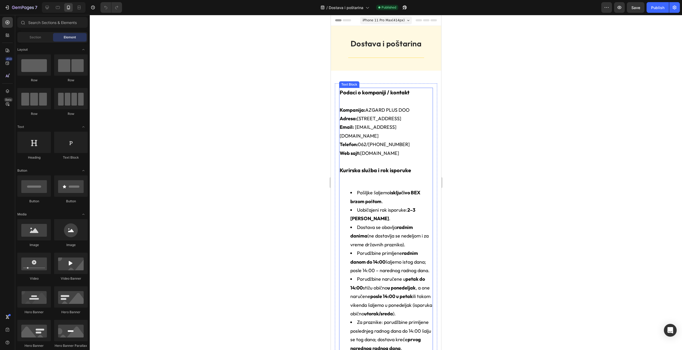
click at [397, 104] on p at bounding box center [386, 101] width 93 height 9
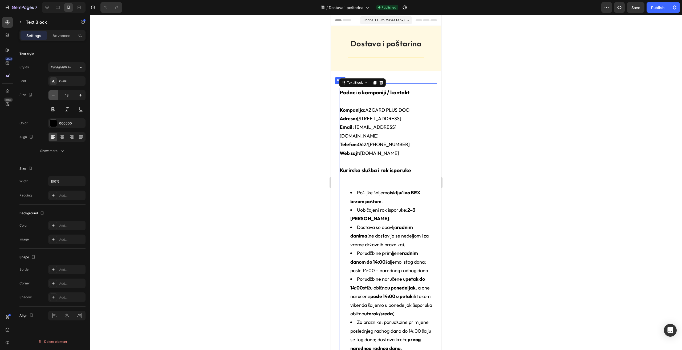
click at [53, 97] on icon "button" at bounding box center [53, 94] width 5 height 5
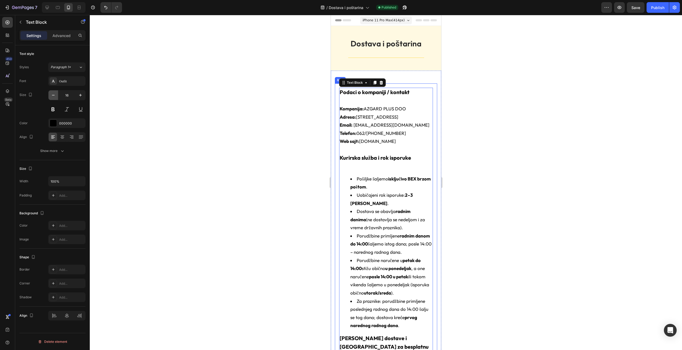
click at [53, 97] on icon "button" at bounding box center [53, 94] width 5 height 5
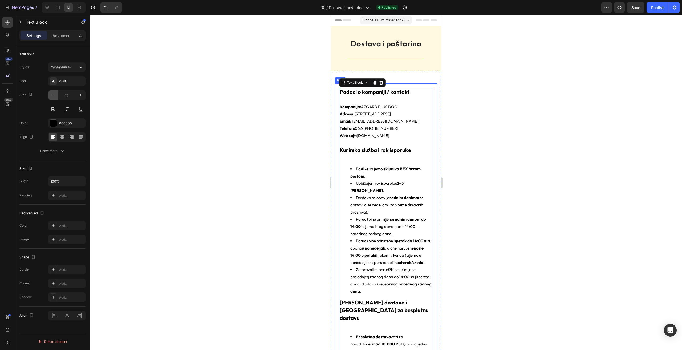
click at [53, 97] on icon "button" at bounding box center [53, 94] width 5 height 5
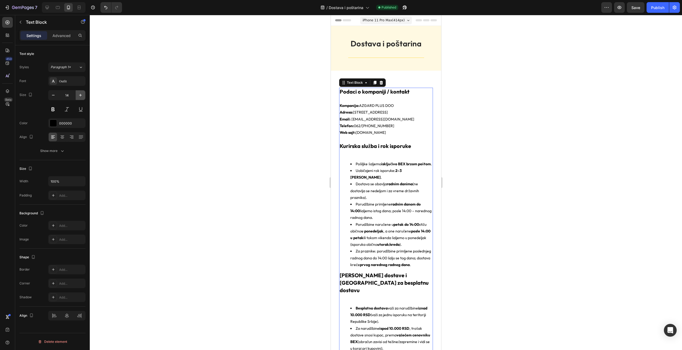
click at [78, 95] on icon "button" at bounding box center [80, 94] width 5 height 5
type input "15"
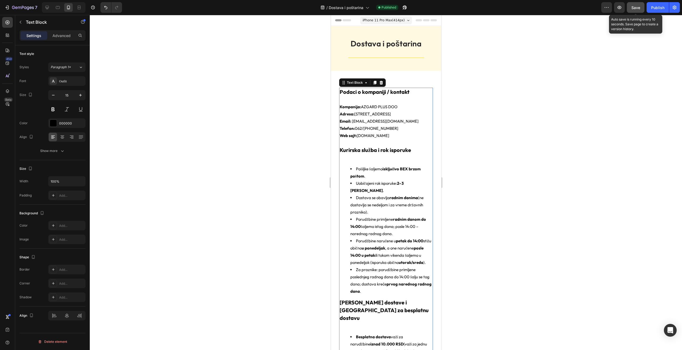
click at [640, 9] on span "Save" at bounding box center [636, 7] width 9 height 5
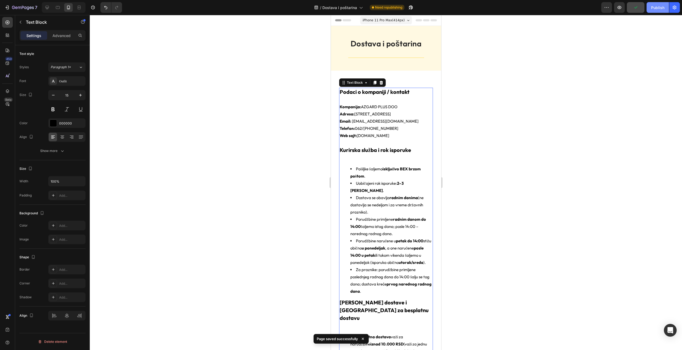
click at [659, 8] on div "Publish" at bounding box center [657, 8] width 13 height 6
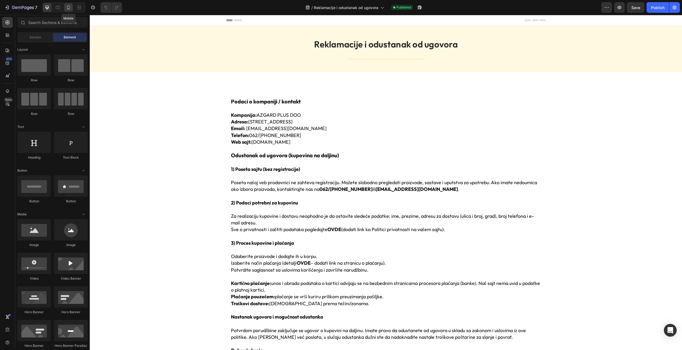
click at [70, 7] on icon at bounding box center [68, 8] width 3 height 4
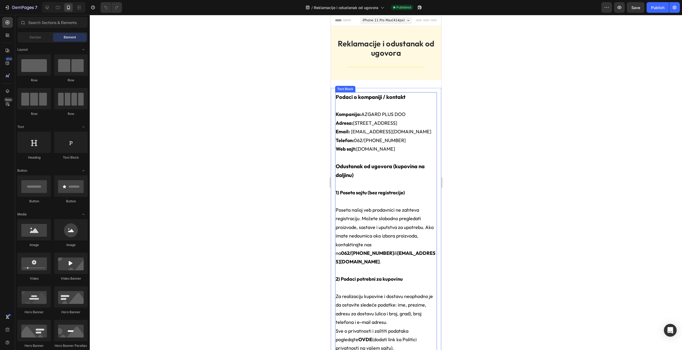
click at [388, 107] on p at bounding box center [386, 106] width 101 height 9
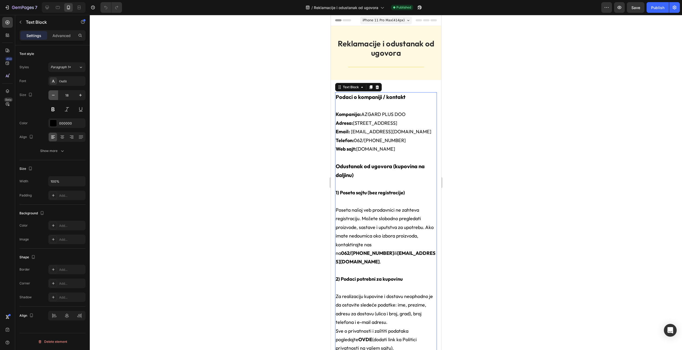
click at [57, 95] on button "button" at bounding box center [54, 95] width 10 height 10
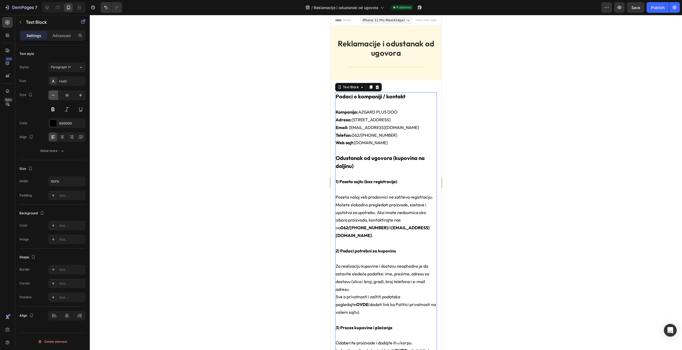
type input "15"
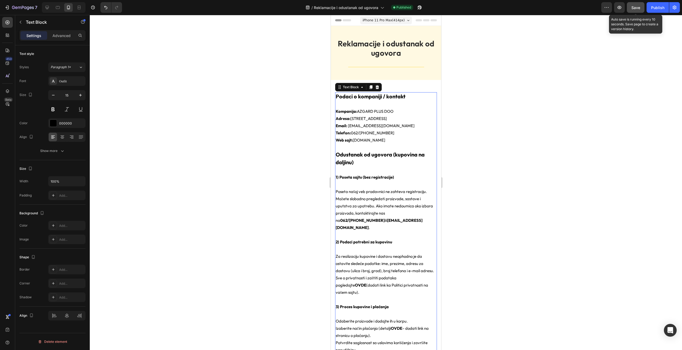
click at [631, 6] on button "Save" at bounding box center [636, 7] width 18 height 11
click at [650, 6] on button "Publish" at bounding box center [658, 7] width 22 height 11
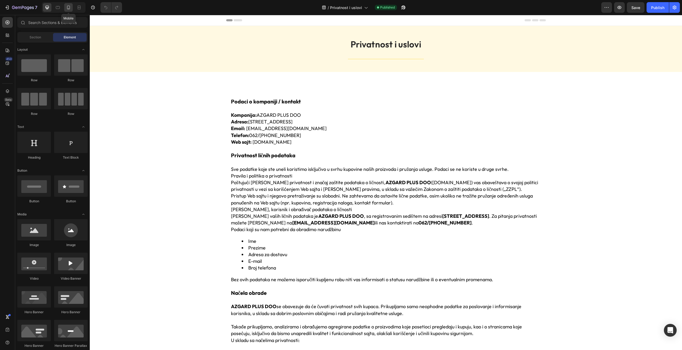
click at [66, 9] on icon at bounding box center [68, 7] width 5 height 5
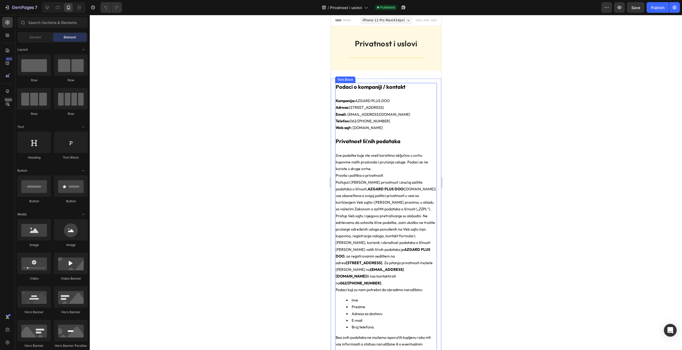
click at [403, 121] on p "Kompanija: AZGARD PLUS DOO Adresa: Batajnički put 56, 22304 Novi Banovci Email:…" at bounding box center [386, 115] width 101 height 34
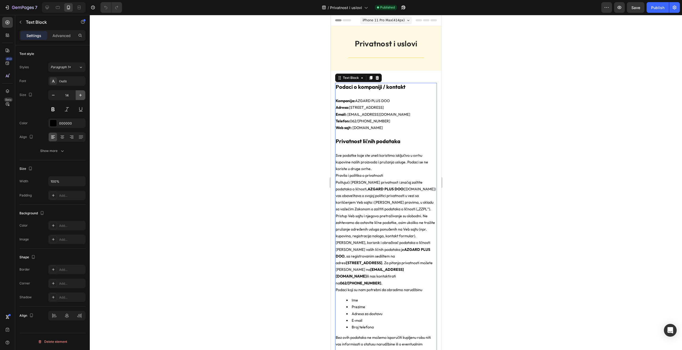
click at [78, 94] on icon "button" at bounding box center [80, 94] width 5 height 5
type input "15"
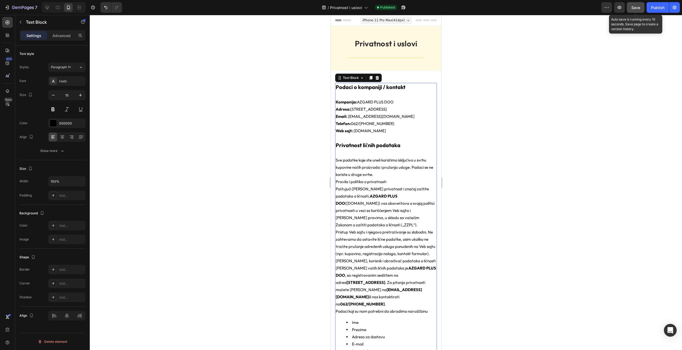
click at [638, 8] on span "Save" at bounding box center [636, 7] width 9 height 5
click at [660, 8] on div "Publish" at bounding box center [657, 8] width 13 height 6
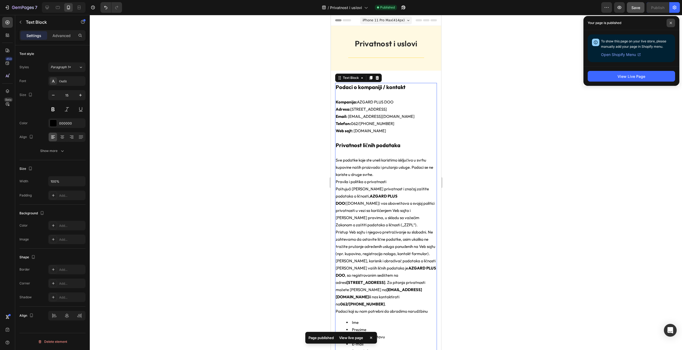
click at [672, 22] on icon at bounding box center [671, 23] width 3 height 3
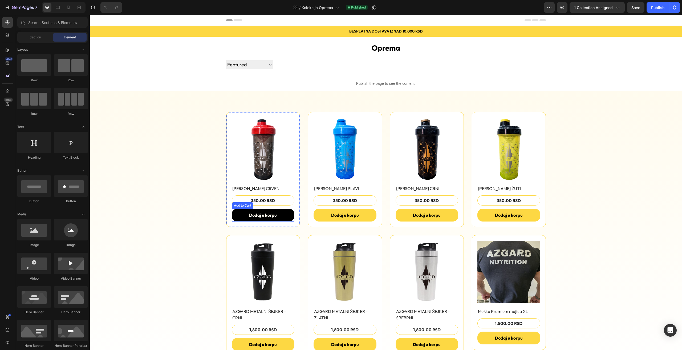
click at [285, 219] on button "Dodaj u korpu" at bounding box center [263, 215] width 63 height 13
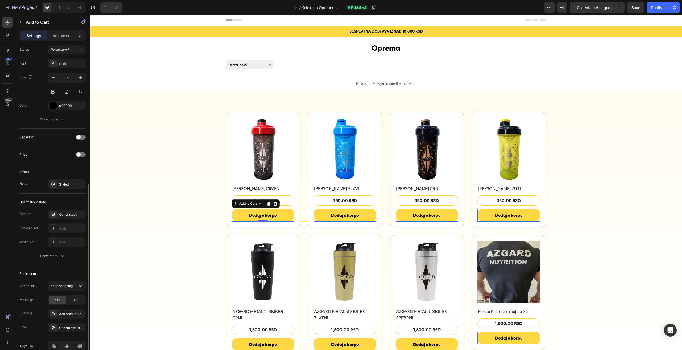
scroll to position [293, 0]
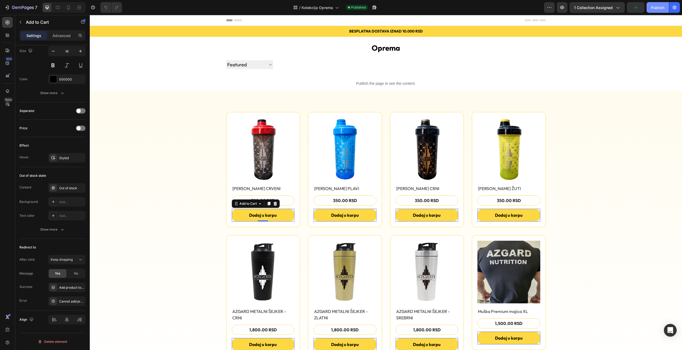
click at [655, 7] on div "Publish" at bounding box center [657, 8] width 13 height 6
click at [378, 7] on button "button" at bounding box center [374, 7] width 11 height 11
click at [68, 287] on div "Add product to cart successfully" at bounding box center [71, 287] width 25 height 5
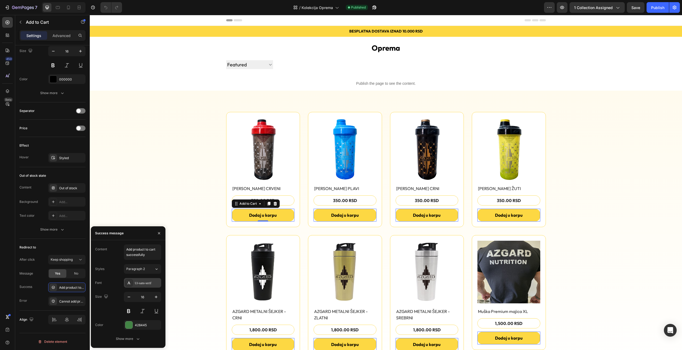
click at [149, 283] on div "Ui-sans-serif" at bounding box center [147, 283] width 25 height 5
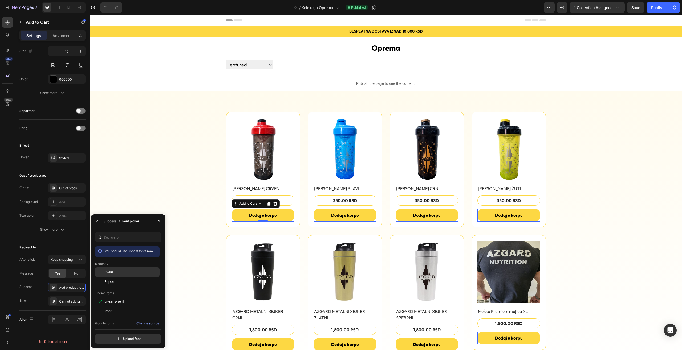
click at [124, 272] on div "Outfit" at bounding box center [132, 272] width 54 height 5
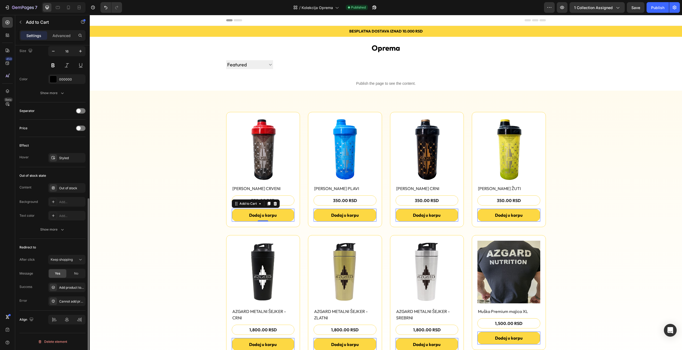
click at [67, 244] on div "Redirect to" at bounding box center [52, 247] width 66 height 9
click at [71, 285] on div "Add product to cart successfully" at bounding box center [71, 287] width 25 height 5
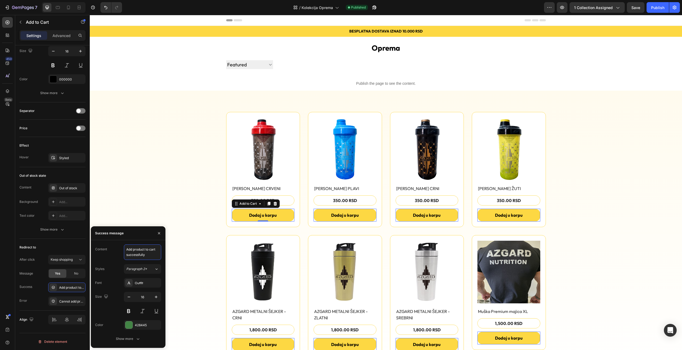
drag, startPoint x: 151, startPoint y: 256, endPoint x: 122, endPoint y: 245, distance: 31.1
click at [122, 245] on div "Content Add product to cart successfully" at bounding box center [128, 251] width 66 height 15
click at [122, 340] on div "Show more" at bounding box center [128, 338] width 25 height 5
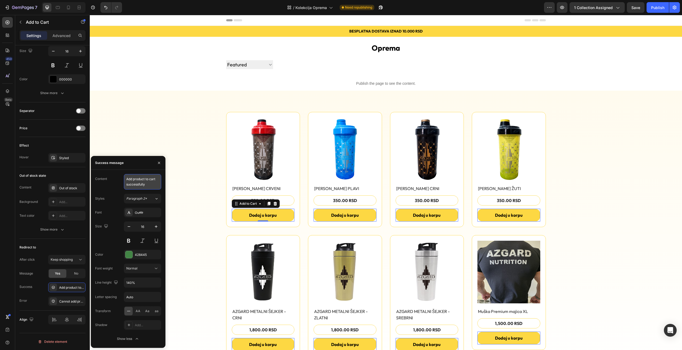
click at [145, 185] on textarea "Add product to cart successfully" at bounding box center [142, 181] width 37 height 15
click at [143, 186] on textarea "Add product to cart successfully" at bounding box center [142, 181] width 37 height 15
click at [148, 200] on div "Paragraph 2*" at bounding box center [137, 198] width 22 height 5
drag, startPoint x: 150, startPoint y: 185, endPoint x: 120, endPoint y: 174, distance: 32.1
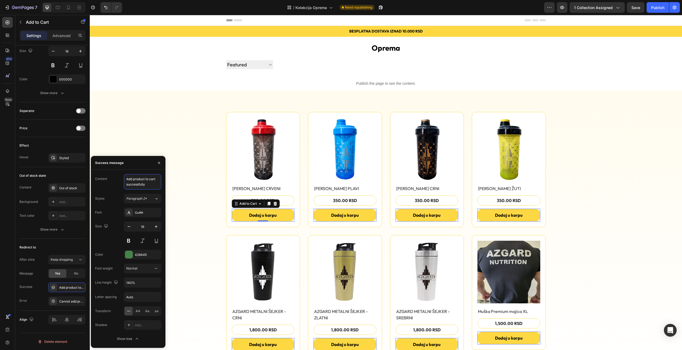
click at [120, 174] on div "Content Add product to cart successfully" at bounding box center [128, 181] width 66 height 15
click at [148, 184] on textarea "Add product to cart successfully" at bounding box center [142, 181] width 37 height 15
drag, startPoint x: 149, startPoint y: 185, endPoint x: 125, endPoint y: 178, distance: 25.2
click at [125, 178] on textarea "Add product to cart successfully" at bounding box center [142, 181] width 37 height 15
paste textarea "Proizvod je uspešno dodat u korpu"
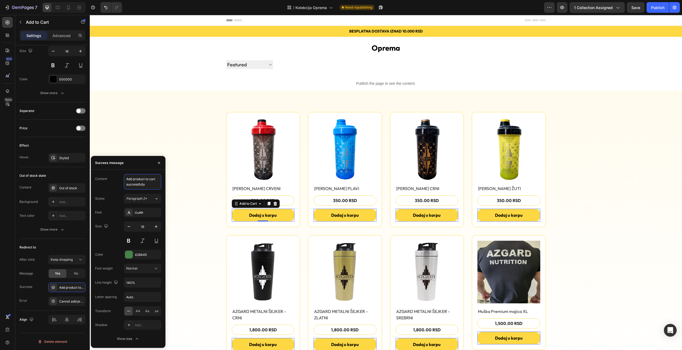
type textarea "Proizvod je uspešno dodat u korpu"
click at [643, 170] on div "Product Images Row AZGARD ŠEJKER CRVENI Product Title 350.00 RSD Product Price …" at bounding box center [386, 234] width 584 height 244
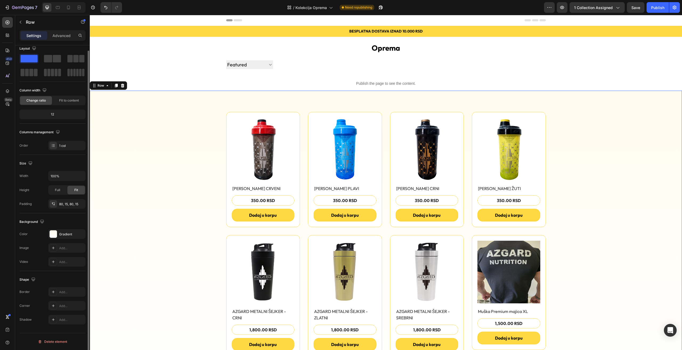
scroll to position [0, 0]
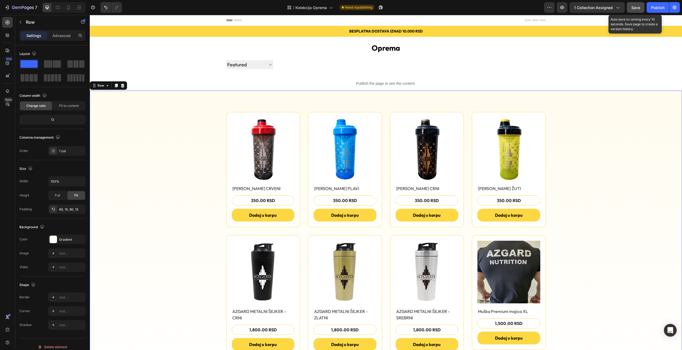
click at [638, 6] on span "Save" at bounding box center [636, 7] width 9 height 5
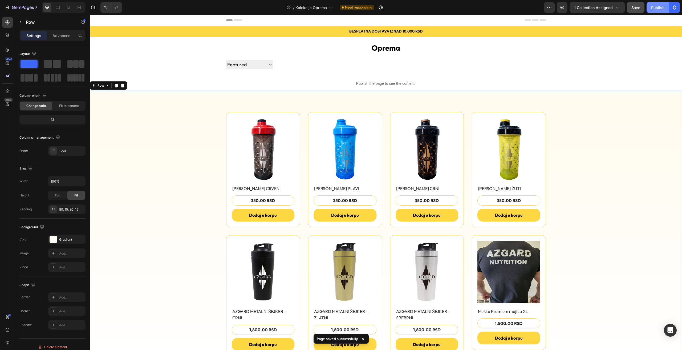
click at [653, 7] on div "Publish" at bounding box center [657, 8] width 13 height 6
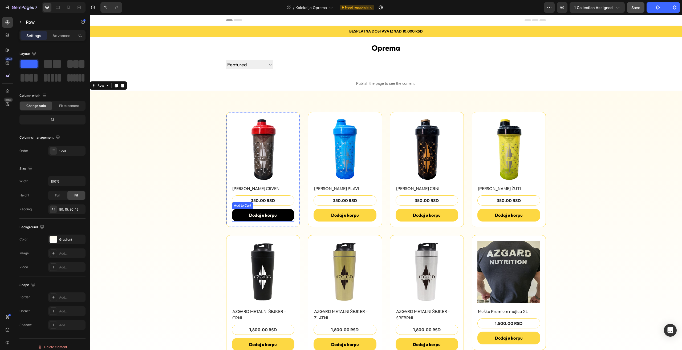
click at [238, 215] on button "Dodaj u korpu" at bounding box center [263, 215] width 63 height 13
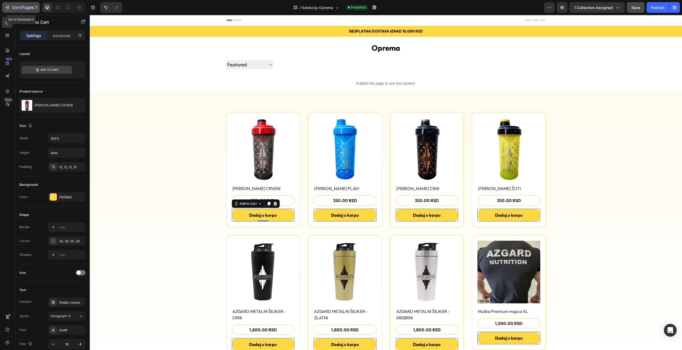
click at [14, 9] on icon "button" at bounding box center [13, 7] width 3 height 3
